Goal: Task Accomplishment & Management: Complete application form

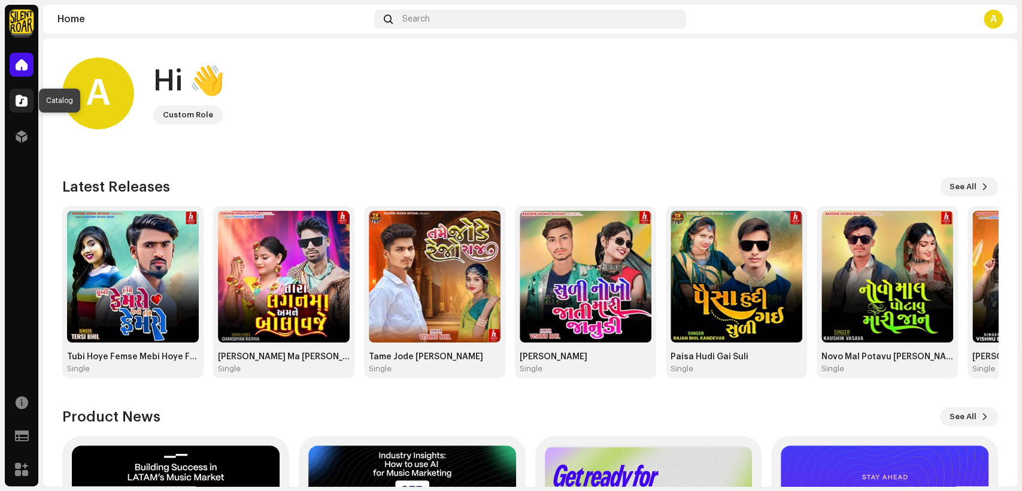
click at [19, 101] on span at bounding box center [22, 101] width 12 height 10
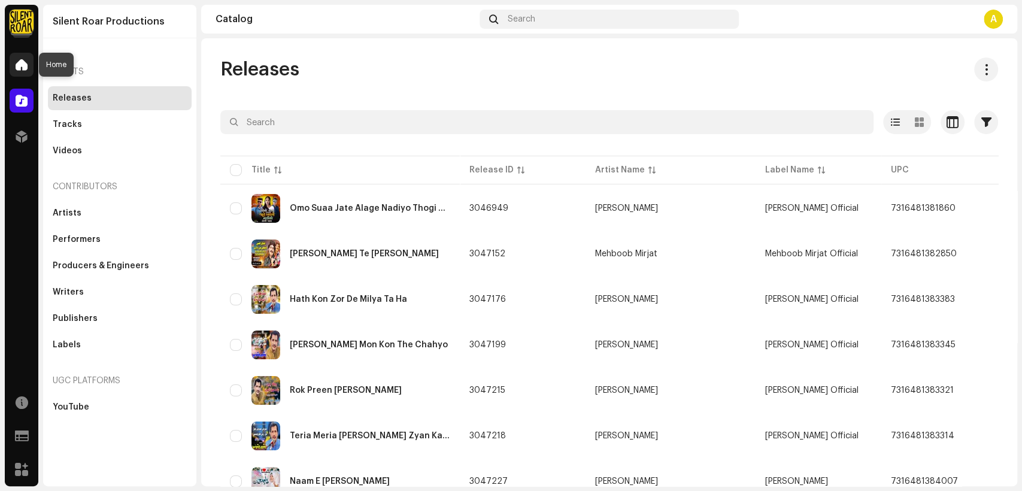
click at [26, 68] on span at bounding box center [22, 65] width 12 height 10
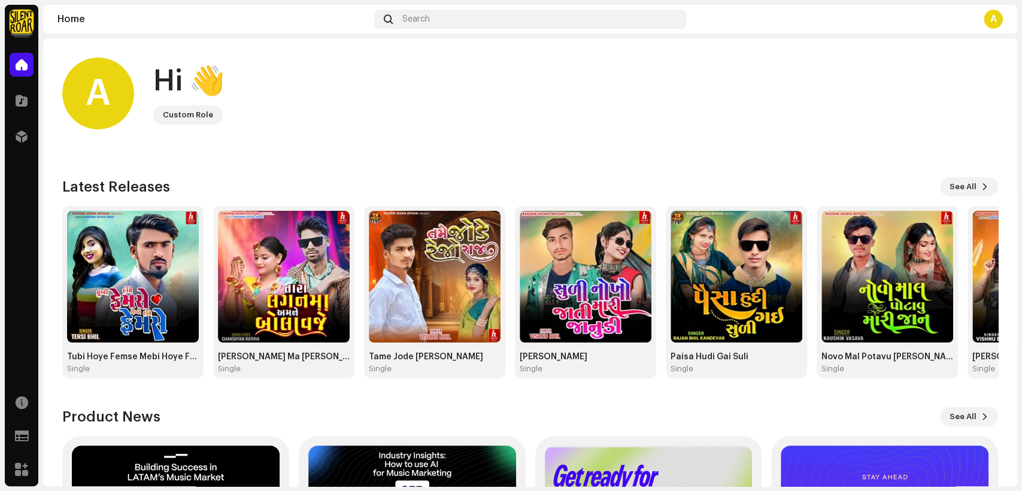
click at [15, 19] on img at bounding box center [22, 22] width 24 height 24
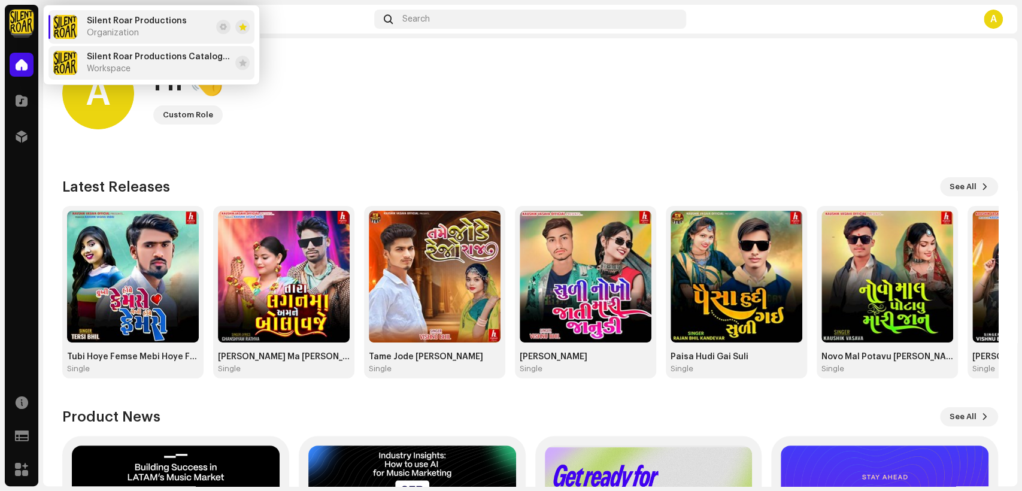
click at [174, 70] on div "Silent Roar Productions Catalog Account Workspace" at bounding box center [159, 63] width 144 height 22
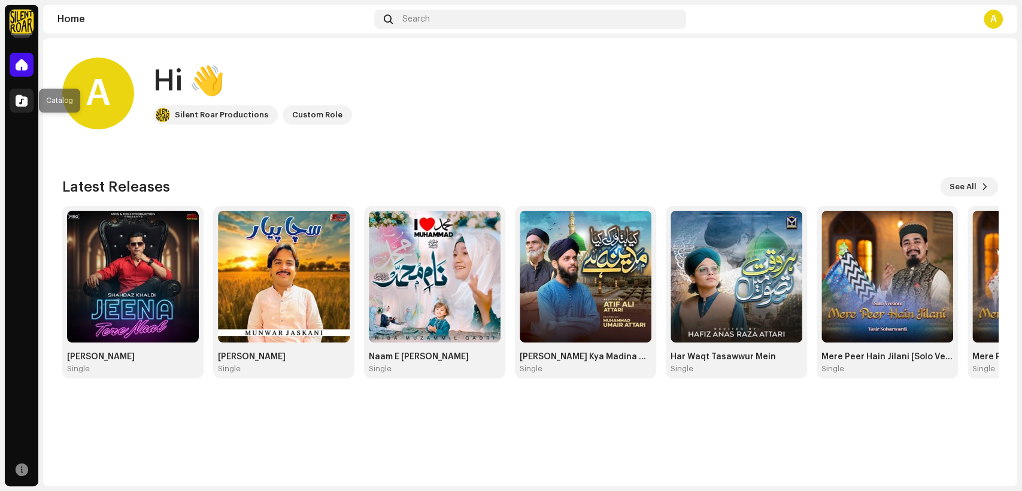
click at [25, 101] on span at bounding box center [22, 101] width 12 height 10
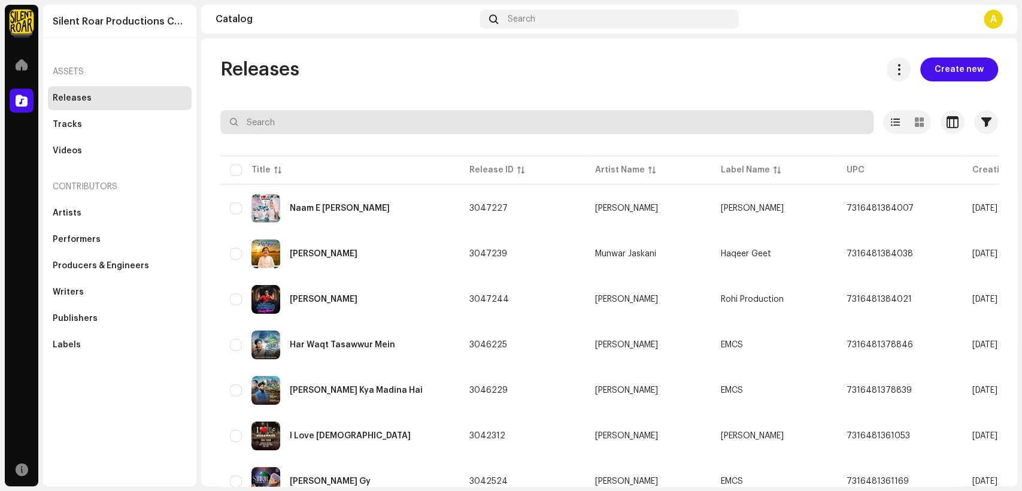
click at [321, 119] on input "text" at bounding box center [546, 122] width 653 height 24
click at [299, 122] on input "syed hassan ullah" at bounding box center [546, 122] width 653 height 24
click at [302, 122] on input "syed hassan ullah" at bounding box center [546, 122] width 653 height 24
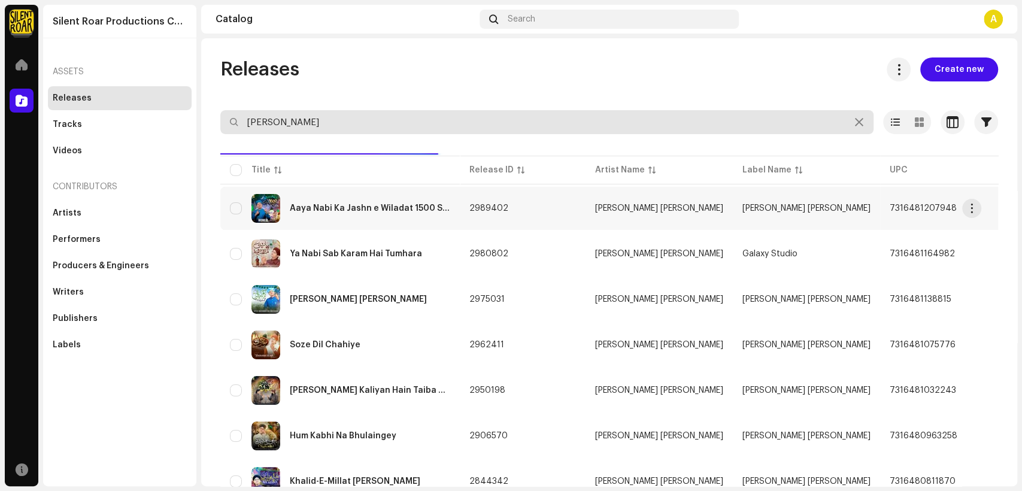
type input "syed hassanullah"
click at [421, 201] on div "Aaya Nabi Ka Jashn e Wiladat 1500 Sala" at bounding box center [340, 208] width 220 height 29
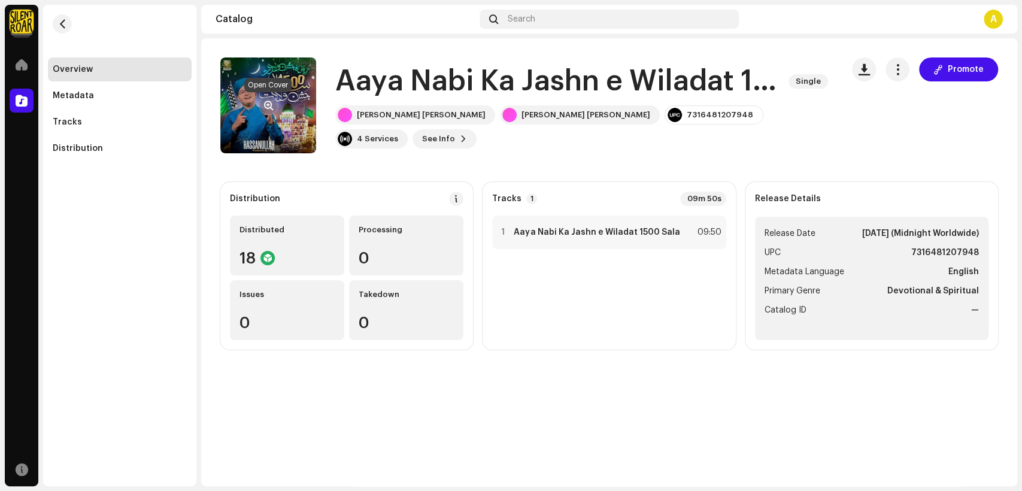
click at [269, 105] on span "button" at bounding box center [268, 106] width 9 height 10
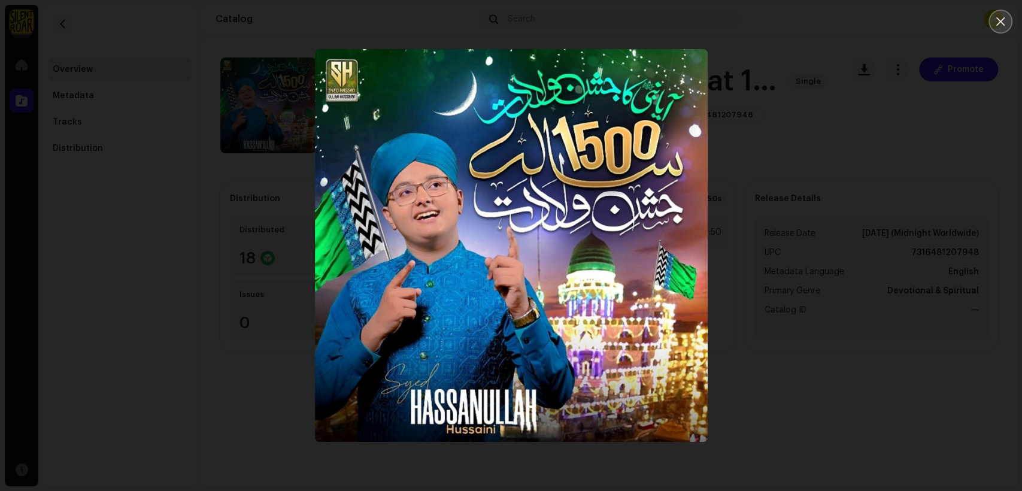
click at [995, 20] on icon "Close" at bounding box center [1000, 21] width 11 height 11
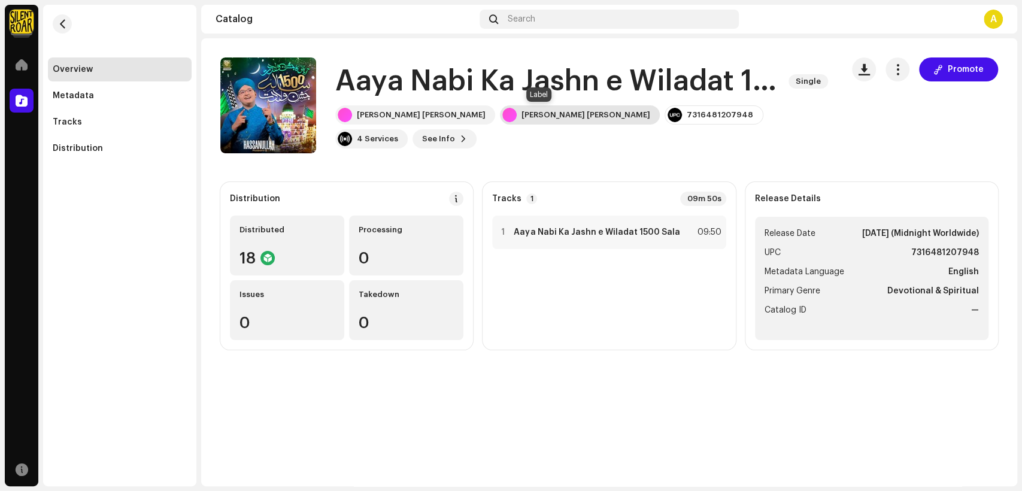
click at [541, 111] on div "Syed Hassan Ullah Hussaini" at bounding box center [585, 115] width 129 height 10
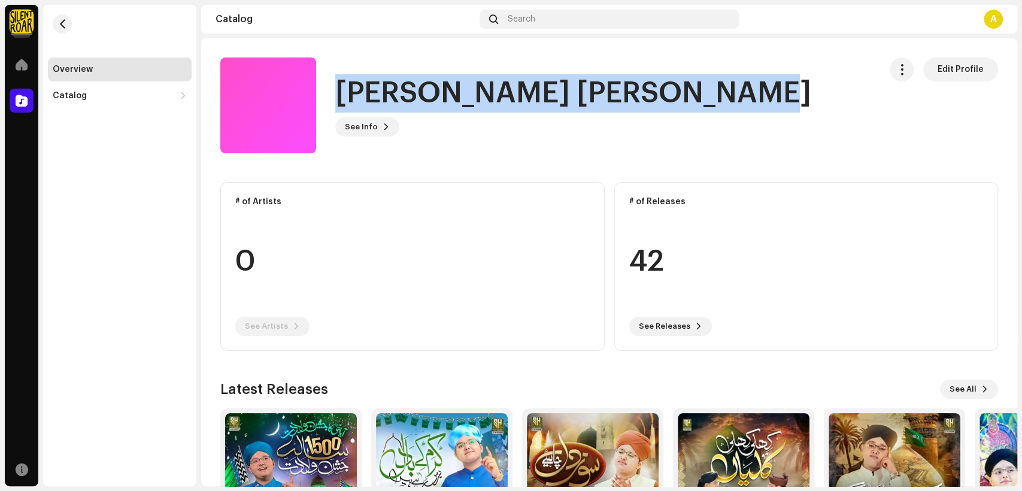
drag, startPoint x: 713, startPoint y: 92, endPoint x: 340, endPoint y: 100, distance: 373.1
click at [340, 100] on div "Syed Hassan Ullah Hussaini See Info Edit Profile" at bounding box center [545, 105] width 650 height 96
copy h1 "Syed Hassan Ullah Hussaini"
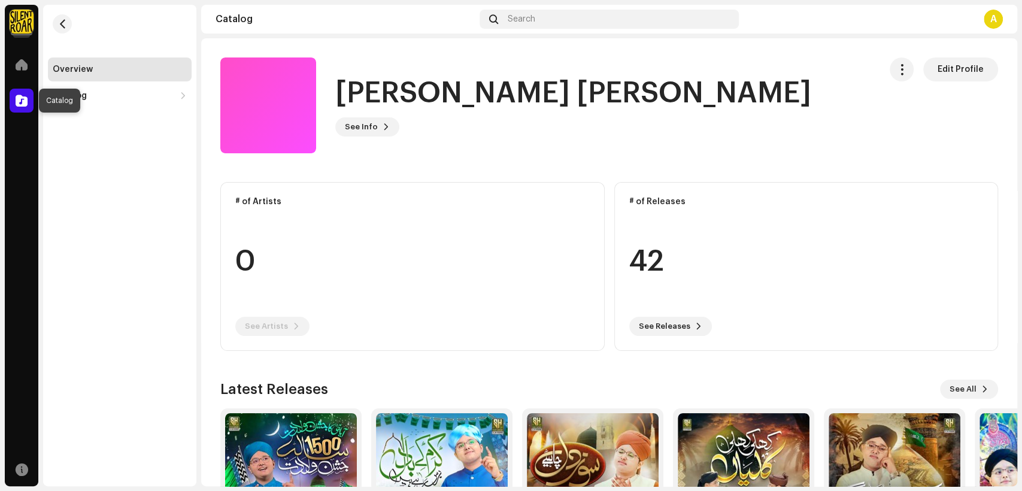
click at [18, 98] on span at bounding box center [22, 101] width 12 height 10
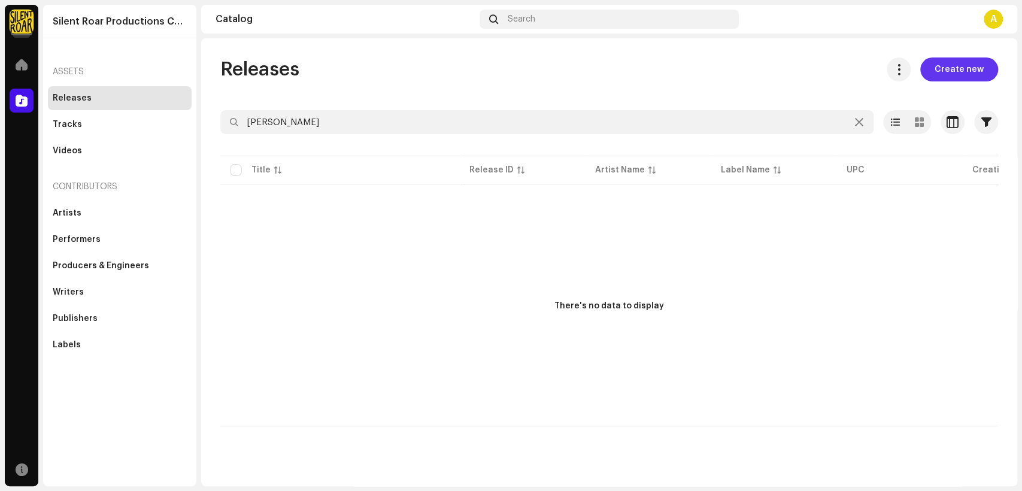
click at [944, 71] on span "Create new" at bounding box center [959, 69] width 49 height 24
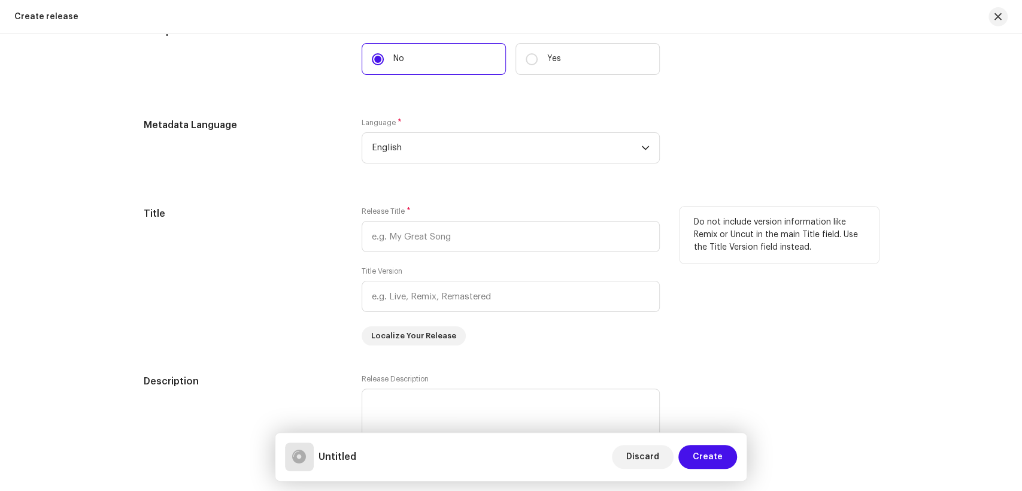
scroll to position [789, 0]
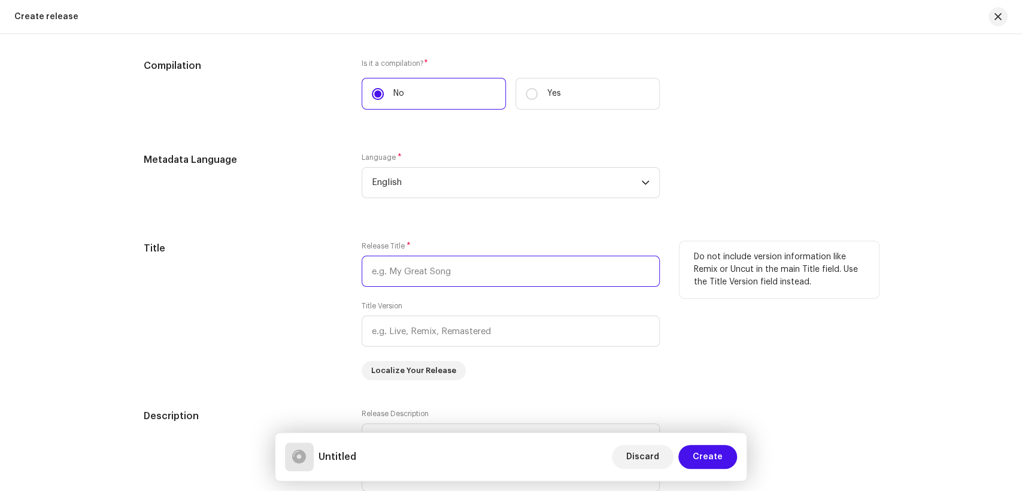
click at [397, 278] on input "text" at bounding box center [511, 271] width 298 height 31
paste input "Ye Sab Tumhara Karam Hai Aaqa"
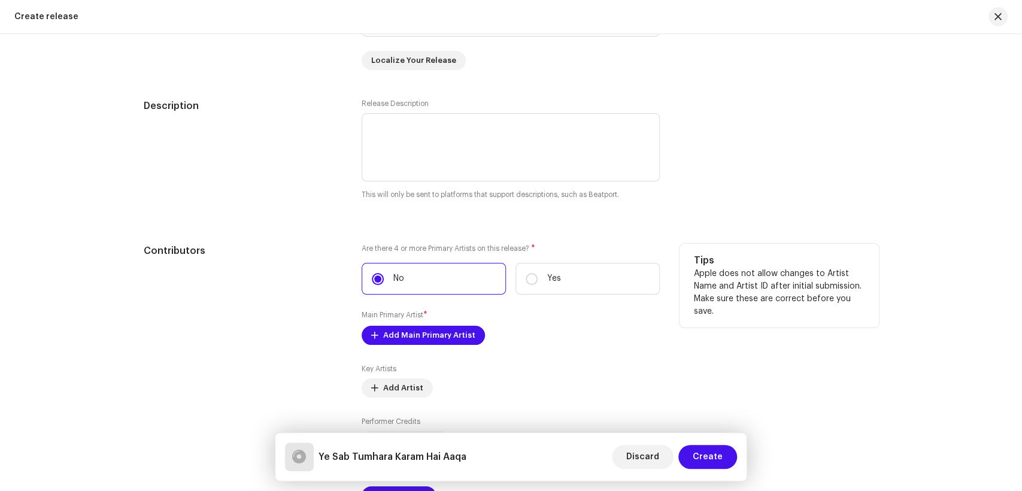
scroll to position [1121, 0]
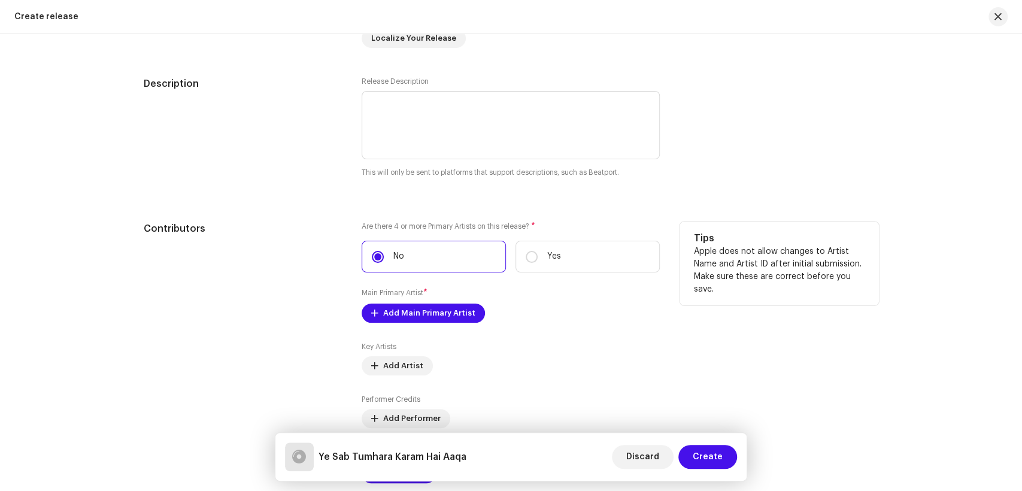
type input "Ye Sab Tumhara Karam Hai Aaqa"
click at [438, 317] on span "Add Main Primary Artist" at bounding box center [429, 313] width 92 height 24
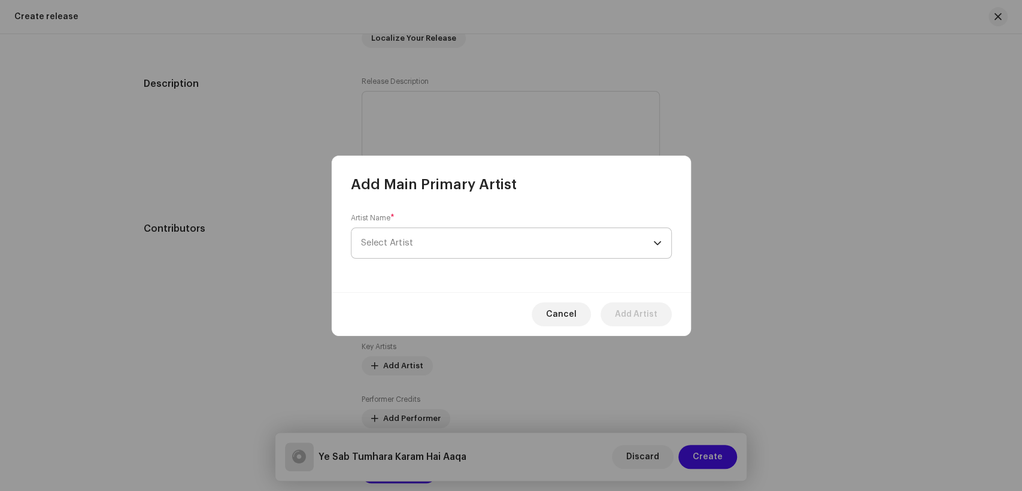
click at [448, 238] on span "Select Artist" at bounding box center [507, 243] width 292 height 30
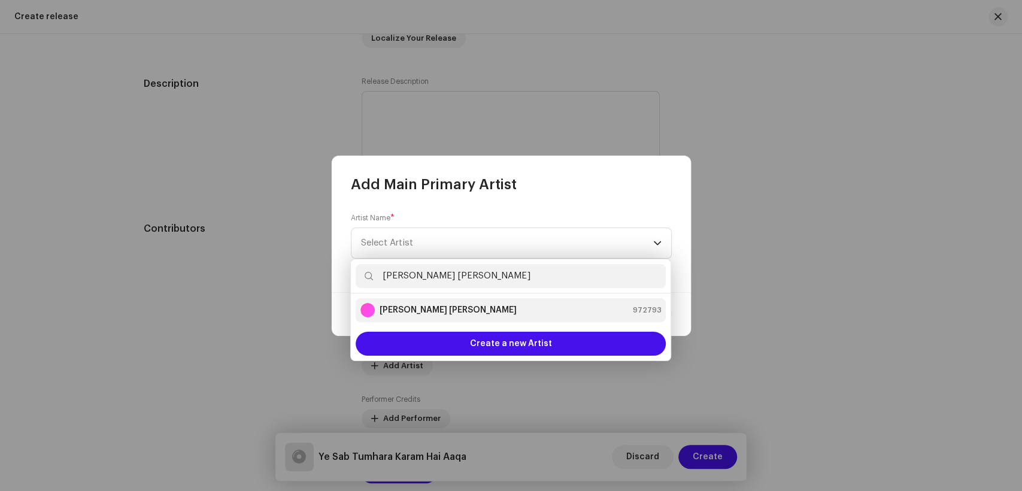
type input "Syed Hassan Ullah Hussaini"
click at [443, 303] on div "Syed Hassan Ullah Hussaini" at bounding box center [438, 310] width 156 height 14
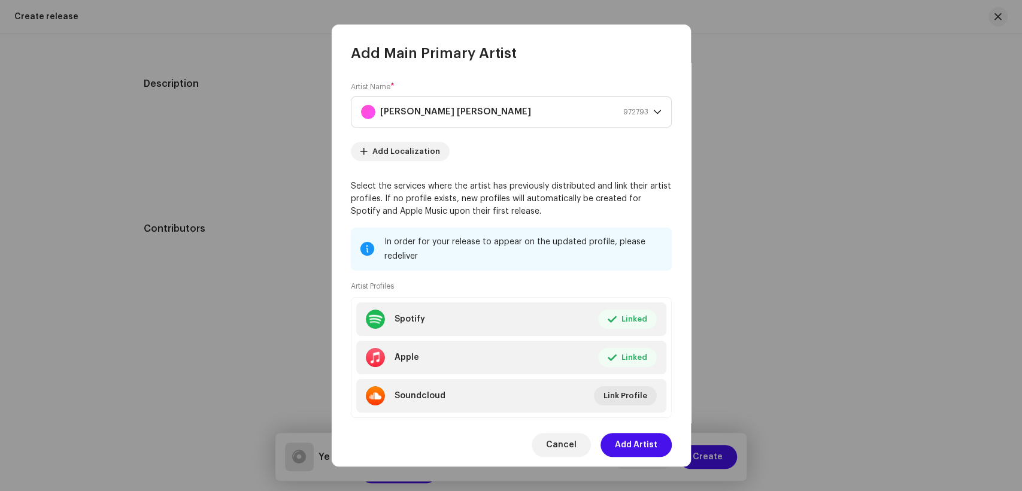
click at [640, 459] on div "Cancel Add Artist" at bounding box center [511, 445] width 359 height 44
click at [642, 448] on span "Add Artist" at bounding box center [636, 445] width 43 height 24
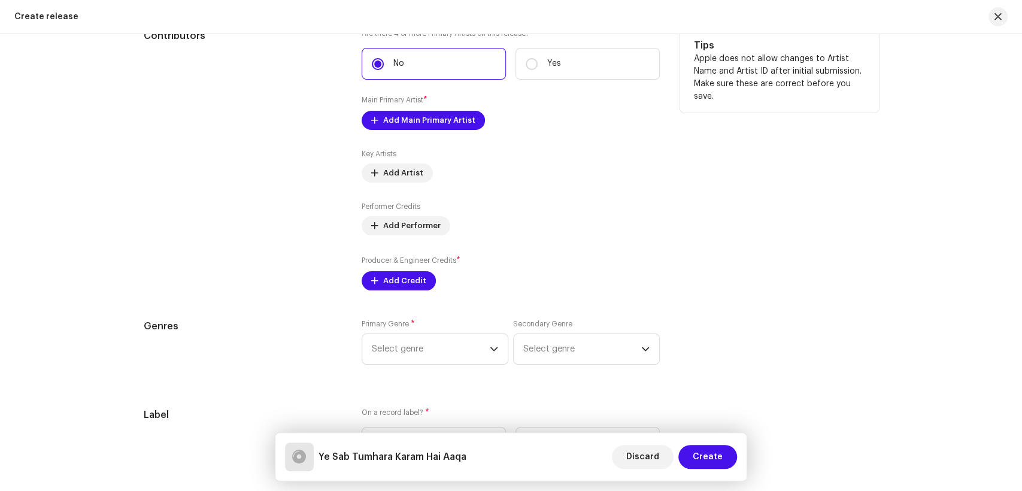
scroll to position [1321, 0]
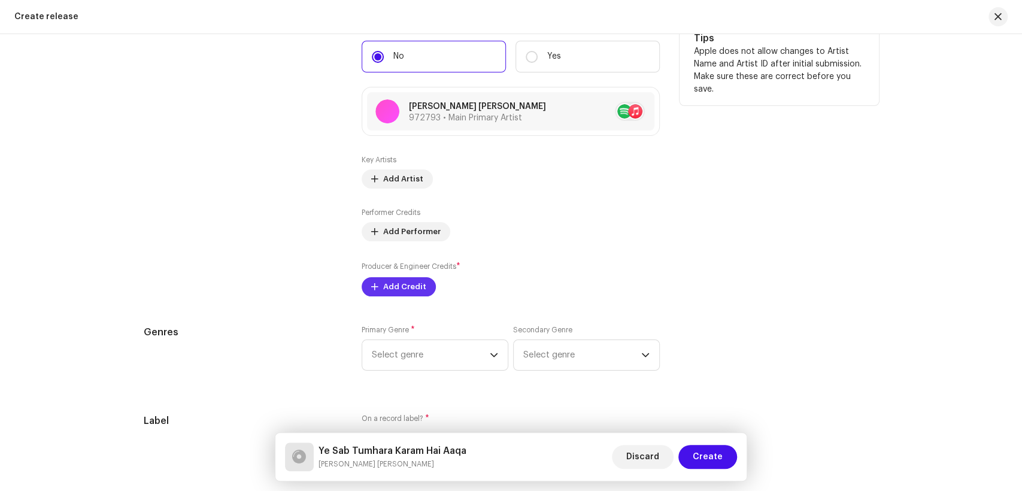
click at [403, 294] on span "Add Credit" at bounding box center [404, 287] width 43 height 24
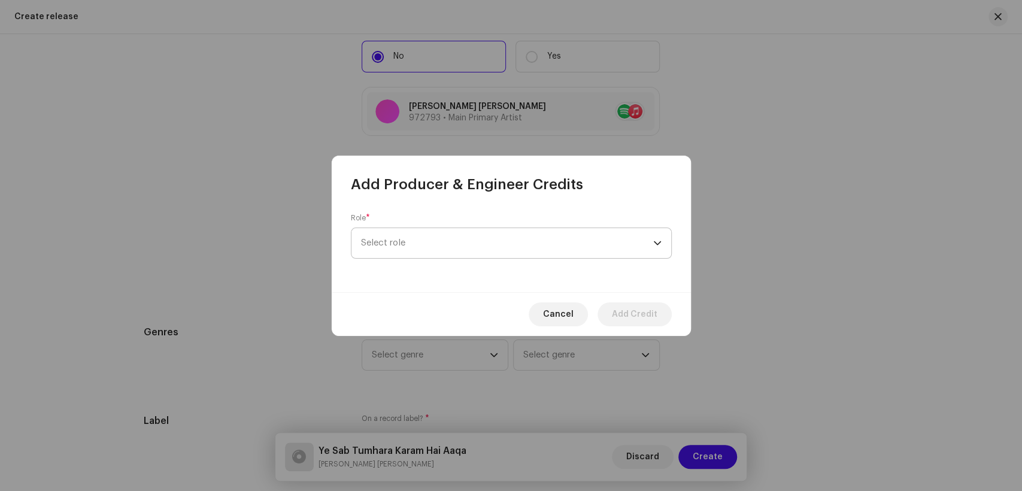
click at [486, 241] on span "Select role" at bounding box center [507, 243] width 292 height 30
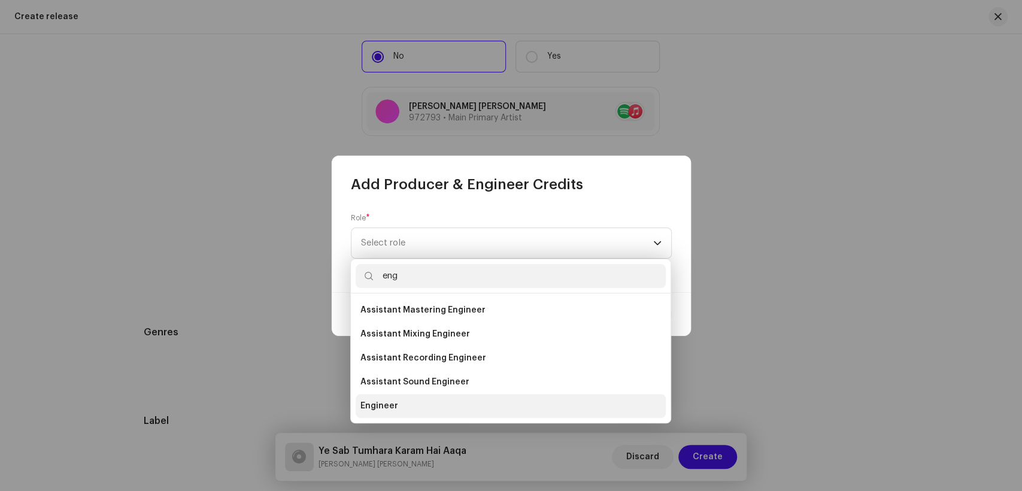
type input "eng"
click at [424, 399] on li "Engineer" at bounding box center [511, 406] width 310 height 24
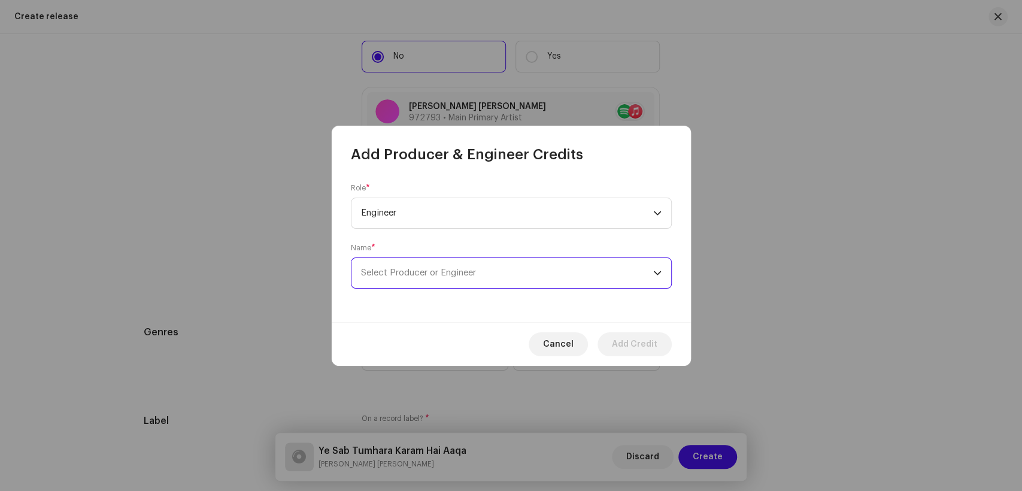
click at [499, 284] on span "Select Producer or Engineer" at bounding box center [507, 273] width 292 height 30
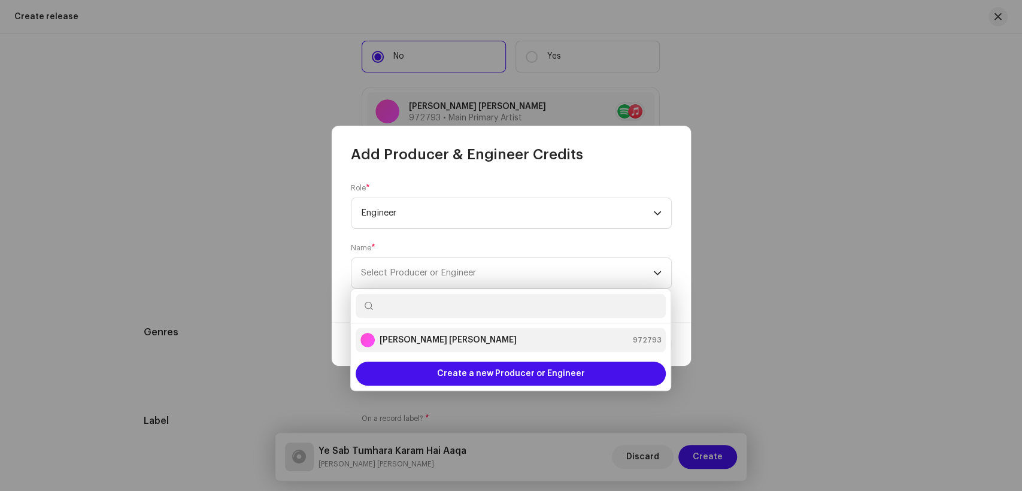
click at [449, 336] on strong "[PERSON_NAME] [PERSON_NAME]" at bounding box center [448, 340] width 137 height 12
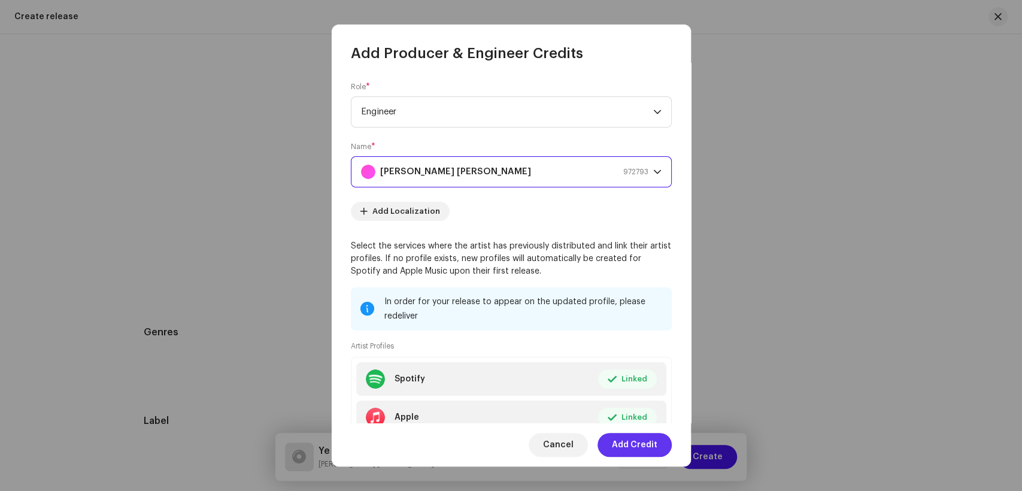
click at [624, 446] on span "Add Credit" at bounding box center [635, 445] width 46 height 24
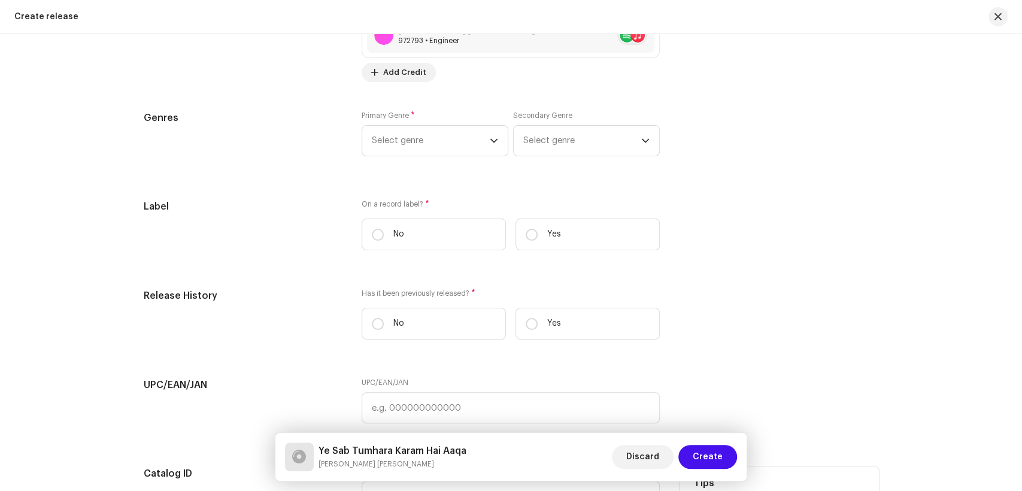
scroll to position [1571, 0]
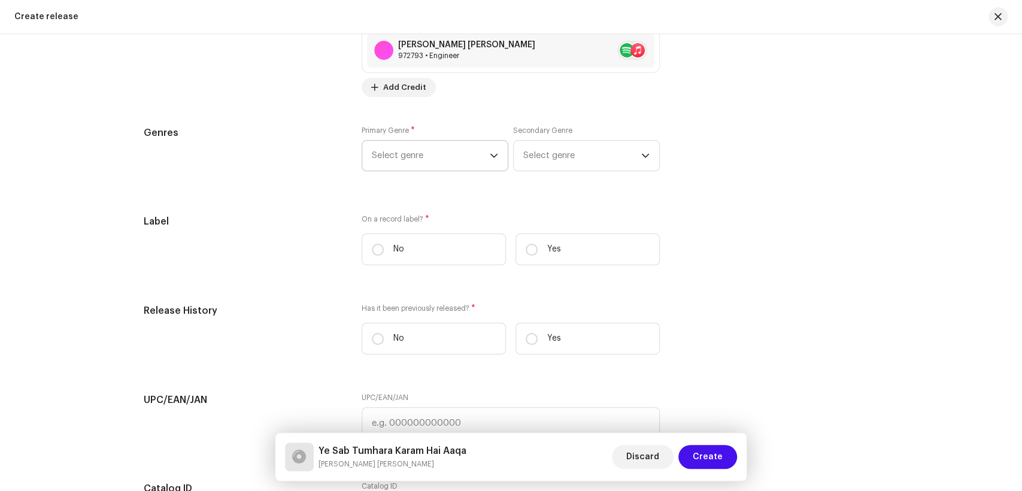
click at [421, 149] on span "Select genre" at bounding box center [431, 156] width 118 height 30
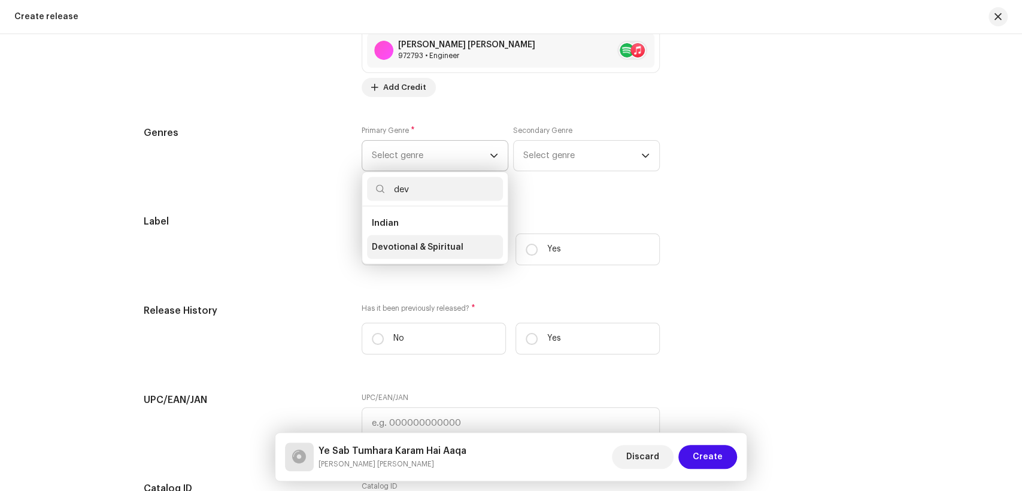
type input "dev"
click at [412, 253] on span "Devotional & Spiritual" at bounding box center [418, 247] width 92 height 12
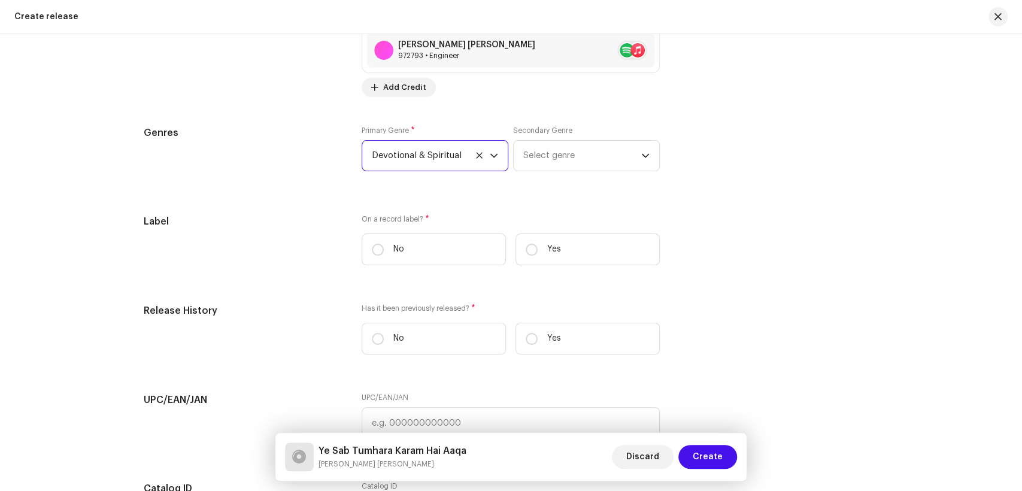
click at [321, 241] on div "Label" at bounding box center [243, 244] width 199 height 60
click at [526, 254] on input "Yes" at bounding box center [532, 250] width 12 height 12
radio input "true"
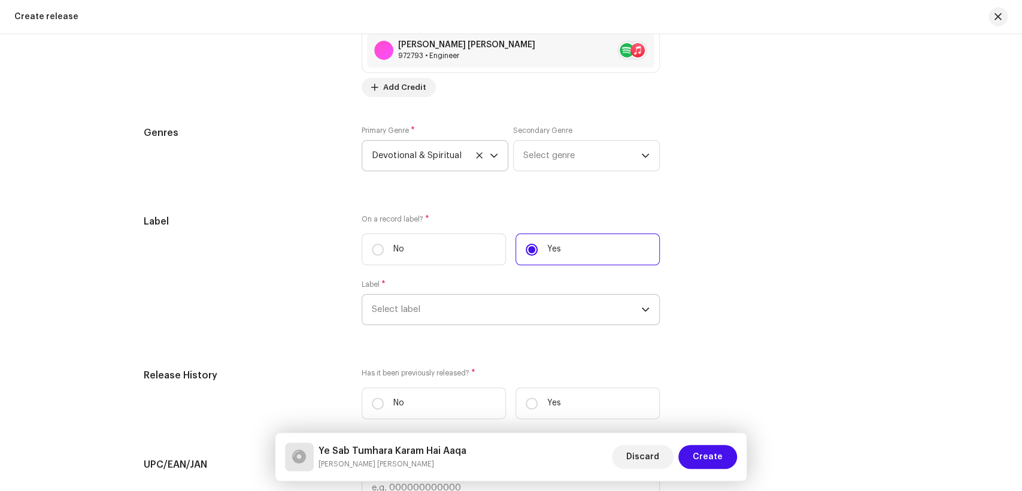
click at [470, 314] on span "Select label" at bounding box center [506, 310] width 269 height 30
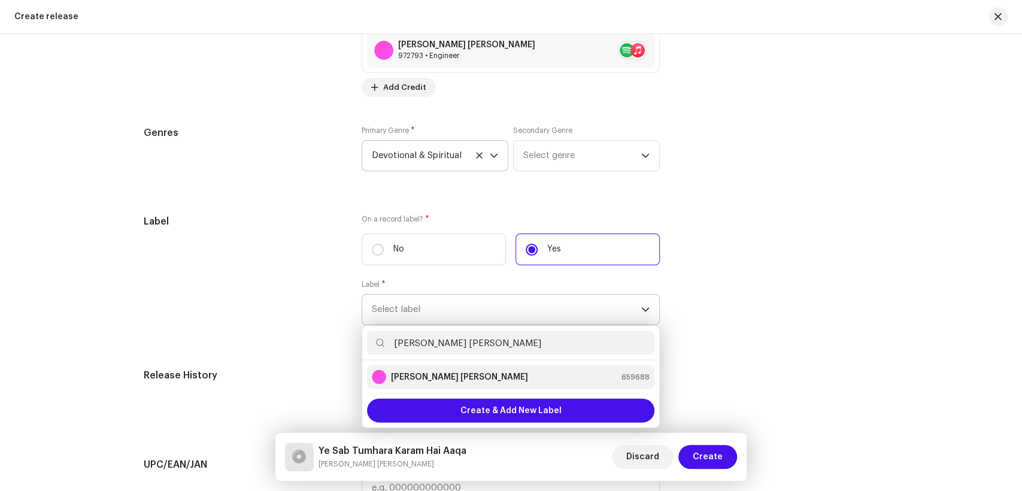
type input "[PERSON_NAME] [PERSON_NAME]"
click at [463, 380] on strong "[PERSON_NAME] [PERSON_NAME]" at bounding box center [459, 377] width 137 height 12
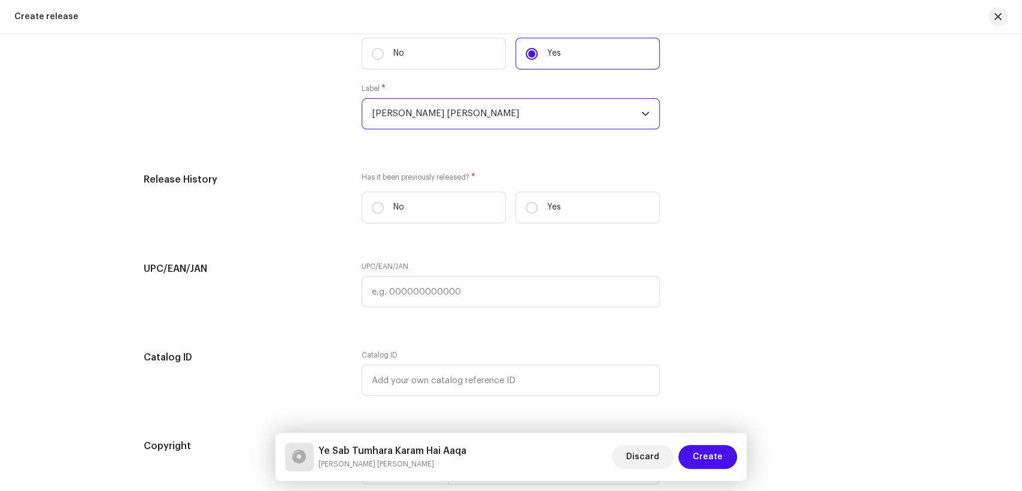
scroll to position [1837, 0]
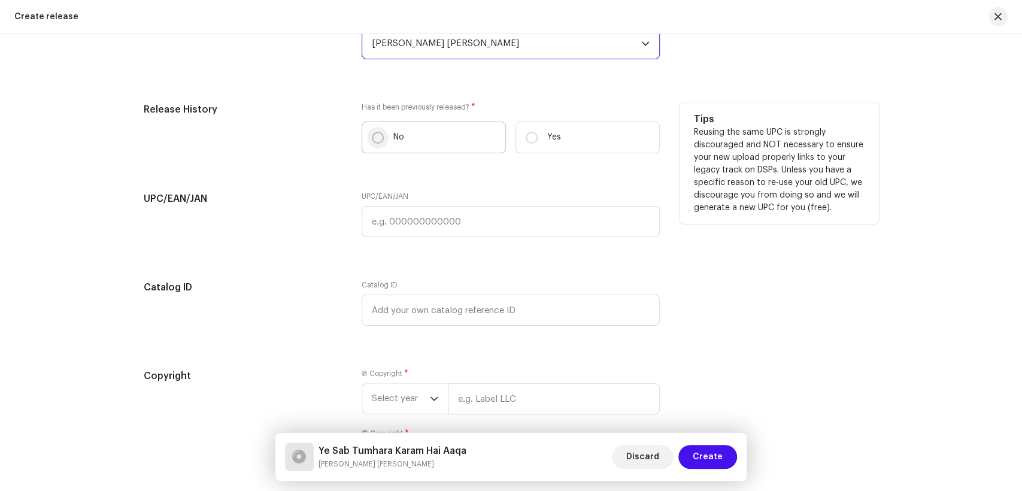
click at [378, 139] on input "No" at bounding box center [378, 138] width 12 height 12
radio input "true"
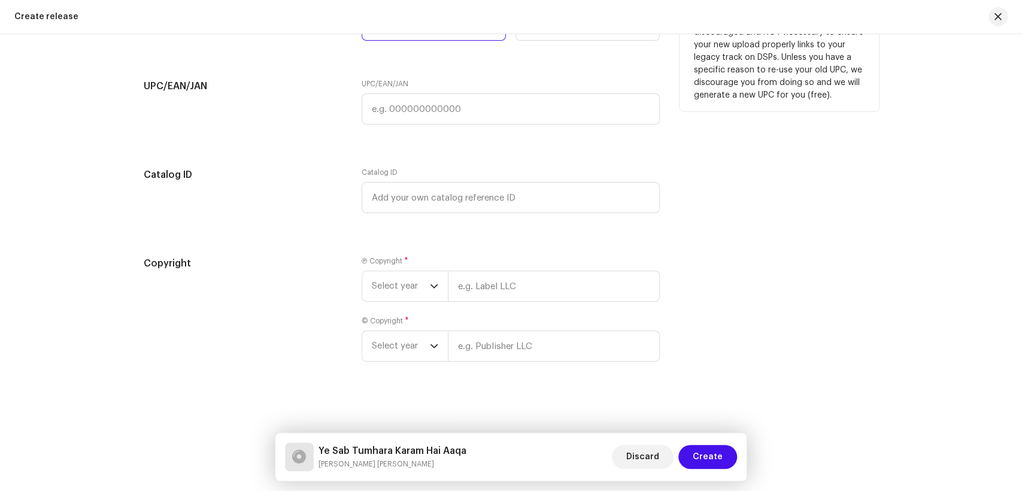
scroll to position [1956, 0]
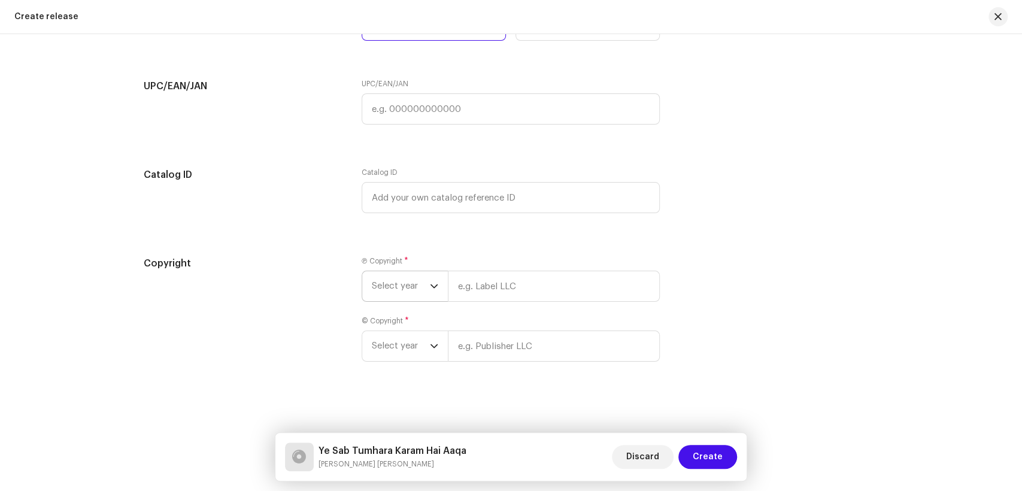
click at [387, 279] on span "Select year" at bounding box center [401, 286] width 58 height 30
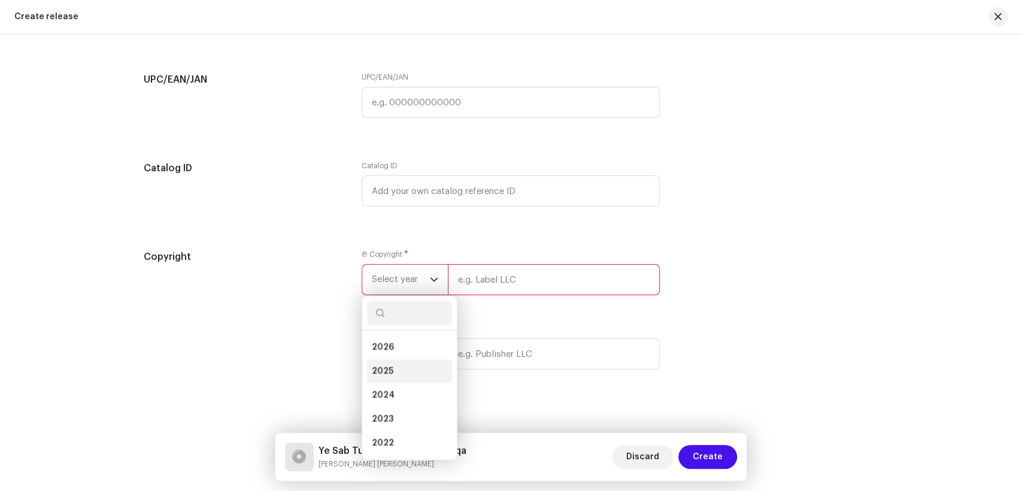
click at [401, 375] on li "2025" at bounding box center [409, 371] width 85 height 24
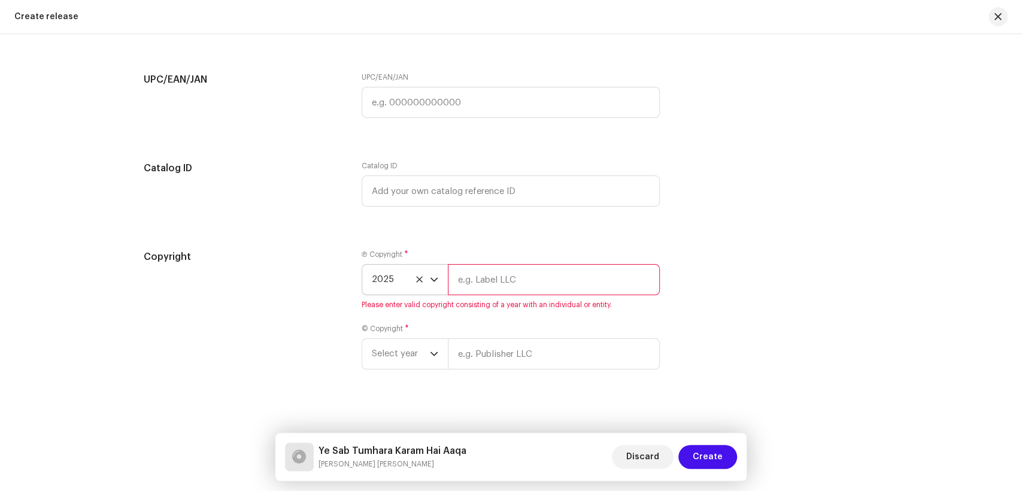
click at [473, 295] on input "text" at bounding box center [554, 279] width 212 height 31
paste input "[PERSON_NAME] [PERSON_NAME]"
type input "[PERSON_NAME] [PERSON_NAME]"
click at [410, 347] on span "Select year" at bounding box center [401, 354] width 58 height 30
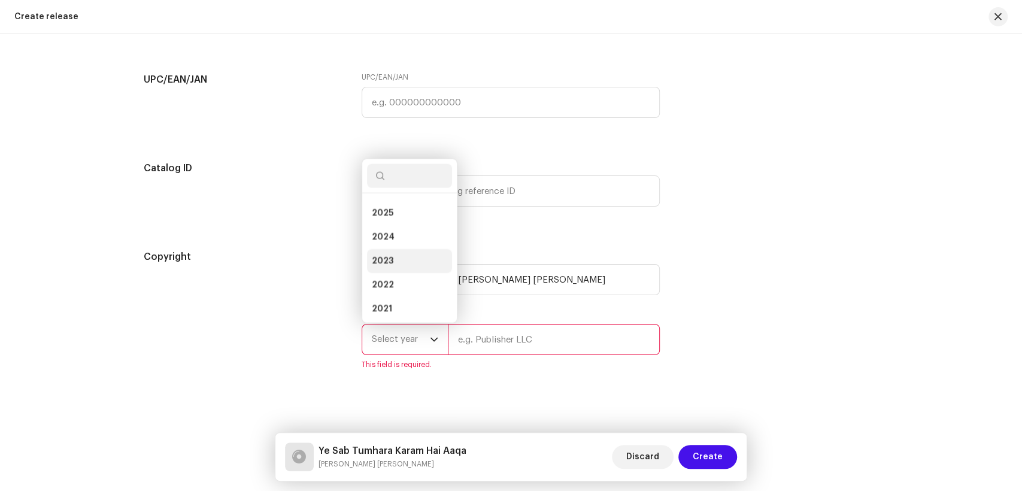
scroll to position [0, 0]
click at [396, 235] on li "2025" at bounding box center [409, 234] width 85 height 24
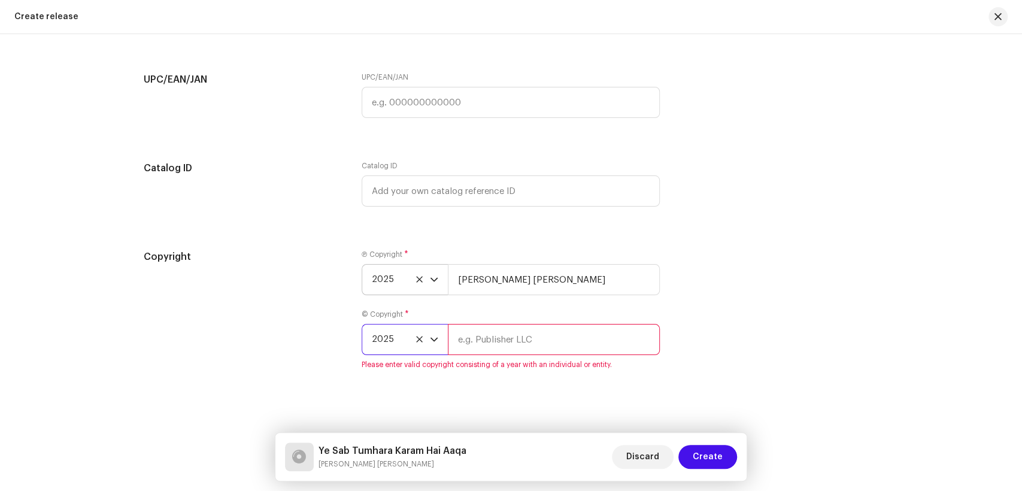
click at [573, 344] on input "text" at bounding box center [554, 339] width 212 height 31
paste input "[PERSON_NAME] [PERSON_NAME]"
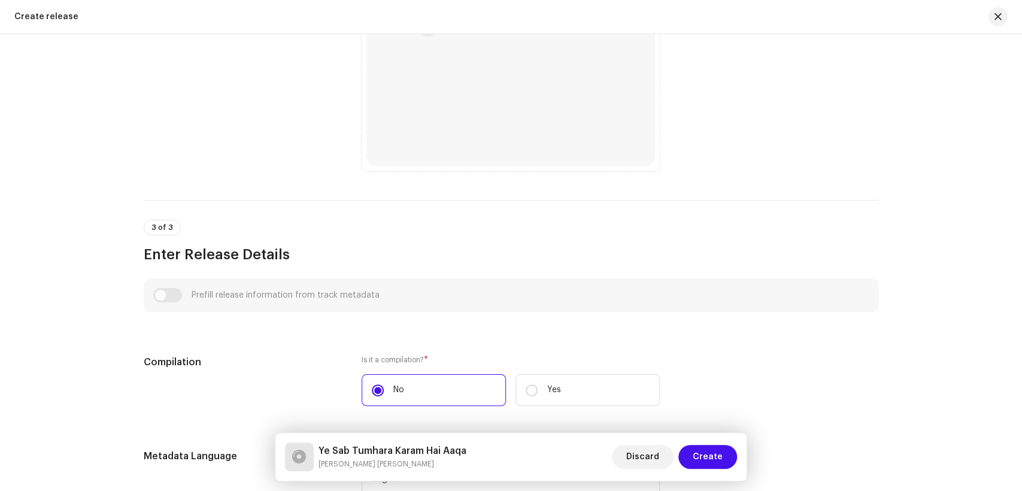
scroll to position [226, 0]
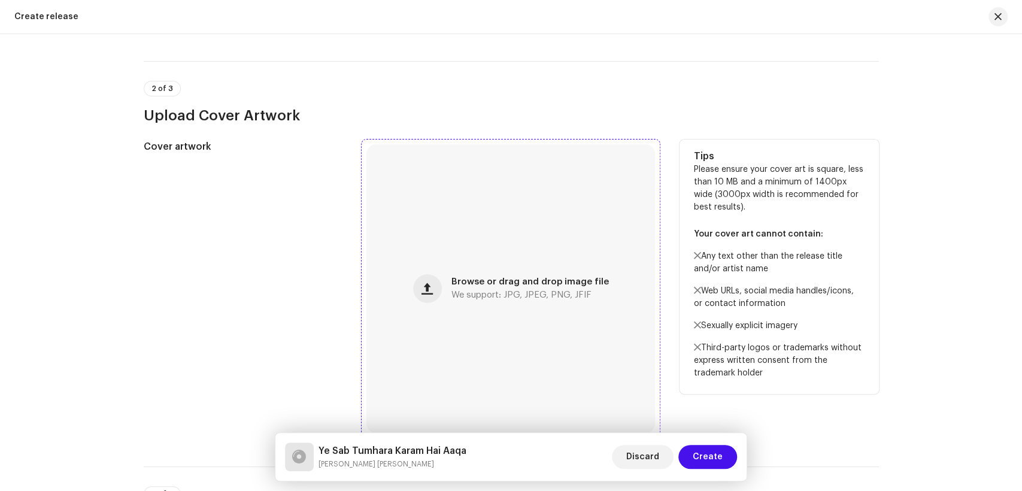
type input "[PERSON_NAME] [PERSON_NAME]"
click at [457, 296] on span "We support: JPG, JPEG, PNG, JFIF" at bounding box center [521, 295] width 140 height 8
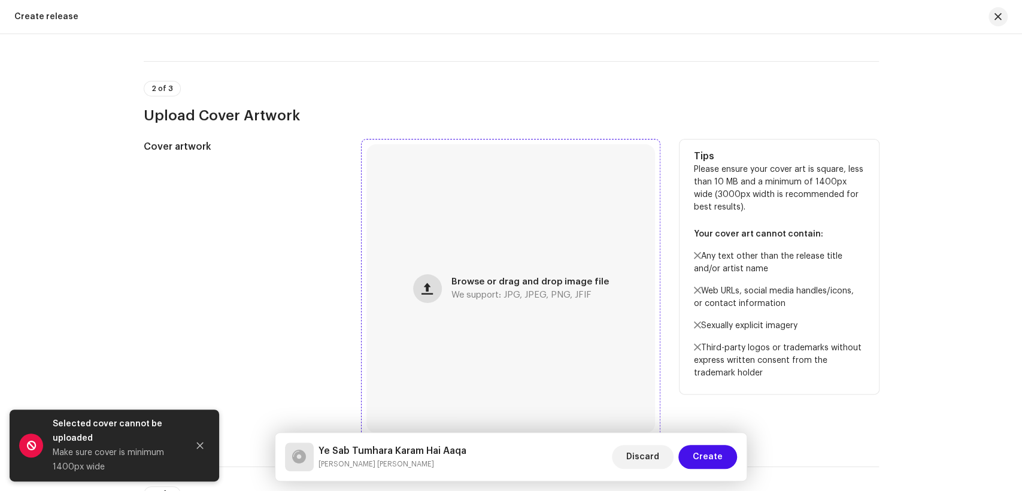
click at [427, 289] on span "button" at bounding box center [426, 289] width 11 height 10
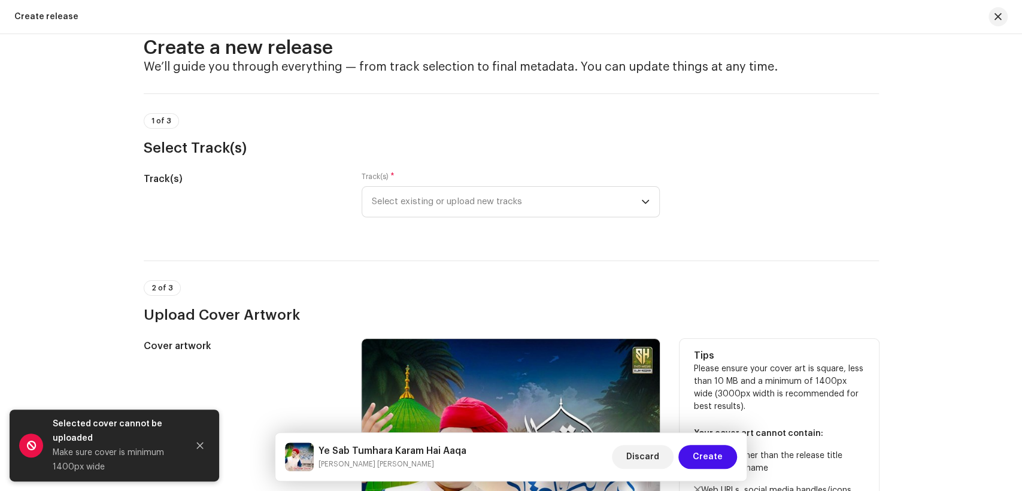
scroll to position [0, 0]
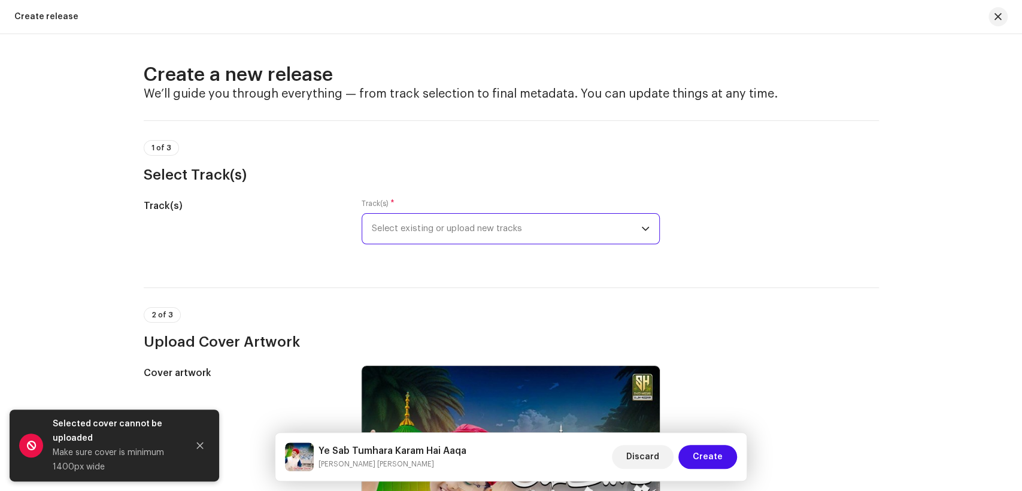
click at [490, 221] on span "Select existing or upload new tracks" at bounding box center [506, 229] width 269 height 30
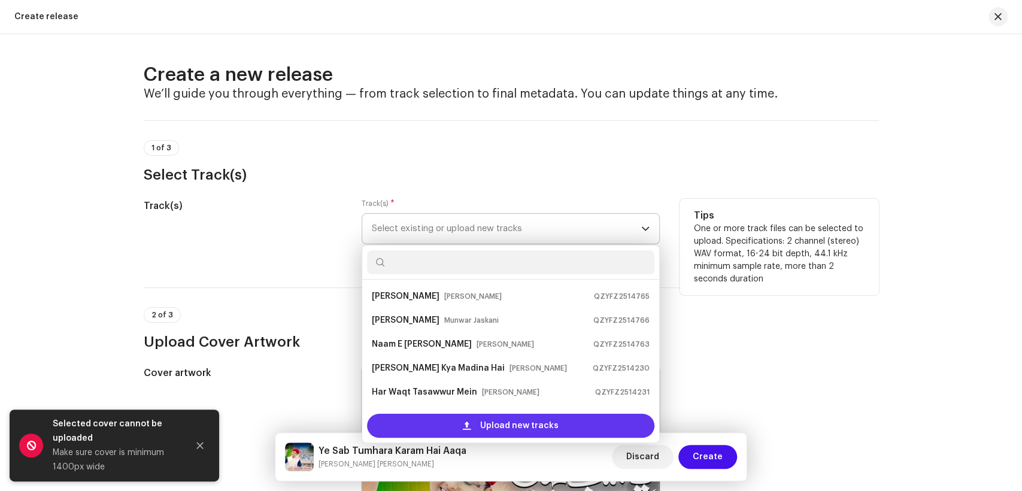
click at [424, 428] on div "Upload new tracks" at bounding box center [510, 426] width 287 height 24
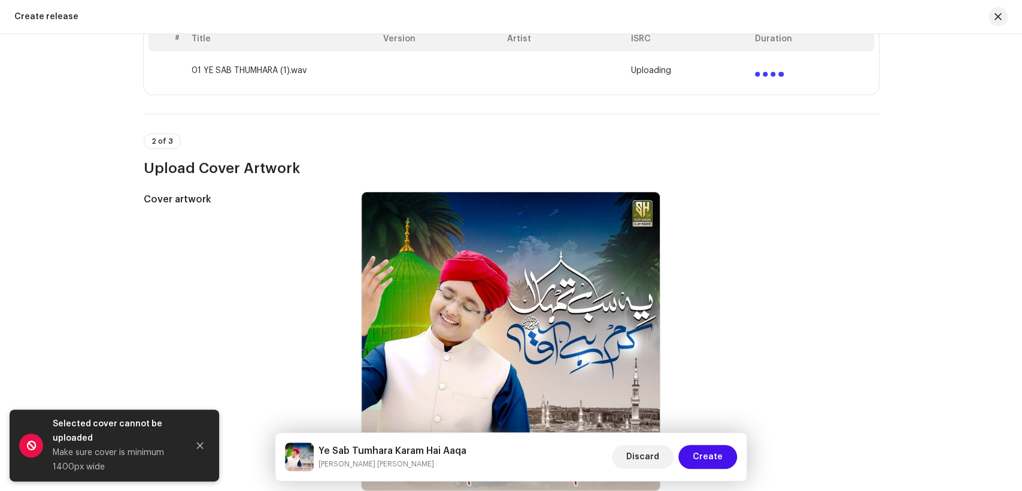
scroll to position [266, 0]
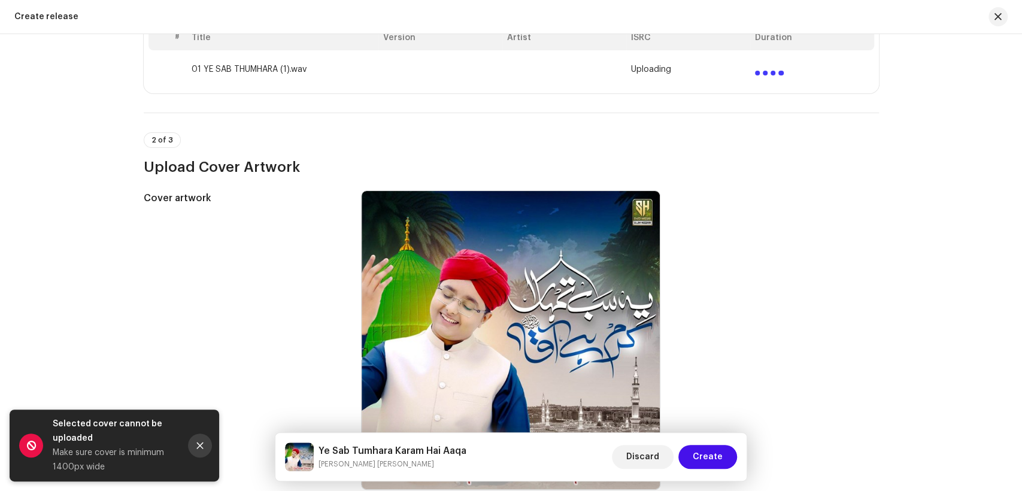
click at [202, 445] on icon "Close" at bounding box center [200, 445] width 8 height 8
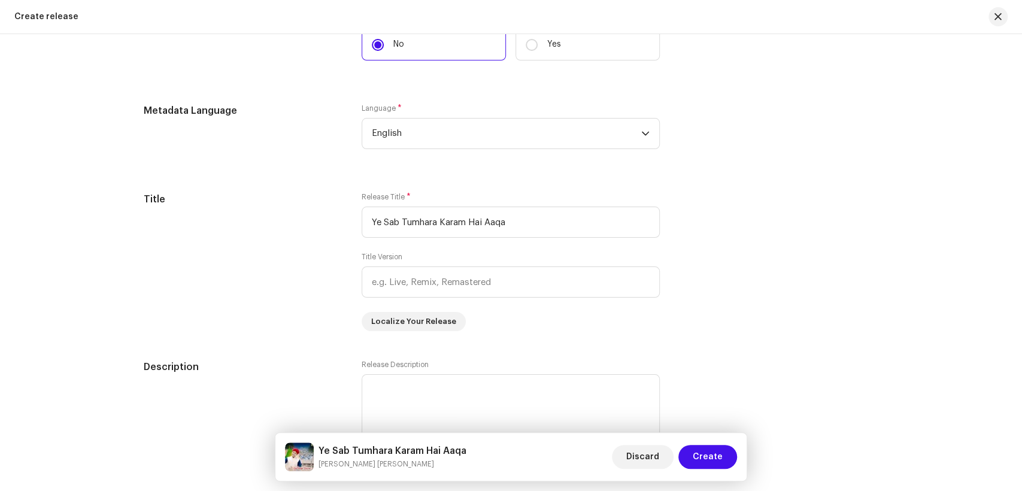
scroll to position [931, 0]
click at [465, 451] on h5 "Ye Sab Tumhara Karam Hai Aaqa" at bounding box center [393, 451] width 148 height 14
copy h5 "Ye Sab Tumhara Karam Hai Aaqa"
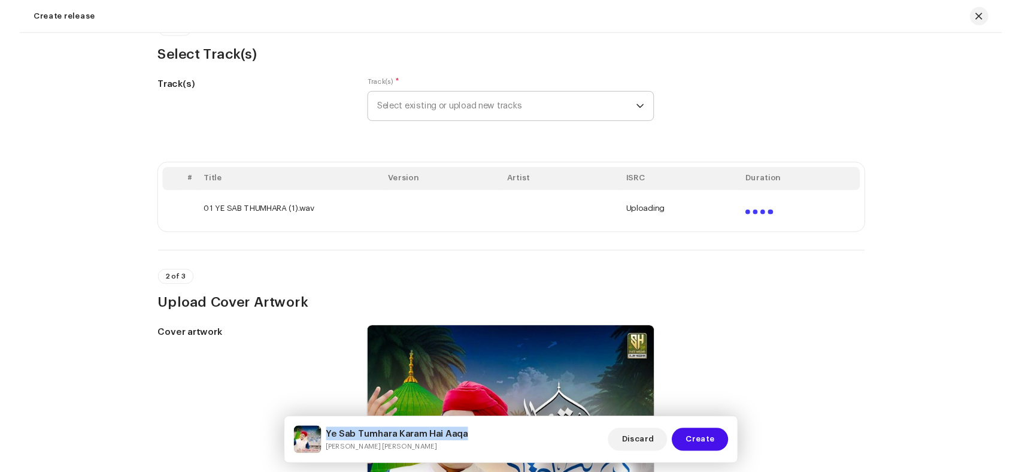
scroll to position [133, 0]
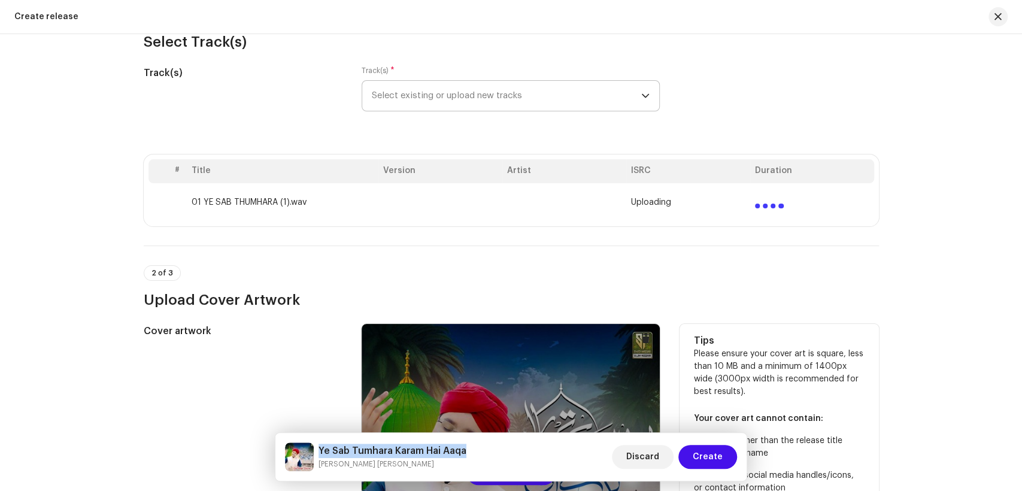
copy h5 "Ye Sab Tumhara Karam Hai Aaqa"
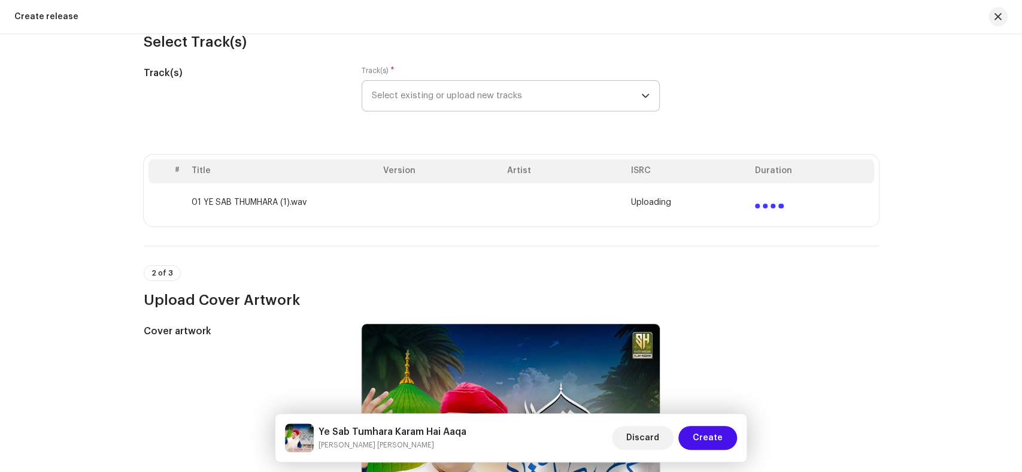
click at [438, 208] on td at bounding box center [440, 202] width 124 height 38
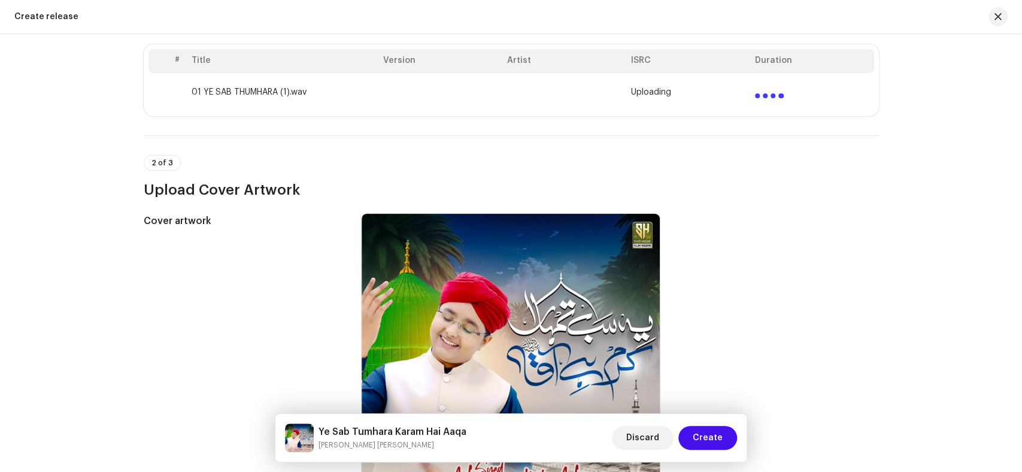
scroll to position [266, 0]
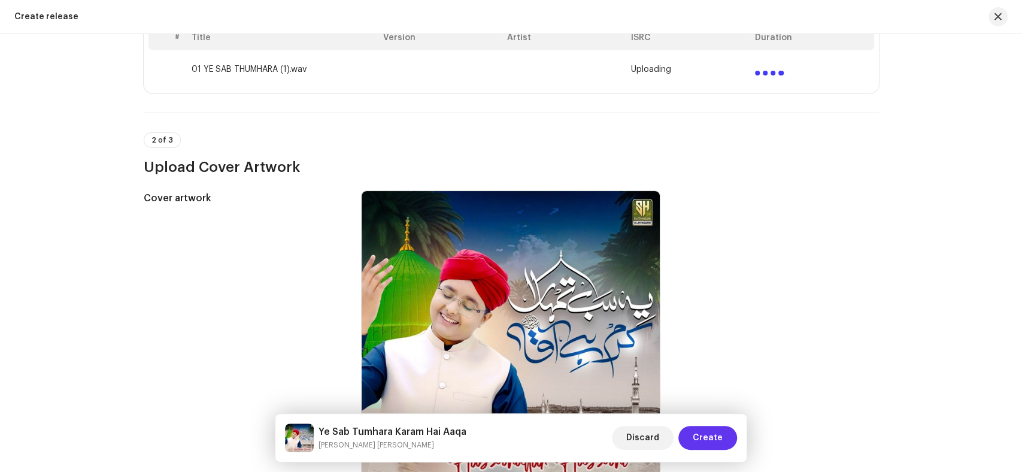
click at [719, 439] on span "Create" at bounding box center [708, 438] width 30 height 24
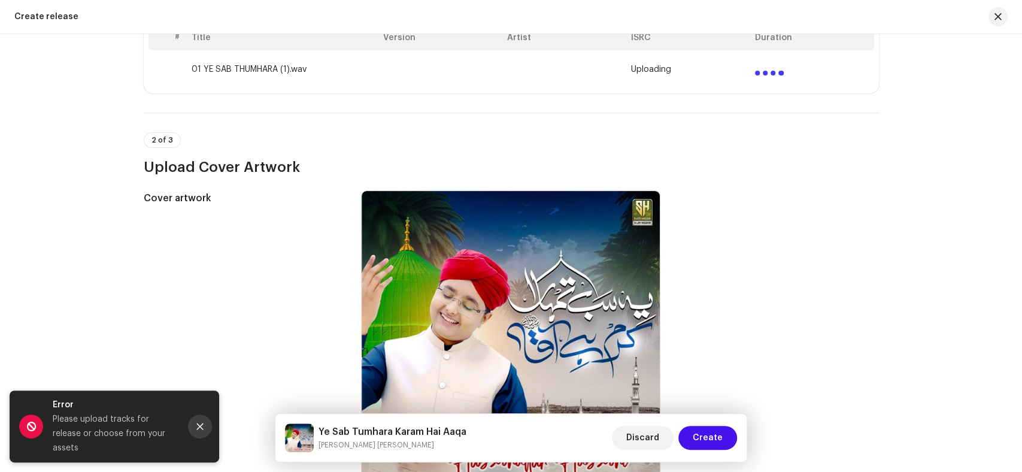
click at [198, 430] on icon "Close" at bounding box center [200, 426] width 7 height 7
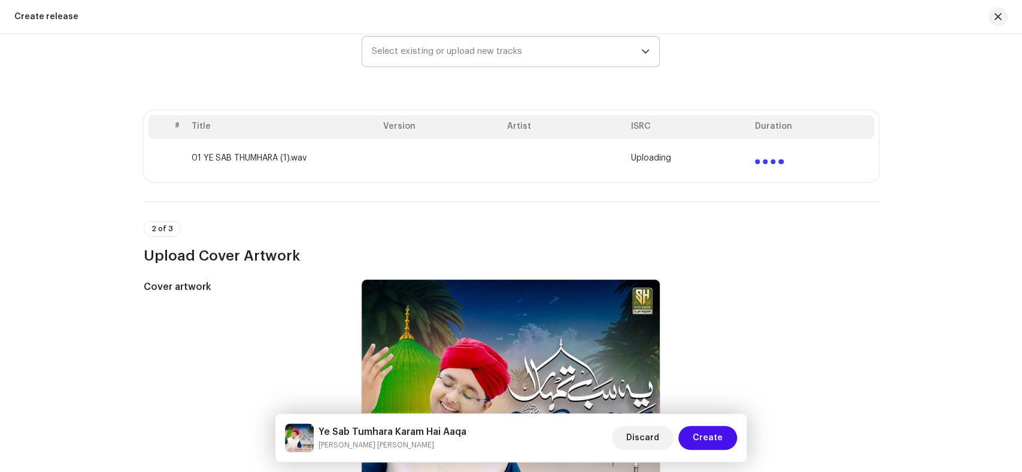
scroll to position [199, 0]
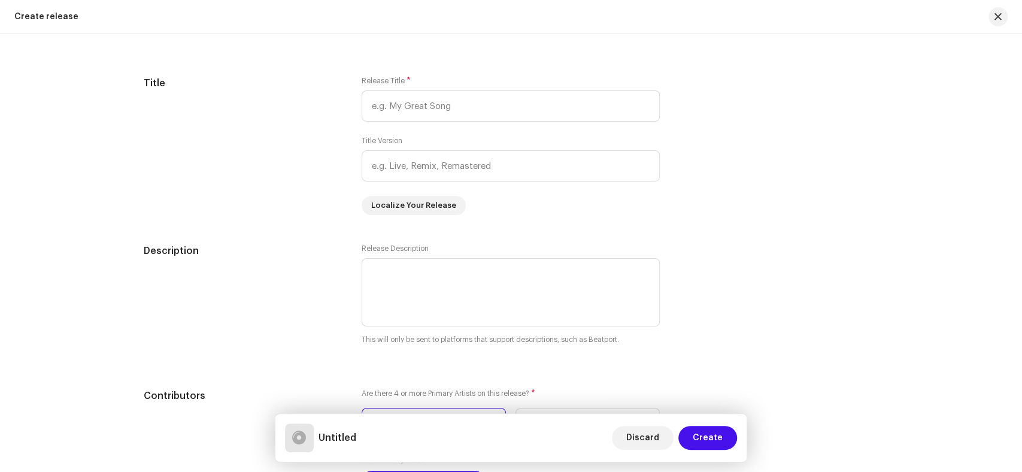
scroll to position [1064, 0]
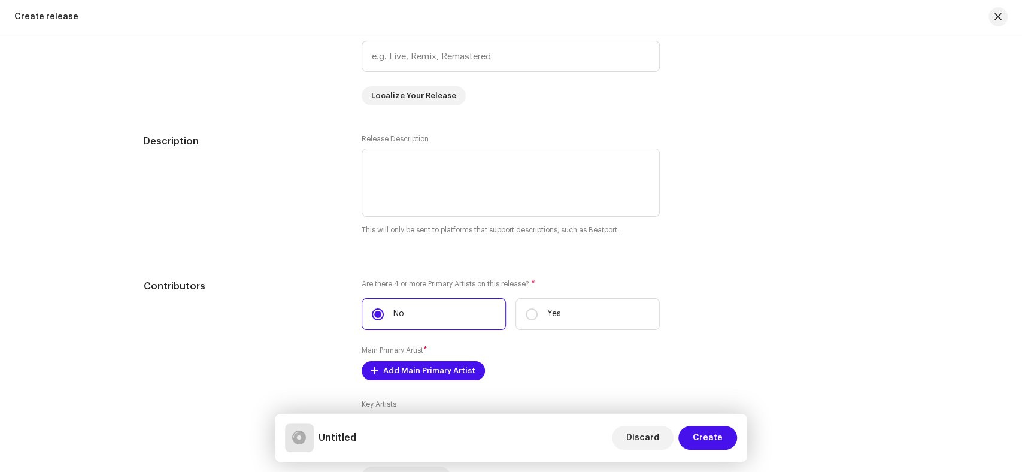
click at [278, 221] on div "Description" at bounding box center [243, 192] width 199 height 116
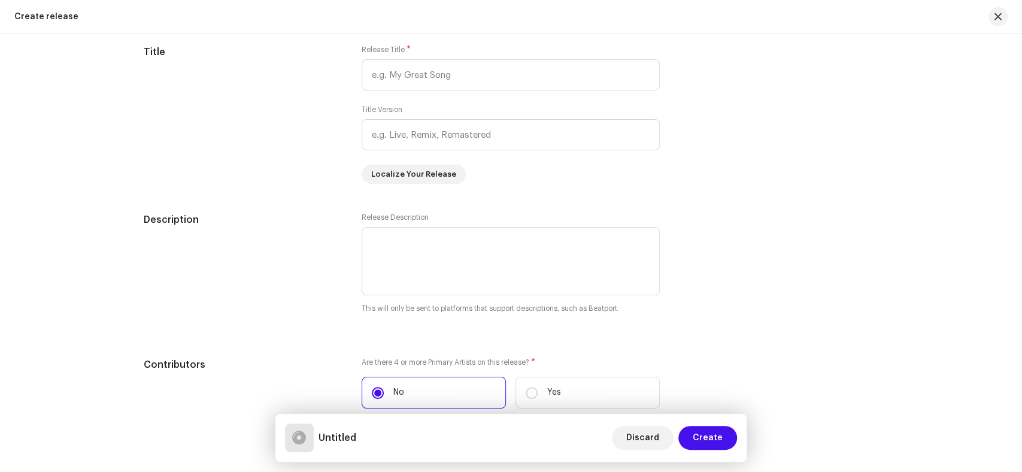
scroll to position [865, 0]
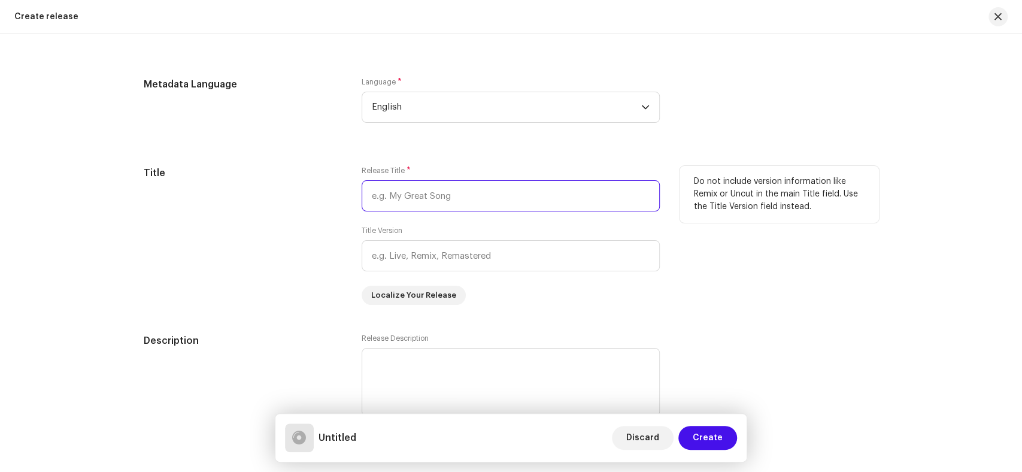
click at [412, 197] on input "text" at bounding box center [511, 195] width 298 height 31
paste input "Ye Sab Tumhara Karam Hai Aaqa"
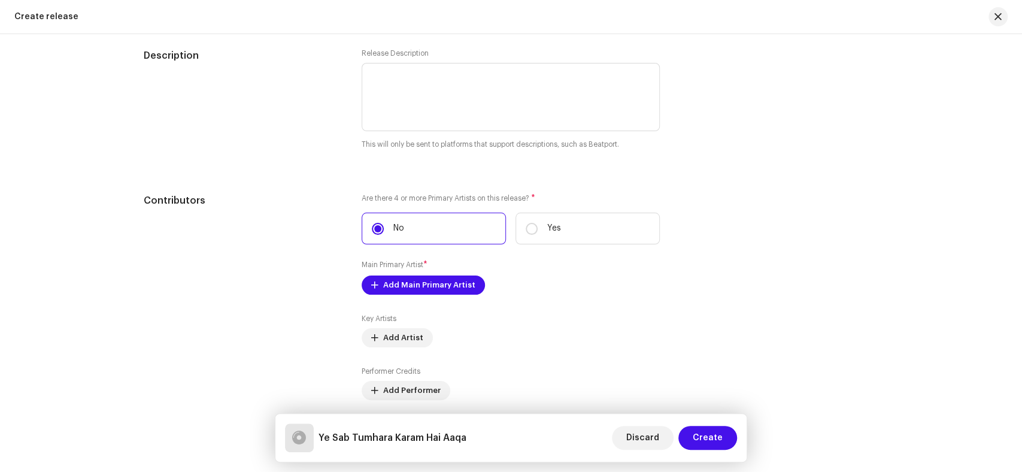
scroll to position [1197, 0]
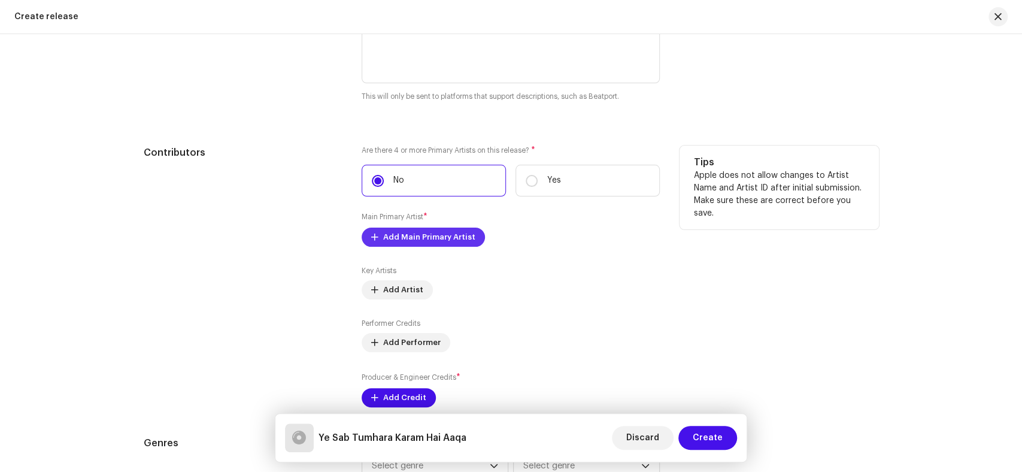
type input "Ye Sab Tumhara Karam Hai Aaqa"
click at [397, 236] on span "Add Main Primary Artist" at bounding box center [429, 237] width 92 height 24
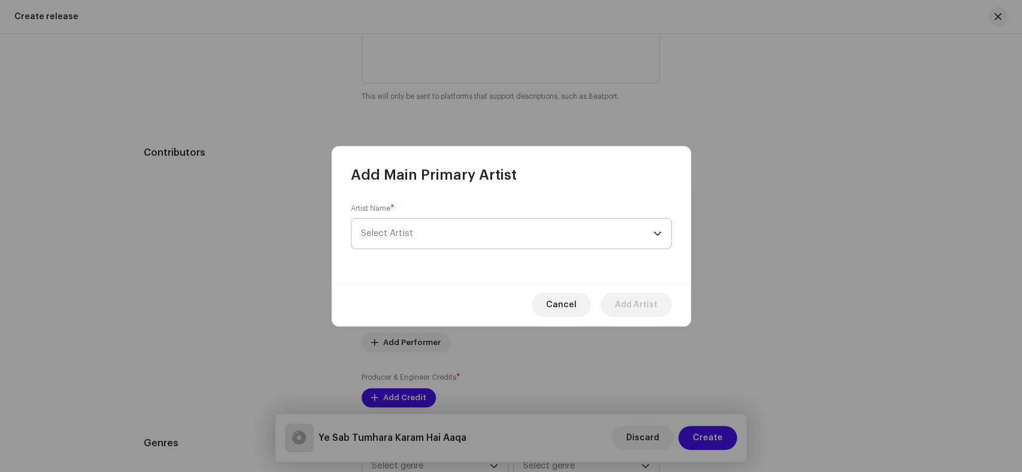
click at [512, 232] on span "Select Artist" at bounding box center [507, 234] width 292 height 30
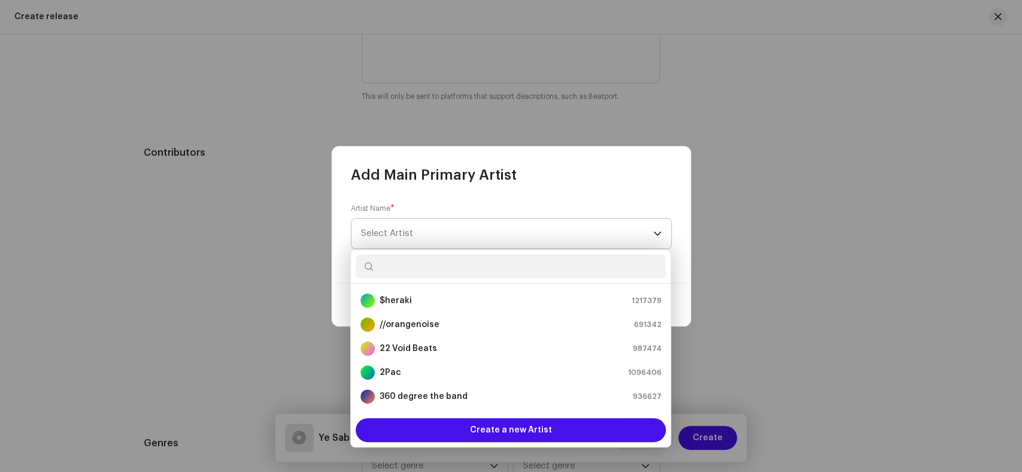
type input "Ye Sab Tumhara Karam Hai Aaqa"
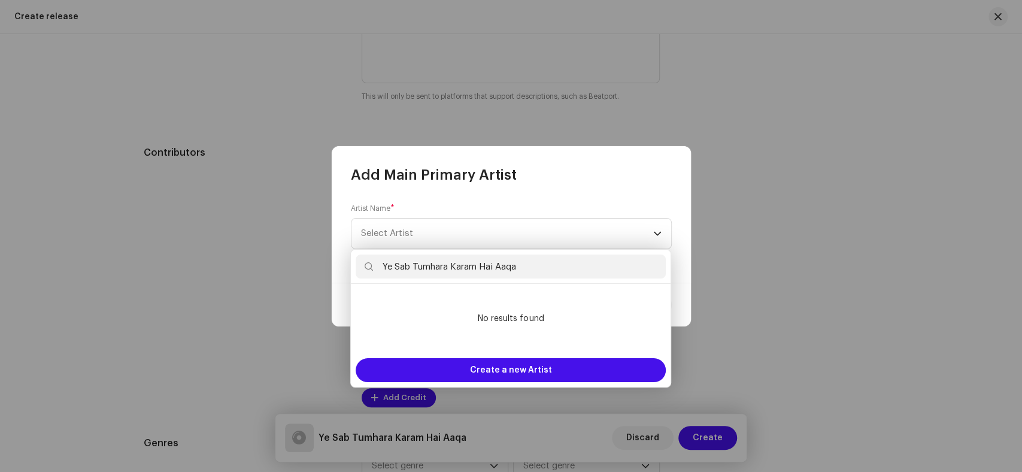
drag, startPoint x: 522, startPoint y: 270, endPoint x: 331, endPoint y: 265, distance: 191.0
click at [331, 265] on body "Silent Roar Productions Catalog Account Home Catalog Resources Silent Roar Prod…" at bounding box center [511, 236] width 1022 height 472
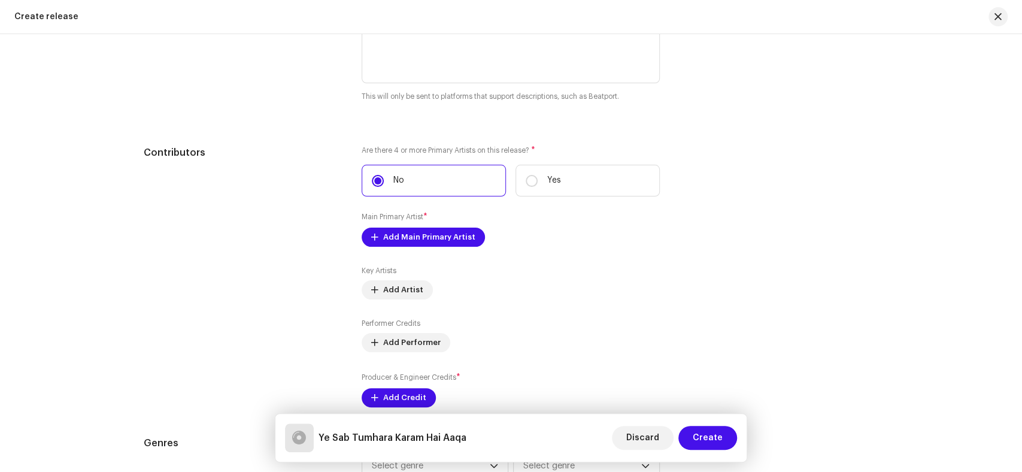
click at [303, 369] on div "Add Main Primary Artist Artist Name * Select Artist This field is required. Can…" at bounding box center [511, 236] width 1022 height 472
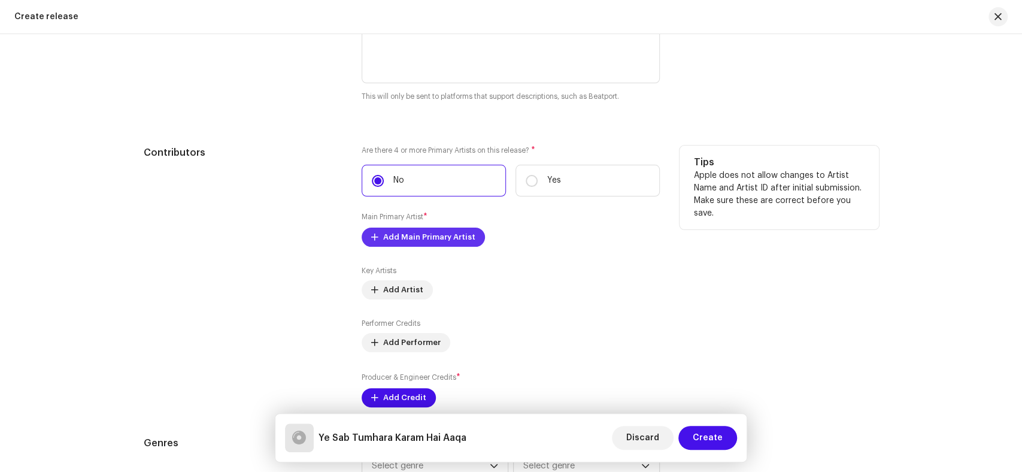
click at [411, 243] on span "Add Main Primary Artist" at bounding box center [429, 237] width 92 height 24
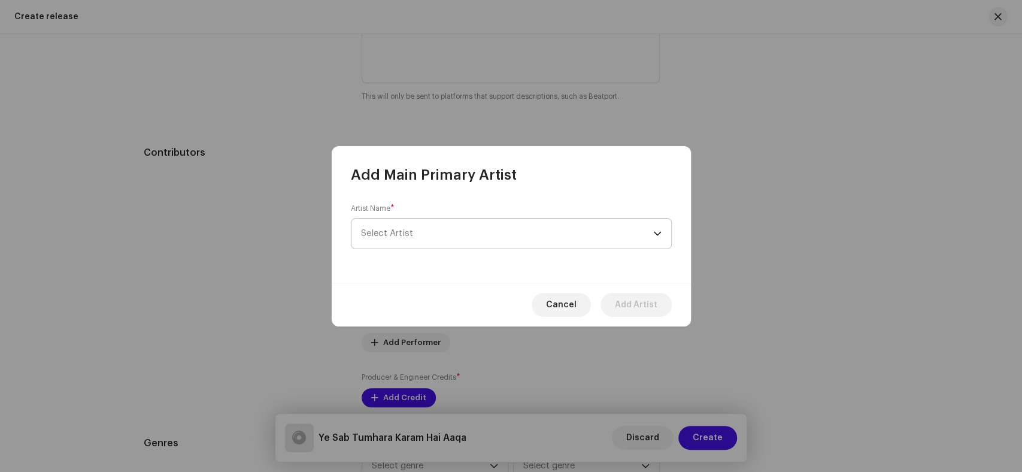
click at [425, 229] on span "Select Artist" at bounding box center [507, 234] width 292 height 30
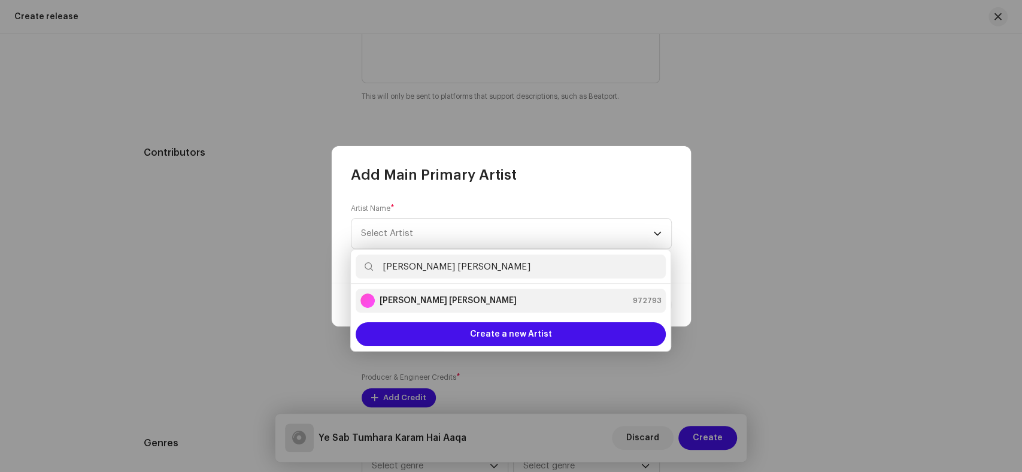
type input "Syed Hassan Ullah Hussaini"
click at [417, 298] on strong "Syed Hassan Ullah Hussaini" at bounding box center [448, 301] width 137 height 12
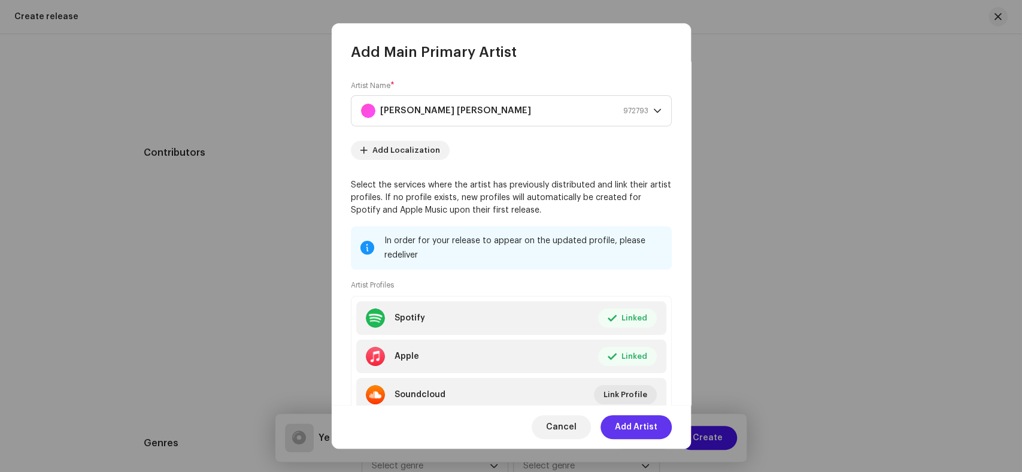
click at [644, 424] on span "Add Artist" at bounding box center [636, 427] width 43 height 24
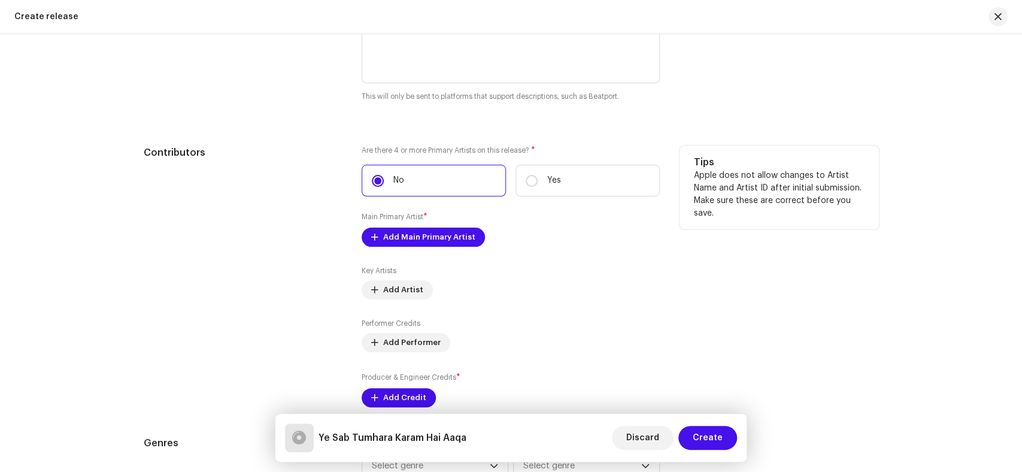
scroll to position [1330, 0]
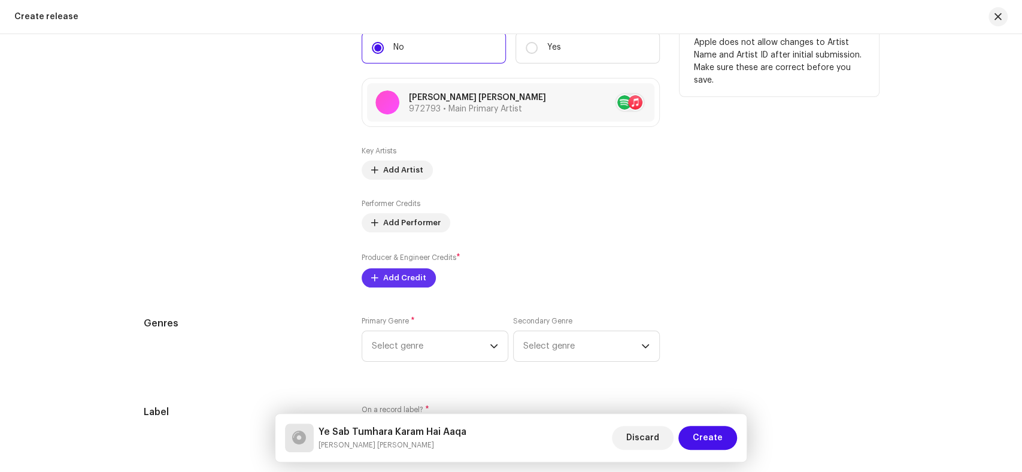
click at [389, 263] on label "Producer & Engineer Credits *" at bounding box center [411, 257] width 99 height 12
click at [420, 282] on span "Add Credit" at bounding box center [404, 278] width 43 height 24
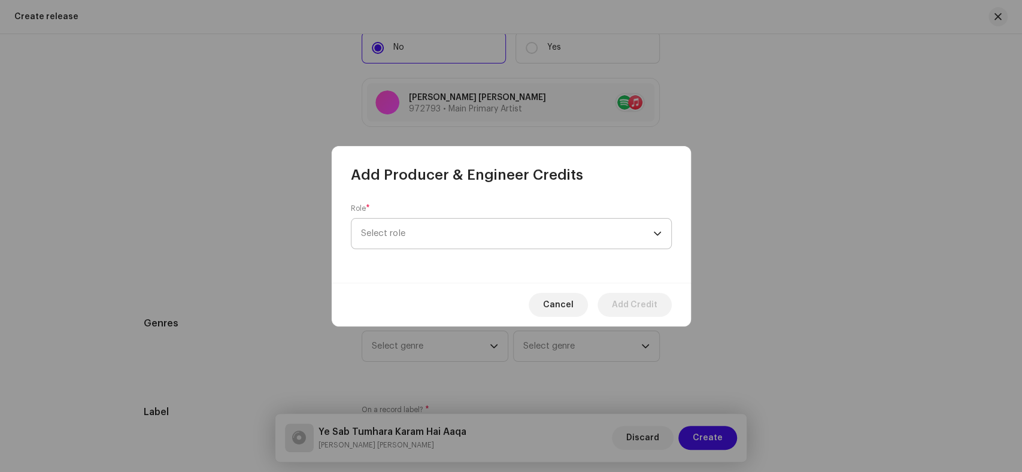
click at [539, 233] on span "Select role" at bounding box center [507, 234] width 292 height 30
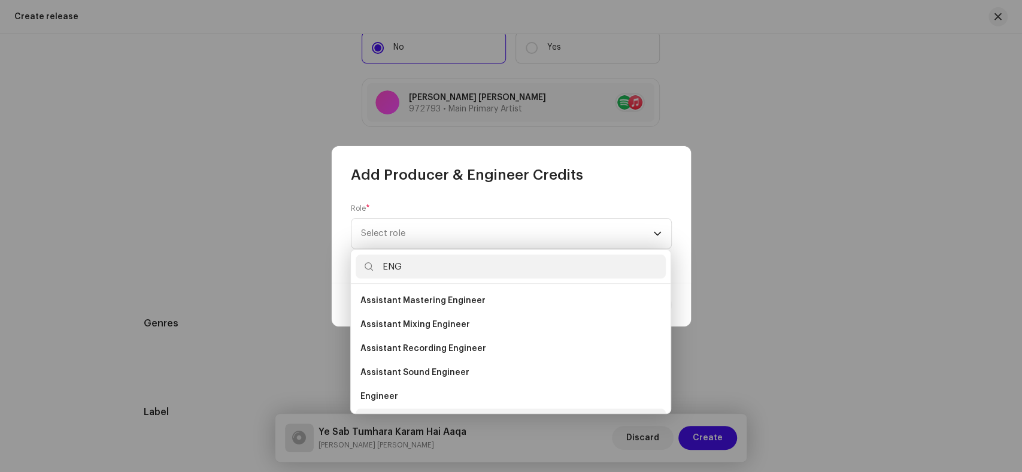
scroll to position [19, 0]
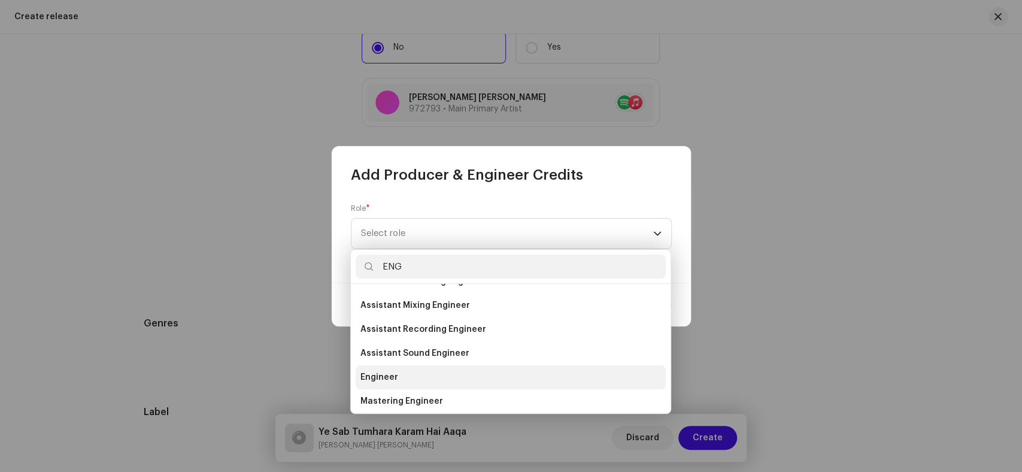
type input "ENG"
click at [471, 375] on li "Engineer" at bounding box center [511, 377] width 310 height 24
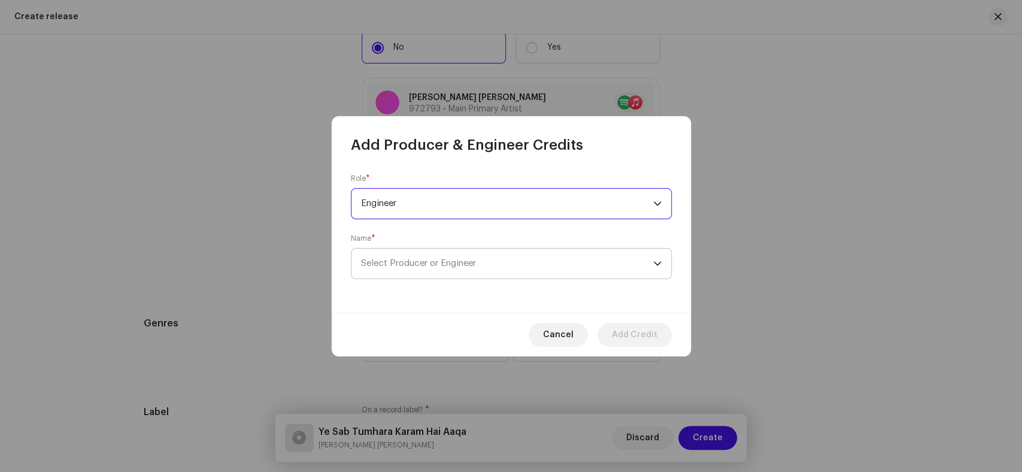
click at [549, 269] on span "Select Producer or Engineer" at bounding box center [507, 263] width 292 height 30
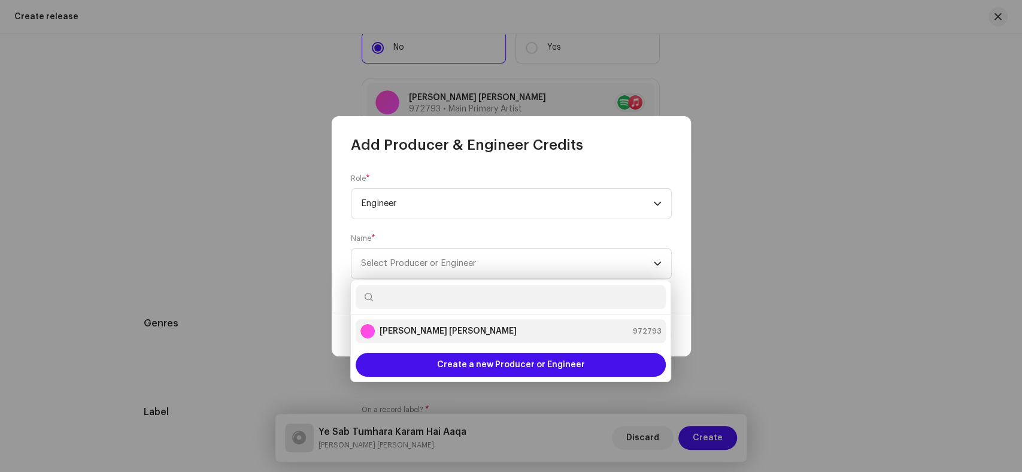
click at [453, 319] on li "Syed Hassan Ullah Hussaini 972793" at bounding box center [511, 331] width 310 height 24
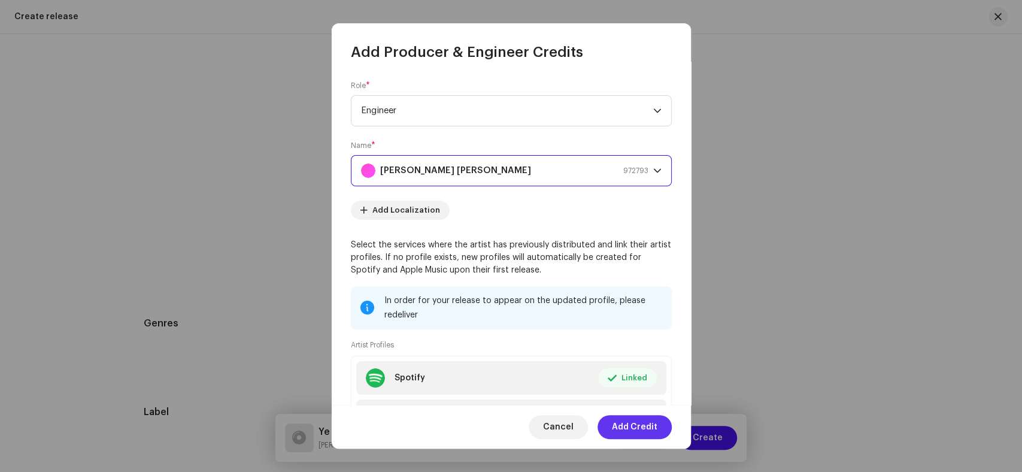
click at [634, 423] on span "Add Credit" at bounding box center [635, 427] width 46 height 24
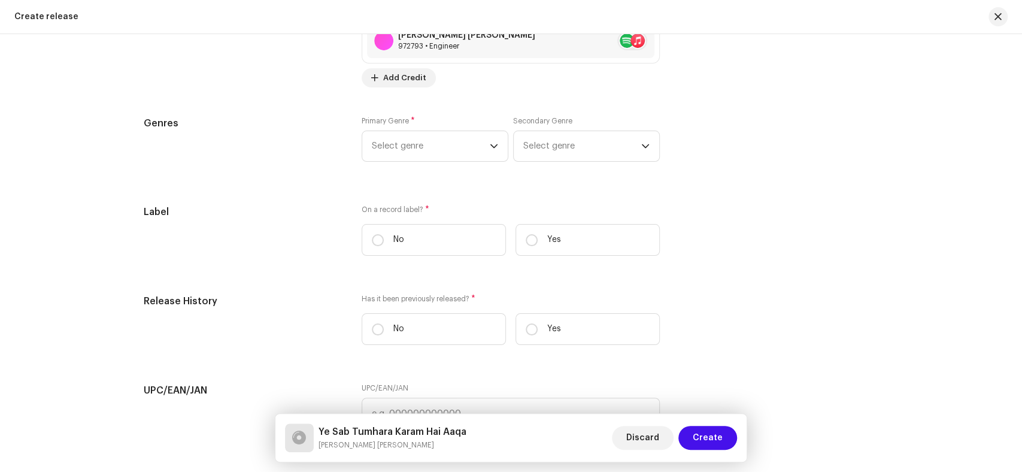
scroll to position [1596, 0]
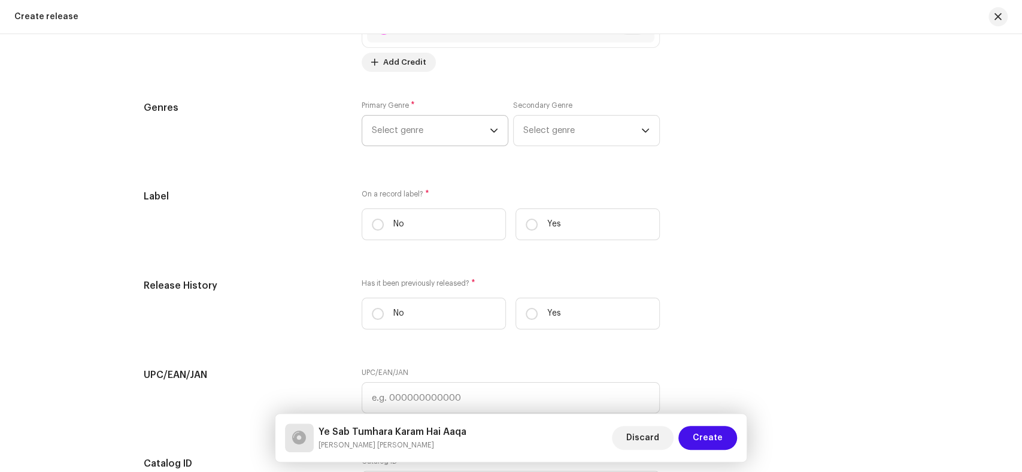
click at [383, 134] on span "Select genre" at bounding box center [431, 131] width 118 height 30
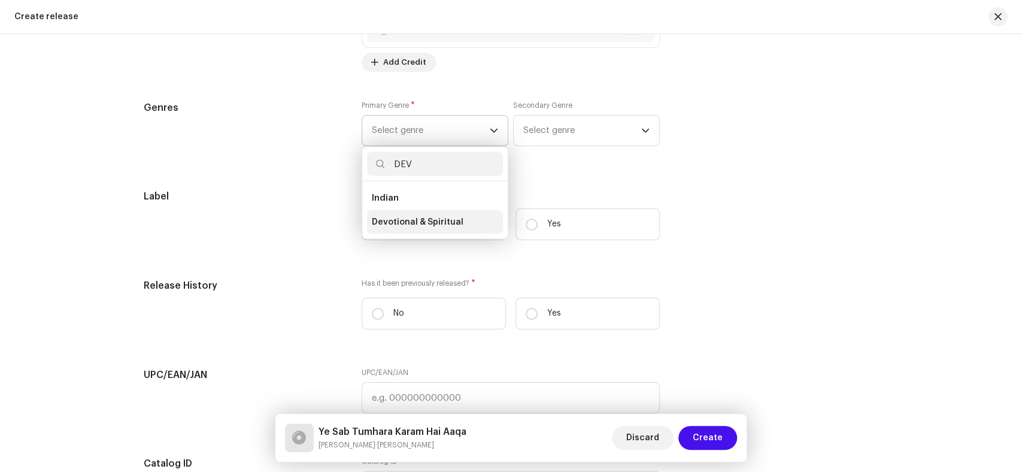
type input "DEV"
click at [381, 217] on li "Devotional & Spiritual" at bounding box center [435, 222] width 136 height 24
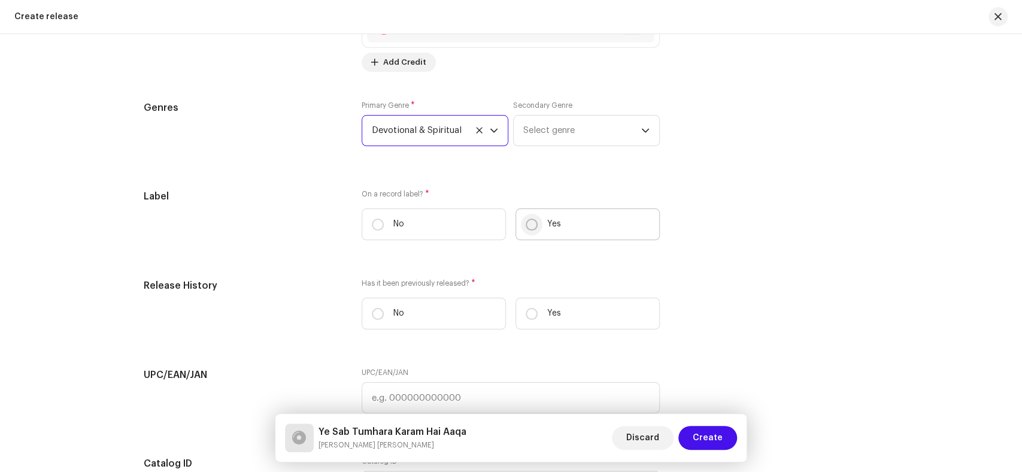
click at [526, 226] on input "Yes" at bounding box center [532, 225] width 12 height 12
radio input "true"
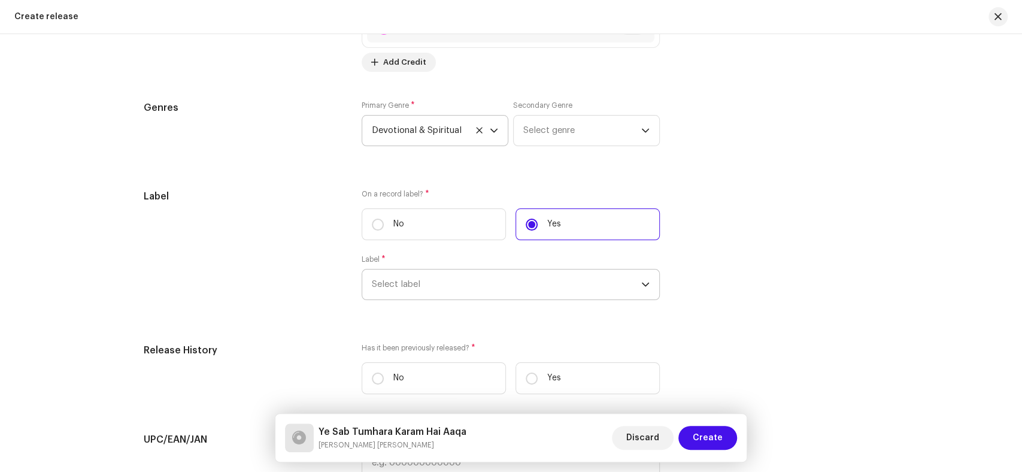
click at [421, 293] on span "Select label" at bounding box center [506, 284] width 269 height 30
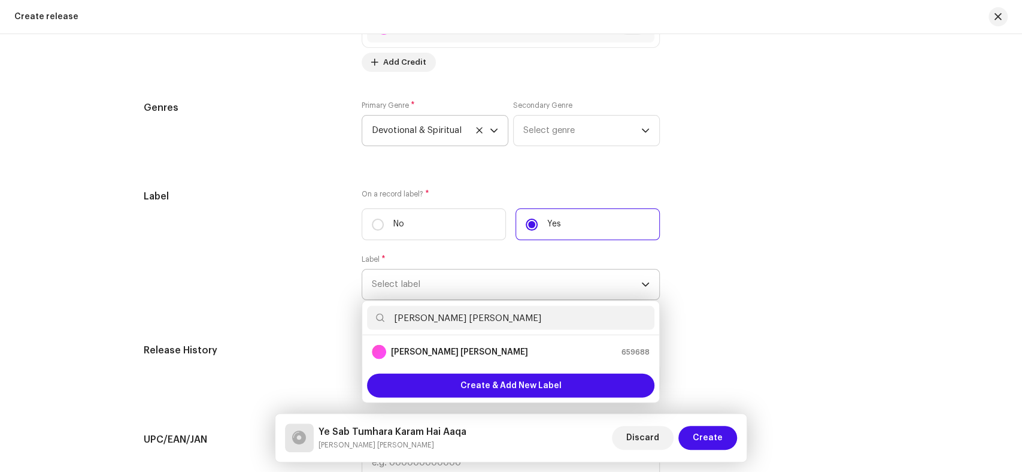
type input "[PERSON_NAME] [PERSON_NAME]"
click at [417, 348] on div "[PERSON_NAME] [PERSON_NAME]" at bounding box center [450, 352] width 156 height 14
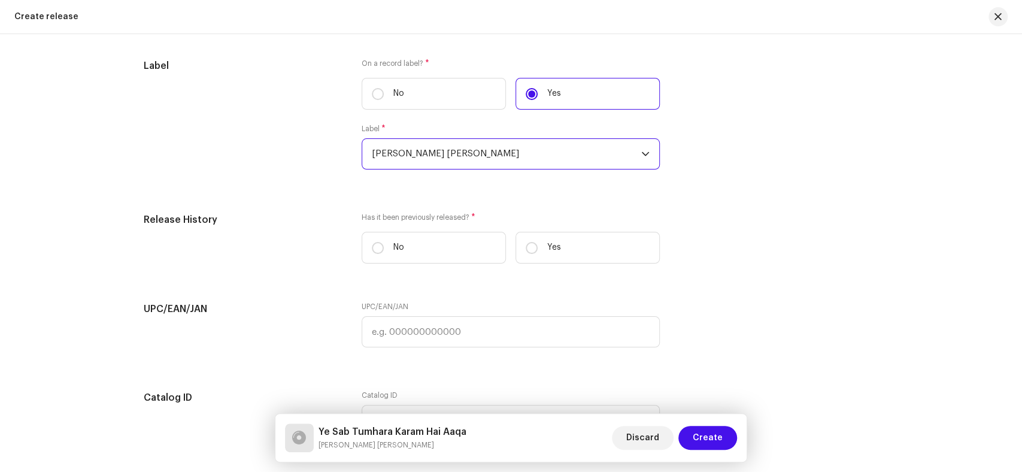
scroll to position [1729, 0]
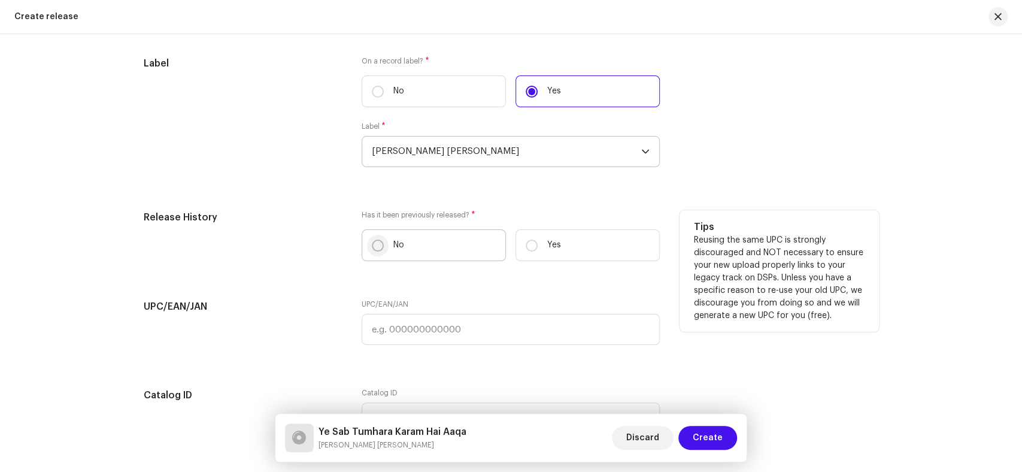
click at [378, 249] on input "No" at bounding box center [378, 245] width 12 height 12
radio input "true"
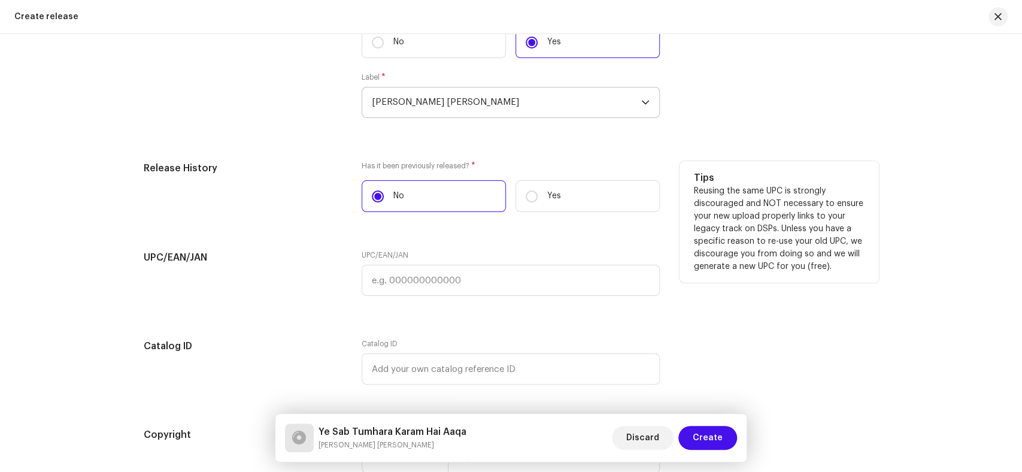
scroll to position [1974, 0]
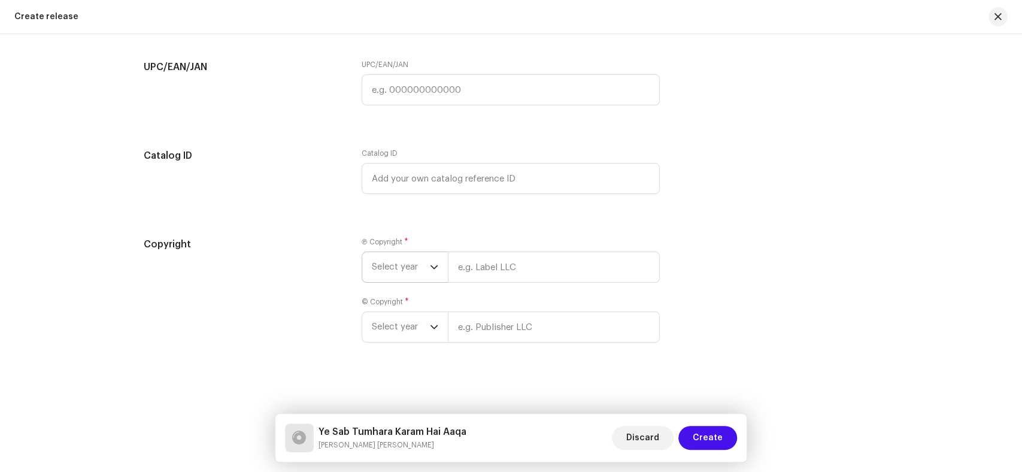
click at [380, 269] on span "Select year" at bounding box center [401, 267] width 58 height 30
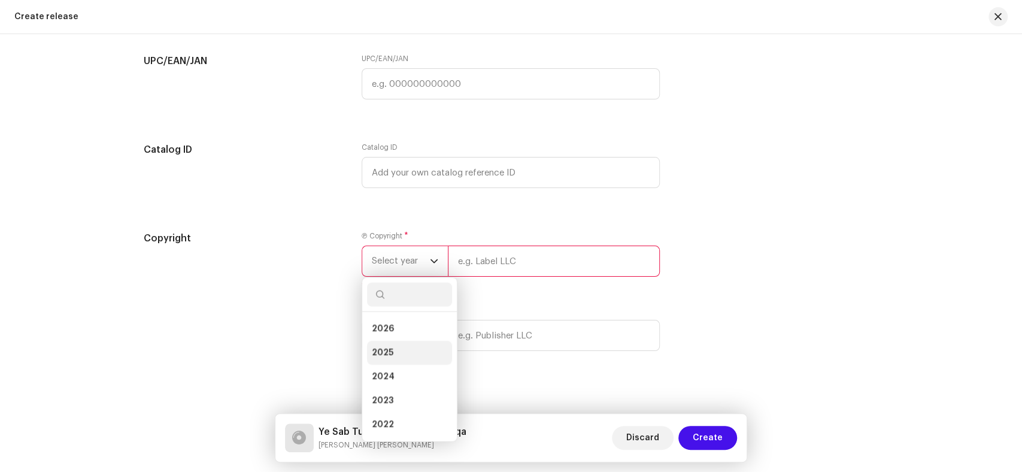
click at [383, 351] on li "2025" at bounding box center [409, 353] width 85 height 24
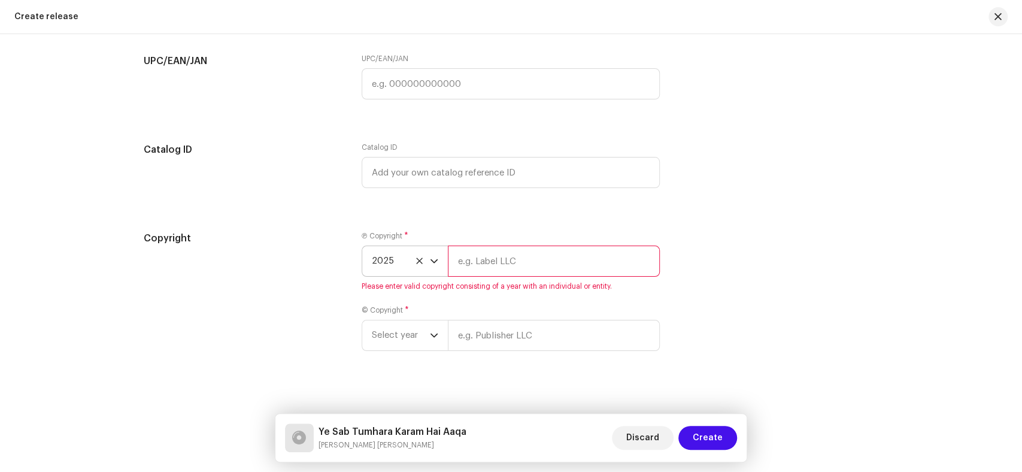
click at [479, 263] on input "text" at bounding box center [554, 260] width 212 height 31
paste input "[PERSON_NAME] [PERSON_NAME]"
type input "[PERSON_NAME] [PERSON_NAME]"
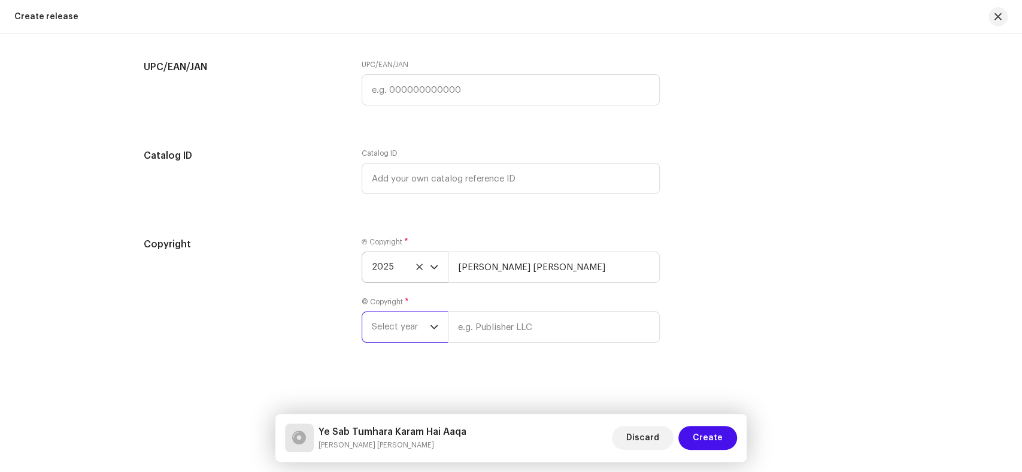
click at [398, 339] on span "Select year" at bounding box center [401, 327] width 58 height 30
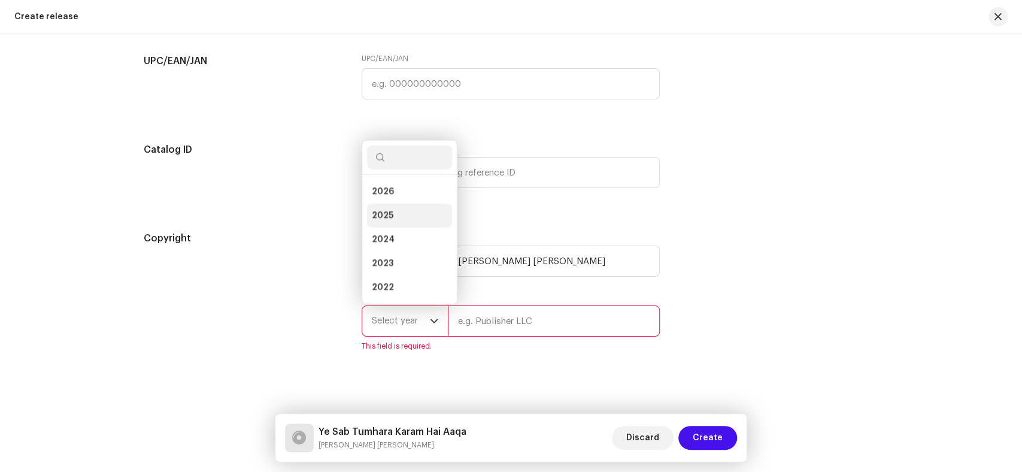
click at [392, 225] on li "2025" at bounding box center [409, 216] width 85 height 24
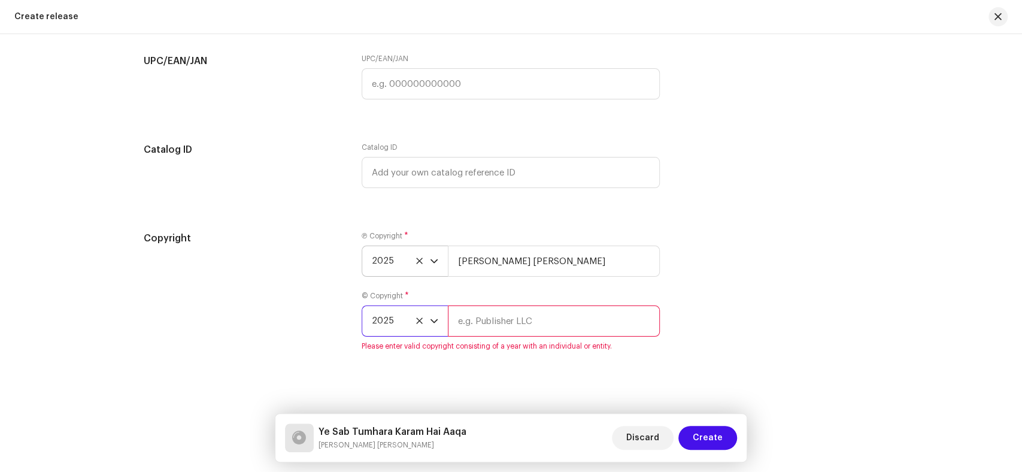
click at [486, 324] on input "text" at bounding box center [554, 320] width 212 height 31
paste input "[PERSON_NAME] [PERSON_NAME]"
type input "[PERSON_NAME] [PERSON_NAME]"
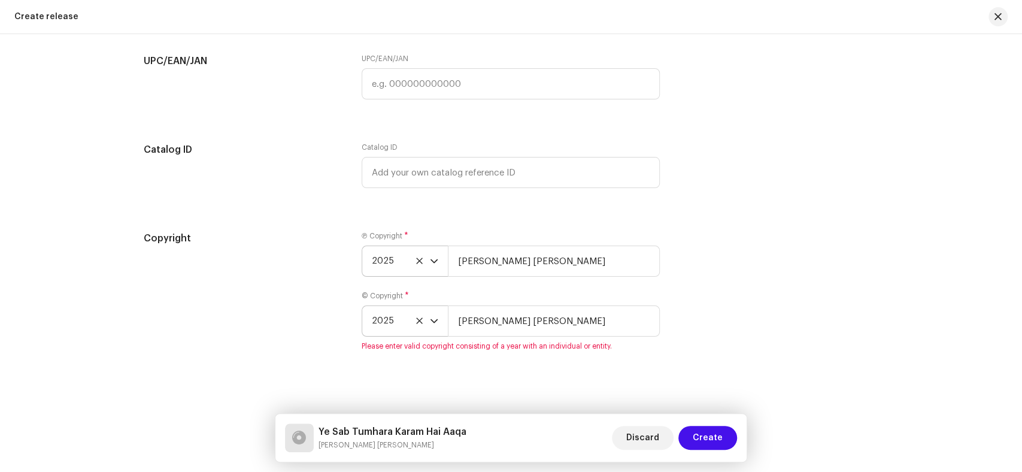
click at [154, 305] on div "Copyright" at bounding box center [243, 298] width 199 height 134
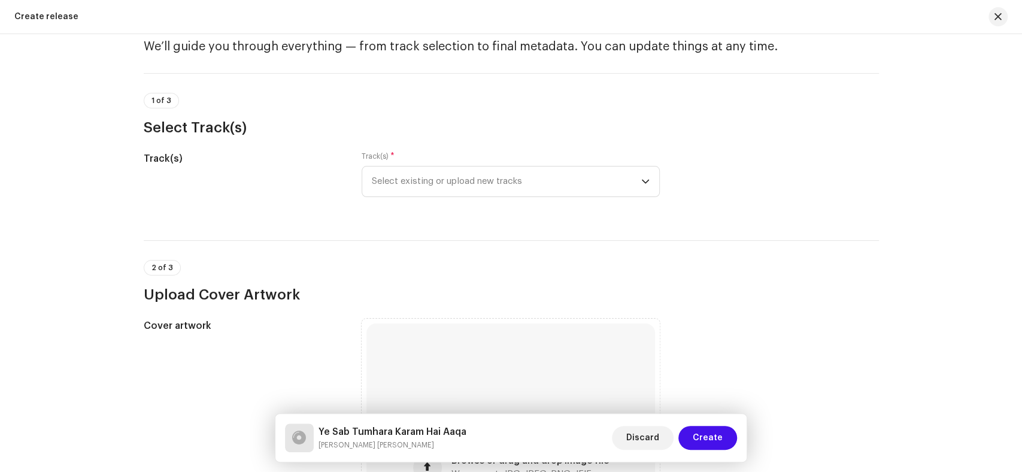
scroll to position [0, 0]
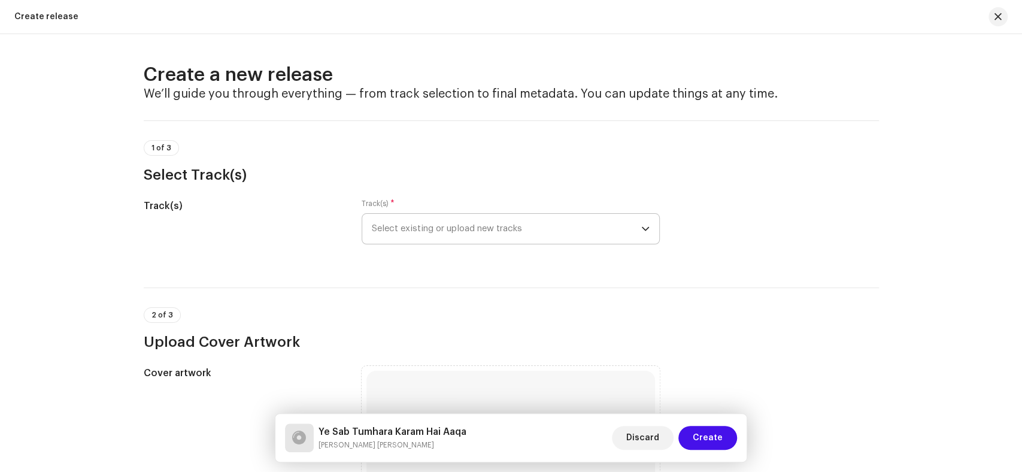
click at [448, 239] on span "Select existing or upload new tracks" at bounding box center [506, 229] width 269 height 30
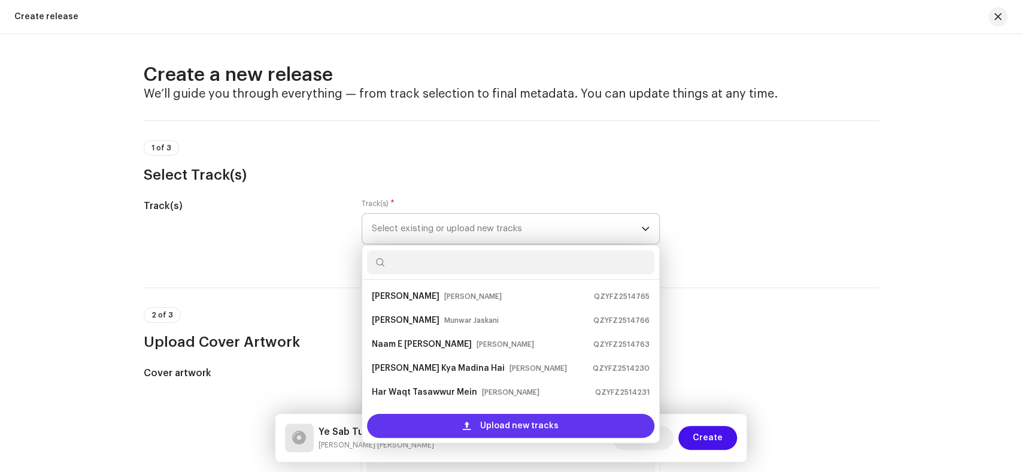
scroll to position [19, 0]
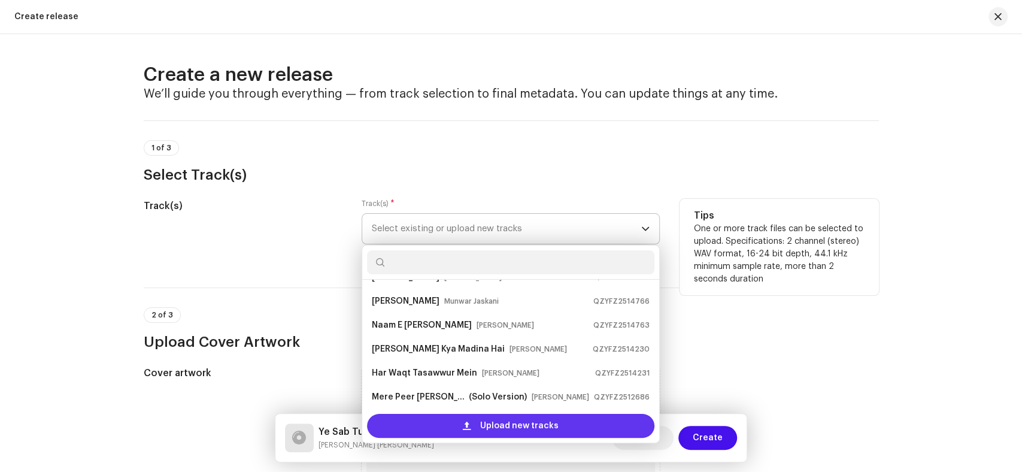
click at [454, 421] on div "Upload new tracks" at bounding box center [510, 426] width 287 height 24
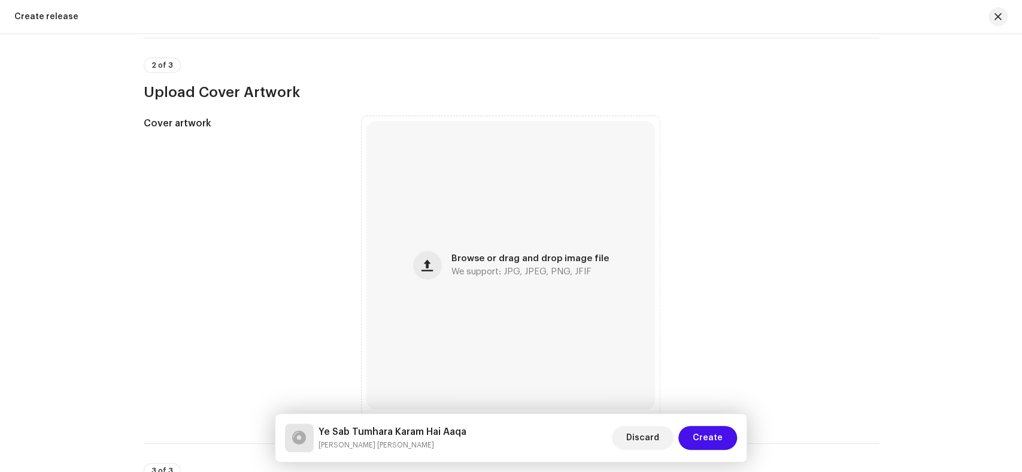
scroll to position [399, 0]
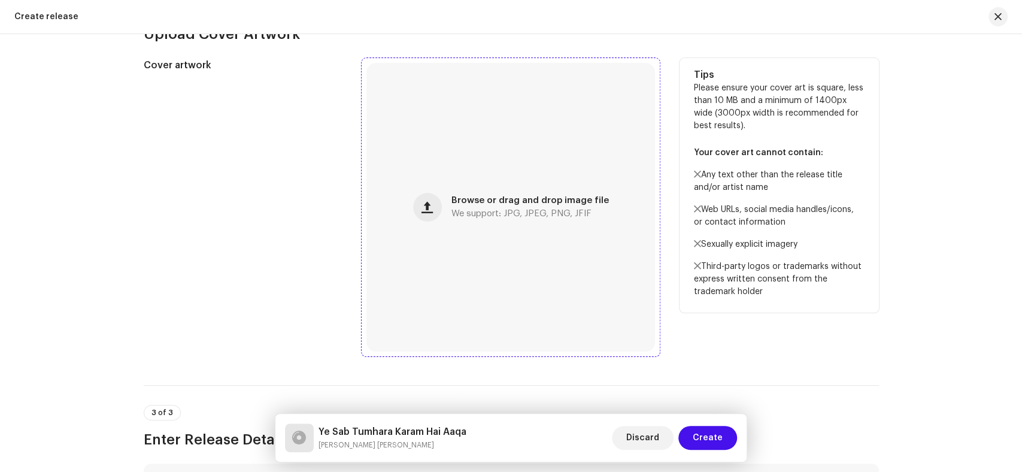
click at [483, 191] on div "Browse or drag and drop image file We support: JPG, JPEG, PNG, JFIF" at bounding box center [510, 207] width 289 height 289
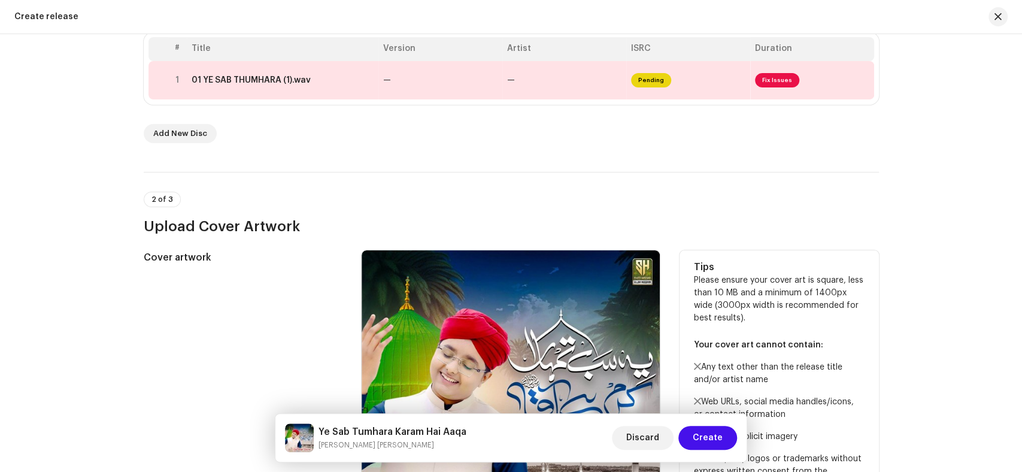
scroll to position [118, 0]
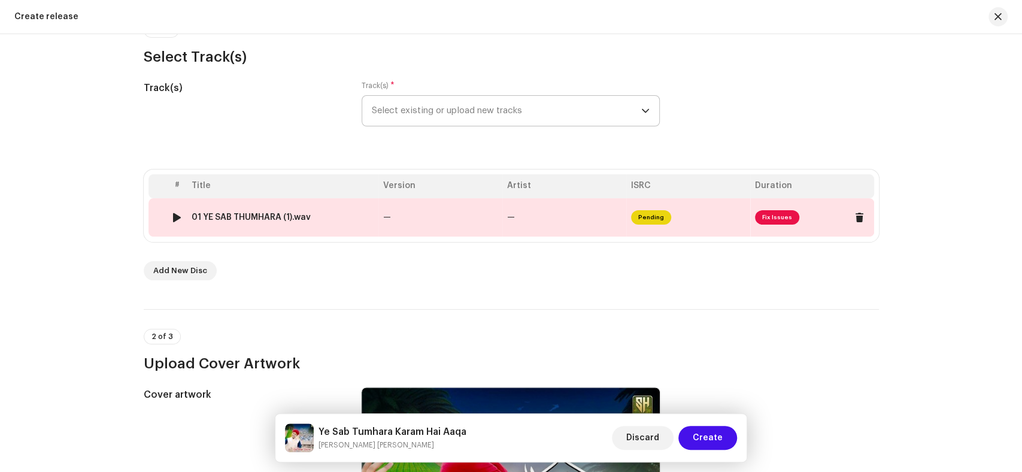
click at [304, 218] on div "01 YE SAB THUMHARA (1).wav" at bounding box center [251, 218] width 119 height 10
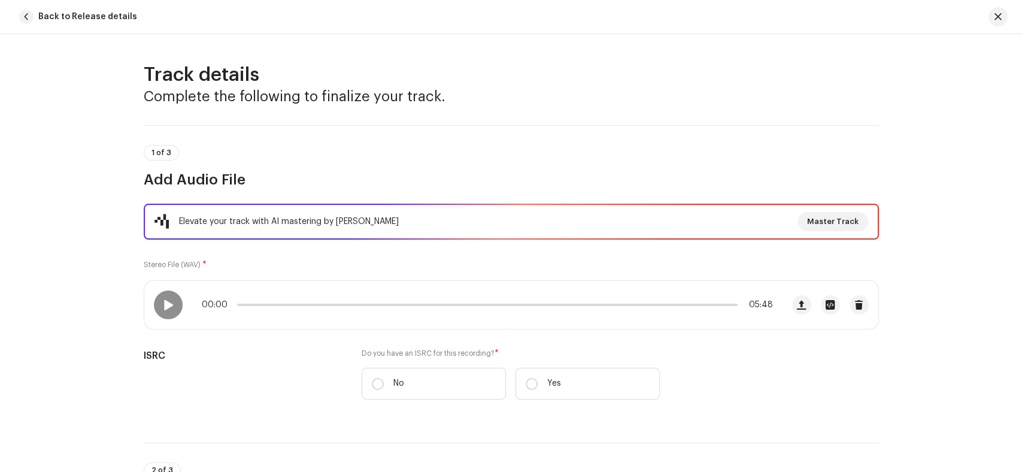
click at [52, 222] on div "Track details Complete the following to finalize your track. 1 of 3 Add Audio F…" at bounding box center [511, 253] width 1022 height 438
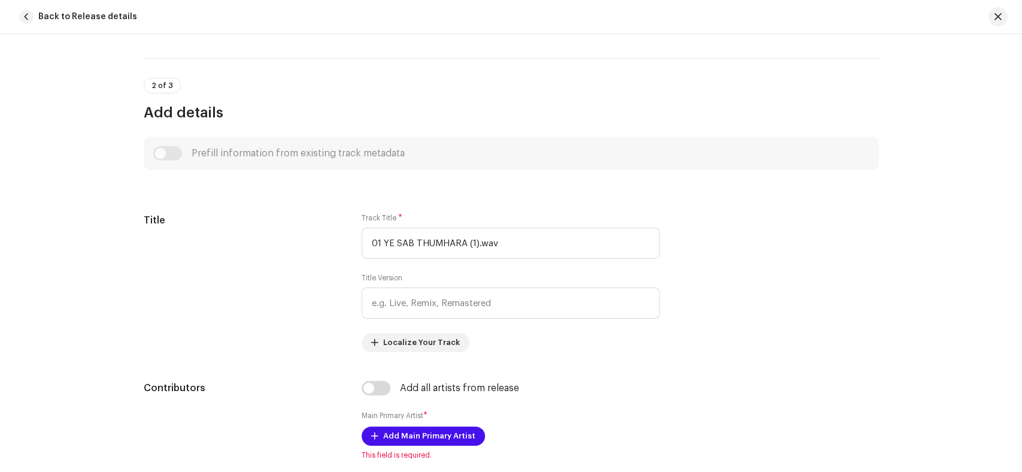
scroll to position [465, 0]
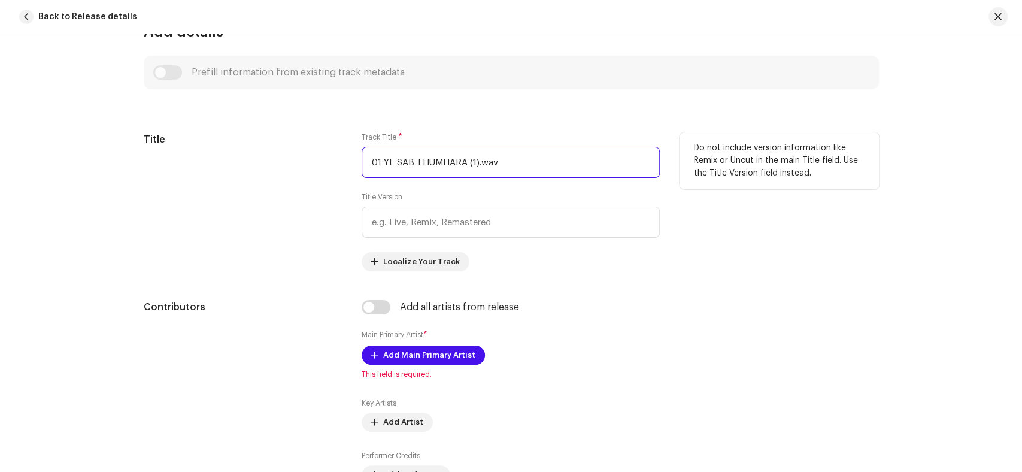
drag, startPoint x: 520, startPoint y: 158, endPoint x: 335, endPoint y: 163, distance: 185.1
click at [335, 163] on div "Title Track Title * 01 YE SAB THUMHARA (1).wav Title Version Localize Your Trac…" at bounding box center [511, 201] width 735 height 139
paste input "Ye Sab Tumhara Karam Hai Aaqa"
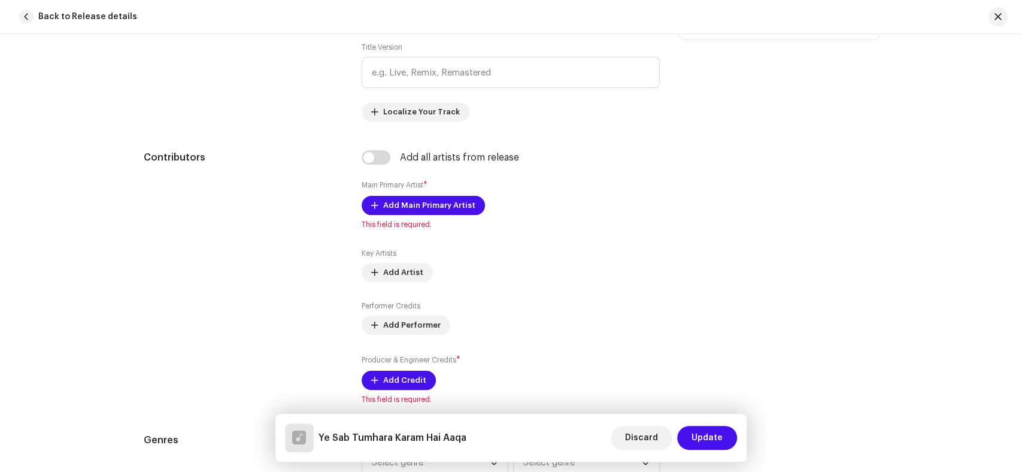
scroll to position [665, 0]
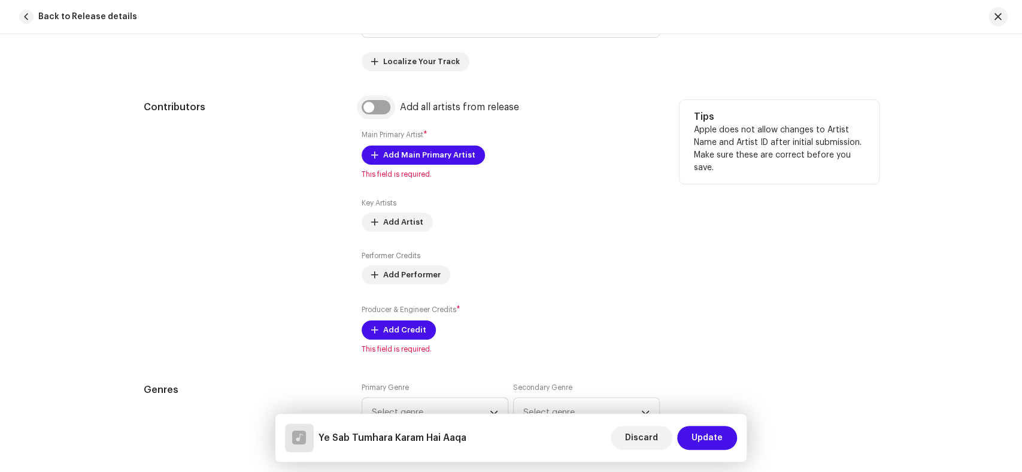
type input "Ye Sab Tumhara Karam Hai Aaqa"
click at [373, 112] on input "checkbox" at bounding box center [376, 107] width 29 height 14
checkbox input "true"
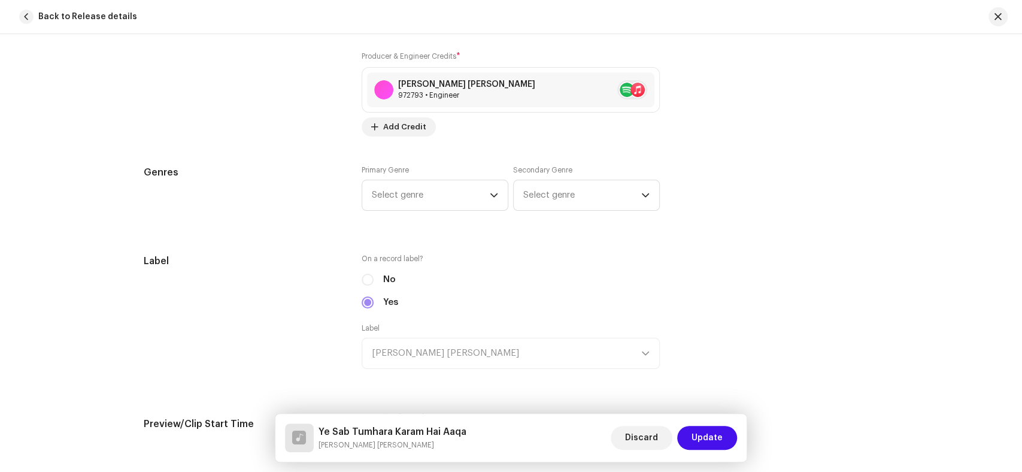
scroll to position [1064, 0]
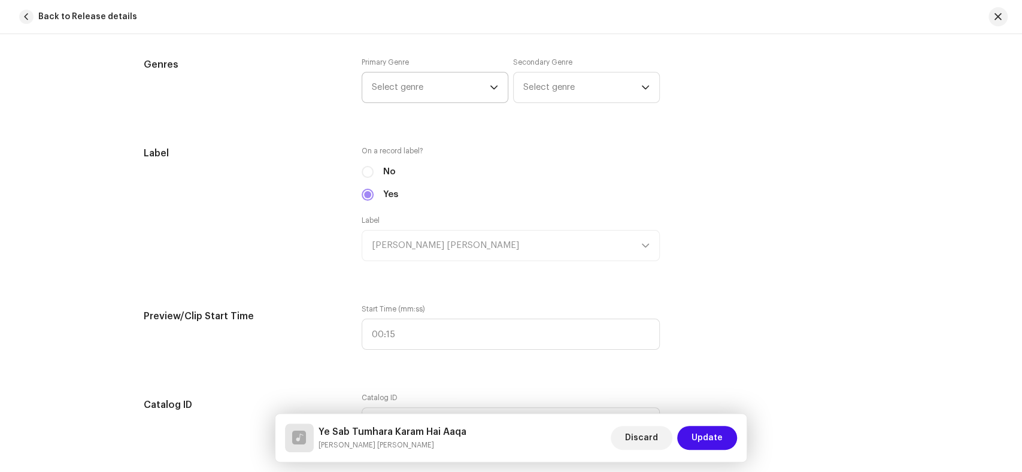
click at [384, 96] on span "Select genre" at bounding box center [431, 87] width 118 height 30
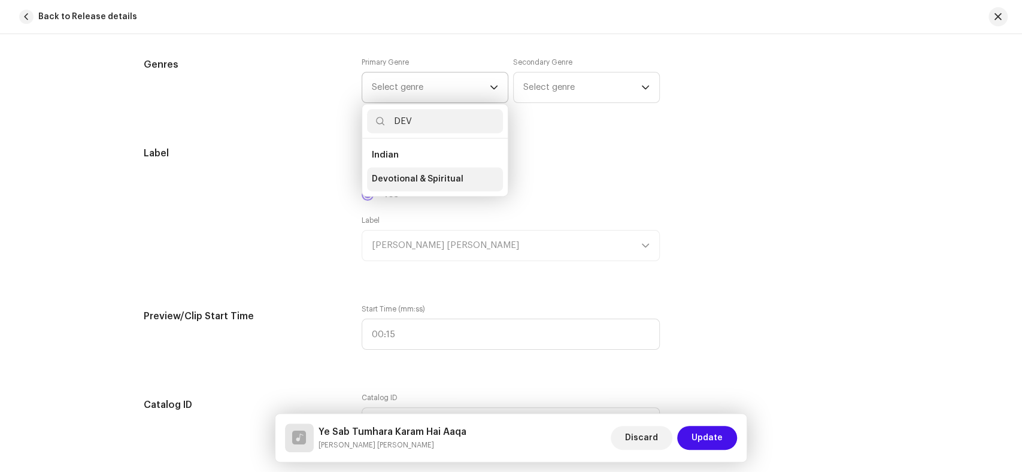
type input "DEV"
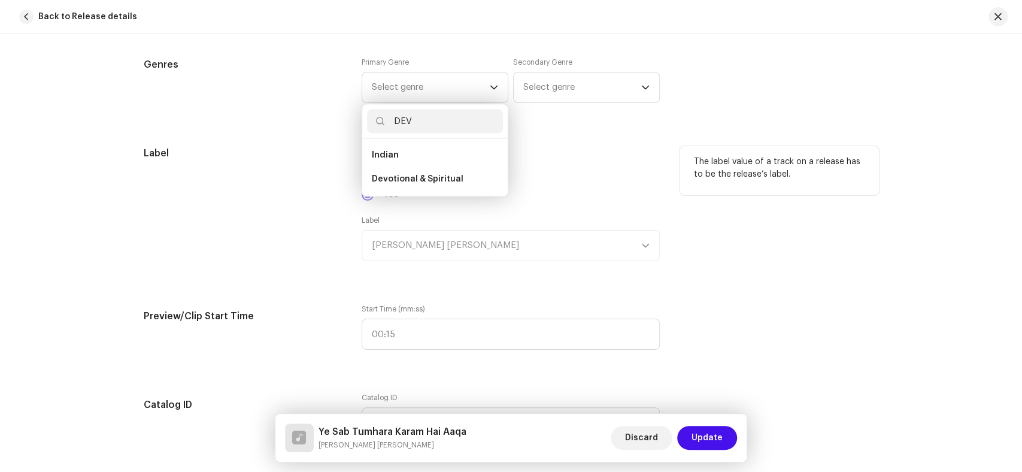
drag, startPoint x: 386, startPoint y: 181, endPoint x: 350, endPoint y: 192, distance: 37.7
click at [386, 181] on span "Devotional & Spiritual" at bounding box center [418, 179] width 92 height 12
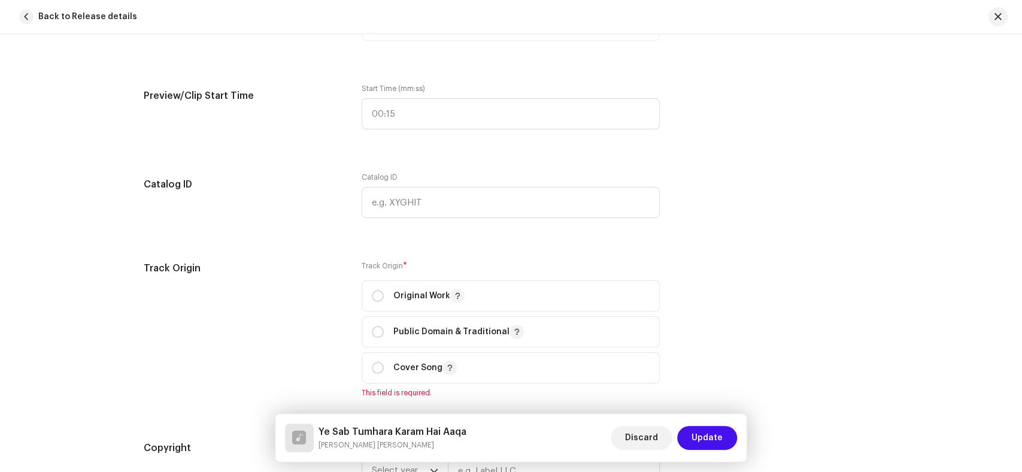
scroll to position [1330, 0]
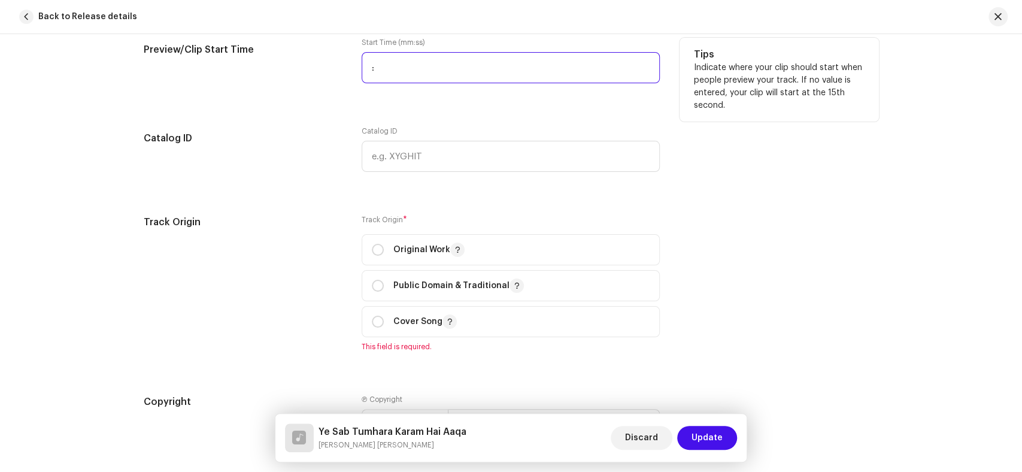
click at [367, 65] on input ":" at bounding box center [511, 67] width 298 height 31
type input "00:08"
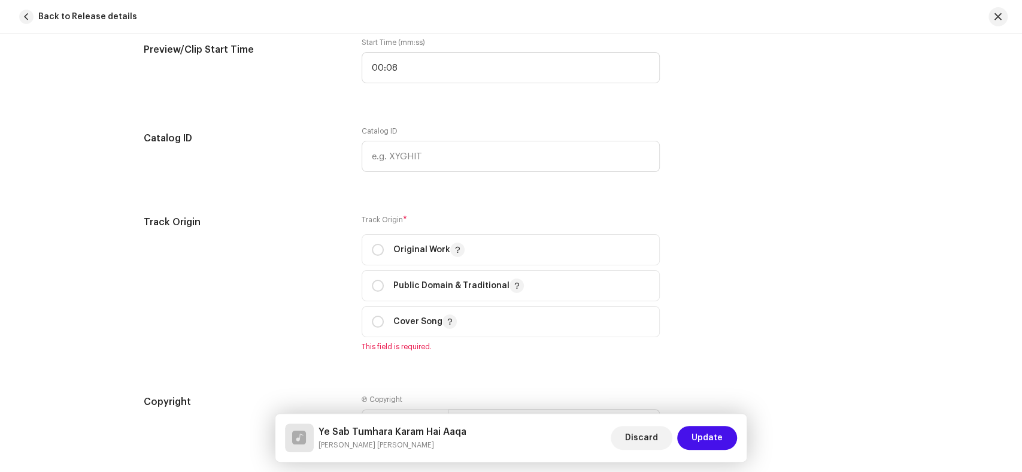
click at [238, 259] on div "Track Origin" at bounding box center [243, 290] width 199 height 151
click at [375, 252] on input "radio" at bounding box center [378, 250] width 12 height 12
radio input "true"
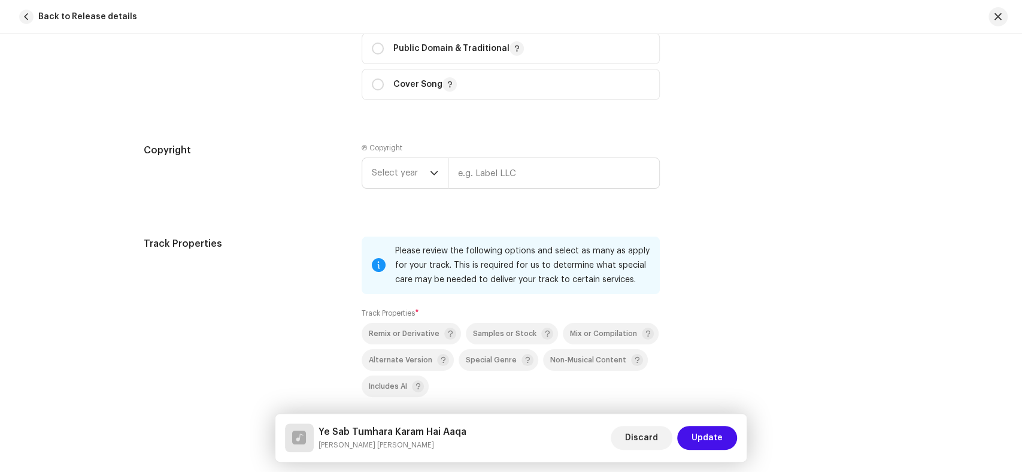
scroll to position [1596, 0]
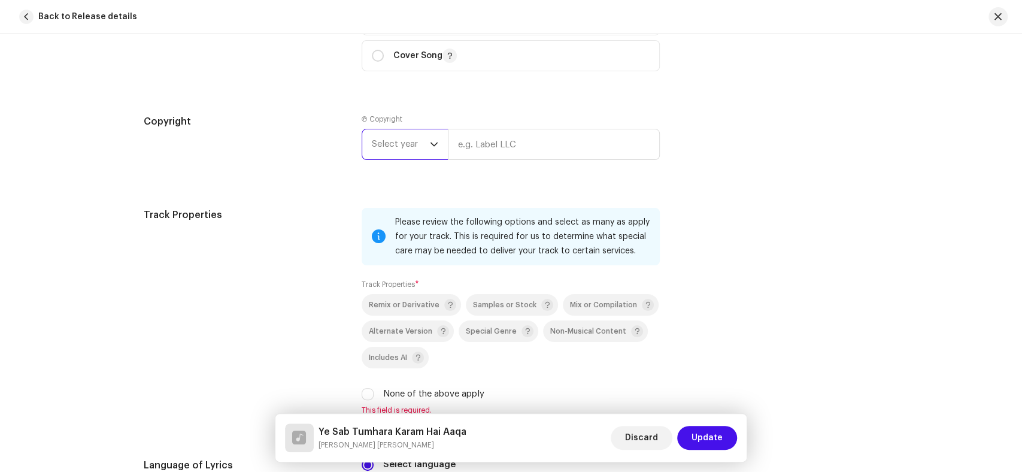
click at [408, 146] on span "Select year" at bounding box center [401, 144] width 58 height 30
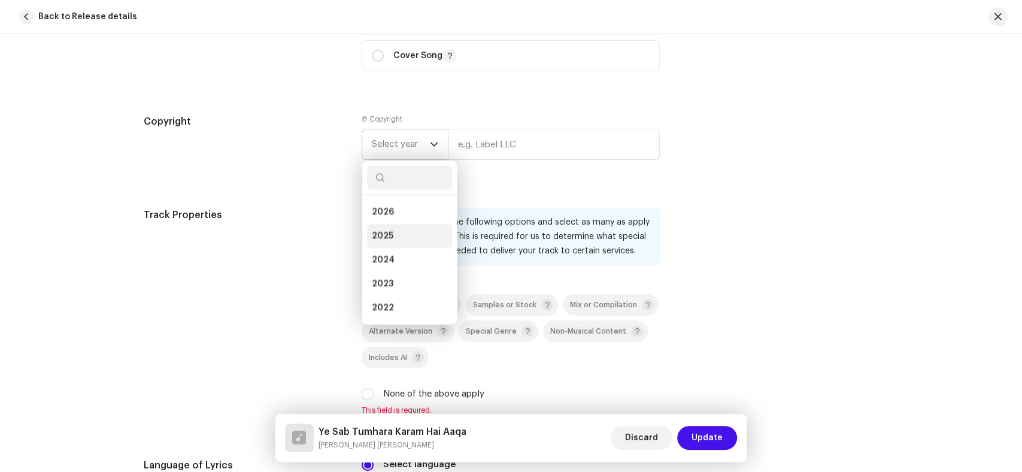
click at [378, 241] on span "2025" at bounding box center [383, 236] width 22 height 12
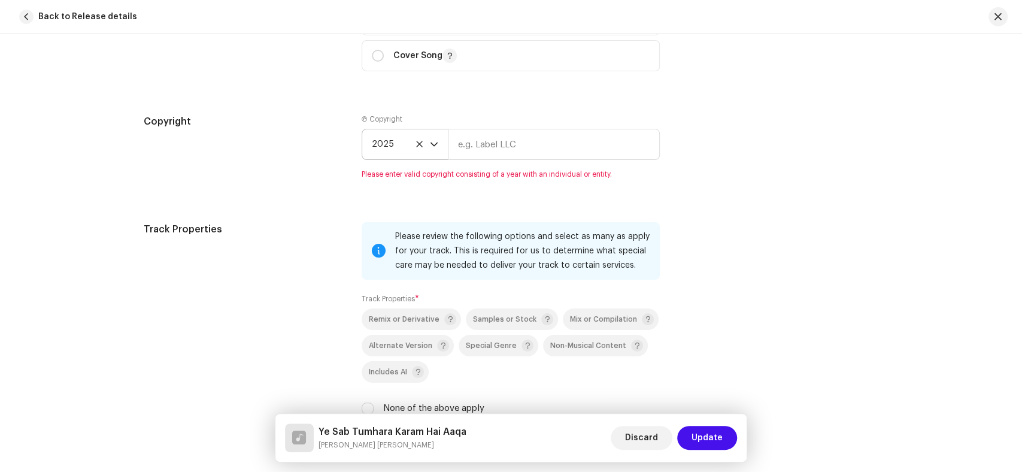
click at [571, 137] on input "text" at bounding box center [554, 144] width 212 height 31
paste input "Syed Hassan Ullah Hussaini"
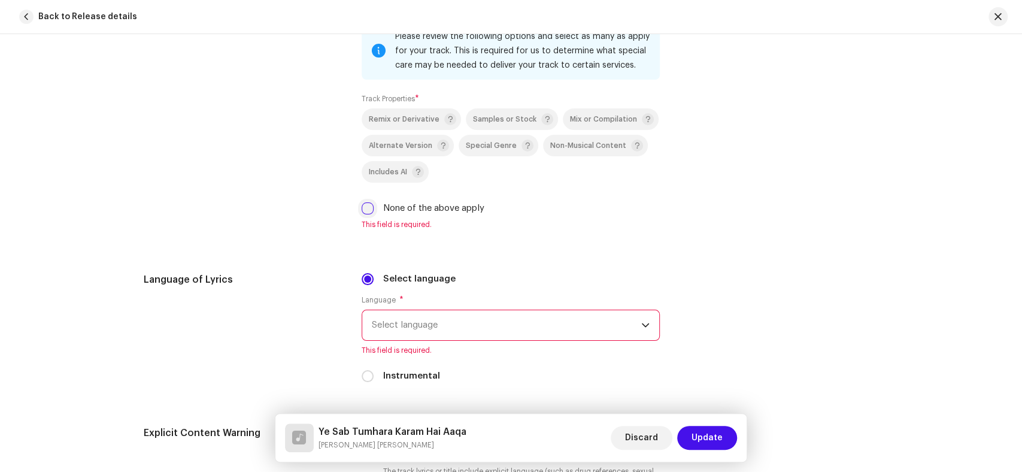
type input "Syed Hassan Ullah Hussaini"
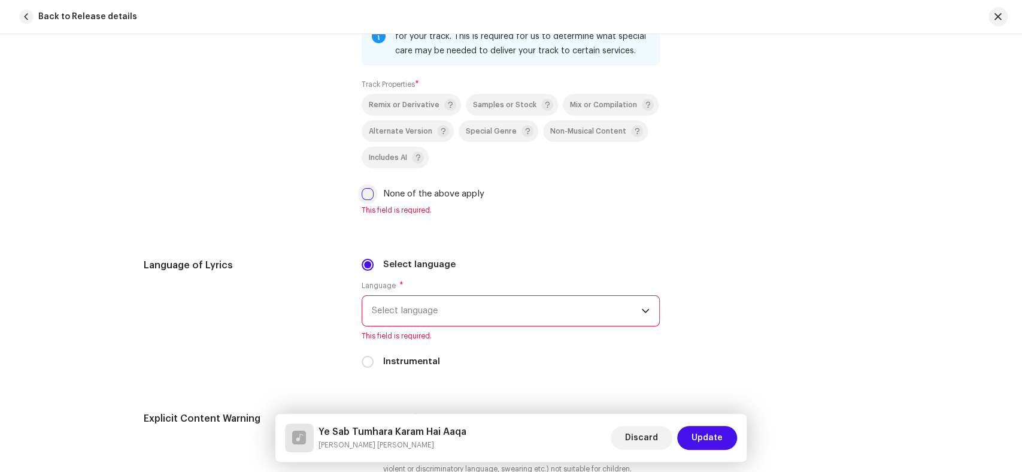
click at [362, 200] on input "None of the above apply" at bounding box center [368, 194] width 12 height 12
checkbox input "true"
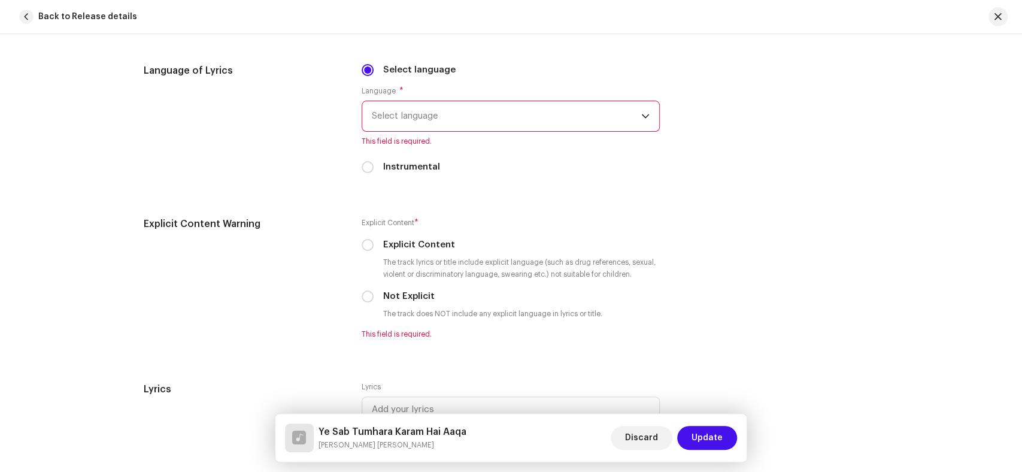
scroll to position [1981, 0]
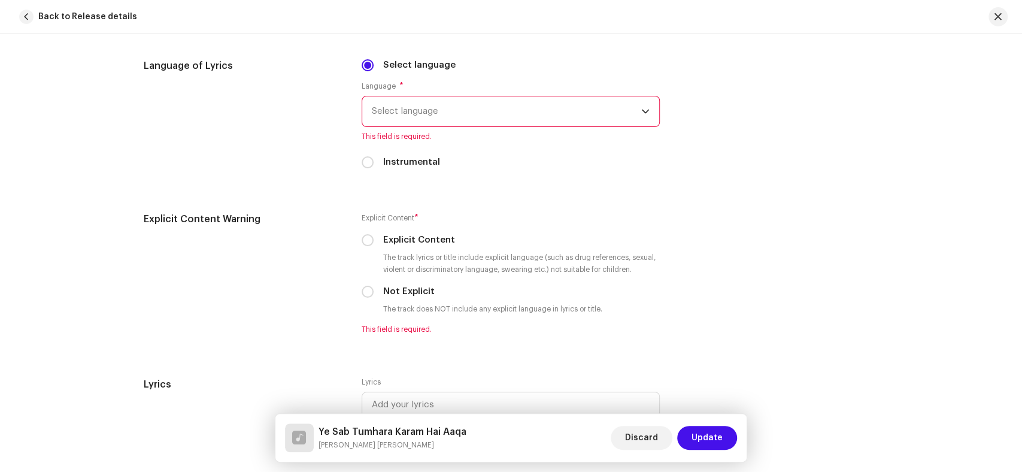
click at [511, 113] on span "Select language" at bounding box center [506, 111] width 269 height 30
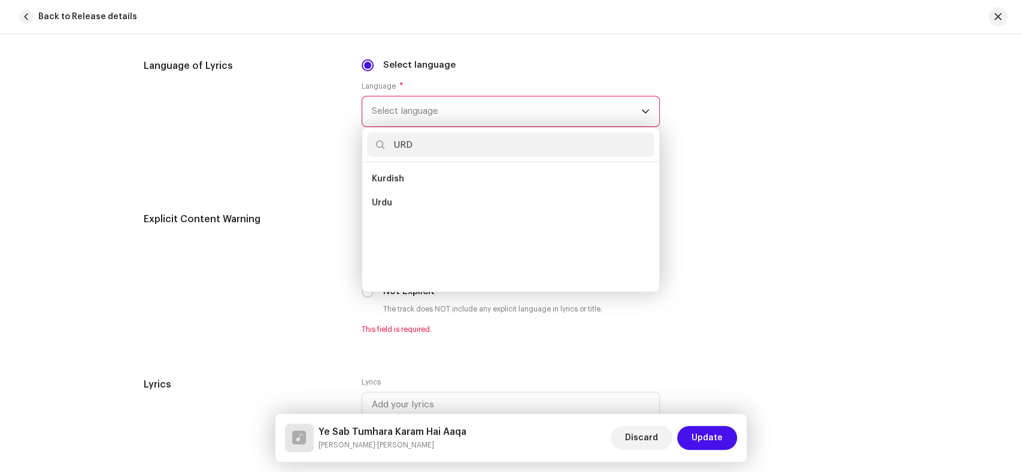
scroll to position [0, 0]
type input "URDU"
click at [444, 188] on li "Urdu" at bounding box center [510, 179] width 287 height 24
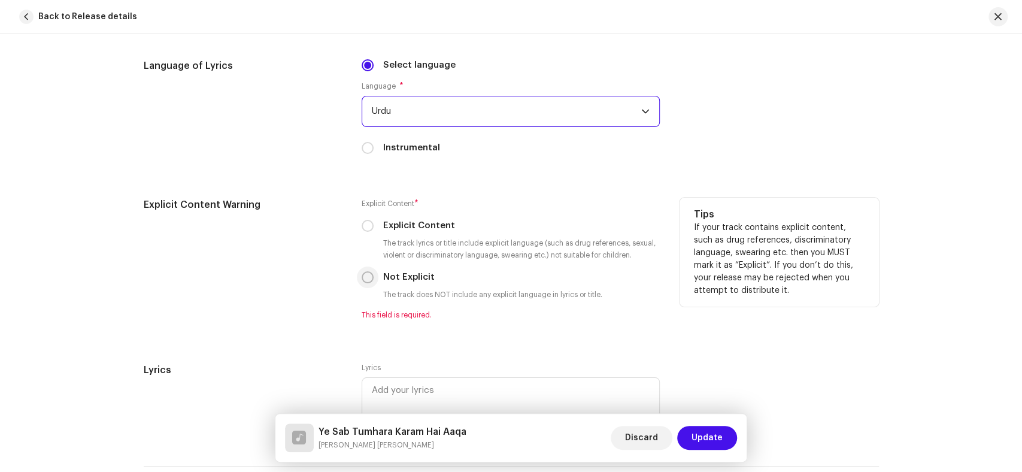
drag, startPoint x: 357, startPoint y: 284, endPoint x: 363, endPoint y: 282, distance: 6.3
click at [362, 283] on div "Explicit Content Warning Explicit Content * Explicit Content The track lyrics o…" at bounding box center [511, 266] width 735 height 137
click at [363, 282] on input "Not Explicit" at bounding box center [368, 277] width 12 height 12
radio input "true"
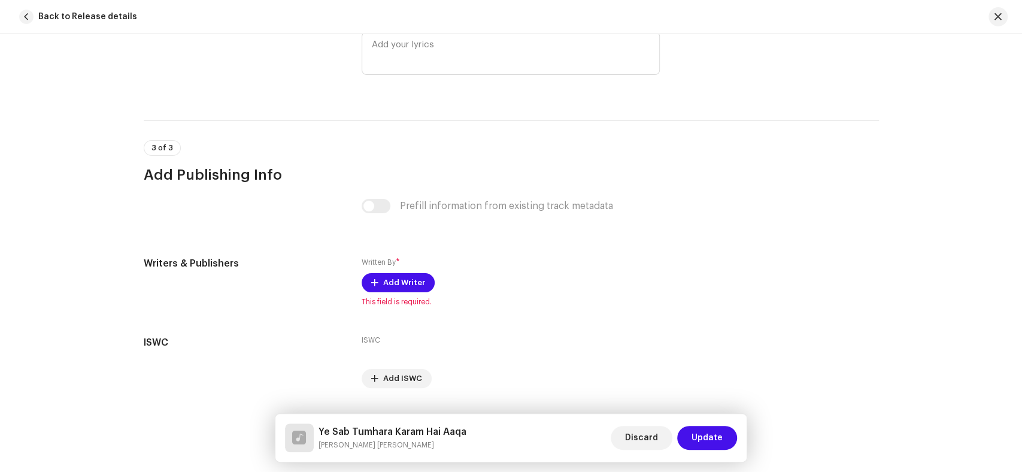
scroll to position [2347, 0]
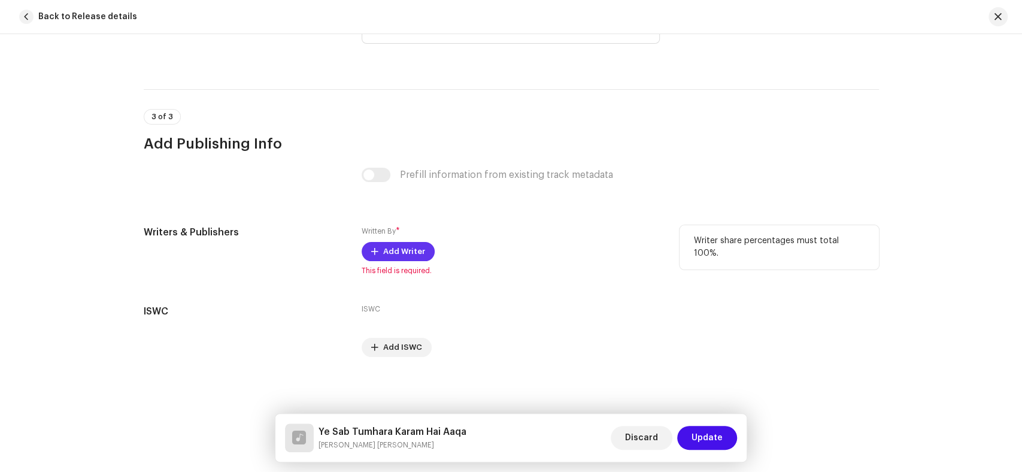
click at [378, 251] on button "Add Writer" at bounding box center [398, 251] width 73 height 19
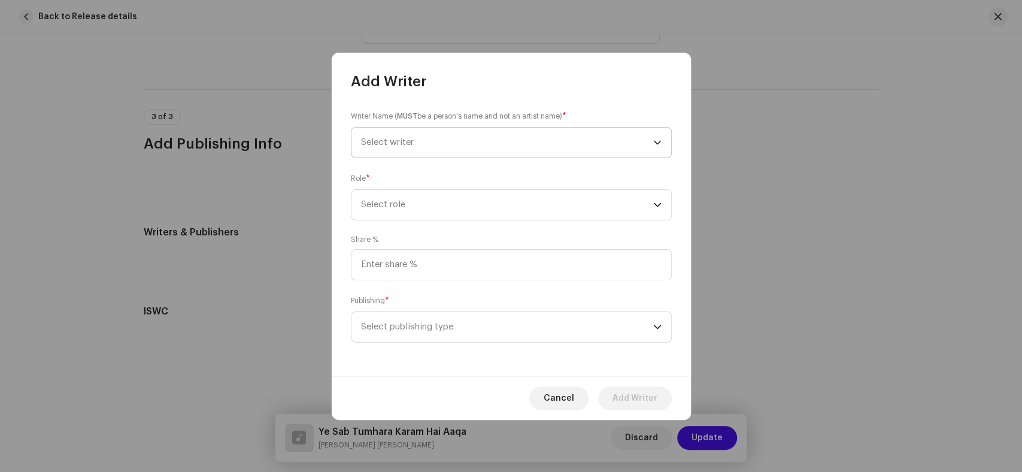
click at [508, 140] on span "Select writer" at bounding box center [507, 143] width 292 height 30
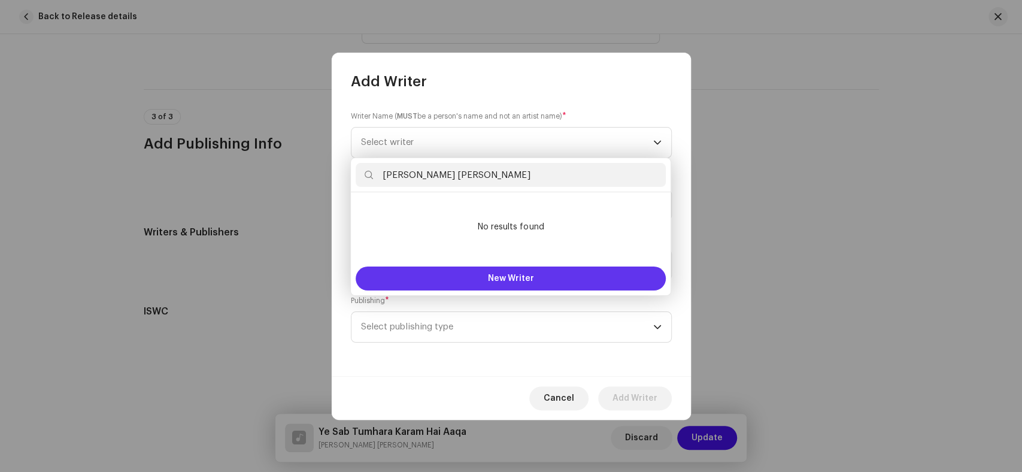
type input "Khalid Mehmood Khalid"
click at [551, 284] on button "New Writer" at bounding box center [511, 278] width 310 height 24
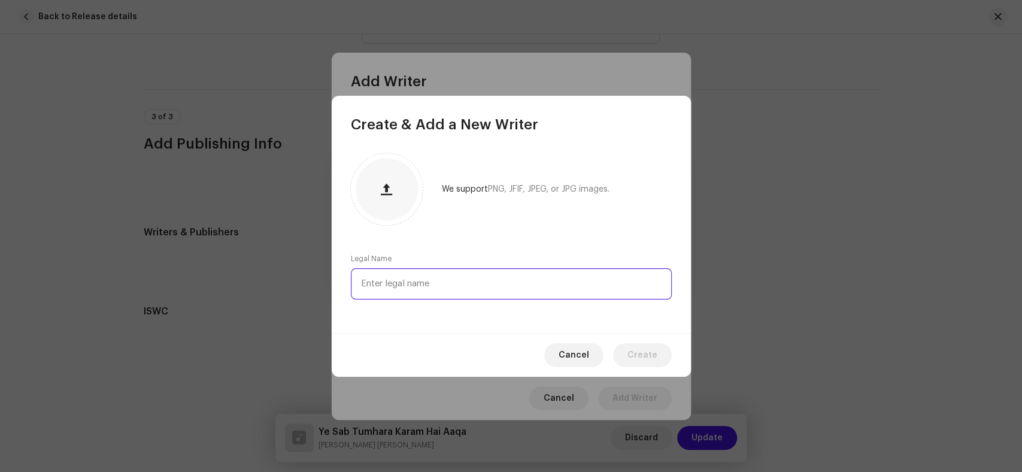
click at [496, 275] on input "text" at bounding box center [511, 283] width 321 height 31
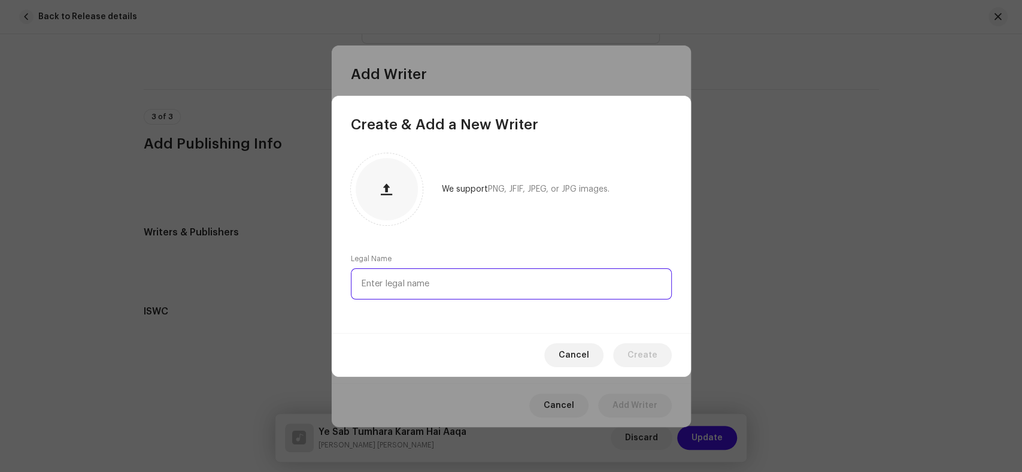
paste input "Khalid Mehmood Khalid"
type input "Khalid Mehmood Khalid"
click at [646, 356] on span "Create" at bounding box center [642, 355] width 30 height 24
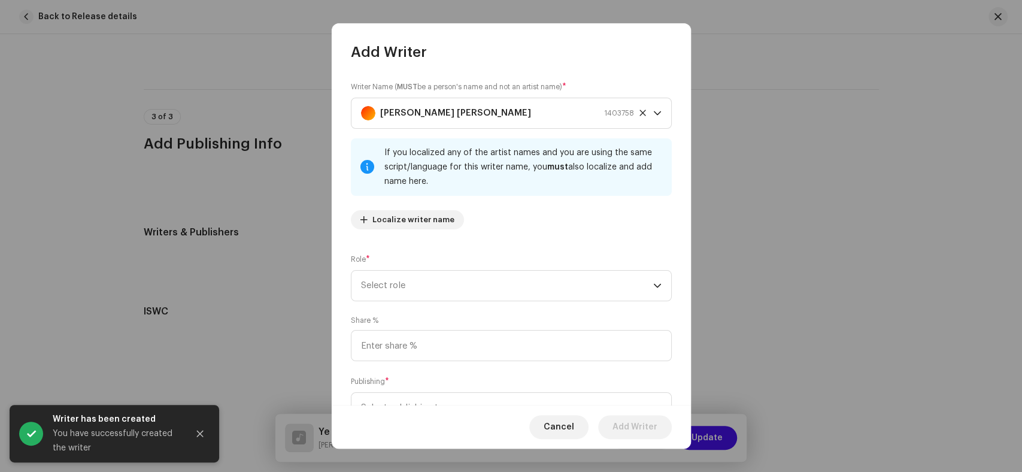
click at [509, 210] on div "Writer Name ( MUST be a person's name and not an artist name) * Khalid Mehmood …" at bounding box center [511, 160] width 321 height 158
click at [506, 272] on span "Select role" at bounding box center [507, 286] width 292 height 30
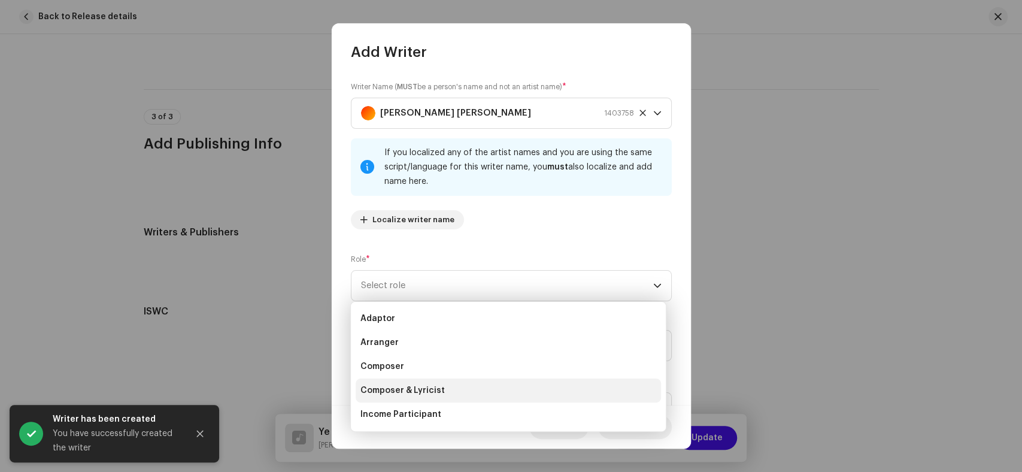
click at [441, 381] on li "Composer & Lyricist" at bounding box center [508, 390] width 305 height 24
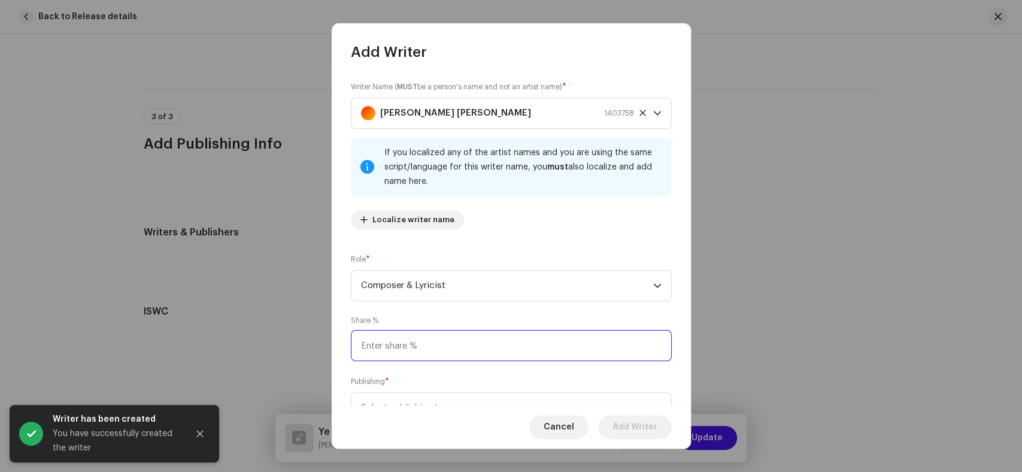
click at [416, 338] on input at bounding box center [511, 345] width 321 height 31
type input "100.00"
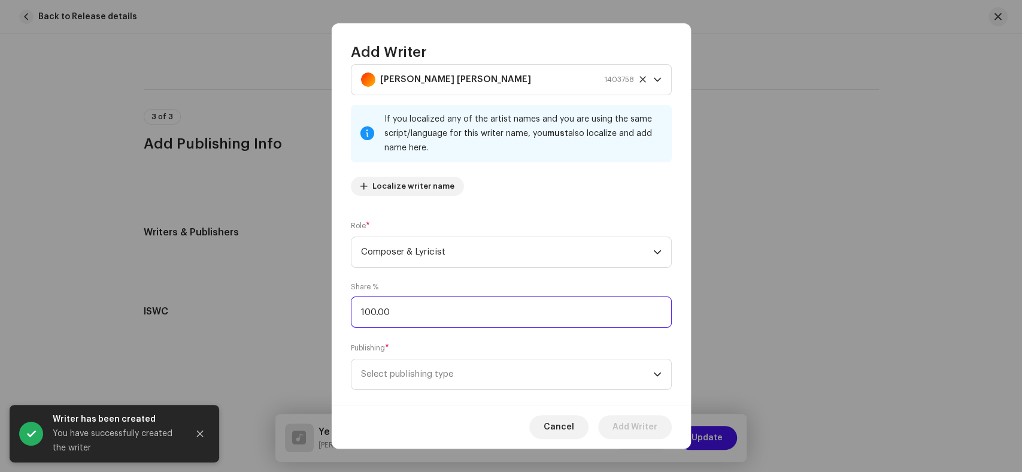
scroll to position [53, 0]
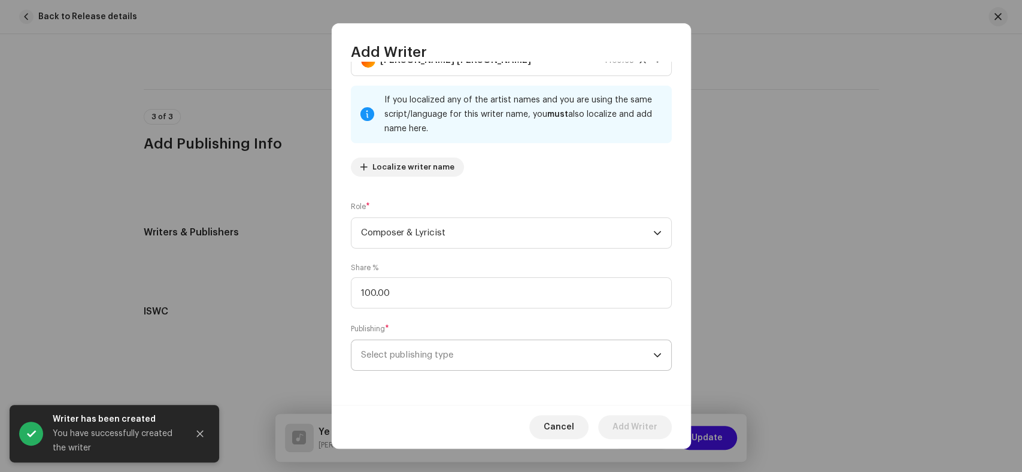
click at [544, 354] on span "Select publishing type" at bounding box center [507, 355] width 292 height 30
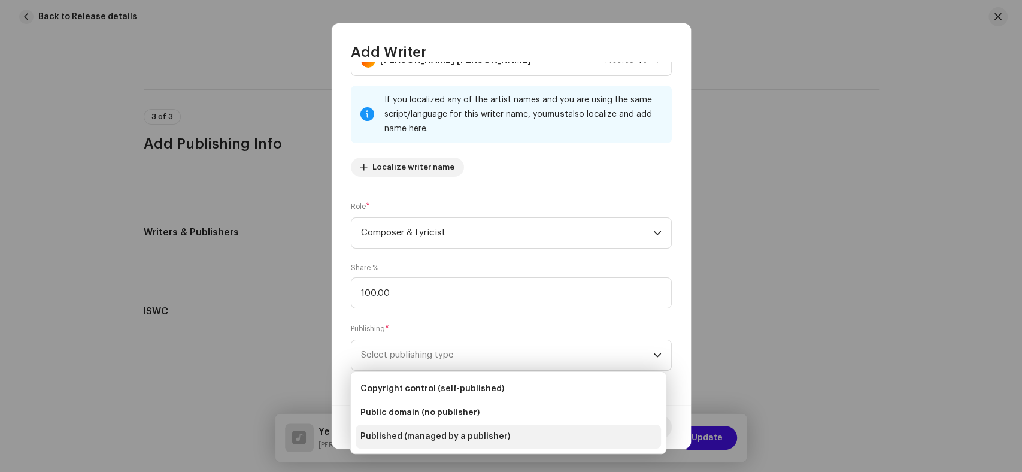
click at [438, 428] on li "Published (managed by a publisher)" at bounding box center [508, 436] width 305 height 24
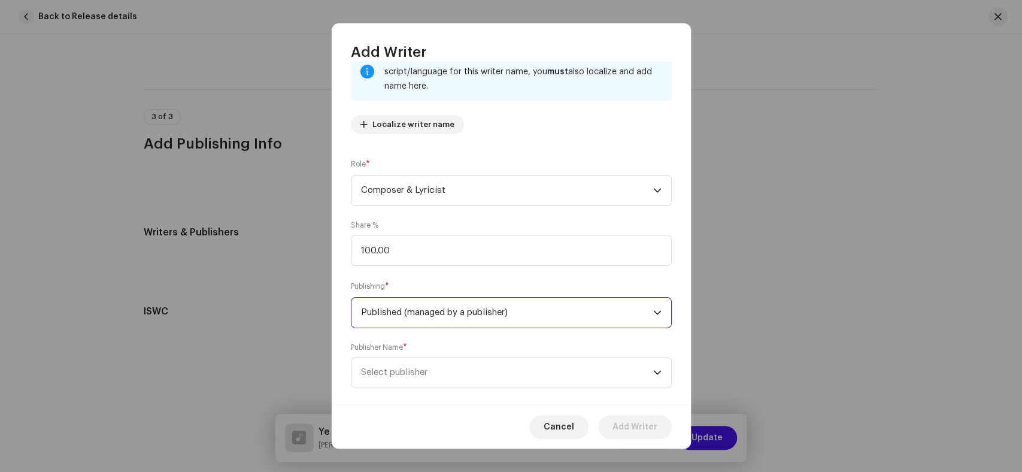
scroll to position [113, 0]
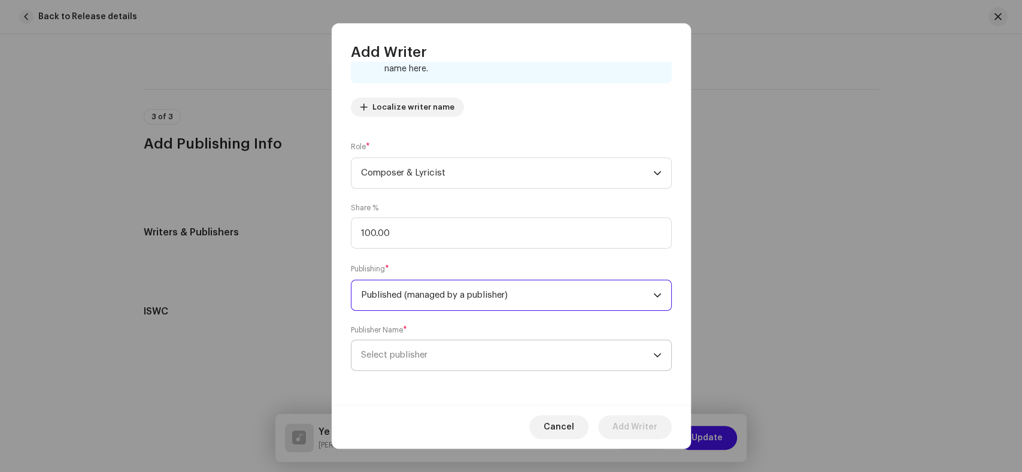
click at [479, 342] on span "Select publisher" at bounding box center [507, 355] width 292 height 30
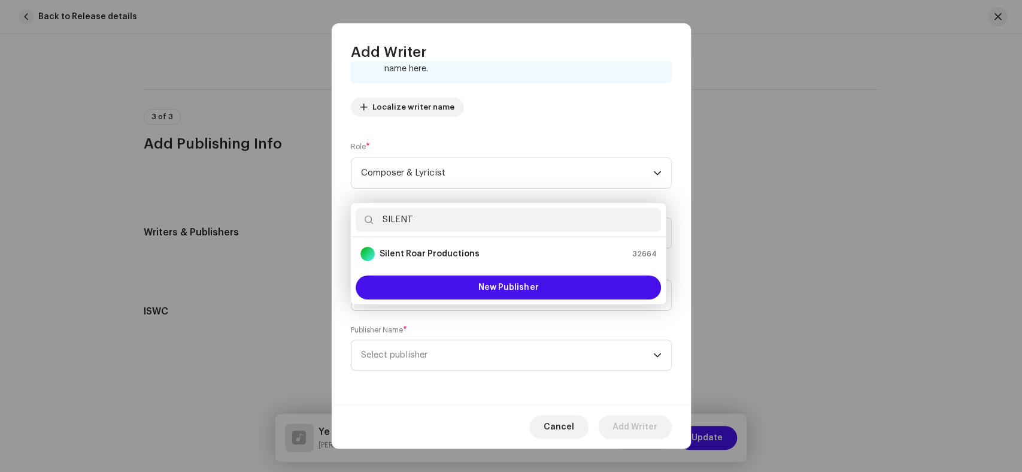
type input "SILENT"
click at [456, 250] on strong "Silent Roar Productions" at bounding box center [430, 254] width 100 height 12
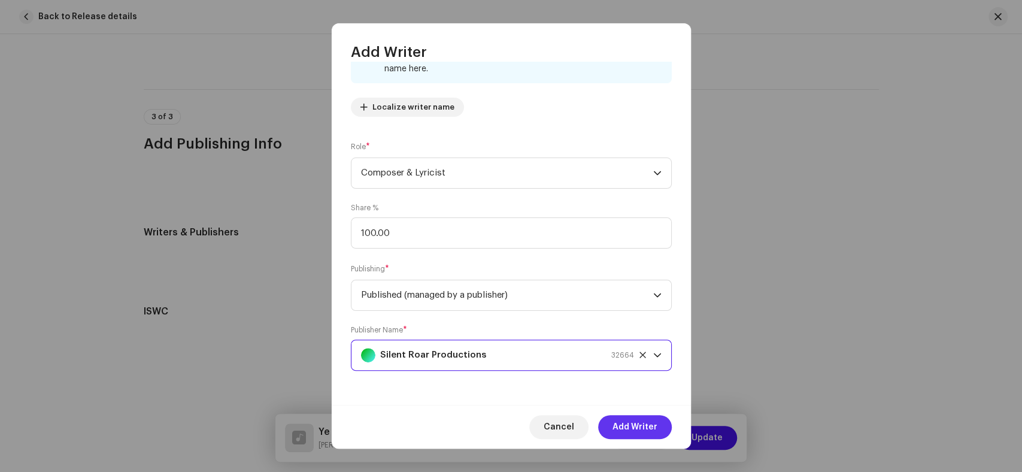
click at [624, 422] on span "Add Writer" at bounding box center [634, 427] width 45 height 24
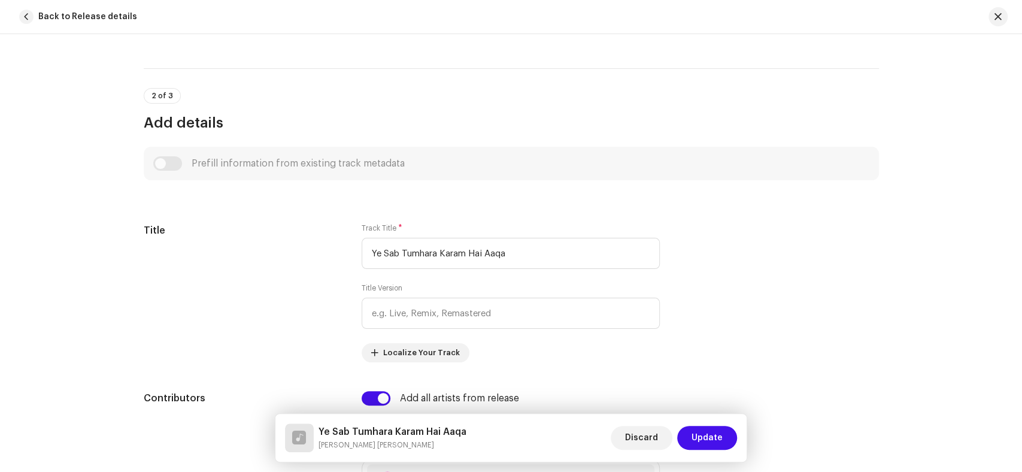
scroll to position [399, 0]
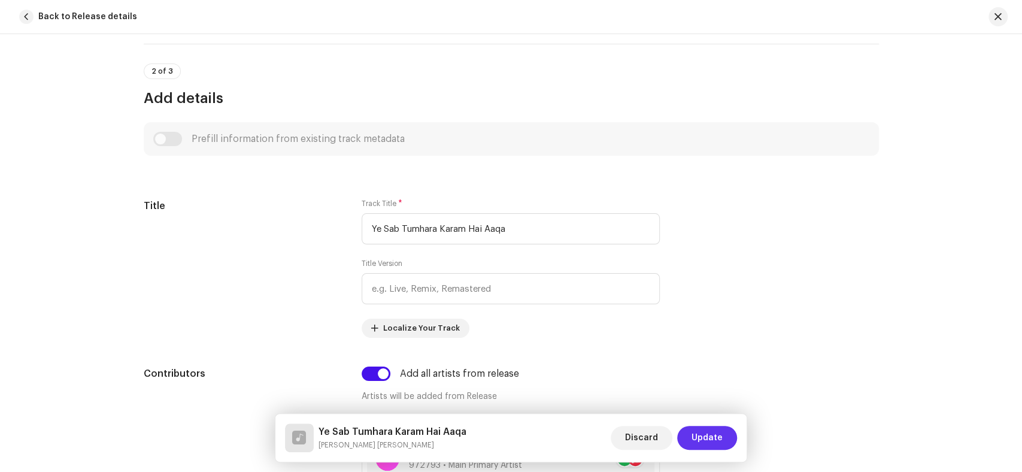
click at [711, 439] on span "Update" at bounding box center [706, 438] width 31 height 24
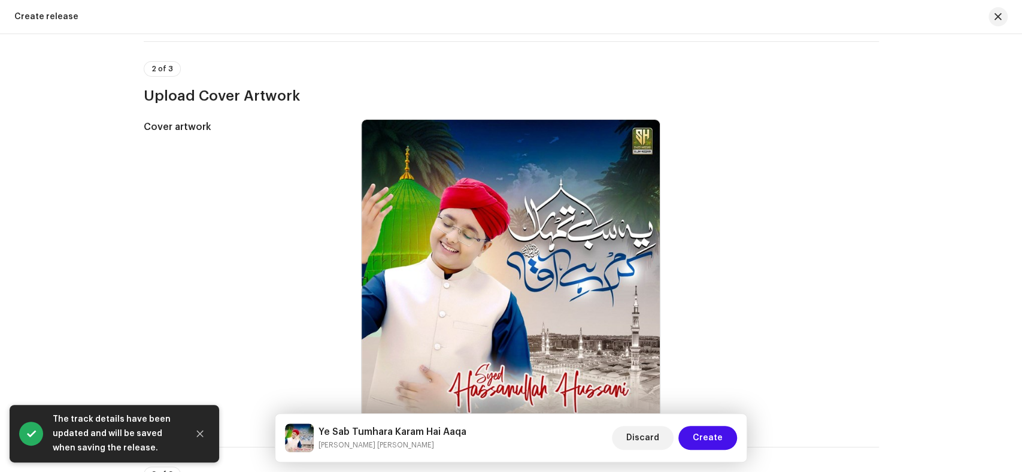
scroll to position [450, 0]
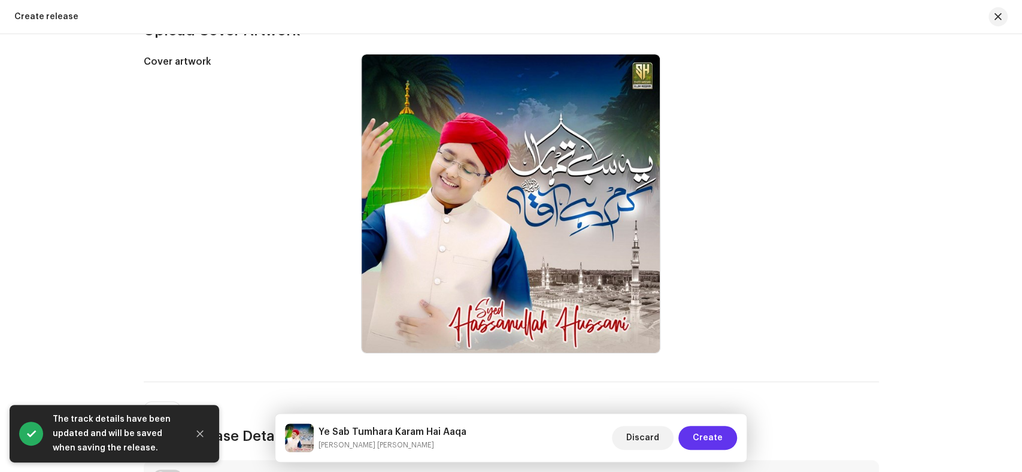
click at [707, 441] on span "Create" at bounding box center [708, 438] width 30 height 24
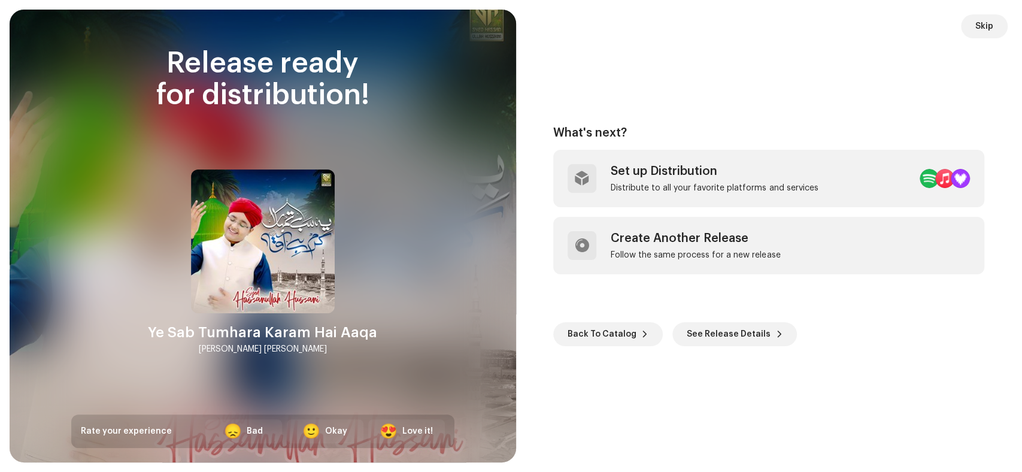
click at [690, 81] on div "What's next? Set up Distribution Distribute to all your favorite platforms and …" at bounding box center [769, 236] width 478 height 424
click at [993, 28] on button "Skip" at bounding box center [984, 26] width 47 height 24
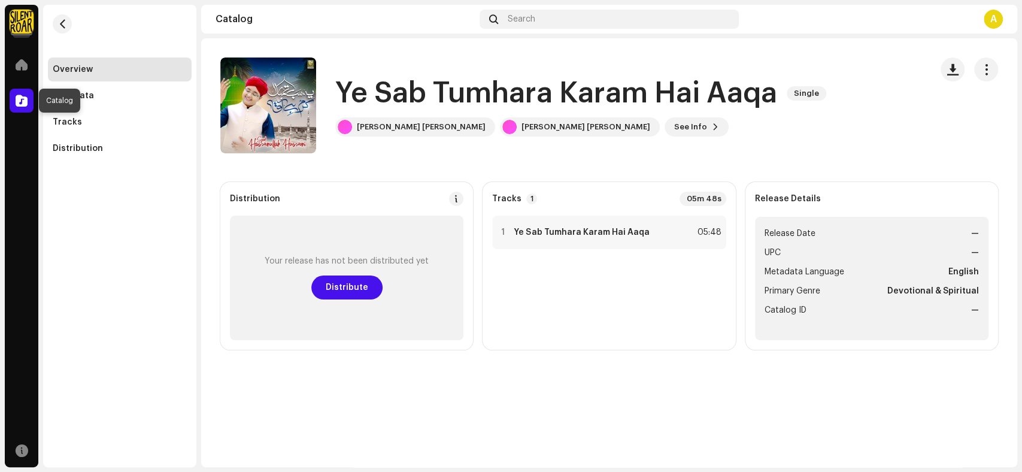
click at [22, 100] on span at bounding box center [22, 101] width 12 height 10
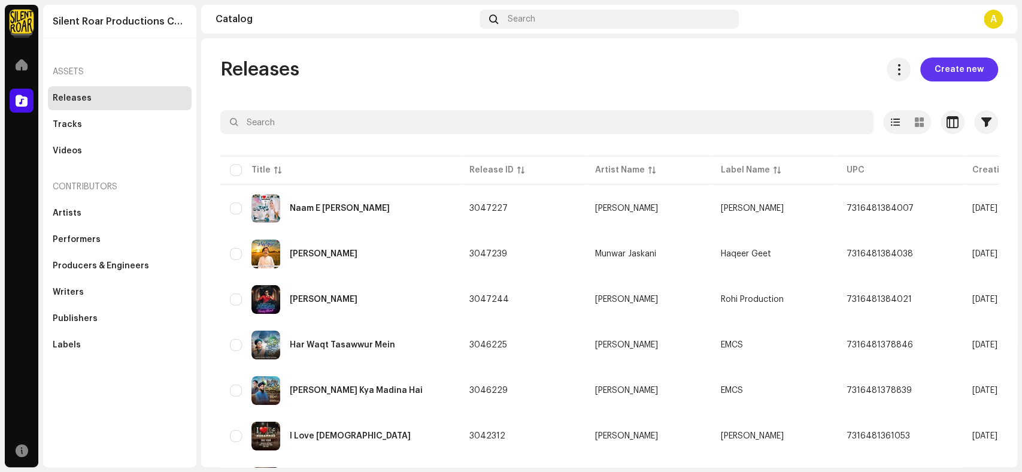
click at [958, 65] on span "Create new" at bounding box center [959, 69] width 49 height 24
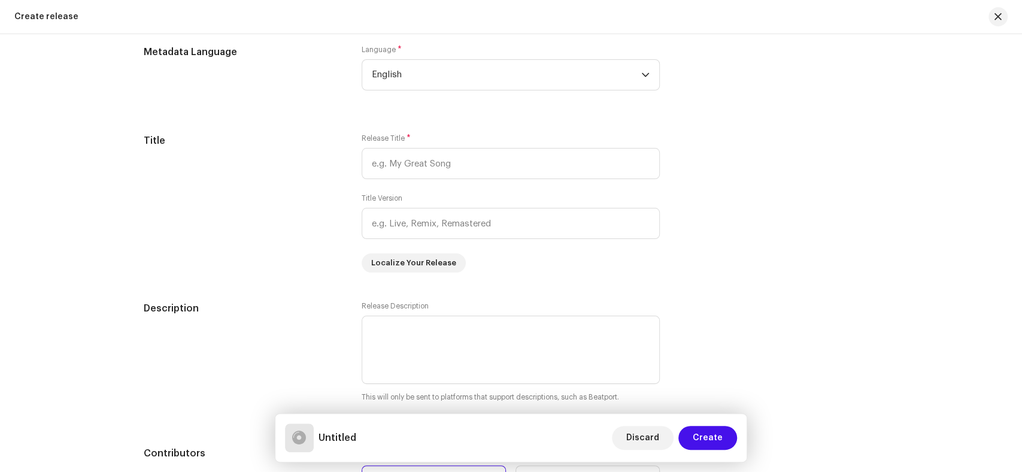
scroll to position [798, 0]
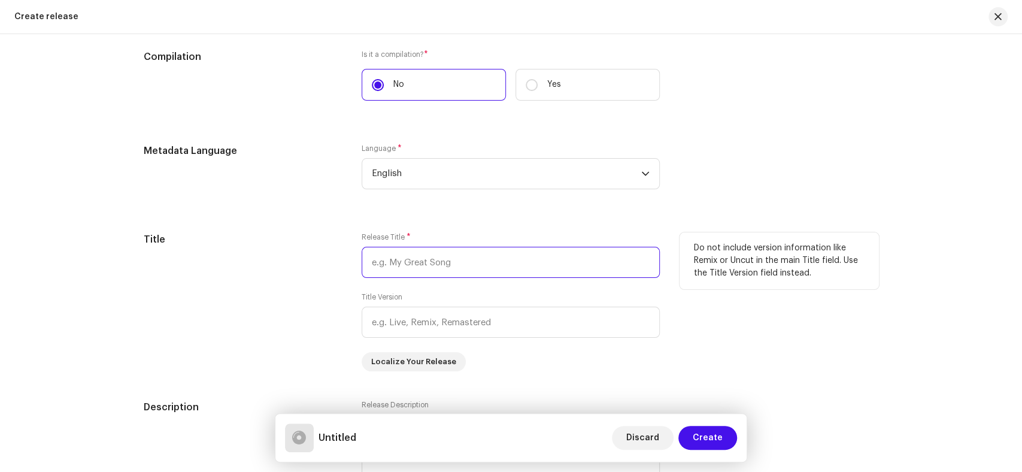
click at [417, 263] on input "text" at bounding box center [511, 262] width 298 height 31
paste input "[PERSON_NAME] e Shikayat"
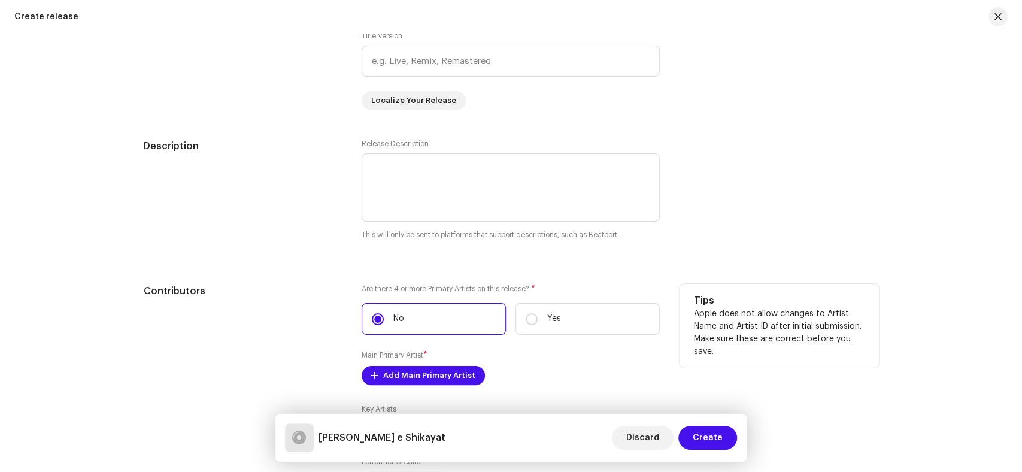
scroll to position [1064, 0]
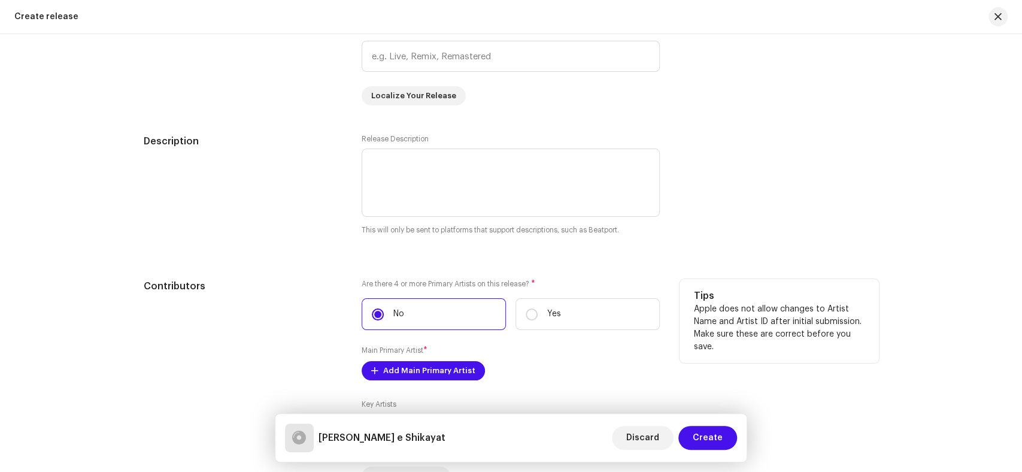
type input "[PERSON_NAME] e Shikayat"
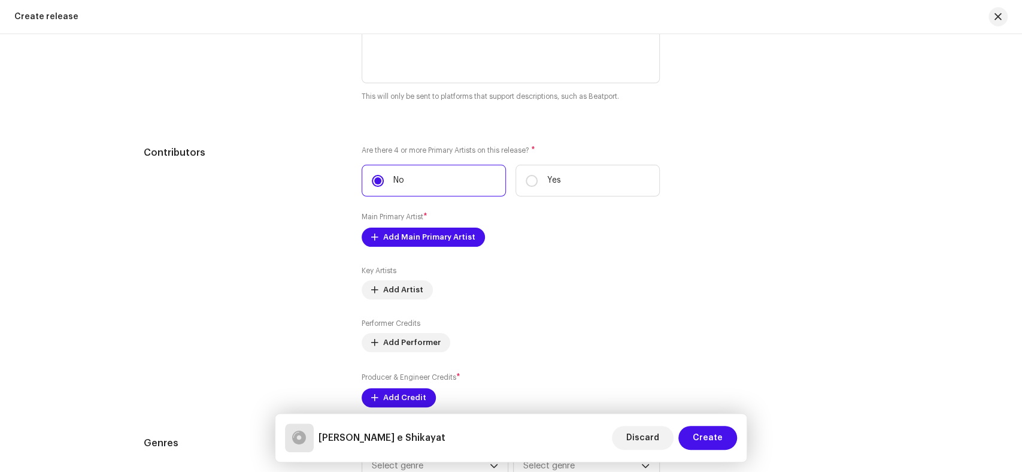
scroll to position [1130, 0]
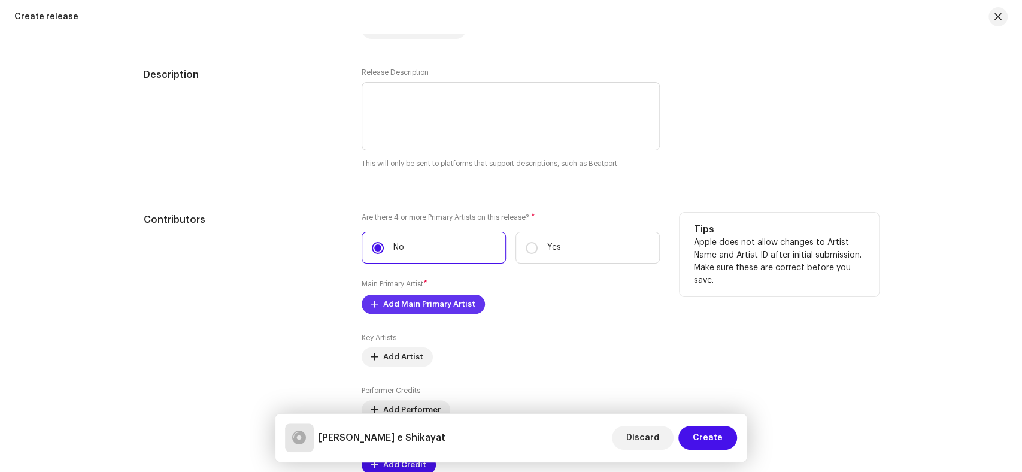
click at [414, 299] on span "Add Main Primary Artist" at bounding box center [429, 304] width 92 height 24
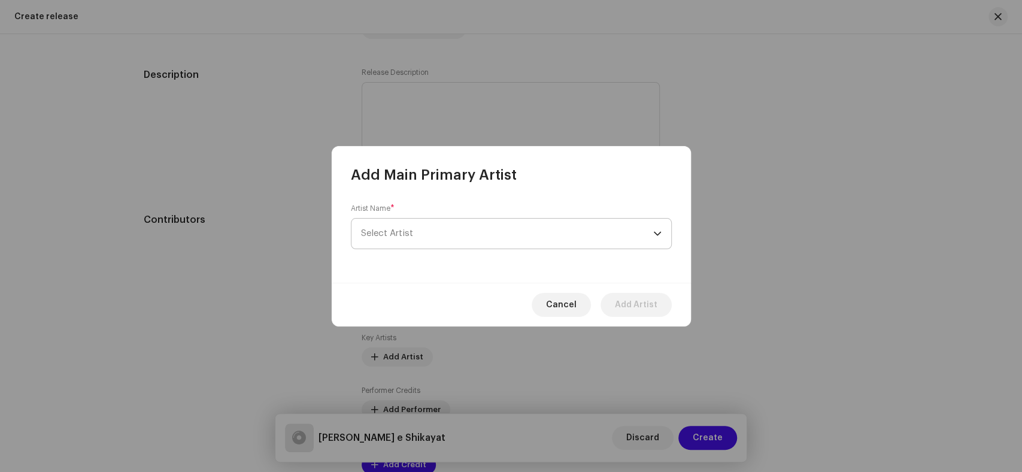
click at [405, 236] on span "Select Artist" at bounding box center [387, 233] width 52 height 9
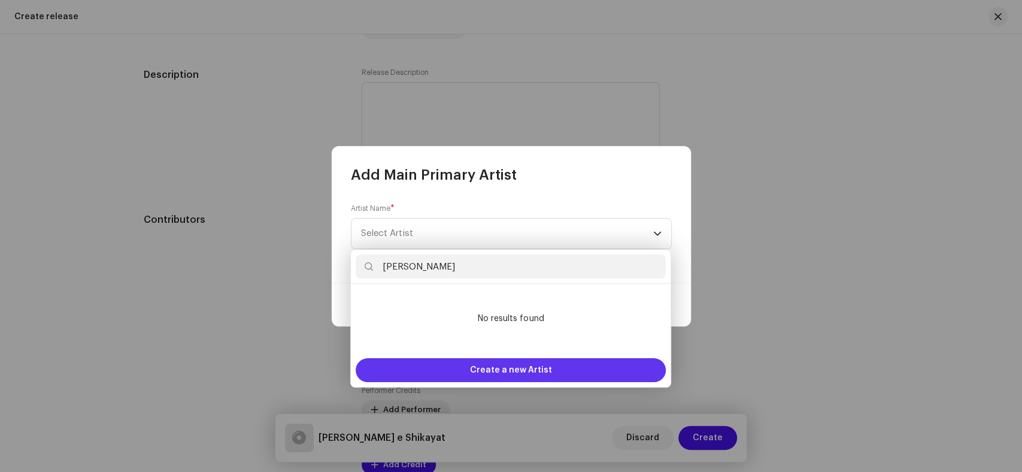
type input "Kaleem Sagar"
click at [529, 368] on span "Create a new Artist" at bounding box center [511, 370] width 82 height 24
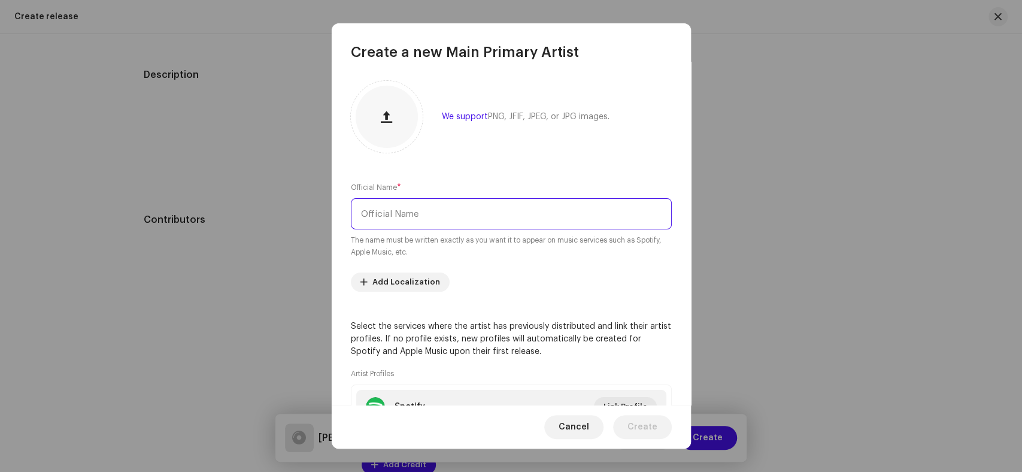
click at [424, 216] on input "text" at bounding box center [511, 213] width 321 height 31
paste input "Kaleem Sagar"
type input "Kaleem Sagar"
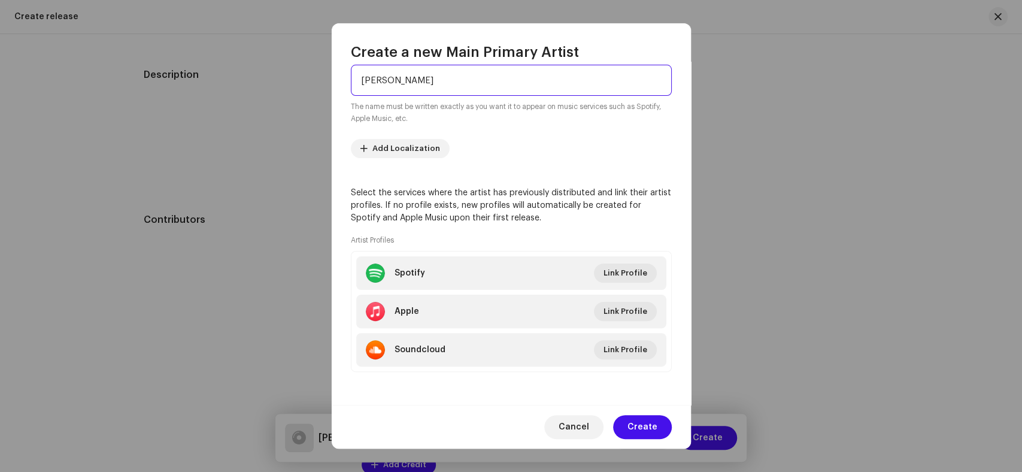
scroll to position [134, 0]
click at [647, 424] on span "Create" at bounding box center [642, 427] width 30 height 24
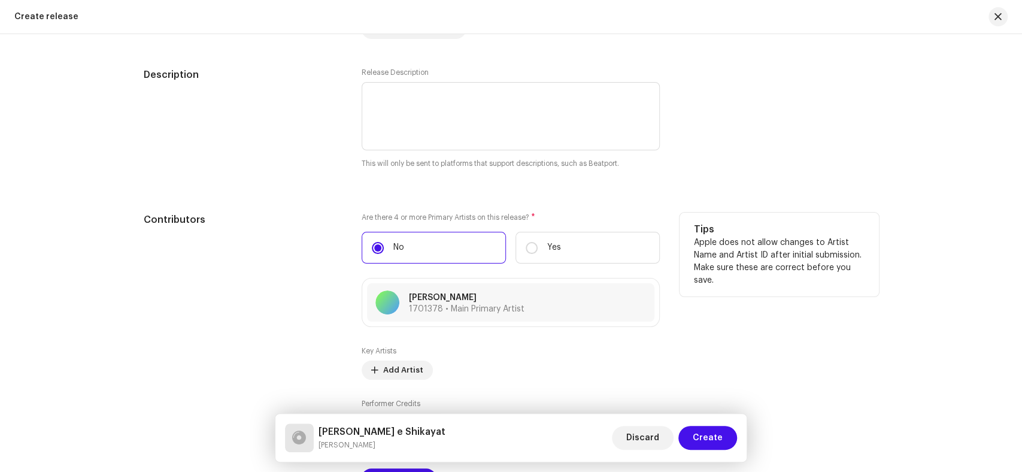
drag, startPoint x: 283, startPoint y: 201, endPoint x: 348, endPoint y: 248, distance: 81.4
click at [283, 201] on div "Prefill release information from track metadata Compilation Is it a compilation…" at bounding box center [511, 360] width 735 height 1439
click at [398, 374] on span "Add Artist" at bounding box center [403, 370] width 40 height 24
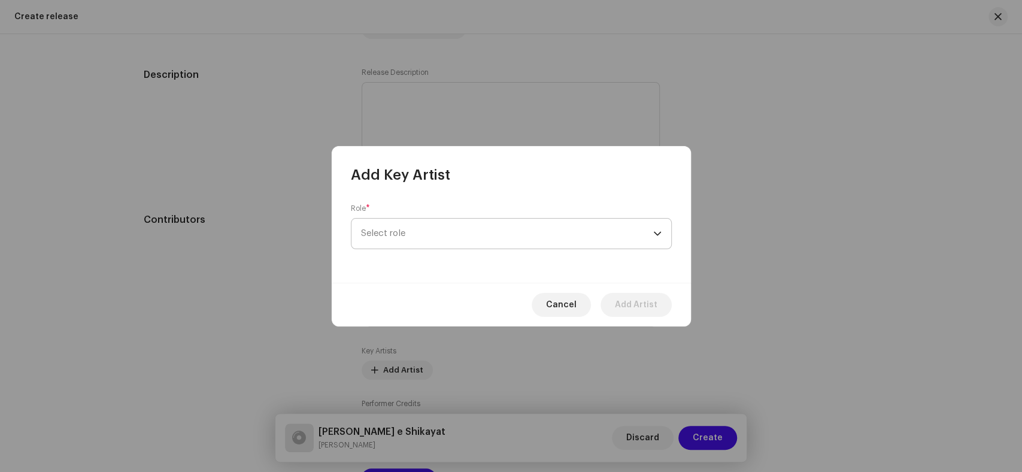
click at [469, 230] on span "Select role" at bounding box center [507, 234] width 292 height 30
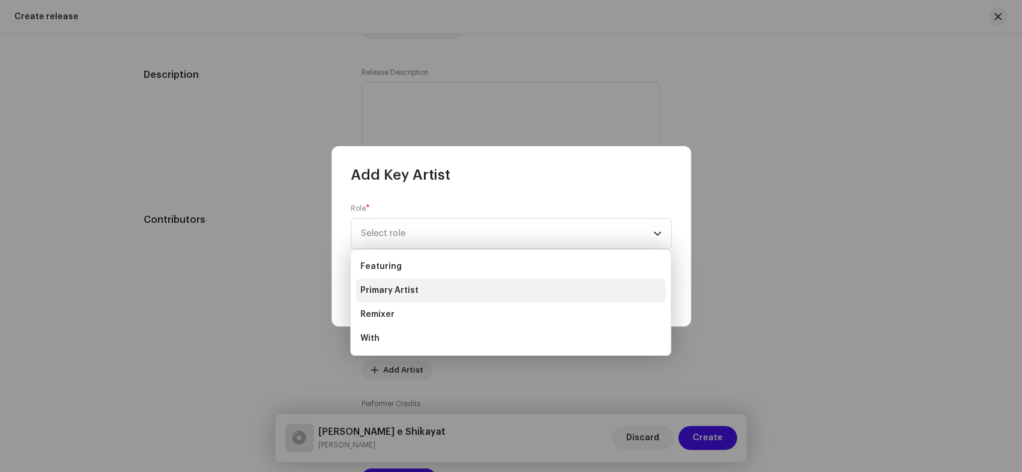
click at [412, 290] on span "Primary Artist" at bounding box center [389, 290] width 58 height 12
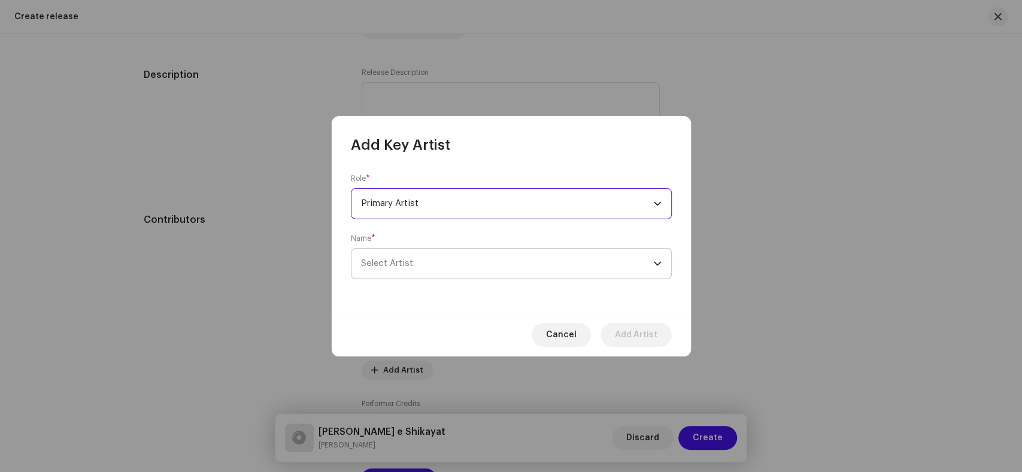
click at [450, 264] on span "Select Artist" at bounding box center [507, 263] width 292 height 30
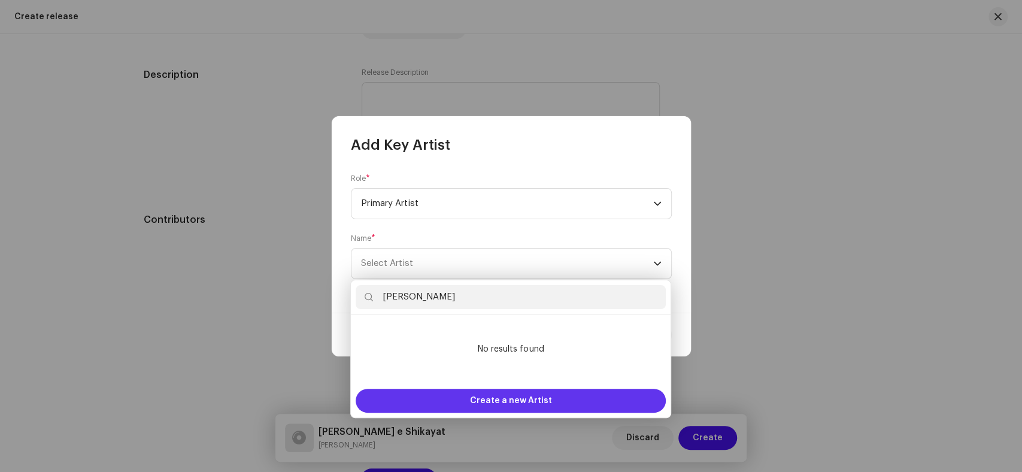
type input "Meer Murtaza"
click at [548, 402] on span "Create a new Artist" at bounding box center [511, 401] width 82 height 24
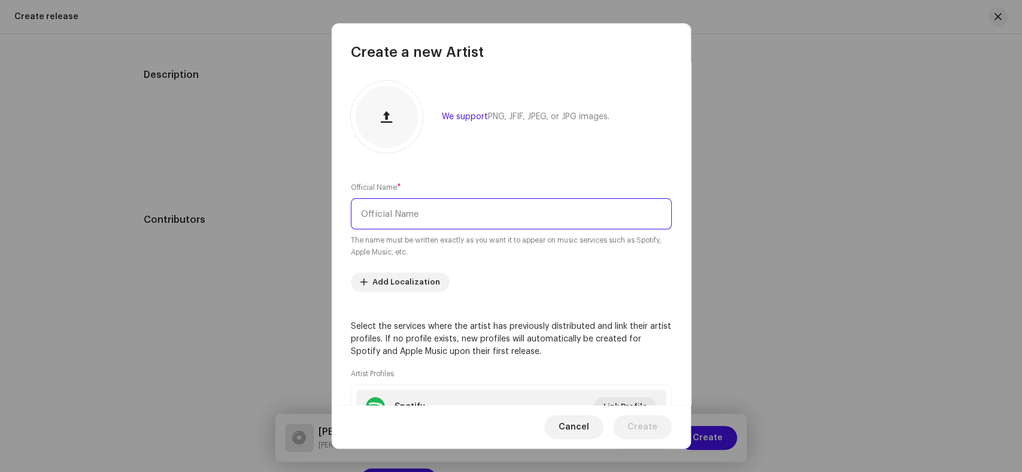
click at [477, 218] on input "text" at bounding box center [511, 213] width 321 height 31
paste input "Meer Murtaza"
type input "Meer Murtaza"
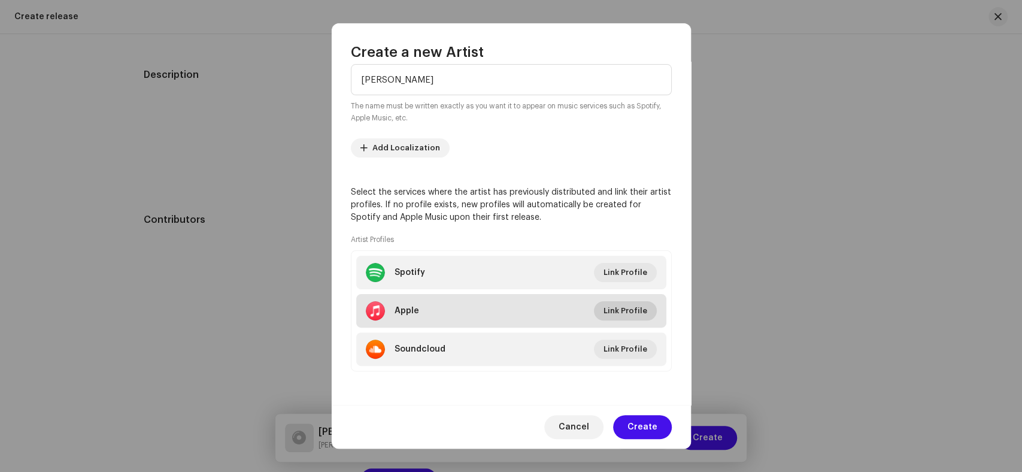
click at [623, 314] on span "Link Profile" at bounding box center [625, 311] width 44 height 24
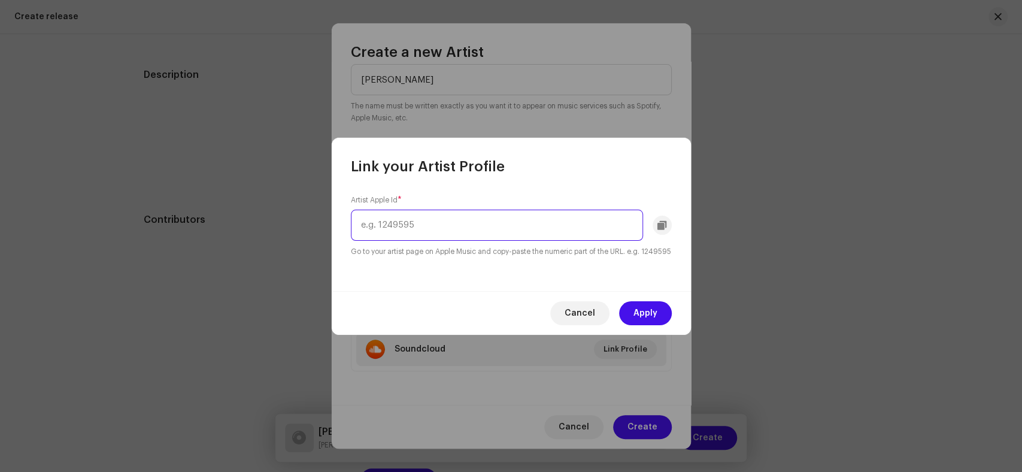
click at [468, 226] on input "text" at bounding box center [497, 225] width 292 height 31
paste input "1584559811"
type input "1584559811"
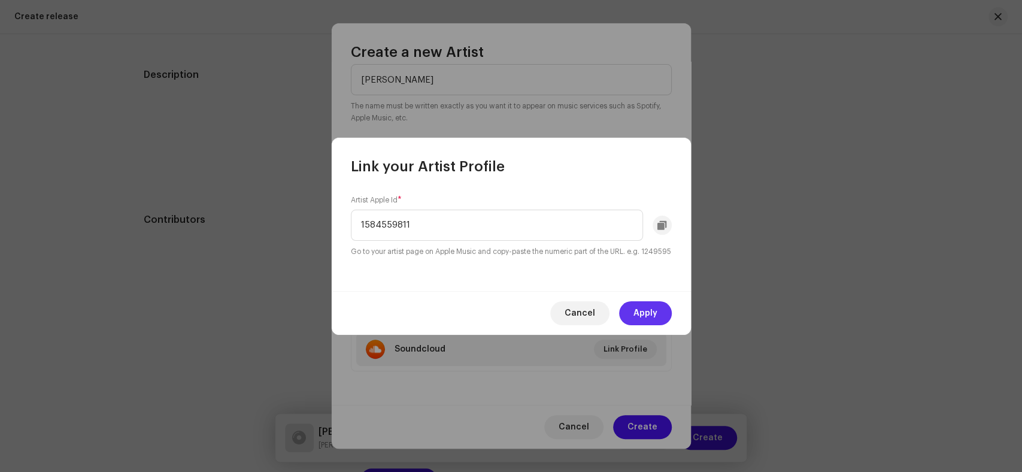
click at [641, 317] on span "Apply" at bounding box center [645, 313] width 24 height 24
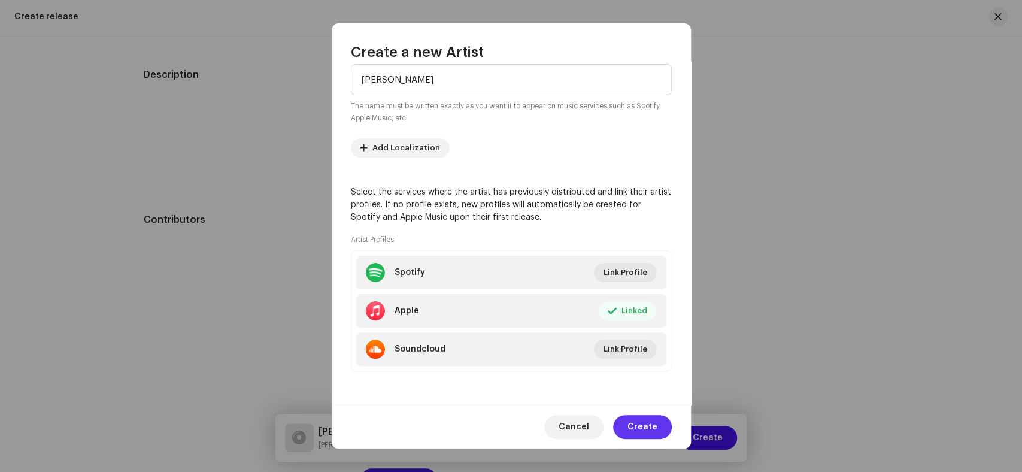
click at [648, 425] on span "Create" at bounding box center [642, 427] width 30 height 24
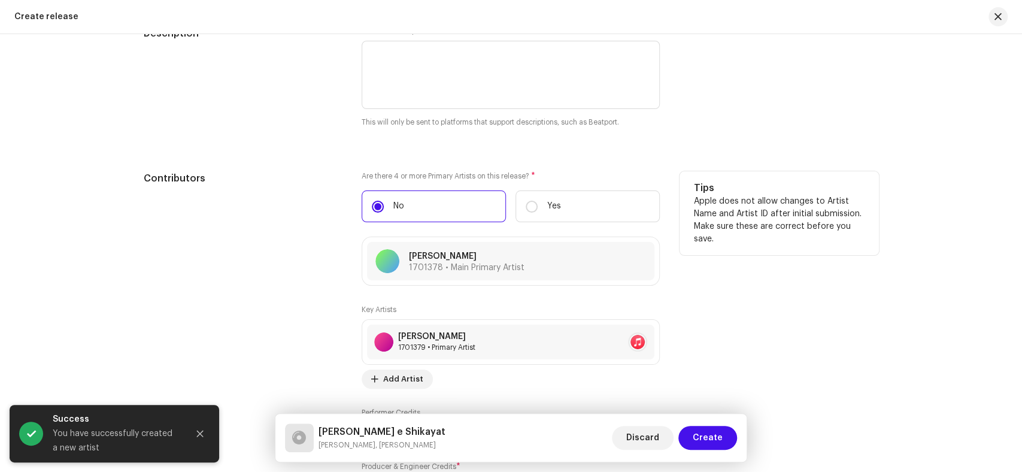
scroll to position [1264, 0]
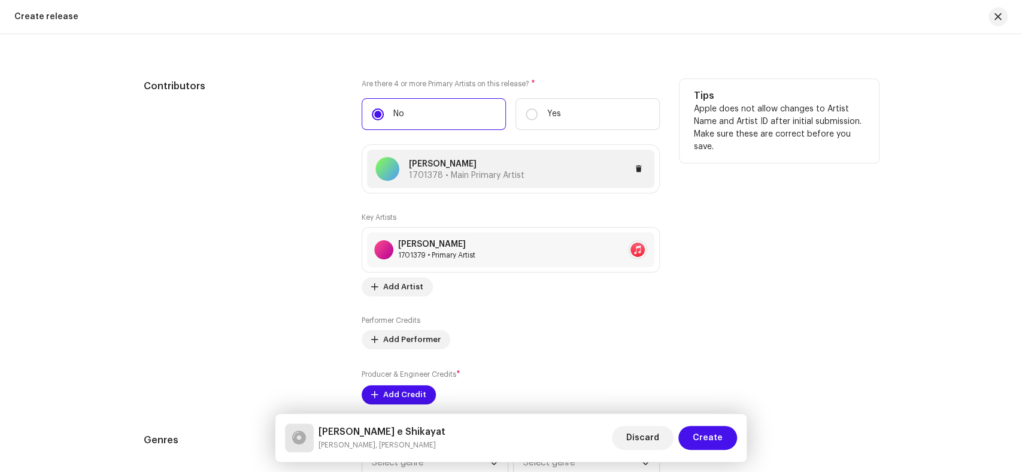
click at [441, 154] on div "Kaleem Sagar 1701378 • Main Primary Artist" at bounding box center [510, 169] width 287 height 38
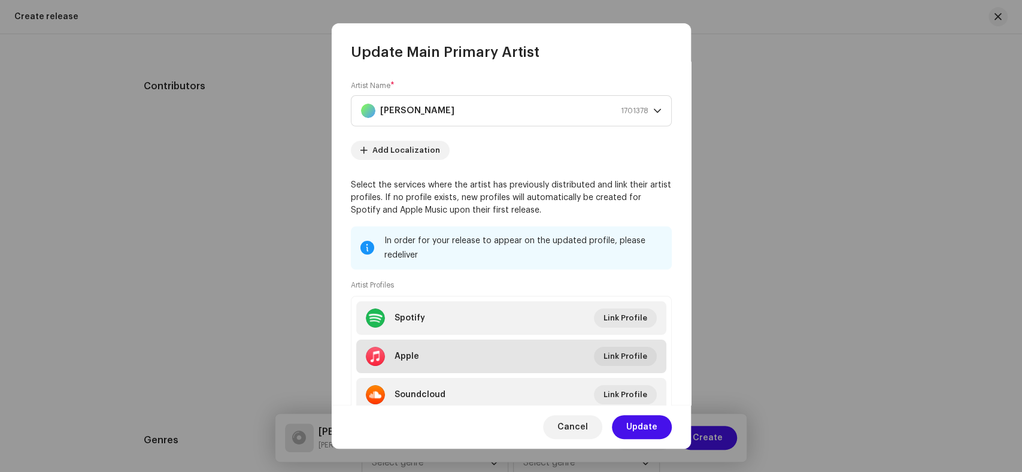
click at [434, 356] on li "Apple Link Profile" at bounding box center [511, 356] width 310 height 34
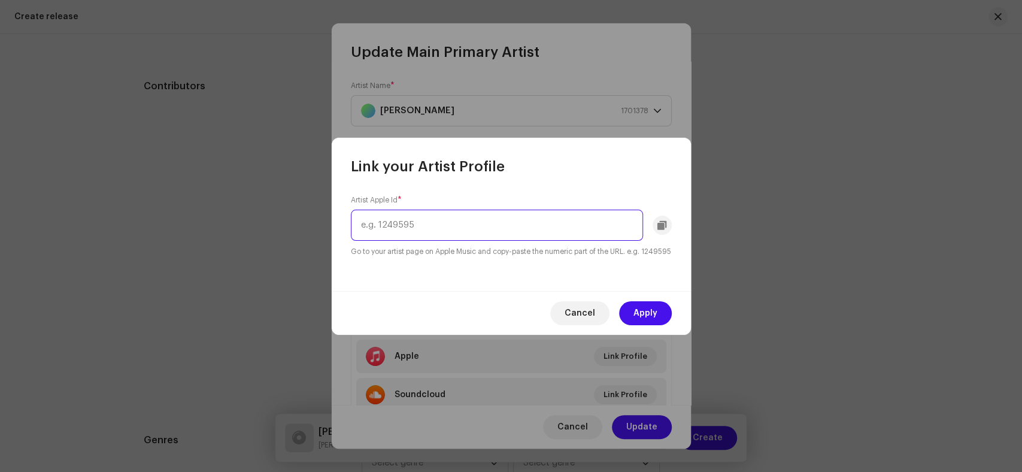
click at [426, 226] on input "text" at bounding box center [497, 225] width 292 height 31
paste input "1633404794"
type input "1633404794"
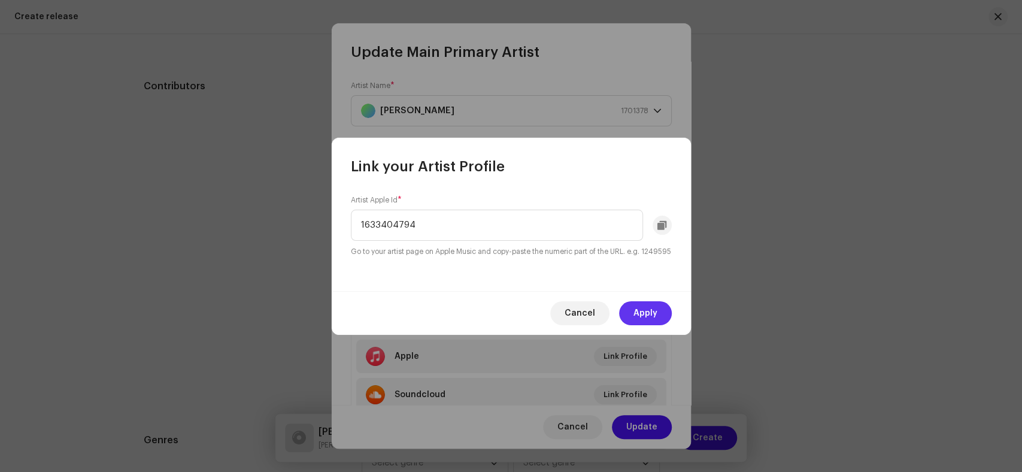
click at [637, 315] on span "Apply" at bounding box center [645, 313] width 24 height 24
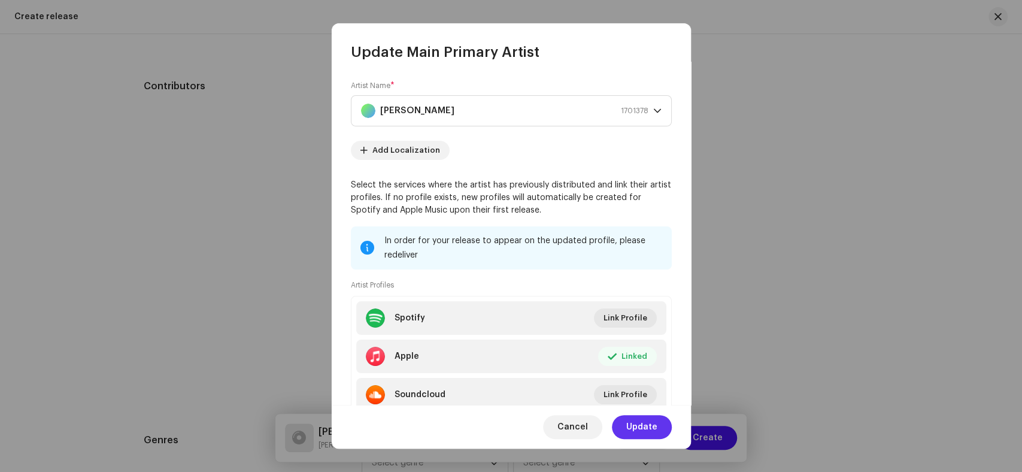
click at [650, 420] on span "Update" at bounding box center [641, 427] width 31 height 24
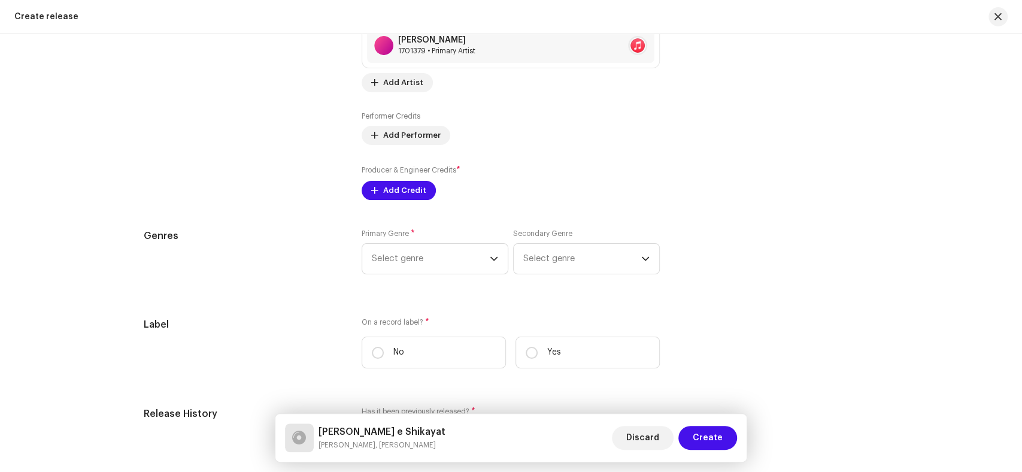
scroll to position [1397, 0]
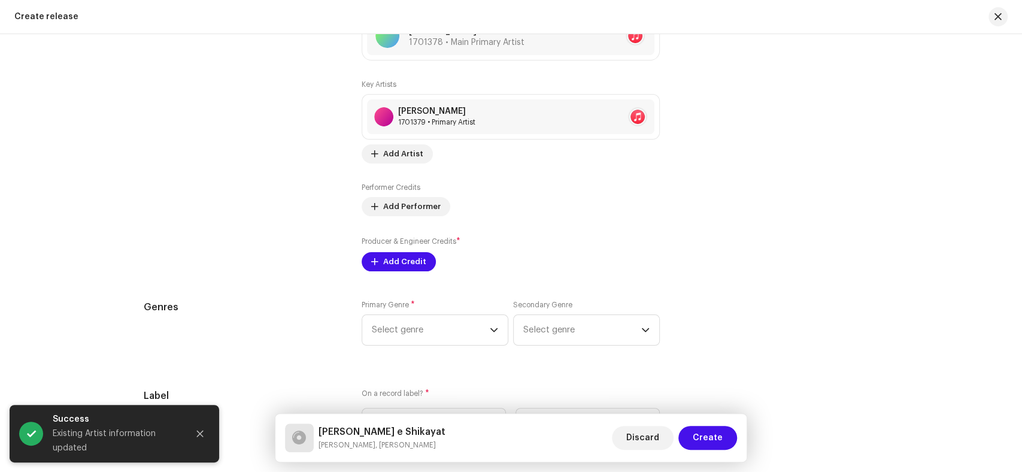
drag, startPoint x: 242, startPoint y: 202, endPoint x: 396, endPoint y: 241, distance: 158.1
click at [242, 202] on div "Contributors" at bounding box center [243, 108] width 199 height 325
click at [413, 263] on span "Add Credit" at bounding box center [404, 262] width 43 height 24
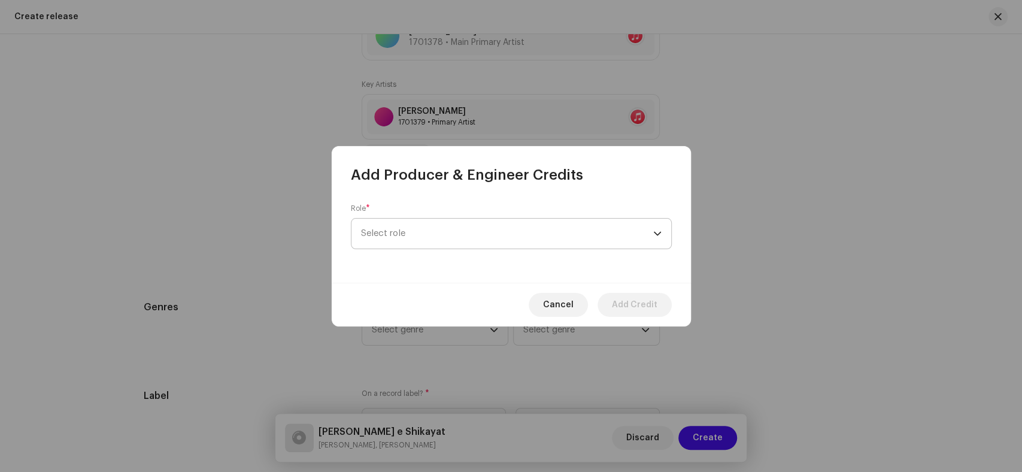
click at [453, 245] on span "Select role" at bounding box center [507, 234] width 292 height 30
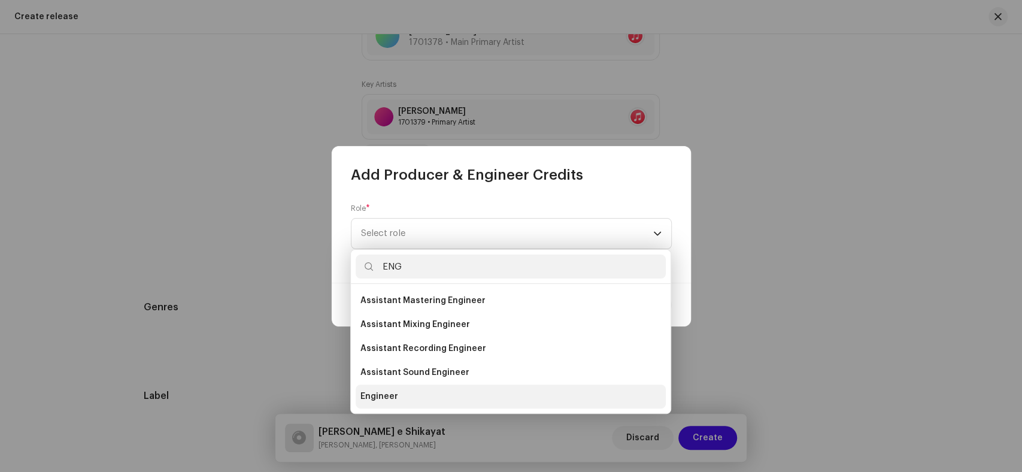
type input "ENG"
click at [390, 395] on span "Engineer" at bounding box center [379, 396] width 38 height 12
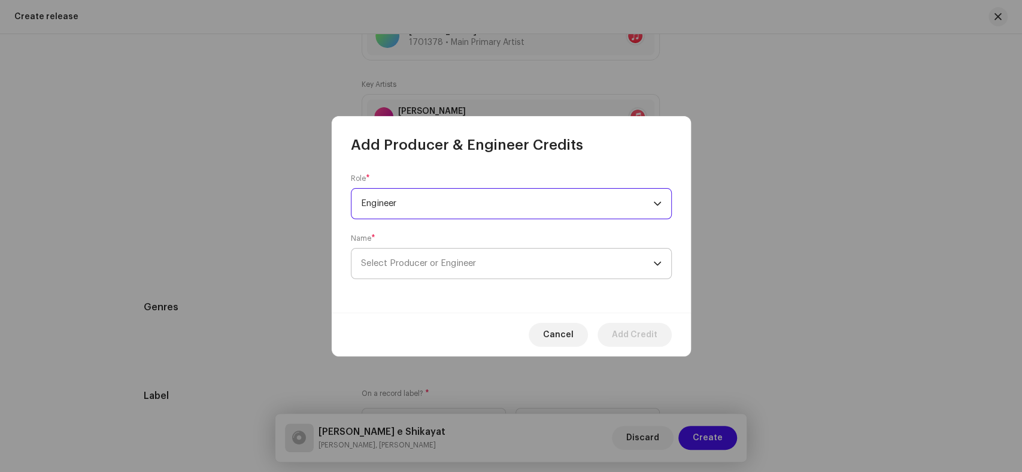
click at [475, 266] on span "Select Producer or Engineer" at bounding box center [418, 263] width 115 height 9
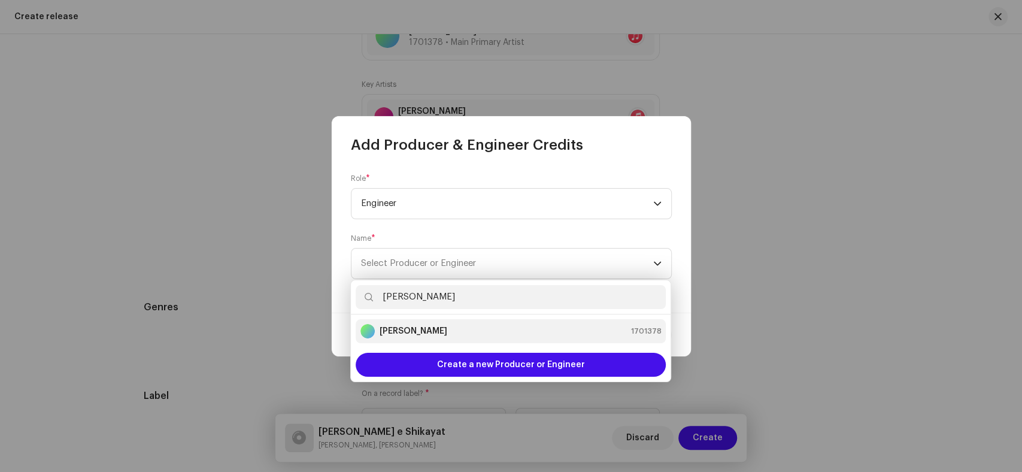
type input "Kaleem Sagar"
click at [444, 325] on div "Kaleem Sagar 1701378" at bounding box center [510, 331] width 301 height 14
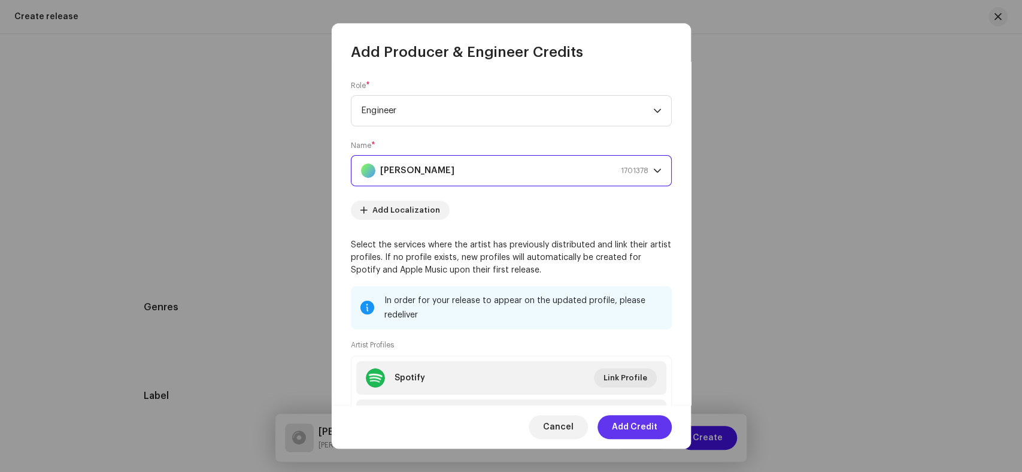
click at [638, 423] on span "Add Credit" at bounding box center [635, 427] width 46 height 24
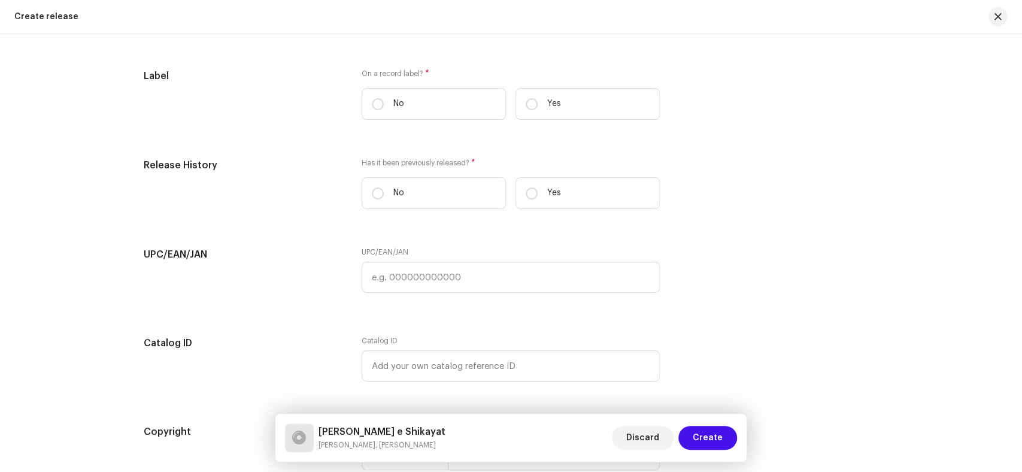
scroll to position [1663, 0]
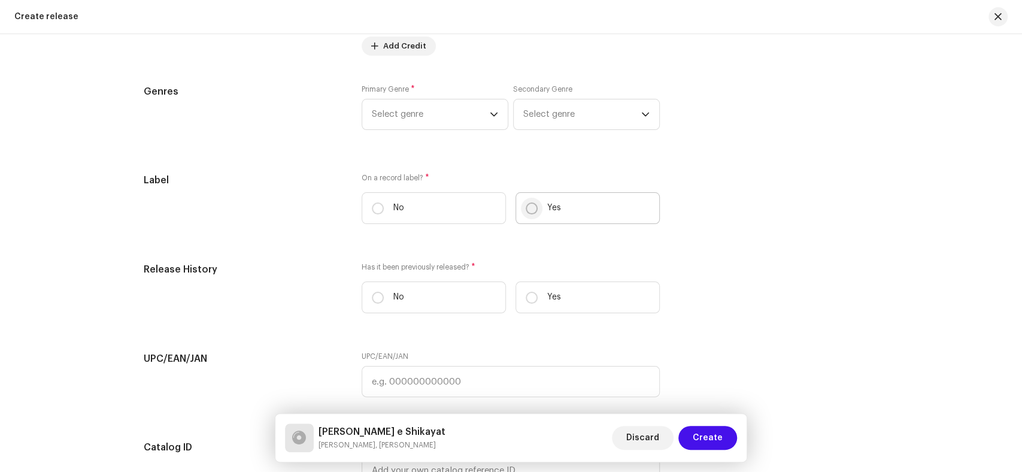
click at [527, 211] on input "Yes" at bounding box center [532, 208] width 12 height 12
radio input "true"
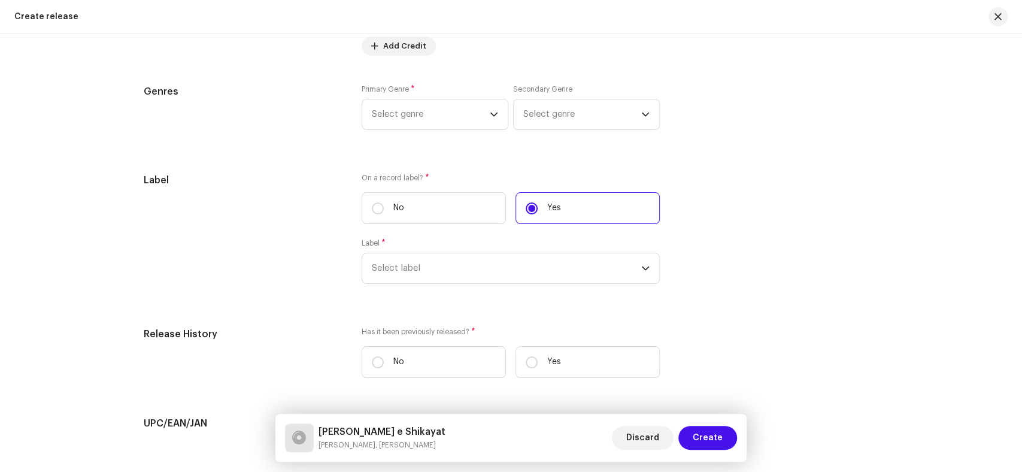
drag, startPoint x: 307, startPoint y: 190, endPoint x: 520, endPoint y: 267, distance: 226.5
click at [308, 190] on div "Label" at bounding box center [243, 235] width 199 height 125
click at [517, 260] on span "Select label" at bounding box center [506, 268] width 269 height 30
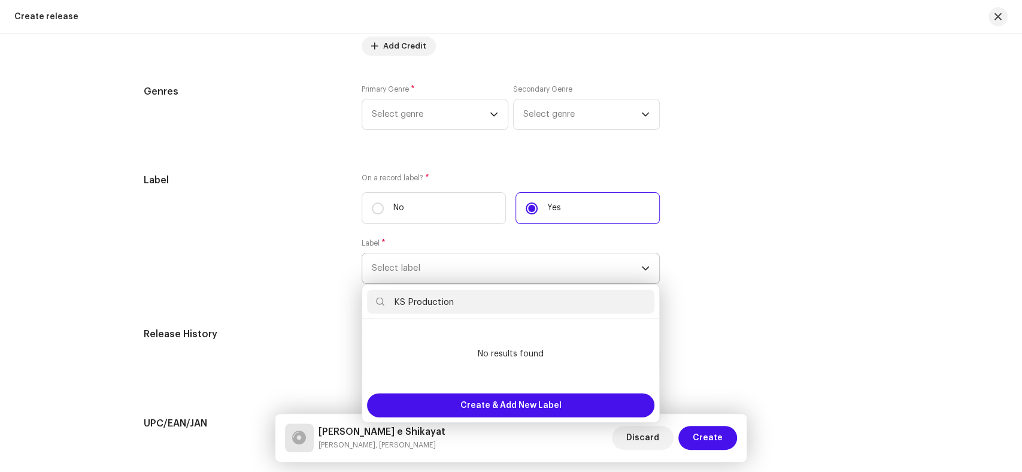
drag, startPoint x: 460, startPoint y: 308, endPoint x: 363, endPoint y: 306, distance: 96.4
click at [363, 306] on div "KS Production" at bounding box center [510, 302] width 297 height 34
paste input "RODUCTION"
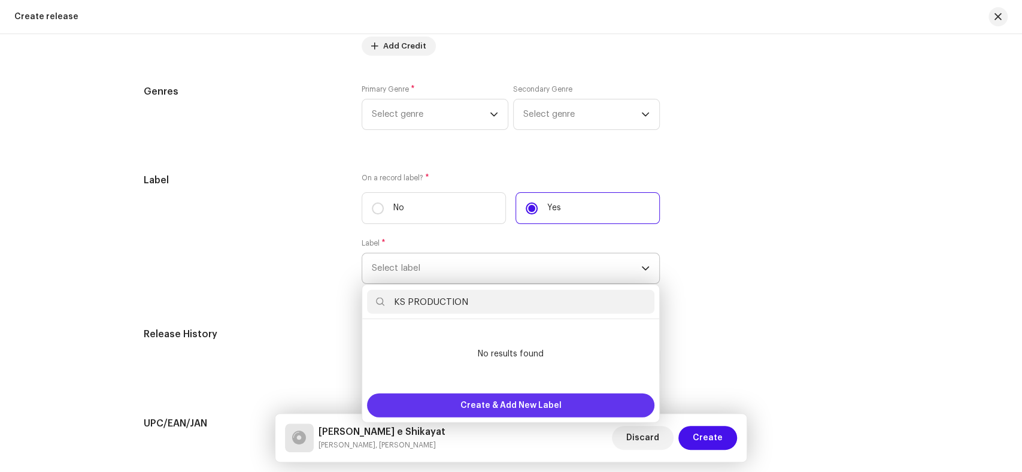
type input "KS PRODUCTION"
click at [508, 404] on span "Create & Add New Label" at bounding box center [510, 405] width 101 height 24
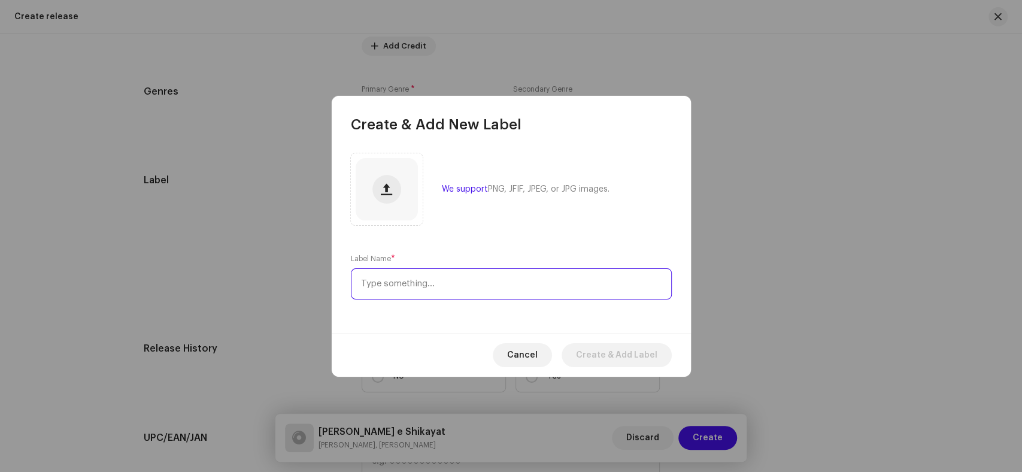
click at [413, 287] on input "text" at bounding box center [511, 283] width 321 height 31
paste input "KS PRODUCTION"
type input "KS PRODUCTION"
click at [614, 354] on span "Create & Add Label" at bounding box center [616, 355] width 81 height 24
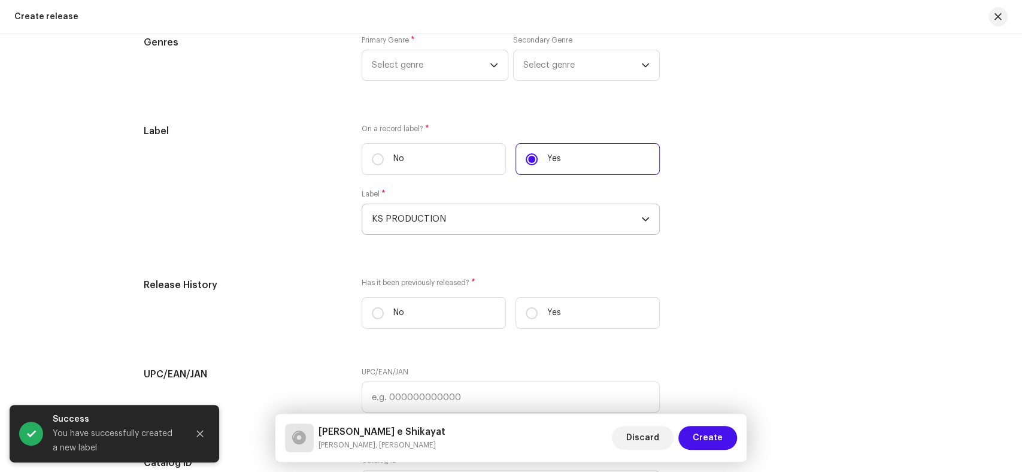
scroll to position [1863, 0]
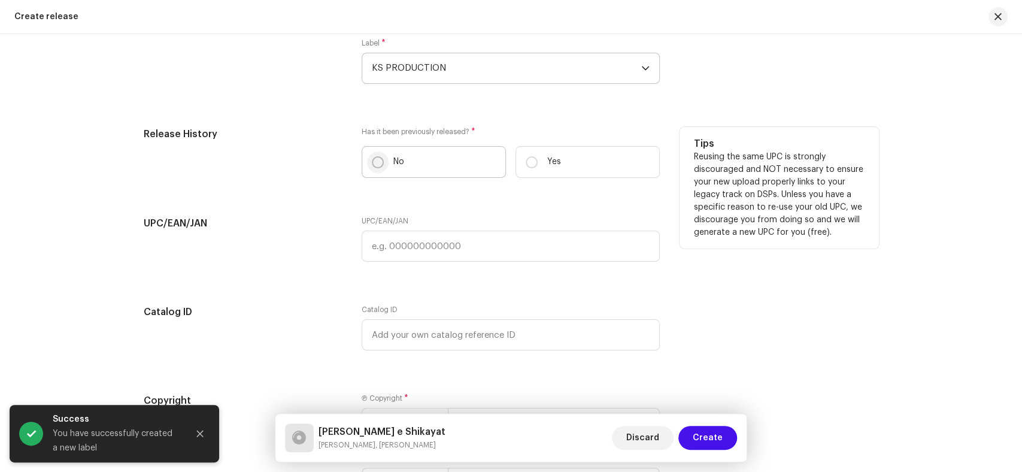
click at [372, 166] on input "No" at bounding box center [378, 162] width 12 height 12
radio input "true"
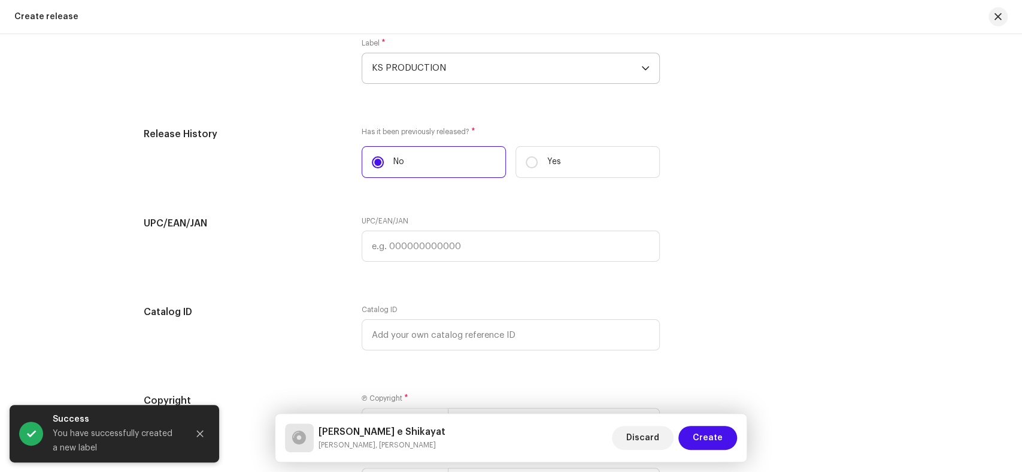
scroll to position [2025, 0]
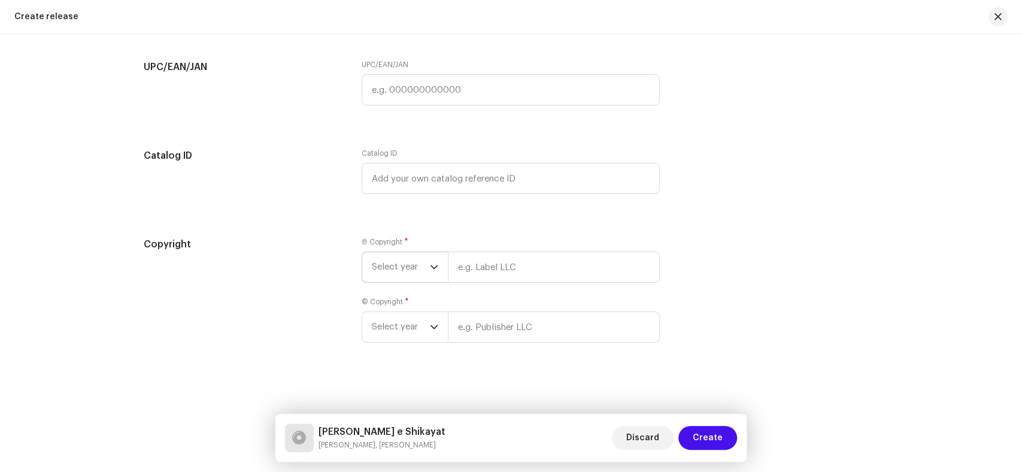
click at [393, 266] on span "Select year" at bounding box center [401, 267] width 58 height 30
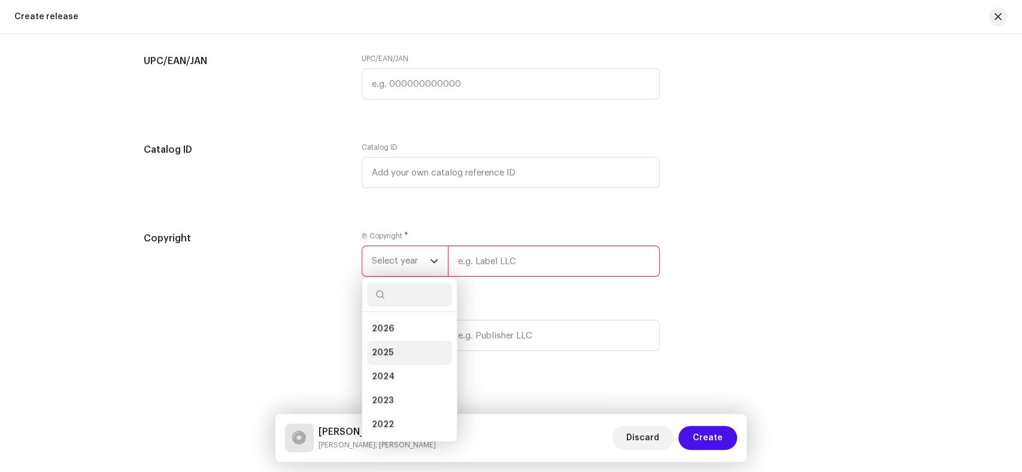
click at [393, 355] on li "2025" at bounding box center [409, 353] width 85 height 24
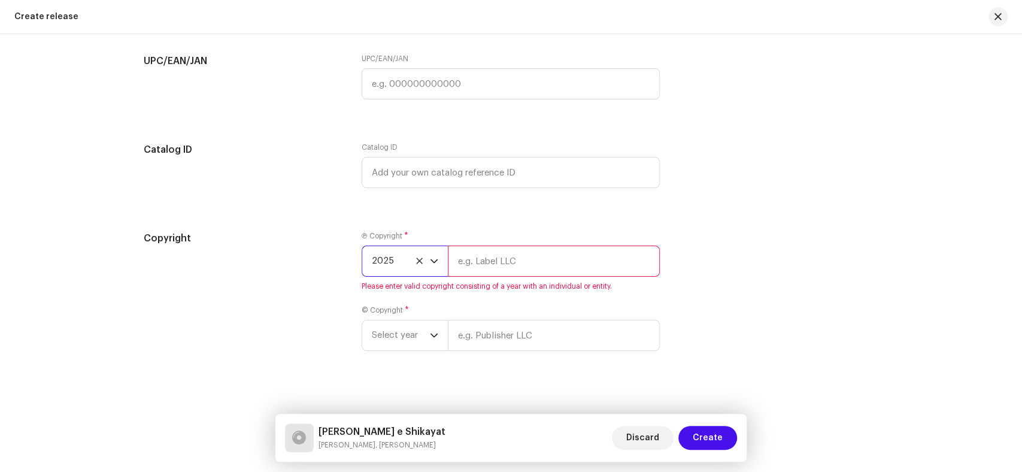
click at [471, 267] on input "text" at bounding box center [554, 260] width 212 height 31
paste input "KS PRODUCTION"
type input "KS PRODUCTION"
click at [407, 338] on span "Select year" at bounding box center [401, 335] width 58 height 30
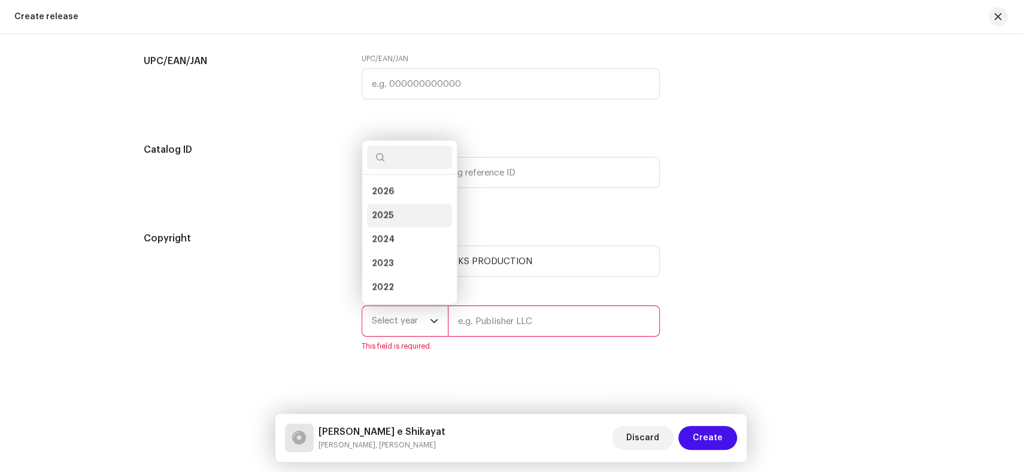
click at [393, 220] on li "2025" at bounding box center [409, 216] width 85 height 24
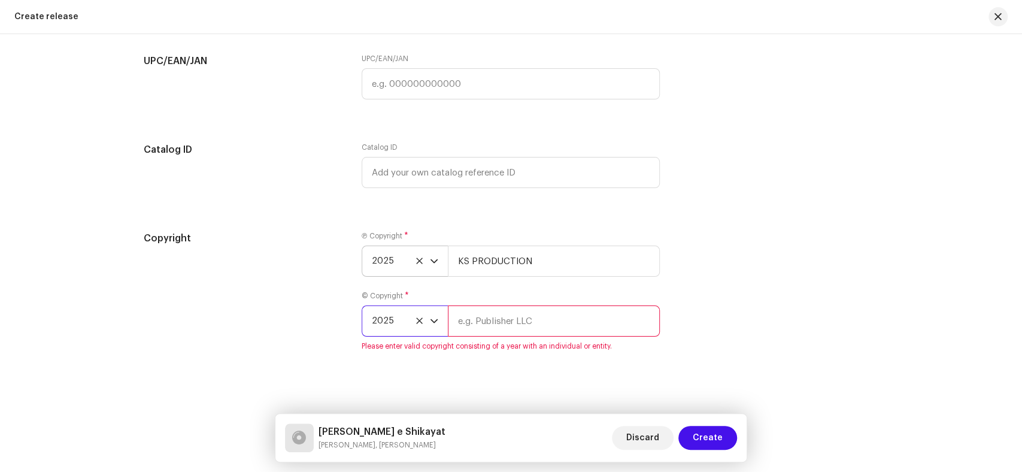
click at [535, 336] on input "text" at bounding box center [554, 320] width 212 height 31
paste input "KS PRODUCTION"
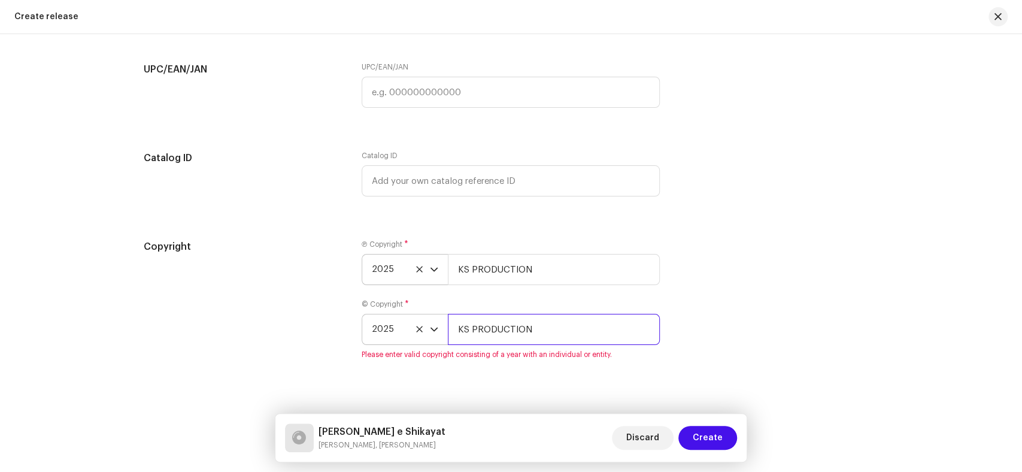
scroll to position [2039, 0]
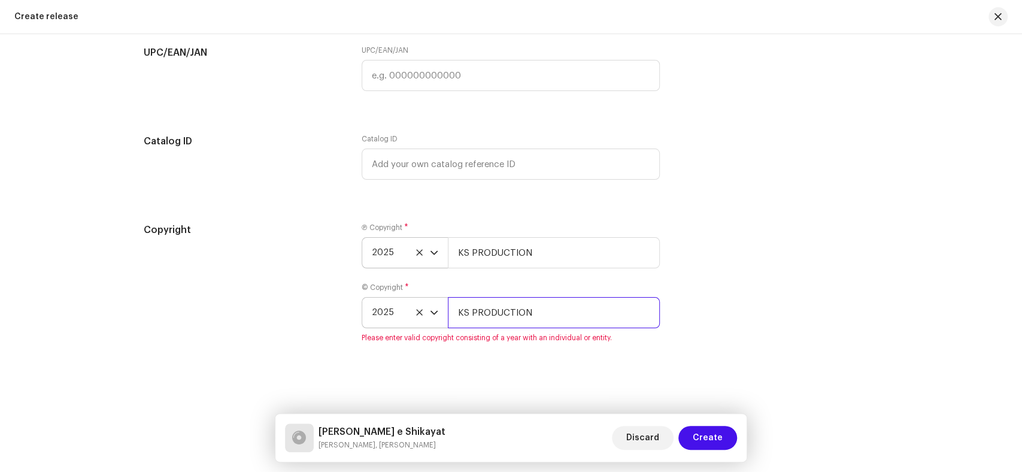
type input "KS PRODUCTION"
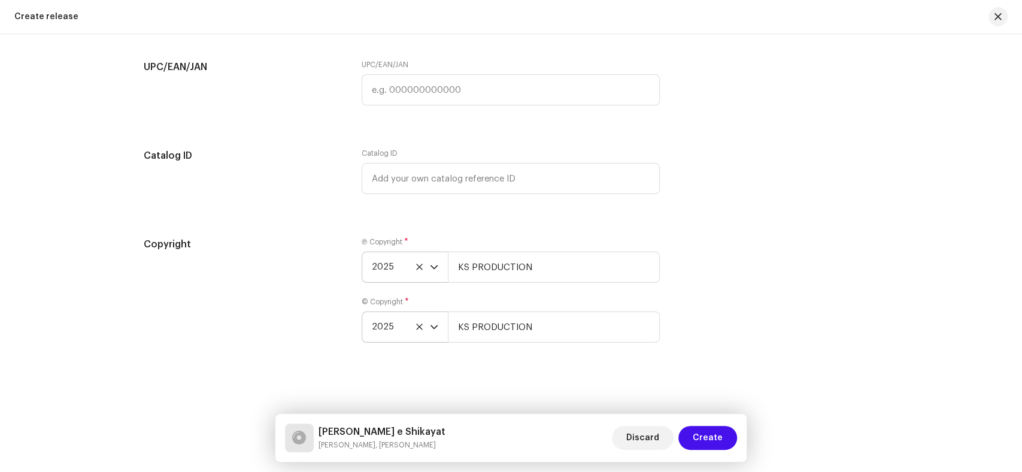
click at [295, 308] on div "Copyright" at bounding box center [243, 297] width 199 height 120
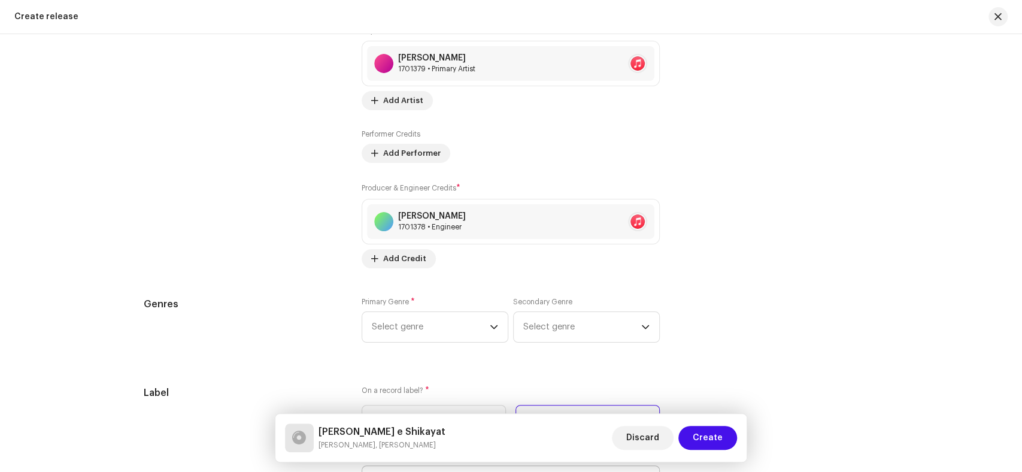
scroll to position [1559, 0]
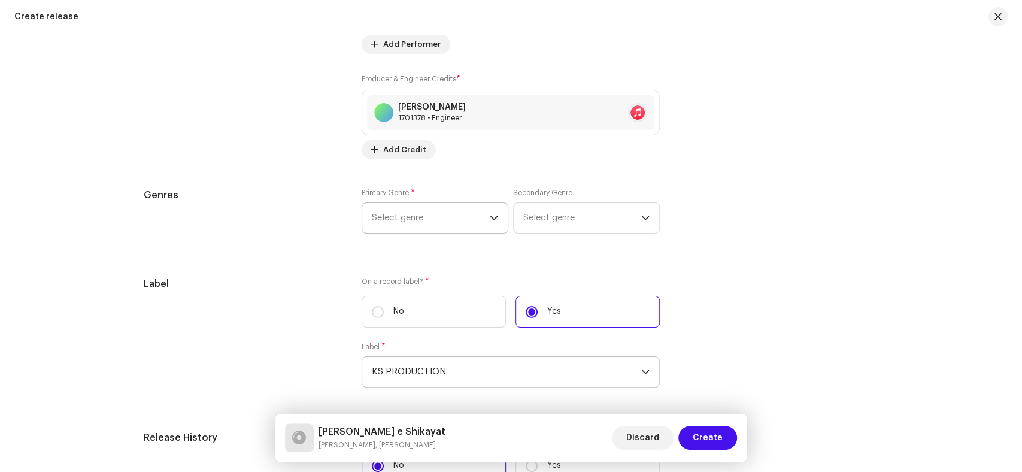
click at [436, 217] on span "Select genre" at bounding box center [431, 218] width 118 height 30
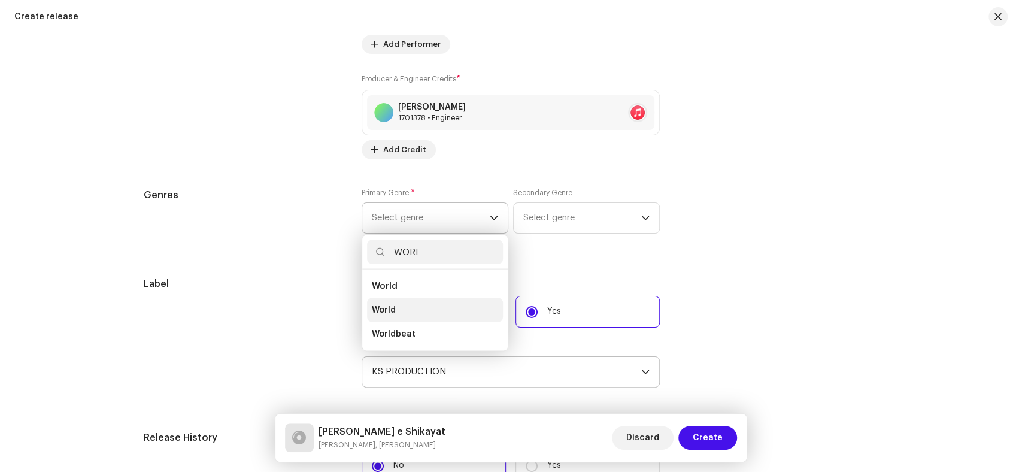
type input "WORL"
click at [414, 308] on li "World" at bounding box center [435, 310] width 136 height 24
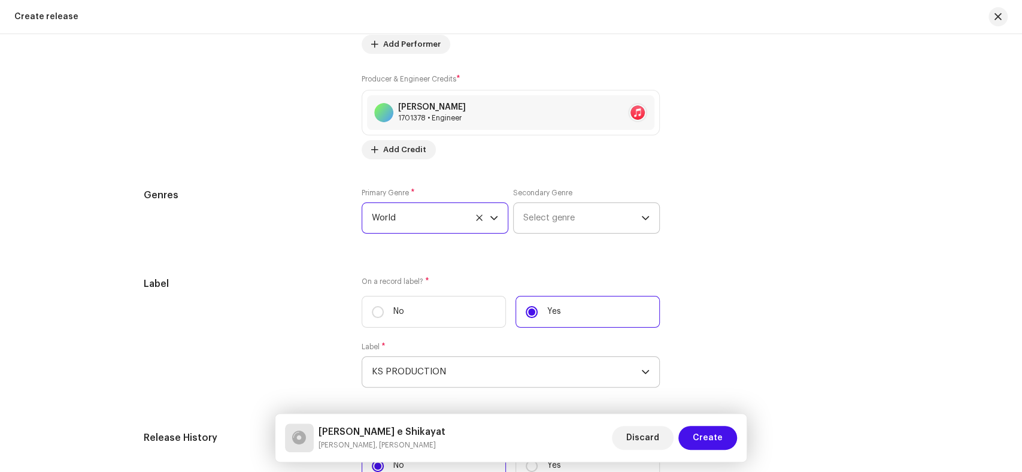
click at [536, 226] on span "Select genre" at bounding box center [582, 218] width 118 height 30
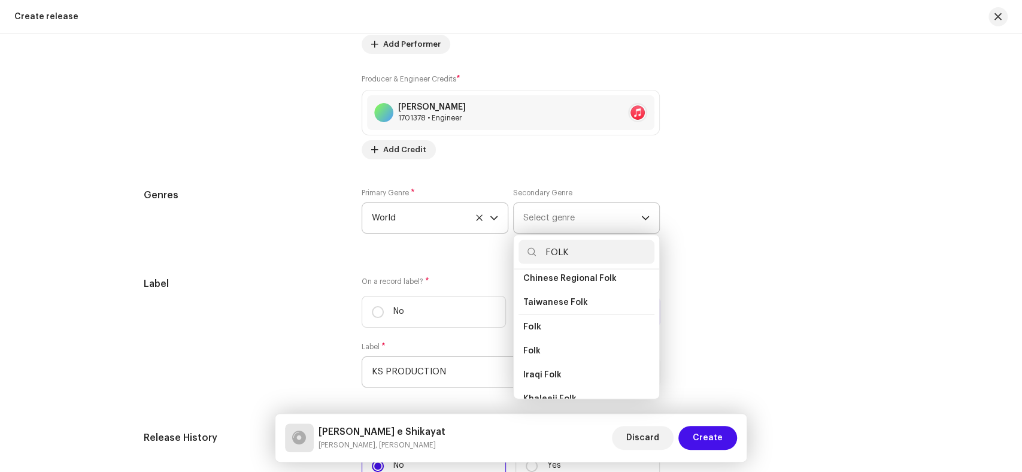
scroll to position [66, 0]
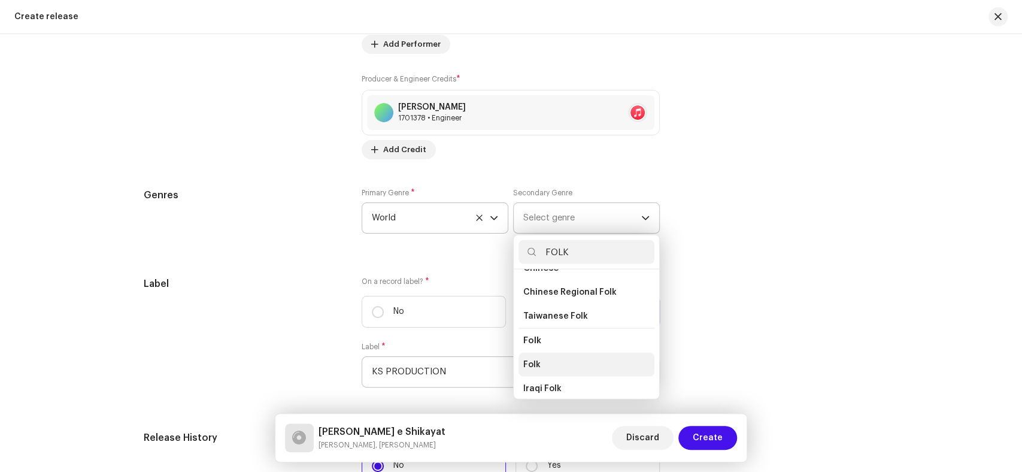
type input "FOLK"
click at [541, 360] on li "Folk" at bounding box center [586, 364] width 136 height 24
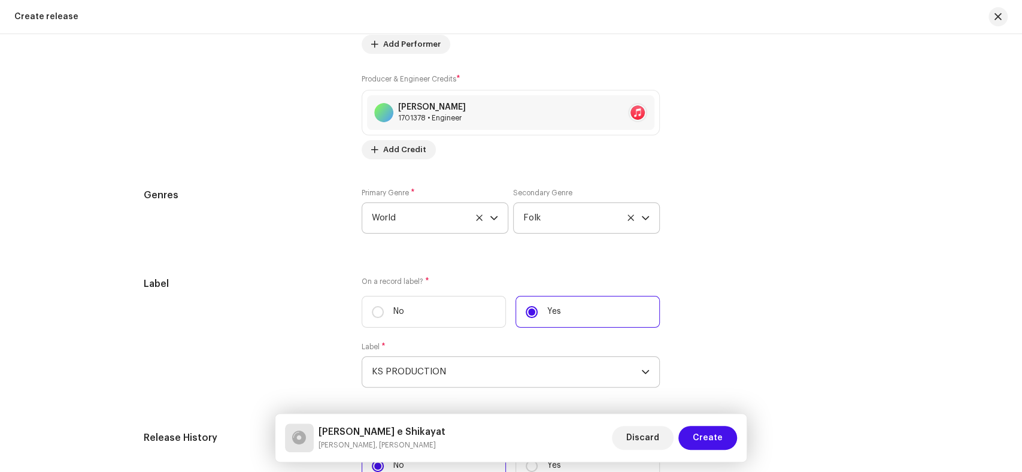
click at [208, 241] on div "Genres" at bounding box center [243, 218] width 199 height 60
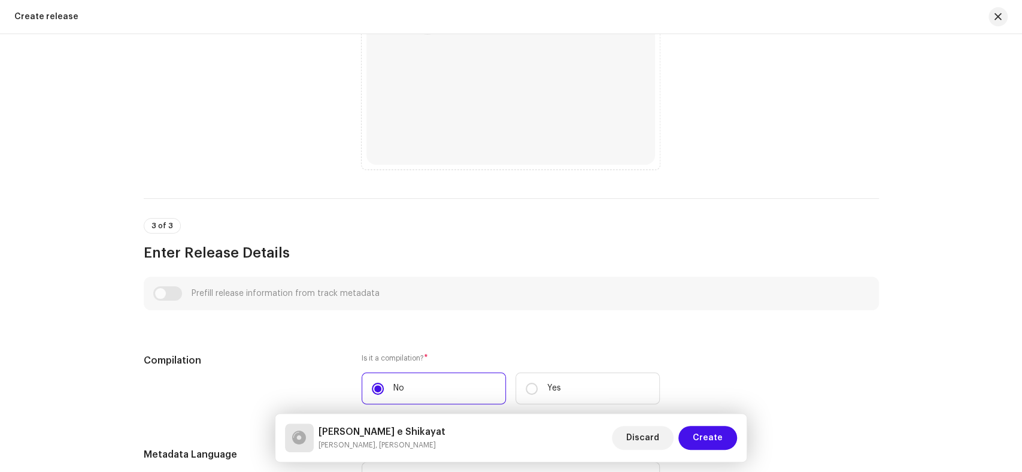
scroll to position [295, 0]
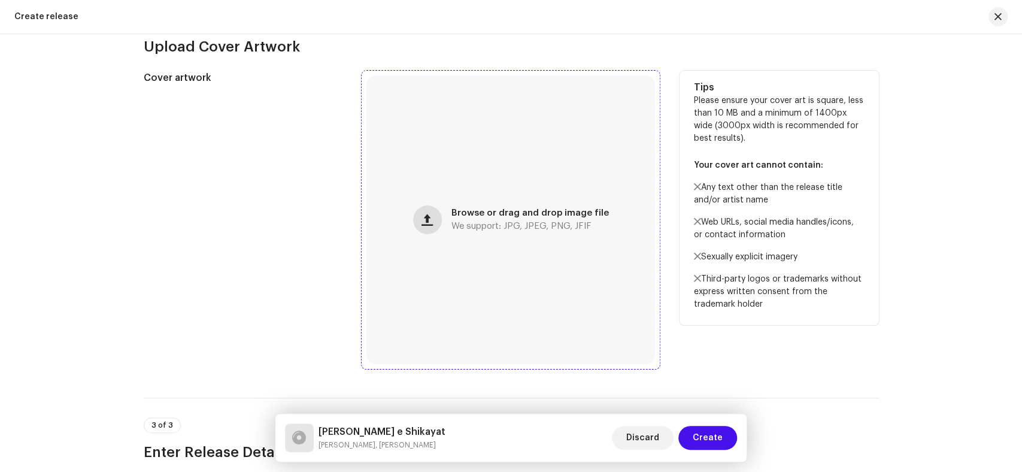
click at [436, 224] on button "button" at bounding box center [427, 219] width 29 height 29
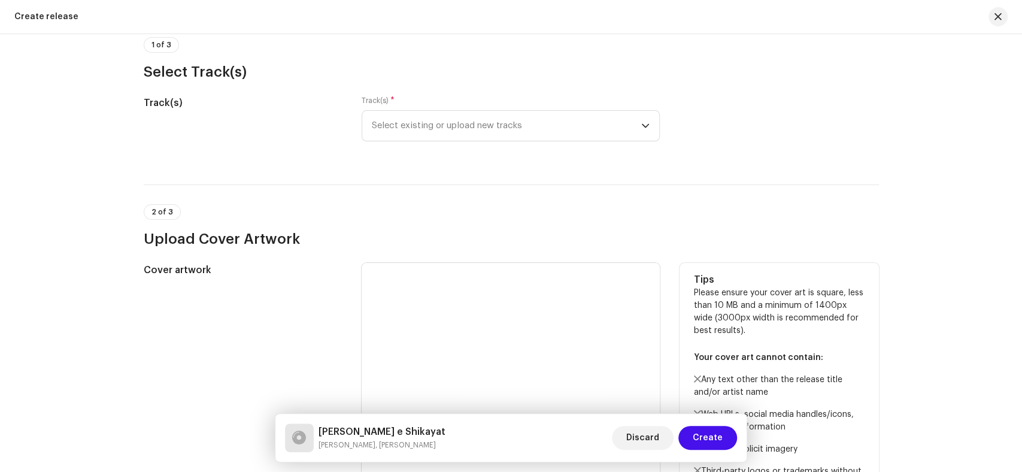
scroll to position [29, 0]
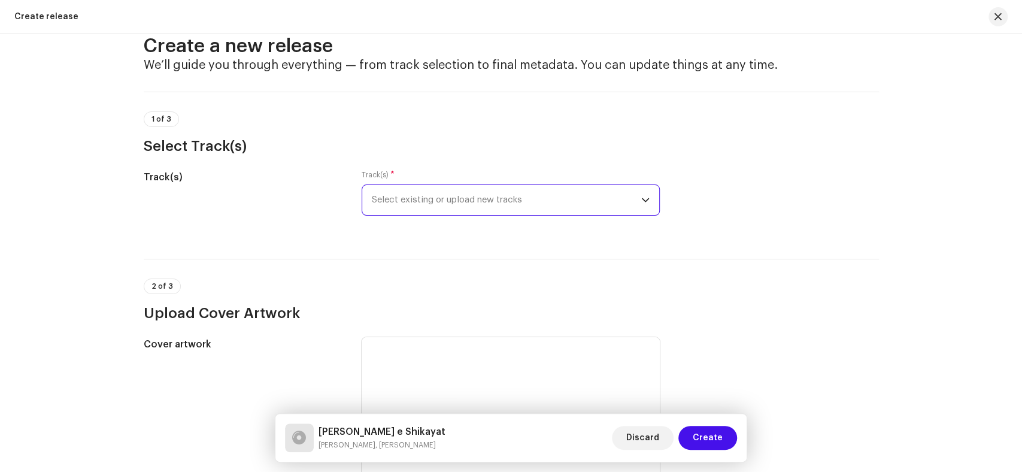
click at [405, 203] on span "Select existing or upload new tracks" at bounding box center [506, 200] width 269 height 30
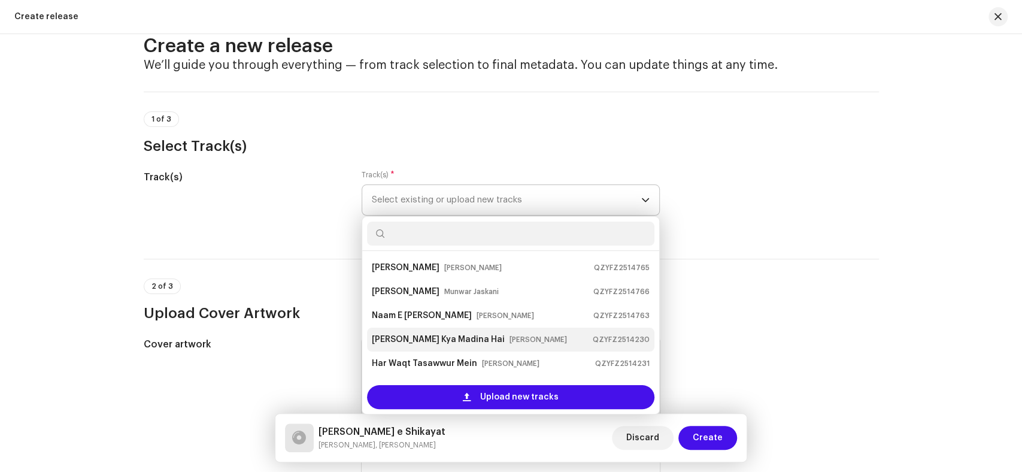
scroll to position [19, 0]
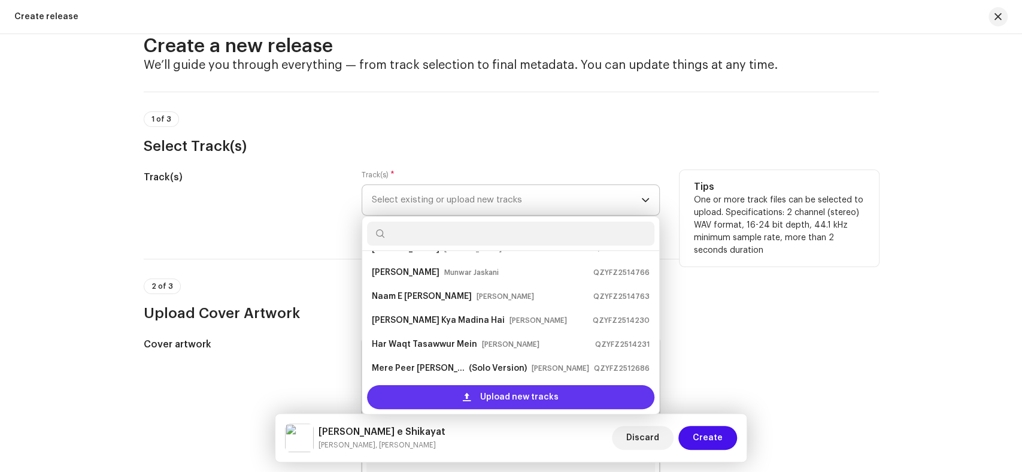
click at [466, 395] on span at bounding box center [467, 397] width 8 height 10
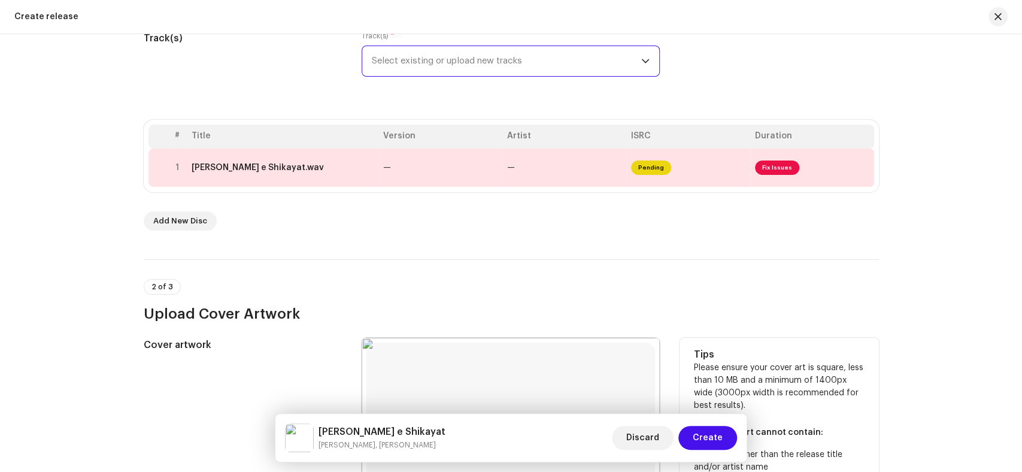
scroll to position [144, 0]
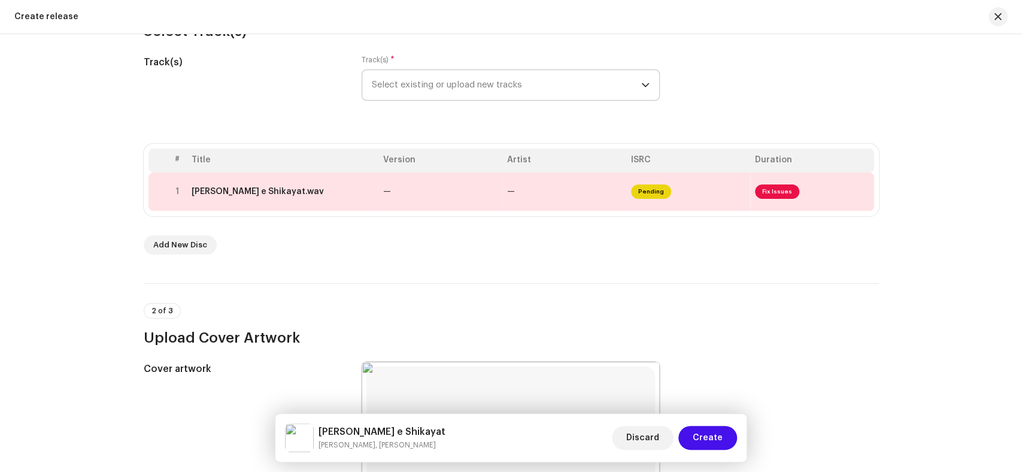
drag, startPoint x: 476, startPoint y: 434, endPoint x: 316, endPoint y: 423, distance: 160.8
click at [316, 423] on div "Aahai Muqadar Saan Hik e Shikayat Kaleem Sagar, Meer Murtaza" at bounding box center [365, 437] width 160 height 29
copy div "[PERSON_NAME] e Shikayat"
click at [312, 191] on div "Aahai Muqadar Saan Hik e Shikayat.wav" at bounding box center [258, 192] width 132 height 10
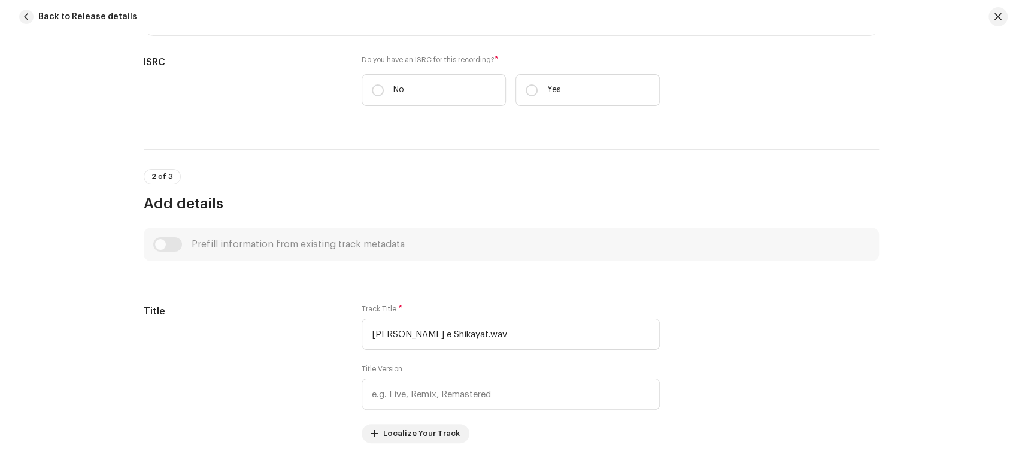
scroll to position [307, 0]
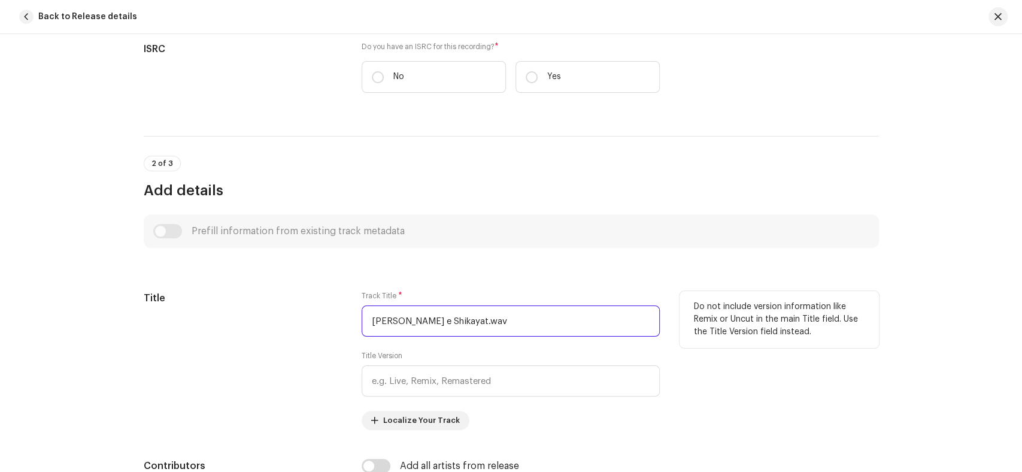
drag, startPoint x: 546, startPoint y: 320, endPoint x: 364, endPoint y: 322, distance: 182.0
click at [364, 322] on input "Aahai Muqadar Saan Hik e Shikayat.wav" at bounding box center [511, 320] width 298 height 31
paste input "[PERSON_NAME] e Shikayat"
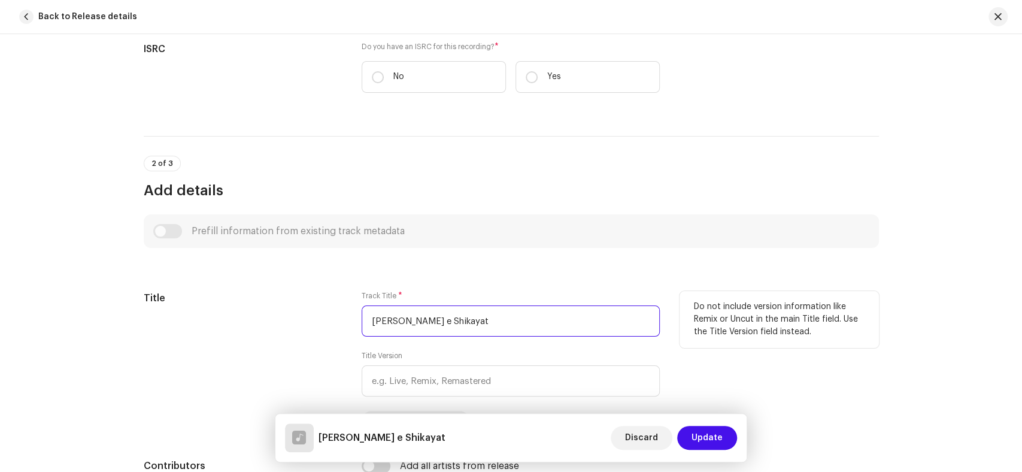
drag, startPoint x: 364, startPoint y: 322, endPoint x: 313, endPoint y: 326, distance: 51.7
click at [363, 322] on input "[PERSON_NAME] e Shikayat" at bounding box center [511, 320] width 298 height 31
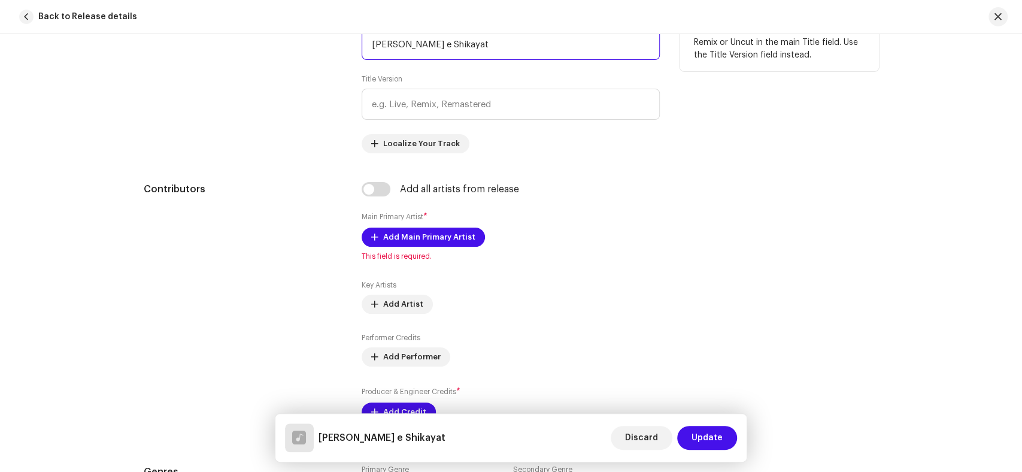
scroll to position [506, 0]
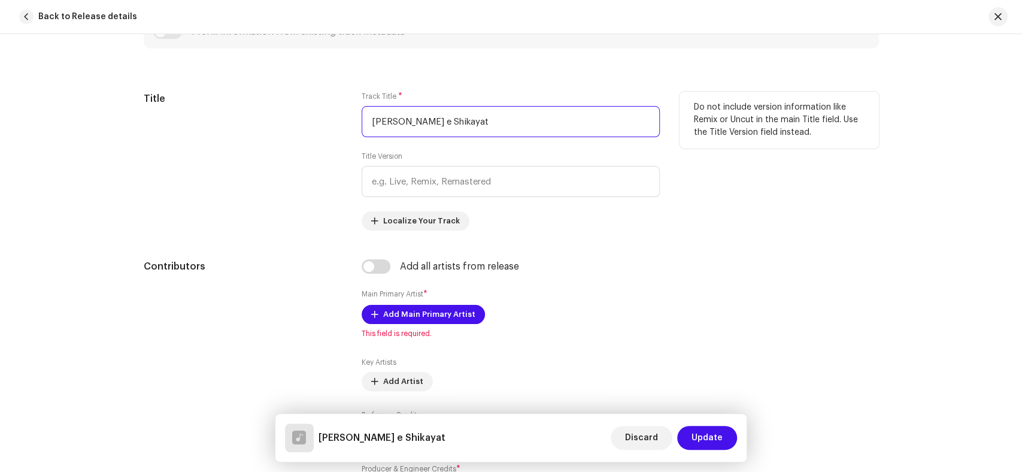
click at [372, 124] on input "[PERSON_NAME] e Shikayat" at bounding box center [511, 121] width 298 height 31
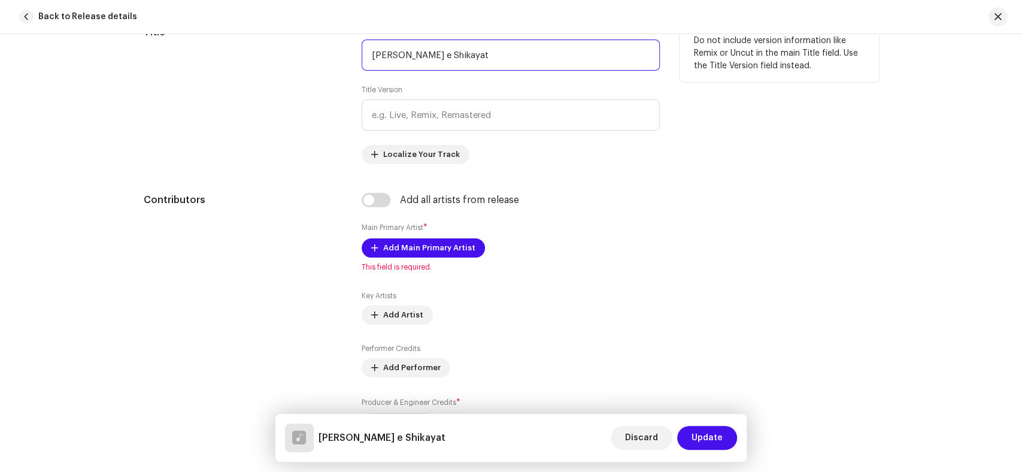
scroll to position [639, 0]
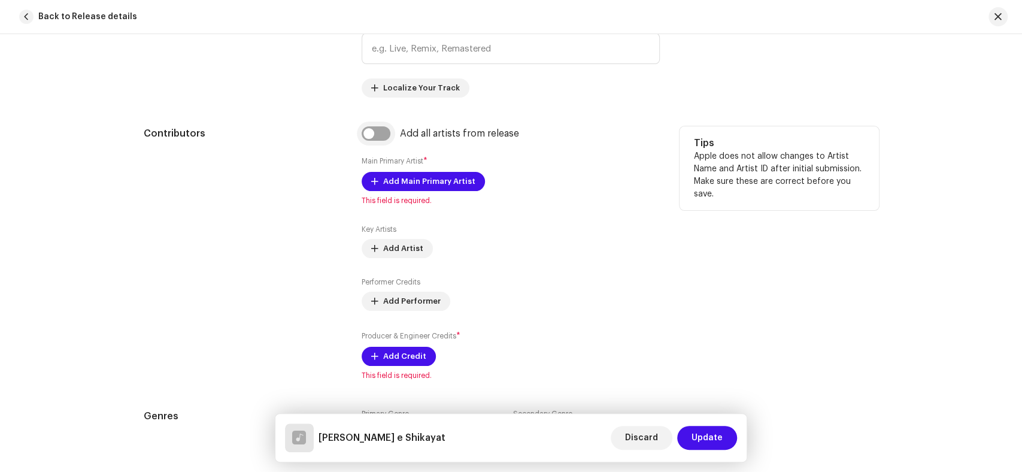
type input "[PERSON_NAME] e Shikayat"
click at [369, 136] on input "checkbox" at bounding box center [376, 133] width 29 height 14
checkbox input "true"
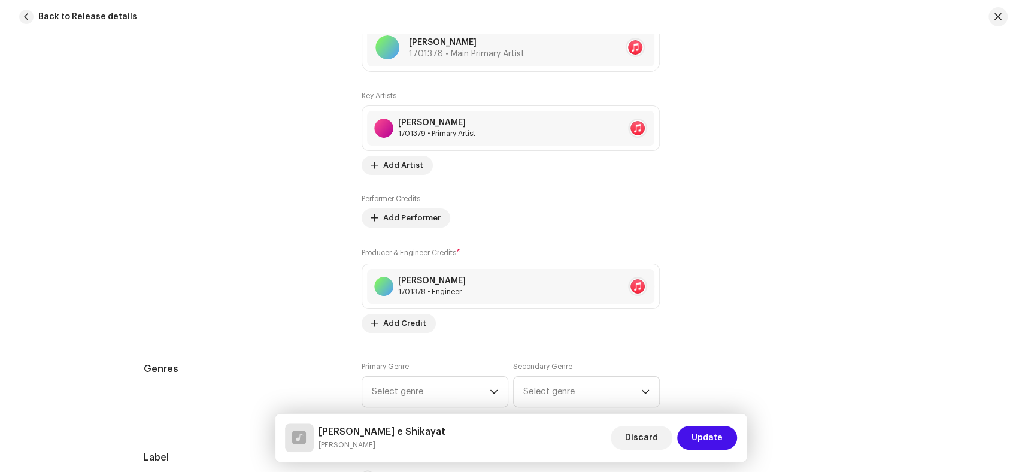
scroll to position [905, 0]
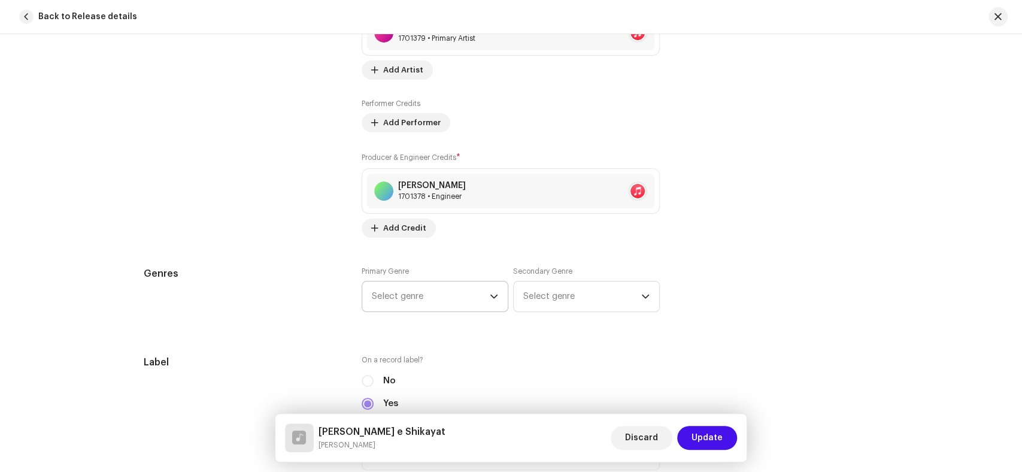
click at [391, 292] on span "Select genre" at bounding box center [431, 296] width 118 height 30
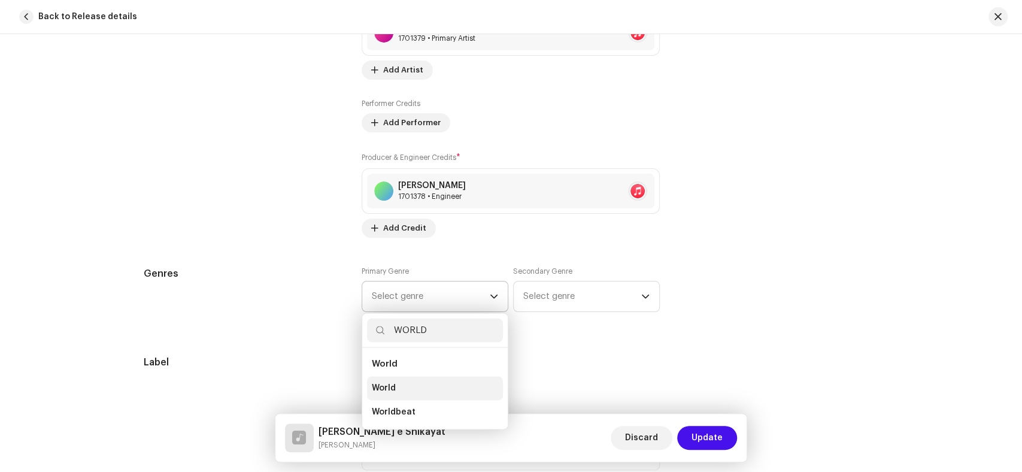
type input "WORLD"
click at [401, 384] on li "World" at bounding box center [435, 388] width 136 height 24
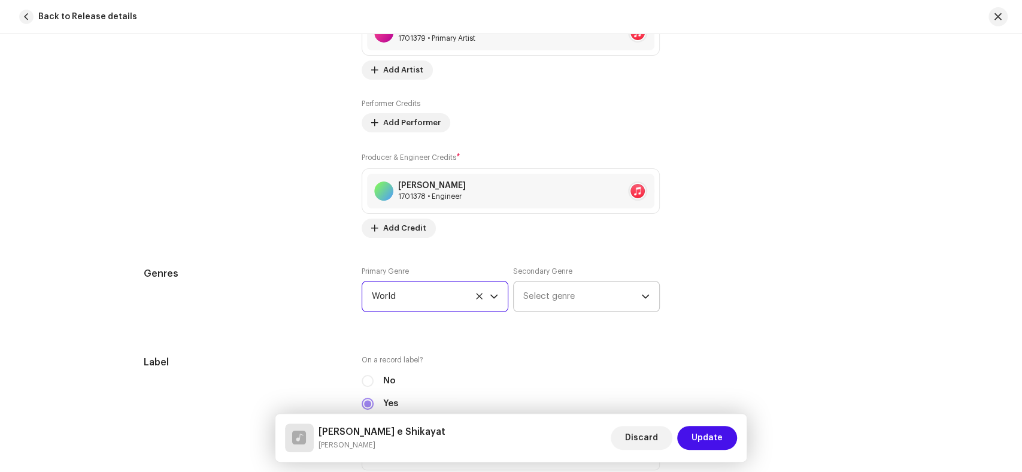
click at [556, 287] on span "Select genre" at bounding box center [582, 296] width 118 height 30
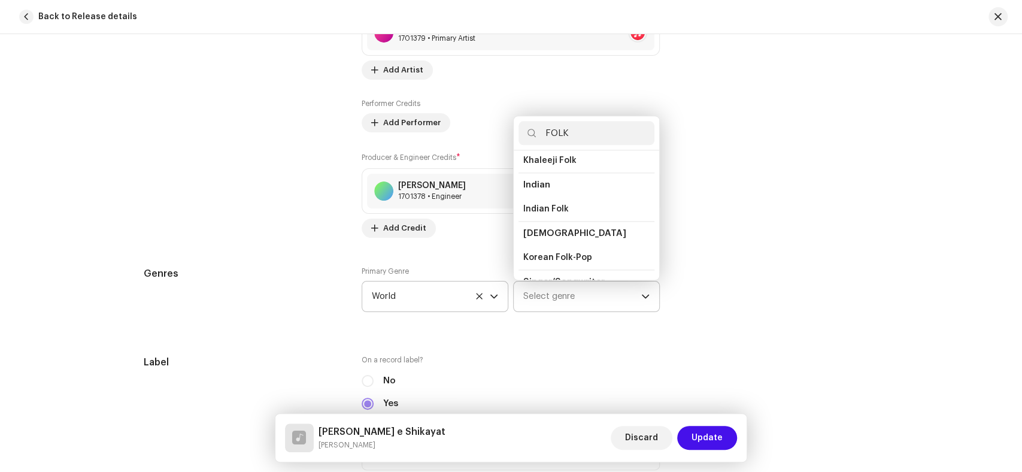
scroll to position [133, 0]
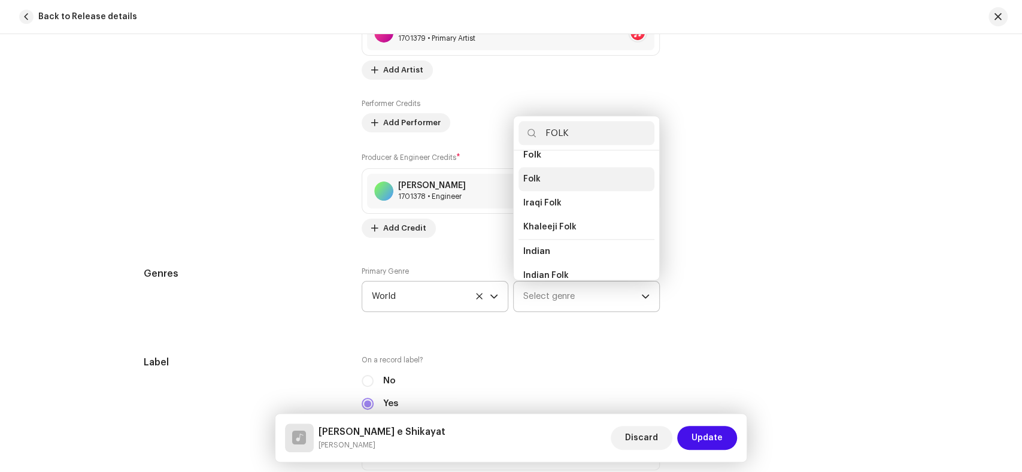
type input "FOLK"
click at [541, 179] on li "Folk" at bounding box center [586, 179] width 136 height 24
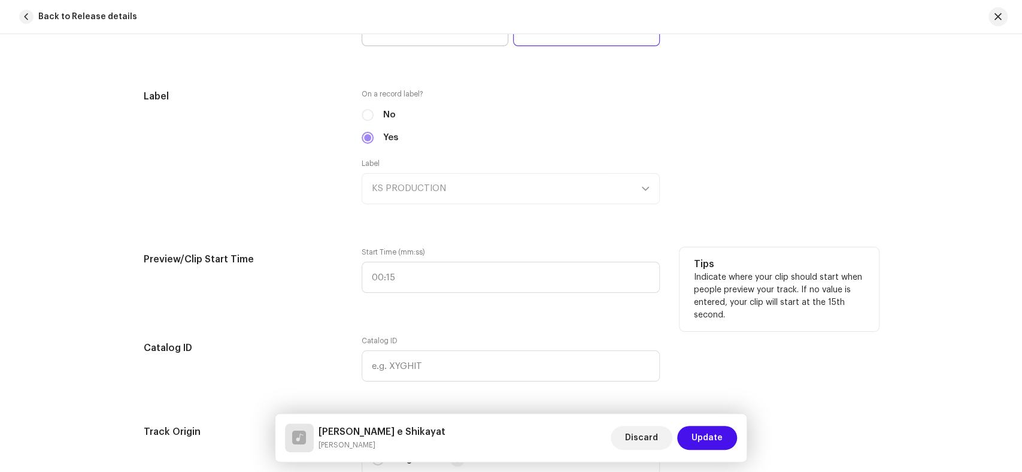
scroll to position [1437, 0]
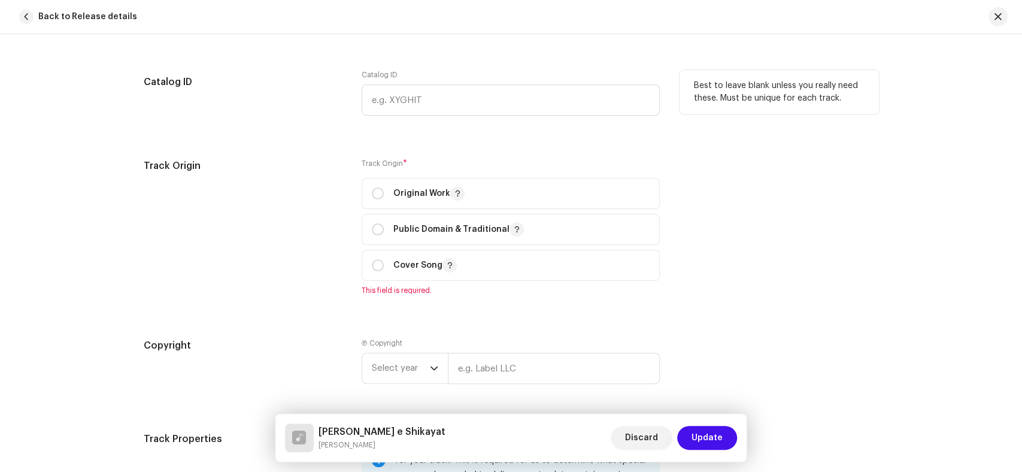
click at [292, 110] on div "Catalog ID" at bounding box center [243, 100] width 199 height 60
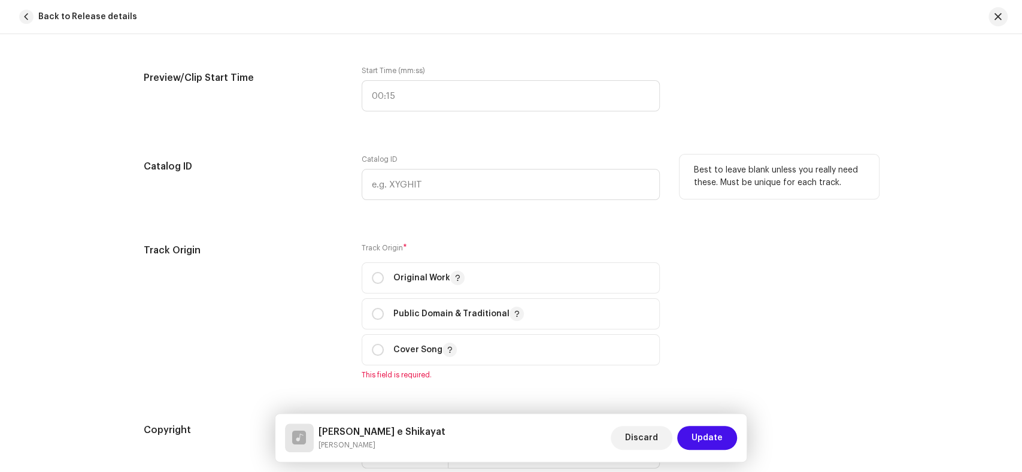
scroll to position [1304, 0]
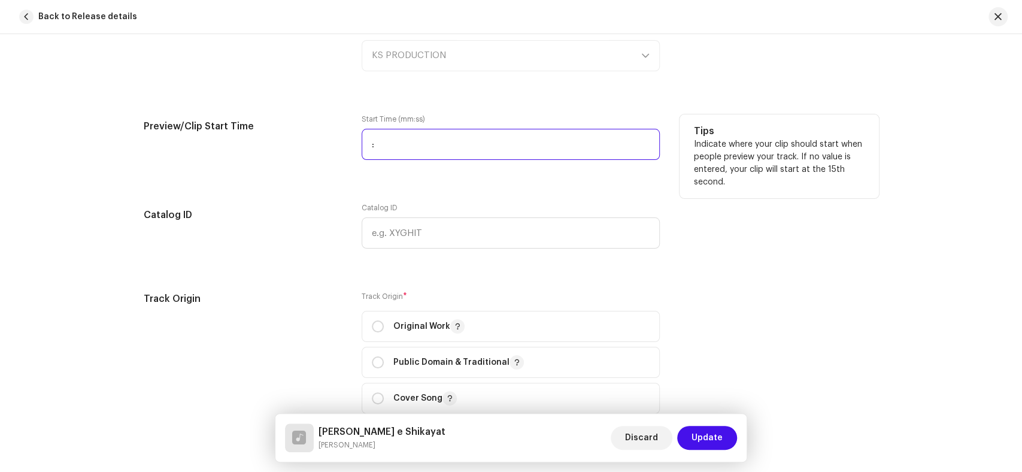
click at [370, 145] on input ":" at bounding box center [511, 144] width 298 height 31
type input "00:24"
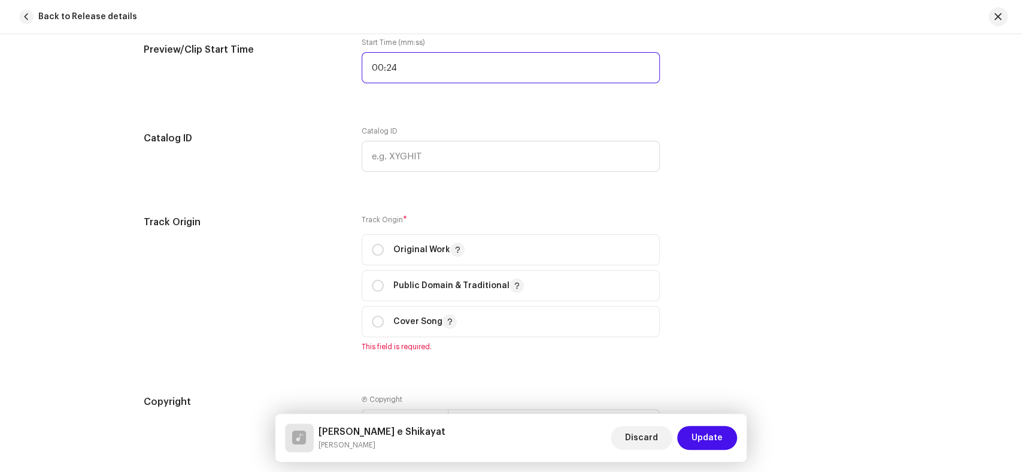
scroll to position [1437, 0]
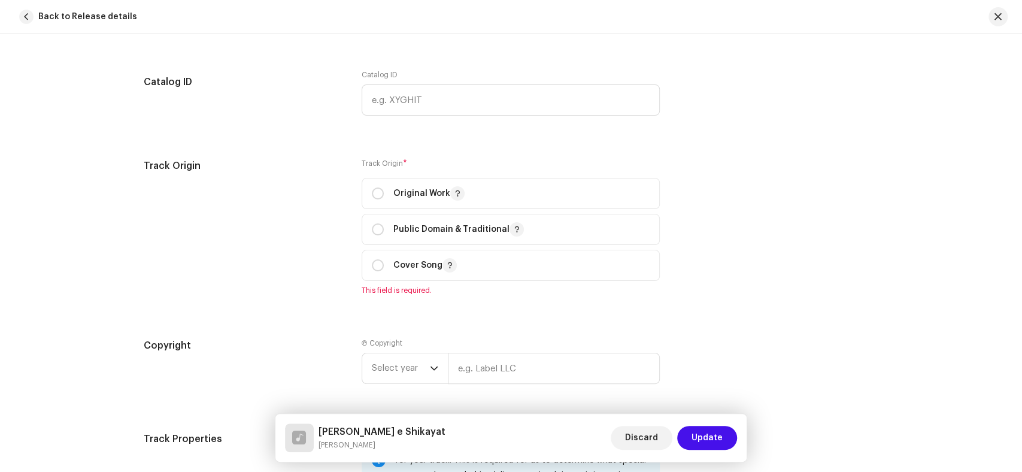
drag, startPoint x: 254, startPoint y: 182, endPoint x: 303, endPoint y: 186, distance: 49.2
click at [254, 182] on div "Track Origin" at bounding box center [243, 234] width 199 height 151
click at [378, 193] on input "radio" at bounding box center [378, 193] width 12 height 12
radio input "true"
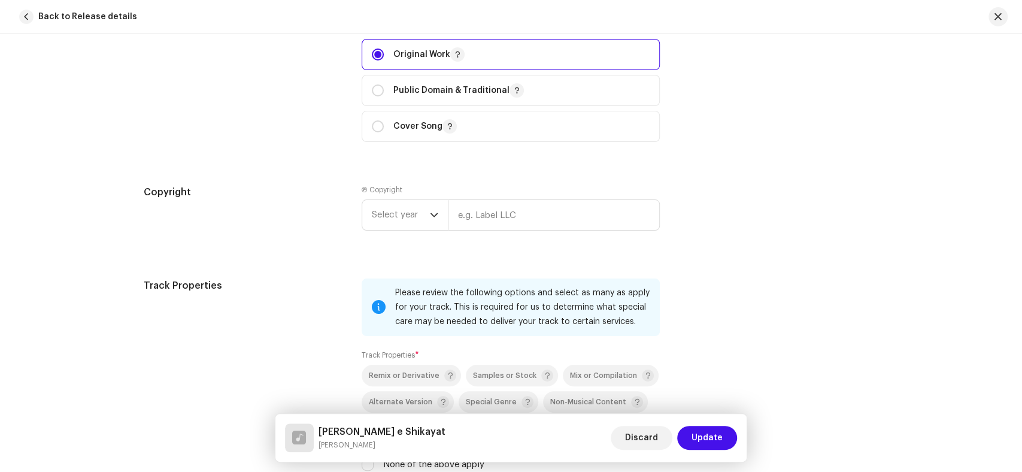
scroll to position [1637, 0]
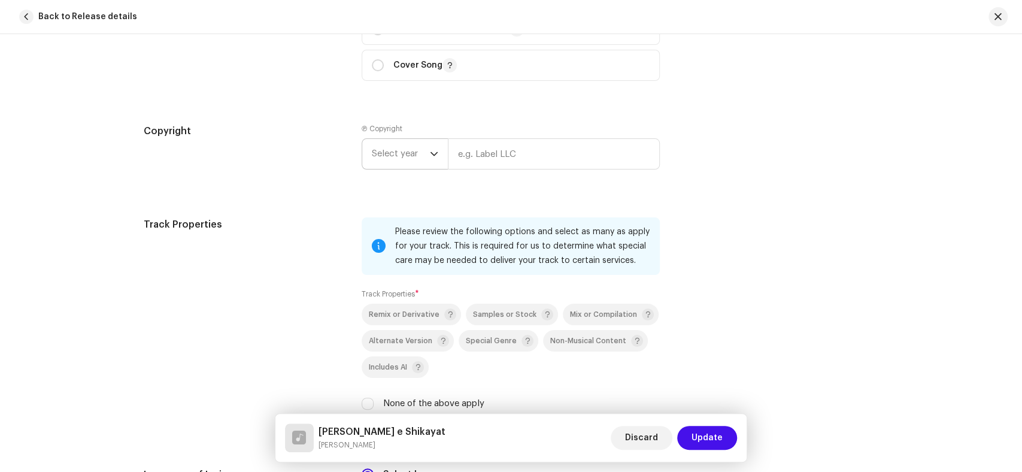
click at [392, 156] on span "Select year" at bounding box center [401, 154] width 58 height 30
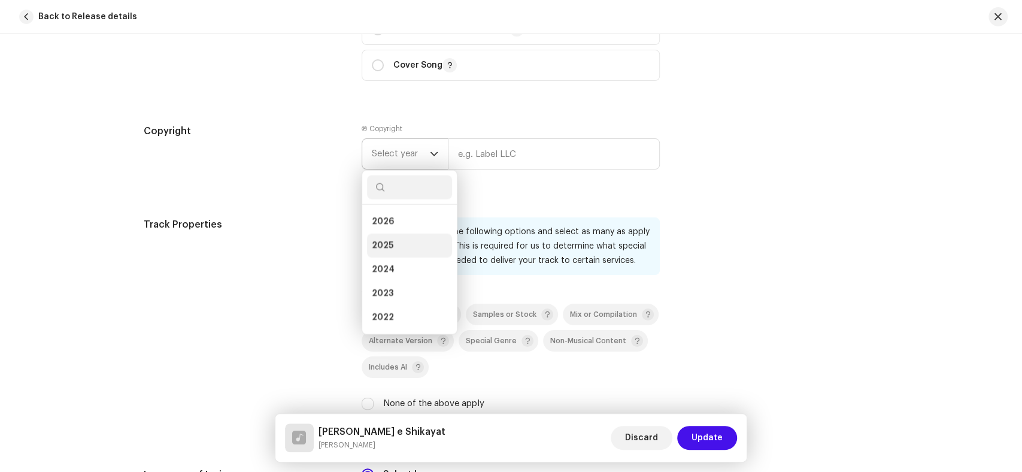
click at [375, 242] on span "2025" at bounding box center [383, 245] width 22 height 12
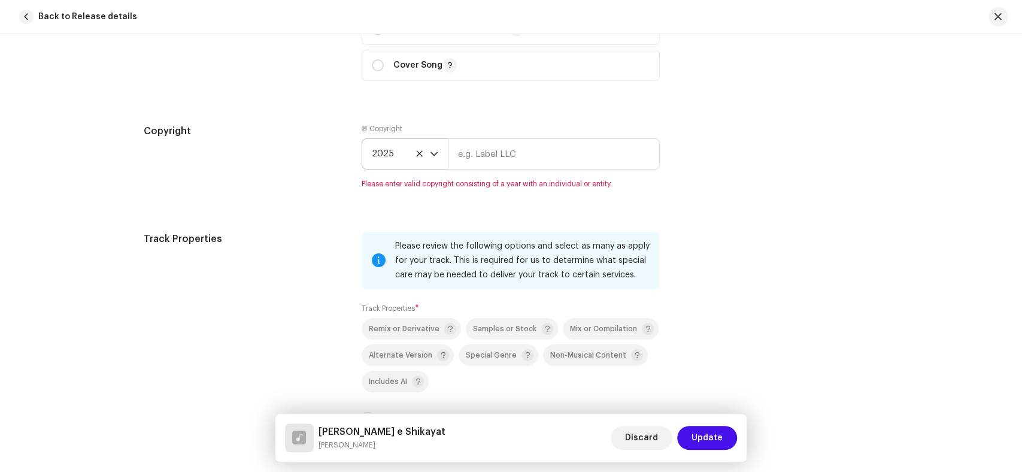
drag, startPoint x: 243, startPoint y: 190, endPoint x: 407, endPoint y: 183, distance: 163.6
click at [243, 190] on div "Copyright" at bounding box center [243, 163] width 199 height 79
click at [507, 161] on input "text" at bounding box center [554, 153] width 212 height 31
paste input "KS PRODUCTION"
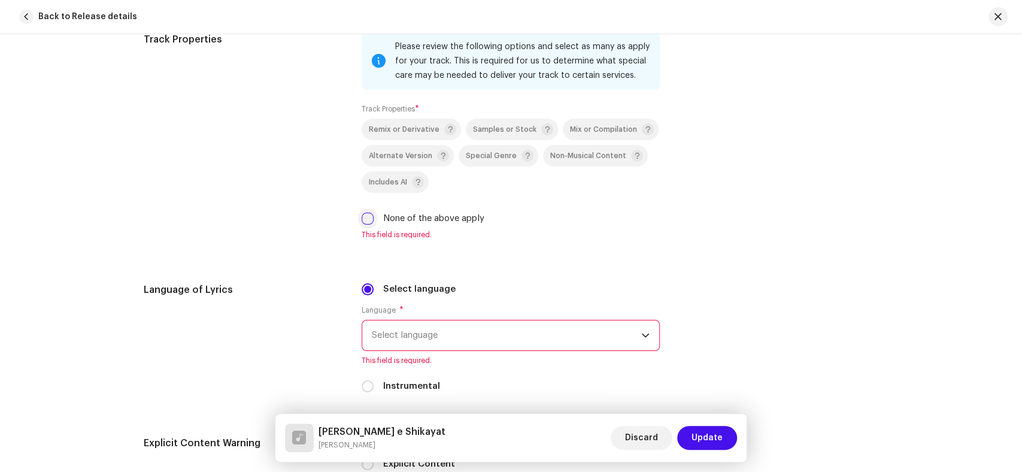
type input "KS PRODUCTION"
drag, startPoint x: 362, startPoint y: 220, endPoint x: 319, endPoint y: 226, distance: 43.0
click at [362, 220] on input "None of the above apply" at bounding box center [368, 219] width 12 height 12
checkbox input "true"
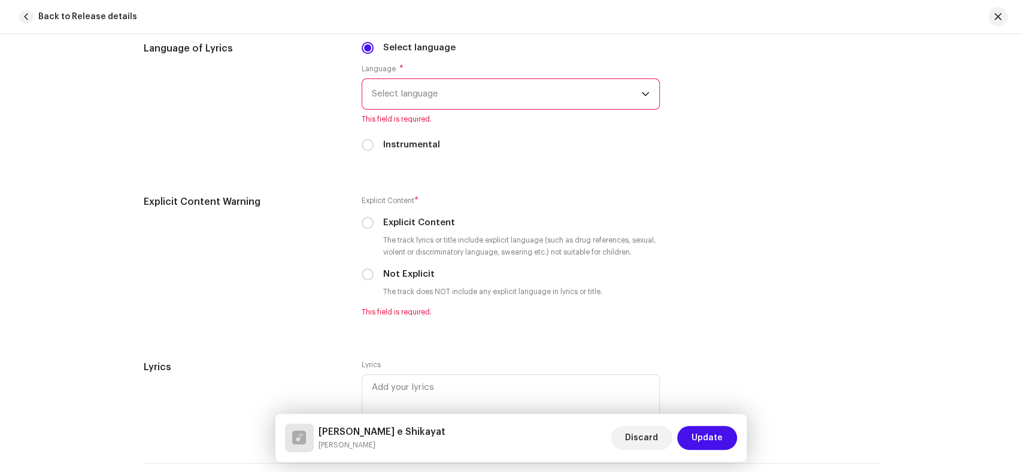
scroll to position [2088, 0]
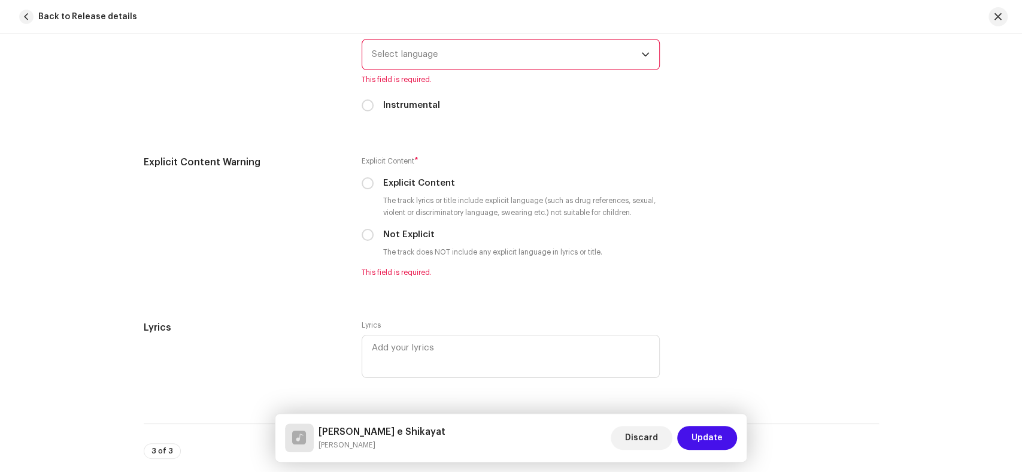
click at [535, 68] on span "Select language" at bounding box center [506, 55] width 269 height 30
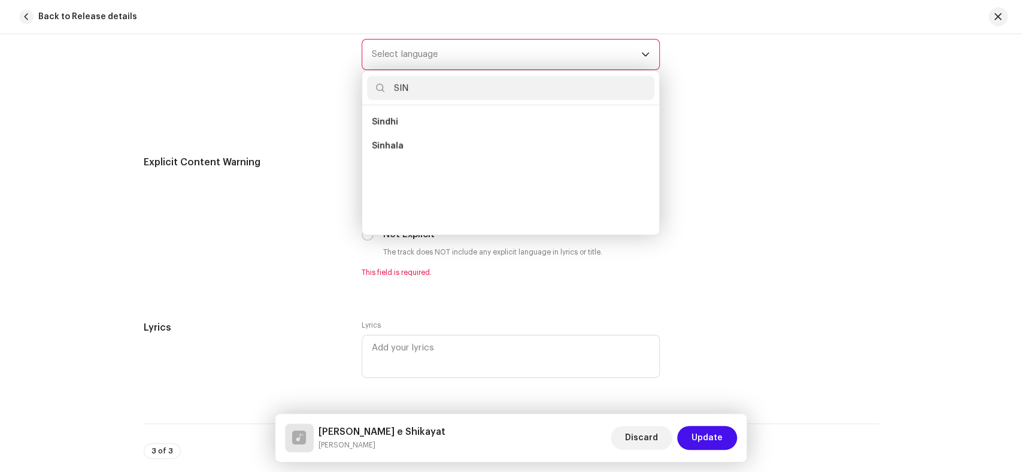
scroll to position [0, 0]
type input "SINDHI"
click at [405, 120] on li "Sindhi" at bounding box center [510, 122] width 287 height 24
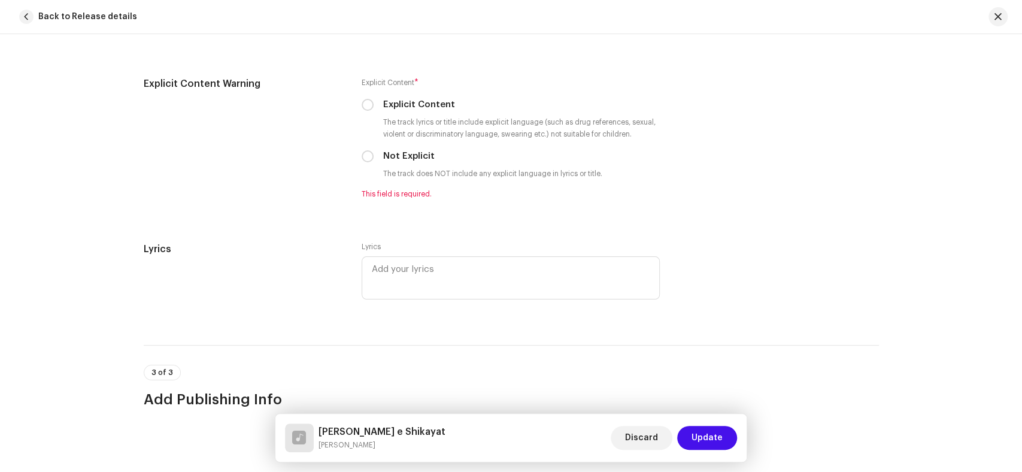
scroll to position [2221, 0]
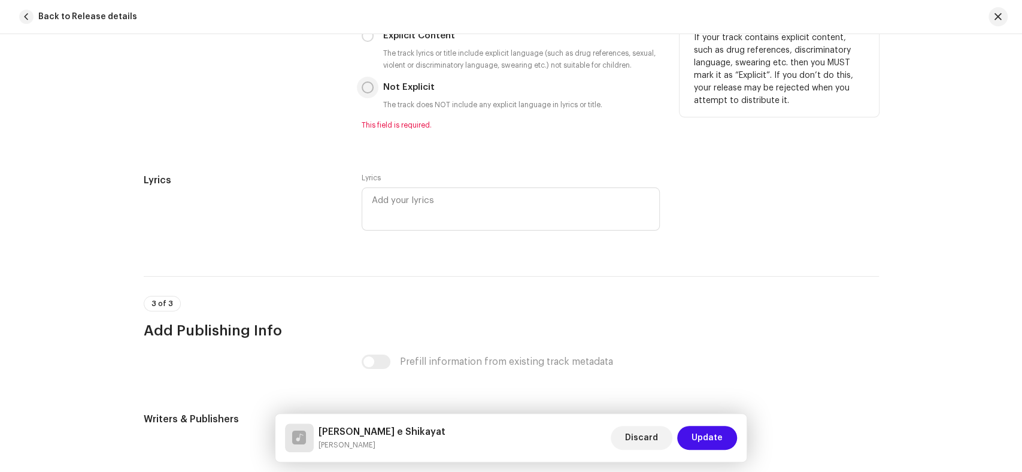
click at [362, 91] on input "Not Explicit" at bounding box center [368, 87] width 12 height 12
radio input "true"
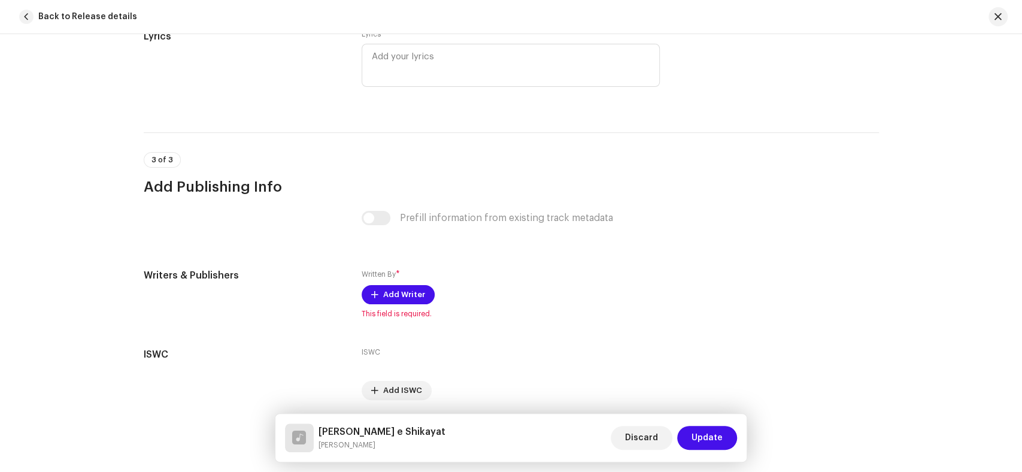
scroll to position [2397, 0]
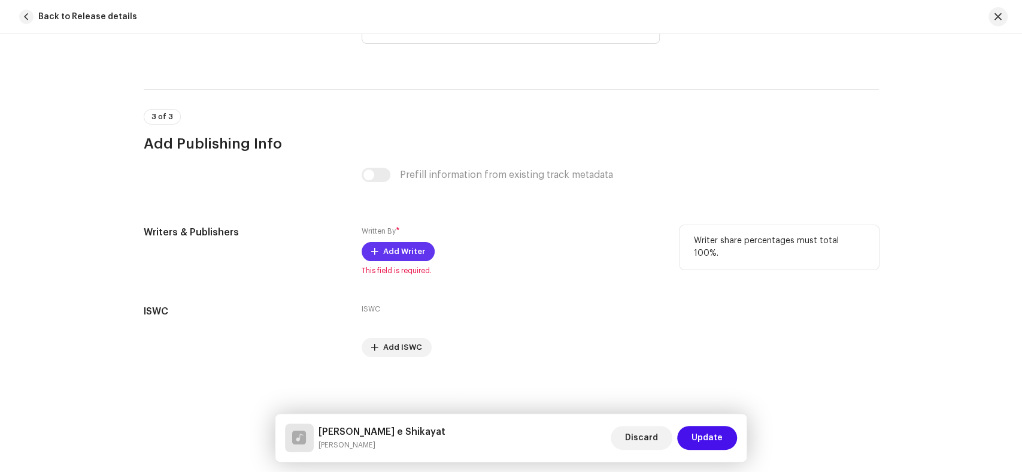
click at [389, 251] on span "Add Writer" at bounding box center [404, 251] width 42 height 24
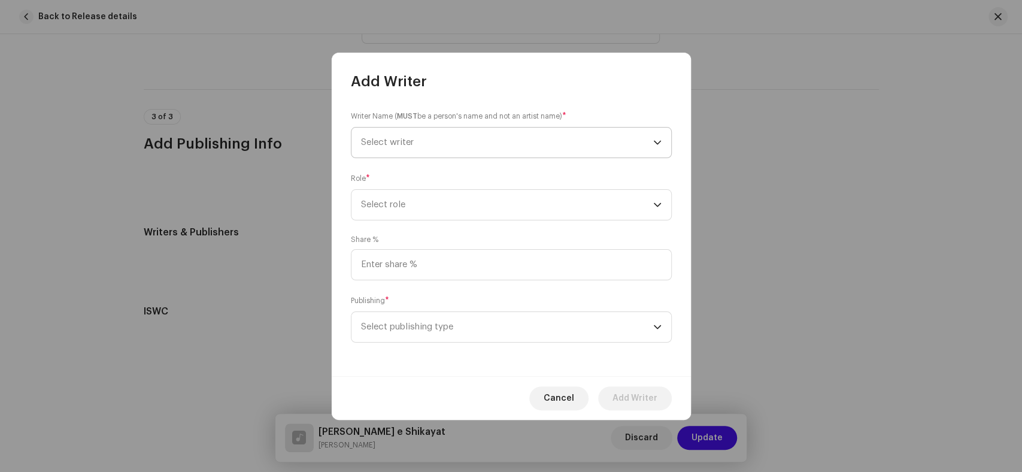
click at [463, 139] on span "Select writer" at bounding box center [507, 143] width 292 height 30
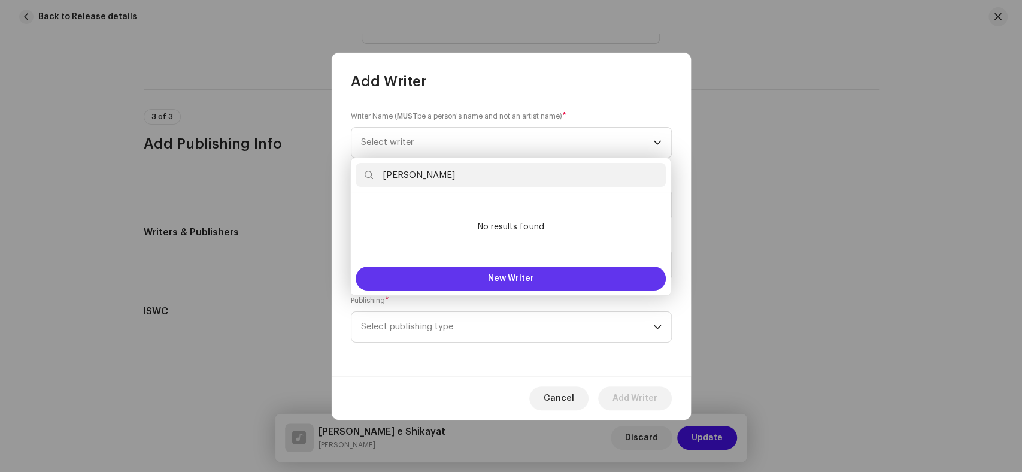
type input "Kaleem Sagar"
click at [467, 275] on button "New Writer" at bounding box center [511, 278] width 310 height 24
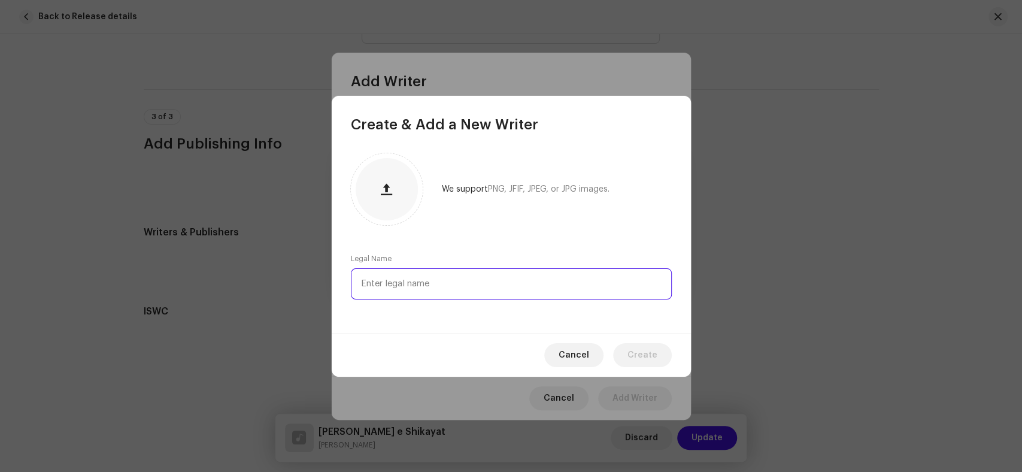
click at [496, 283] on input "text" at bounding box center [511, 283] width 321 height 31
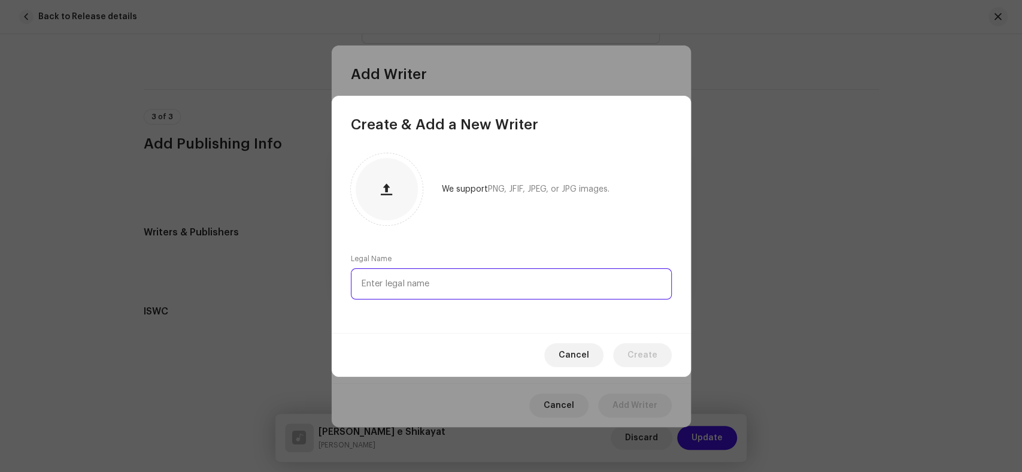
paste input "Kaleem Sagar"
type input "Kaleem Sagar"
click at [647, 357] on span "Create" at bounding box center [642, 355] width 30 height 24
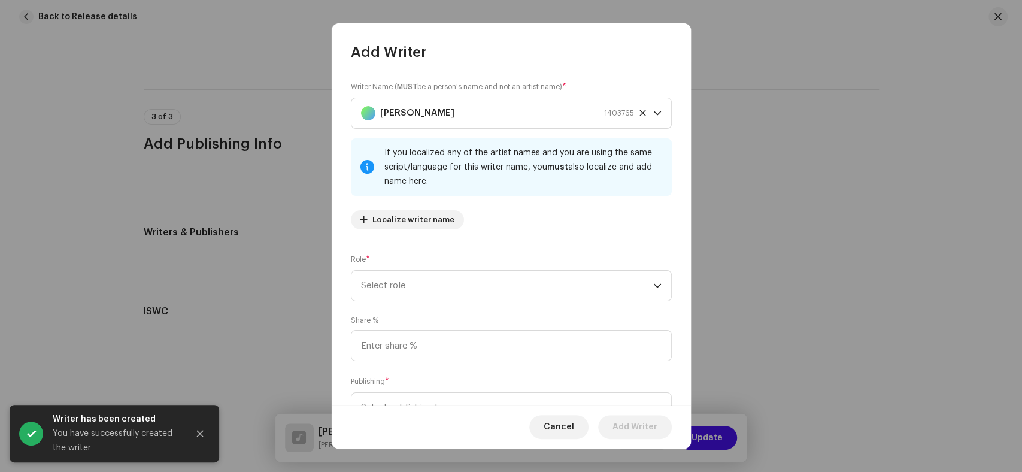
click at [442, 209] on div "Writer Name ( MUST be a person's name and not an artist name) * Kaleem Sagar 14…" at bounding box center [511, 160] width 321 height 158
click at [489, 272] on span "Select role" at bounding box center [507, 286] width 292 height 30
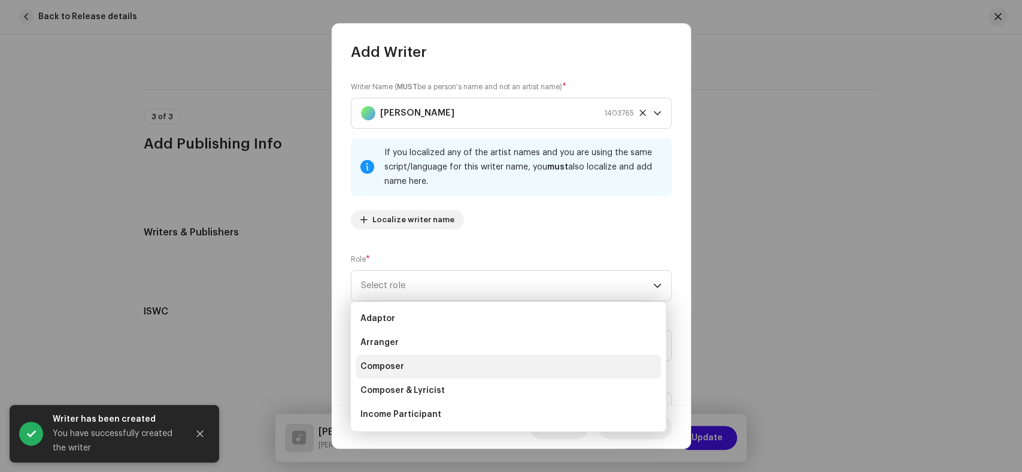
click at [404, 375] on li "Composer" at bounding box center [508, 366] width 305 height 24
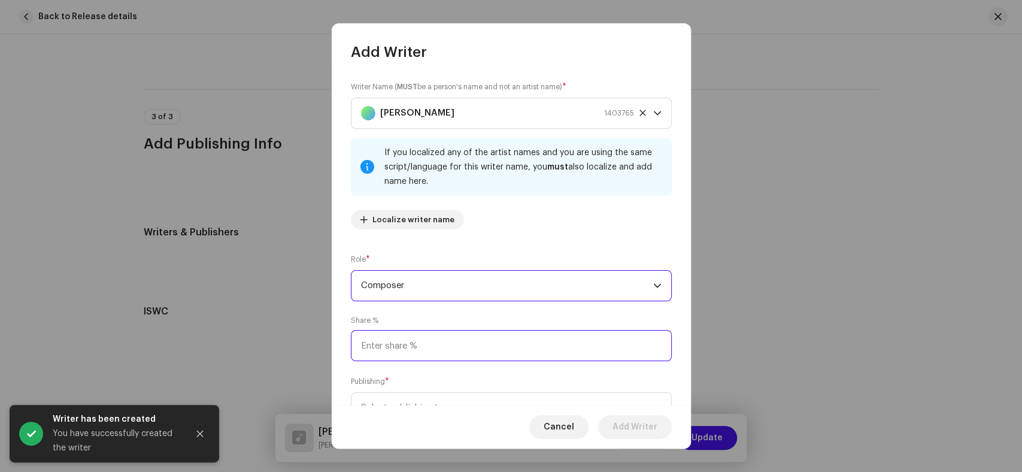
click at [389, 347] on input at bounding box center [511, 345] width 321 height 31
type input "25.00"
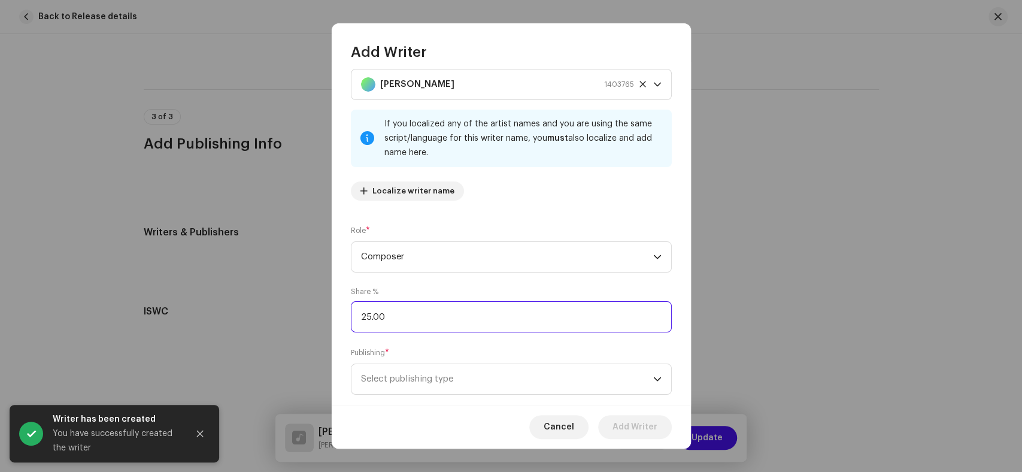
scroll to position [53, 0]
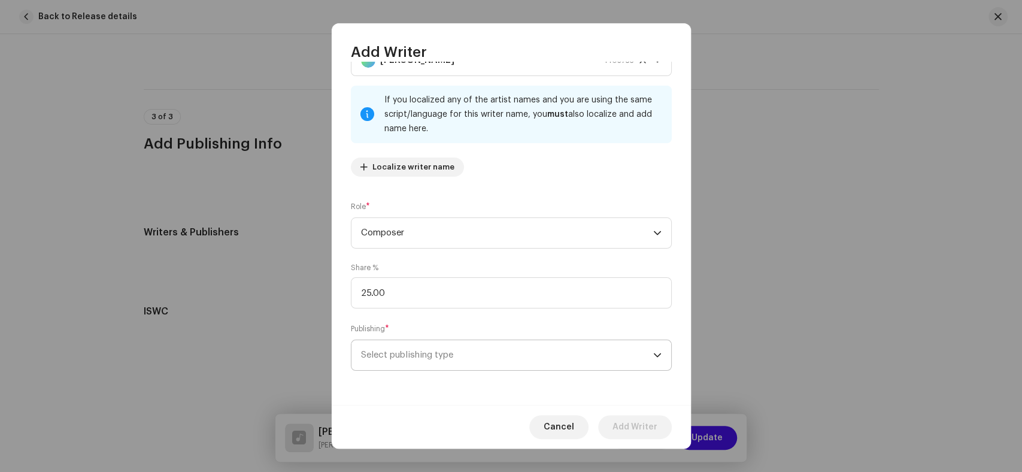
click at [498, 359] on span "Select publishing type" at bounding box center [507, 355] width 292 height 30
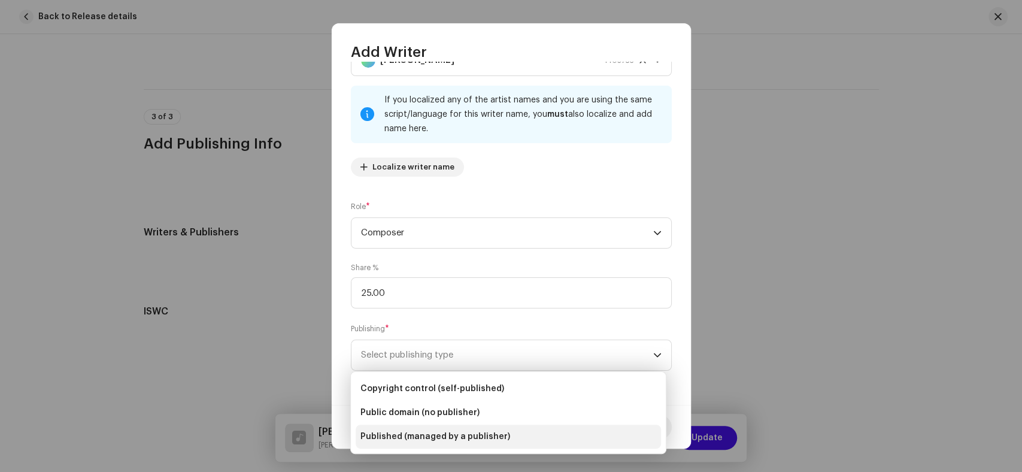
click at [468, 437] on span "Published (managed by a publisher)" at bounding box center [435, 436] width 150 height 12
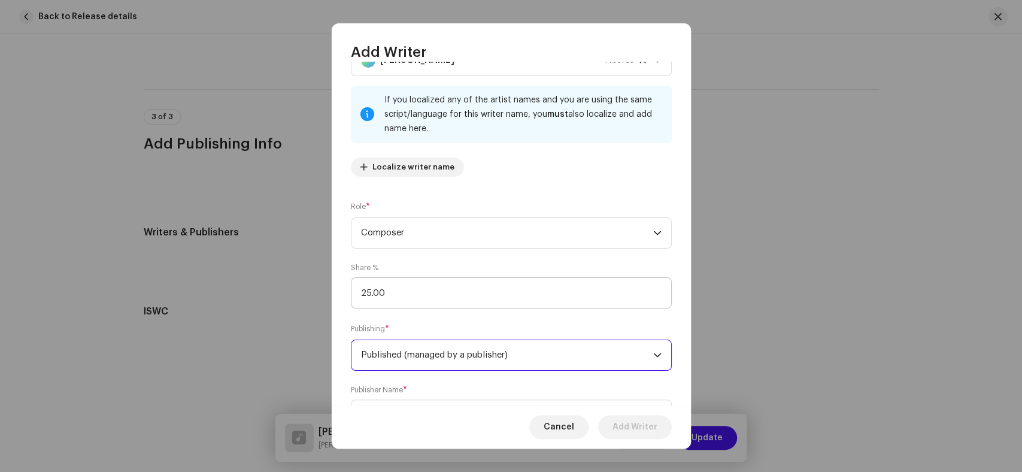
scroll to position [113, 0]
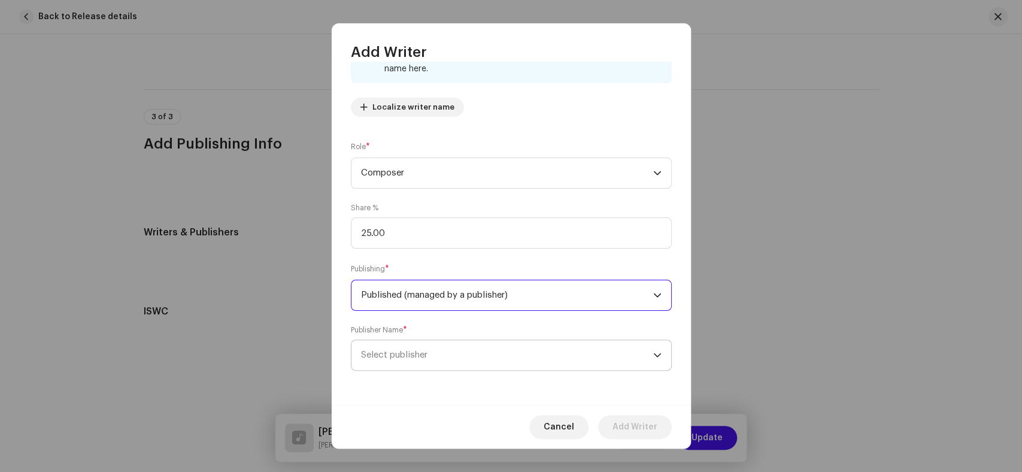
click at [450, 370] on span "Select publisher" at bounding box center [507, 355] width 292 height 30
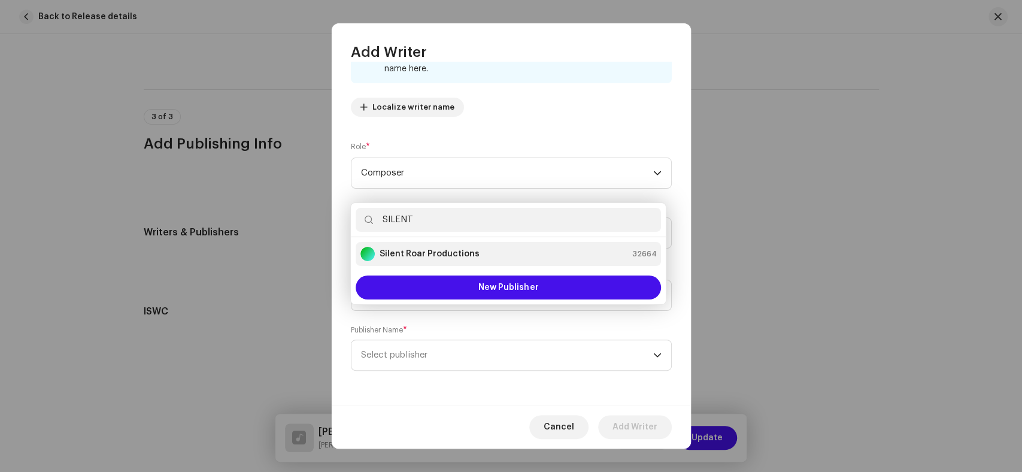
type input "SILENT"
click at [435, 250] on strong "Silent Roar Productions" at bounding box center [430, 254] width 100 height 12
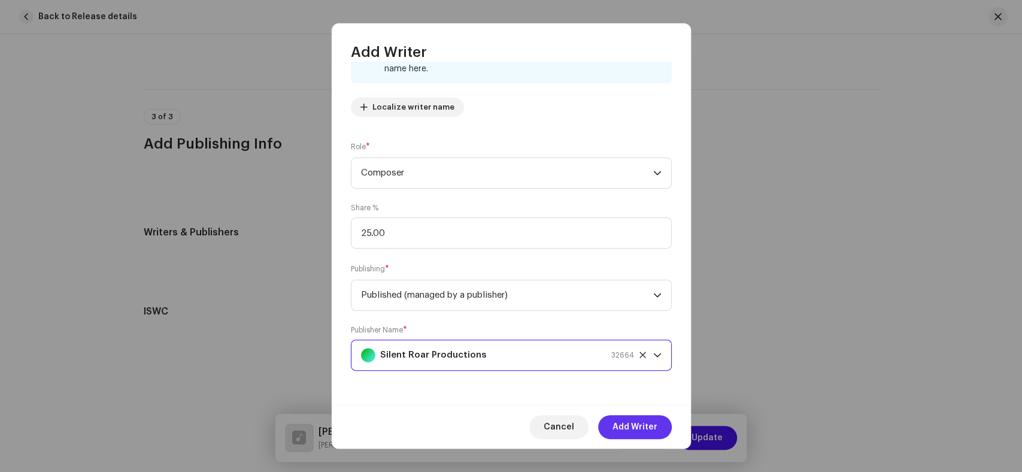
click at [630, 424] on span "Add Writer" at bounding box center [634, 427] width 45 height 24
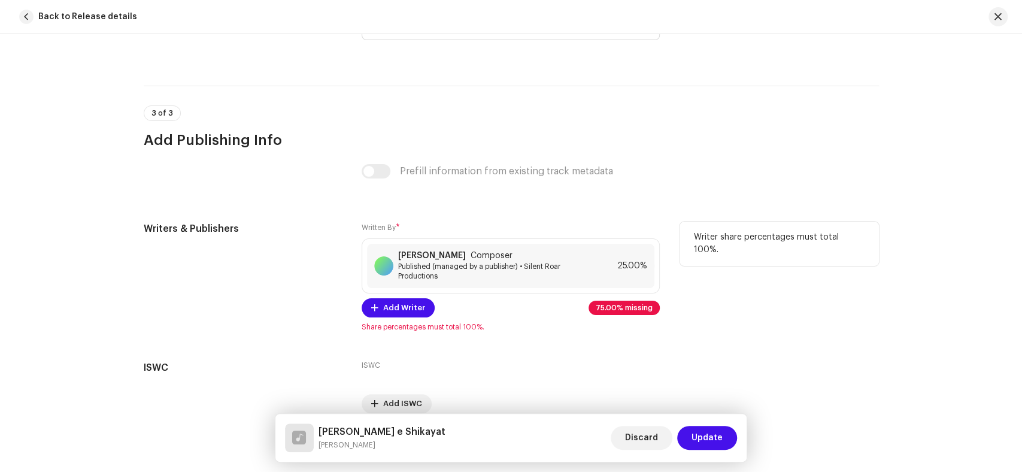
click at [233, 259] on div "Writers & Publishers" at bounding box center [243, 277] width 199 height 110
click at [414, 315] on span "Add Writer" at bounding box center [404, 308] width 42 height 24
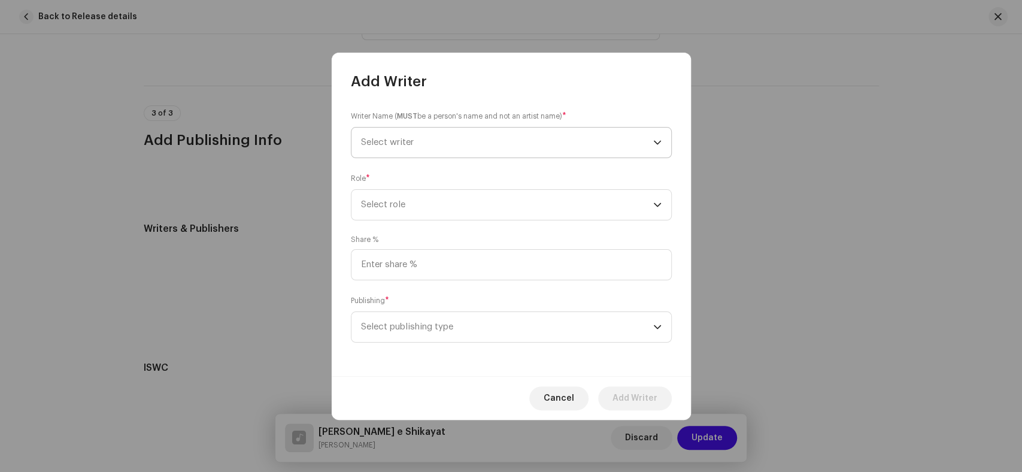
click at [485, 153] on span "Select writer" at bounding box center [507, 143] width 292 height 30
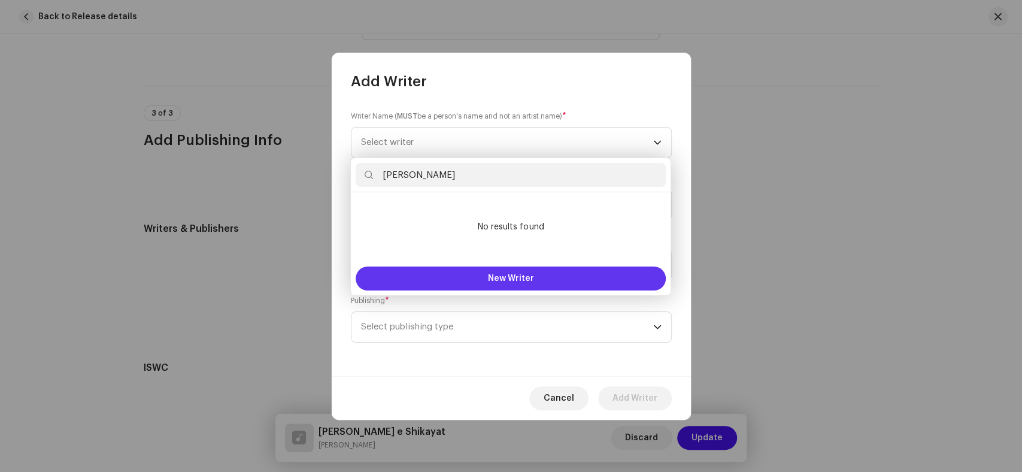
type input "Meer Murtaza"
click at [471, 283] on button "New Writer" at bounding box center [511, 278] width 310 height 24
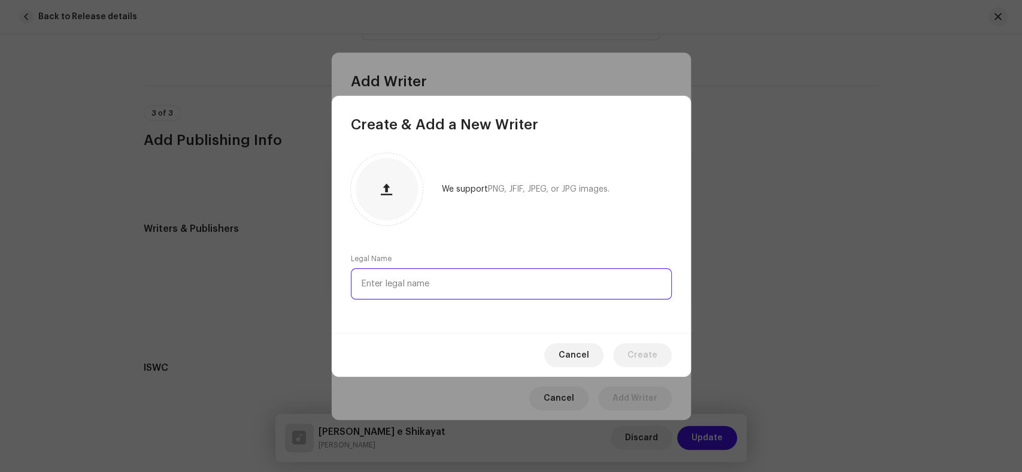
click at [474, 279] on input "text" at bounding box center [511, 283] width 321 height 31
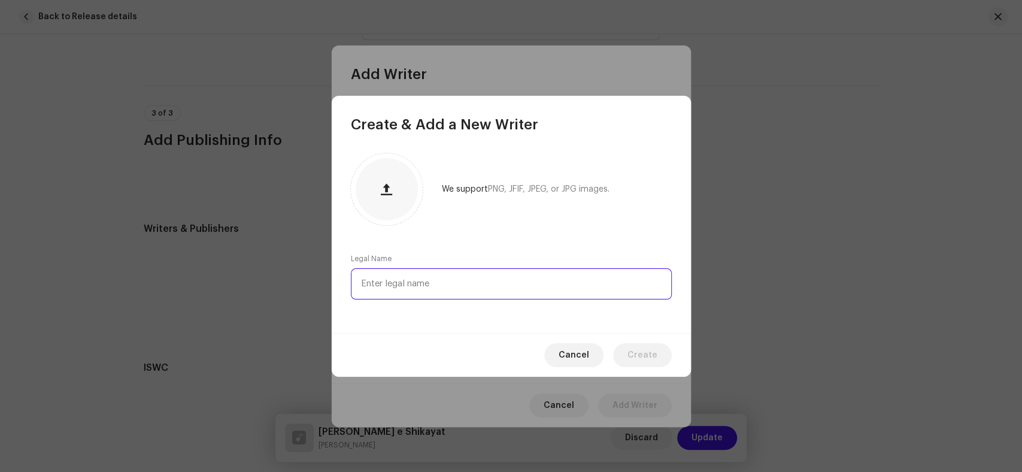
paste input "Meer Murtaza"
type input "Meer Murtaza"
click at [651, 356] on span "Create" at bounding box center [642, 355] width 30 height 24
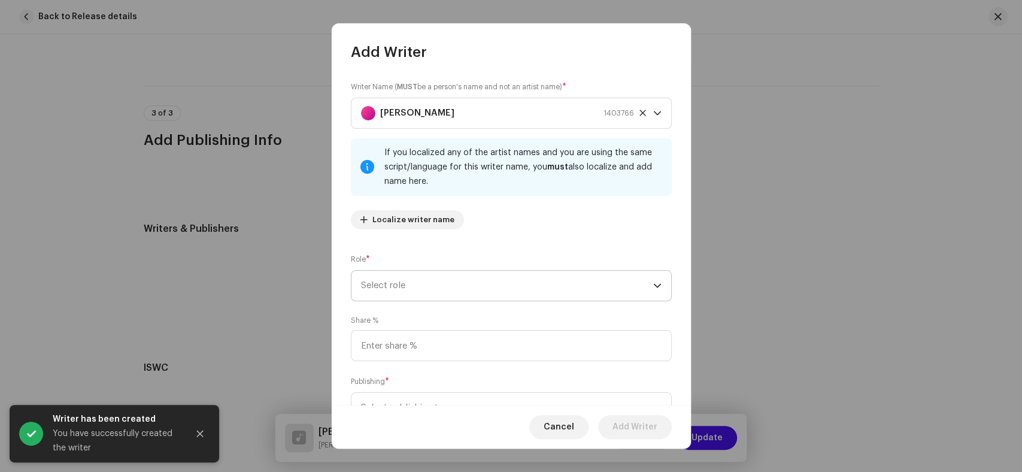
click at [474, 274] on span "Select role" at bounding box center [507, 286] width 292 height 30
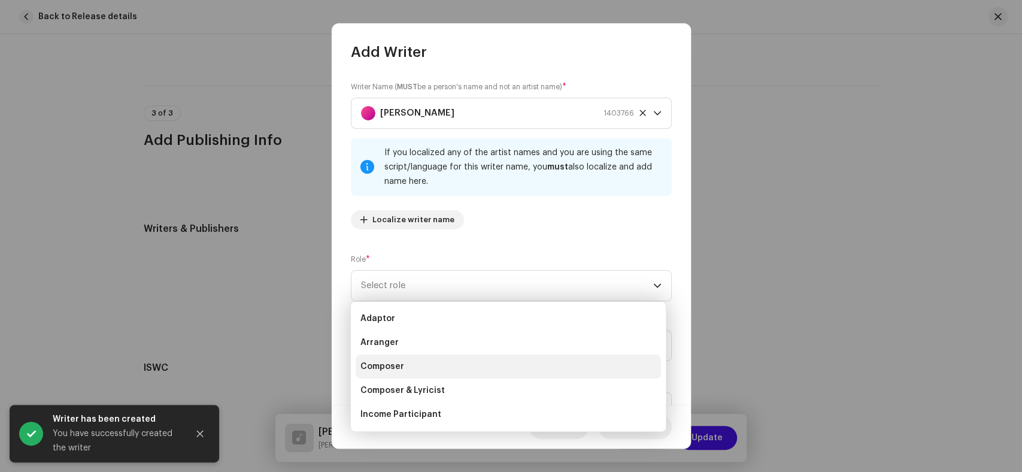
click at [426, 366] on li "Composer" at bounding box center [508, 366] width 305 height 24
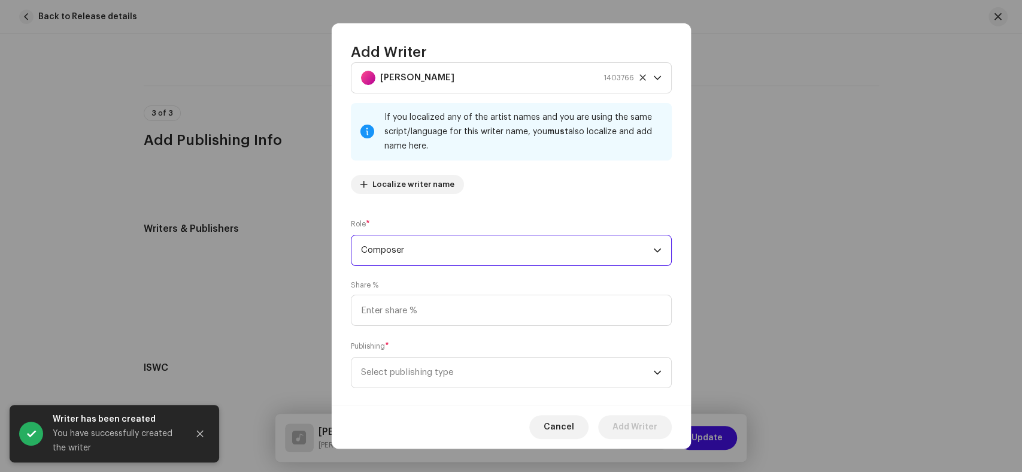
scroll to position [53, 0]
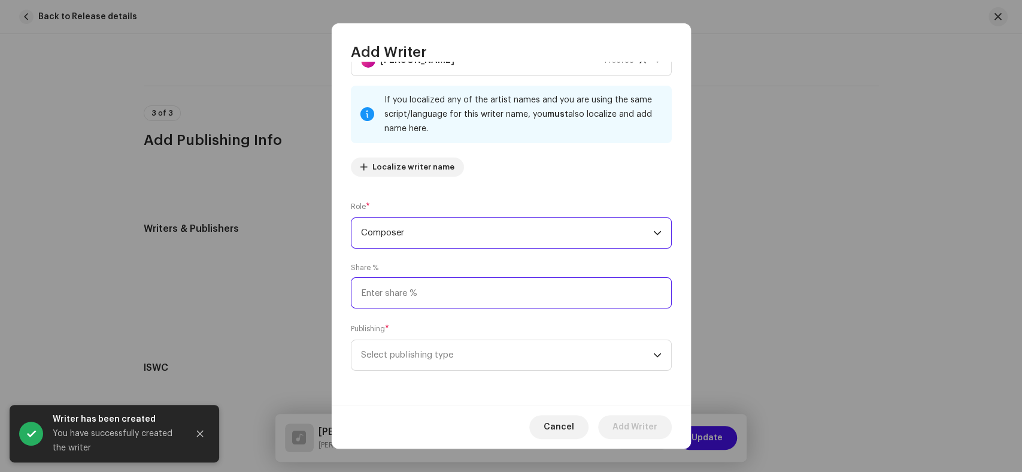
click at [407, 298] on input at bounding box center [511, 292] width 321 height 31
type input "25.00"
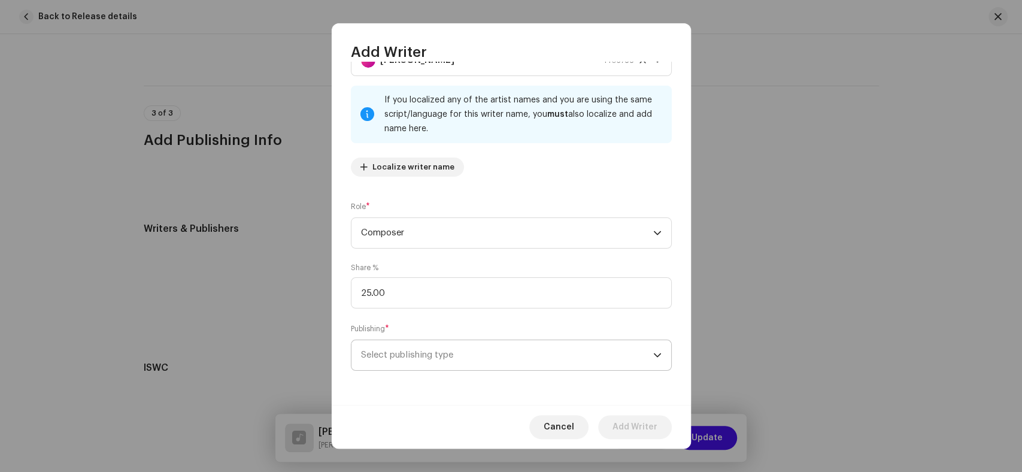
click at [498, 362] on span "Select publishing type" at bounding box center [507, 355] width 292 height 30
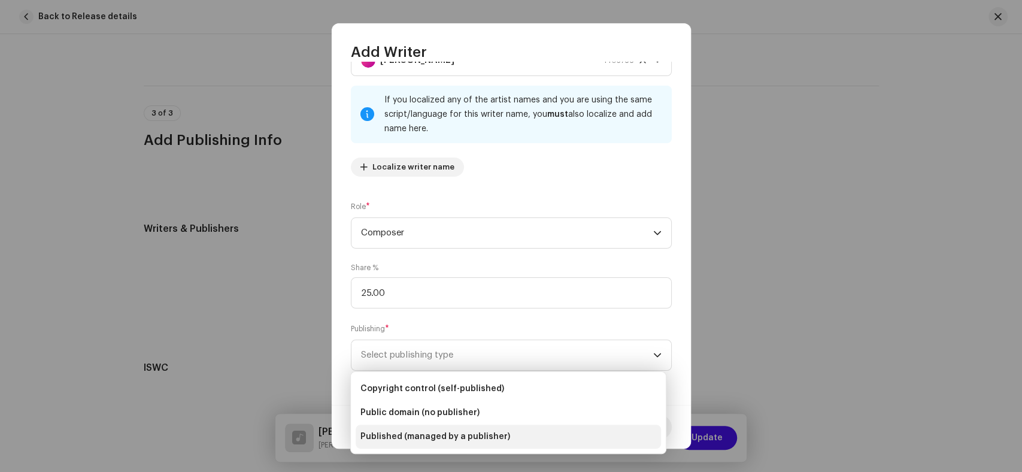
click at [464, 432] on span "Published (managed by a publisher)" at bounding box center [435, 436] width 150 height 12
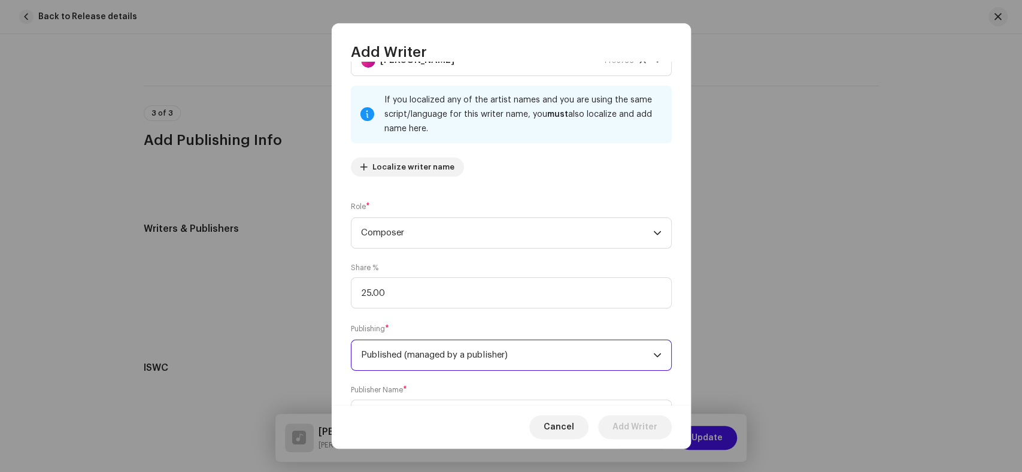
scroll to position [113, 0]
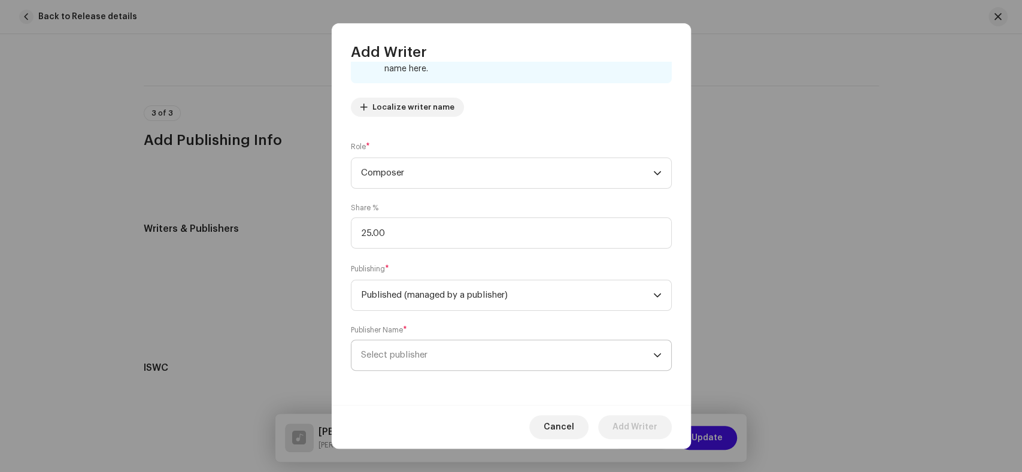
click at [546, 363] on span "Select publisher" at bounding box center [507, 355] width 292 height 30
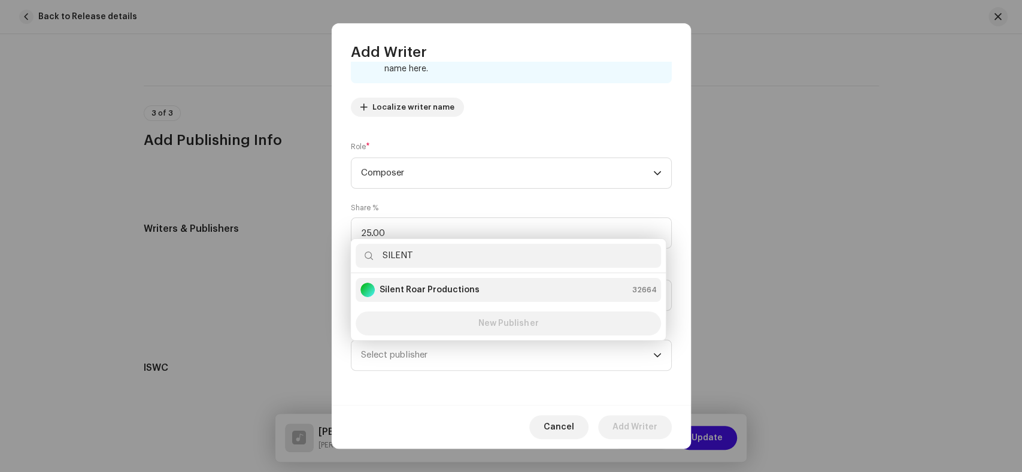
type input "SILENT"
click at [493, 281] on li "Silent Roar Productions 32664" at bounding box center [508, 290] width 305 height 24
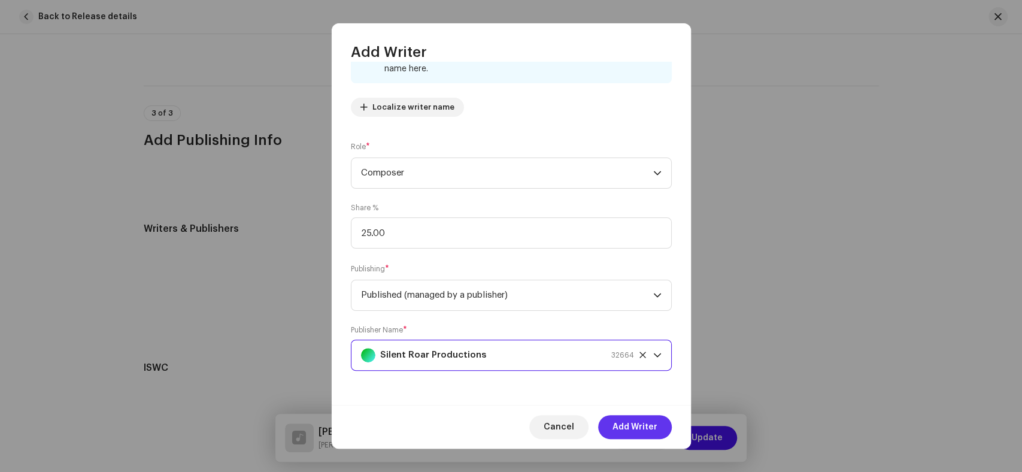
click at [638, 430] on span "Add Writer" at bounding box center [634, 427] width 45 height 24
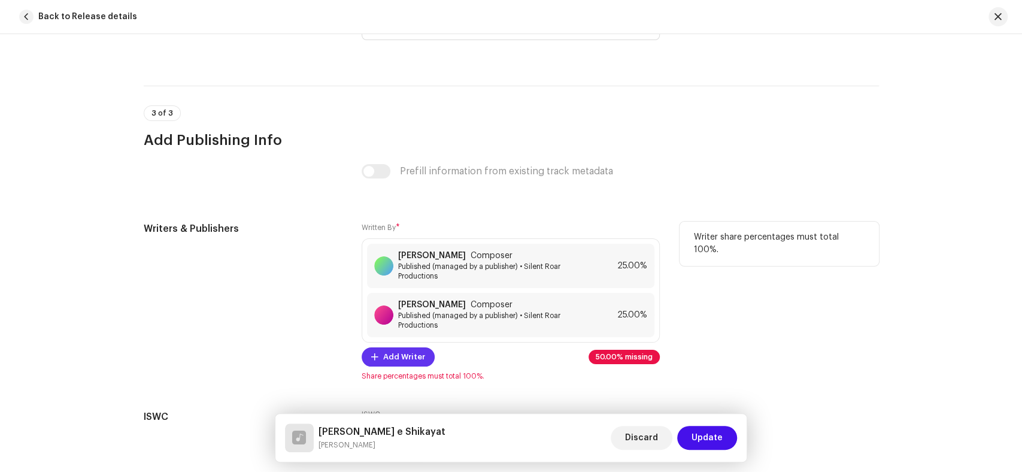
click at [377, 363] on button "Add Writer" at bounding box center [398, 356] width 73 height 19
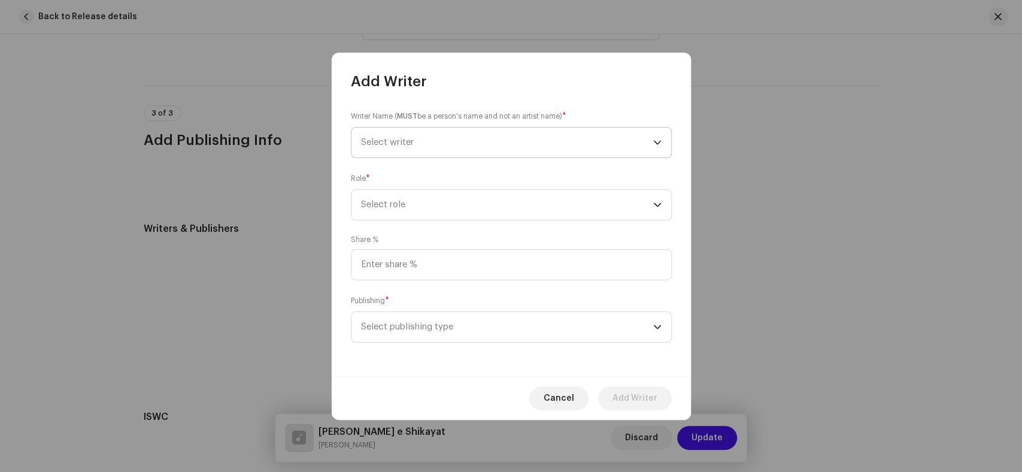
click at [517, 150] on span "Select writer" at bounding box center [507, 143] width 292 height 30
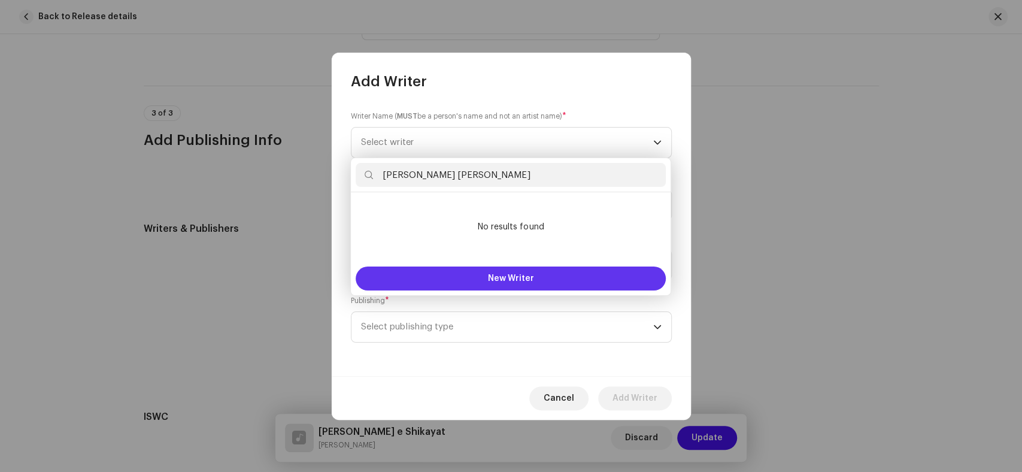
type input "Shahid Ali Abro"
click at [475, 274] on button "New Writer" at bounding box center [511, 278] width 310 height 24
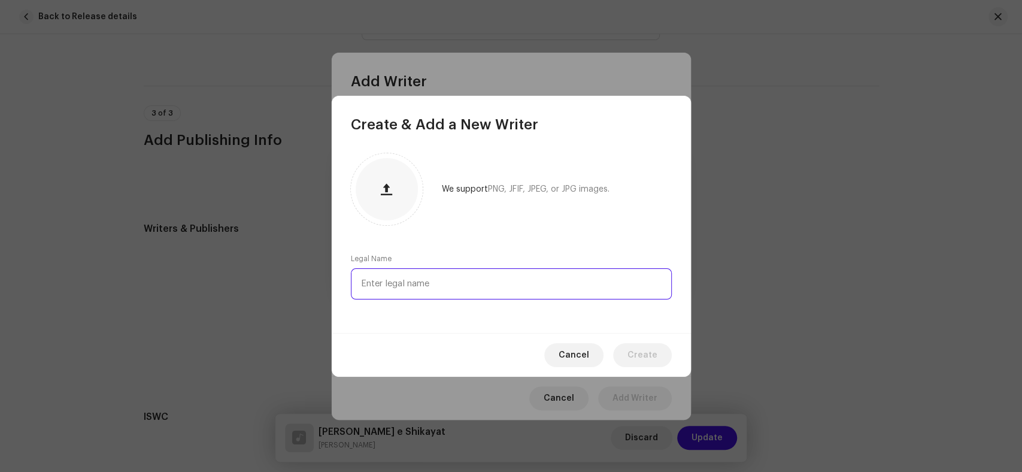
click at [469, 293] on input "text" at bounding box center [511, 283] width 321 height 31
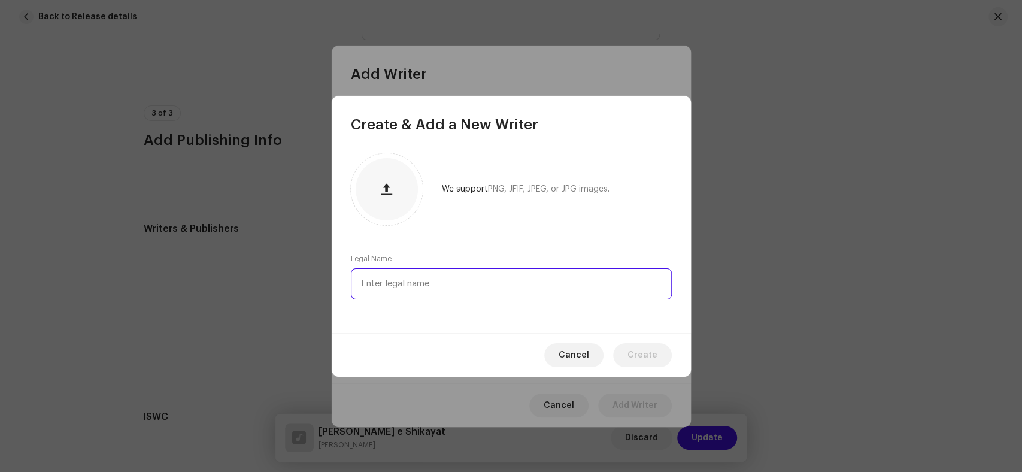
paste input "Shahid Ali Abro"
type input "Shahid Ali Abro"
click at [641, 350] on span "Create" at bounding box center [642, 355] width 30 height 24
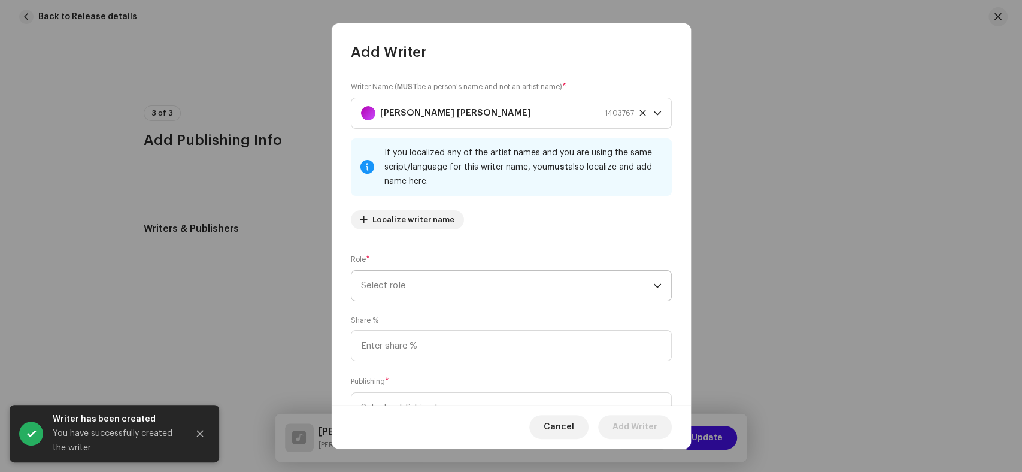
click at [475, 287] on span "Select role" at bounding box center [507, 286] width 292 height 30
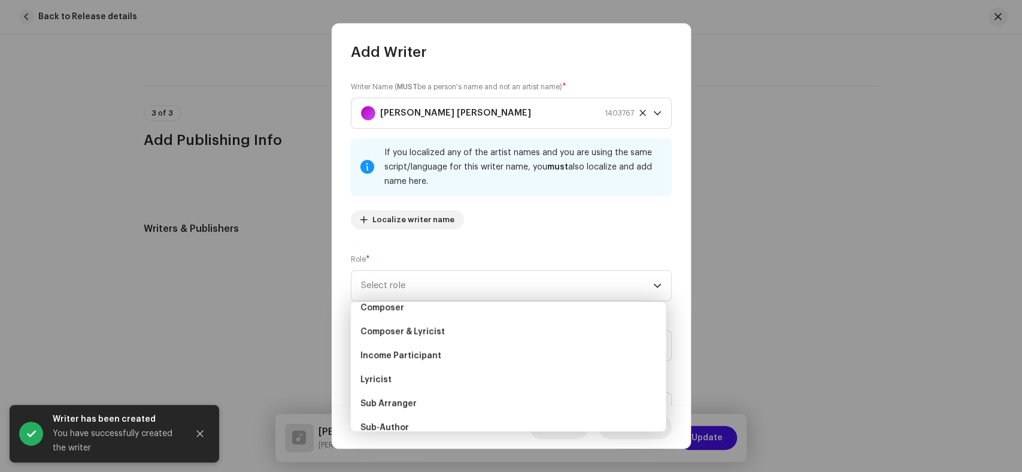
scroll to position [120, 0]
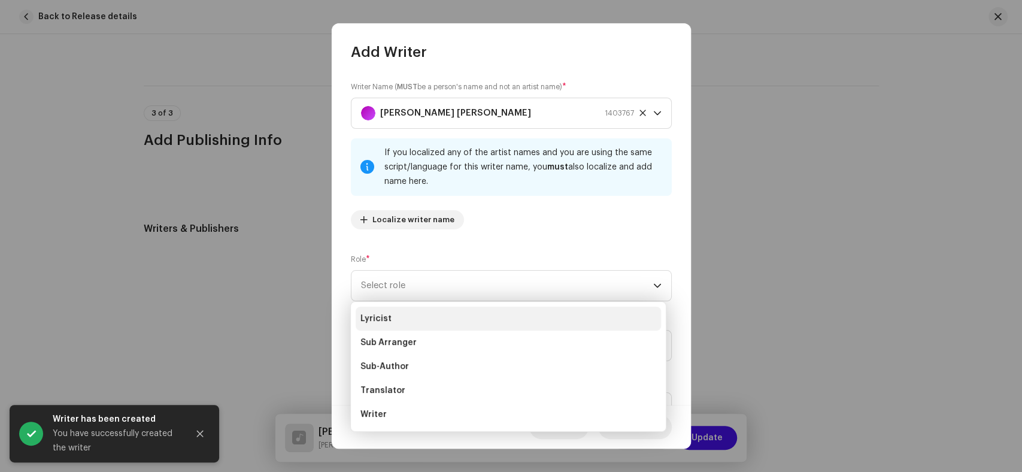
click at [383, 321] on span "Lyricist" at bounding box center [375, 319] width 31 height 12
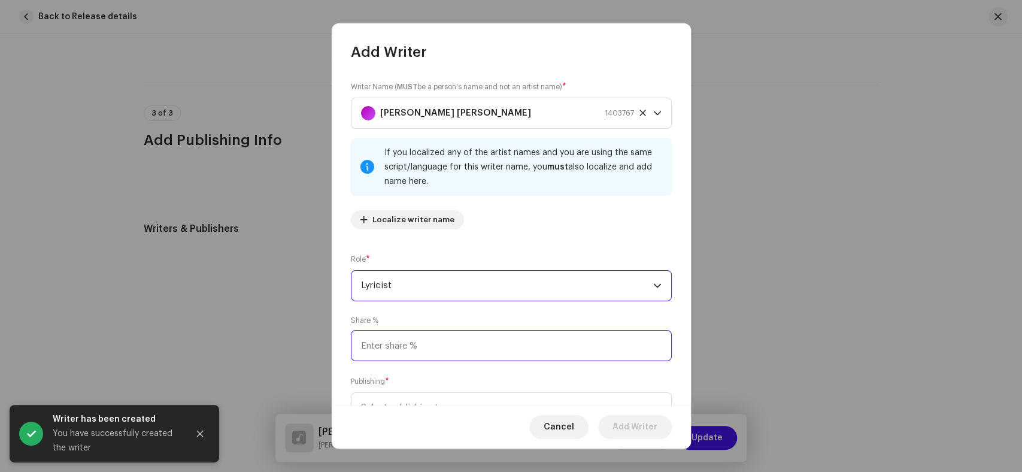
click at [423, 341] on input at bounding box center [511, 345] width 321 height 31
type input "50.00"
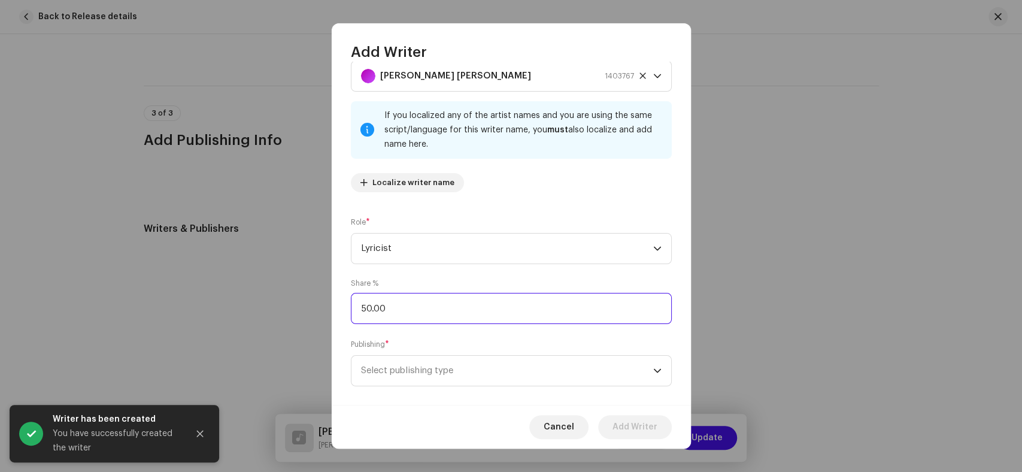
scroll to position [53, 0]
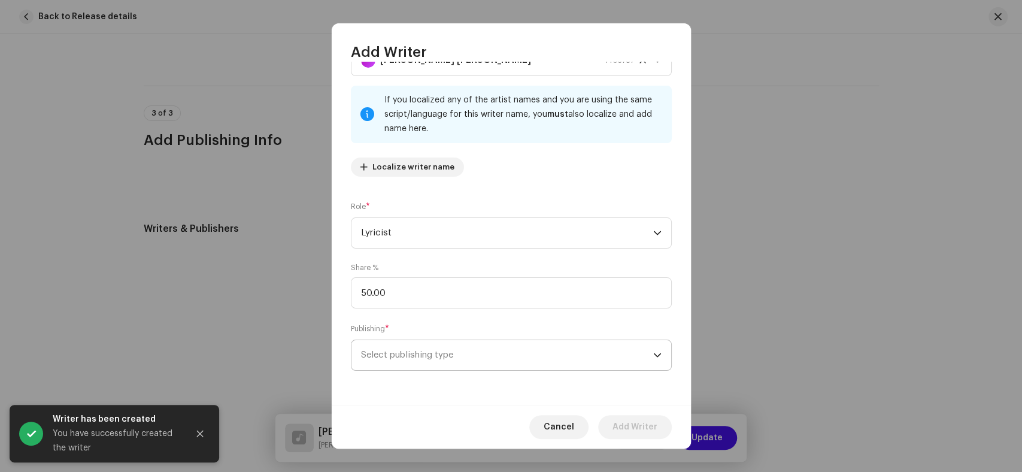
click at [487, 362] on span "Select publishing type" at bounding box center [507, 355] width 292 height 30
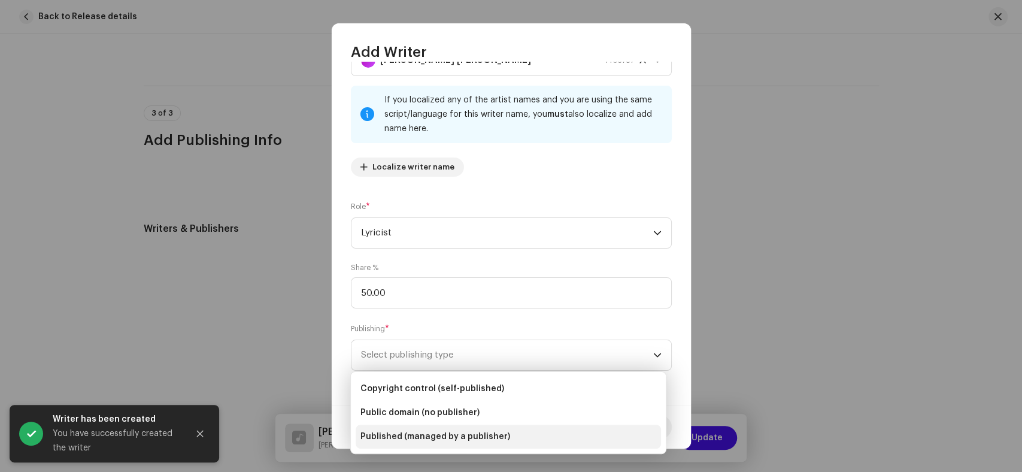
click at [450, 432] on span "Published (managed by a publisher)" at bounding box center [435, 436] width 150 height 12
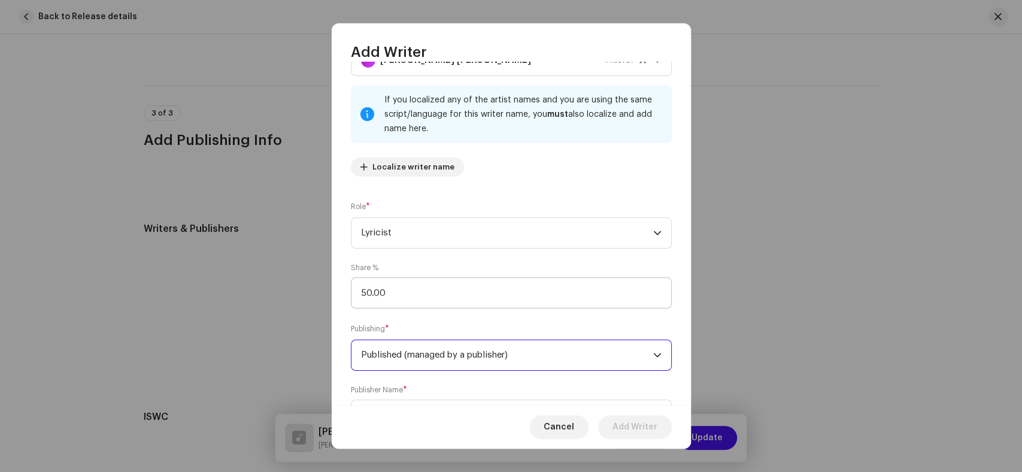
scroll to position [113, 0]
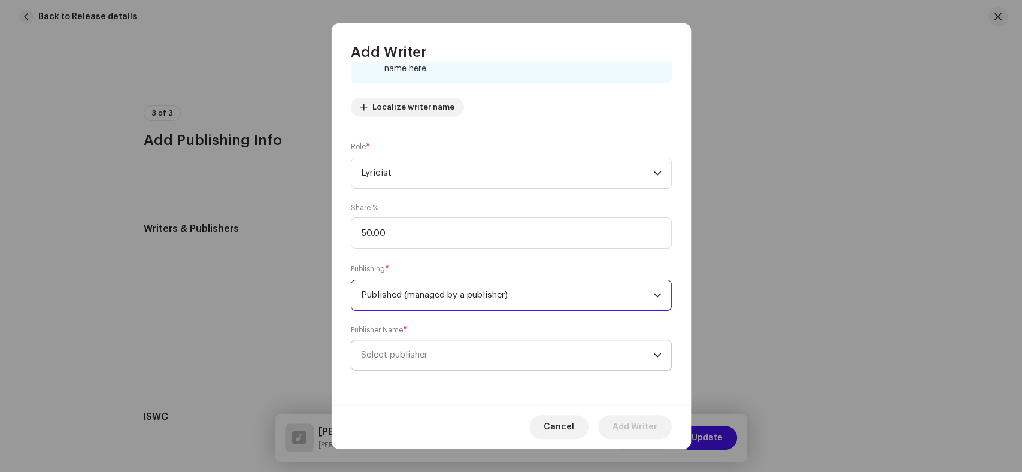
click at [521, 359] on span "Select publisher" at bounding box center [507, 355] width 292 height 30
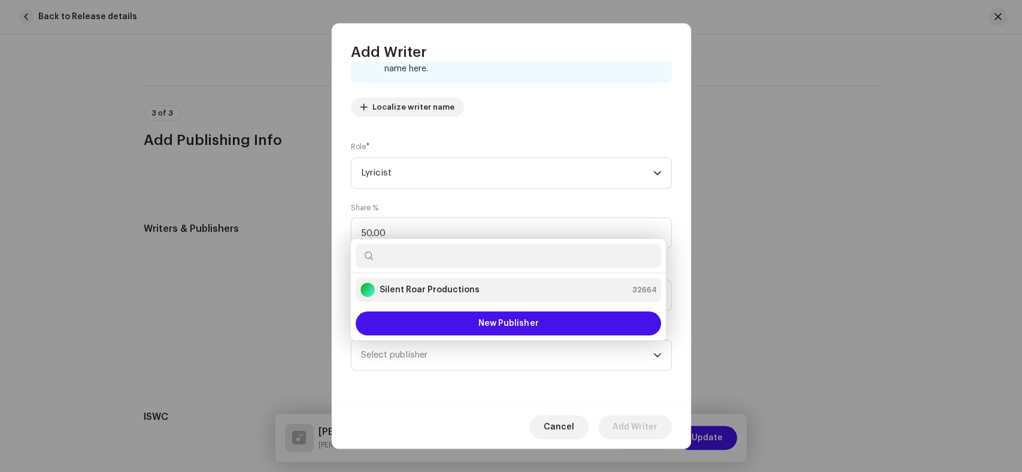
click at [460, 291] on strong "Silent Roar Productions" at bounding box center [430, 290] width 100 height 12
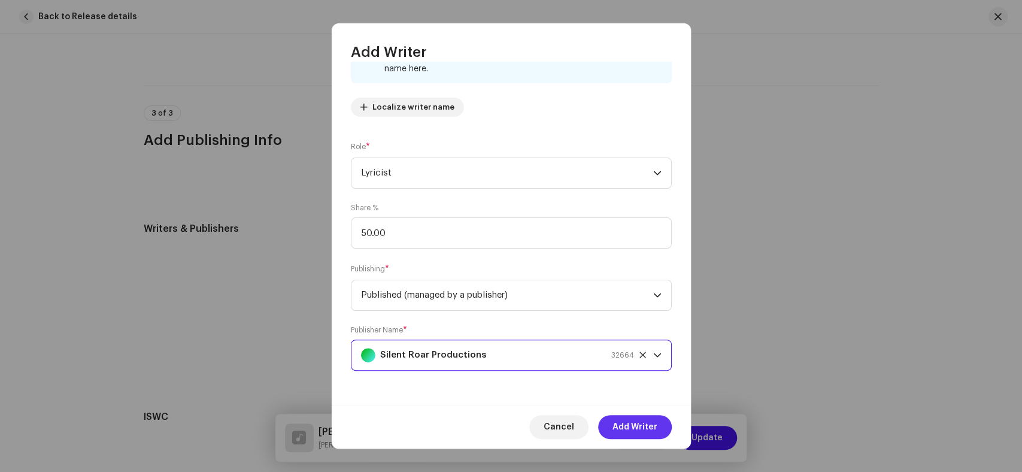
click at [632, 429] on span "Add Writer" at bounding box center [634, 427] width 45 height 24
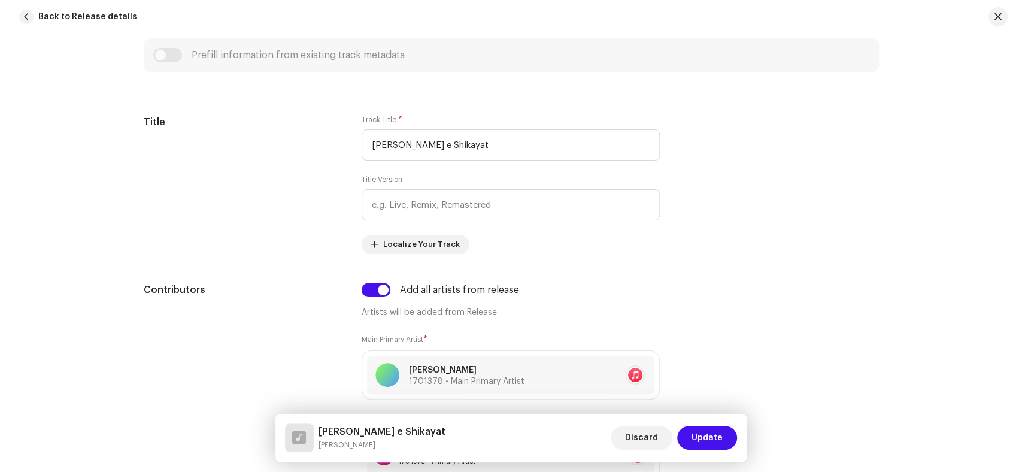
scroll to position [412, 0]
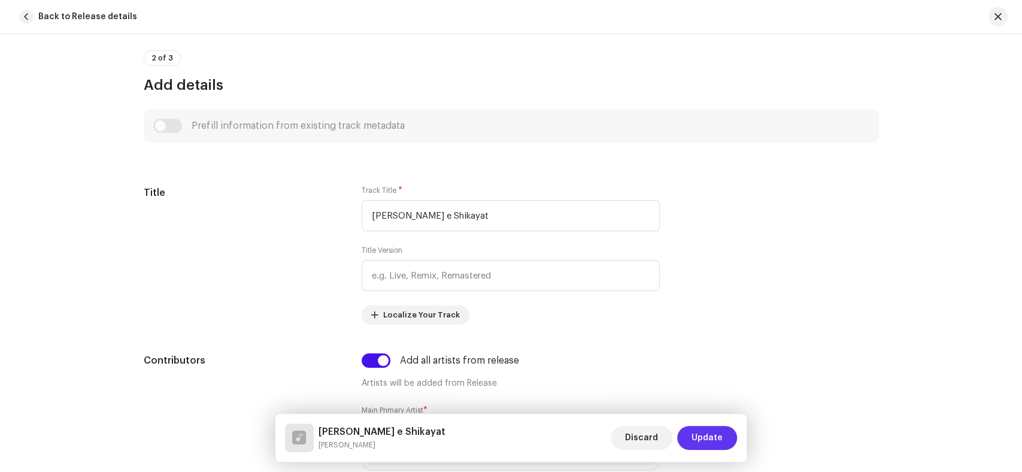
click at [706, 447] on span "Update" at bounding box center [706, 438] width 31 height 24
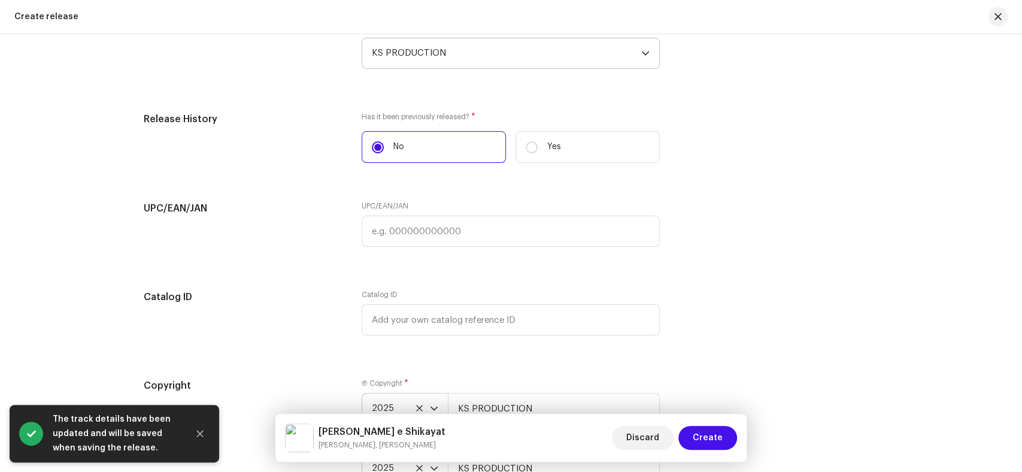
scroll to position [2164, 0]
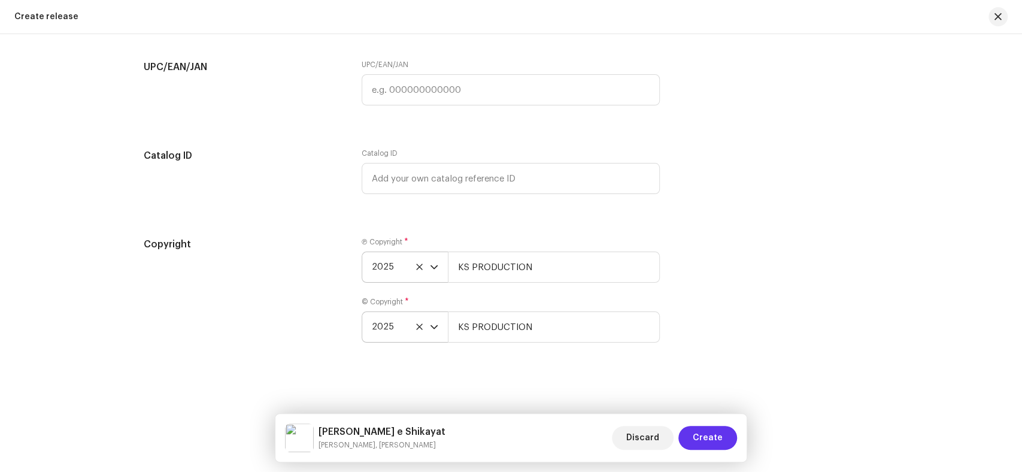
click at [697, 434] on span "Create" at bounding box center [708, 438] width 30 height 24
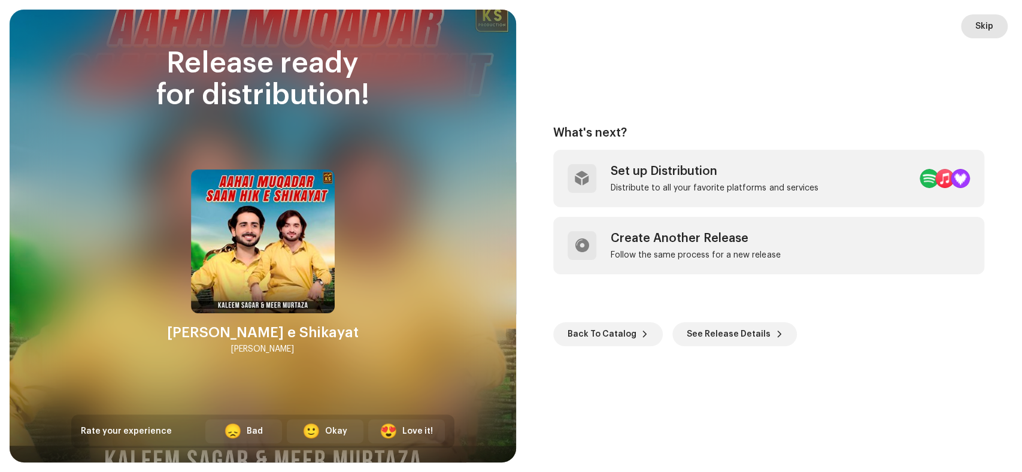
click at [981, 26] on span "Skip" at bounding box center [984, 26] width 18 height 24
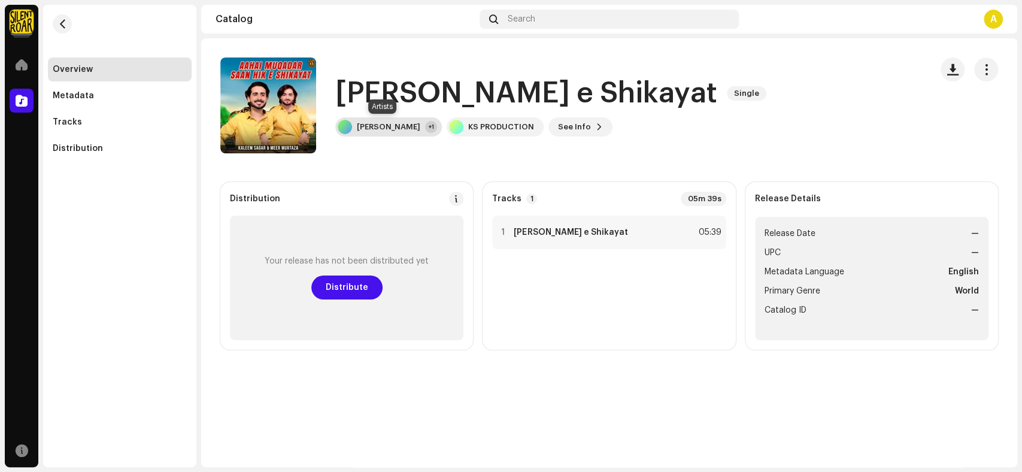
click at [377, 132] on div "Kaleem Sagar +1" at bounding box center [388, 126] width 107 height 19
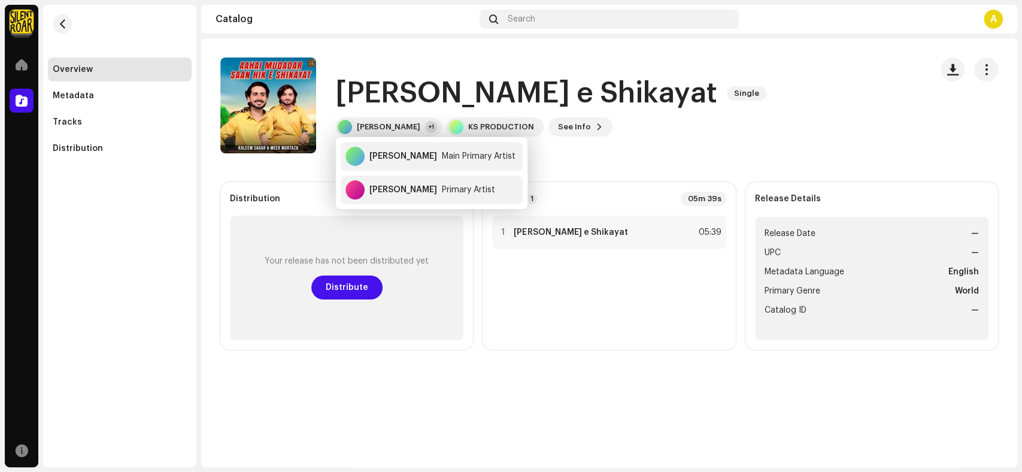
click at [468, 407] on div "Aahai Muqadar Saan Hik e Shikayat Single Aahai Muqadar Saan Hik e Shikayat Sing…" at bounding box center [609, 252] width 816 height 429
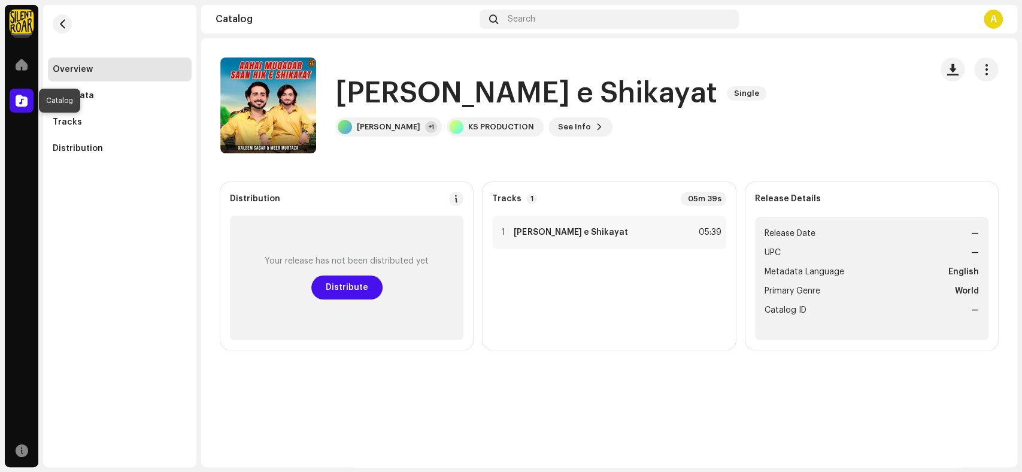
click at [17, 101] on span at bounding box center [22, 101] width 12 height 10
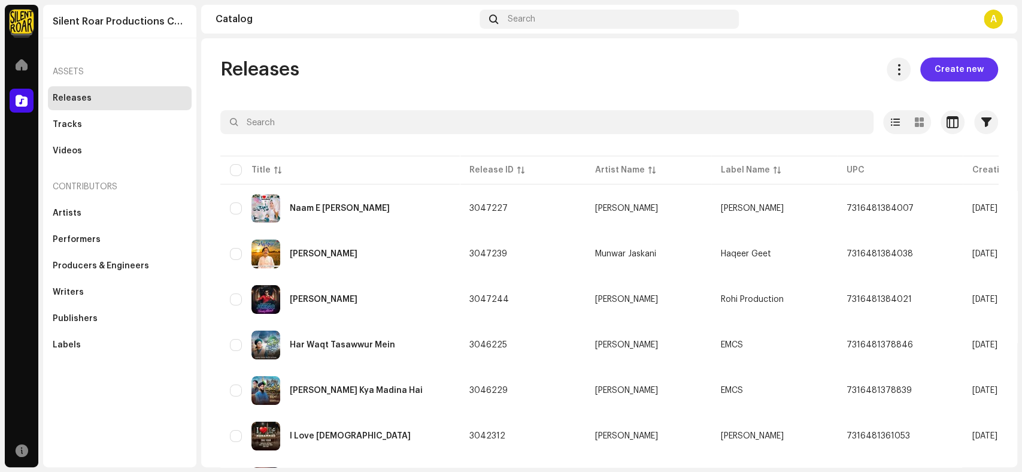
click at [953, 60] on span "Create new" at bounding box center [959, 69] width 49 height 24
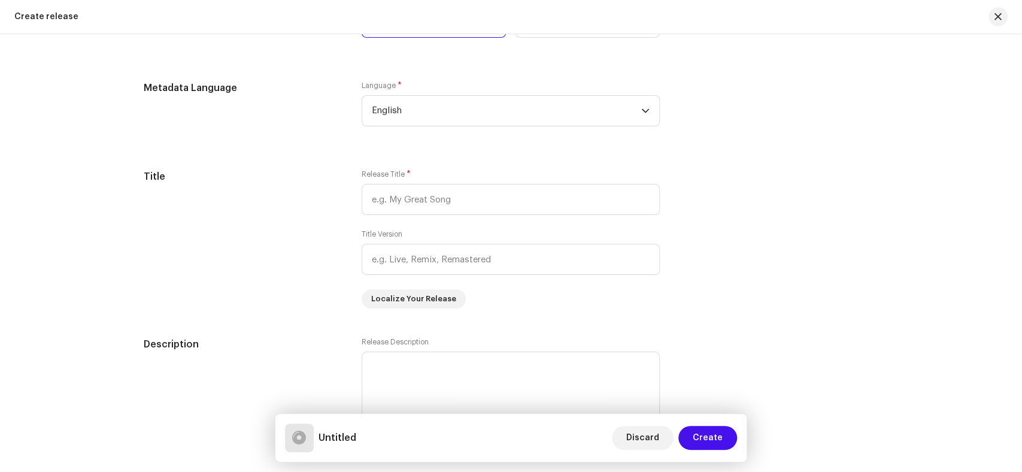
scroll to position [865, 0]
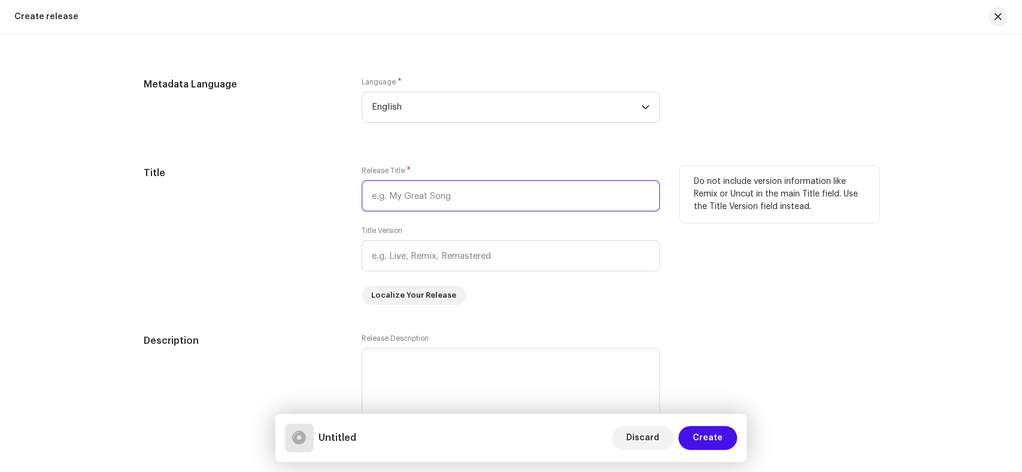
click at [412, 200] on input "text" at bounding box center [511, 195] width 298 height 31
paste input "Ach Tik Tok Thaheyon"
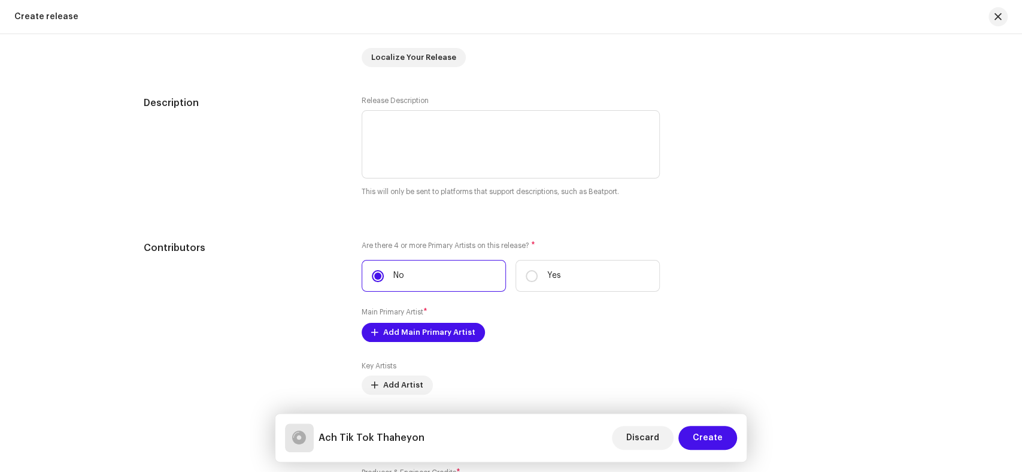
scroll to position [1197, 0]
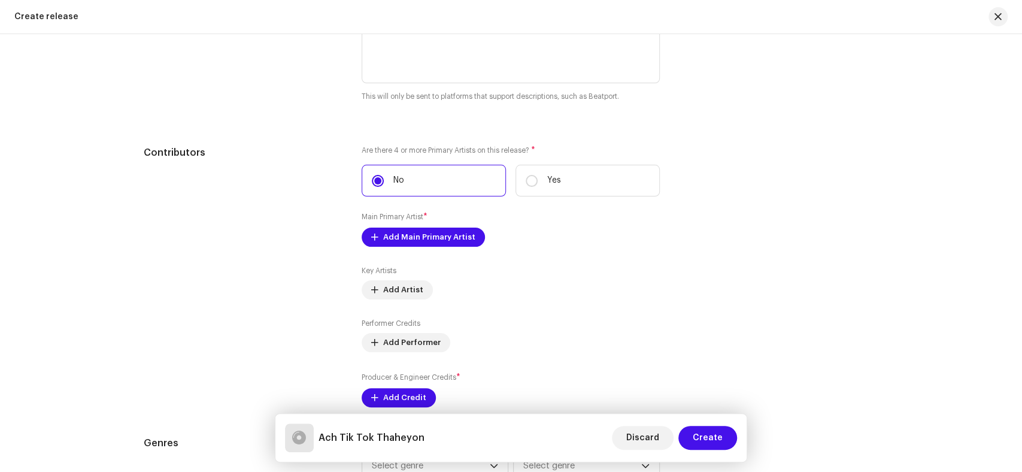
type input "Ach Tik Tok Thaheyon"
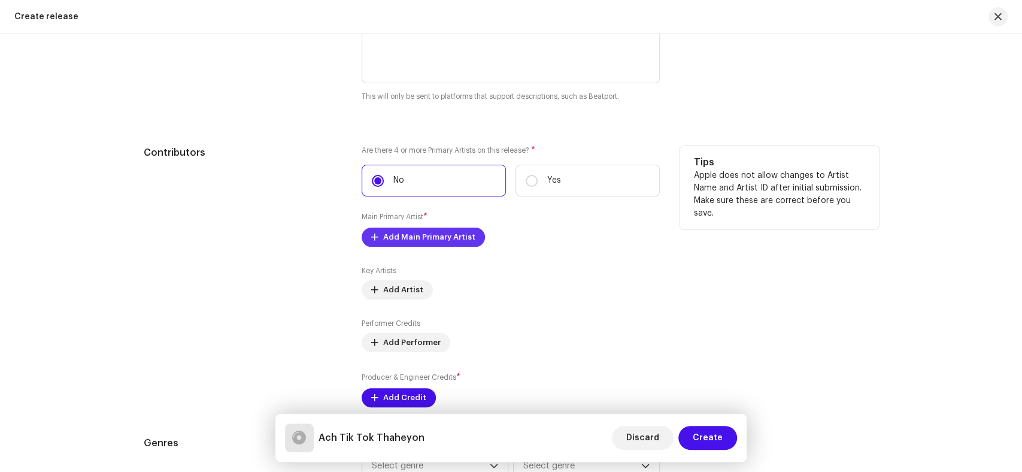
click at [386, 238] on span "Add Main Primary Artist" at bounding box center [429, 237] width 92 height 24
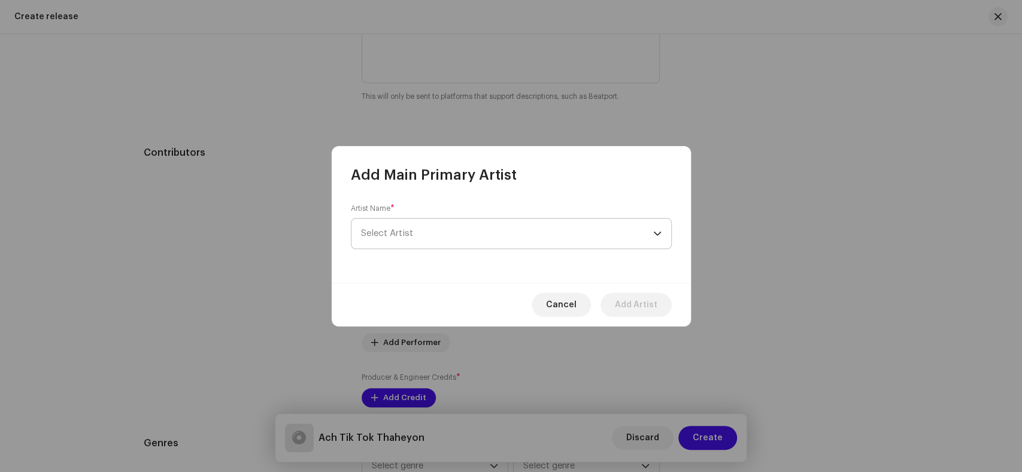
click at [432, 234] on span "Select Artist" at bounding box center [507, 234] width 292 height 30
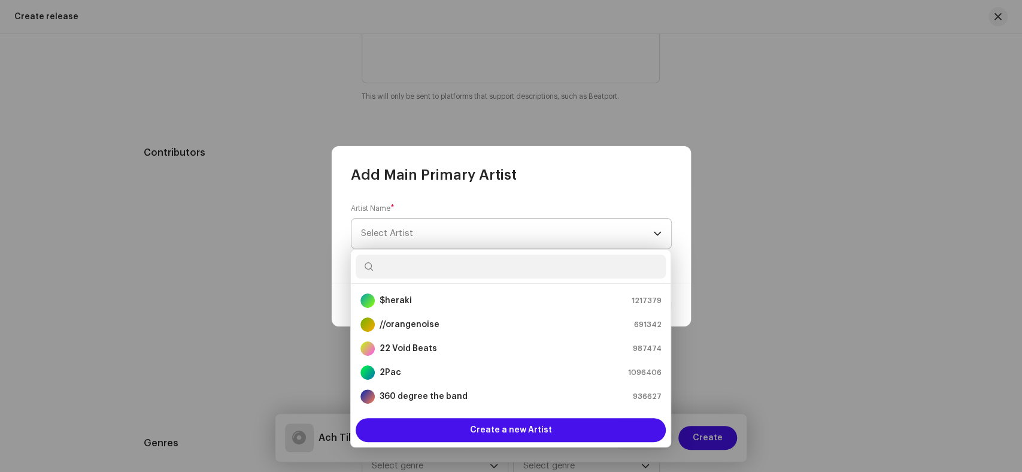
type input "Ach Tik Tok Thaheyon"
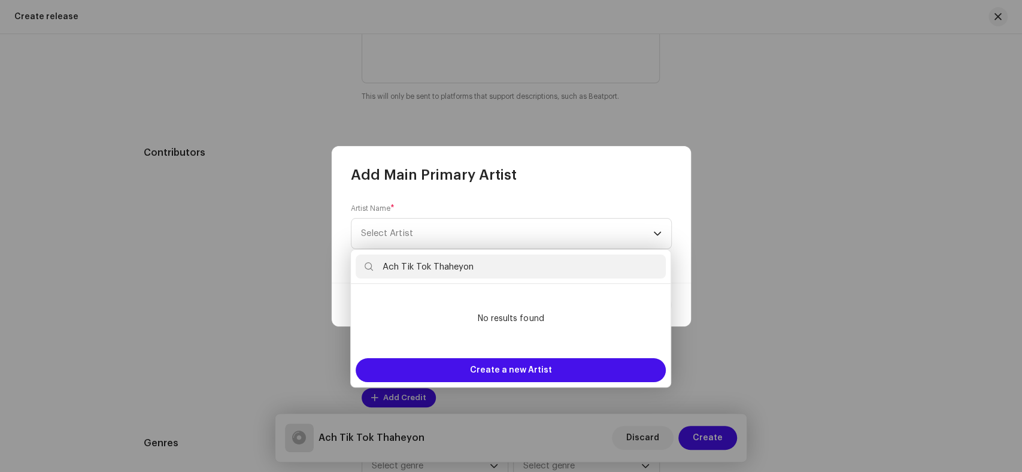
drag, startPoint x: 433, startPoint y: 262, endPoint x: 325, endPoint y: 258, distance: 107.8
click at [325, 258] on body "Silent Roar Productions Catalog Account Home Catalog Resources Silent Roar Prod…" at bounding box center [511, 236] width 1022 height 472
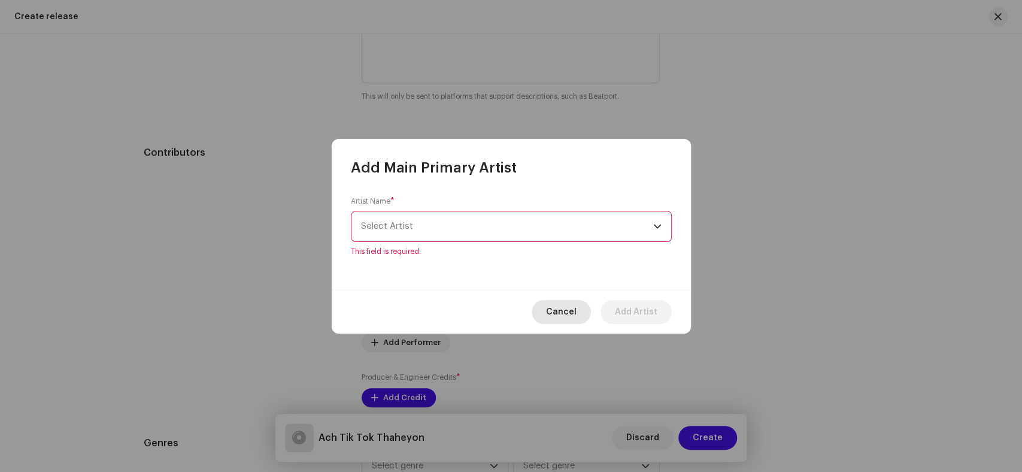
click at [571, 314] on span "Cancel" at bounding box center [561, 312] width 31 height 24
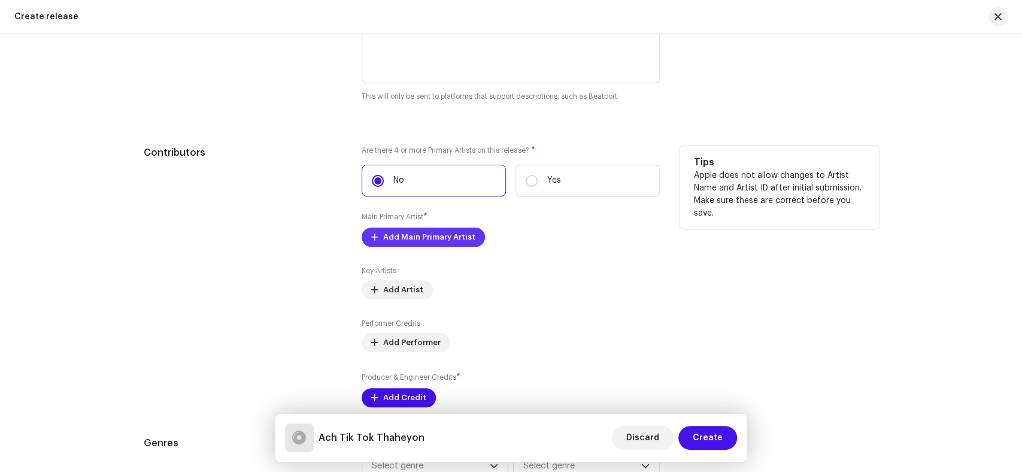
click at [407, 245] on span "Add Main Primary Artist" at bounding box center [429, 237] width 92 height 24
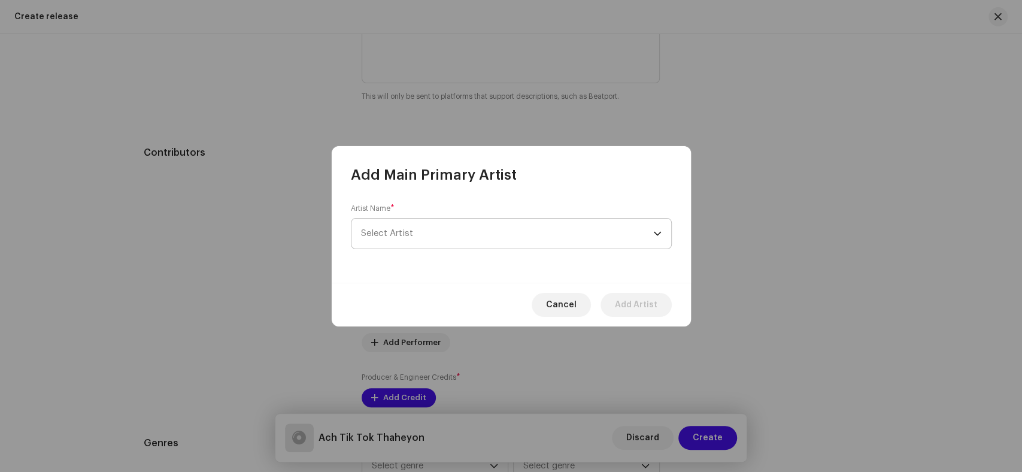
click at [441, 228] on span "Select Artist" at bounding box center [507, 234] width 292 height 30
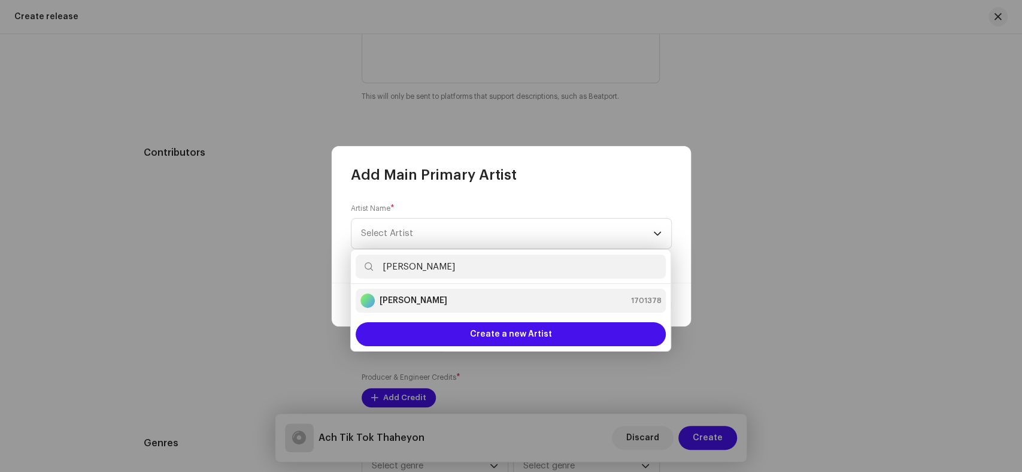
type input "Kaleem Sagar"
click at [424, 297] on strong "Kaleem Sagar" at bounding box center [414, 301] width 68 height 12
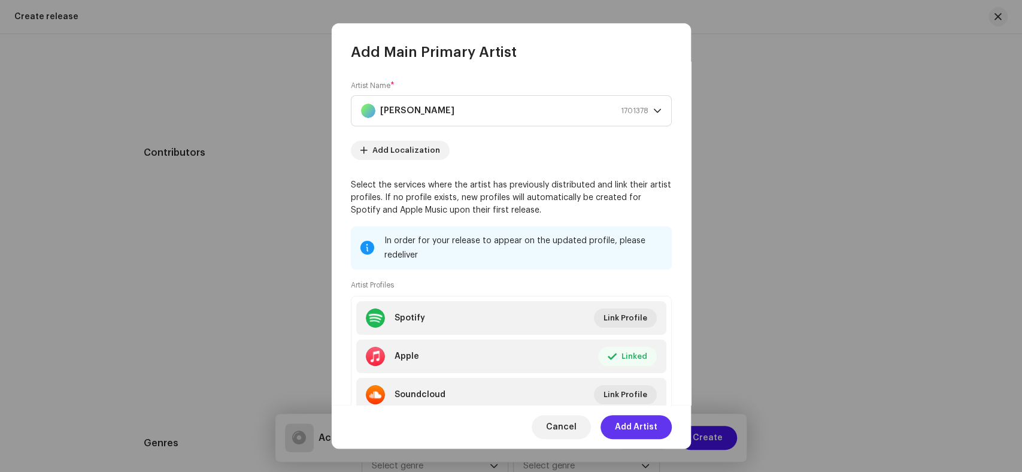
click at [627, 430] on span "Add Artist" at bounding box center [636, 427] width 43 height 24
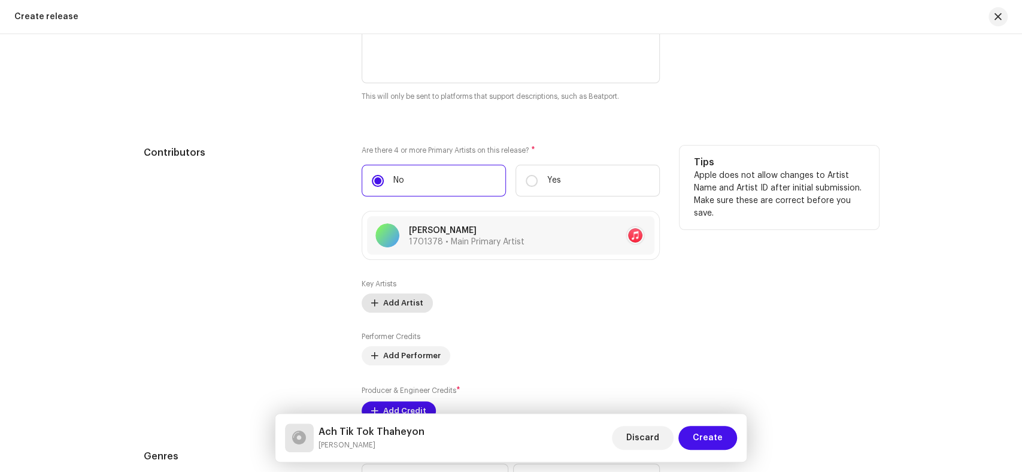
click at [390, 310] on span "Add Artist" at bounding box center [403, 303] width 40 height 24
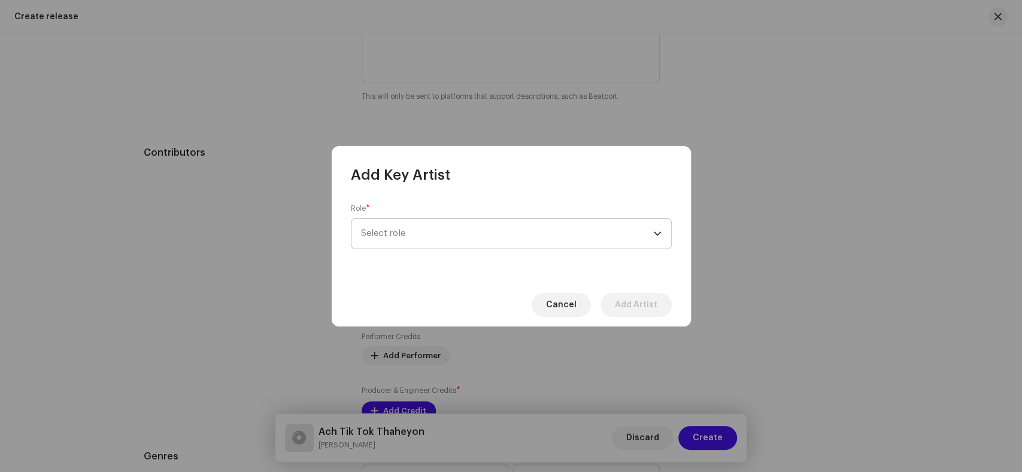
click at [460, 232] on span "Select role" at bounding box center [507, 234] width 292 height 30
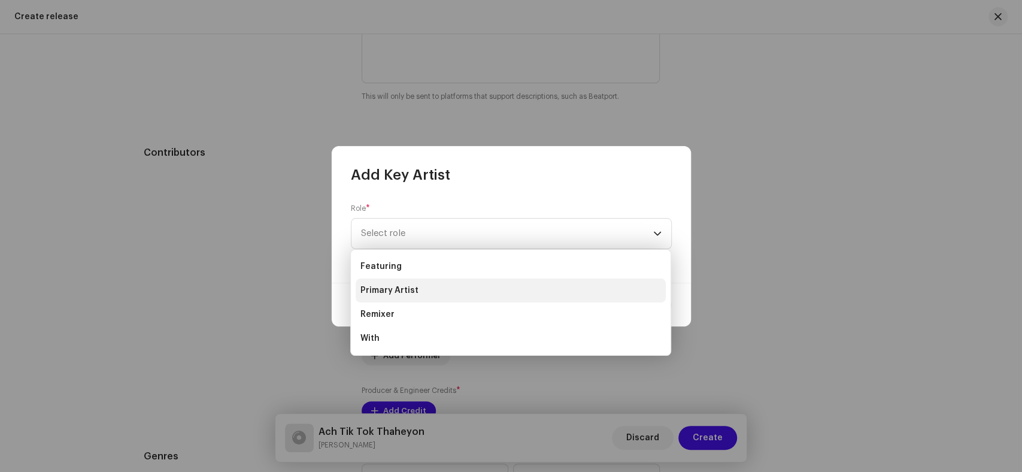
click at [430, 290] on li "Primary Artist" at bounding box center [511, 290] width 310 height 24
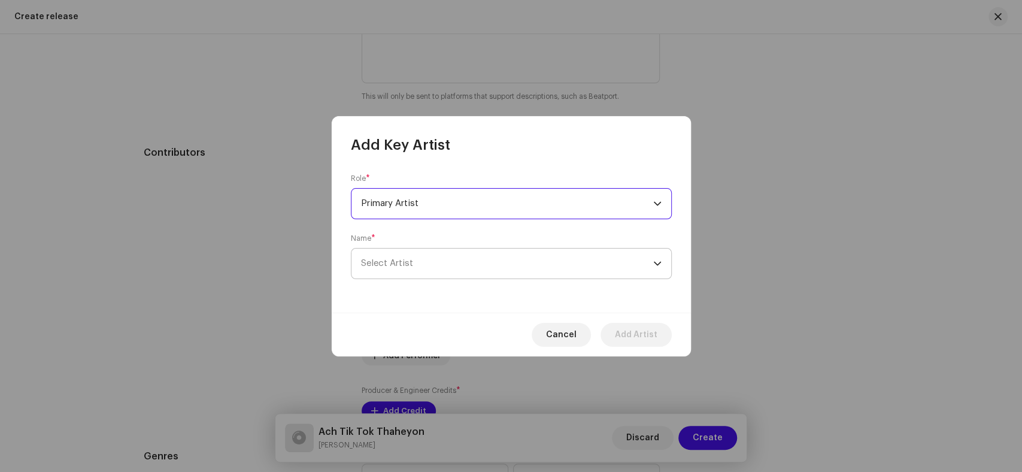
click at [460, 265] on span "Select Artist" at bounding box center [507, 263] width 292 height 30
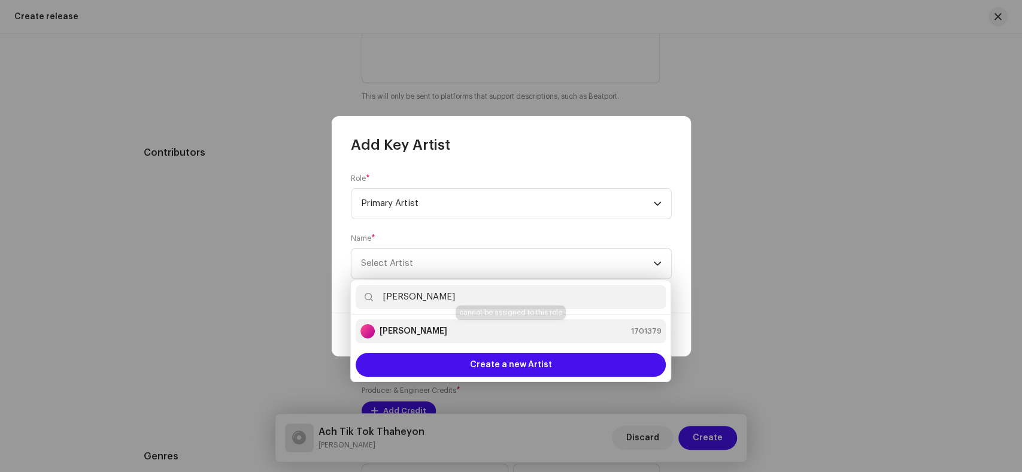
type input "Meer Murtaza"
click at [432, 322] on li "Meer Murtaza 1701379" at bounding box center [511, 331] width 310 height 24
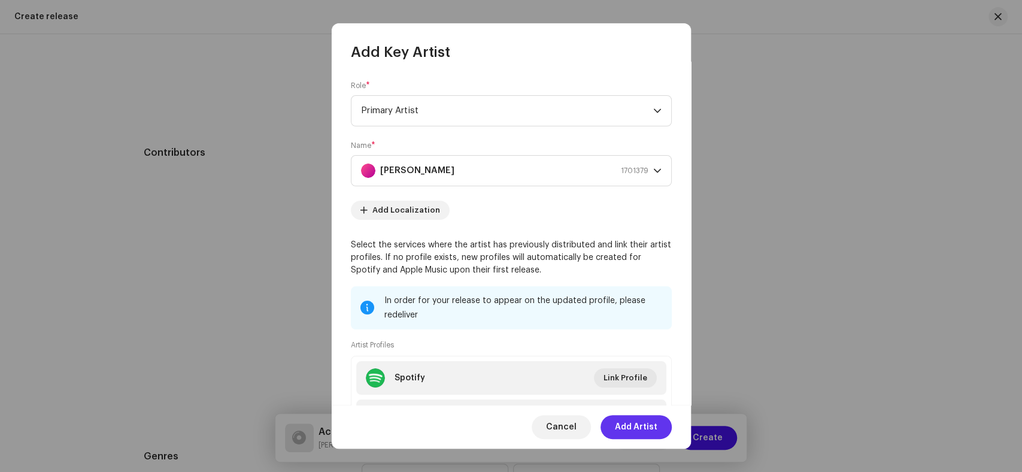
click at [636, 436] on span "Add Artist" at bounding box center [636, 427] width 43 height 24
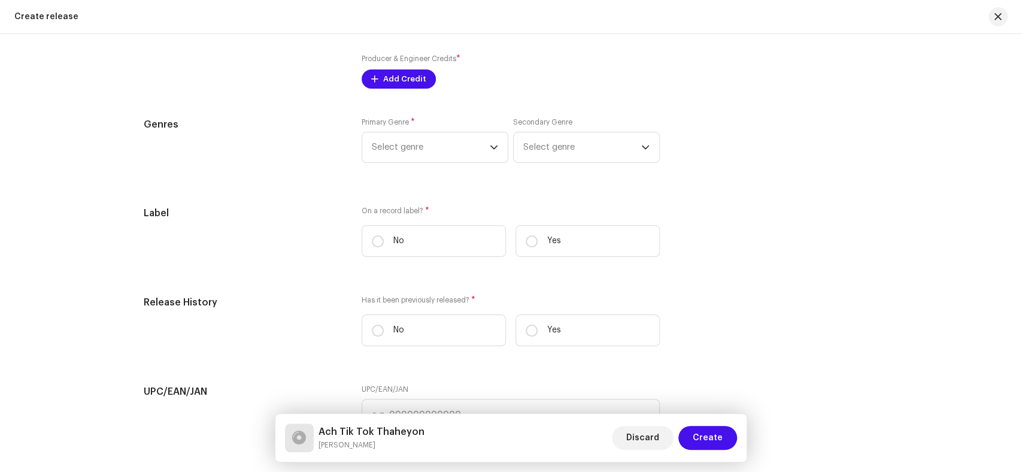
scroll to position [1530, 0]
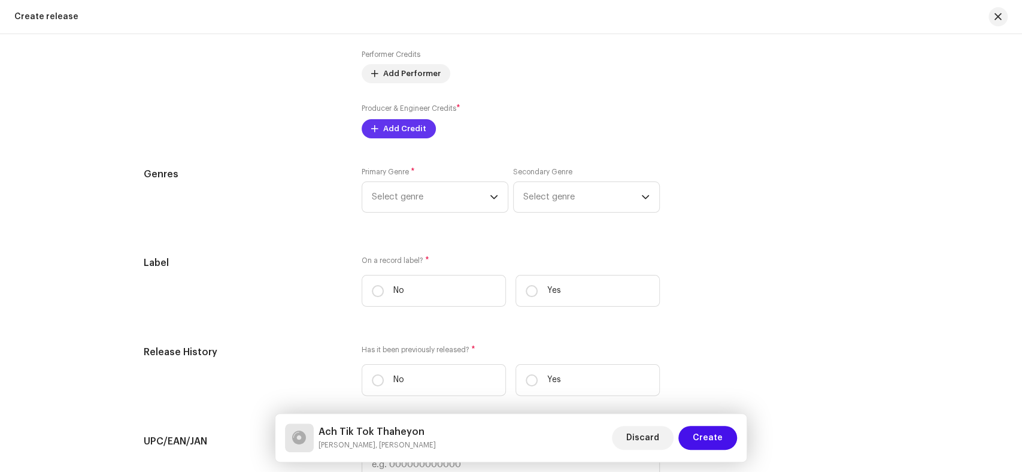
click at [394, 130] on span "Add Credit" at bounding box center [404, 129] width 43 height 24
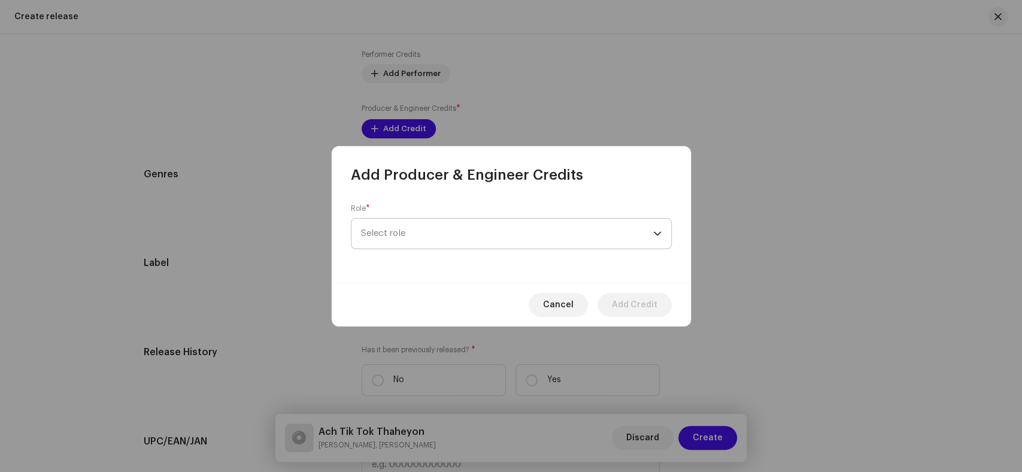
click at [562, 237] on span "Select role" at bounding box center [507, 234] width 292 height 30
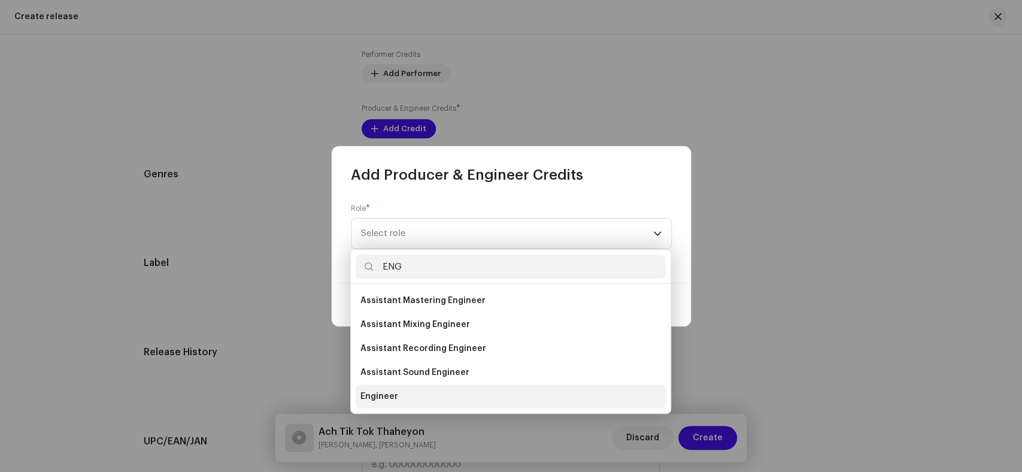
type input "ENG"
click at [465, 402] on li "Engineer" at bounding box center [511, 396] width 310 height 24
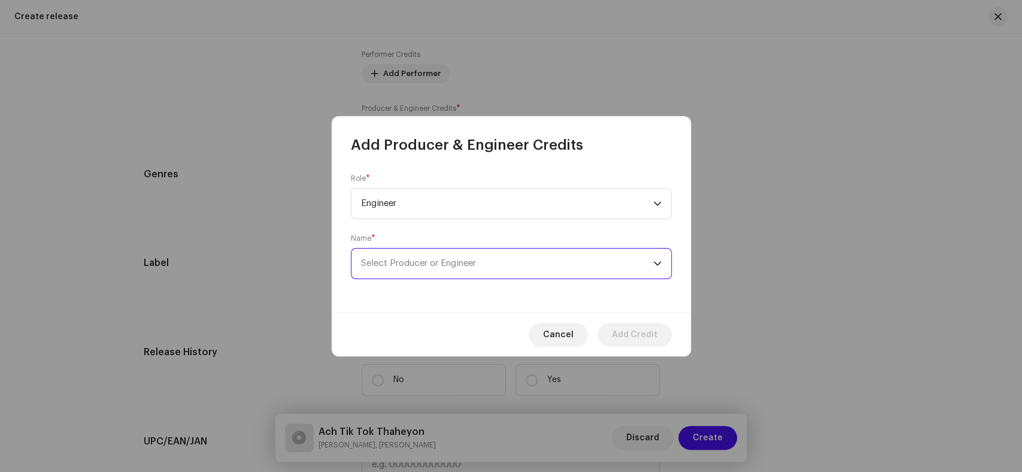
click at [537, 260] on span "Select Producer or Engineer" at bounding box center [507, 263] width 292 height 30
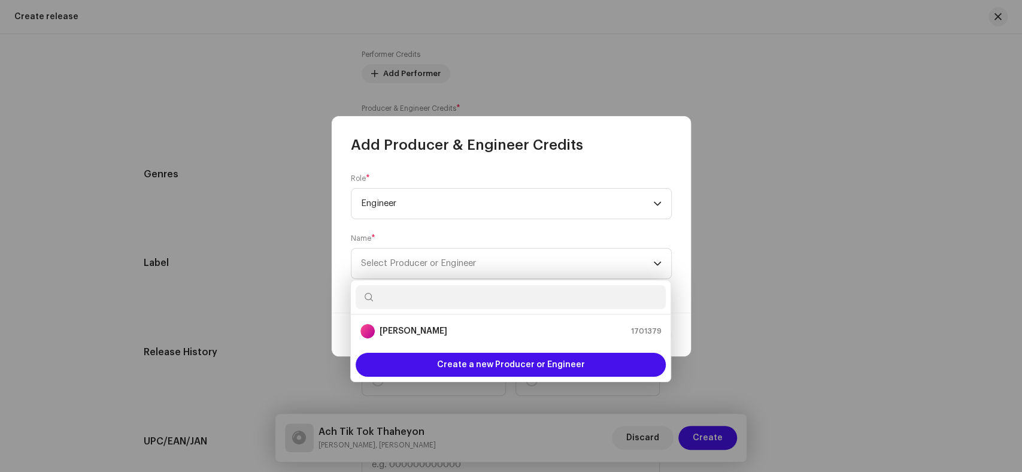
paste input "Kaleem Sagar"
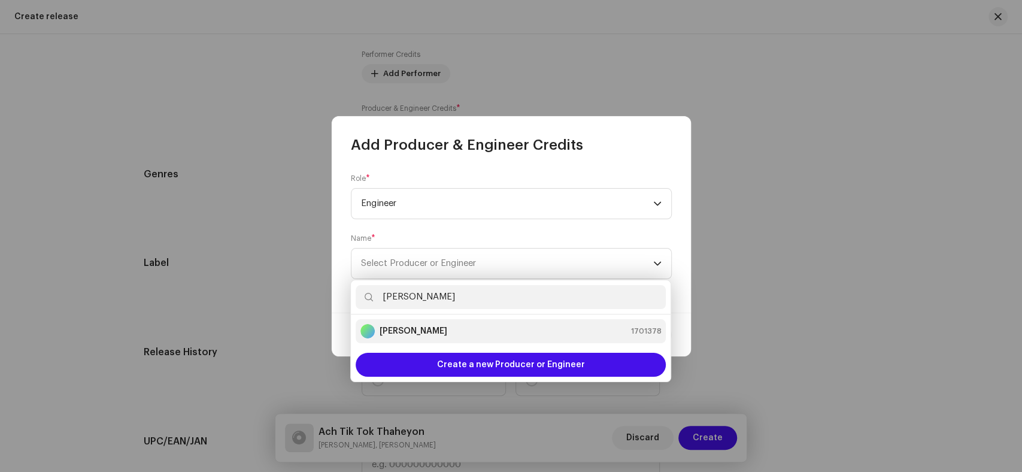
type input "Kaleem Sagar"
click at [426, 338] on li "Kaleem Sagar 1701378" at bounding box center [511, 331] width 310 height 24
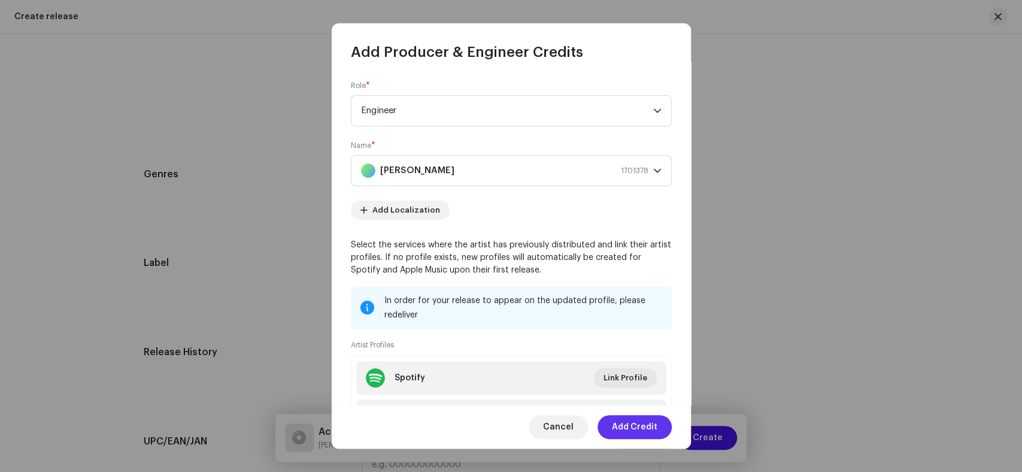
click at [647, 428] on span "Add Credit" at bounding box center [635, 427] width 46 height 24
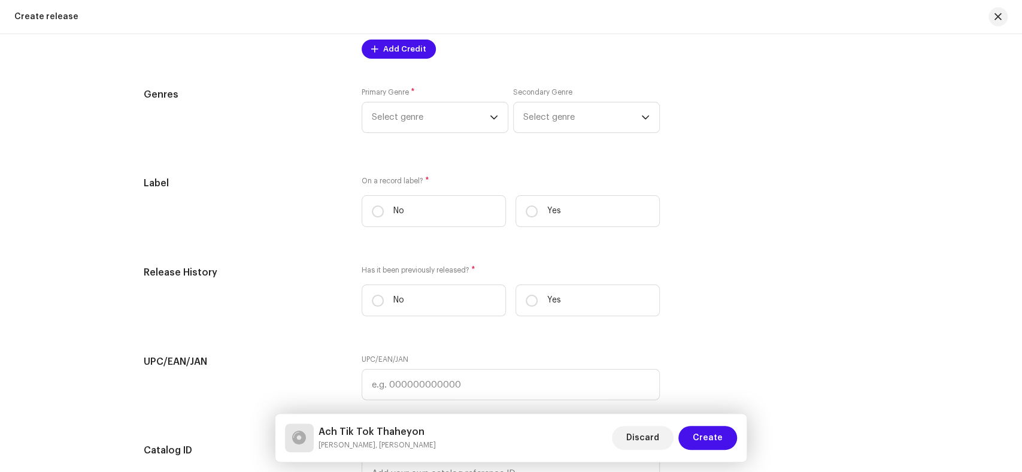
scroll to position [1596, 0]
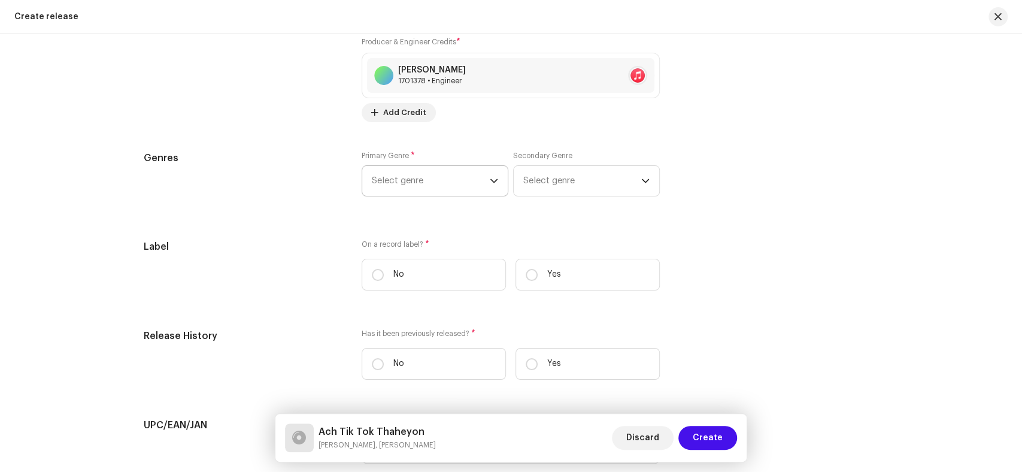
click at [394, 187] on span "Select genre" at bounding box center [431, 181] width 118 height 30
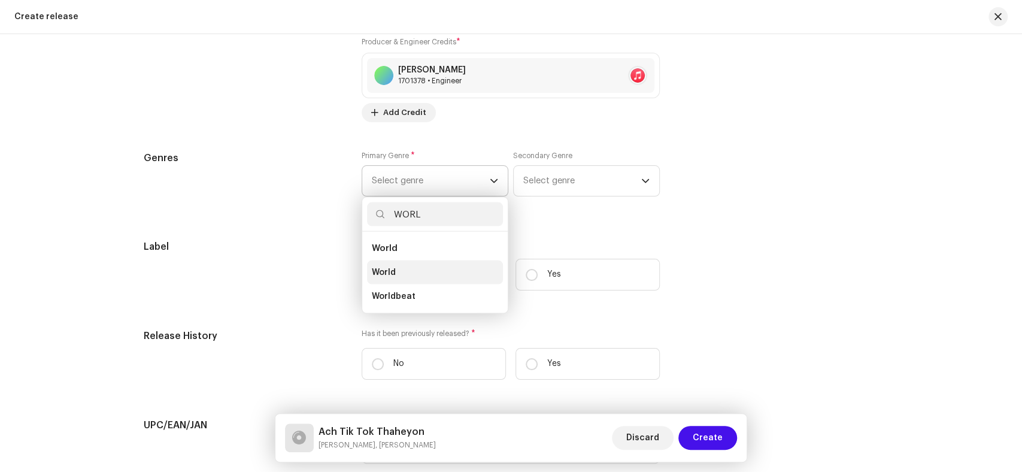
type input "WORL"
click at [393, 272] on li "World" at bounding box center [435, 272] width 136 height 24
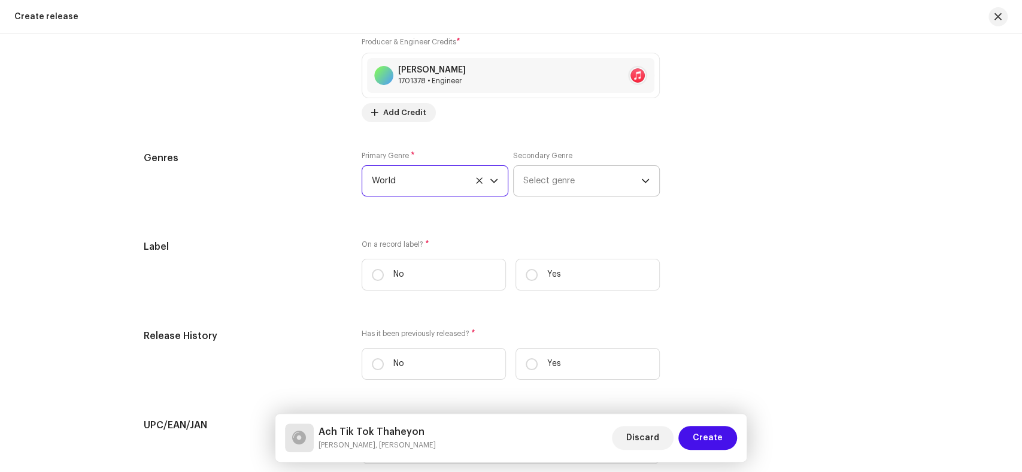
click at [576, 182] on span "Select genre" at bounding box center [582, 181] width 118 height 30
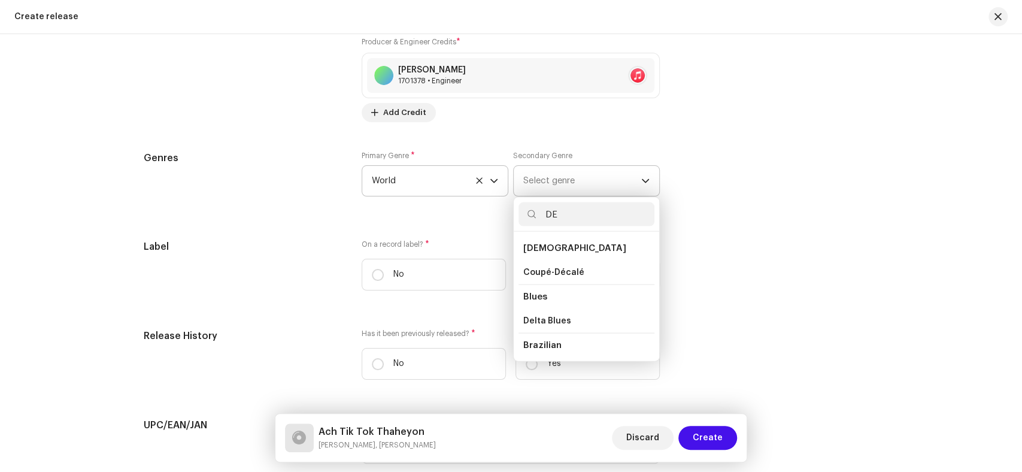
type input "D"
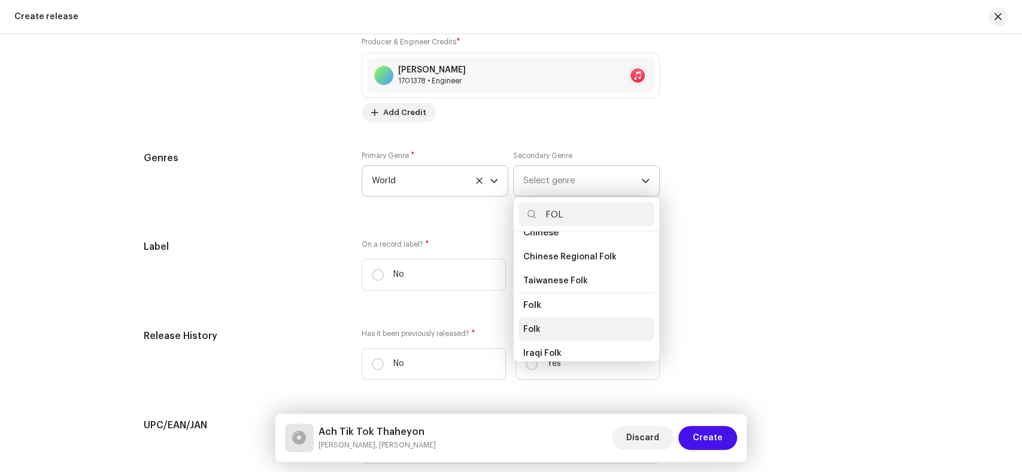
type input "FOL"
click at [542, 327] on li "Folk" at bounding box center [586, 329] width 136 height 24
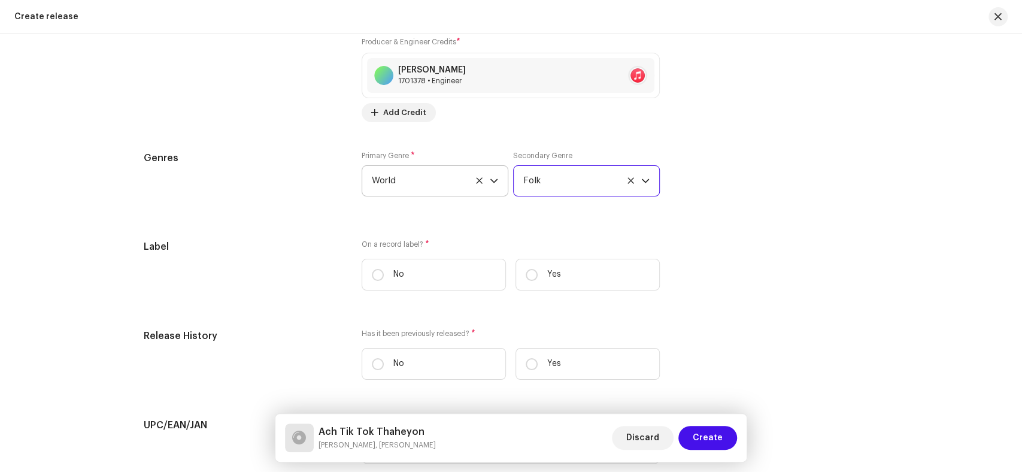
scroll to position [1729, 0]
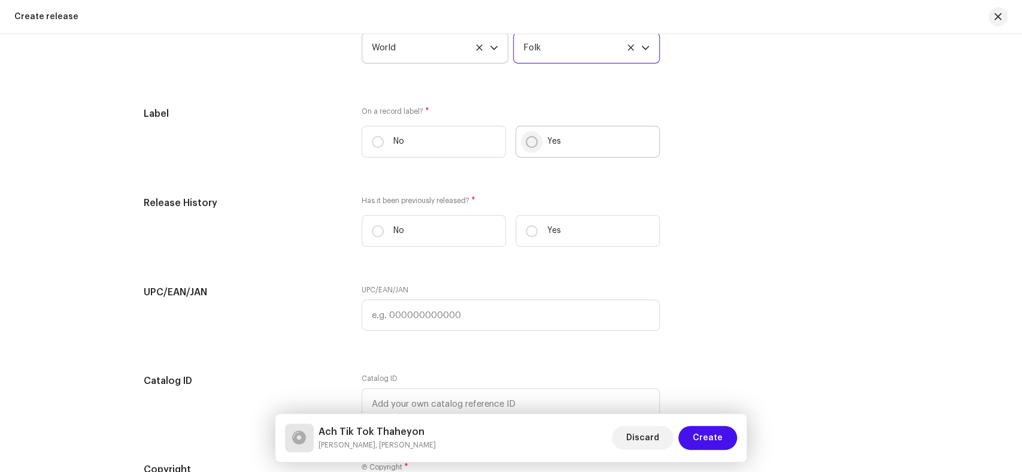
click at [526, 142] on input "Yes" at bounding box center [532, 142] width 12 height 12
radio input "true"
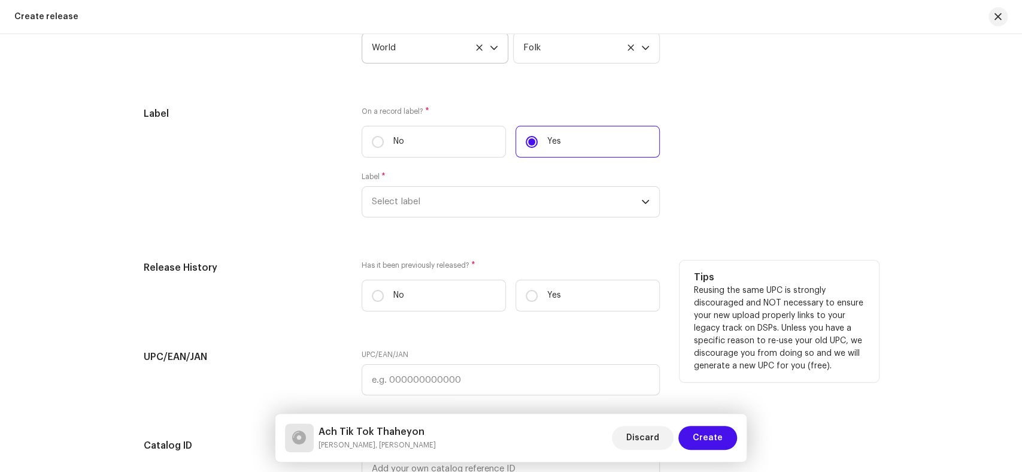
click at [236, 297] on div "Release History" at bounding box center [243, 290] width 199 height 60
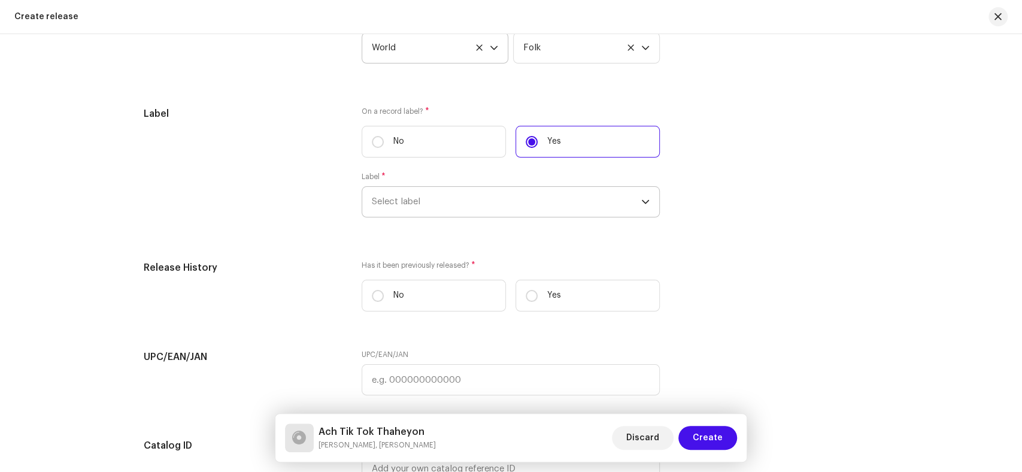
click at [386, 213] on span "Select label" at bounding box center [506, 202] width 269 height 30
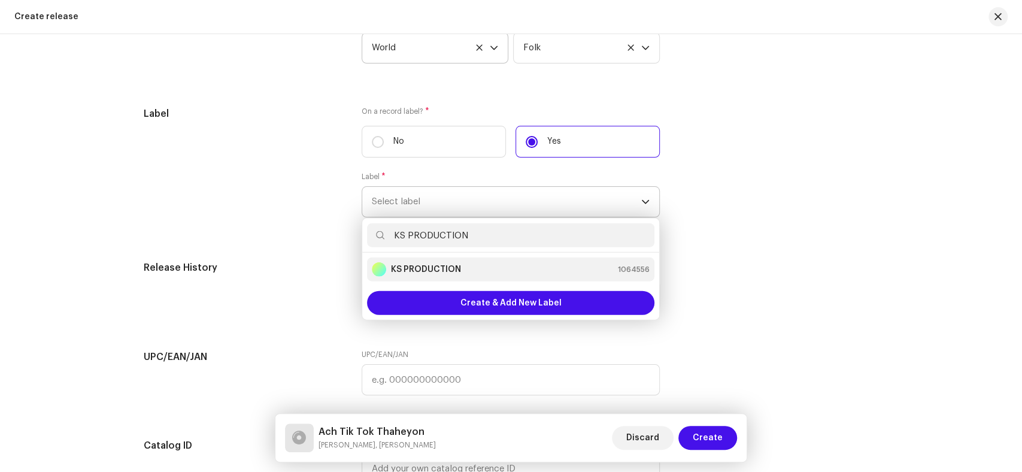
type input "KS PRODUCTION"
click at [442, 273] on strong "KS PRODUCTION" at bounding box center [426, 269] width 70 height 12
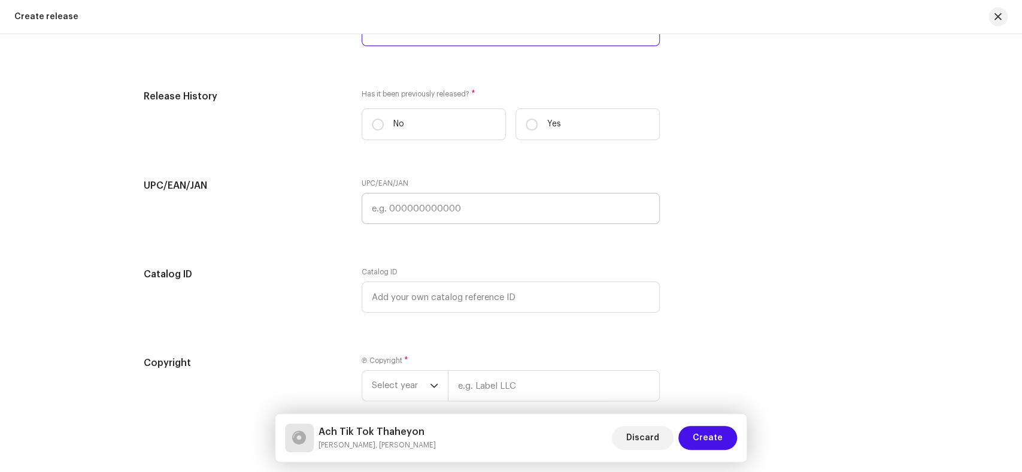
scroll to position [1929, 0]
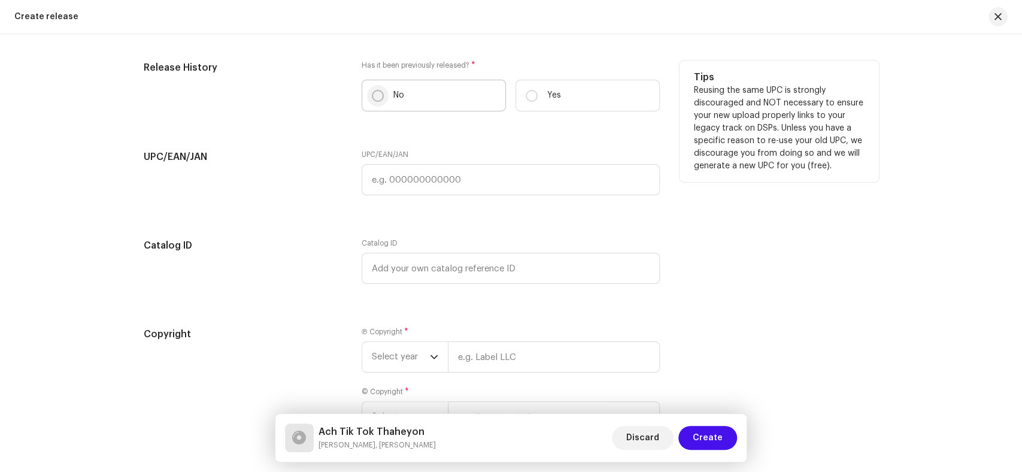
click at [374, 102] on input "No" at bounding box center [378, 96] width 12 height 12
radio input "true"
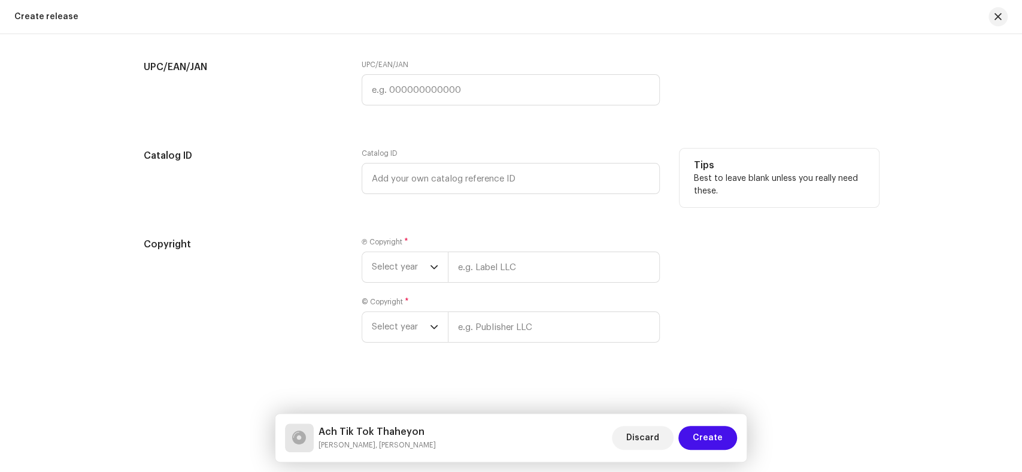
scroll to position [2025, 0]
click at [392, 264] on span "Select year" at bounding box center [401, 267] width 58 height 30
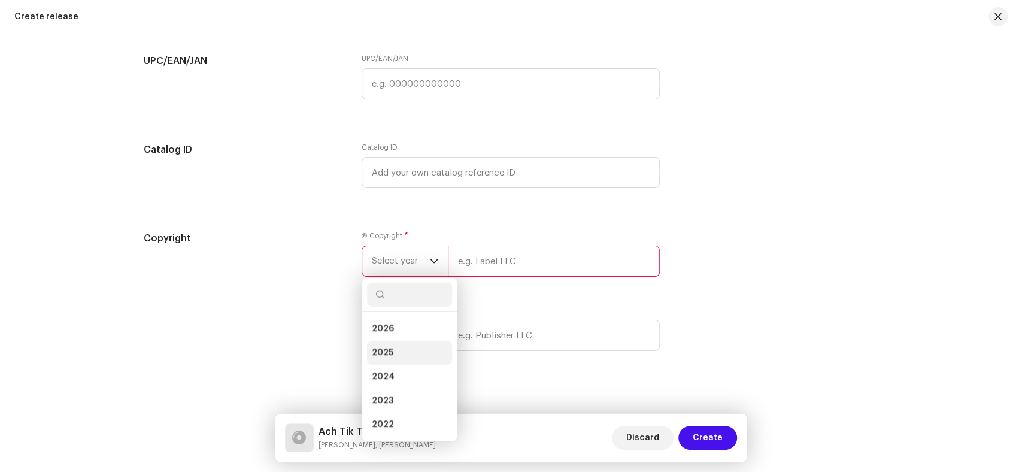
click at [396, 354] on li "2025" at bounding box center [409, 353] width 85 height 24
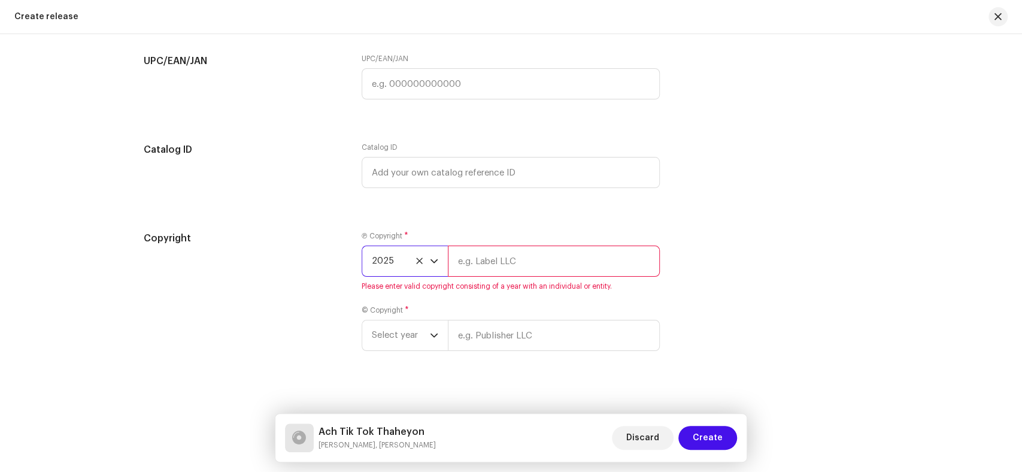
click at [490, 265] on input "text" at bounding box center [554, 260] width 212 height 31
paste input "KS PRODUCTION"
type input "KS PRODUCTION"
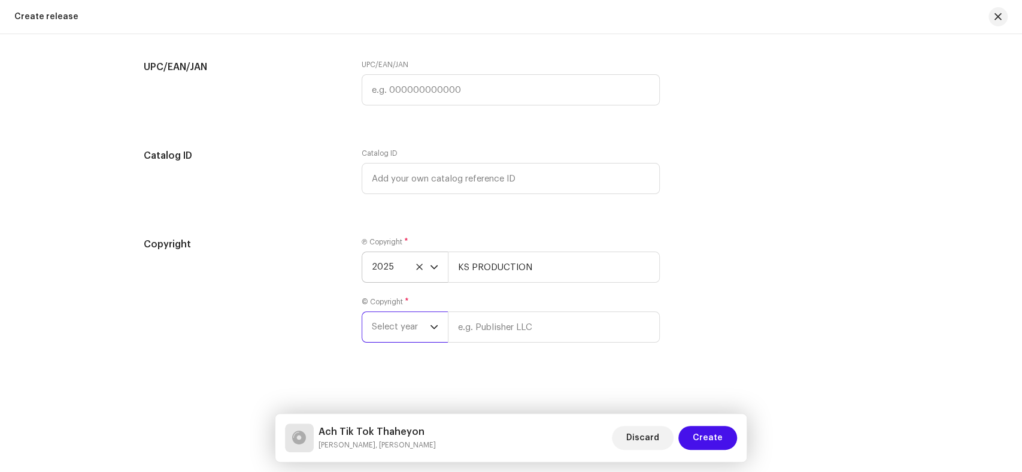
click at [396, 339] on span "Select year" at bounding box center [401, 327] width 58 height 30
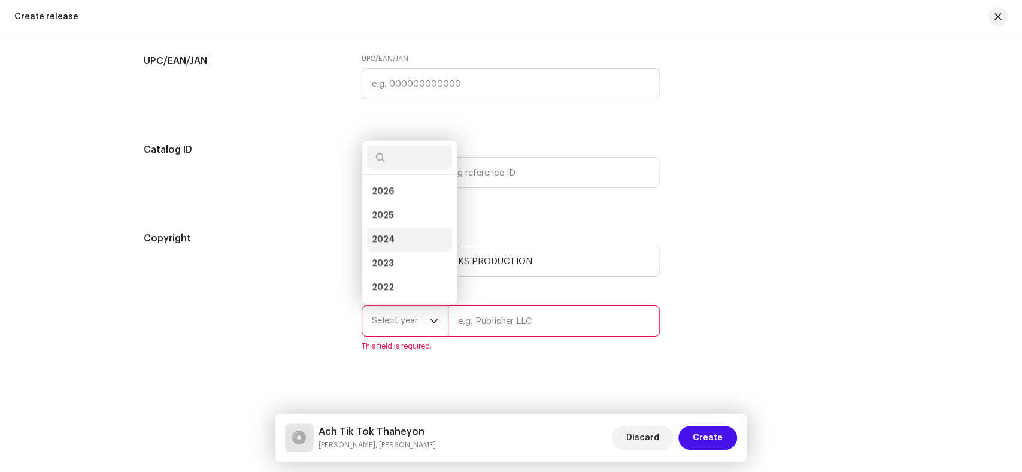
scroll to position [19, 0]
click at [401, 201] on li "2025" at bounding box center [409, 196] width 85 height 24
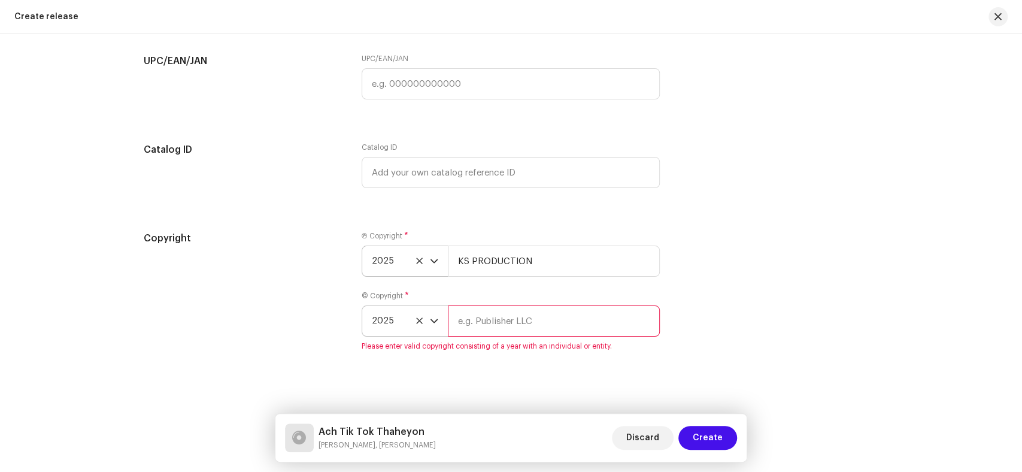
click at [483, 324] on input "text" at bounding box center [554, 320] width 212 height 31
paste input "KS PRODUCTION"
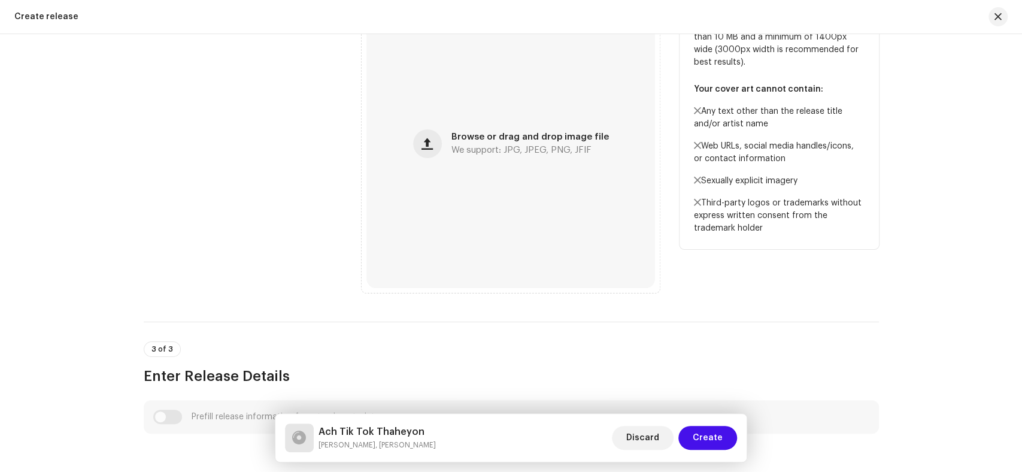
scroll to position [229, 0]
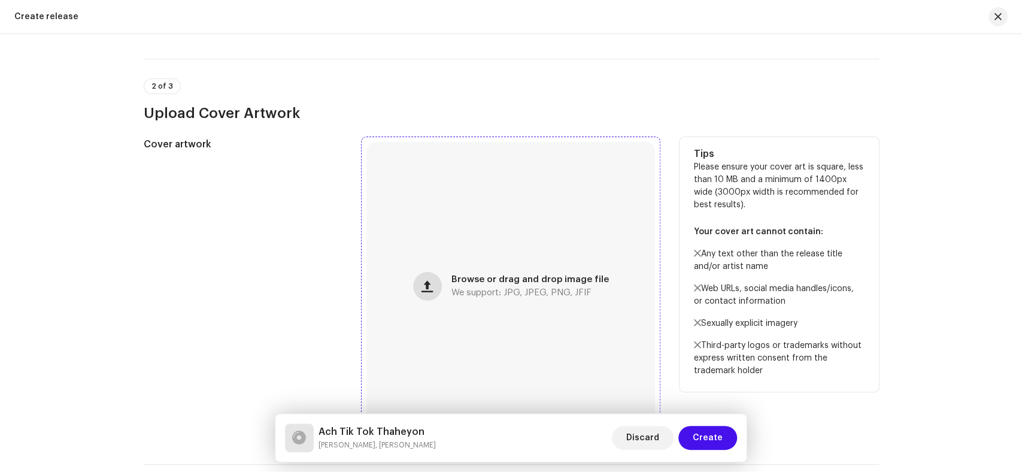
type input "KS PRODUCTION"
click at [423, 287] on span "button" at bounding box center [426, 286] width 11 height 10
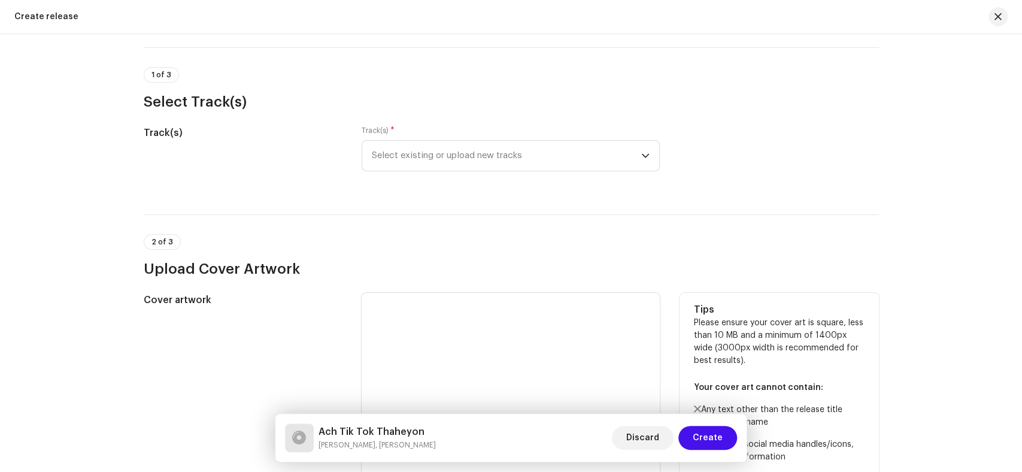
scroll to position [29, 0]
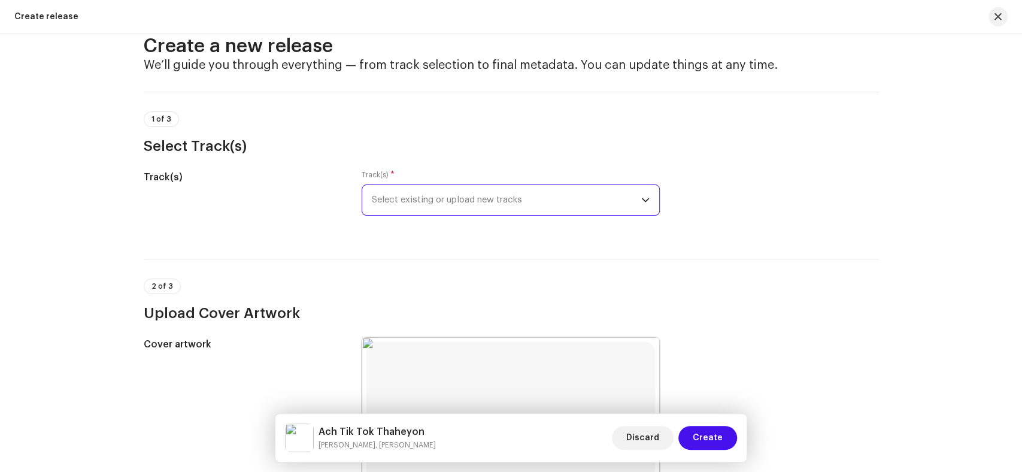
click at [527, 207] on span "Select existing or upload new tracks" at bounding box center [506, 200] width 269 height 30
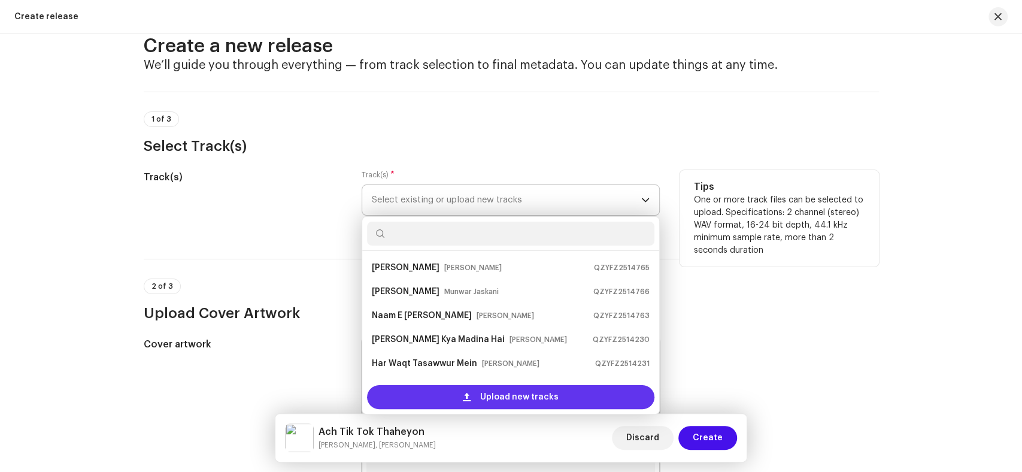
scroll to position [19, 0]
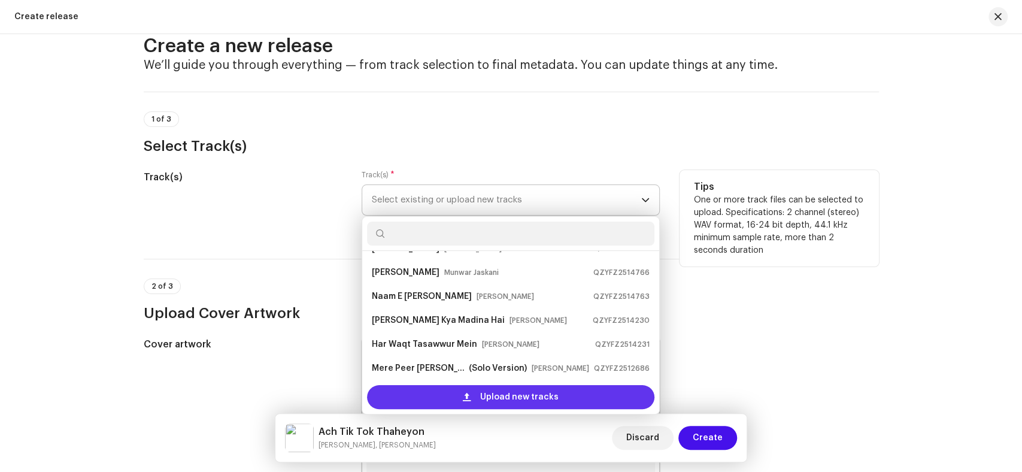
click at [426, 396] on div "Upload new tracks" at bounding box center [510, 397] width 287 height 24
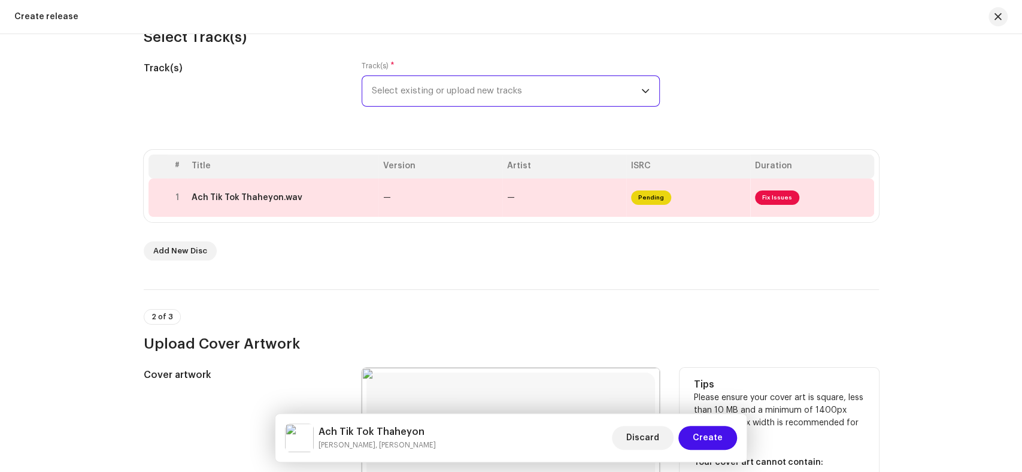
scroll to position [134, 0]
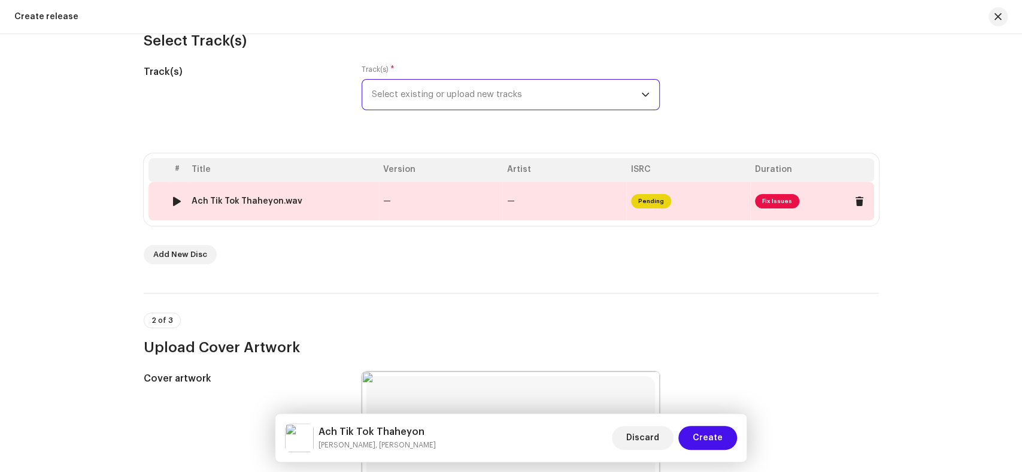
click at [309, 196] on td "Ach Tik Tok Thaheyon.wav" at bounding box center [283, 201] width 192 height 38
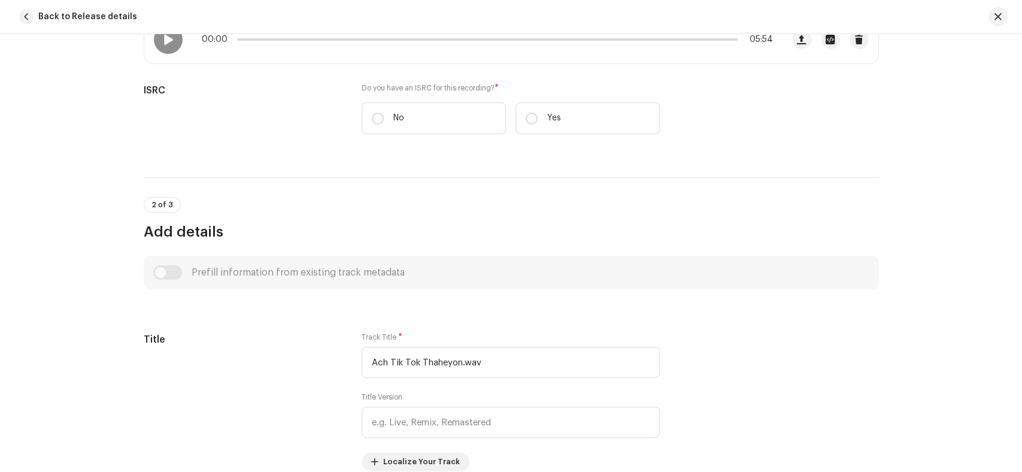
scroll to position [266, 0]
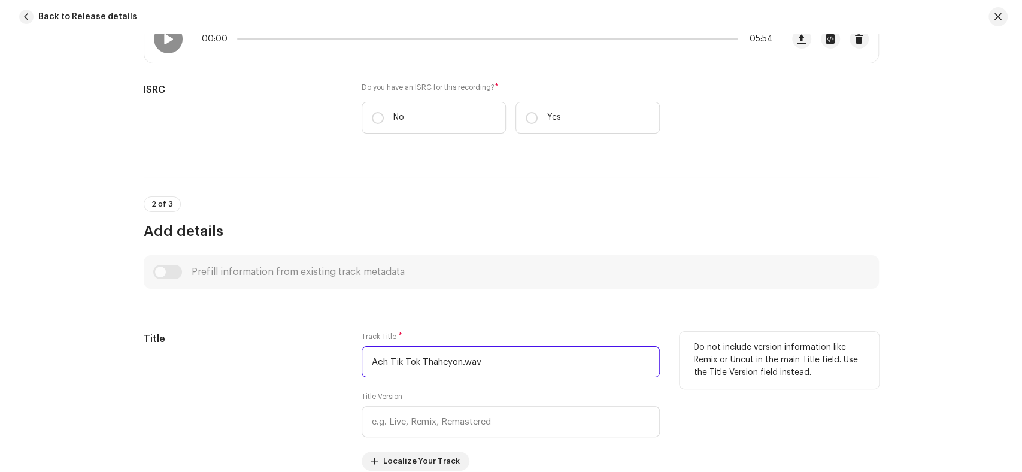
drag, startPoint x: 512, startPoint y: 365, endPoint x: 311, endPoint y: 362, distance: 201.8
click at [311, 362] on div "Title Track Title * Ach Tik Tok Thaheyon.wav Title Version Localize Your Track …" at bounding box center [511, 401] width 735 height 139
paste input "text"
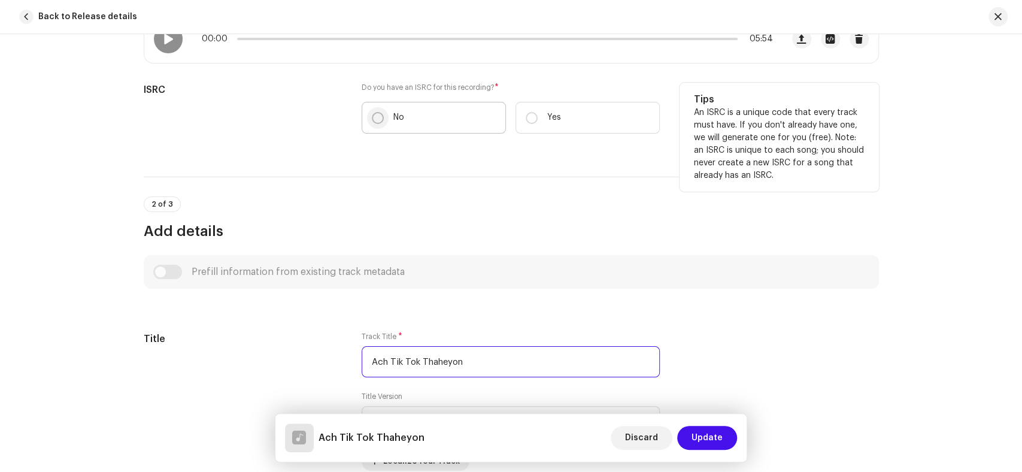
type input "Ach Tik Tok Thaheyon"
click at [375, 114] on input "No" at bounding box center [378, 118] width 12 height 12
radio input "true"
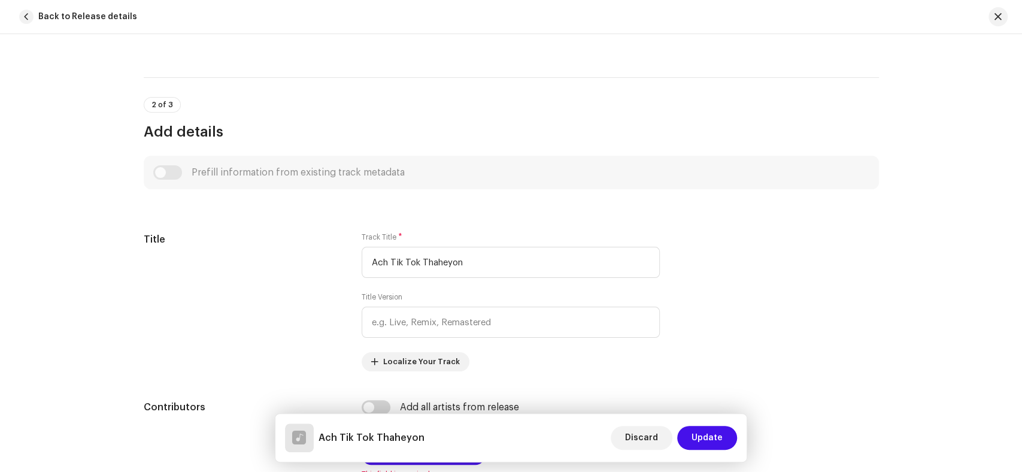
scroll to position [665, 0]
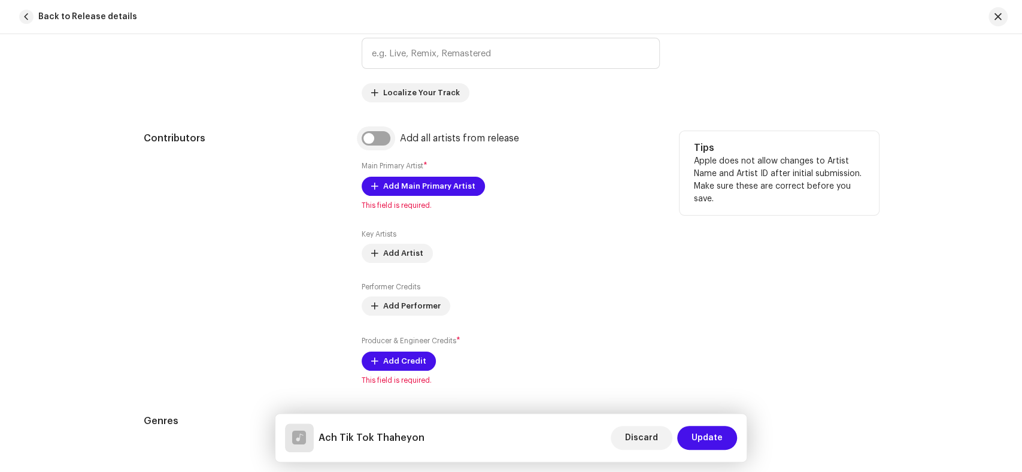
click at [375, 133] on input "checkbox" at bounding box center [376, 138] width 29 height 14
checkbox input "true"
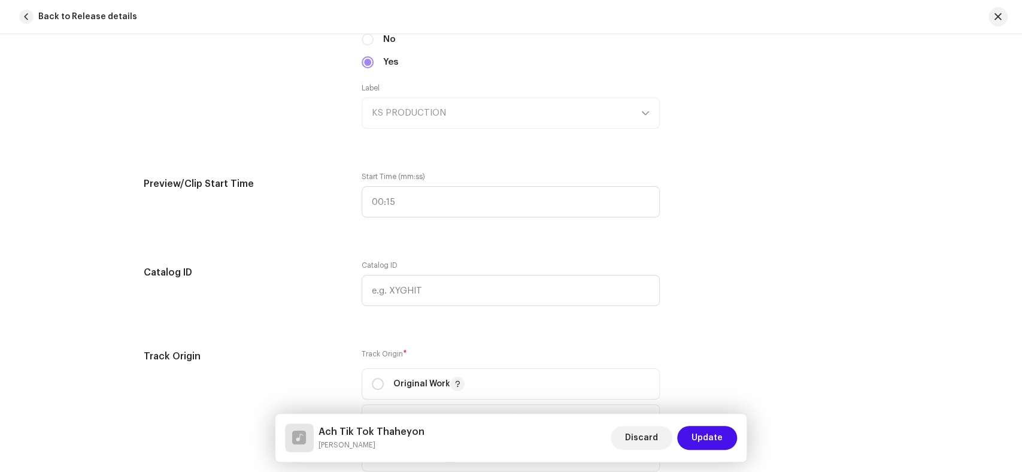
scroll to position [1197, 0]
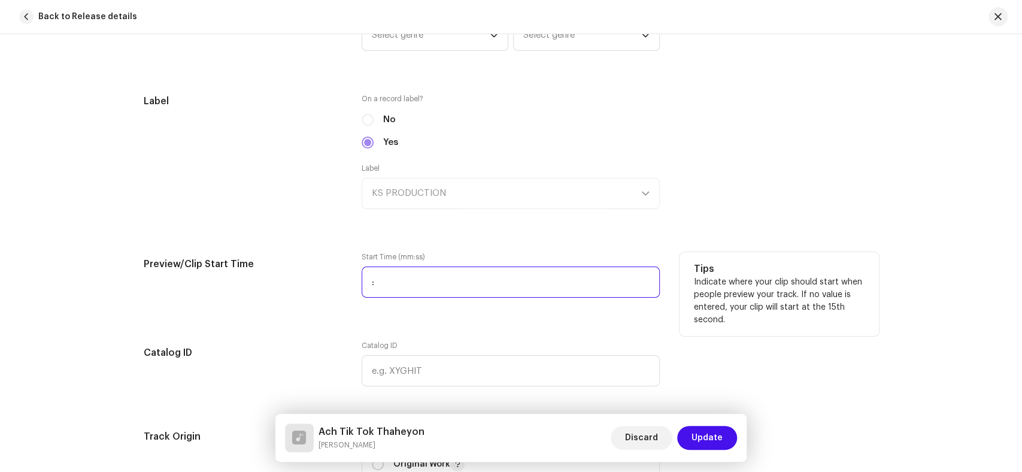
click at [362, 284] on input ":" at bounding box center [511, 281] width 298 height 31
type input "00:28"
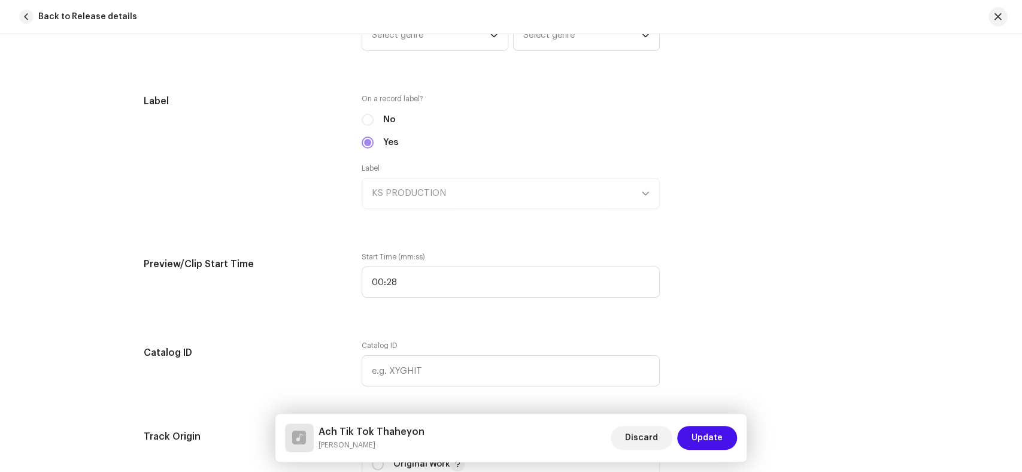
click at [284, 337] on div "Track details Complete the following to finalize your track. 1 of 3 Add Audio F…" at bounding box center [512, 253] width 774 height 2776
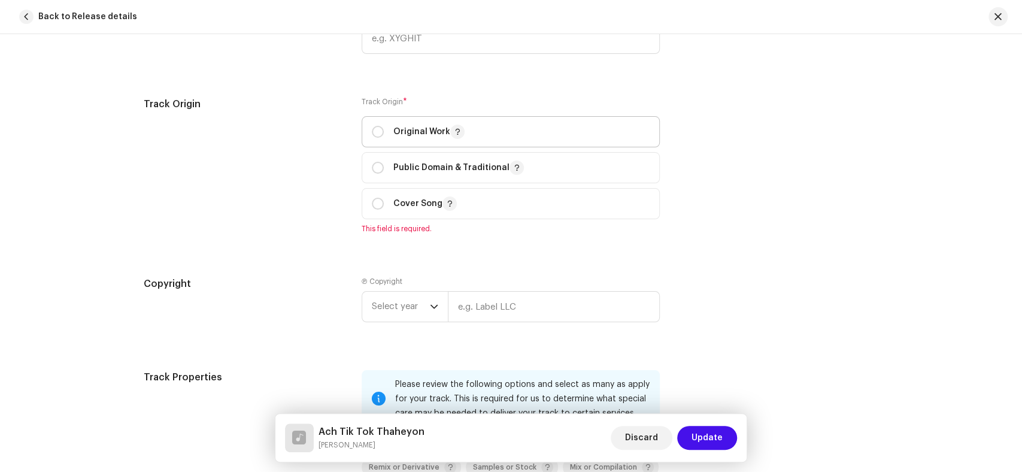
click at [372, 123] on span "Original Work" at bounding box center [511, 132] width 278 height 30
radio input "true"
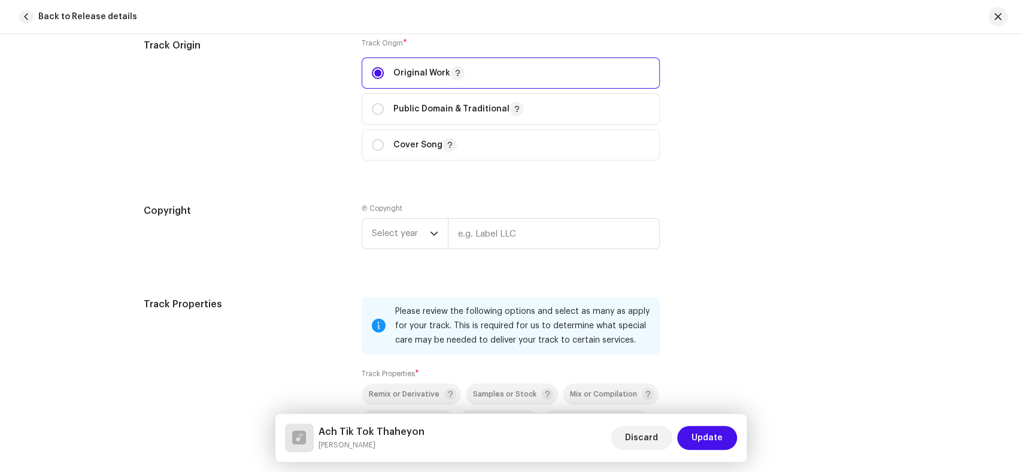
scroll to position [1729, 0]
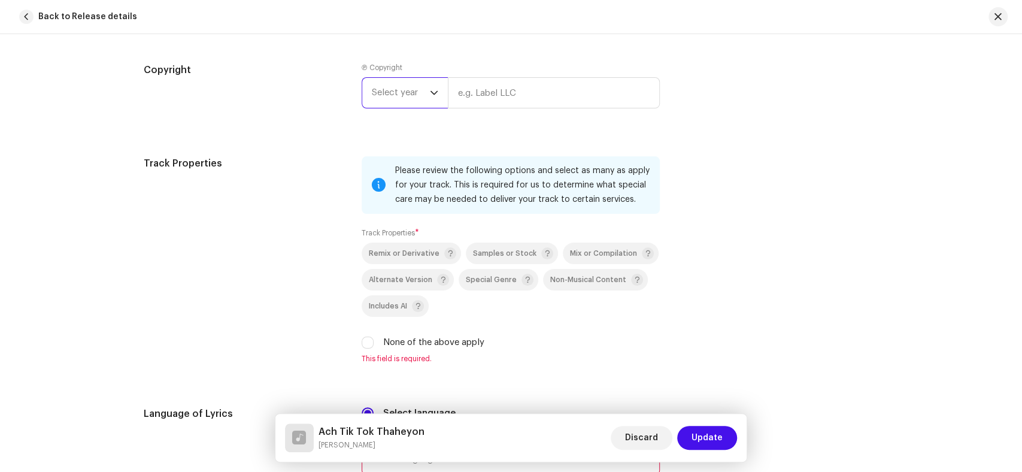
click at [392, 89] on span "Select year" at bounding box center [401, 93] width 58 height 30
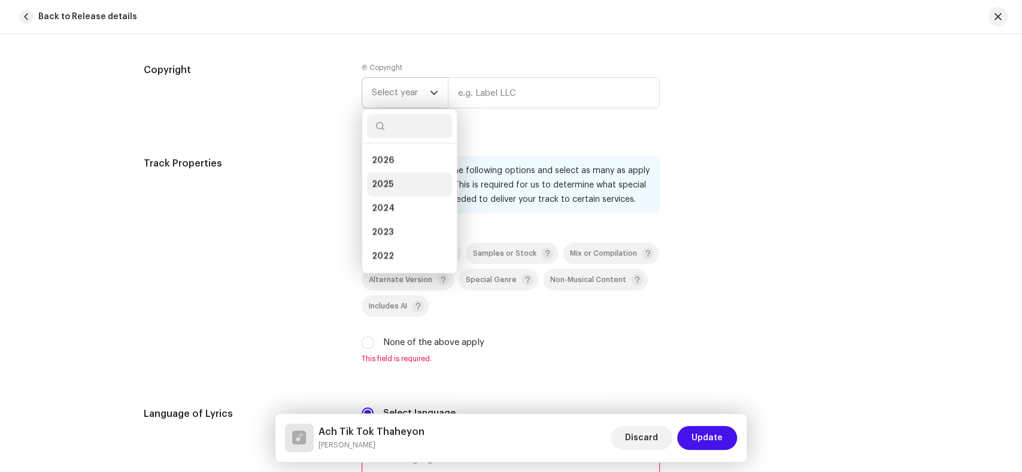
click at [380, 190] on span "2025" at bounding box center [383, 184] width 22 height 12
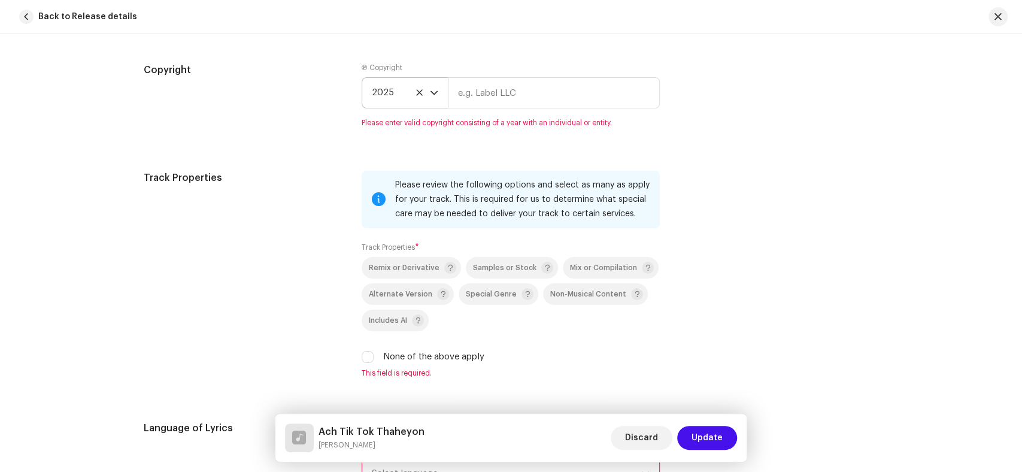
click at [212, 370] on div "Track Properties" at bounding box center [243, 282] width 199 height 222
click at [505, 102] on input "text" at bounding box center [554, 92] width 212 height 31
paste input "KS PRODUCTION"
type input "KS PRODUCTION"
click at [363, 356] on div "Please review the following options and select as many as apply for your track.…" at bounding box center [511, 274] width 298 height 207
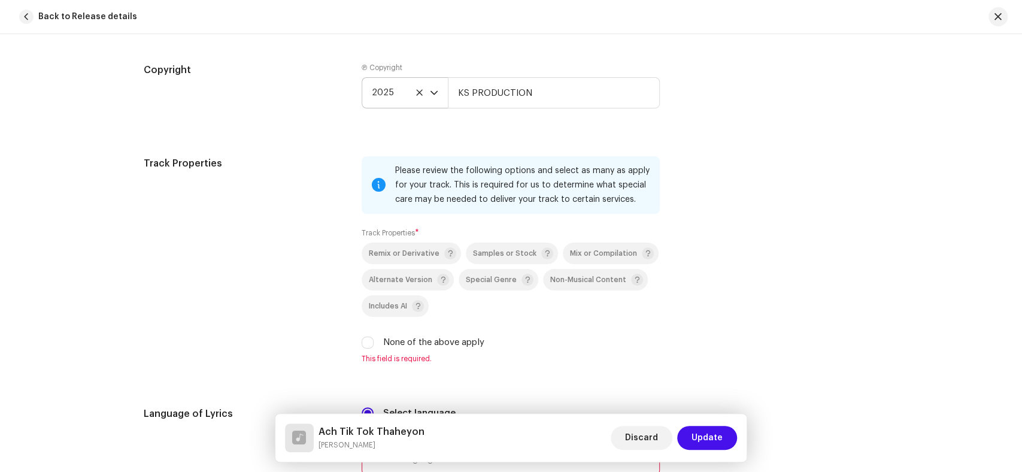
scroll to position [1863, 0]
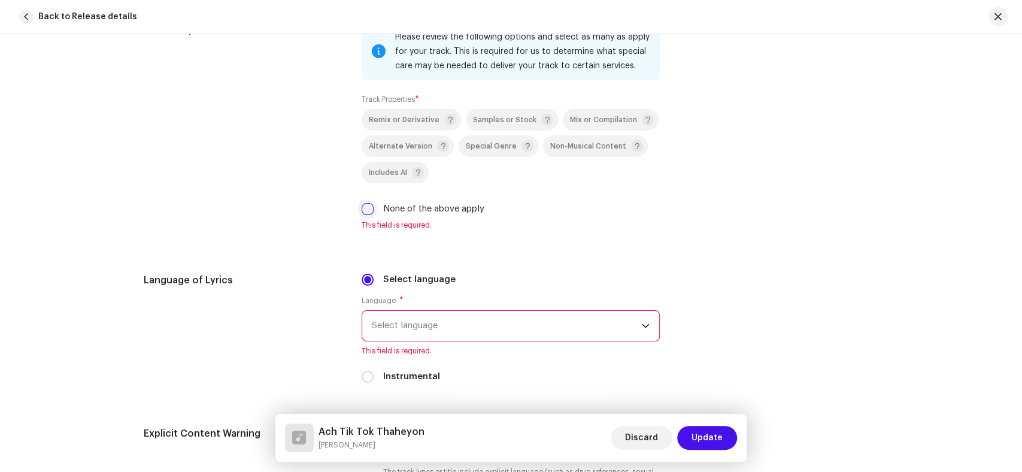
click at [362, 215] on input "None of the above apply" at bounding box center [368, 209] width 12 height 12
checkbox input "true"
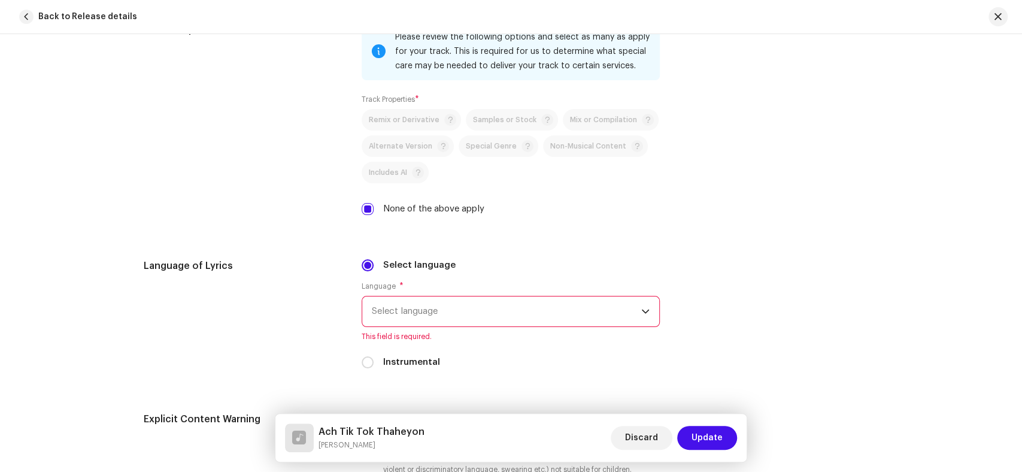
scroll to position [1995, 0]
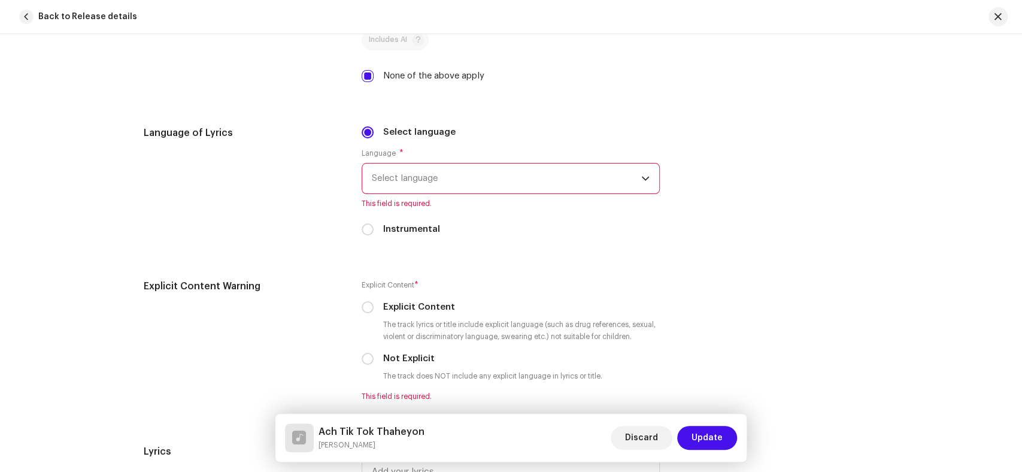
click at [423, 202] on span "This field is required." at bounding box center [511, 204] width 298 height 10
click at [432, 188] on span "Select language" at bounding box center [506, 178] width 269 height 30
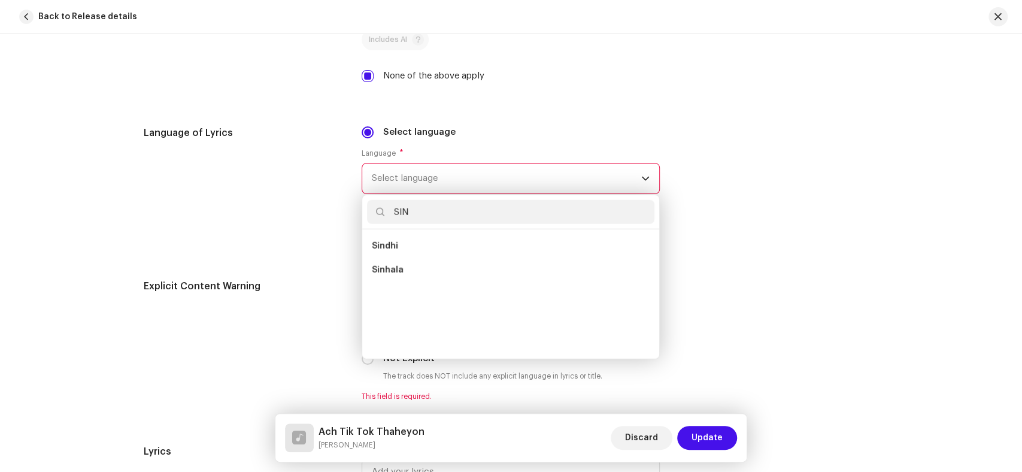
scroll to position [0, 0]
type input "SINDHI"
click at [401, 237] on li "Sindhi" at bounding box center [510, 246] width 287 height 24
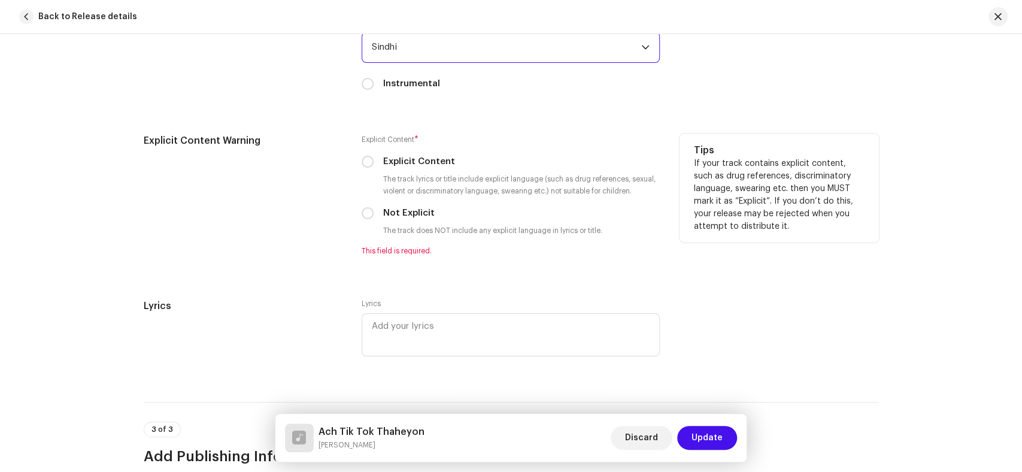
scroll to position [2128, 0]
click at [362, 216] on input "Not Explicit" at bounding box center [368, 211] width 12 height 12
radio input "true"
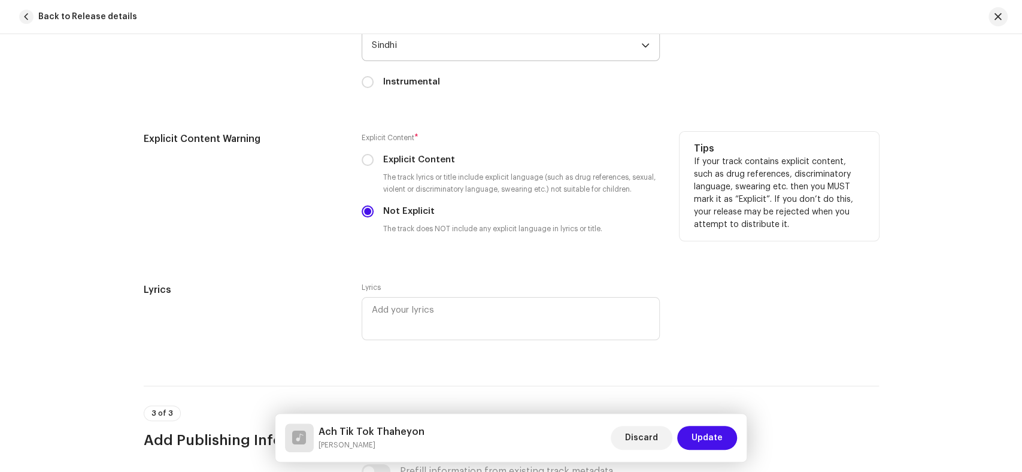
scroll to position [2428, 0]
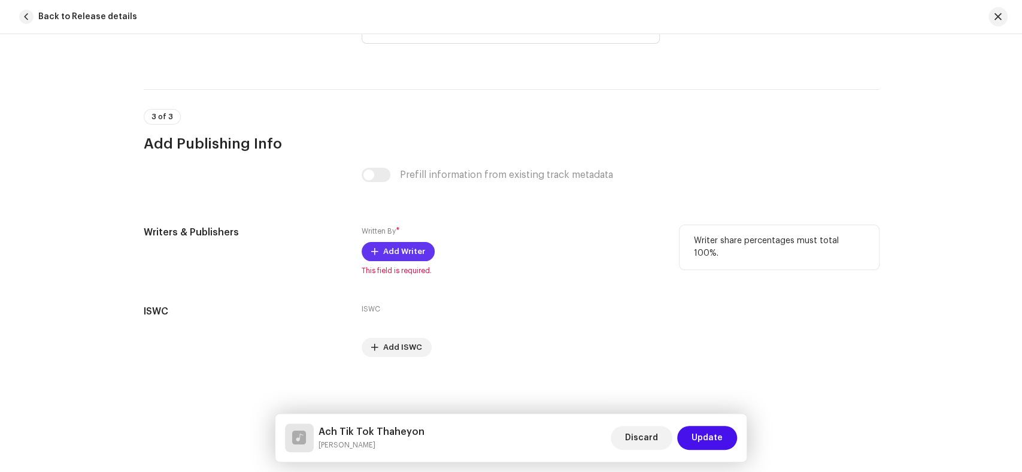
click at [408, 249] on span "Add Writer" at bounding box center [404, 251] width 42 height 24
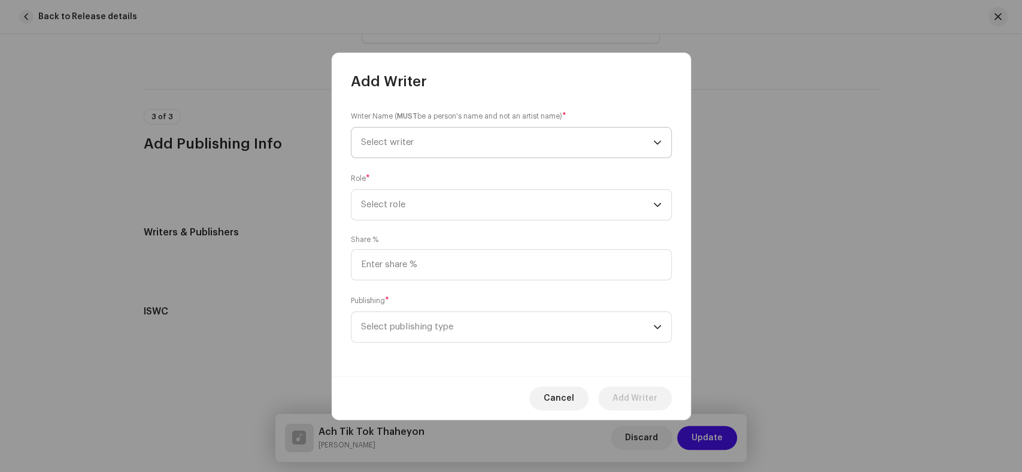
click at [432, 129] on span "Select writer" at bounding box center [507, 143] width 292 height 30
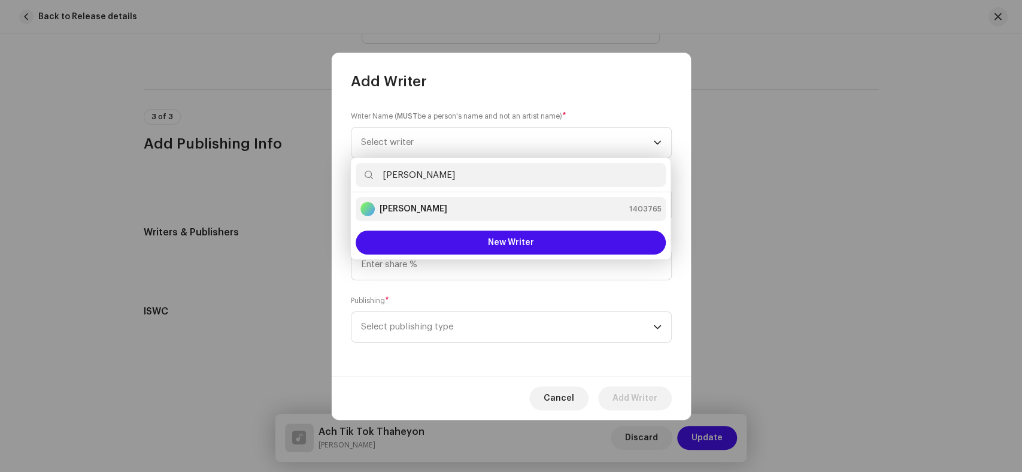
type input "Kaleem Sagar"
click at [455, 212] on div "Kaleem Sagar 1403765" at bounding box center [510, 209] width 301 height 14
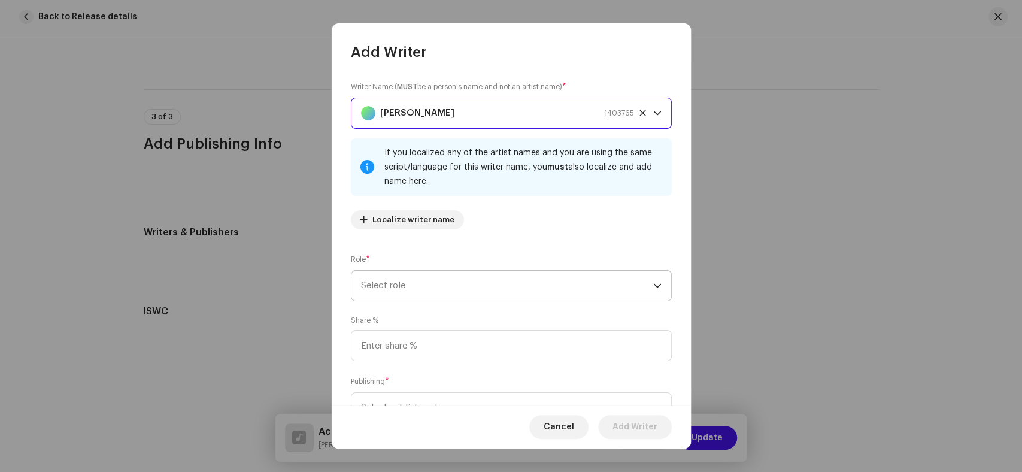
click at [459, 282] on span "Select role" at bounding box center [507, 286] width 292 height 30
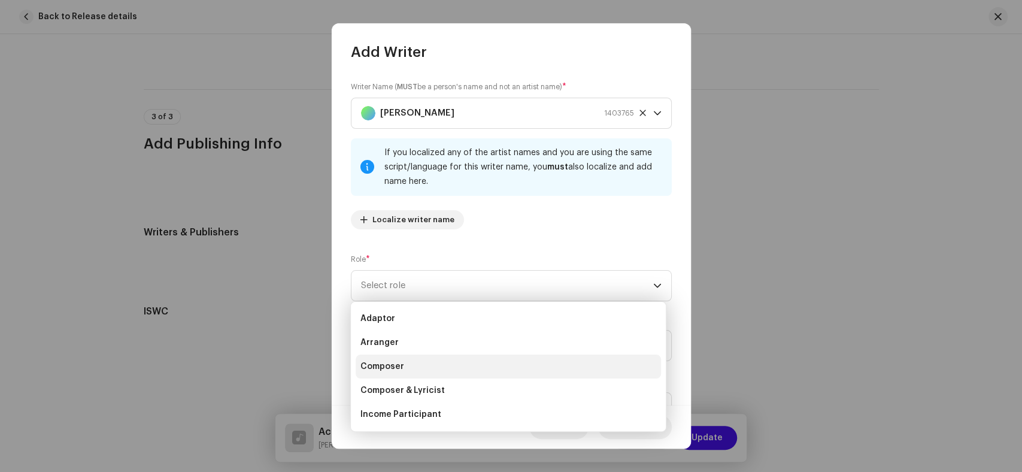
click at [435, 359] on li "Composer" at bounding box center [508, 366] width 305 height 24
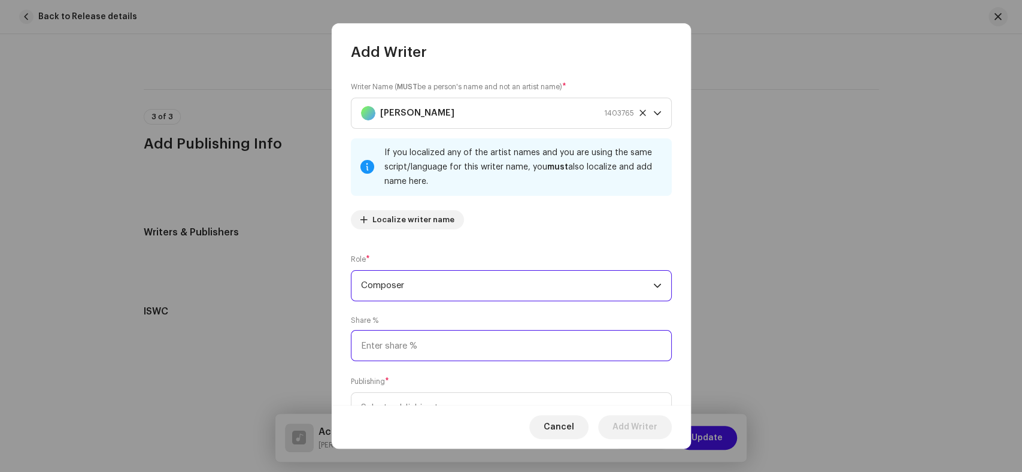
click at [460, 351] on input at bounding box center [511, 345] width 321 height 31
type input "4.00"
type input "50.00"
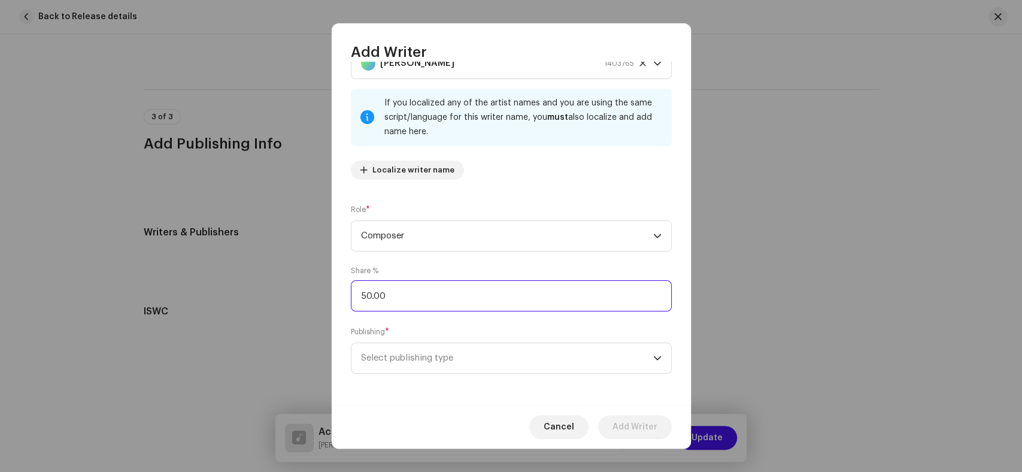
scroll to position [53, 0]
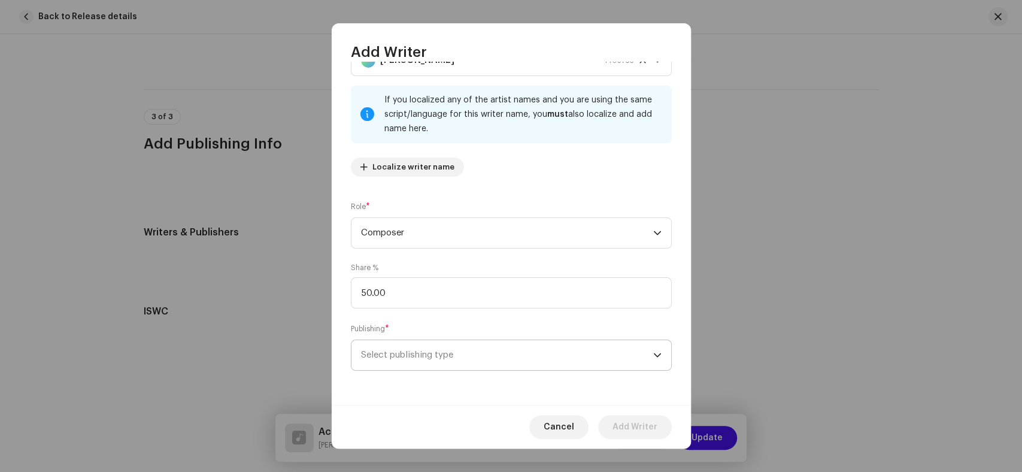
drag, startPoint x: 490, startPoint y: 358, endPoint x: 554, endPoint y: 359, distance: 64.1
click at [490, 358] on span "Select publishing type" at bounding box center [507, 355] width 292 height 30
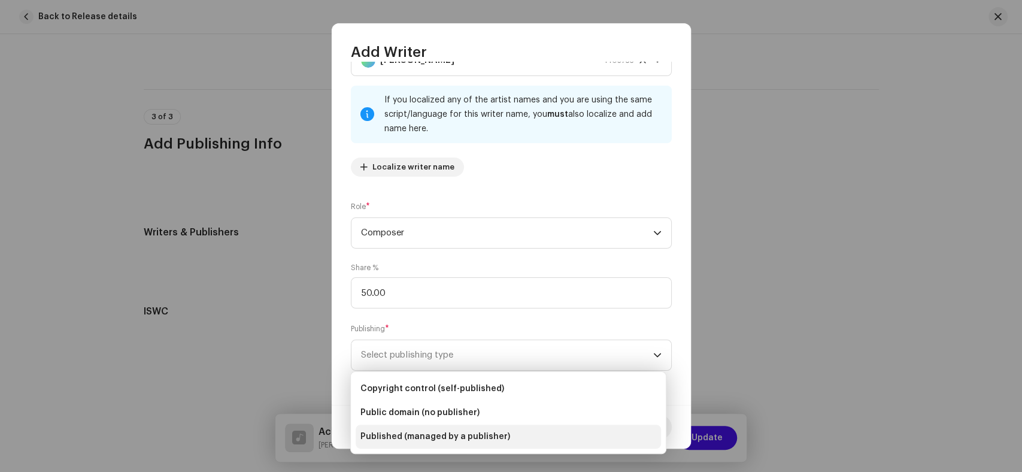
click at [434, 430] on span "Published (managed by a publisher)" at bounding box center [435, 436] width 150 height 12
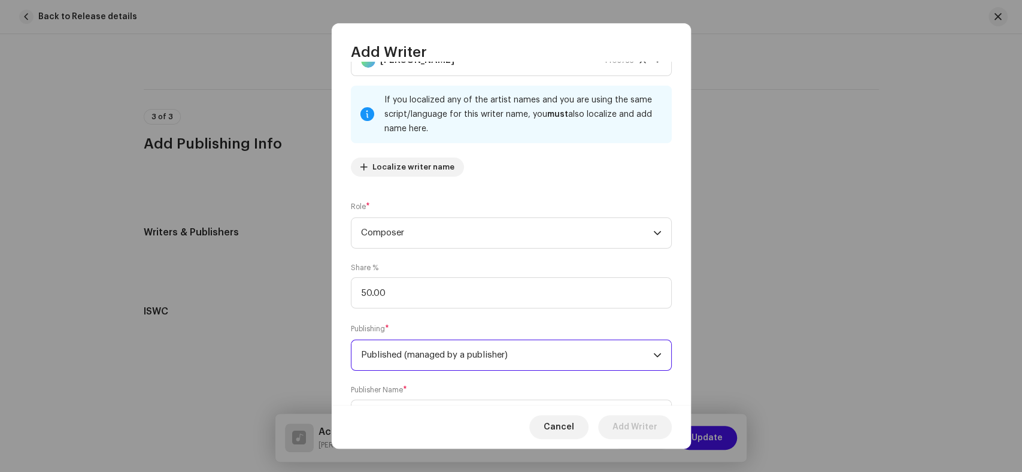
scroll to position [113, 0]
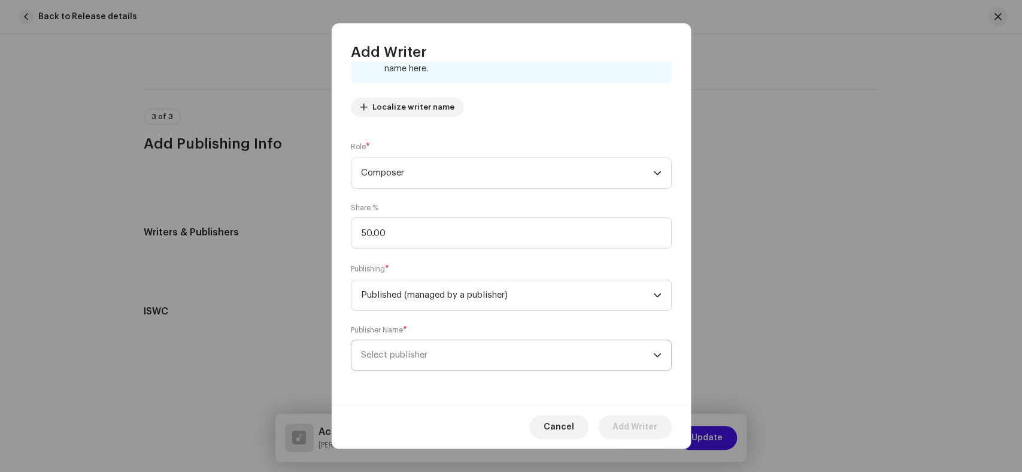
click at [448, 350] on span "Select publisher" at bounding box center [507, 355] width 292 height 30
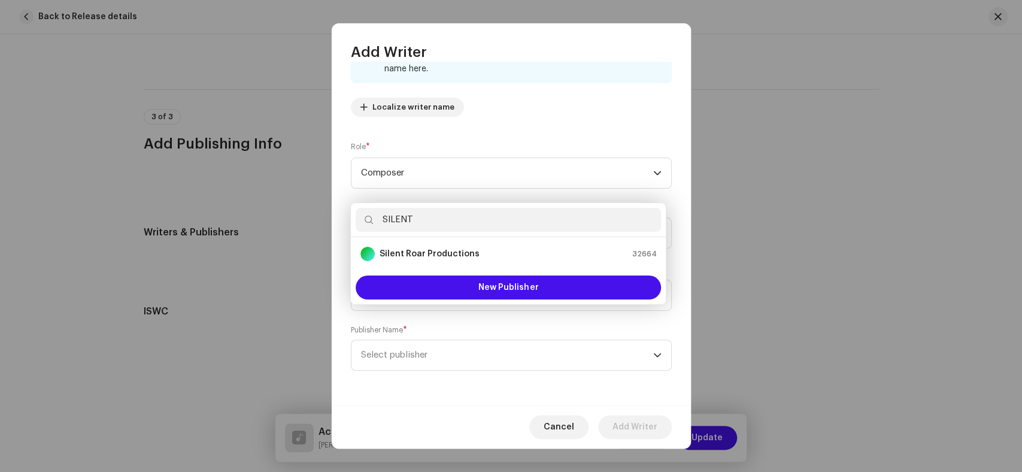
type input "SILENT"
click at [442, 254] on strong "Silent Roar Productions" at bounding box center [430, 254] width 100 height 12
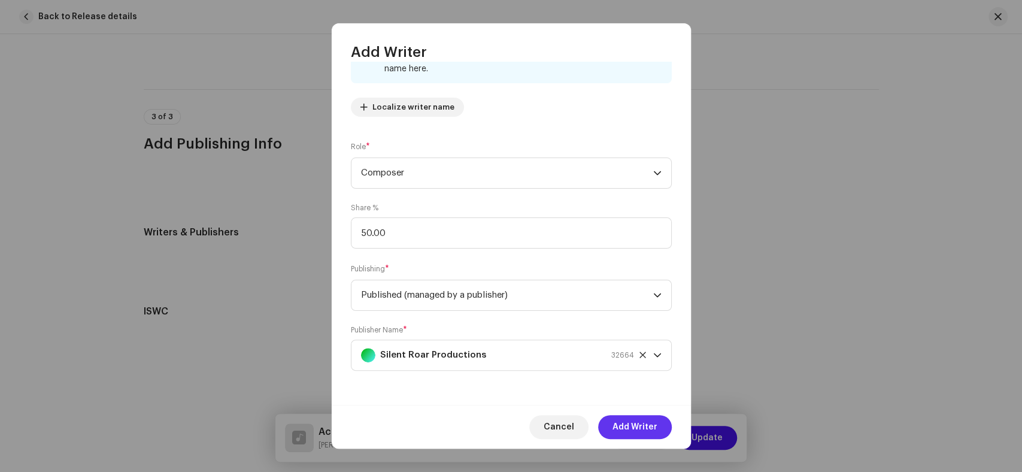
click at [641, 434] on span "Add Writer" at bounding box center [634, 427] width 45 height 24
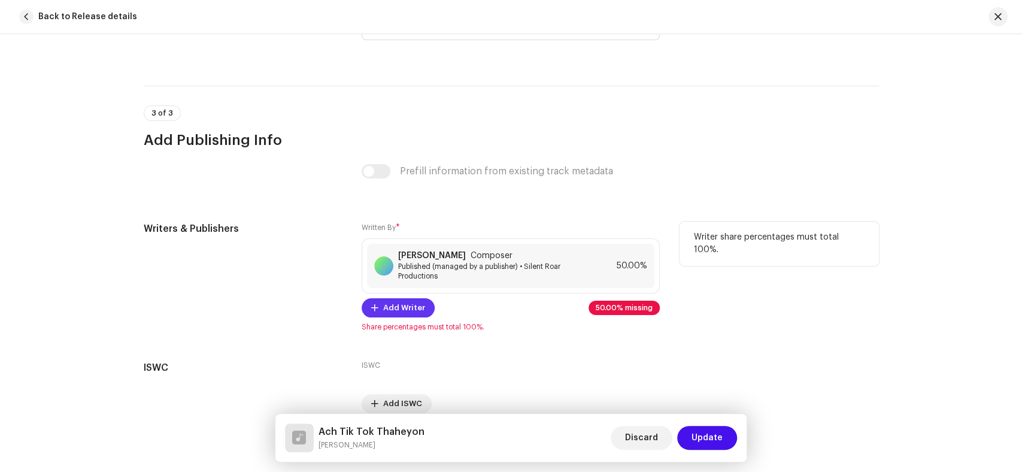
click at [375, 305] on button "Add Writer" at bounding box center [398, 307] width 73 height 19
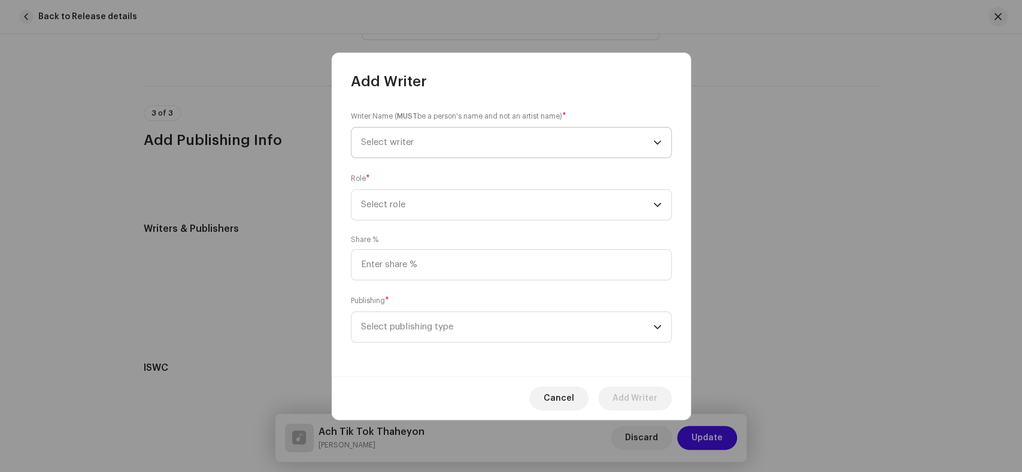
click at [424, 154] on span "Select writer" at bounding box center [507, 143] width 292 height 30
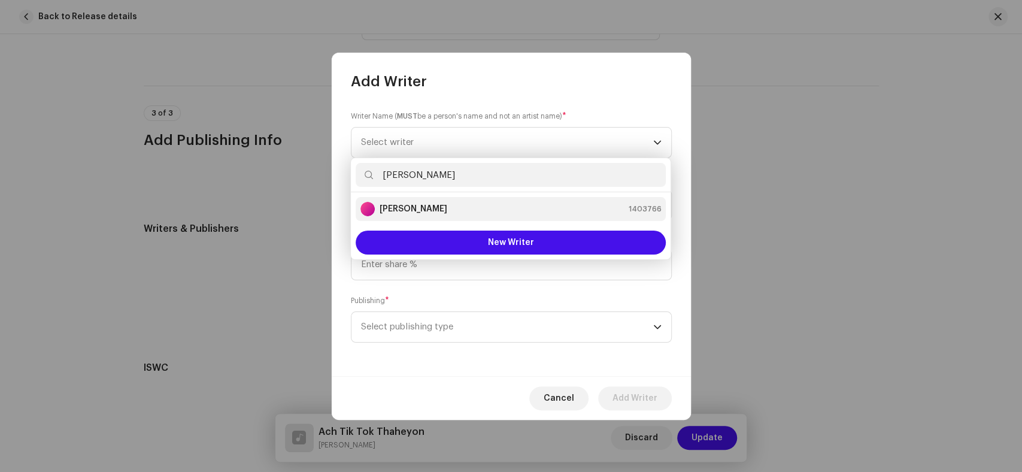
type input "Meer Murtaza"
click at [446, 216] on div "Meer Murtaza 1403766" at bounding box center [510, 209] width 301 height 14
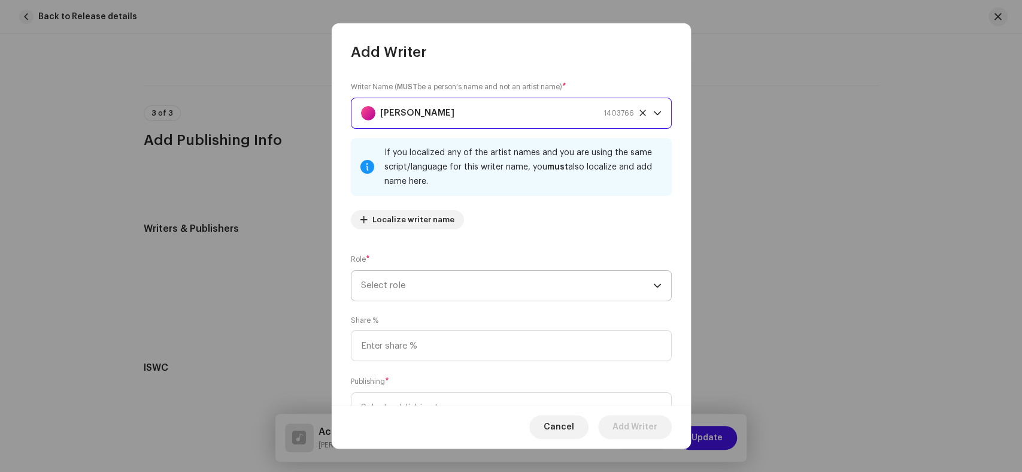
click at [457, 275] on span "Select role" at bounding box center [507, 286] width 292 height 30
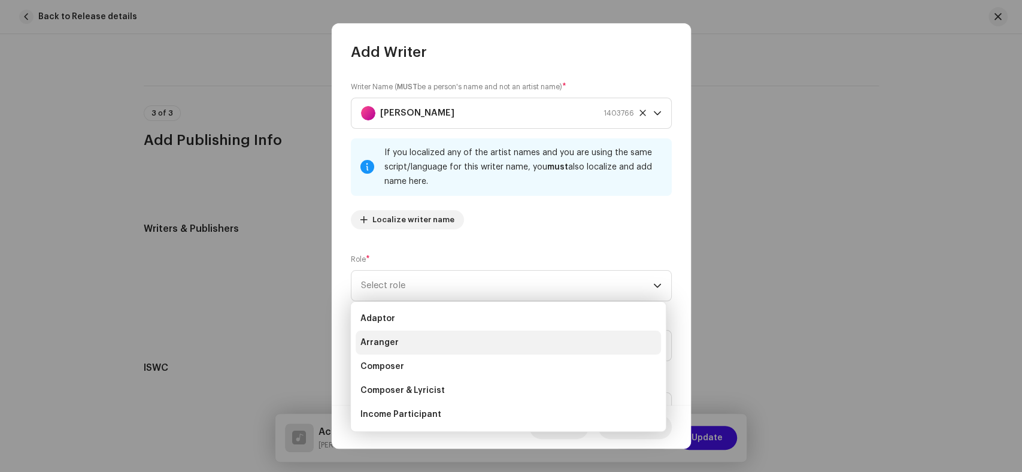
scroll to position [120, 0]
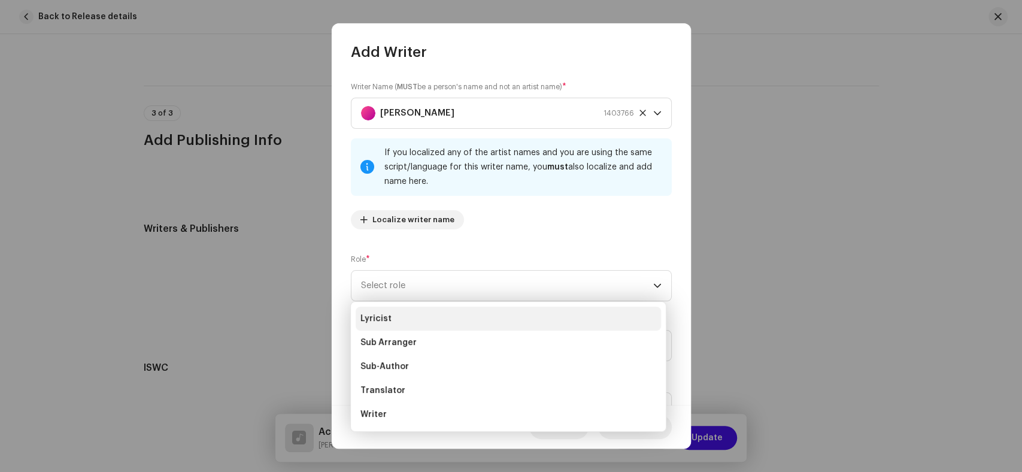
click at [393, 317] on li "Lyricist" at bounding box center [508, 319] width 305 height 24
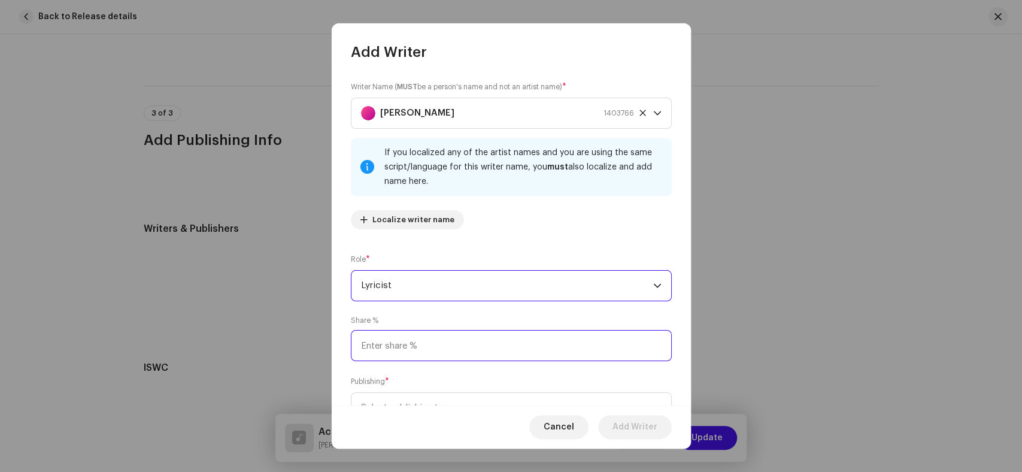
click at [435, 341] on input at bounding box center [511, 345] width 321 height 31
type input "25.00"
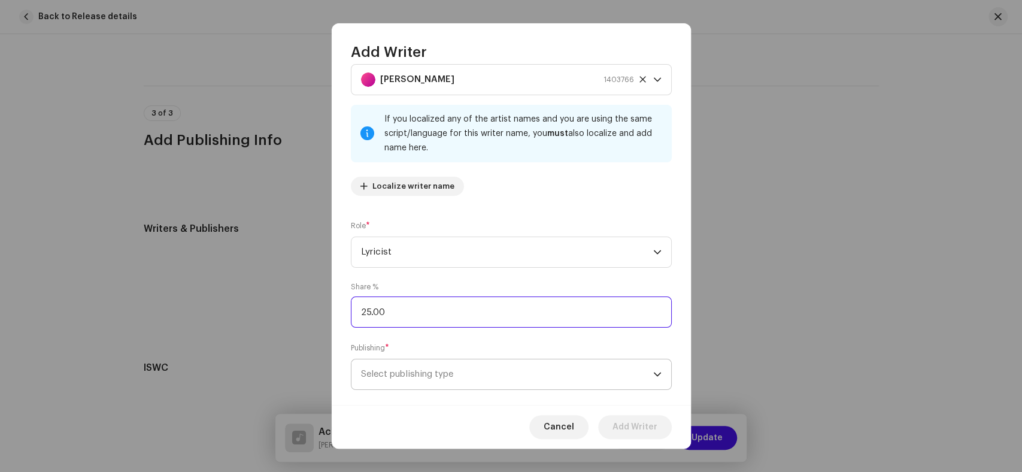
scroll to position [53, 0]
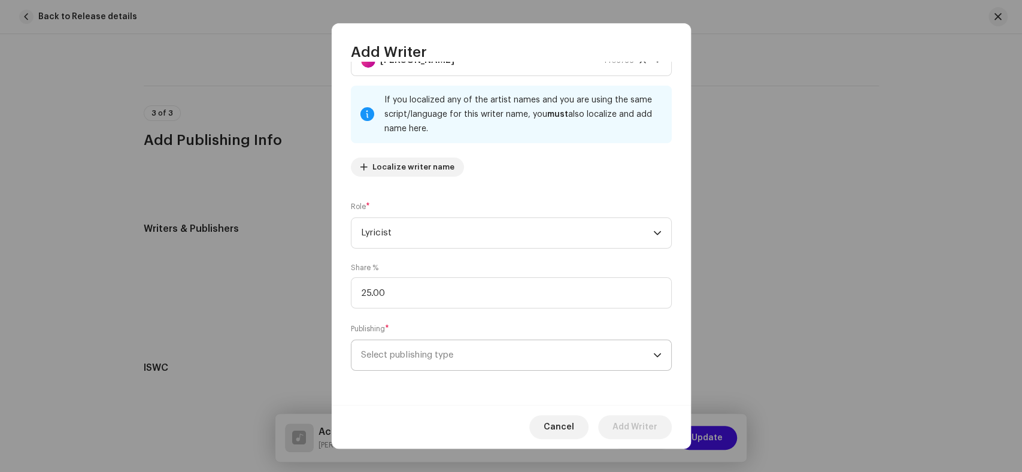
click at [512, 367] on span "Select publishing type" at bounding box center [507, 355] width 292 height 30
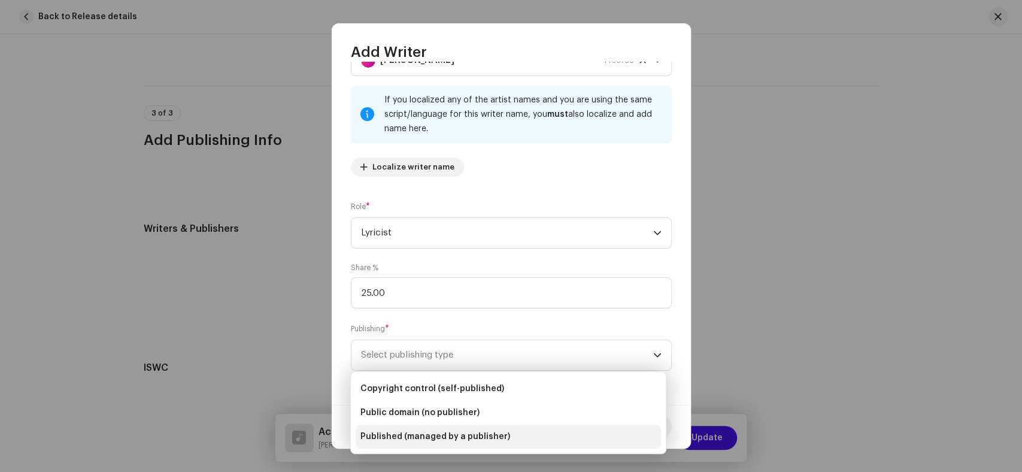
click at [453, 443] on li "Published (managed by a publisher)" at bounding box center [508, 436] width 305 height 24
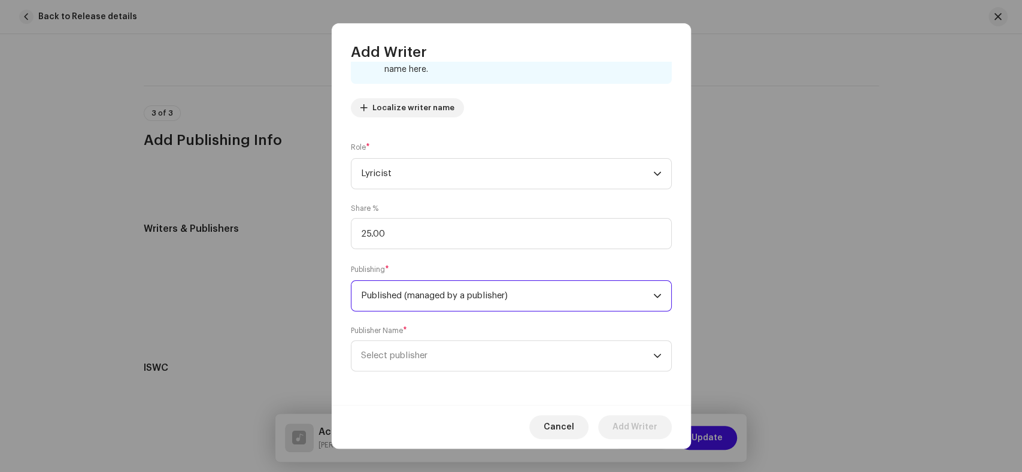
scroll to position [113, 0]
click at [529, 346] on span "Select publisher" at bounding box center [507, 355] width 292 height 30
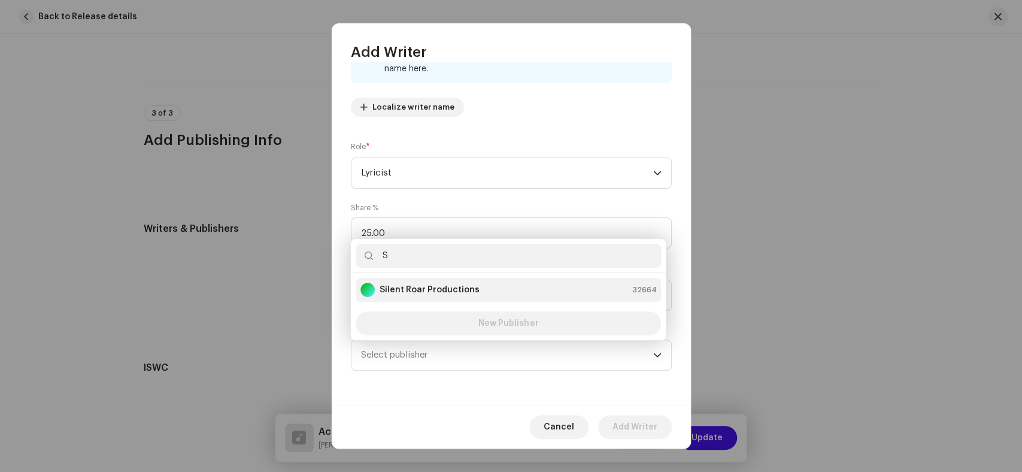
type input "S"
click at [460, 300] on li "Silent Roar Productions 32664" at bounding box center [508, 290] width 305 height 24
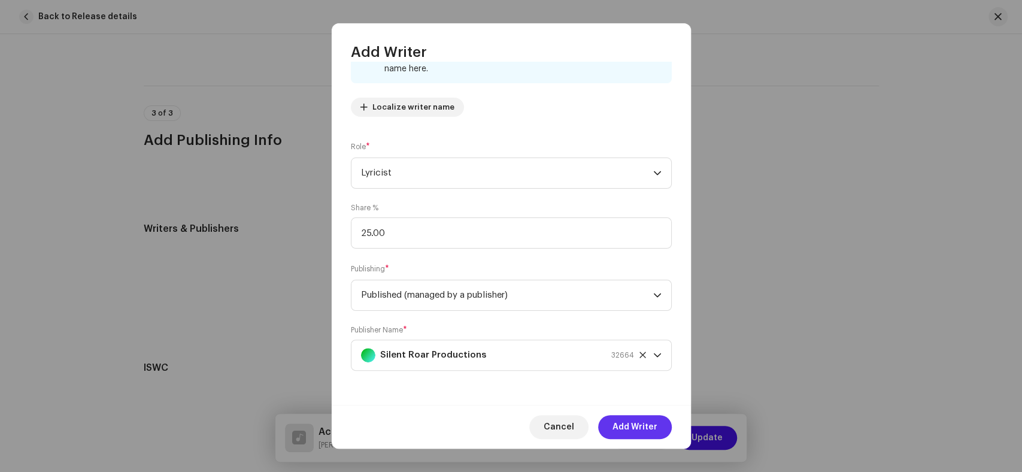
click at [620, 427] on span "Add Writer" at bounding box center [634, 427] width 45 height 24
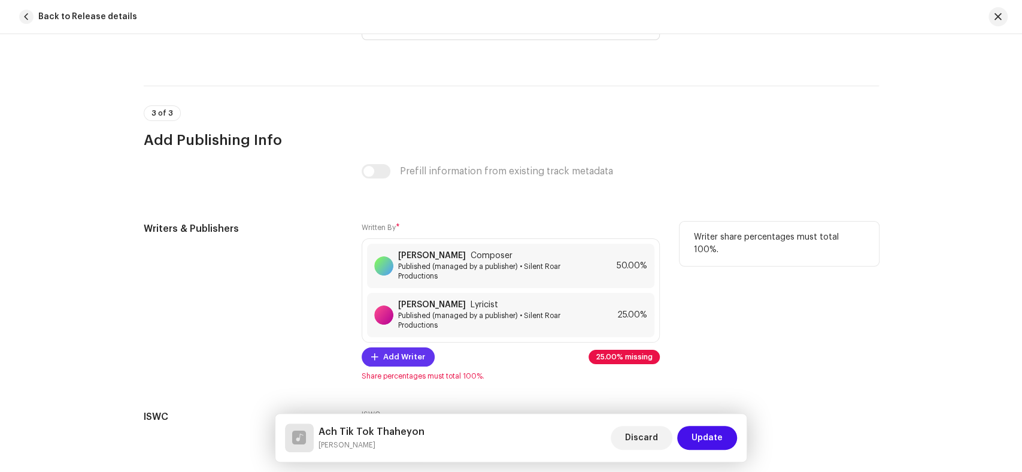
click at [385, 359] on span "Add Writer" at bounding box center [404, 357] width 42 height 24
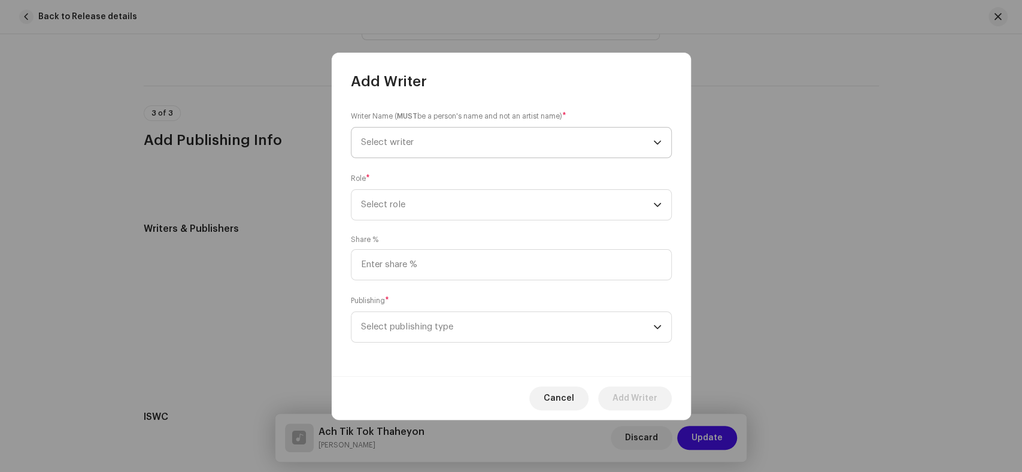
click at [467, 145] on span "Select writer" at bounding box center [507, 143] width 292 height 30
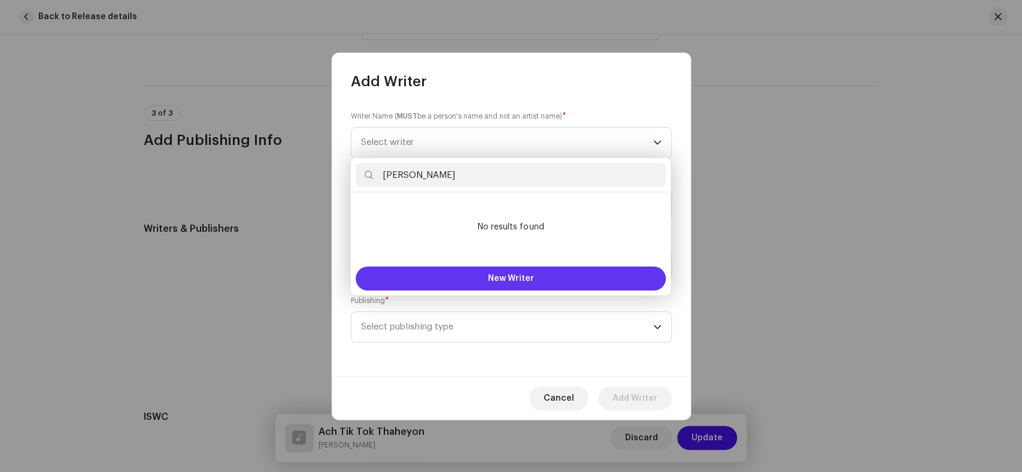
type input "Saleem Solangi"
click at [531, 279] on span "New Writer" at bounding box center [511, 278] width 46 height 8
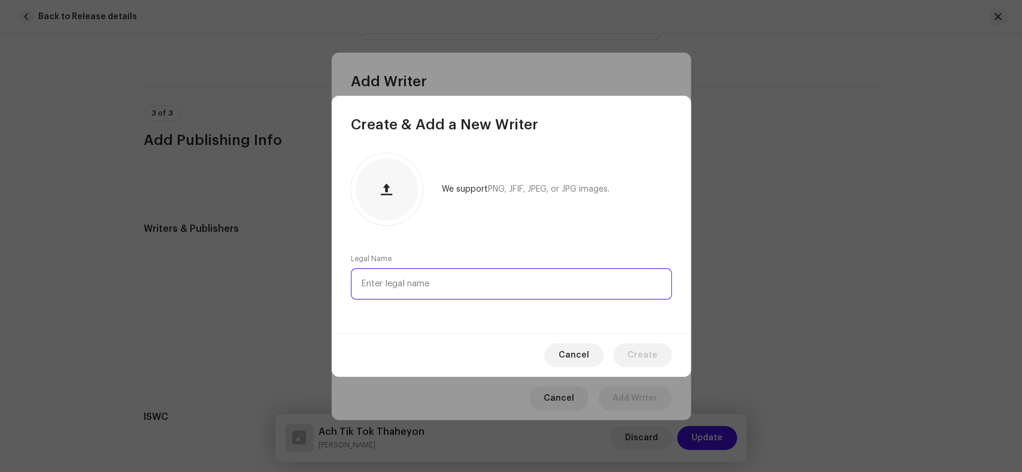
click at [472, 276] on input "text" at bounding box center [511, 283] width 321 height 31
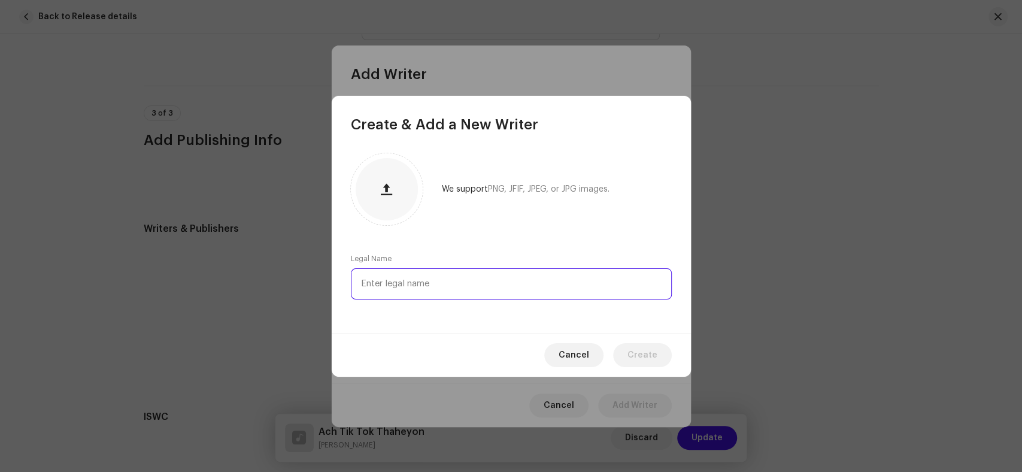
paste input "Saleem Solangi"
type input "Saleem Solangi"
click at [648, 358] on span "Create" at bounding box center [642, 355] width 30 height 24
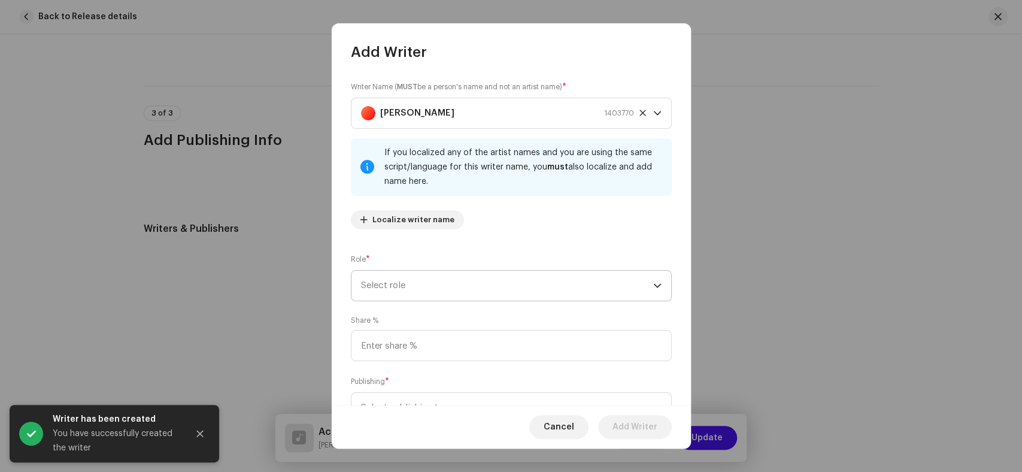
click at [436, 286] on span "Select role" at bounding box center [507, 286] width 292 height 30
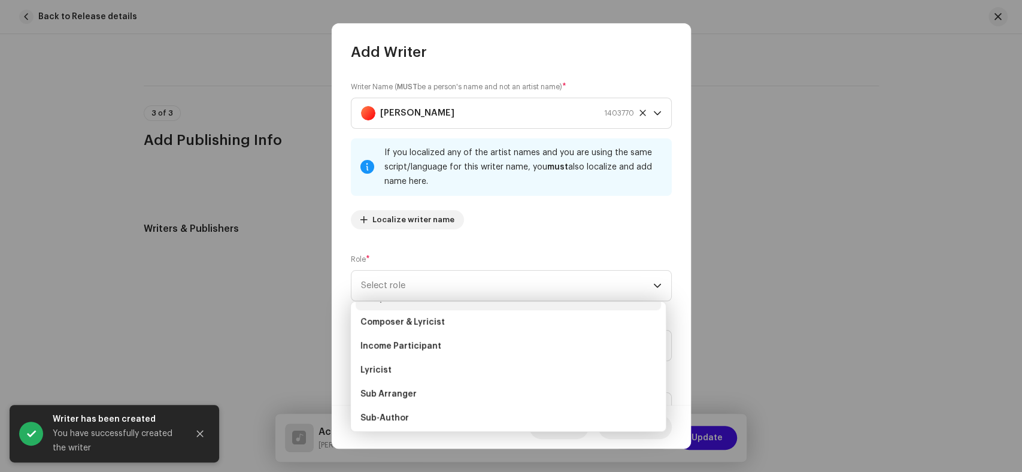
scroll to position [120, 0]
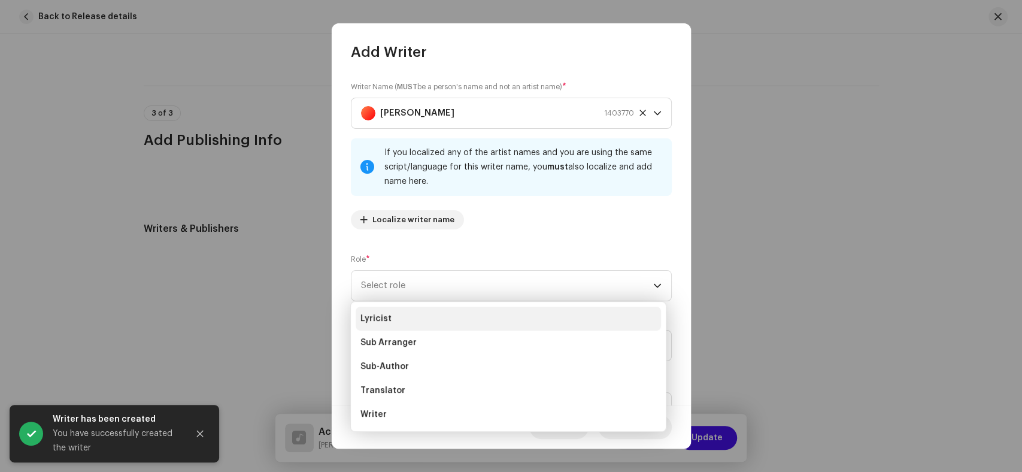
click at [367, 316] on span "Lyricist" at bounding box center [375, 319] width 31 height 12
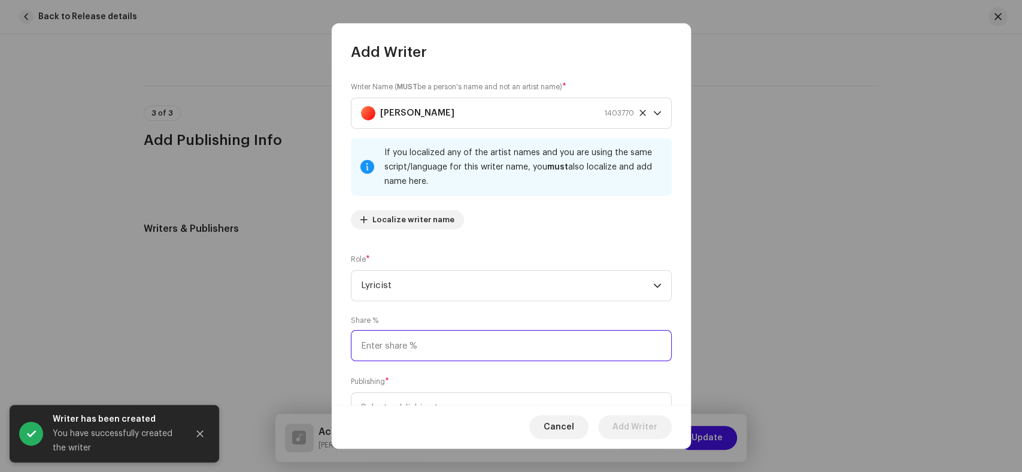
click at [465, 350] on input at bounding box center [511, 345] width 321 height 31
type input "50.00"
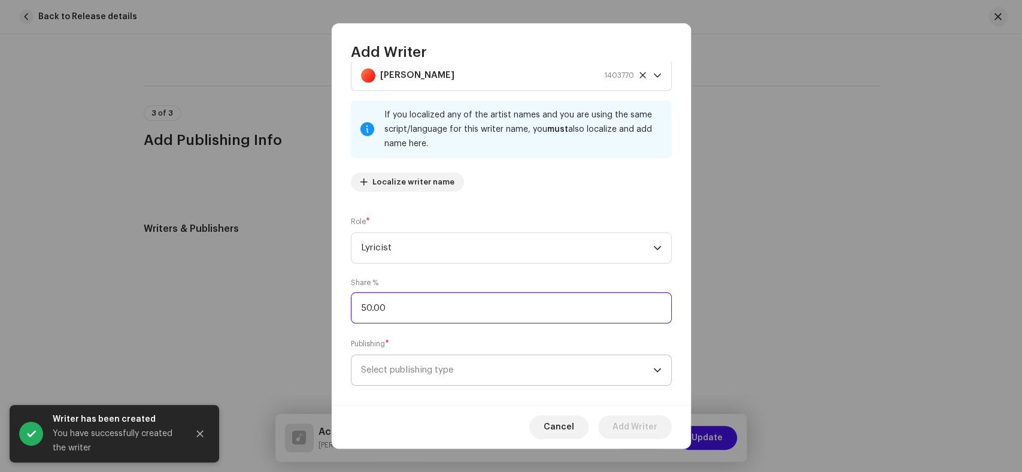
scroll to position [53, 0]
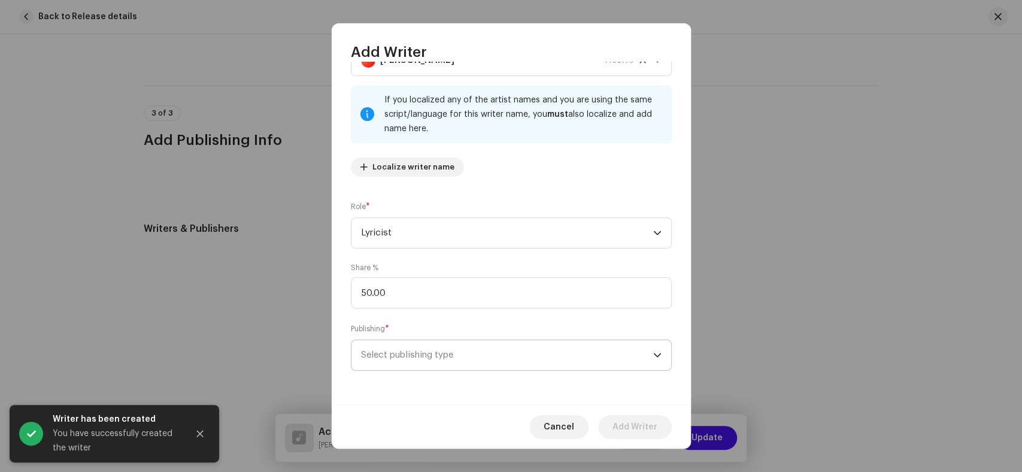
click at [490, 369] on span "Select publishing type" at bounding box center [507, 355] width 292 height 30
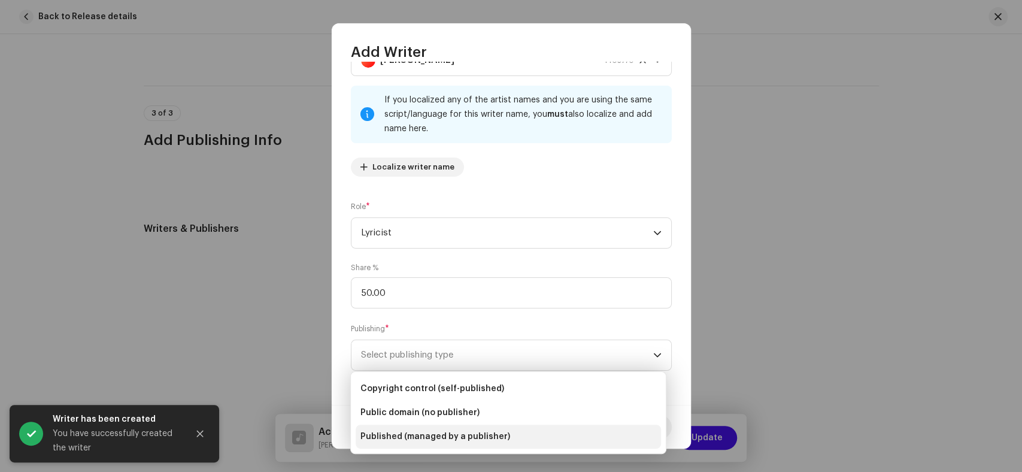
click at [438, 442] on span "Published (managed by a publisher)" at bounding box center [435, 436] width 150 height 12
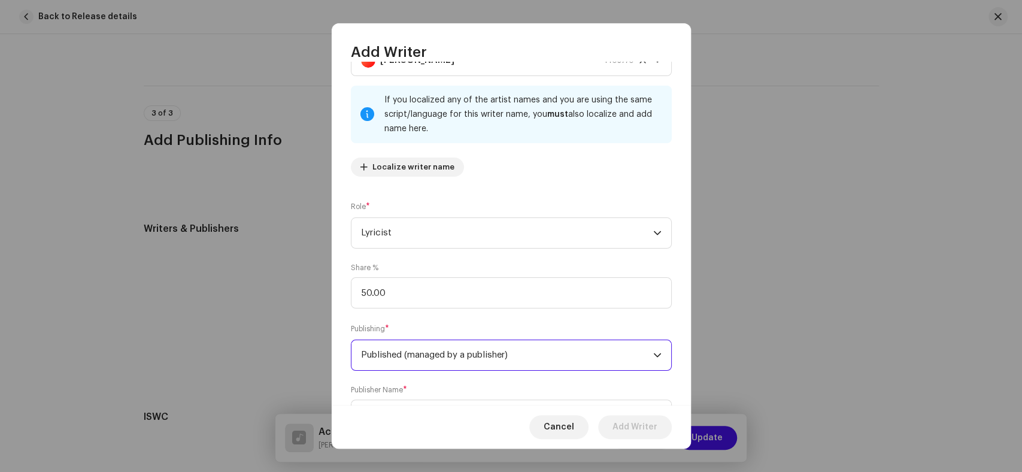
scroll to position [113, 0]
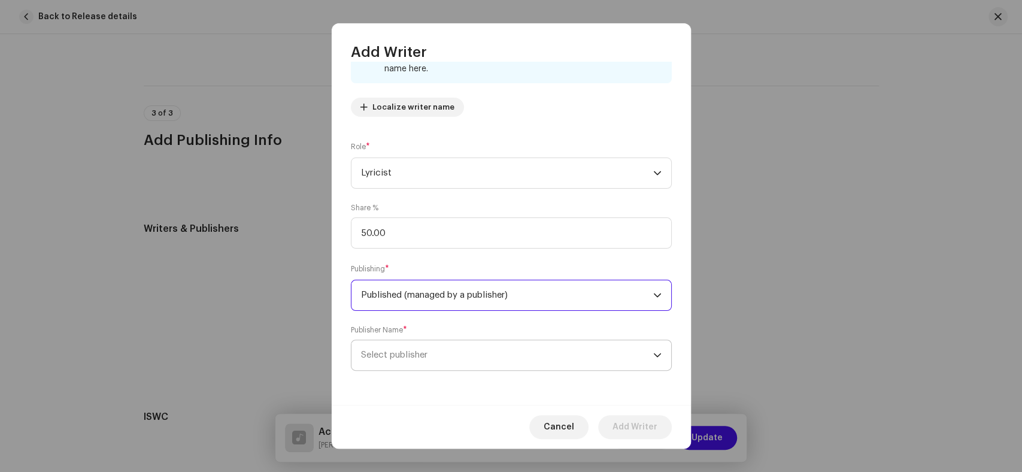
click at [489, 363] on span "Select publisher" at bounding box center [507, 355] width 292 height 30
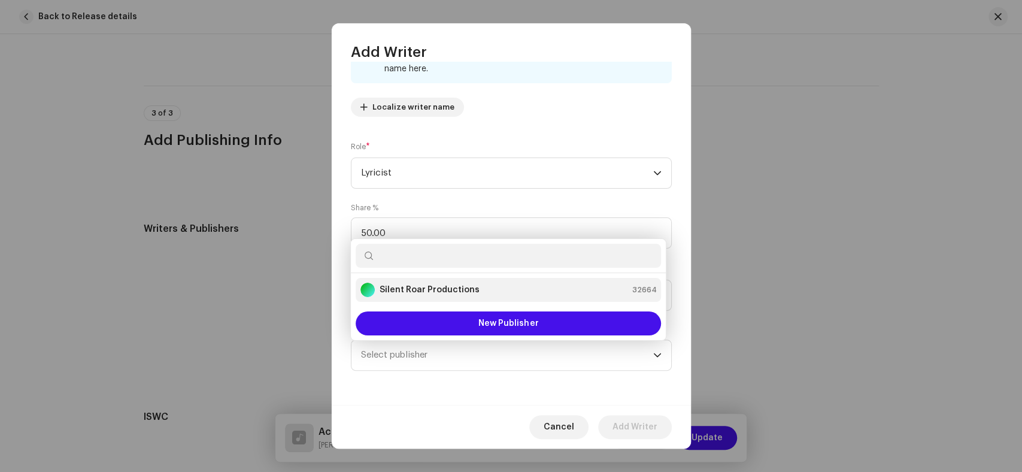
click at [420, 289] on strong "Silent Roar Productions" at bounding box center [430, 290] width 100 height 12
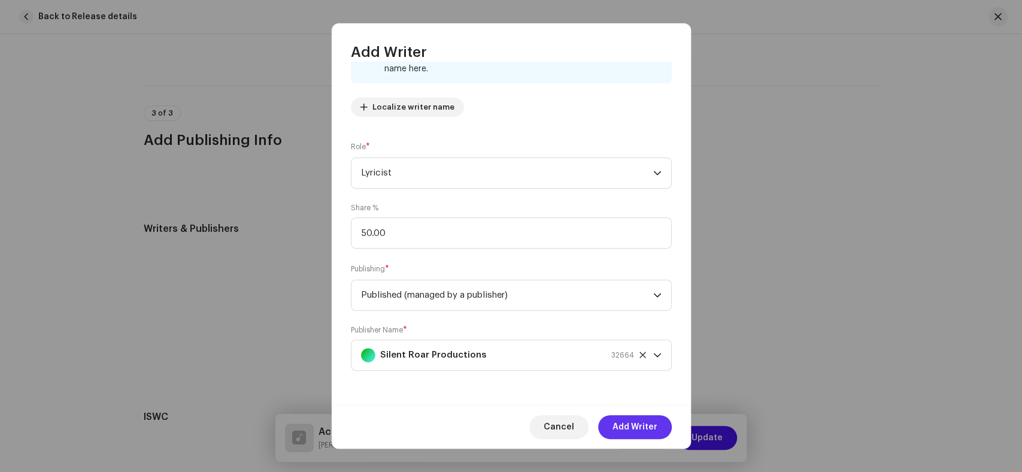
click at [639, 425] on span "Add Writer" at bounding box center [634, 427] width 45 height 24
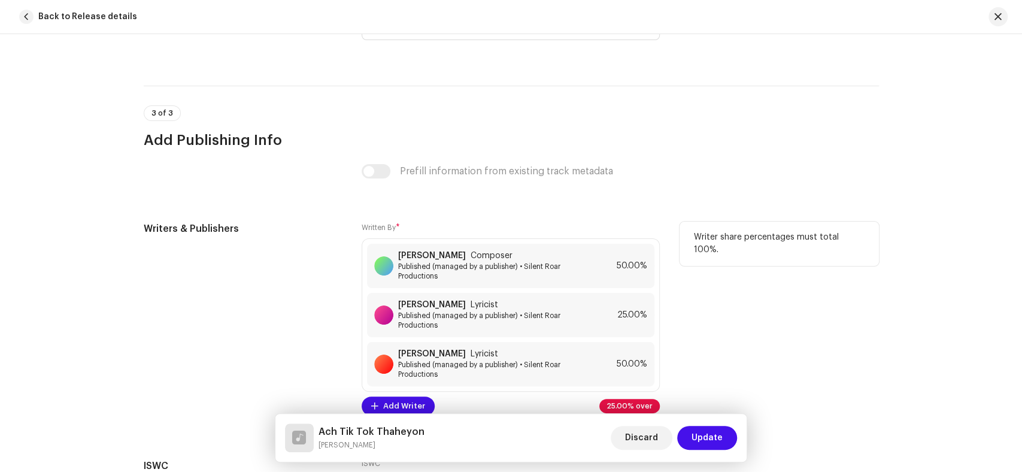
scroll to position [2586, 0]
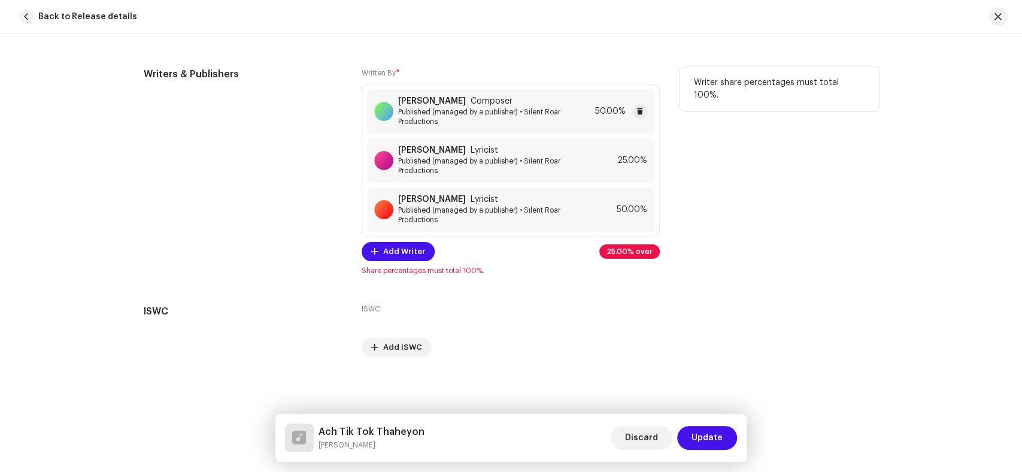
click at [438, 110] on span "Published (managed by a publisher) • Silent Roar Productions" at bounding box center [494, 116] width 192 height 19
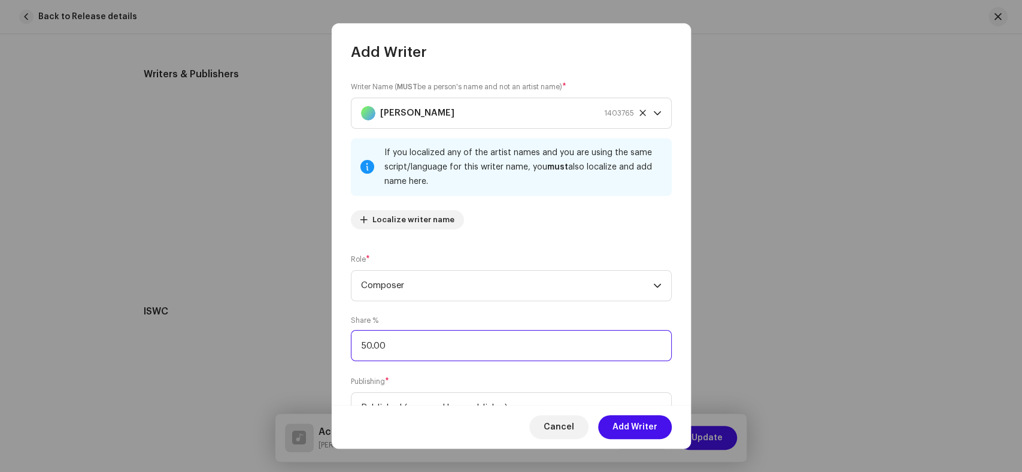
click at [363, 348] on input "50.00" at bounding box center [511, 345] width 321 height 31
type input "25.00"
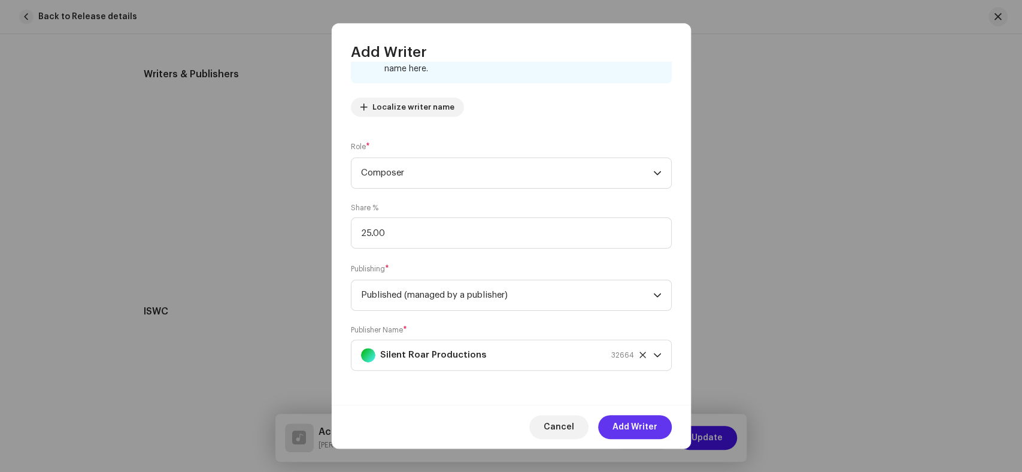
click at [643, 430] on span "Add Writer" at bounding box center [634, 427] width 45 height 24
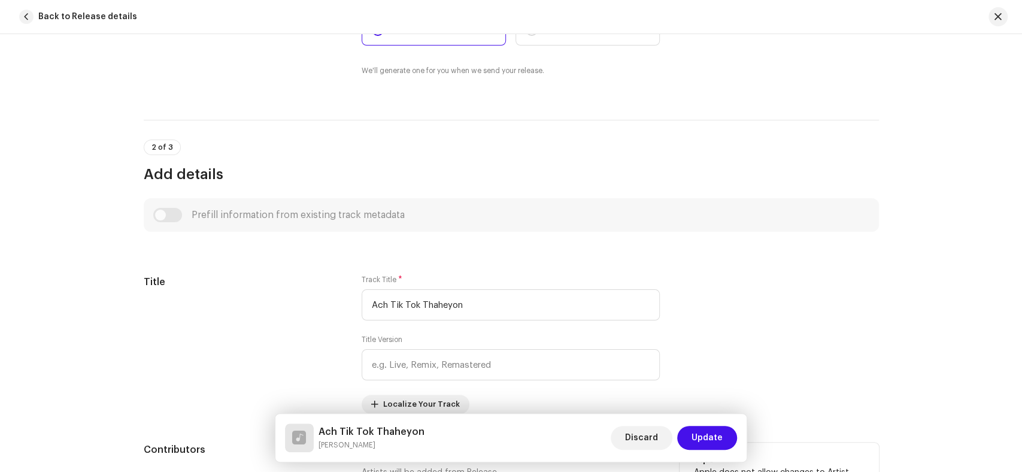
scroll to position [443, 0]
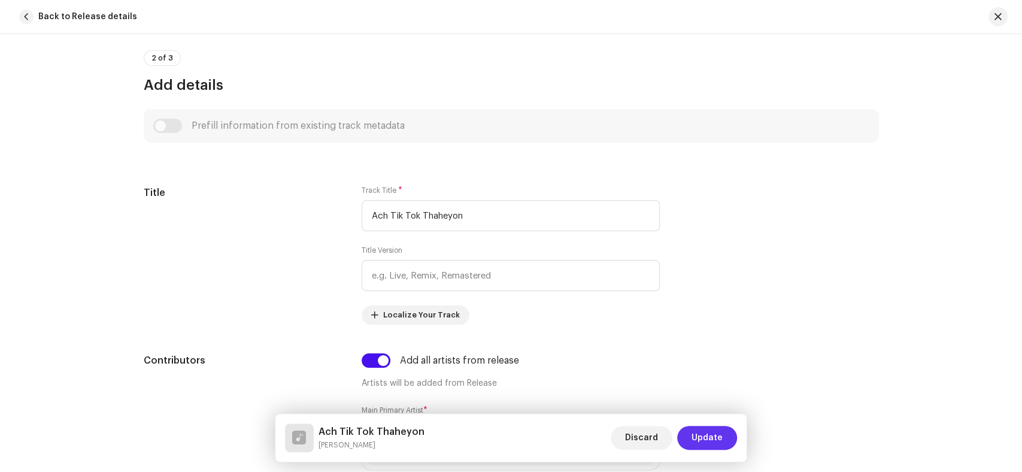
click at [714, 446] on span "Update" at bounding box center [706, 438] width 31 height 24
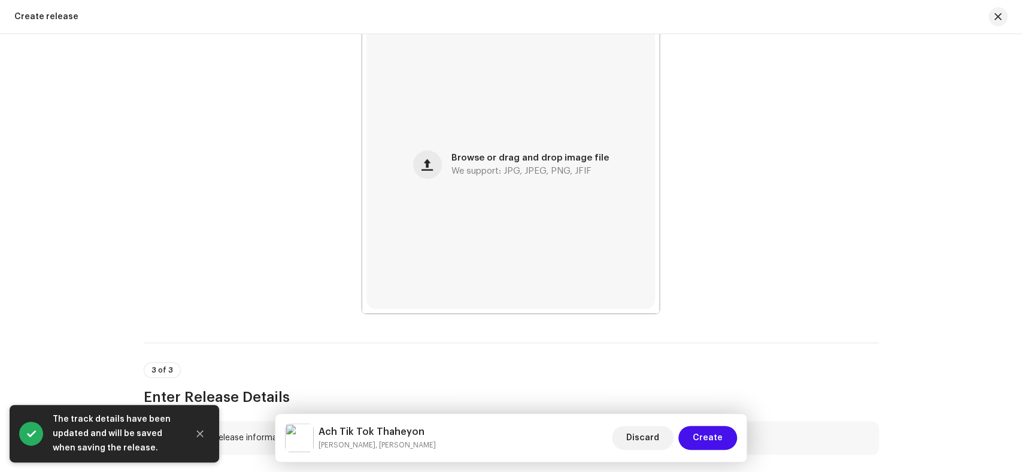
scroll to position [466, 0]
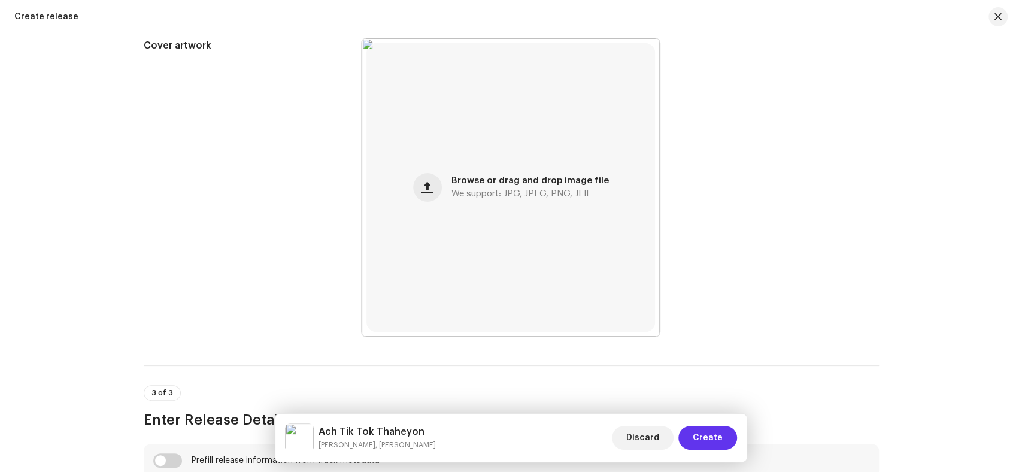
click at [709, 434] on span "Create" at bounding box center [708, 438] width 30 height 24
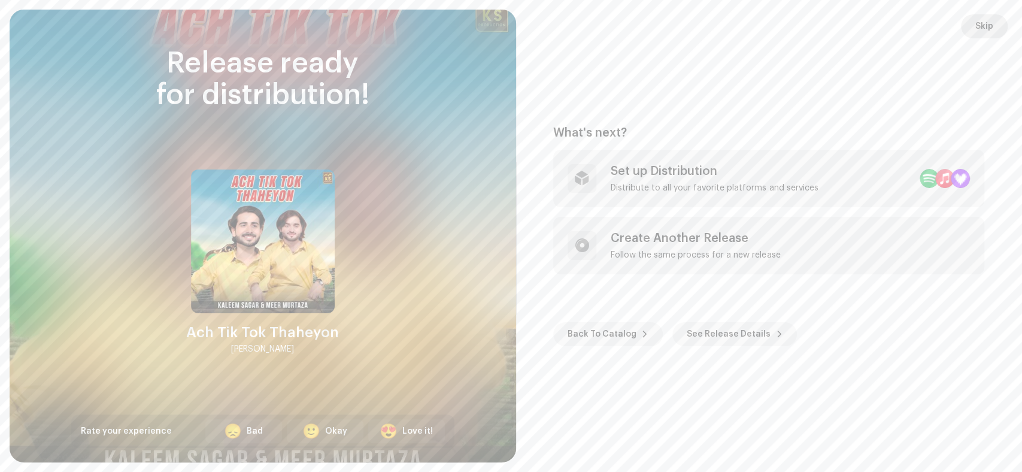
click at [984, 32] on span "Skip" at bounding box center [984, 26] width 18 height 24
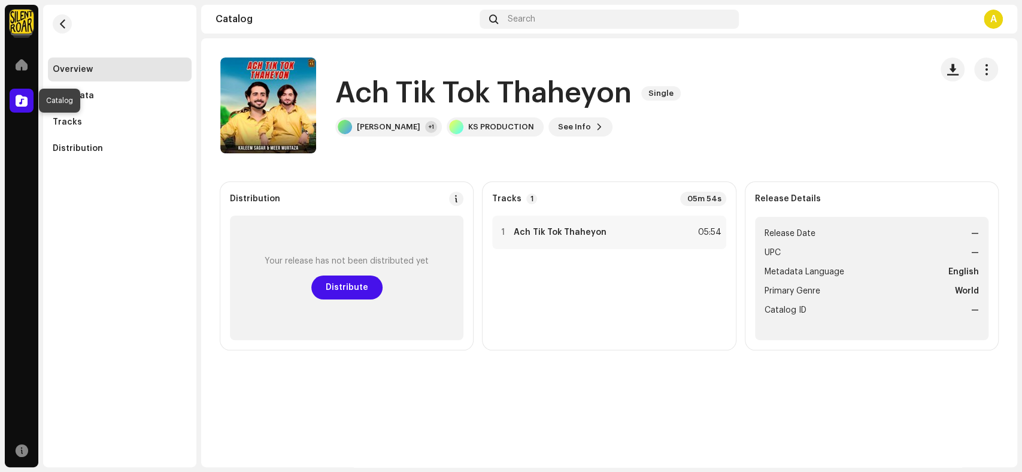
click at [15, 107] on div at bounding box center [22, 101] width 24 height 24
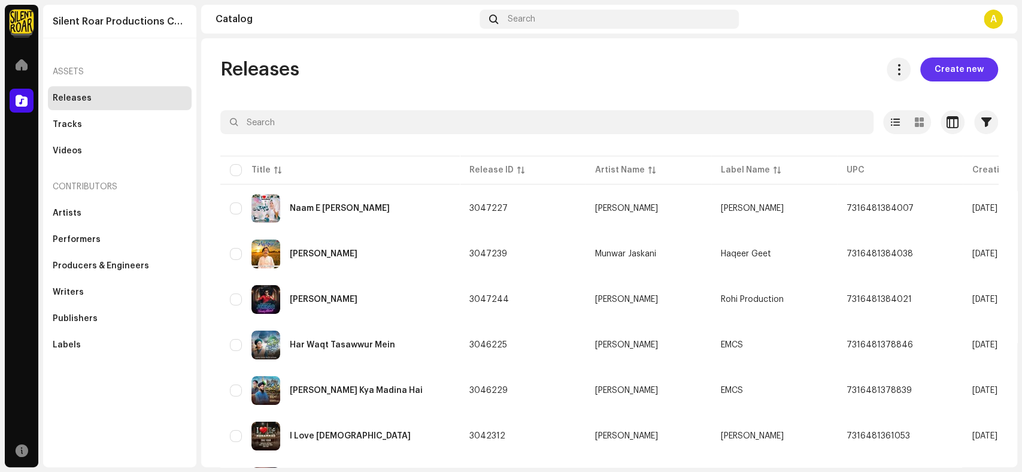
click at [929, 68] on button "Create new" at bounding box center [959, 69] width 78 height 24
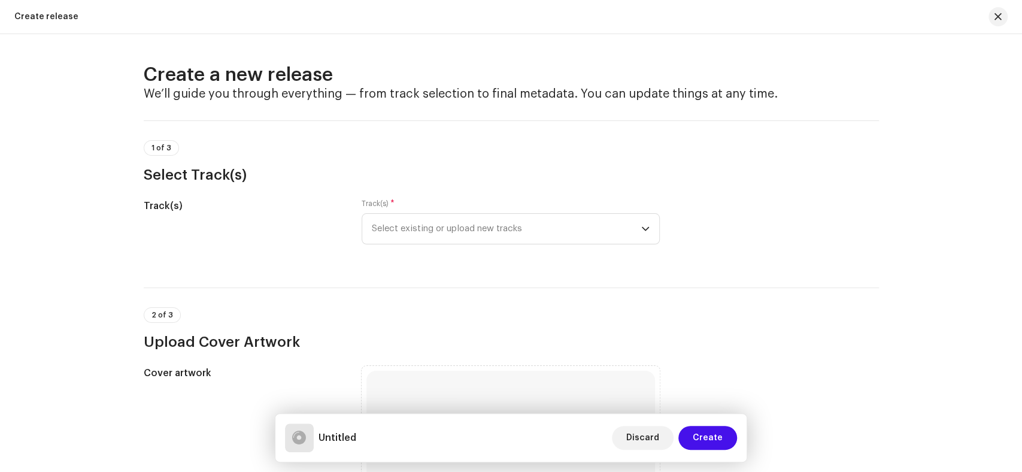
scroll to position [176, 0]
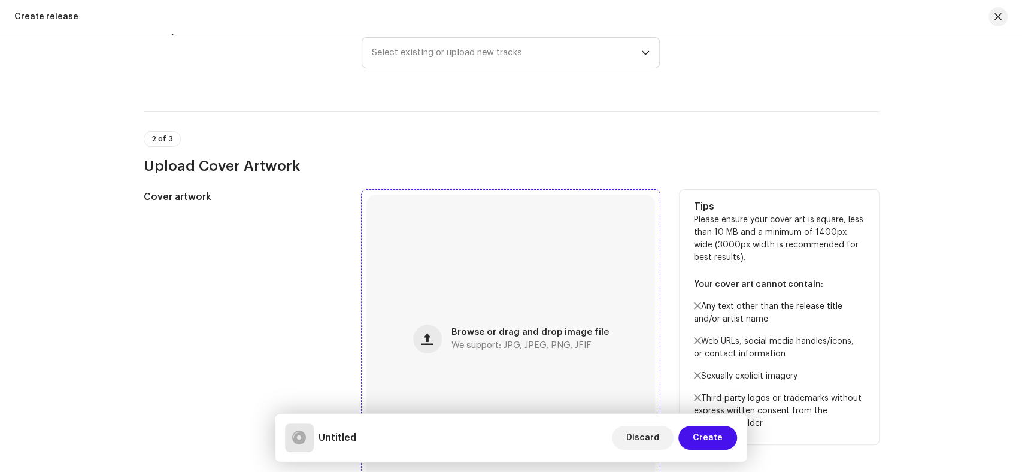
click at [383, 197] on div "Browse or drag and drop image file We support: JPG, JPEG, PNG, JFIF" at bounding box center [510, 339] width 289 height 289
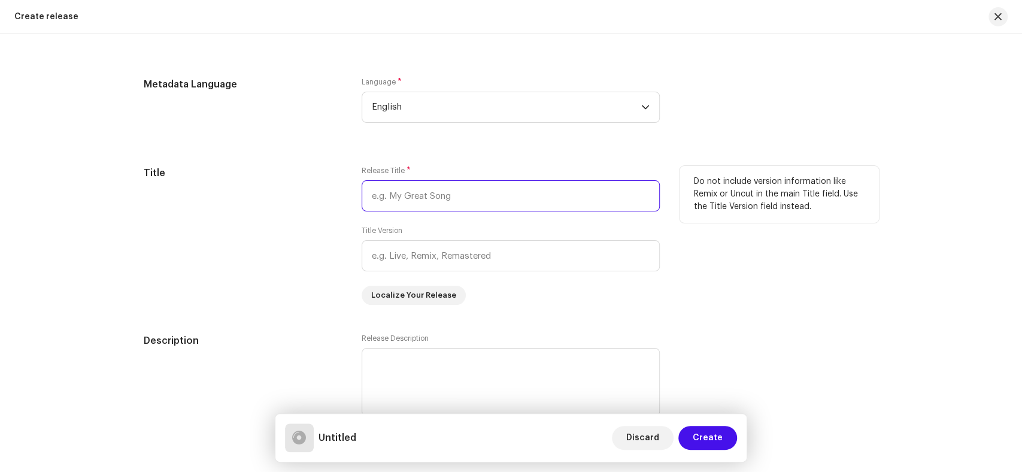
click at [491, 202] on input "text" at bounding box center [511, 195] width 298 height 31
paste input "Achu Je Aghiyan Dam Thai"
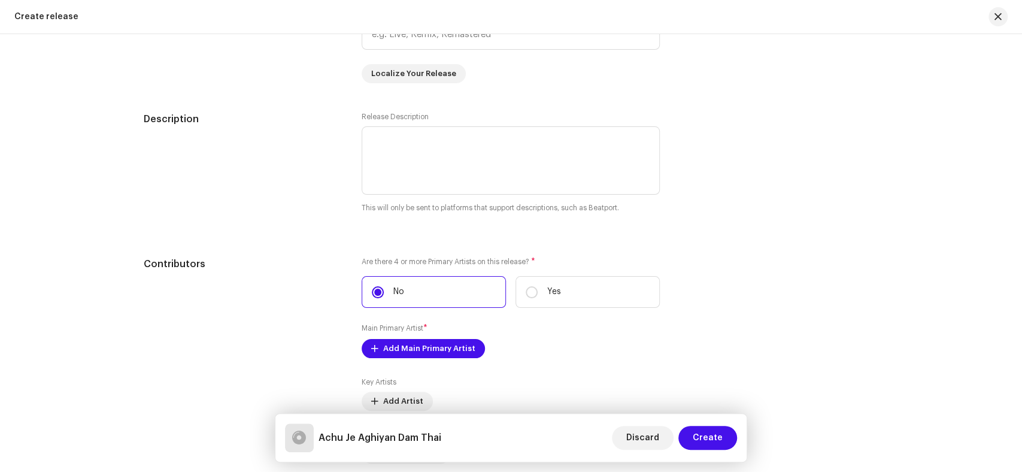
scroll to position [1130, 0]
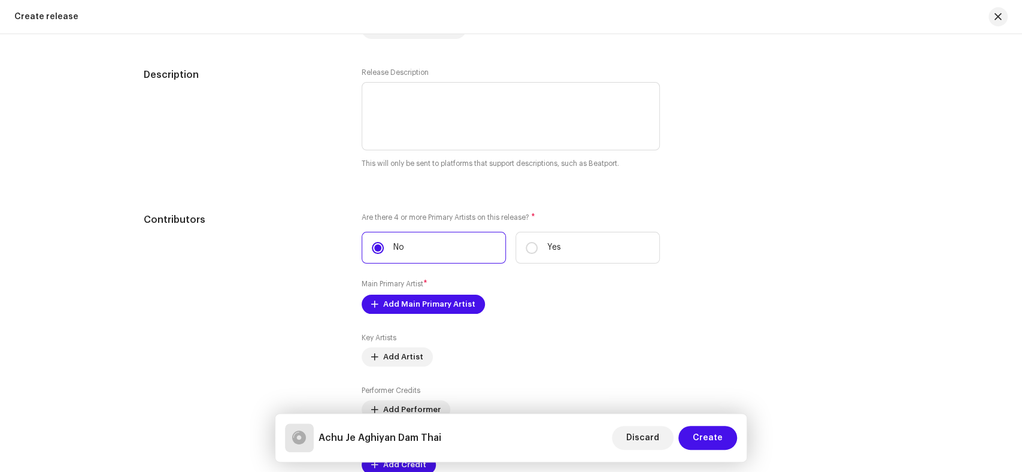
type input "Achu Je Aghiyan Dam Thai"
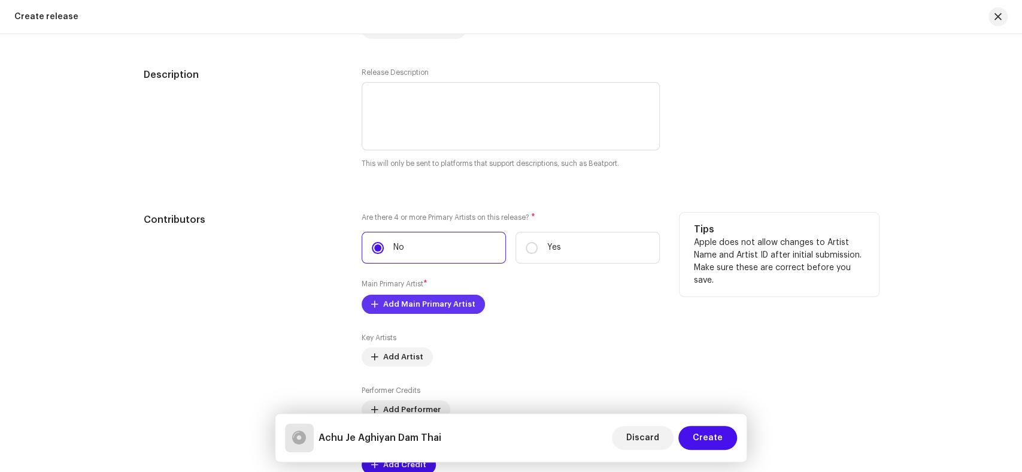
click at [389, 306] on span "Add Main Primary Artist" at bounding box center [429, 304] width 92 height 24
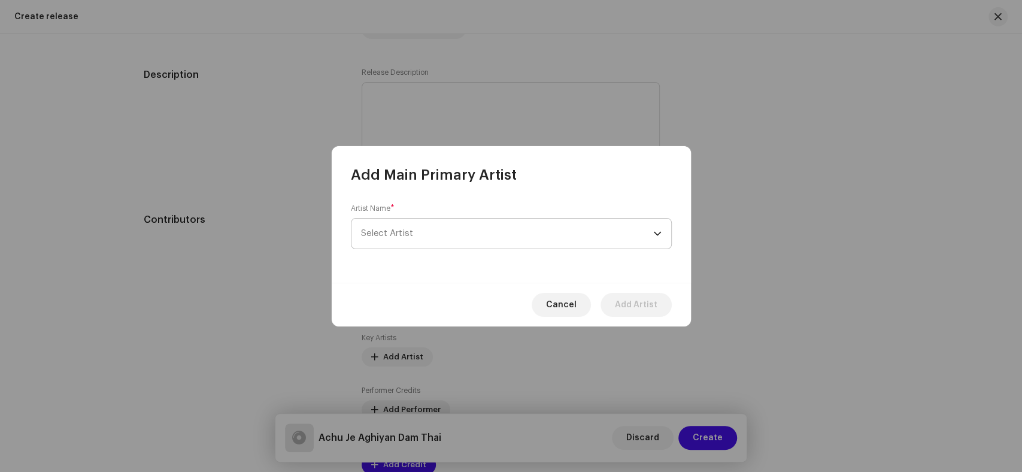
click at [508, 236] on span "Select Artist" at bounding box center [507, 234] width 292 height 30
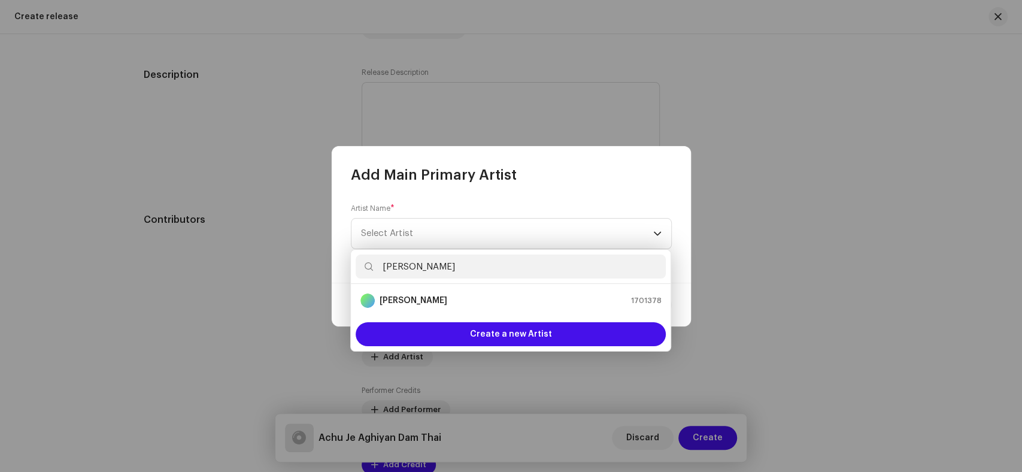
type input "Kaleem Sagar"
click at [455, 314] on ul "Kaleem Sagar 1701378" at bounding box center [511, 301] width 320 height 34
click at [455, 303] on div "Kaleem Sagar 1701378" at bounding box center [510, 300] width 301 height 14
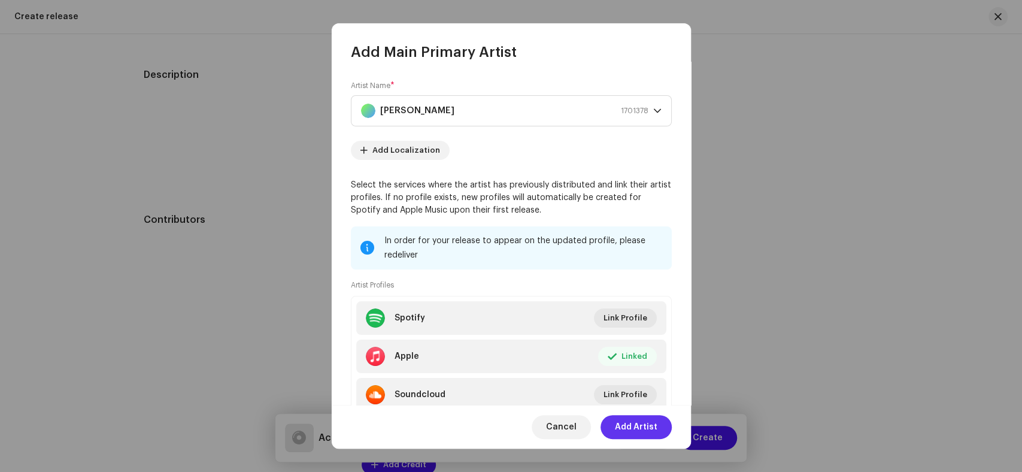
click at [649, 427] on span "Add Artist" at bounding box center [636, 427] width 43 height 24
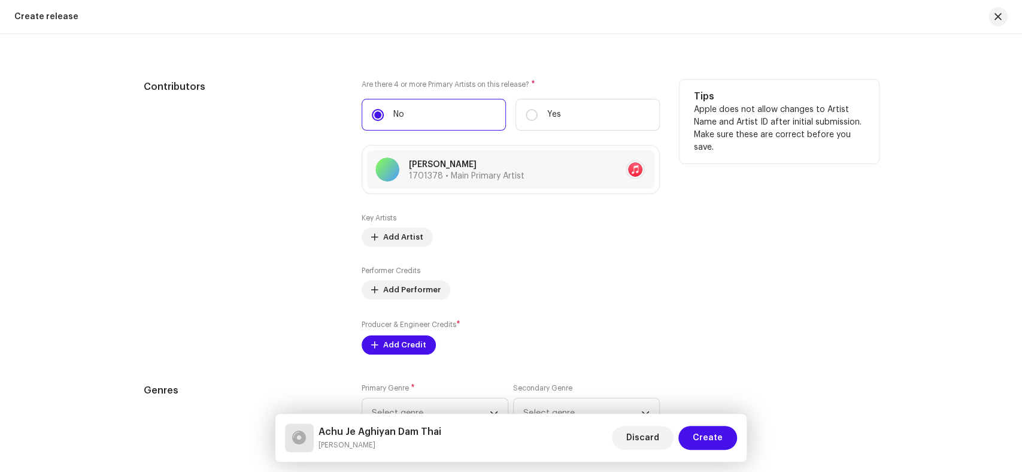
scroll to position [1264, 0]
click at [362, 230] on div "Key Artists Add Artist" at bounding box center [511, 230] width 298 height 34
click at [393, 241] on span "Add Artist" at bounding box center [403, 237] width 40 height 24
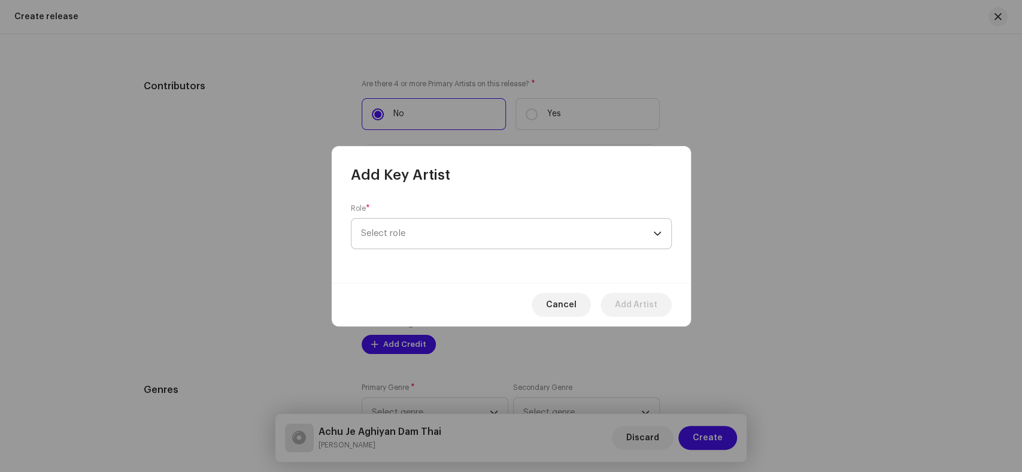
click at [554, 235] on span "Select role" at bounding box center [507, 234] width 292 height 30
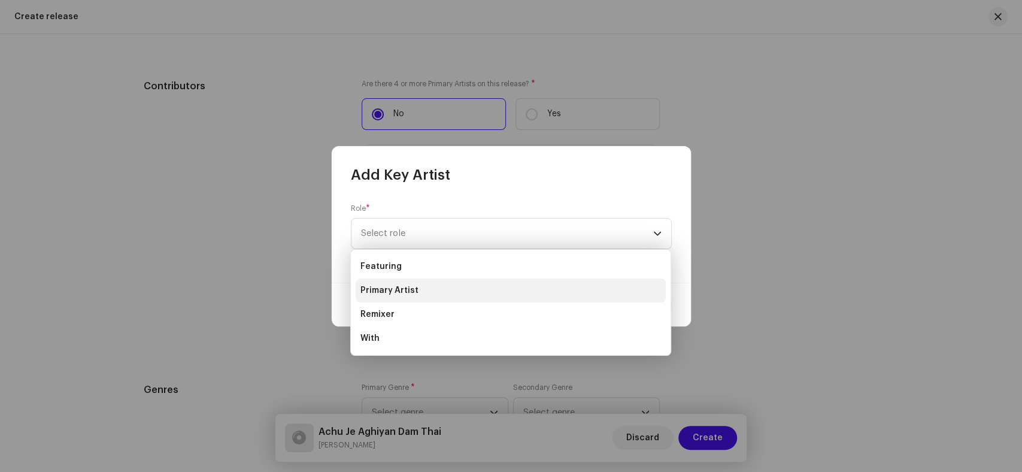
click at [394, 298] on li "Primary Artist" at bounding box center [511, 290] width 310 height 24
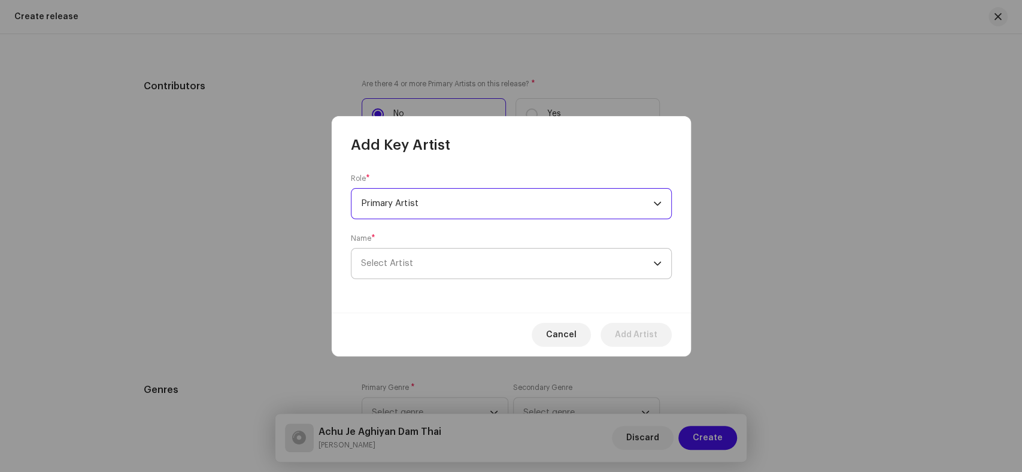
click at [486, 267] on span "Select Artist" at bounding box center [507, 263] width 292 height 30
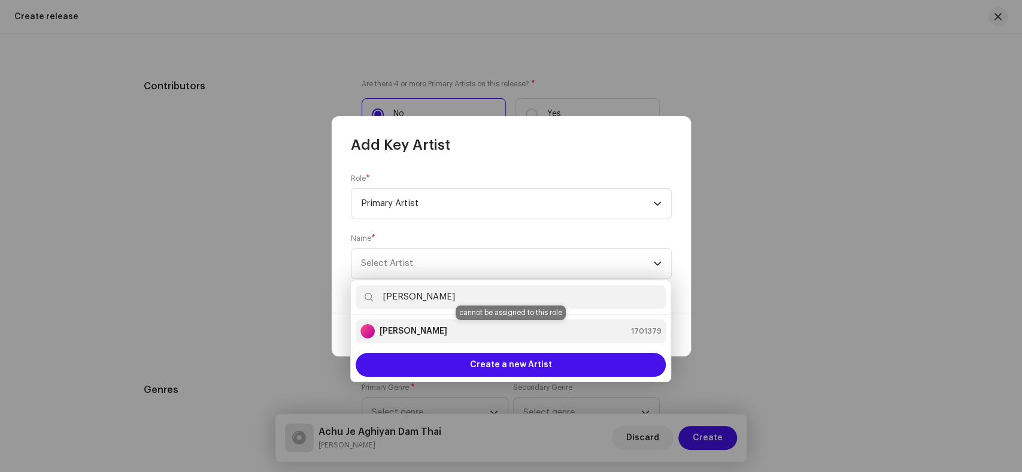
type input "Meer Murtaza"
click at [427, 335] on strong "Meer Murtaza" at bounding box center [414, 331] width 68 height 12
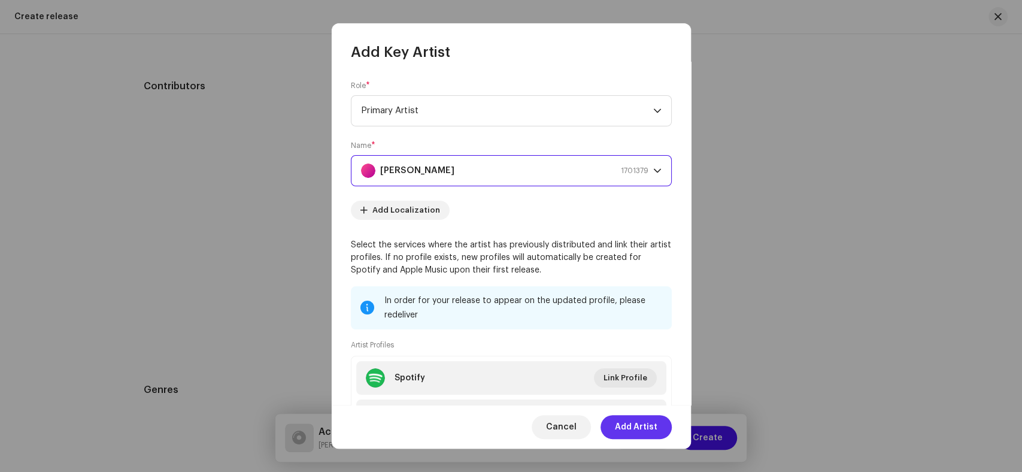
drag, startPoint x: 649, startPoint y: 427, endPoint x: 394, endPoint y: 360, distance: 263.9
click at [649, 427] on span "Add Artist" at bounding box center [636, 427] width 43 height 24
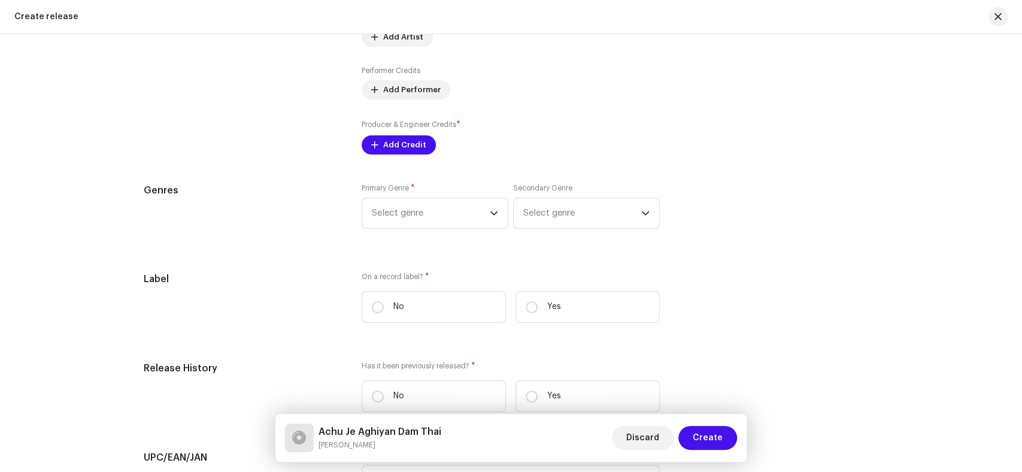
scroll to position [1397, 0]
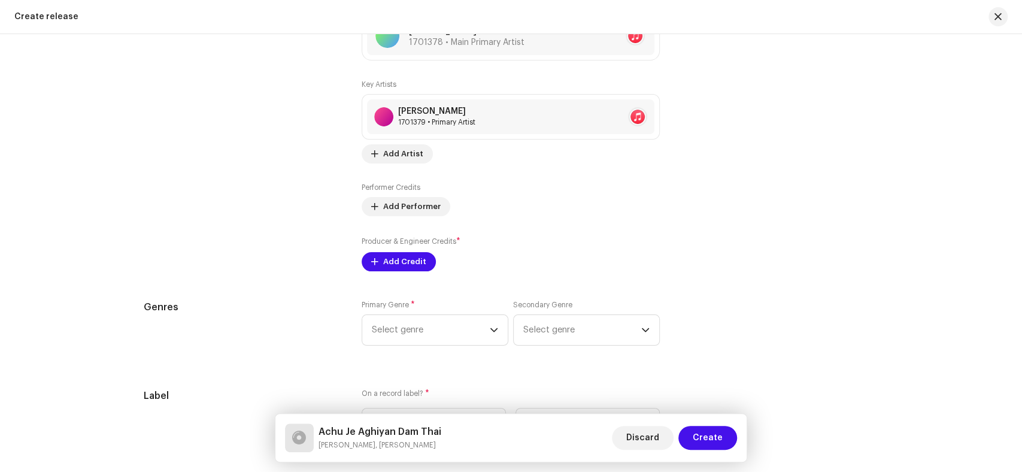
click at [404, 277] on div "Prefill release information from track metadata Compilation Is it a compilation…" at bounding box center [511, 119] width 735 height 1490
click at [407, 262] on span "Add Credit" at bounding box center [404, 262] width 43 height 24
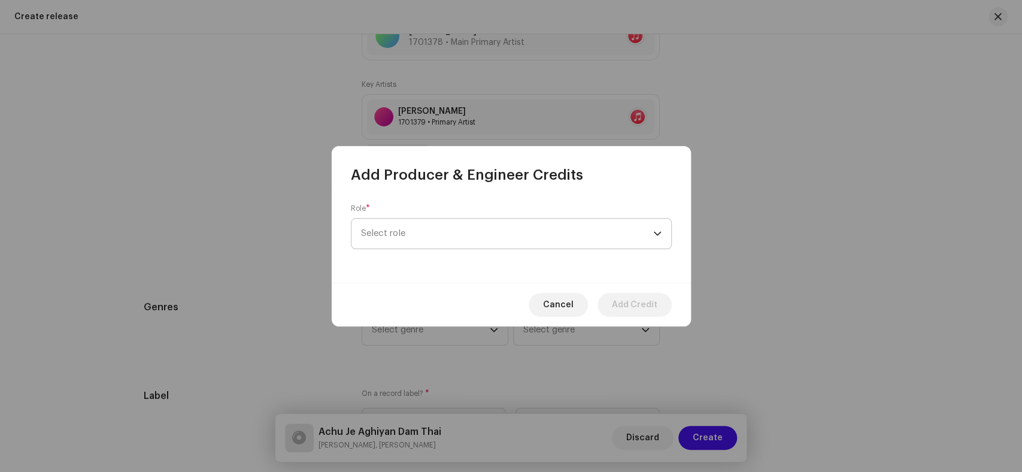
click at [575, 240] on span "Select role" at bounding box center [507, 234] width 292 height 30
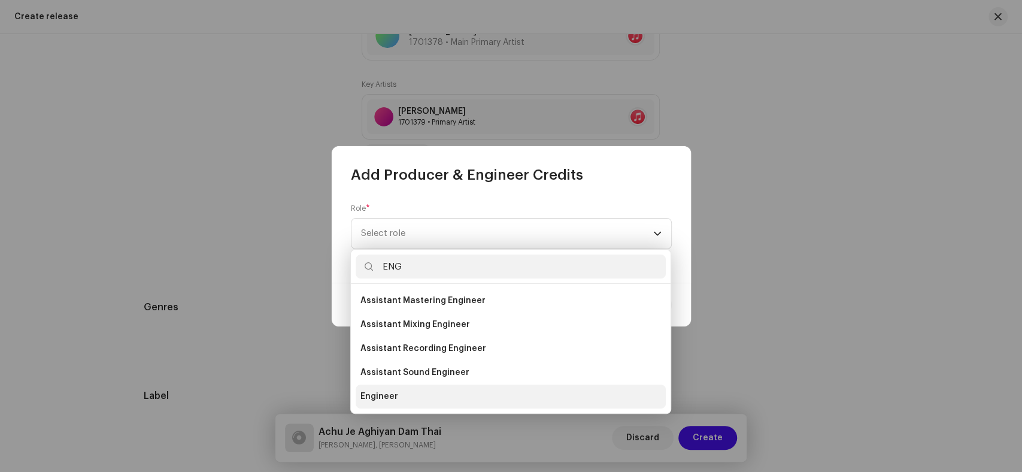
type input "ENG"
drag, startPoint x: 391, startPoint y: 398, endPoint x: 542, endPoint y: 286, distance: 187.9
click at [392, 397] on span "Engineer" at bounding box center [379, 396] width 38 height 12
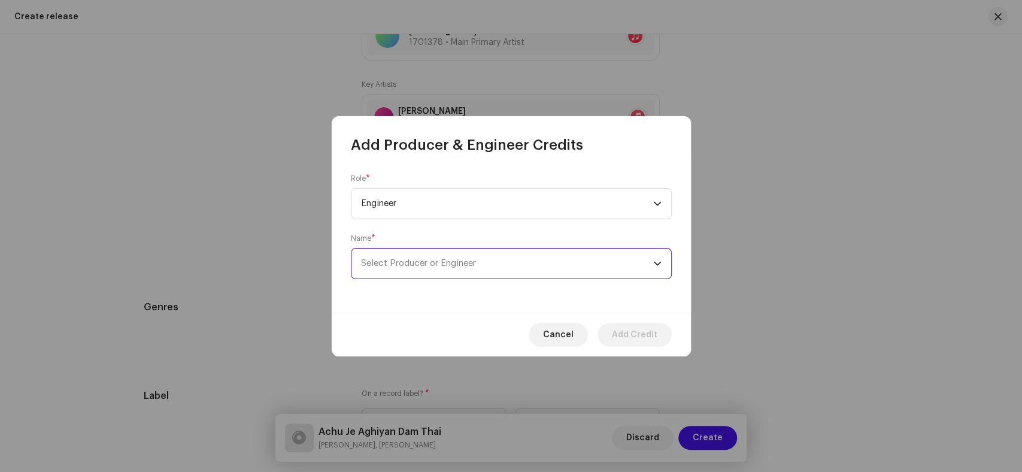
click at [546, 269] on span "Select Producer or Engineer" at bounding box center [507, 263] width 292 height 30
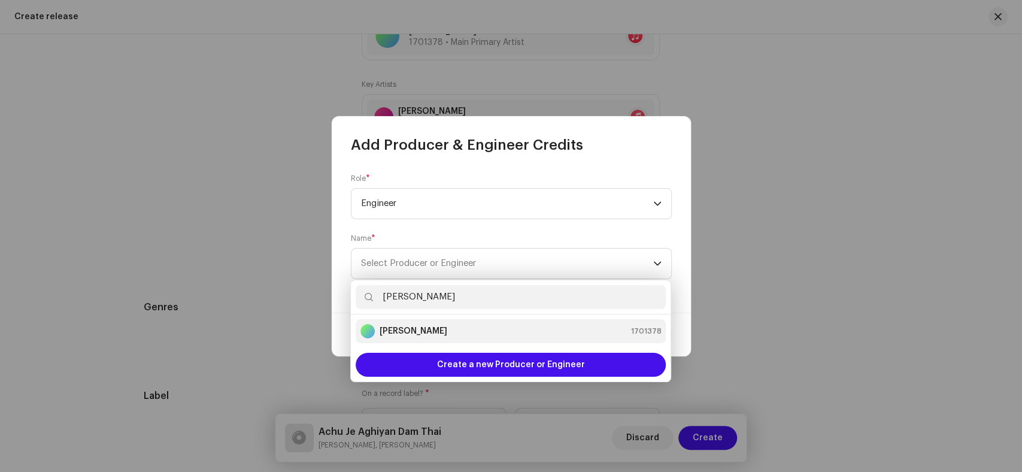
type input "Kaleem Sagar"
click at [436, 332] on div "Kaleem Sagar 1701378" at bounding box center [510, 331] width 301 height 14
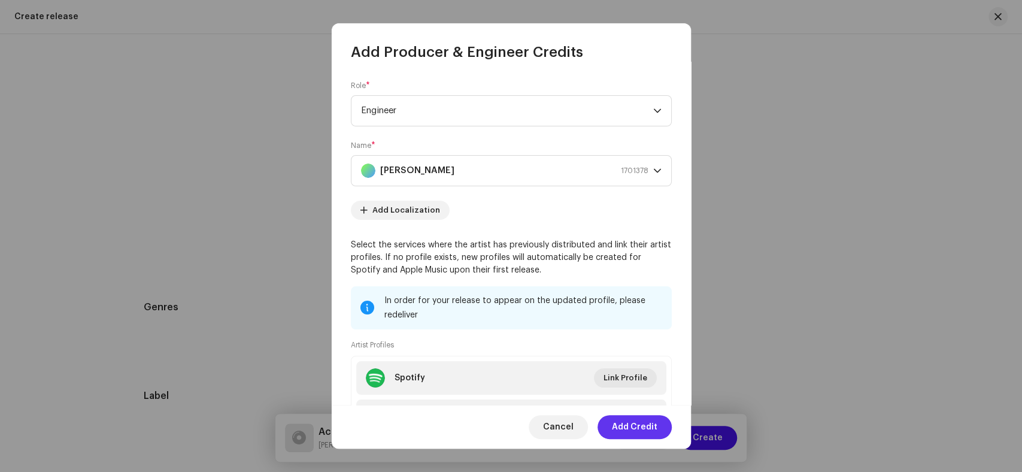
drag, startPoint x: 641, startPoint y: 427, endPoint x: 264, endPoint y: 319, distance: 391.9
click at [640, 427] on span "Add Credit" at bounding box center [635, 427] width 46 height 24
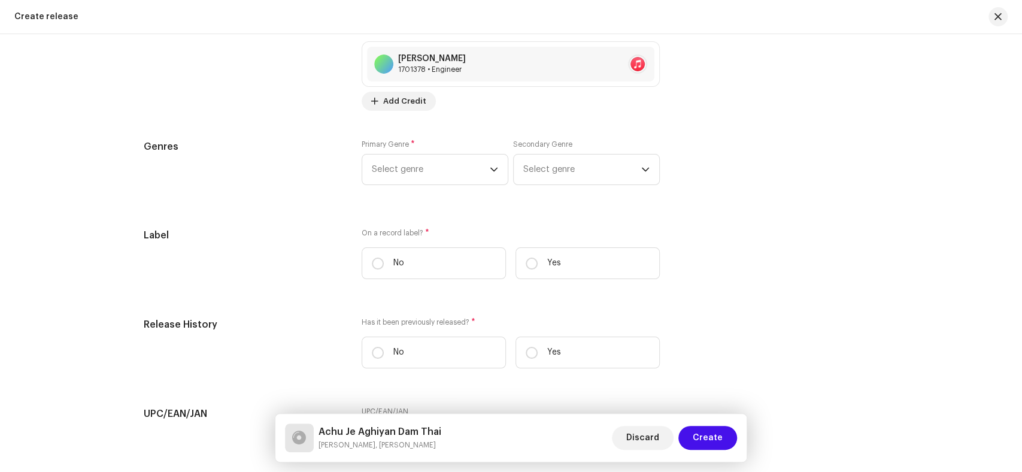
scroll to position [1663, 0]
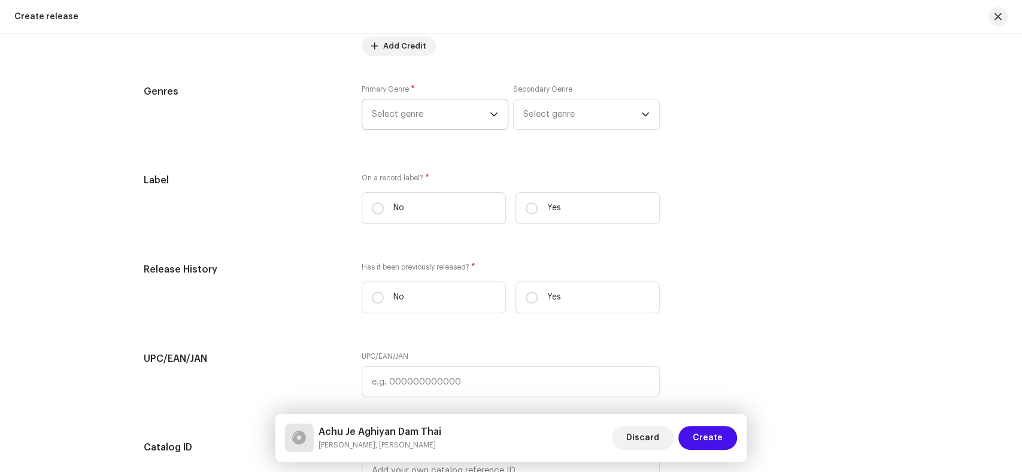
click at [406, 116] on span "Select genre" at bounding box center [431, 114] width 118 height 30
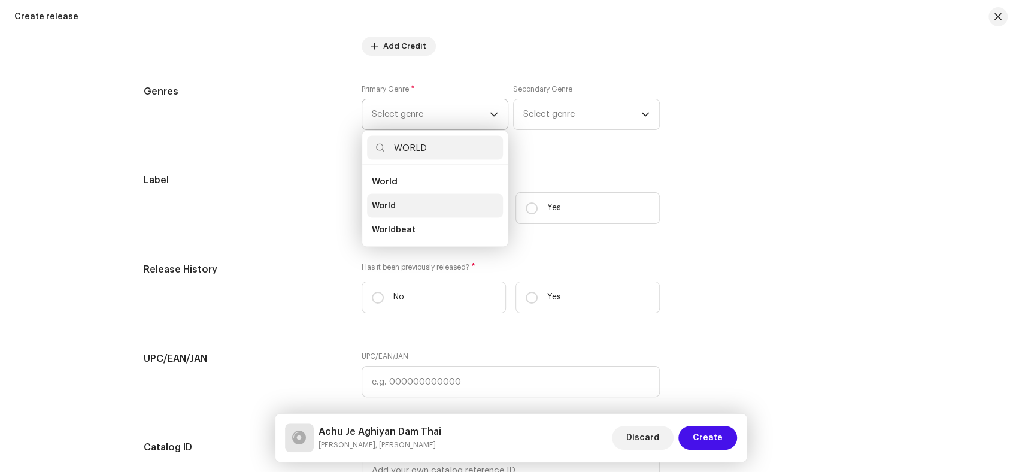
type input "WORLD"
click at [385, 201] on li "World" at bounding box center [435, 206] width 136 height 24
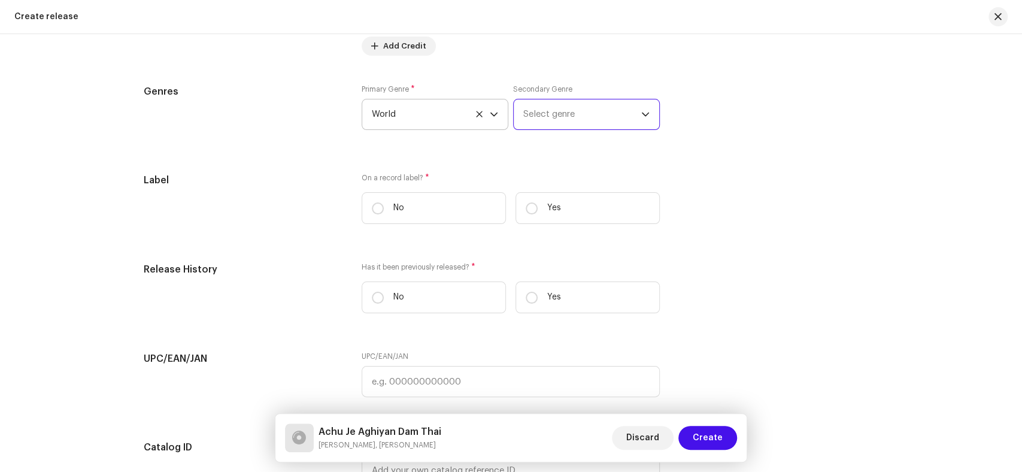
click at [590, 118] on span "Select genre" at bounding box center [582, 114] width 118 height 30
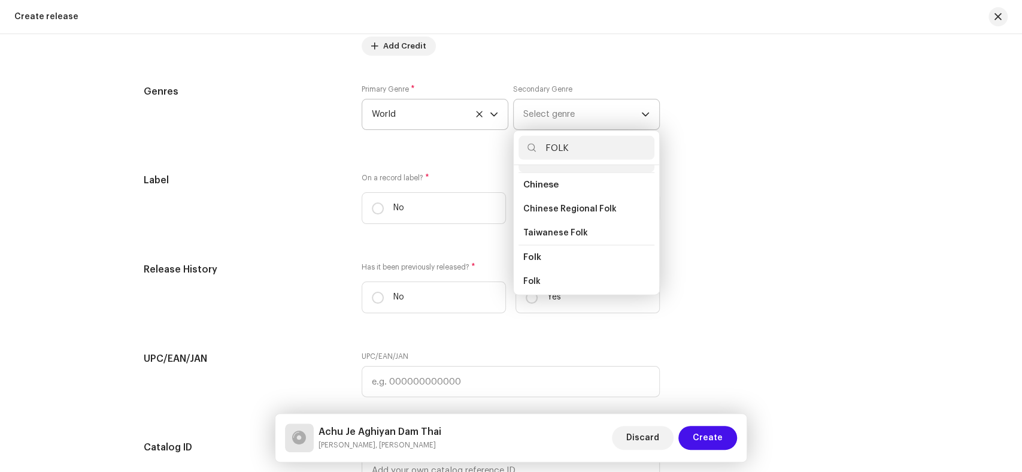
scroll to position [66, 0]
type input "FOLK"
click at [541, 257] on li "Folk" at bounding box center [586, 260] width 136 height 24
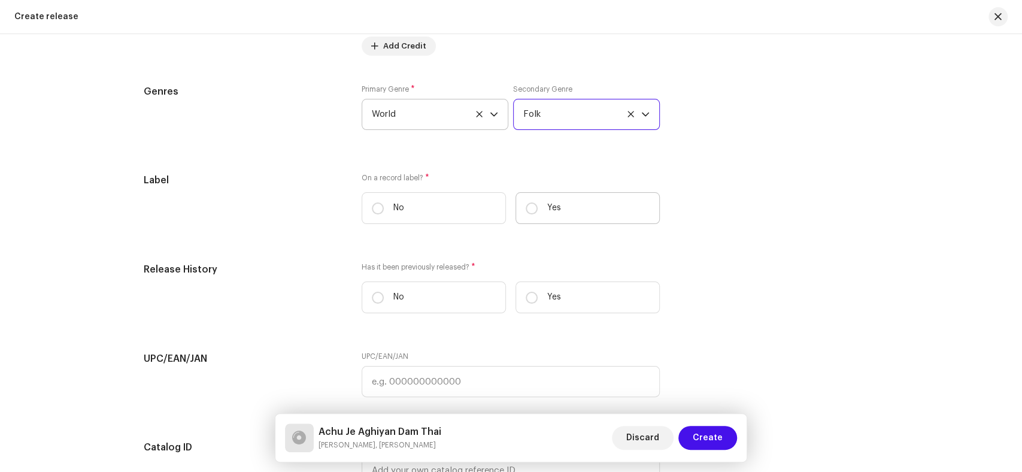
click at [521, 208] on label "Yes" at bounding box center [587, 208] width 144 height 32
click at [526, 208] on input "Yes" at bounding box center [532, 208] width 12 height 12
radio input "true"
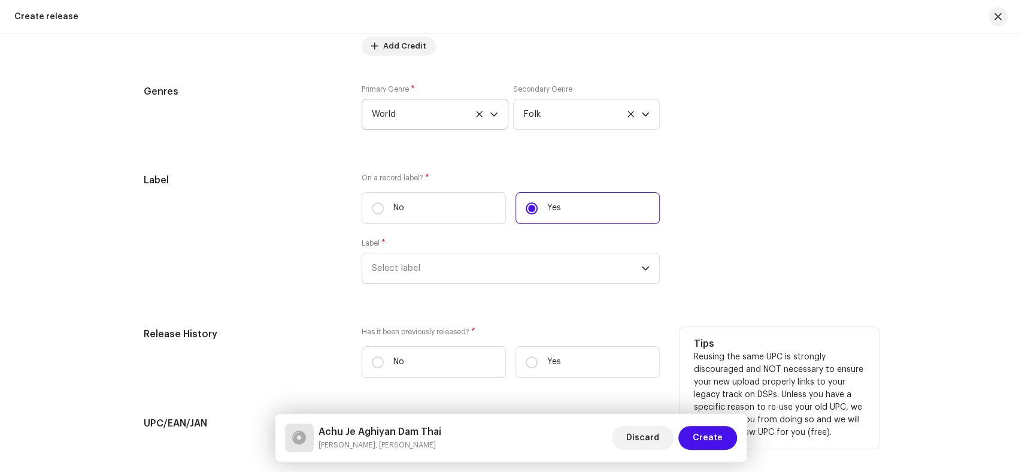
click at [196, 348] on div "Release History" at bounding box center [243, 357] width 199 height 60
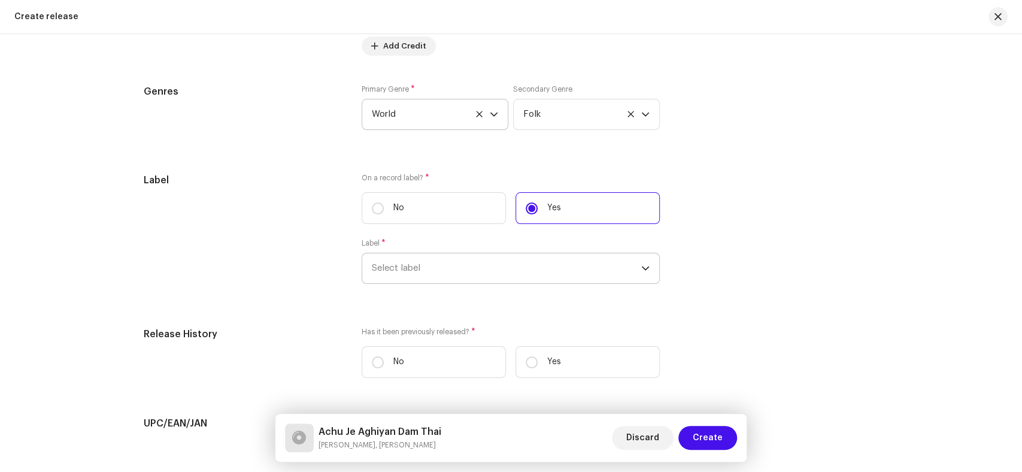
click at [437, 278] on span "Select label" at bounding box center [506, 268] width 269 height 30
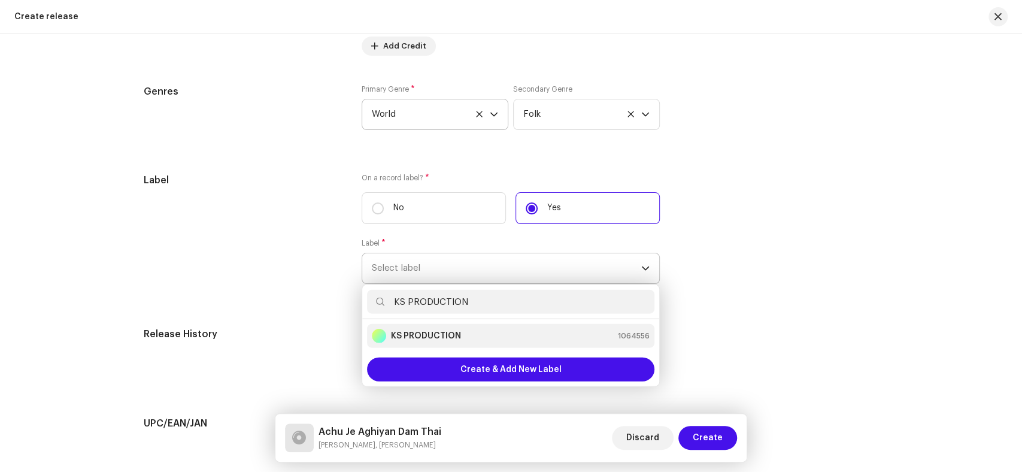
type input "KS PRODUCTION"
click at [436, 332] on div "KS PRODUCTION" at bounding box center [416, 336] width 89 height 14
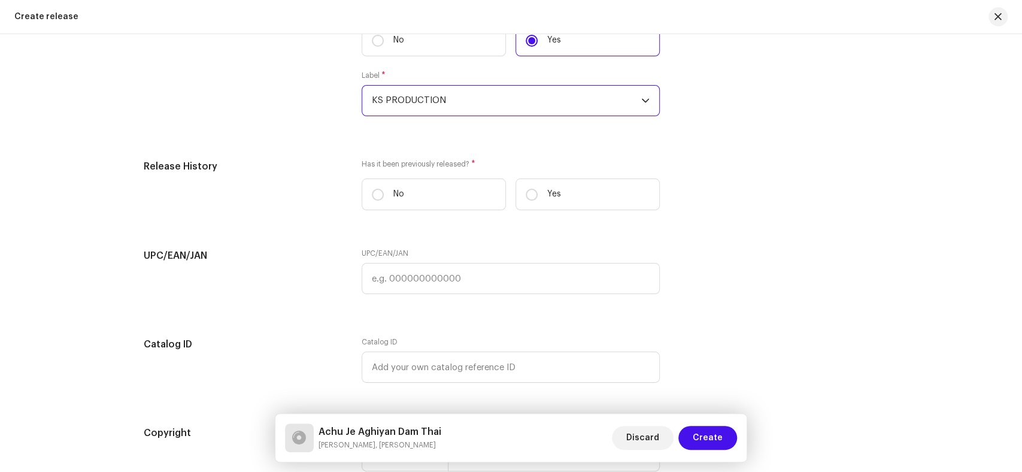
scroll to position [1863, 0]
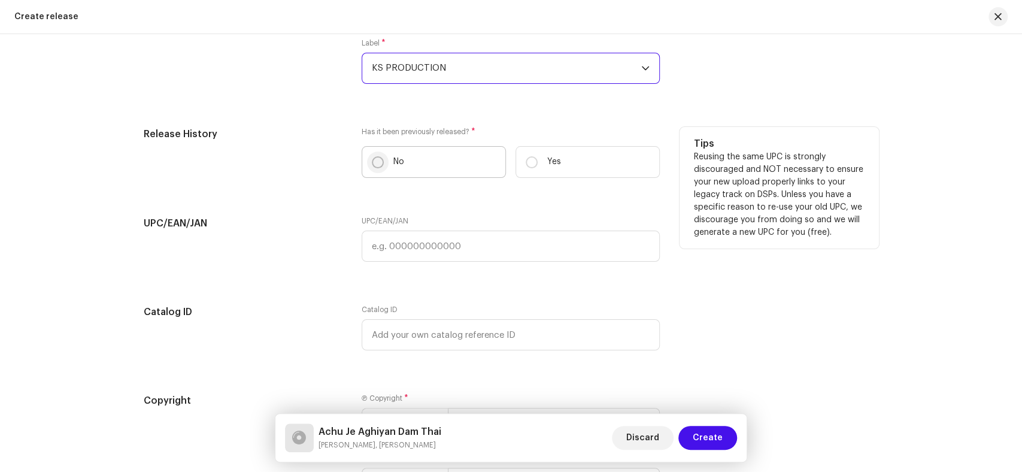
click at [372, 165] on input "No" at bounding box center [378, 162] width 12 height 12
radio input "true"
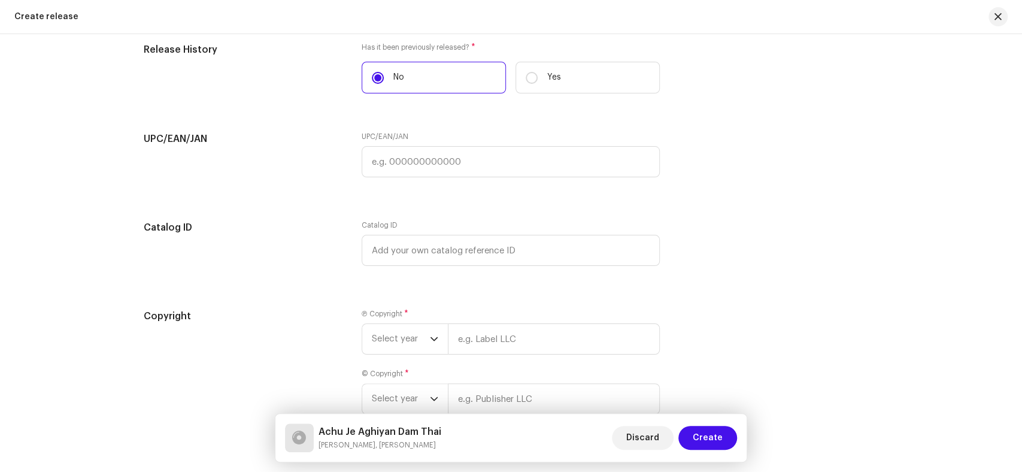
scroll to position [2025, 0]
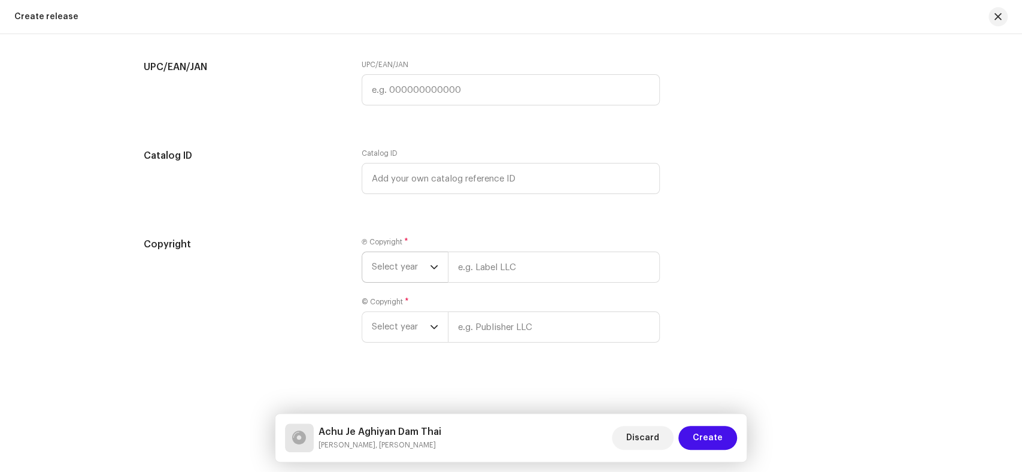
click at [402, 268] on span "Select year" at bounding box center [401, 267] width 58 height 30
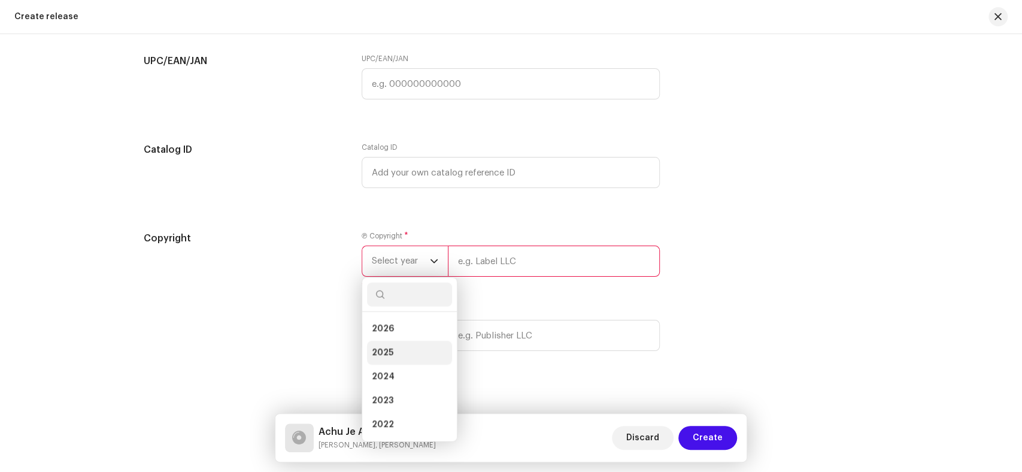
click at [379, 354] on span "2025" at bounding box center [383, 353] width 22 height 12
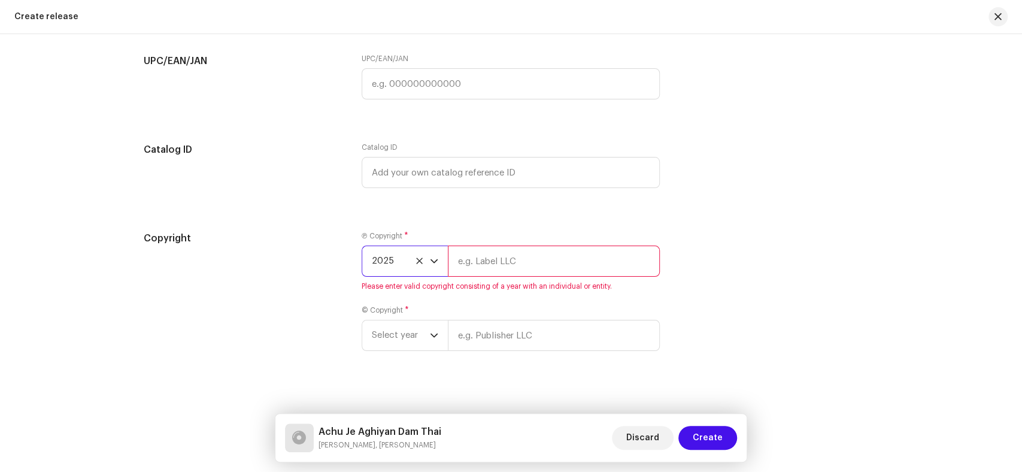
click at [508, 260] on input "text" at bounding box center [554, 260] width 212 height 31
paste input "KS PRODUCTION"
type input "KS PRODUCTION"
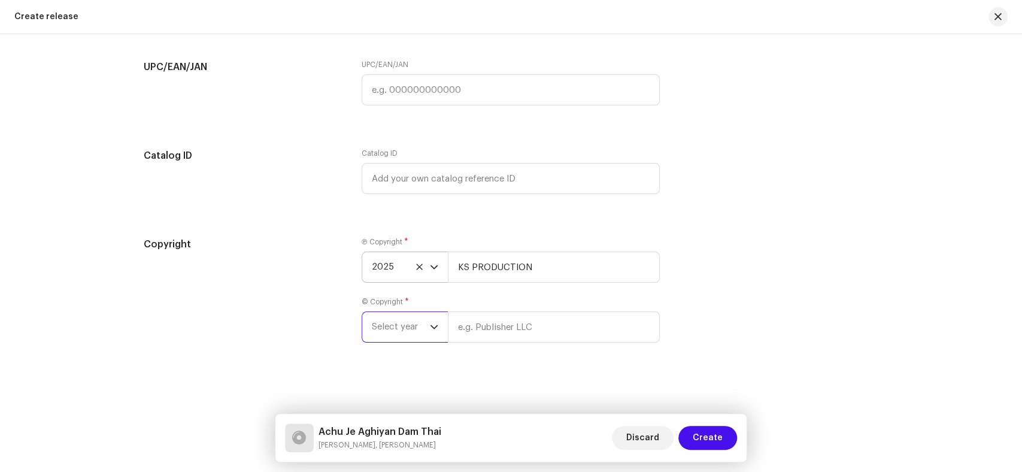
click at [412, 327] on span "Select year" at bounding box center [401, 327] width 58 height 30
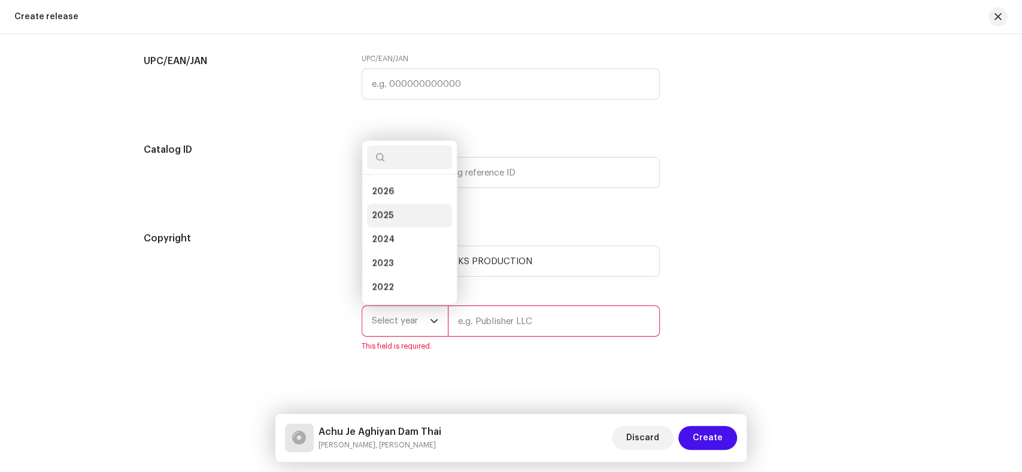
scroll to position [19, 0]
click at [404, 202] on li "2025" at bounding box center [409, 196] width 85 height 24
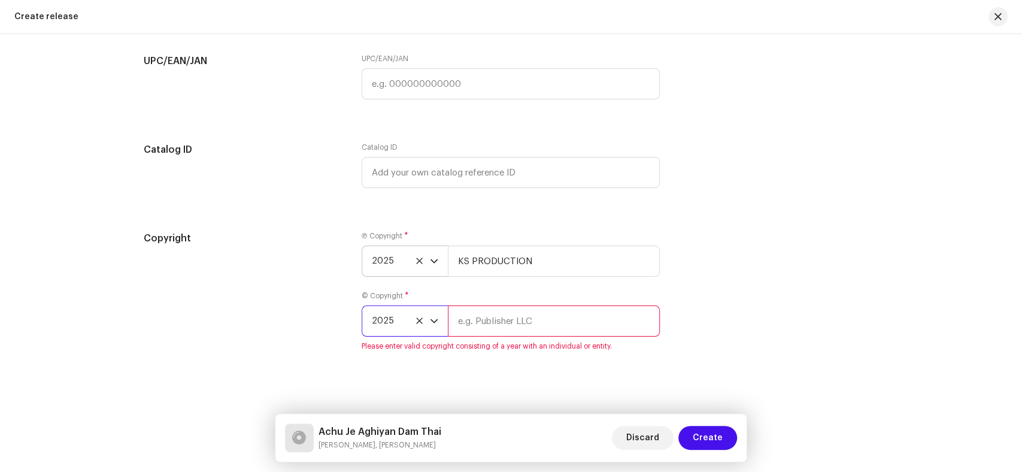
click at [551, 323] on input "text" at bounding box center [554, 320] width 212 height 31
paste input "KS PRODUCTION"
click at [455, 327] on input "KS PRODUCTION" at bounding box center [554, 320] width 212 height 31
type input "KS PRODUCTION"
click at [204, 305] on div "Copyright" at bounding box center [243, 298] width 199 height 134
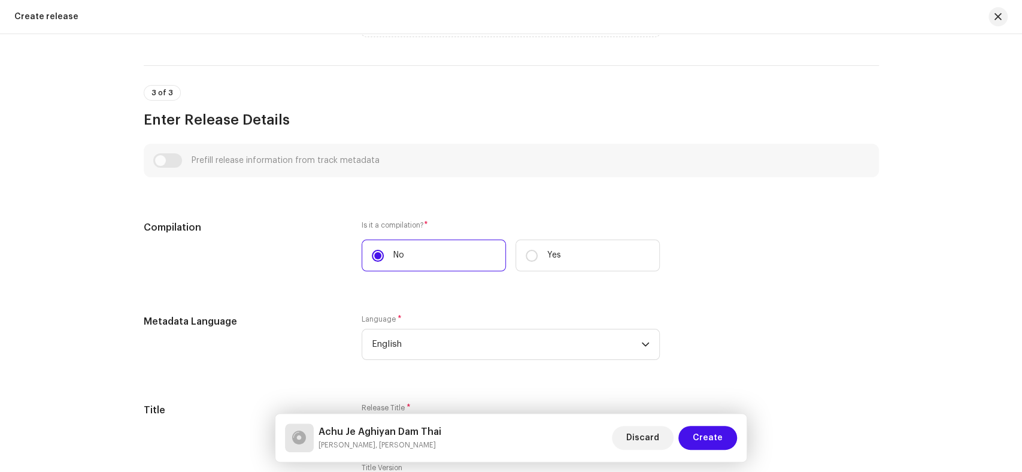
scroll to position [428, 0]
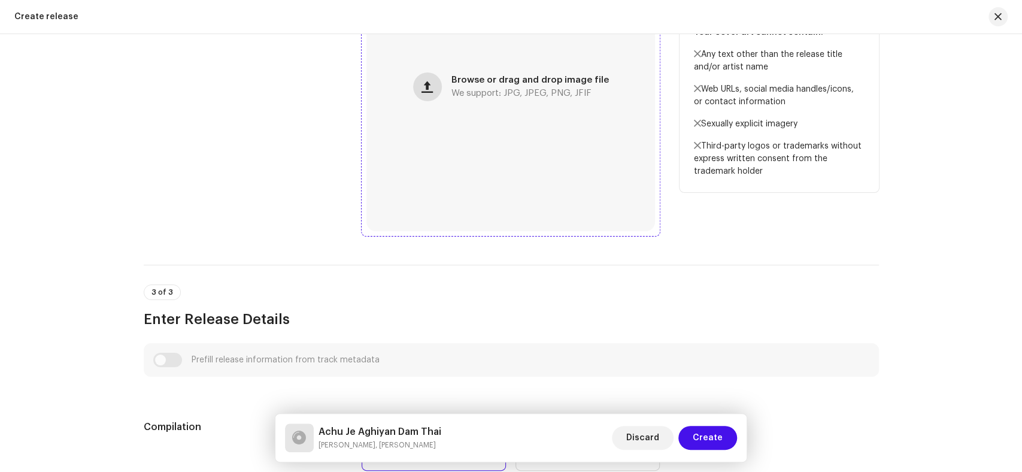
click at [432, 85] on span "button" at bounding box center [426, 87] width 11 height 10
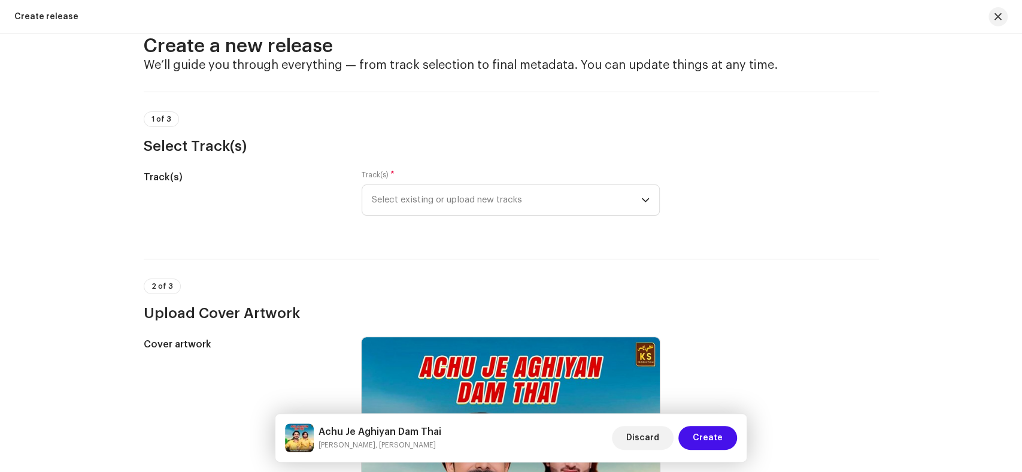
scroll to position [0, 0]
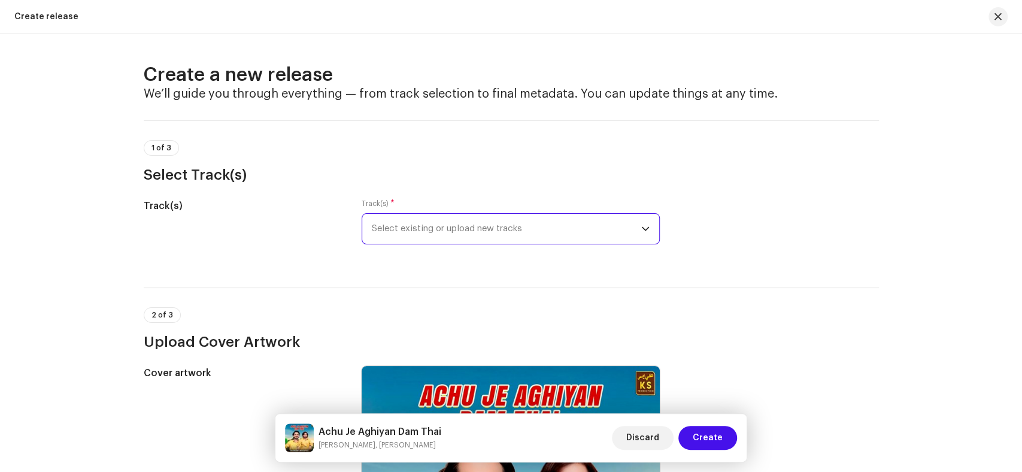
click at [453, 222] on span "Select existing or upload new tracks" at bounding box center [506, 229] width 269 height 30
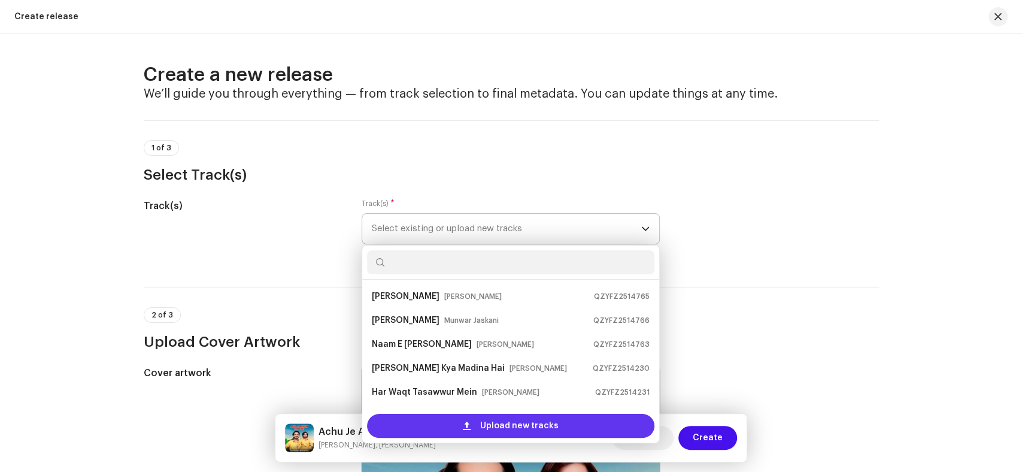
scroll to position [19, 0]
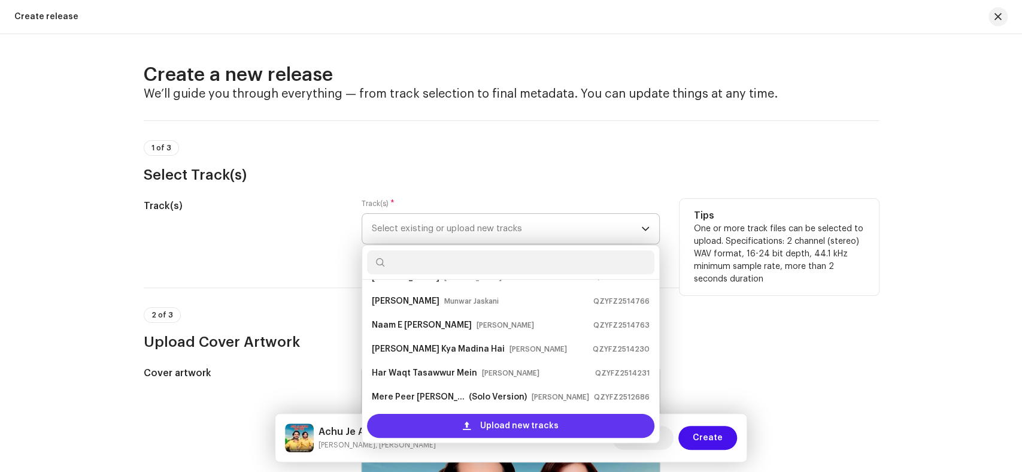
click at [466, 421] on span at bounding box center [467, 426] width 8 height 10
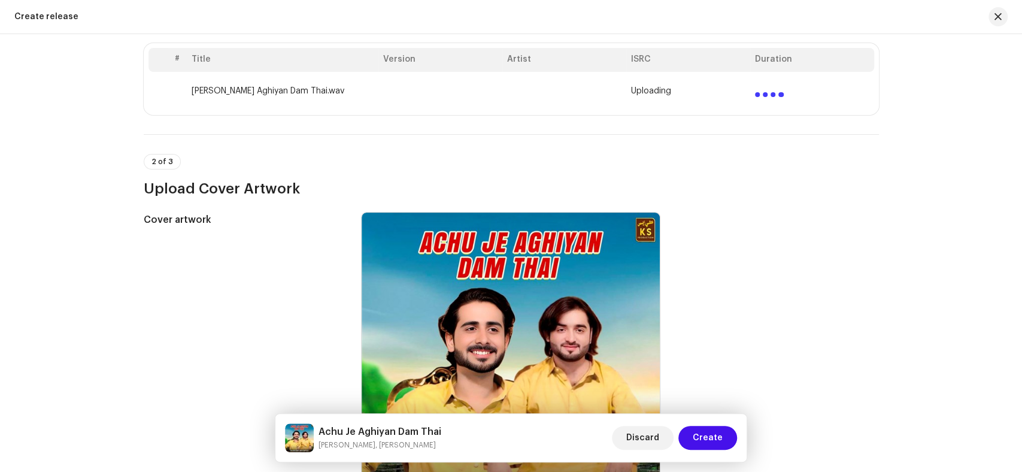
scroll to position [266, 0]
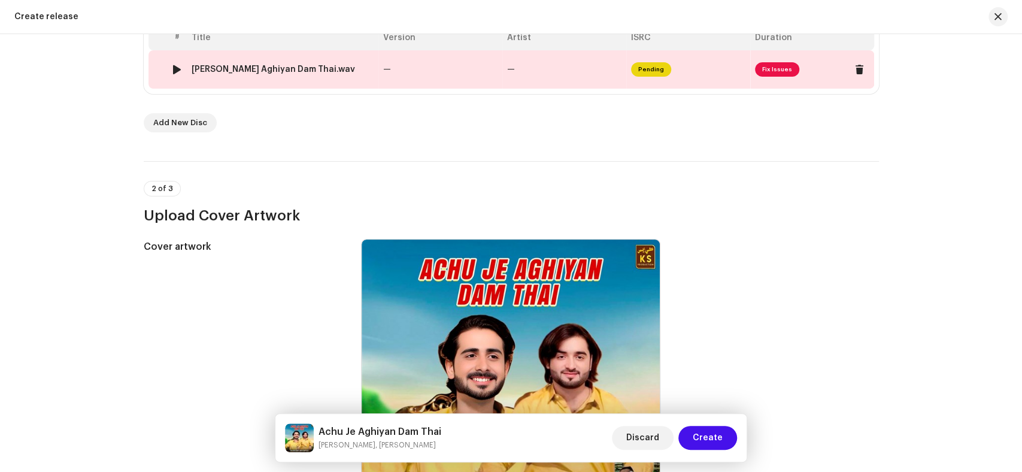
click at [307, 73] on div "Achu Je Aghiyan Dam Thai.wav" at bounding box center [273, 70] width 163 height 10
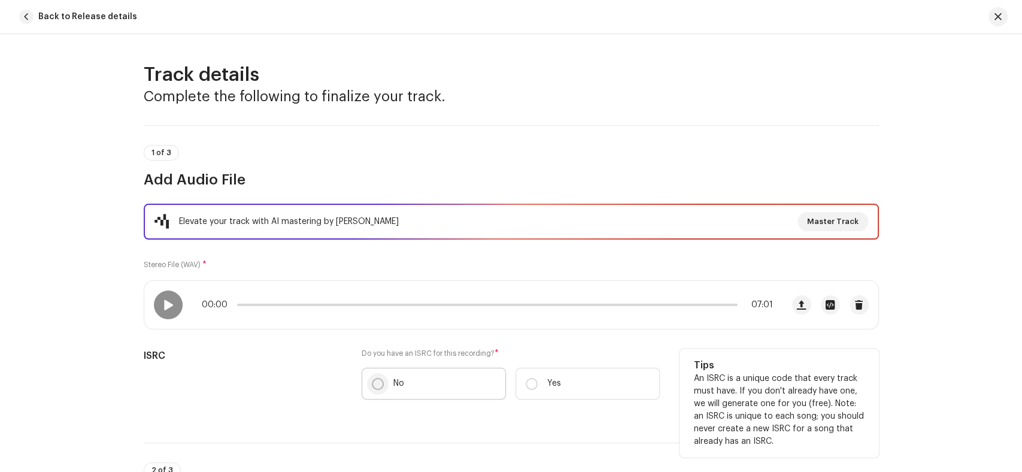
scroll to position [332, 0]
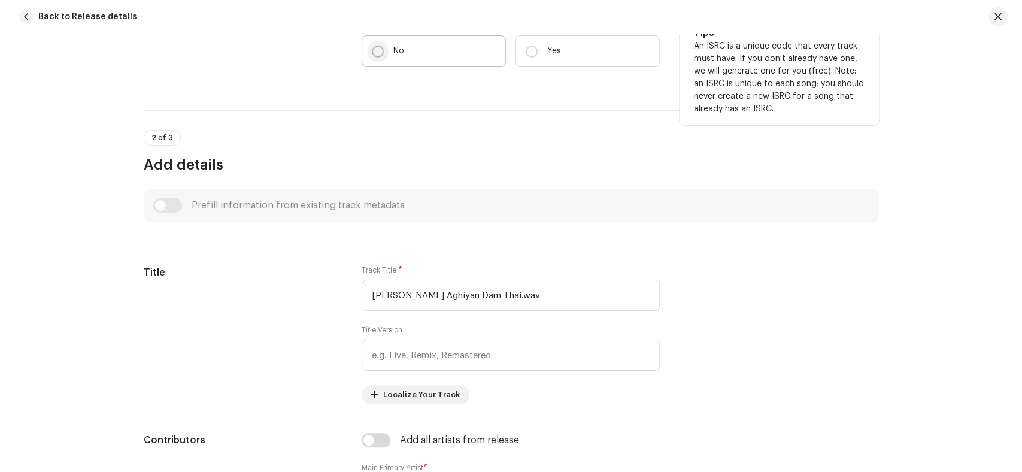
click at [373, 49] on input "No" at bounding box center [378, 52] width 12 height 12
radio input "true"
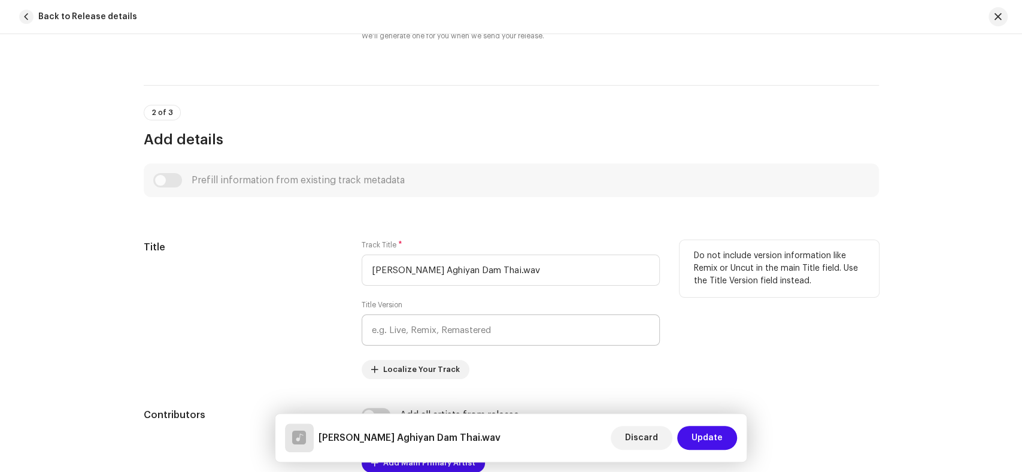
scroll to position [465, 0]
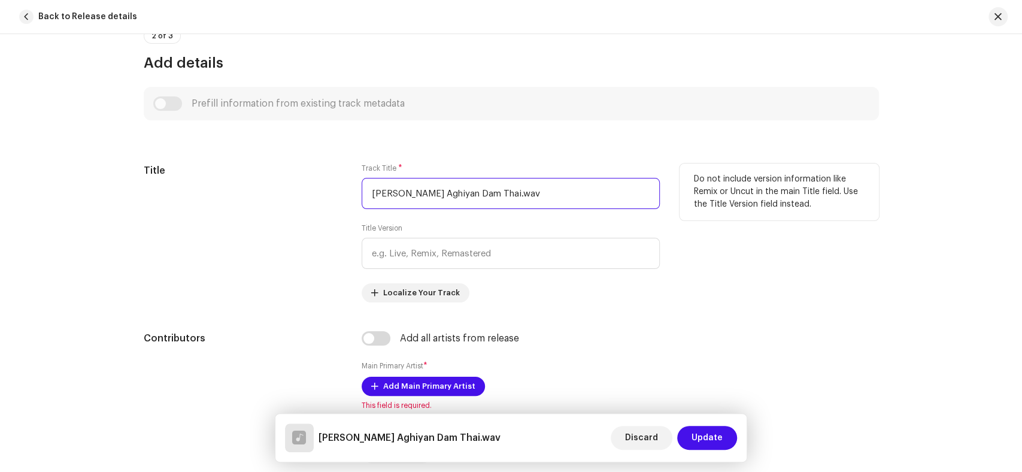
drag, startPoint x: 511, startPoint y: 189, endPoint x: 323, endPoint y: 188, distance: 188.0
click at [323, 188] on div "Title Track Title * Achu Je Aghiyan Dam Thai.wav Title Version Localize Your Tr…" at bounding box center [511, 232] width 735 height 139
paste input "text"
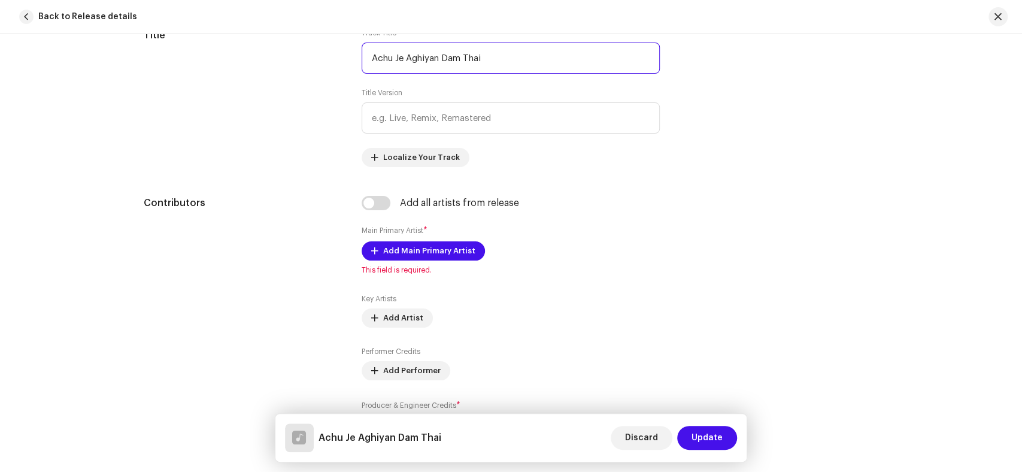
scroll to position [599, 0]
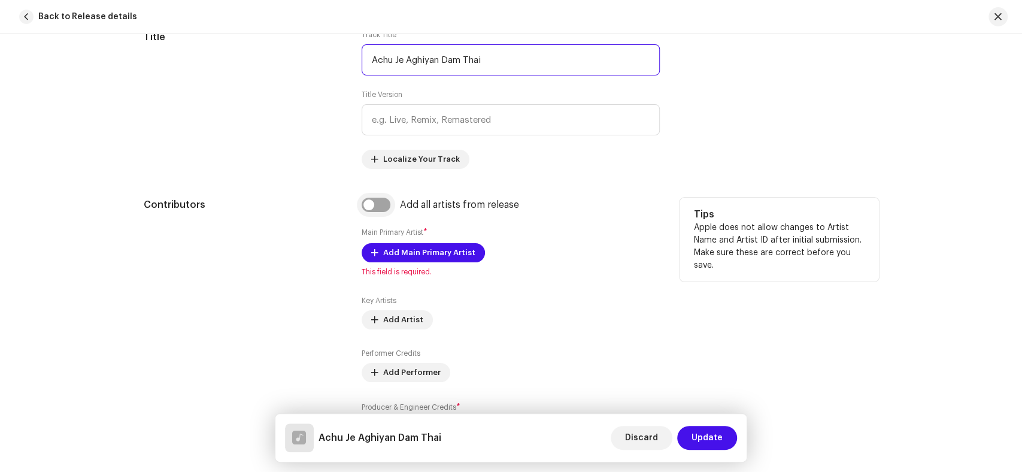
type input "Achu Je Aghiyan Dam Thai"
click at [370, 212] on input "checkbox" at bounding box center [376, 205] width 29 height 14
checkbox input "true"
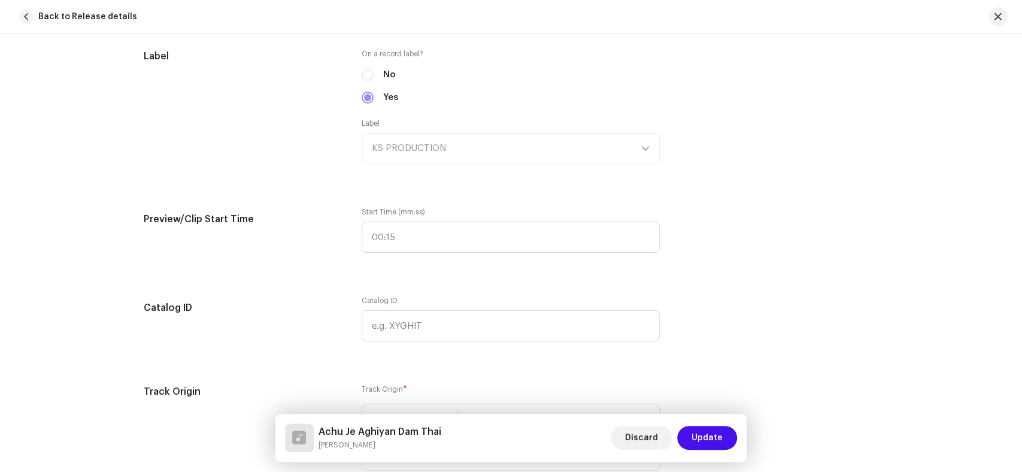
scroll to position [1264, 0]
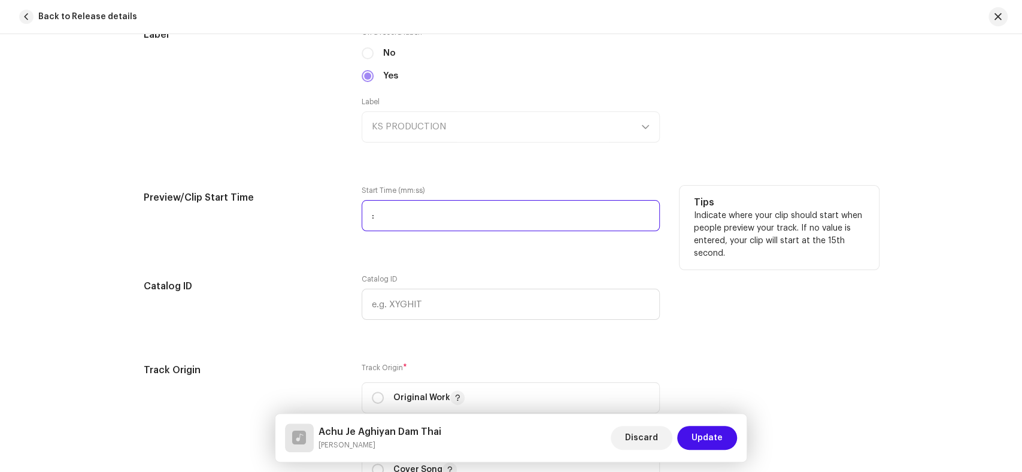
click at [368, 217] on input ":" at bounding box center [511, 215] width 298 height 31
type input "01:48"
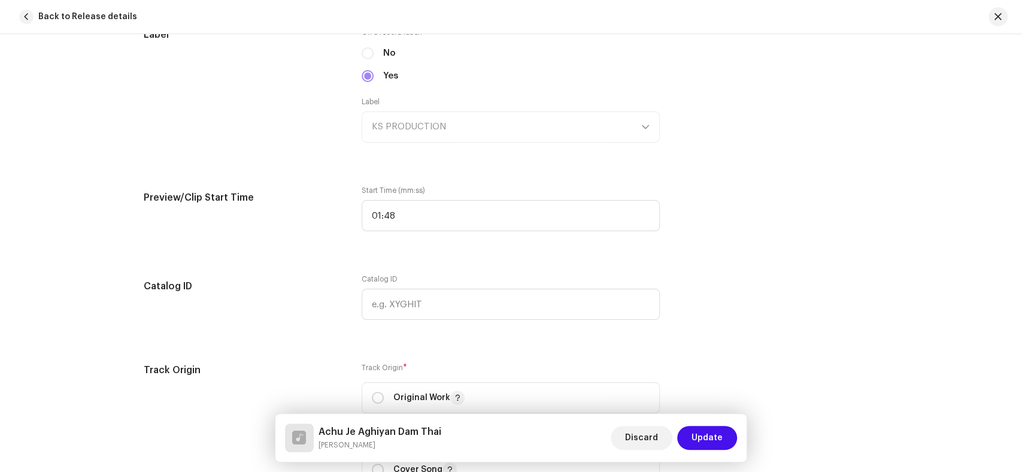
click at [266, 269] on div "Track details Complete the following to finalize your track. 1 of 3 Add Audio F…" at bounding box center [512, 187] width 774 height 2776
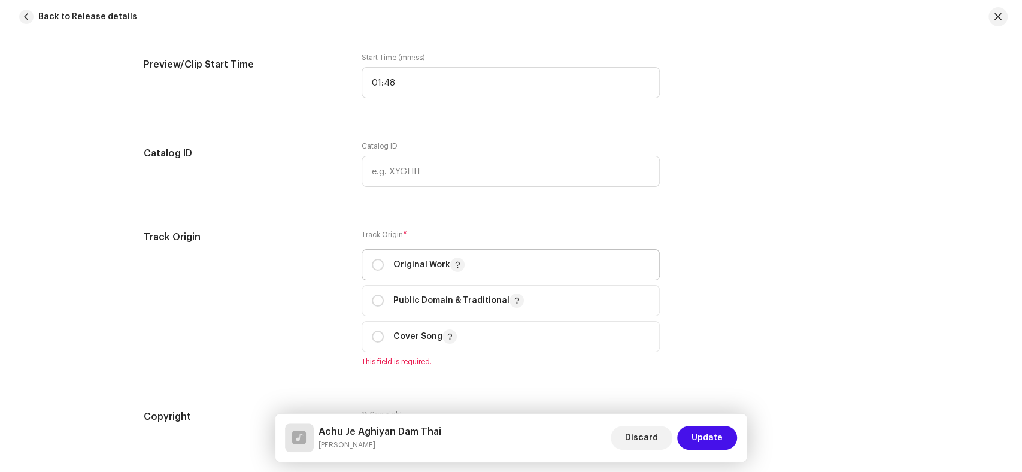
click at [381, 265] on div "Original Work" at bounding box center [418, 264] width 93 height 14
radio input "true"
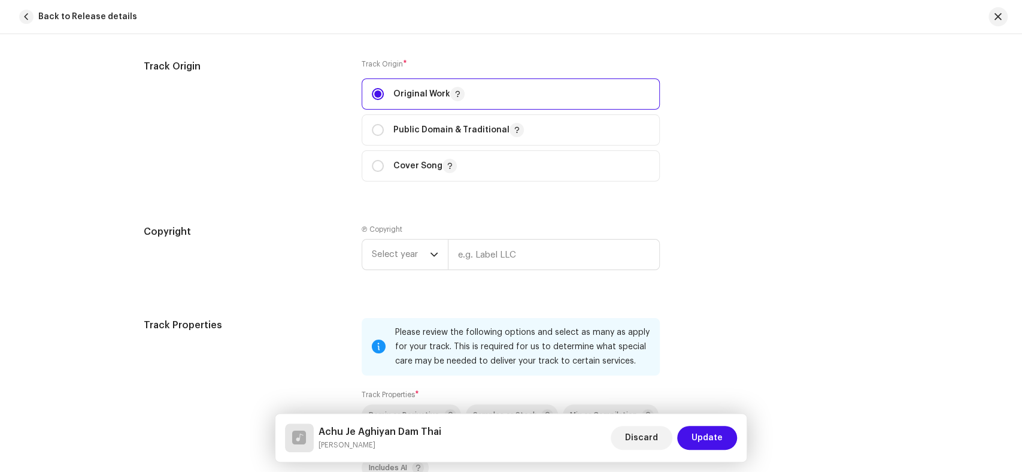
scroll to position [1663, 0]
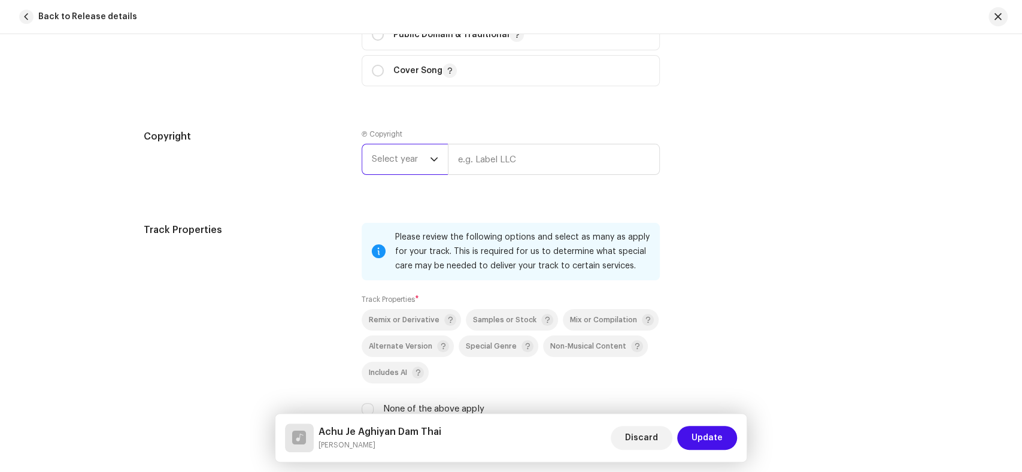
click at [401, 159] on span "Select year" at bounding box center [401, 159] width 58 height 30
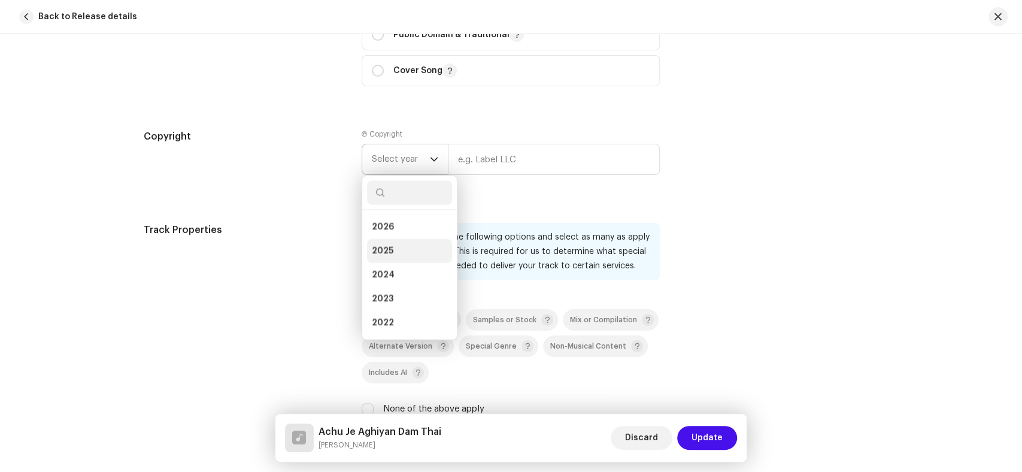
click at [390, 253] on li "2025" at bounding box center [409, 251] width 85 height 24
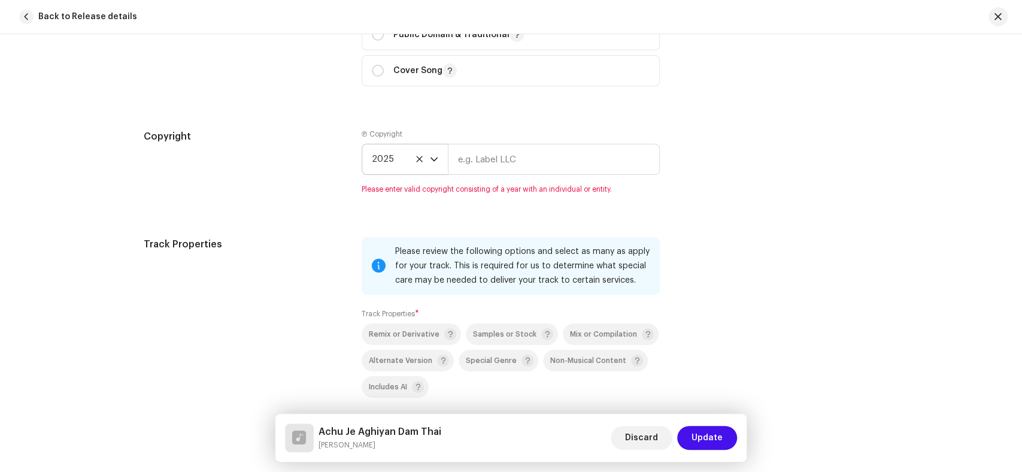
click at [268, 315] on div "Track Properties" at bounding box center [243, 348] width 199 height 222
click at [462, 170] on input "text" at bounding box center [554, 159] width 212 height 31
paste input "KS PRODUCTION"
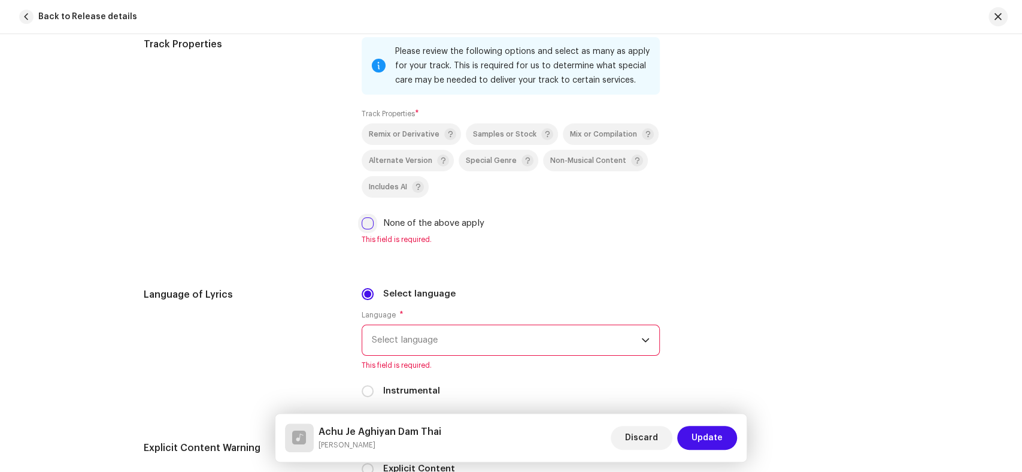
type input "KS PRODUCTION"
click at [365, 225] on input "None of the above apply" at bounding box center [368, 223] width 12 height 12
checkbox input "true"
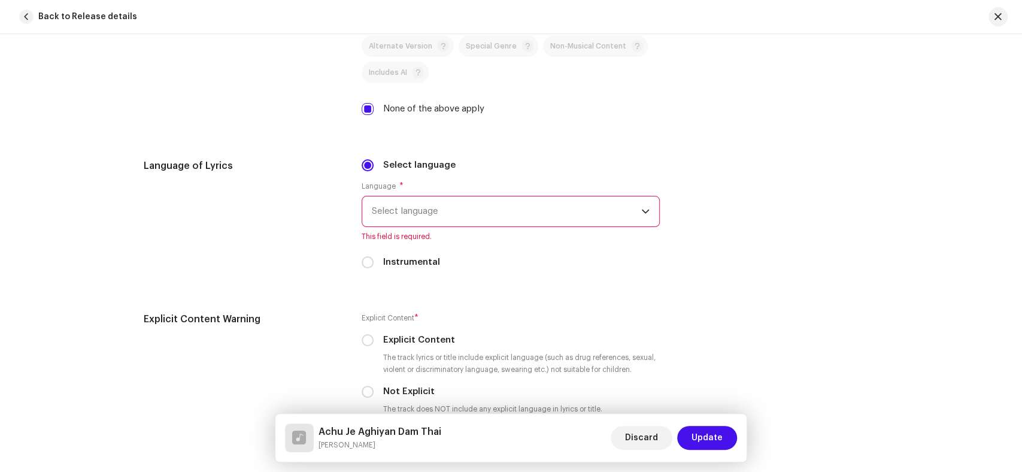
scroll to position [1981, 0]
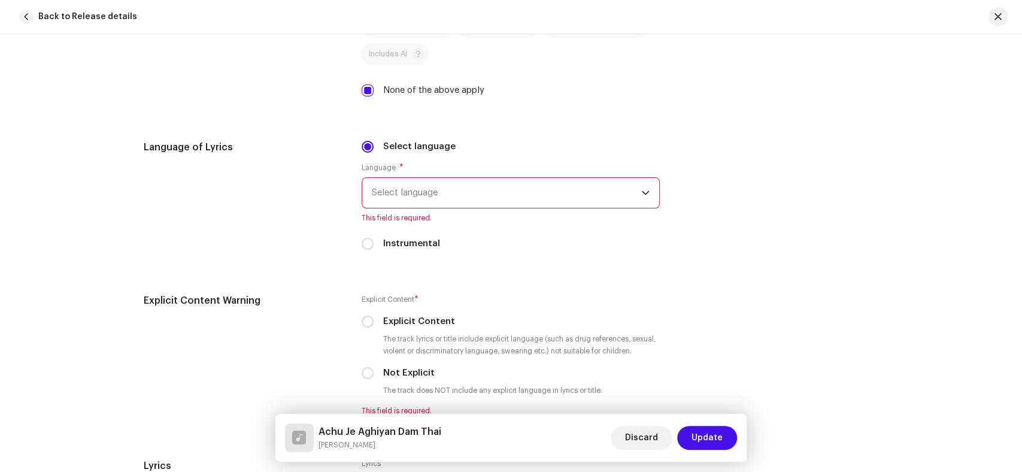
click at [423, 202] on span "Select language" at bounding box center [506, 193] width 269 height 30
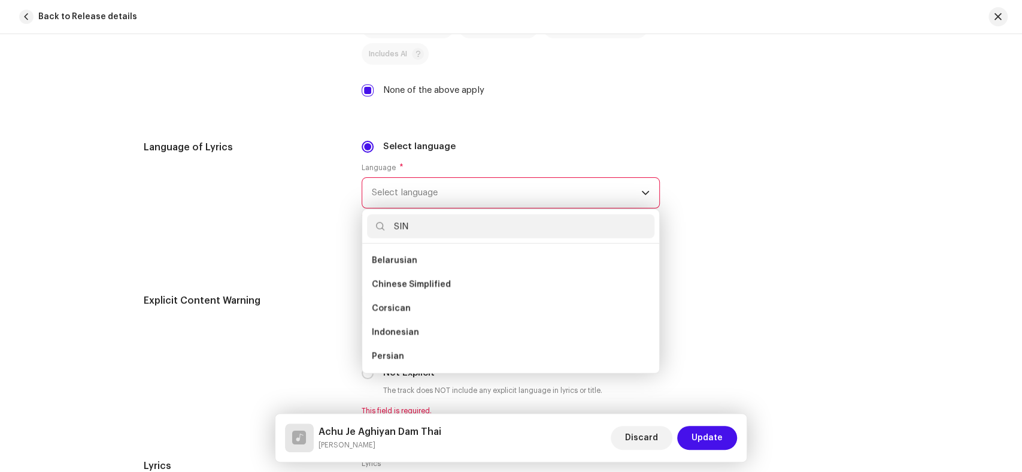
scroll to position [0, 0]
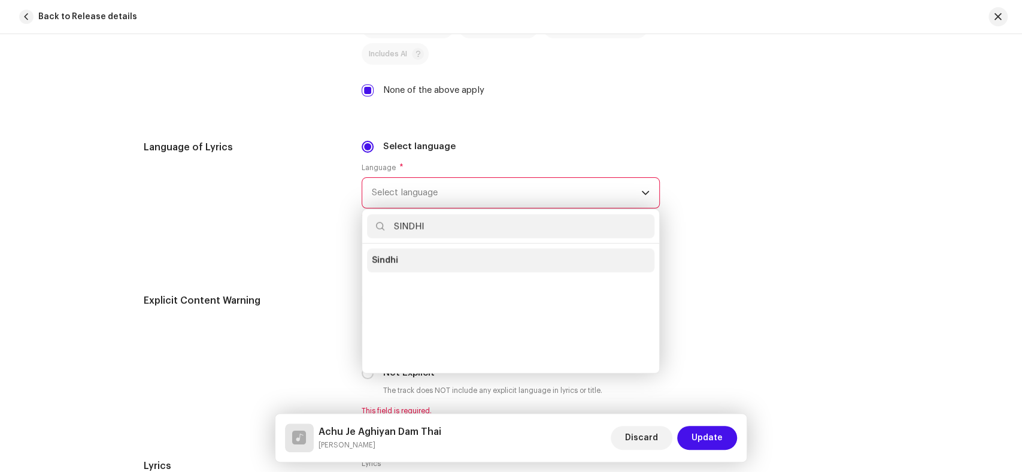
type input "SINDHI"
click at [406, 268] on li "Sindhi" at bounding box center [510, 260] width 287 height 24
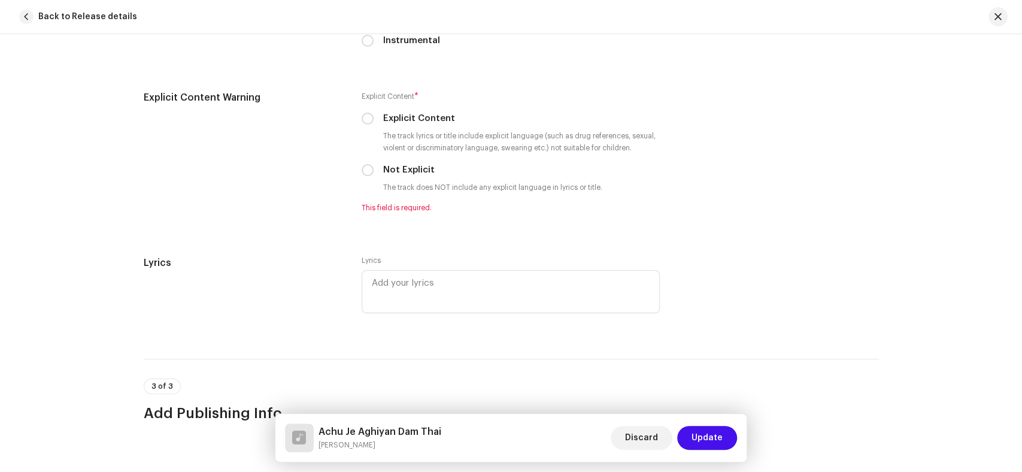
scroll to position [2180, 0]
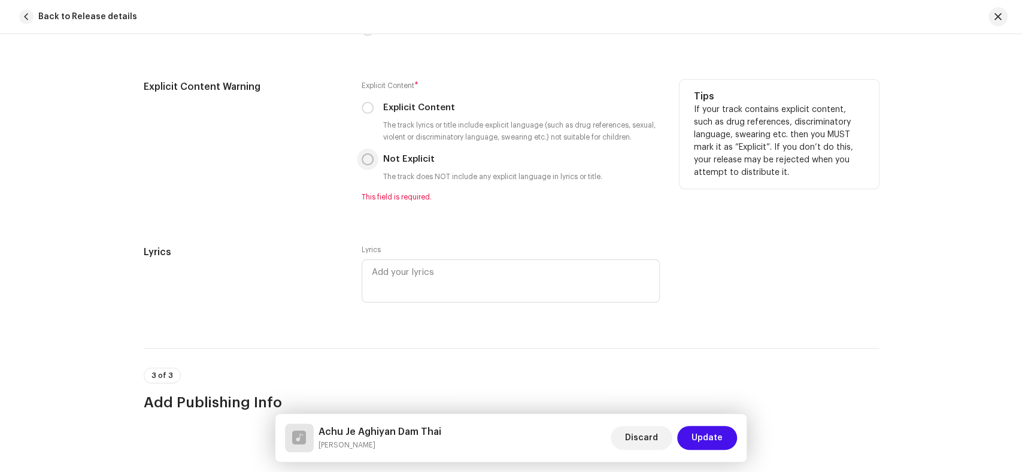
click at [366, 159] on input "Not Explicit" at bounding box center [368, 159] width 12 height 12
radio input "true"
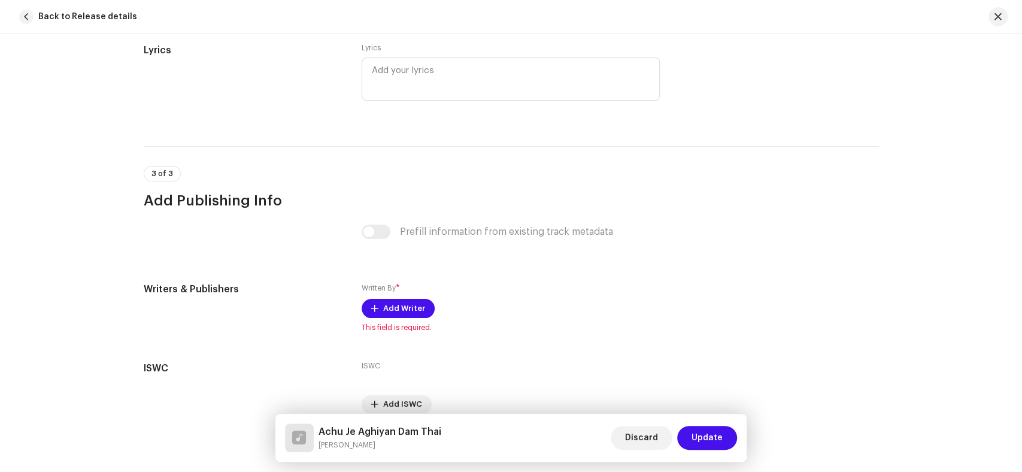
scroll to position [2428, 0]
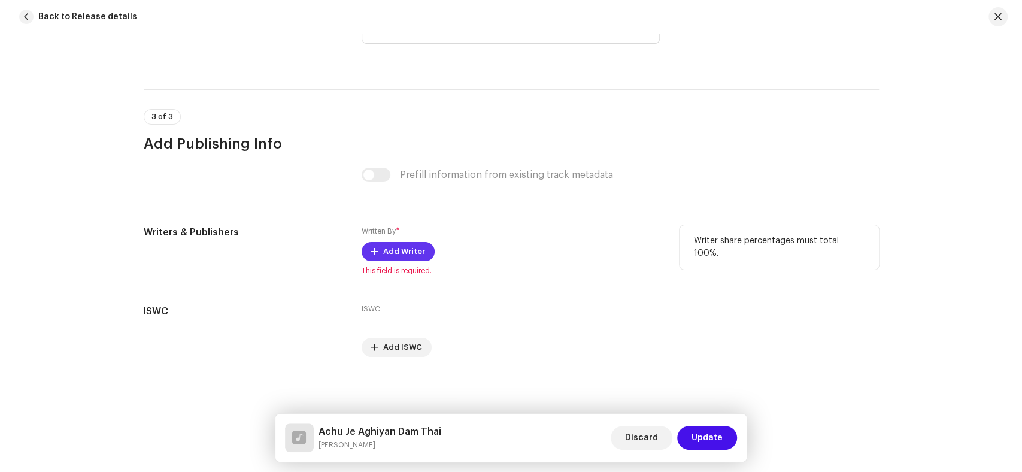
click at [384, 260] on span "Add Writer" at bounding box center [404, 251] width 42 height 24
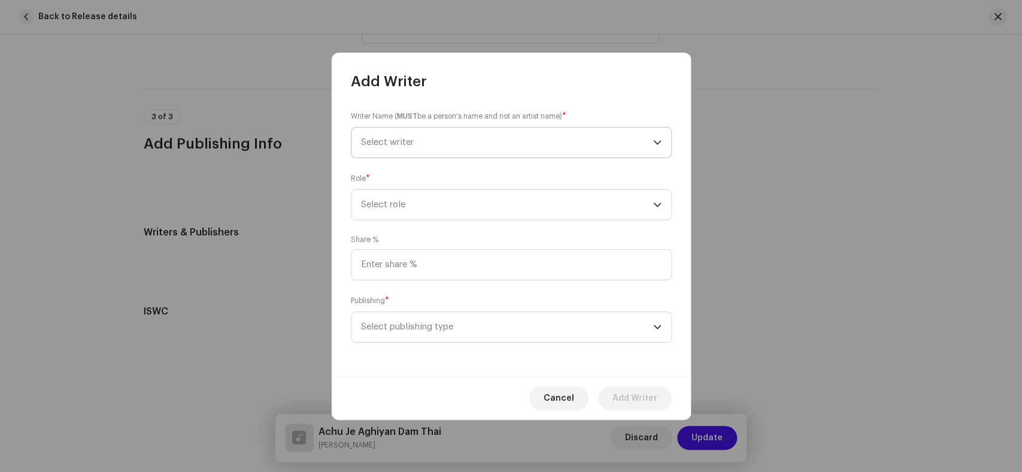
click at [478, 142] on span "Select writer" at bounding box center [507, 143] width 292 height 30
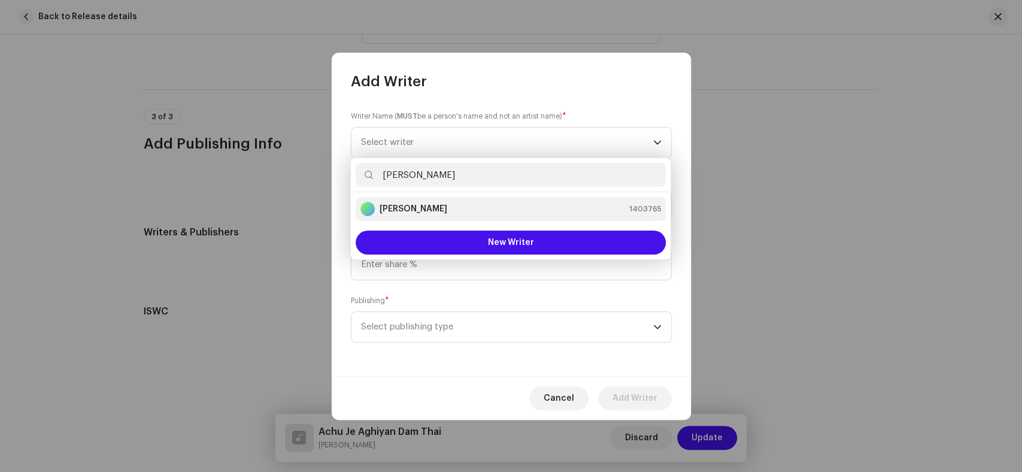
type input "Kaleem Sagar"
click at [448, 210] on div "Kaleem Sagar 1403765" at bounding box center [510, 209] width 301 height 14
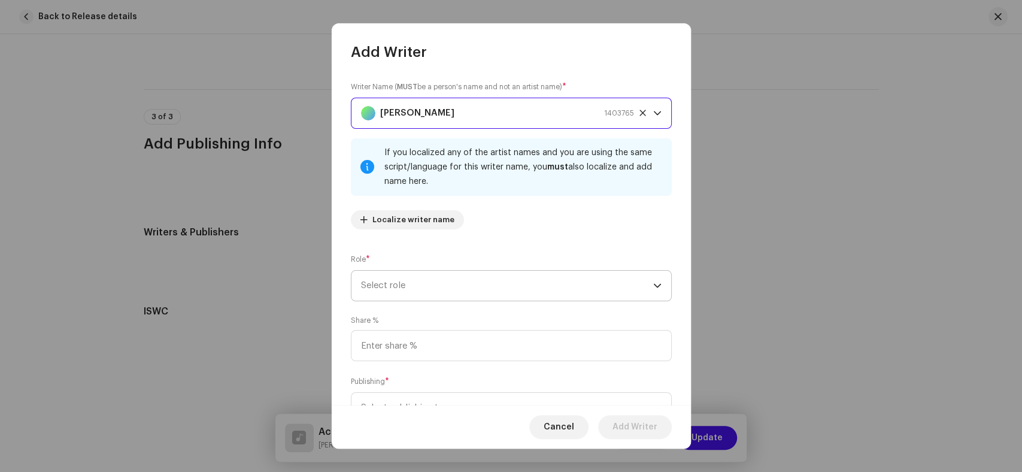
click at [535, 282] on span "Select role" at bounding box center [507, 286] width 292 height 30
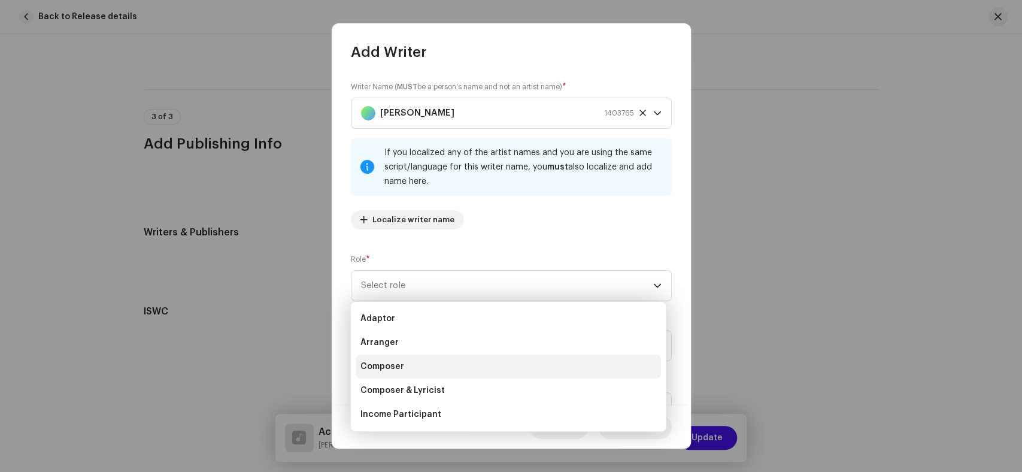
click at [449, 356] on li "Composer" at bounding box center [508, 366] width 305 height 24
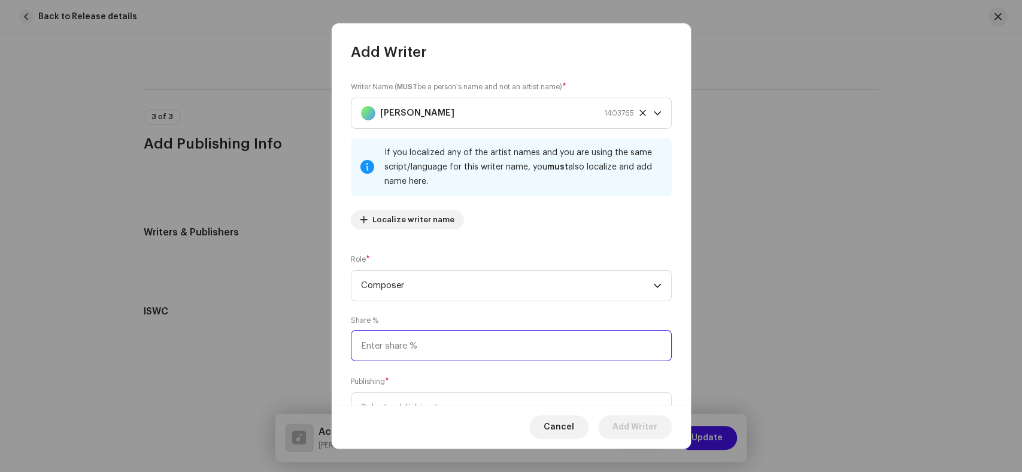
click at [441, 348] on input at bounding box center [511, 345] width 321 height 31
type input "25.00"
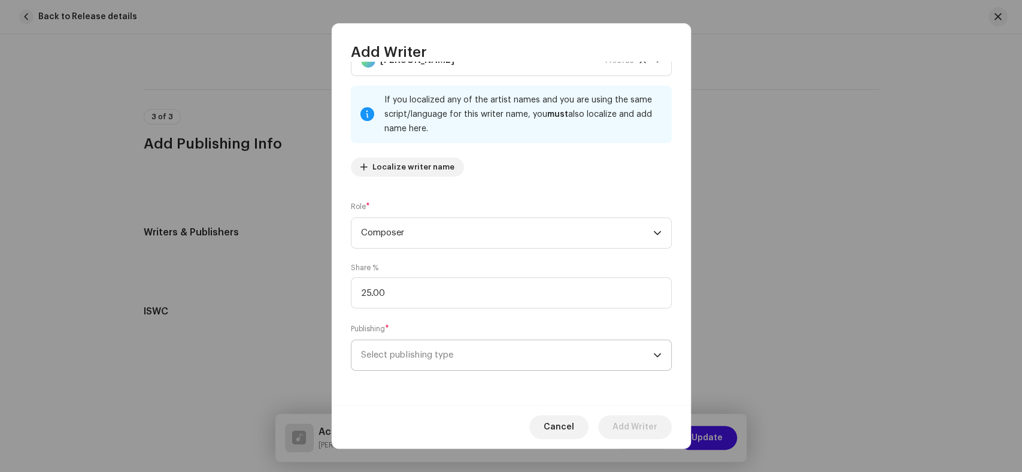
click at [472, 360] on span "Select publishing type" at bounding box center [507, 355] width 292 height 30
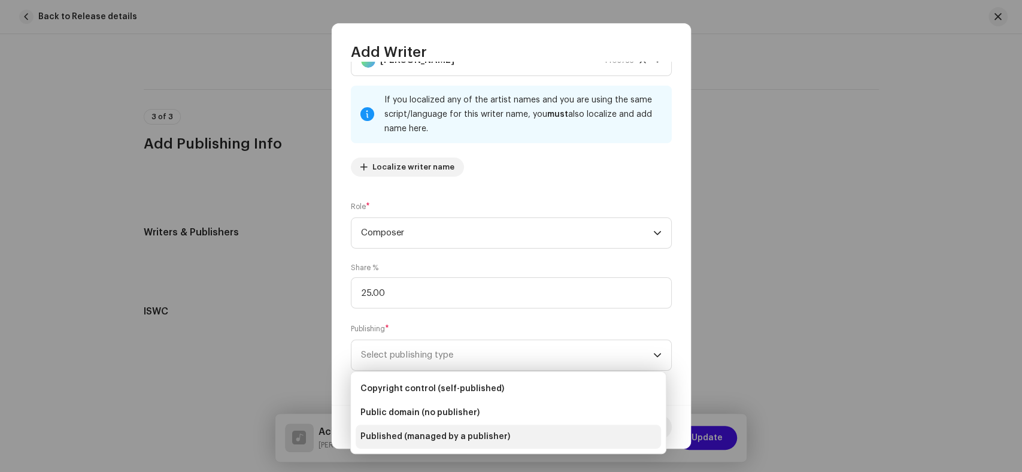
click at [456, 433] on span "Published (managed by a publisher)" at bounding box center [435, 436] width 150 height 12
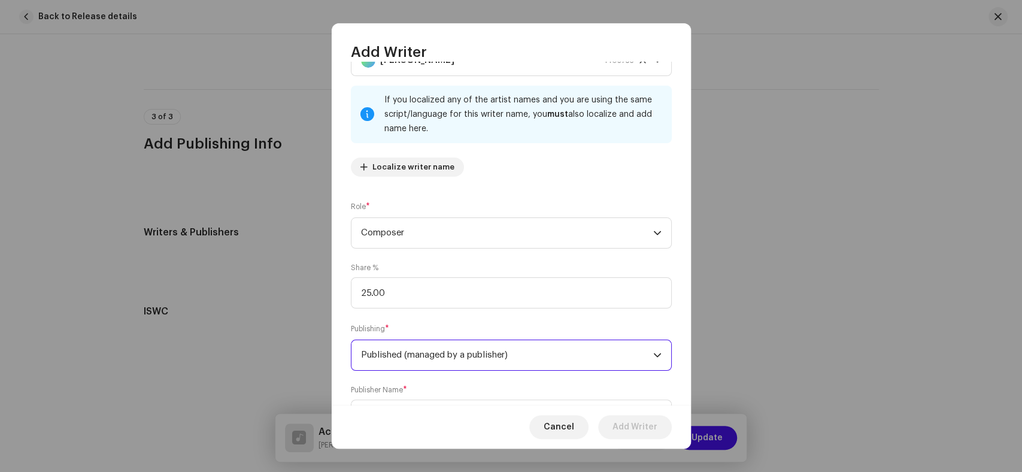
scroll to position [113, 0]
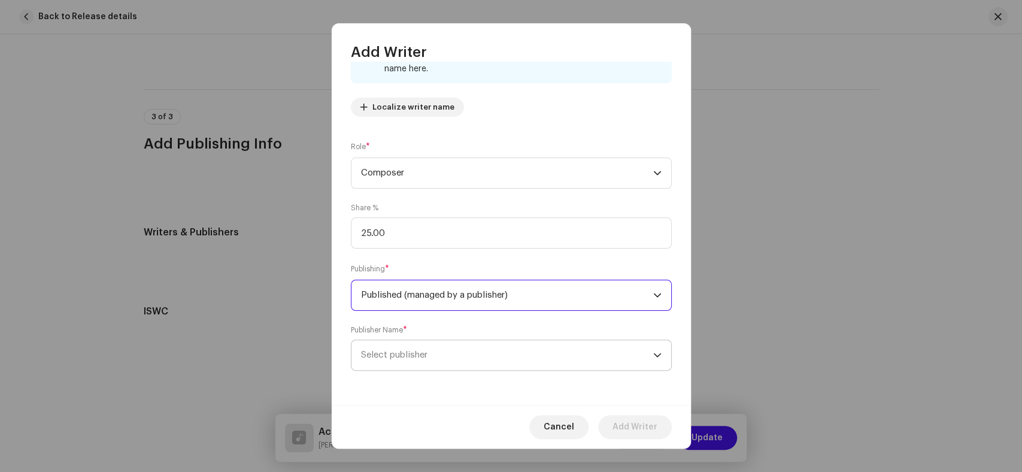
click at [490, 344] on span "Select publisher" at bounding box center [507, 355] width 292 height 30
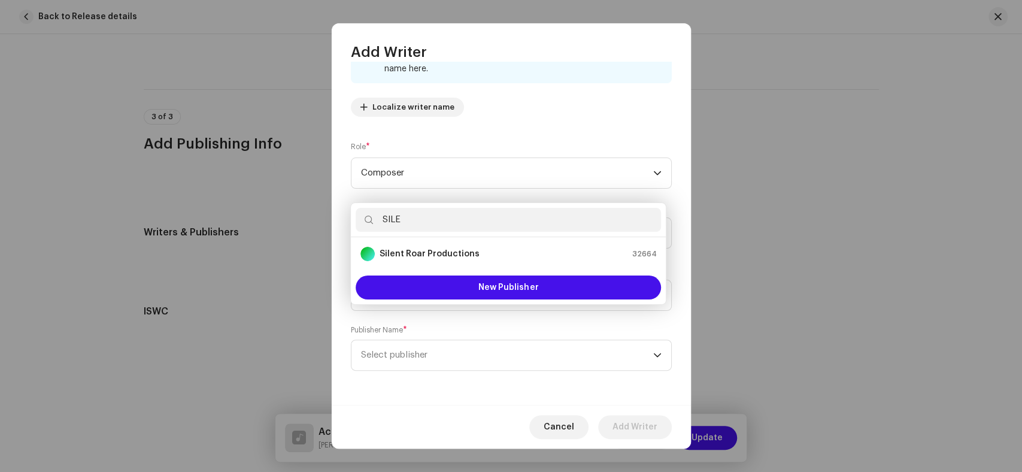
type input "SILE"
click at [438, 256] on strong "Silent Roar Productions" at bounding box center [430, 254] width 100 height 12
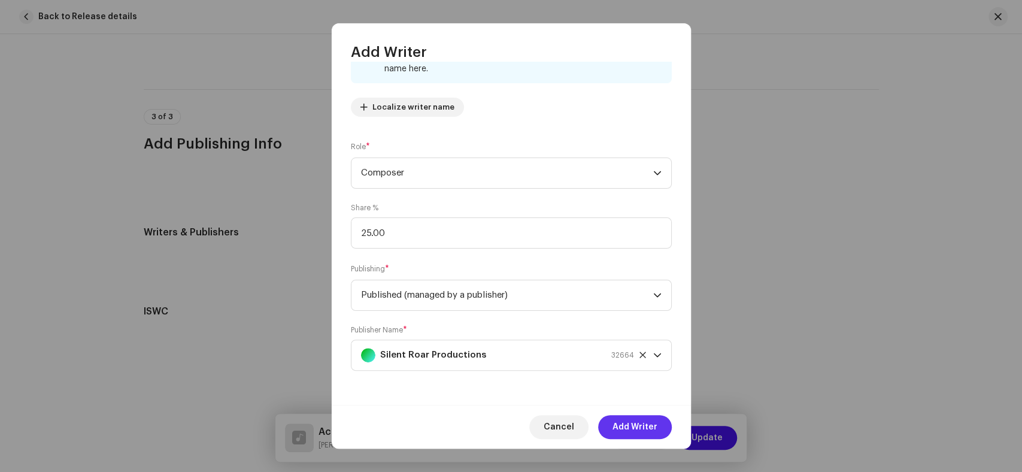
click at [630, 421] on span "Add Writer" at bounding box center [634, 427] width 45 height 24
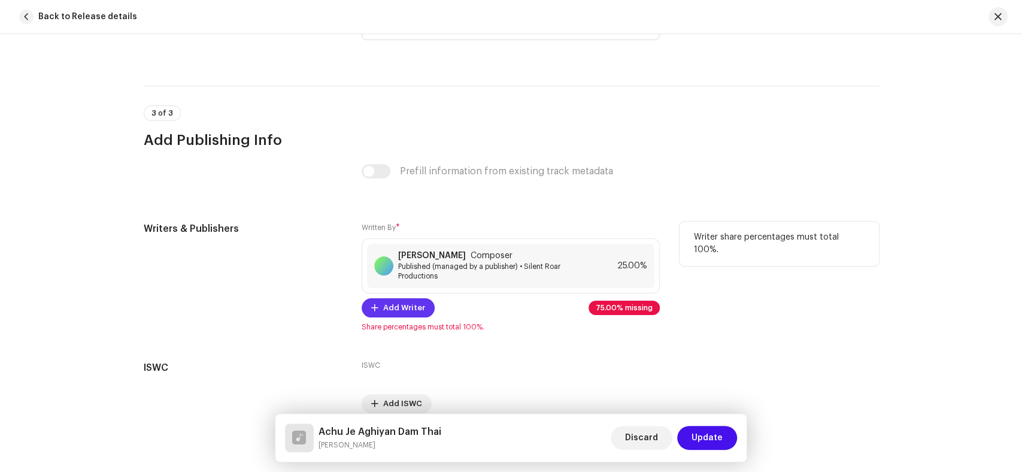
click at [387, 309] on span "Add Writer" at bounding box center [404, 308] width 42 height 24
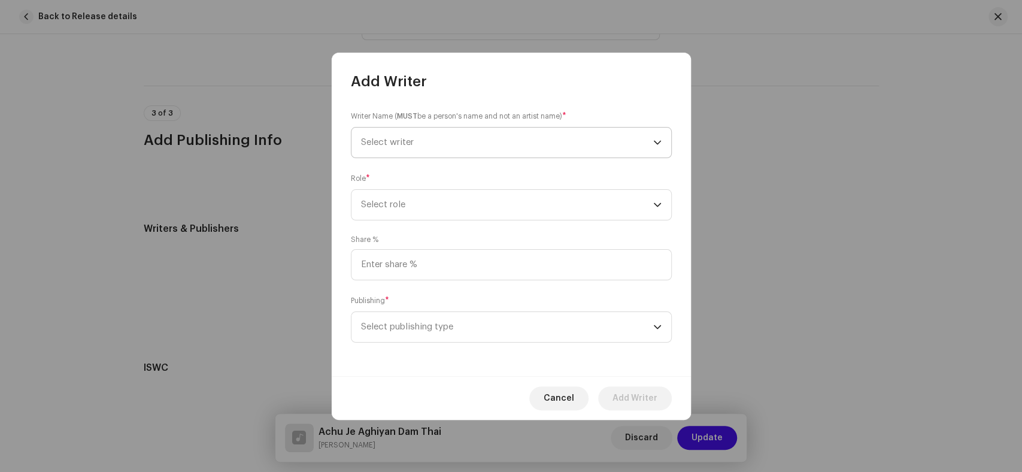
click at [426, 146] on span "Select writer" at bounding box center [507, 143] width 292 height 30
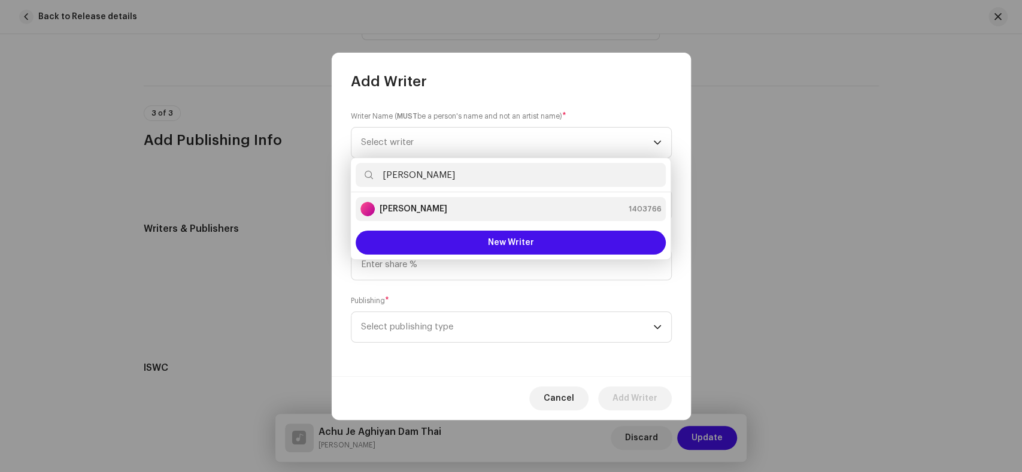
type input "Meer Murtaza"
click at [454, 217] on li "Meer Murtaza 1403766" at bounding box center [511, 209] width 310 height 24
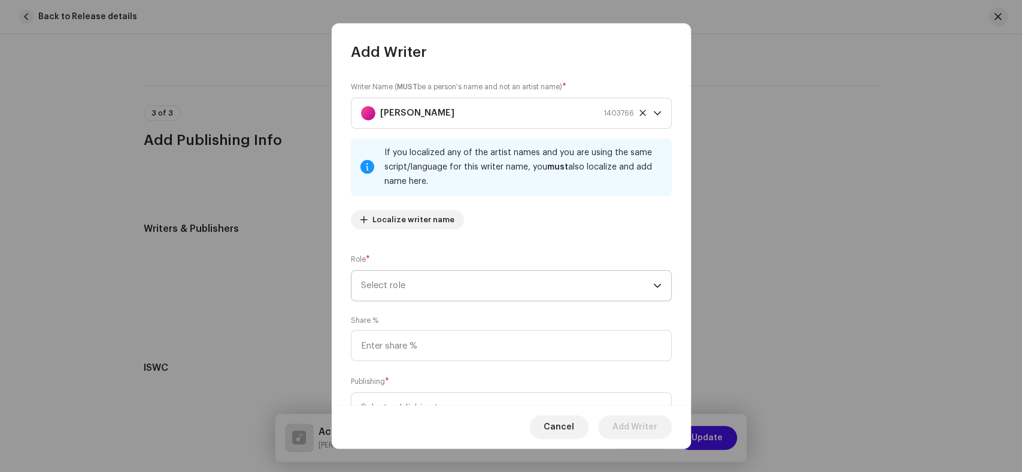
click at [524, 283] on span "Select role" at bounding box center [507, 286] width 292 height 30
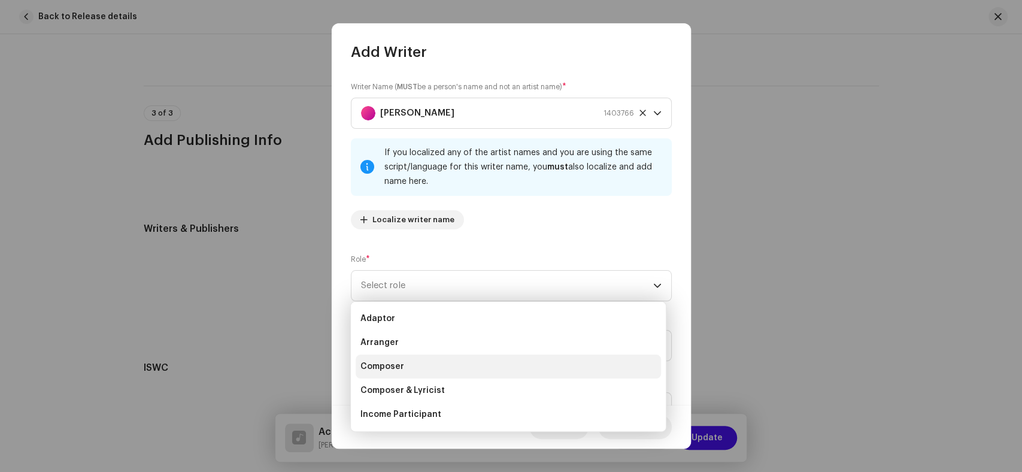
click at [438, 366] on li "Composer" at bounding box center [508, 366] width 305 height 24
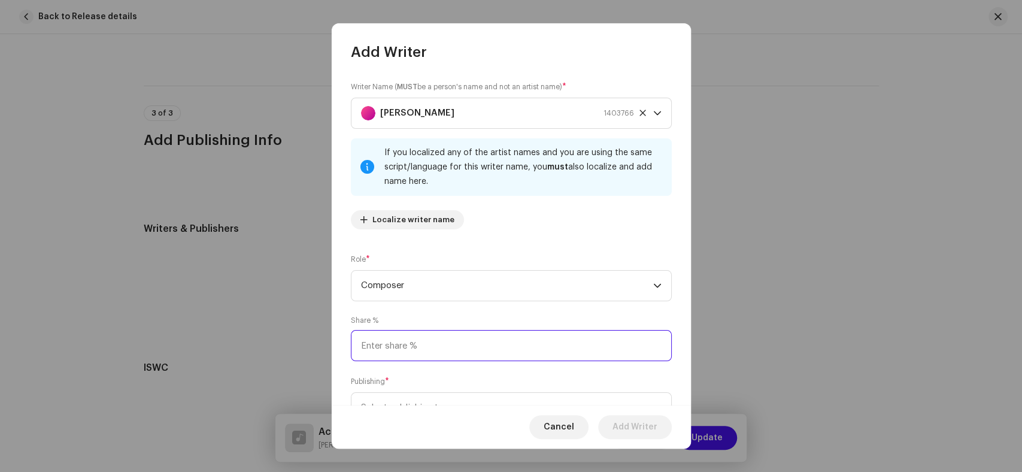
click at [420, 351] on input at bounding box center [511, 345] width 321 height 31
type input "25.00"
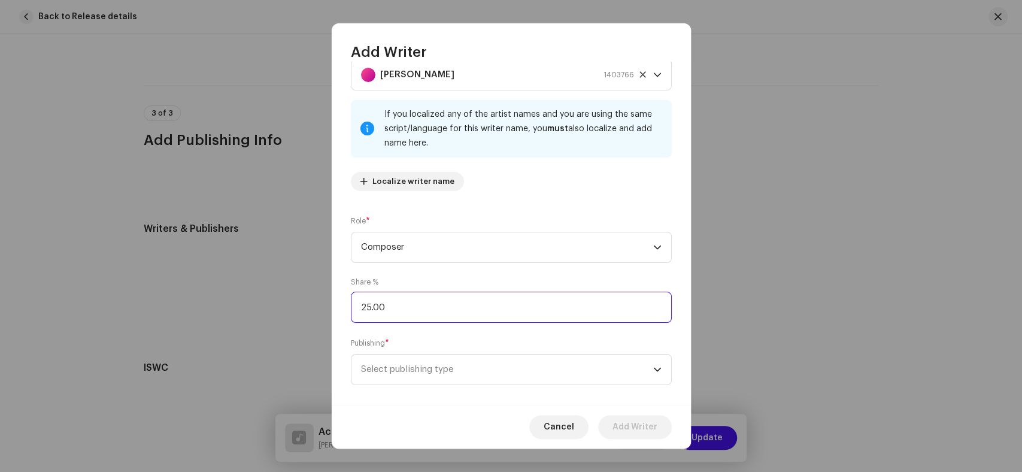
scroll to position [53, 0]
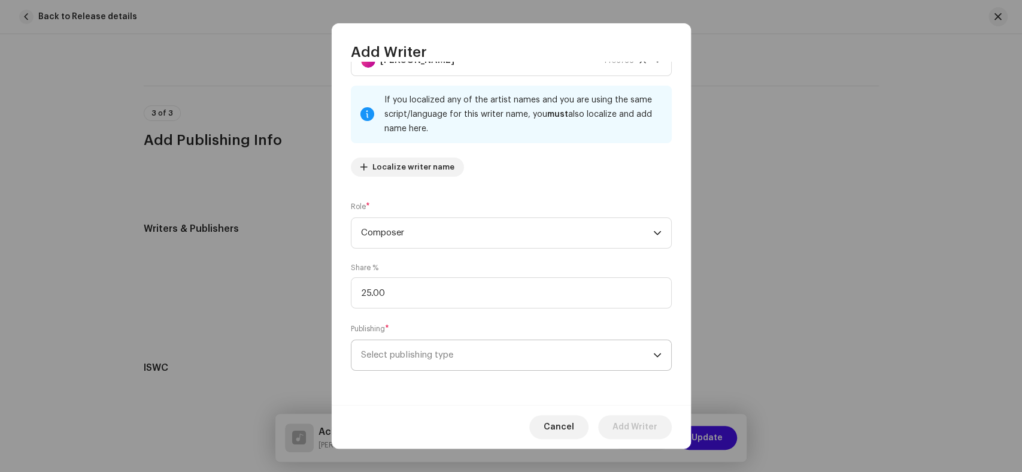
click at [460, 360] on span "Select publishing type" at bounding box center [507, 355] width 292 height 30
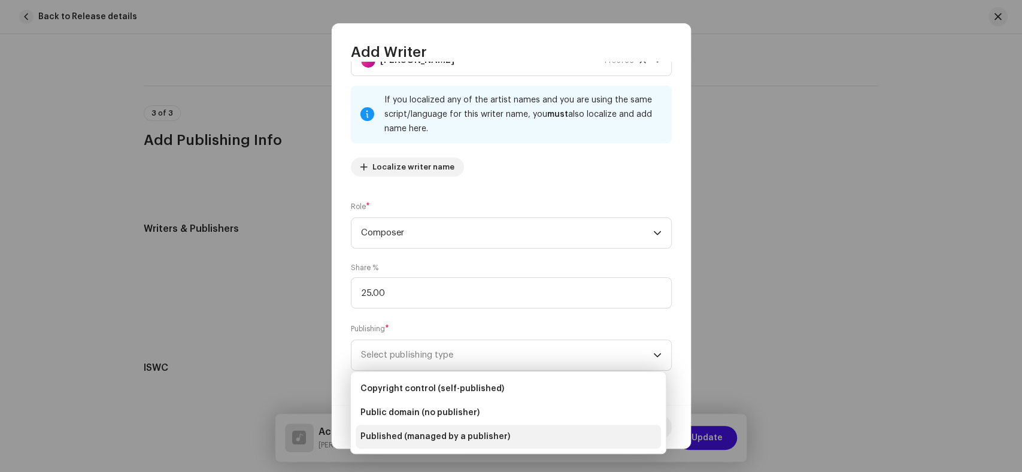
click at [445, 429] on li "Published (managed by a publisher)" at bounding box center [508, 436] width 305 height 24
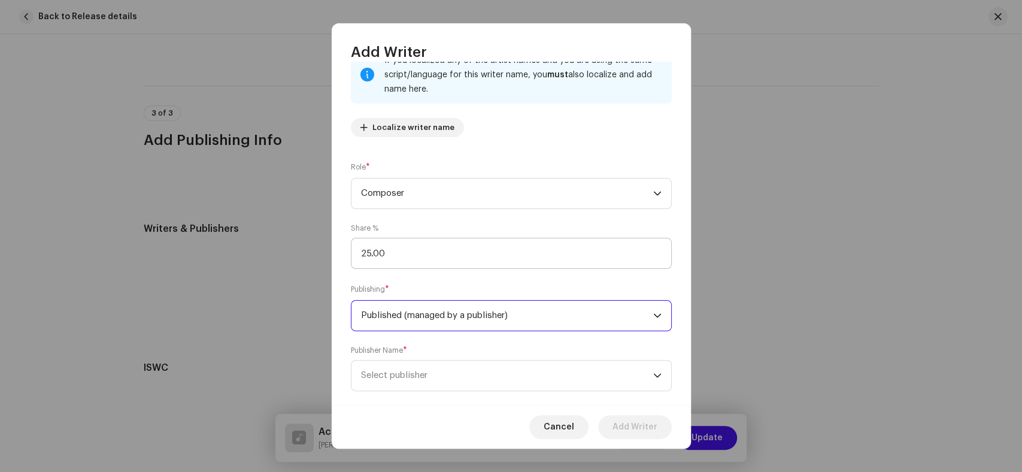
scroll to position [113, 0]
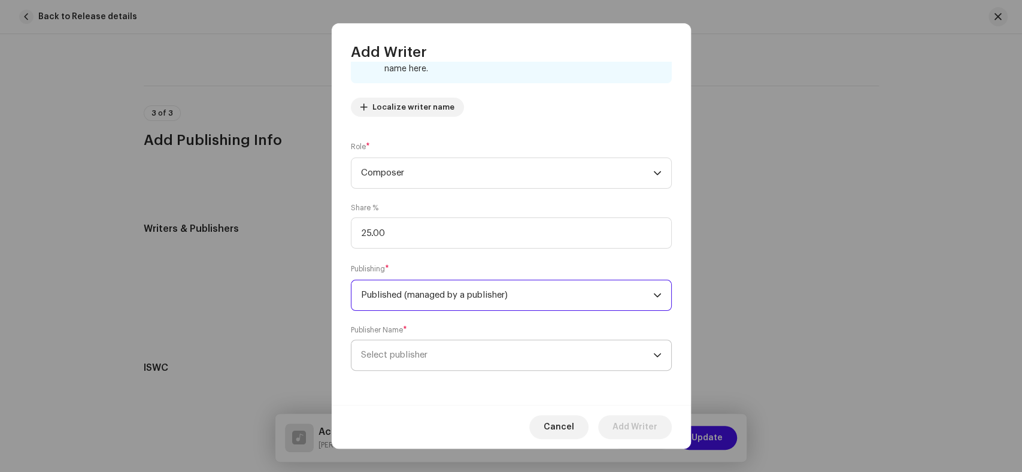
click at [502, 362] on span "Select publisher" at bounding box center [507, 355] width 292 height 30
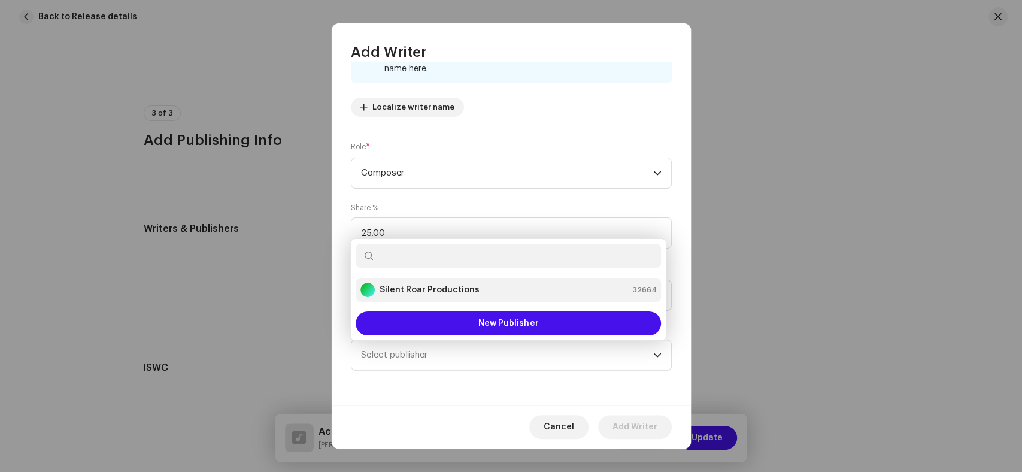
click at [442, 283] on div "Silent Roar Productions" at bounding box center [419, 290] width 119 height 14
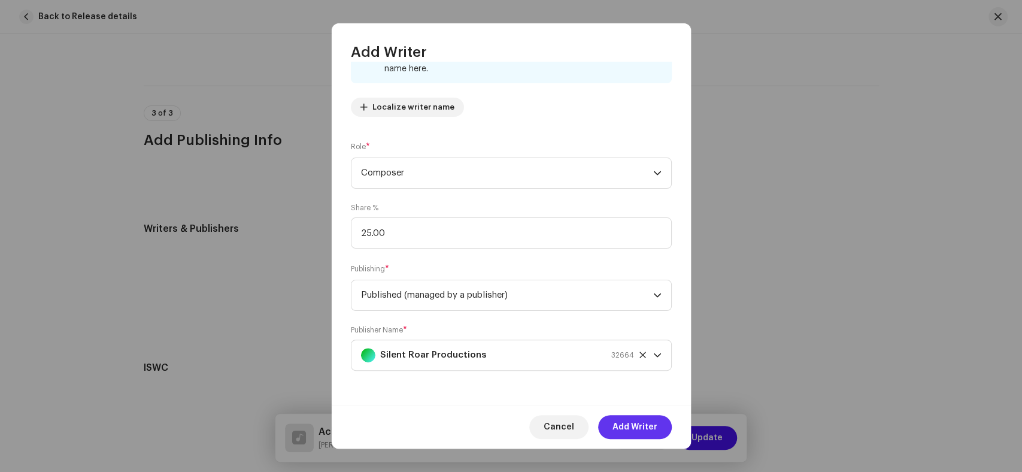
click at [632, 423] on span "Add Writer" at bounding box center [634, 427] width 45 height 24
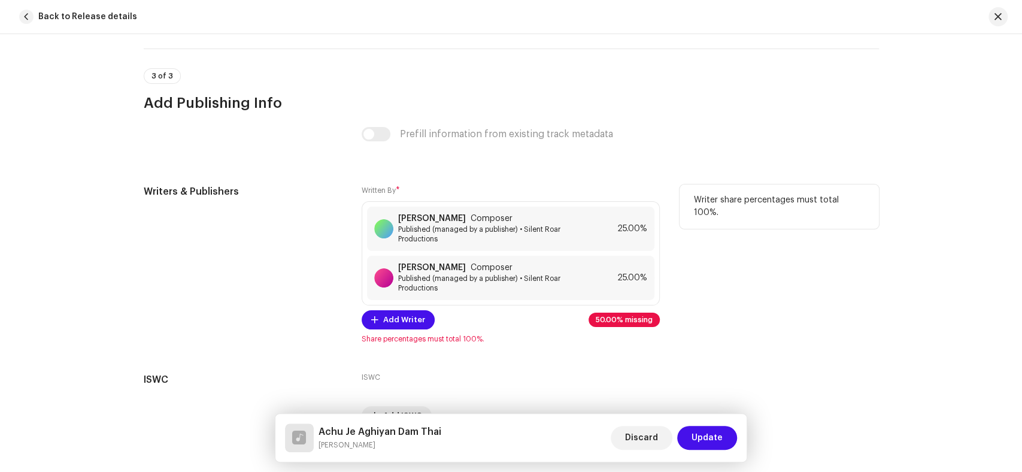
scroll to position [2537, 0]
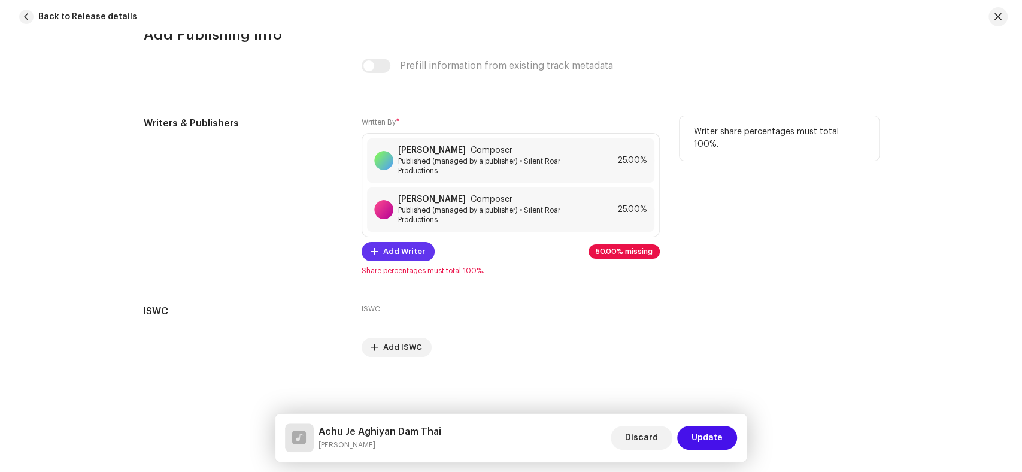
click at [402, 250] on span "Add Writer" at bounding box center [404, 251] width 42 height 24
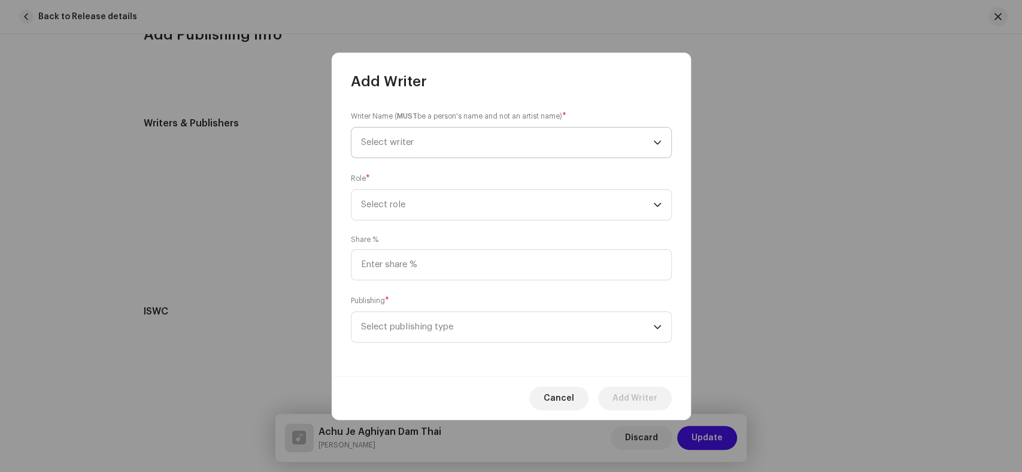
click at [474, 142] on span "Select writer" at bounding box center [507, 143] width 292 height 30
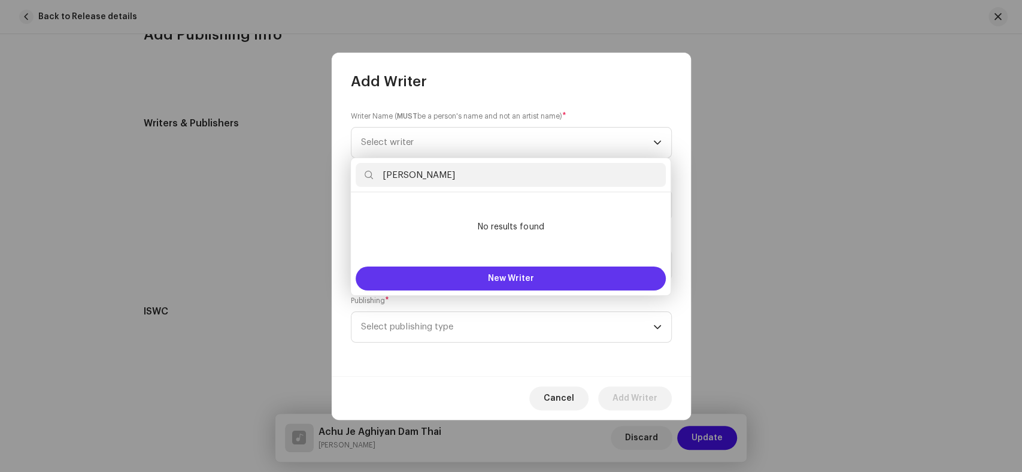
type input "Murtaza Solangi"
click at [478, 268] on button "New Writer" at bounding box center [511, 278] width 310 height 24
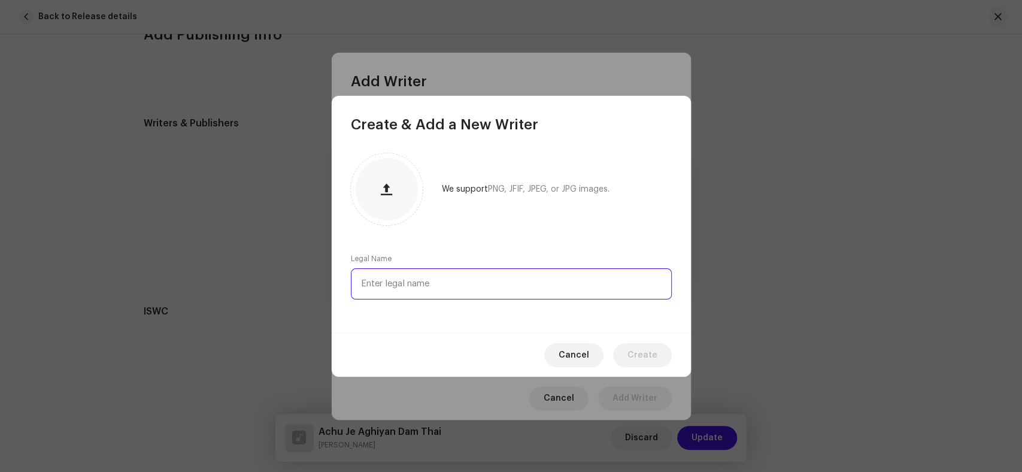
click at [480, 278] on input "text" at bounding box center [511, 283] width 321 height 31
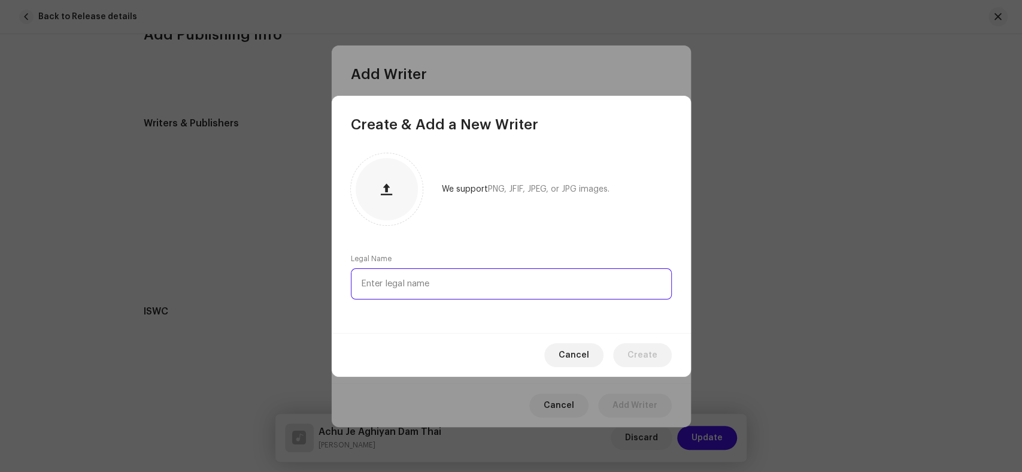
paste input "Murtaza Solangi"
type input "Murtaza Solangi"
click at [642, 353] on span "Create" at bounding box center [642, 355] width 30 height 24
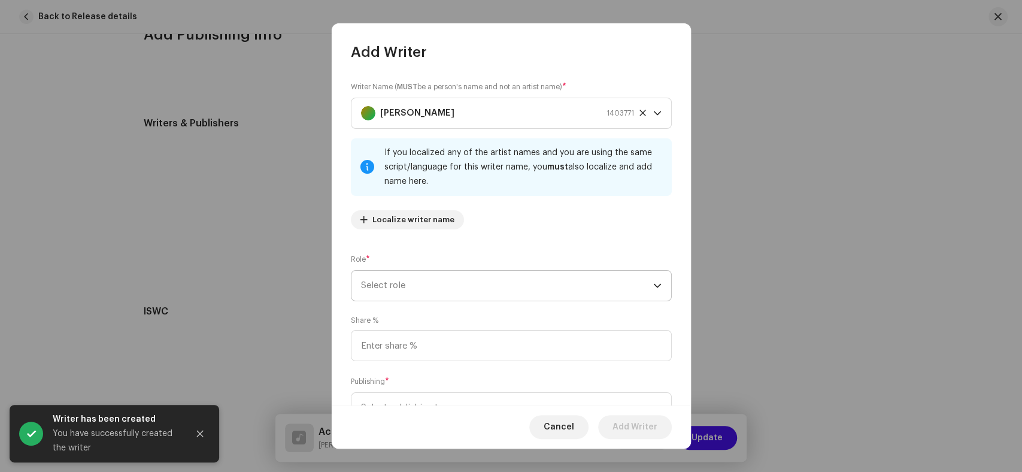
click at [424, 283] on span "Select role" at bounding box center [507, 286] width 292 height 30
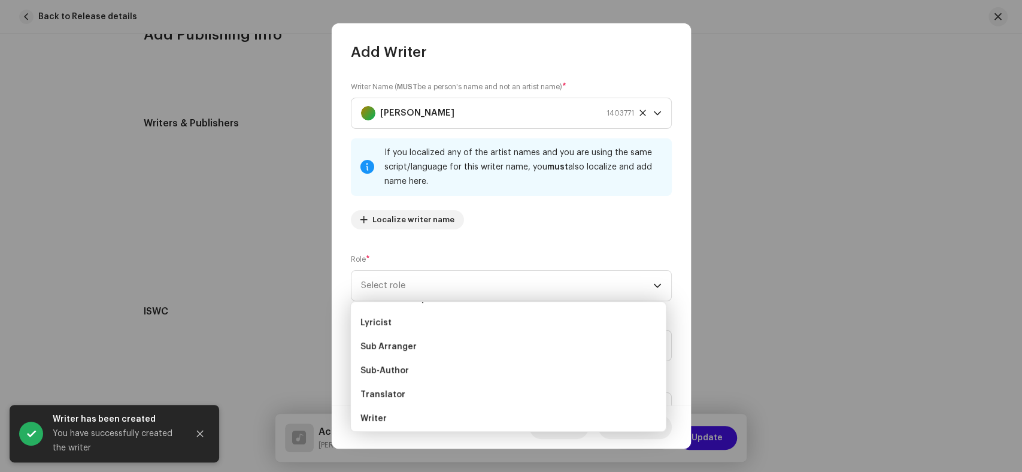
scroll to position [120, 0]
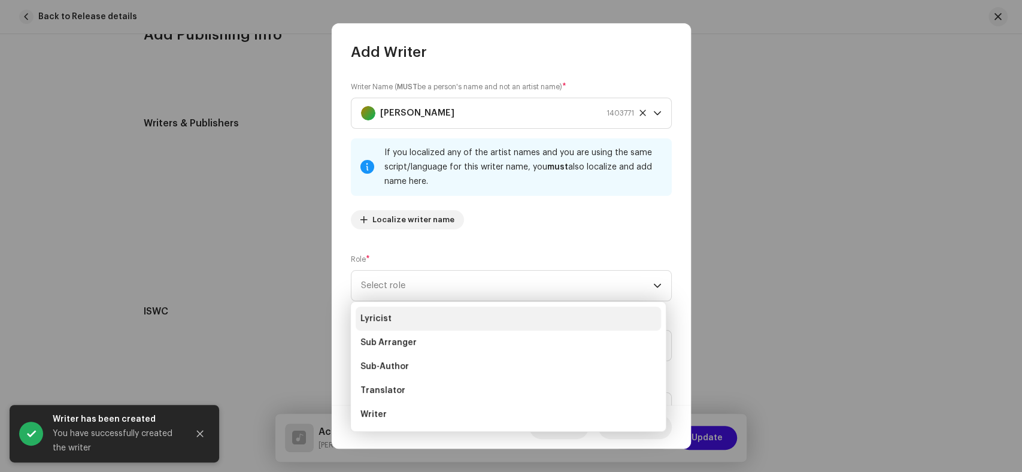
click at [414, 317] on li "Lyricist" at bounding box center [508, 319] width 305 height 24
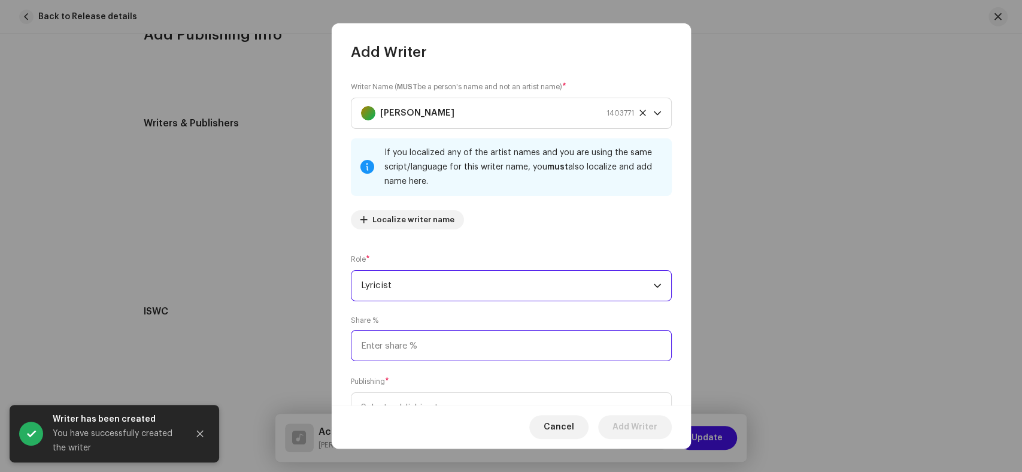
click at [412, 354] on input at bounding box center [511, 345] width 321 height 31
type input "50.00"
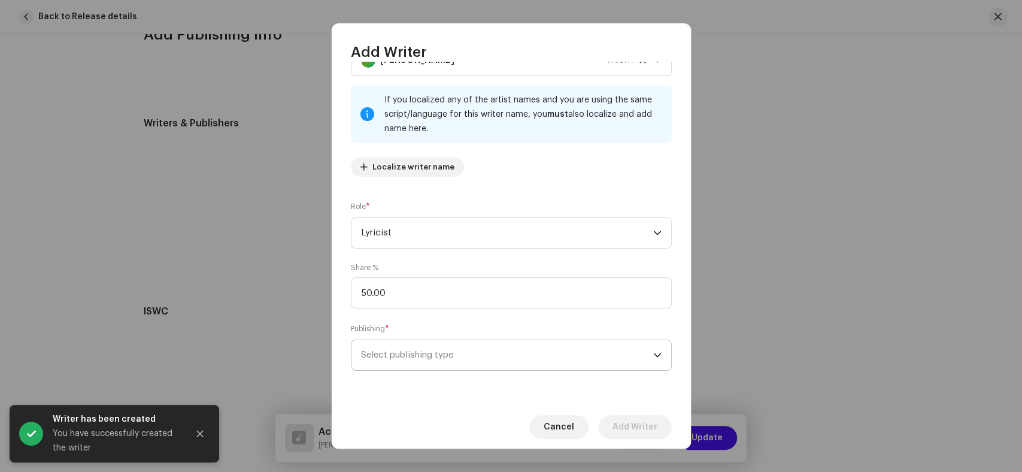
click at [438, 346] on span "Select publishing type" at bounding box center [507, 355] width 292 height 30
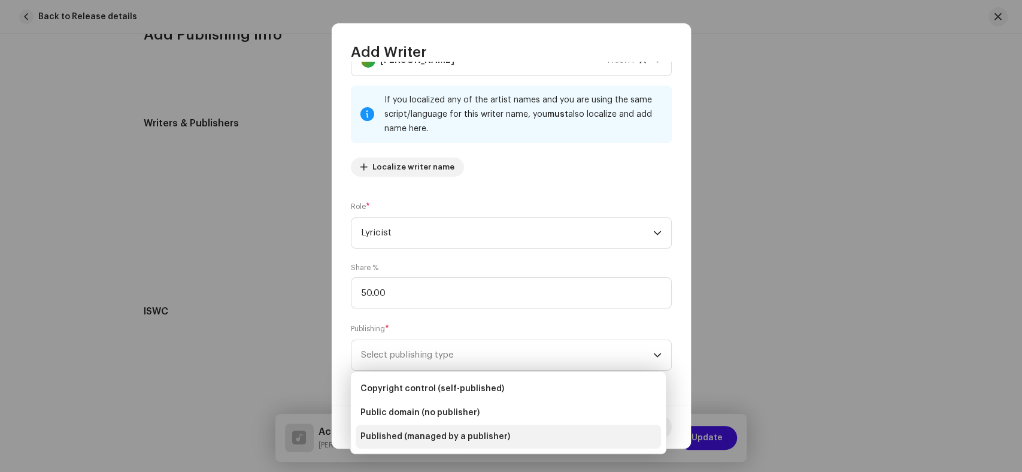
click at [464, 431] on span "Published (managed by a publisher)" at bounding box center [435, 436] width 150 height 12
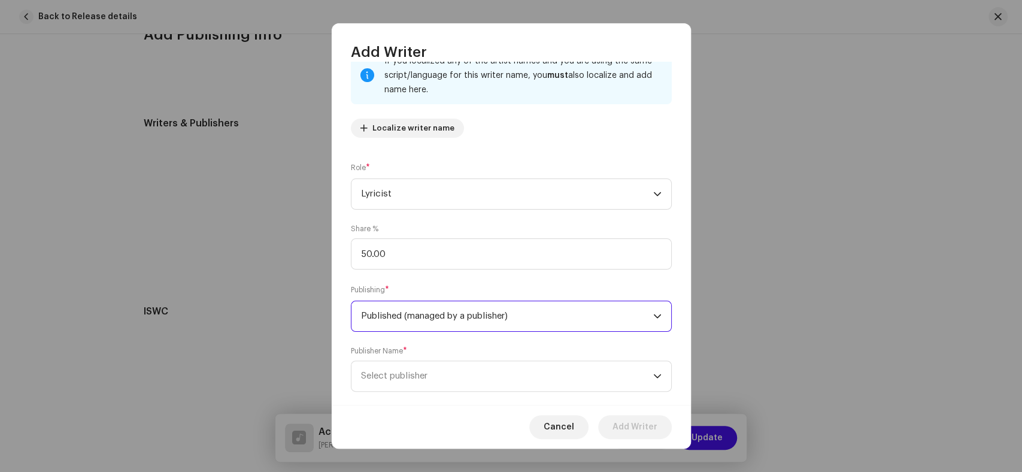
scroll to position [113, 0]
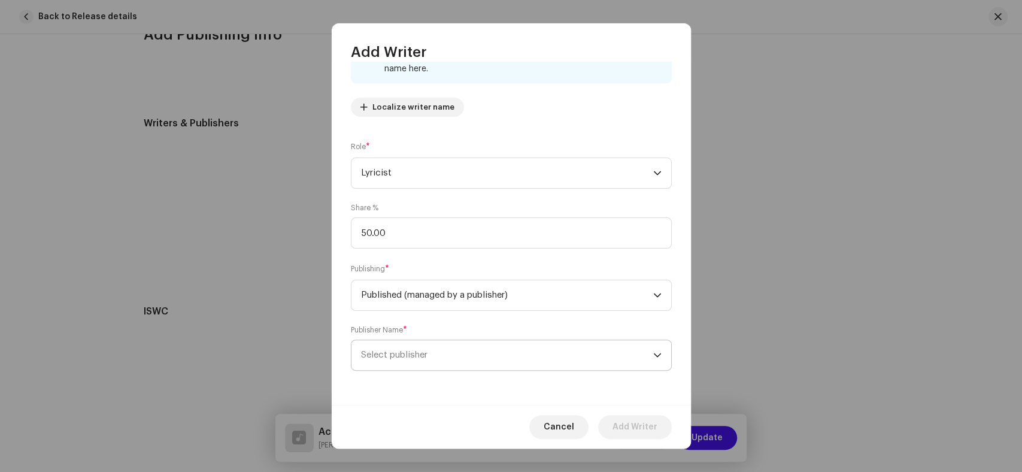
click at [478, 353] on span "Select publisher" at bounding box center [507, 355] width 292 height 30
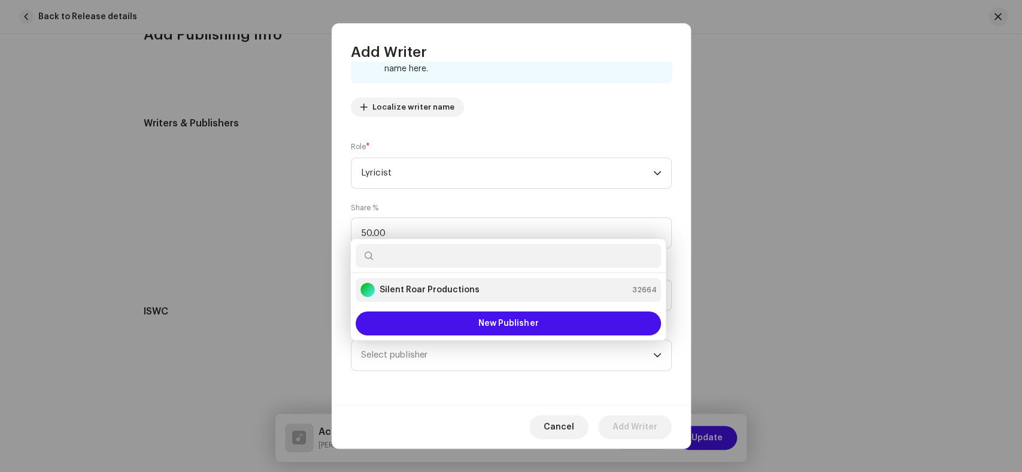
click at [471, 287] on strong "Silent Roar Productions" at bounding box center [430, 290] width 100 height 12
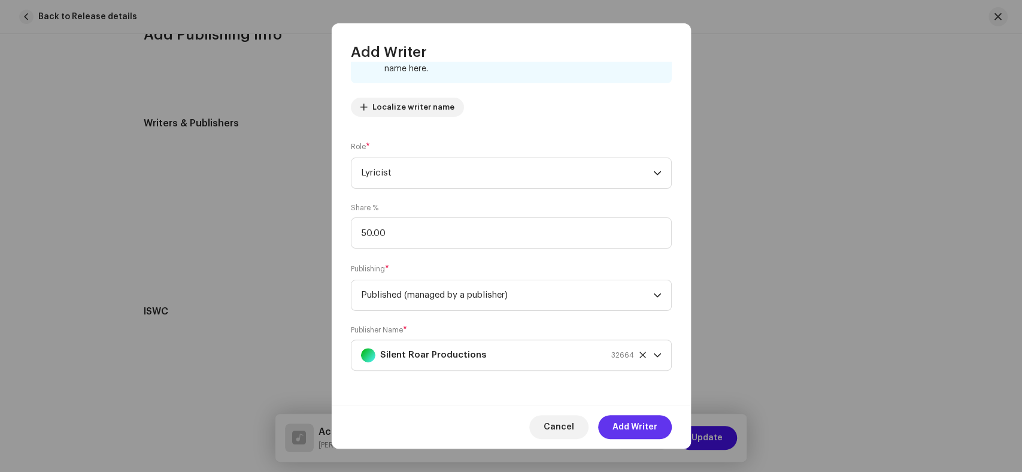
click at [650, 432] on span "Add Writer" at bounding box center [634, 427] width 45 height 24
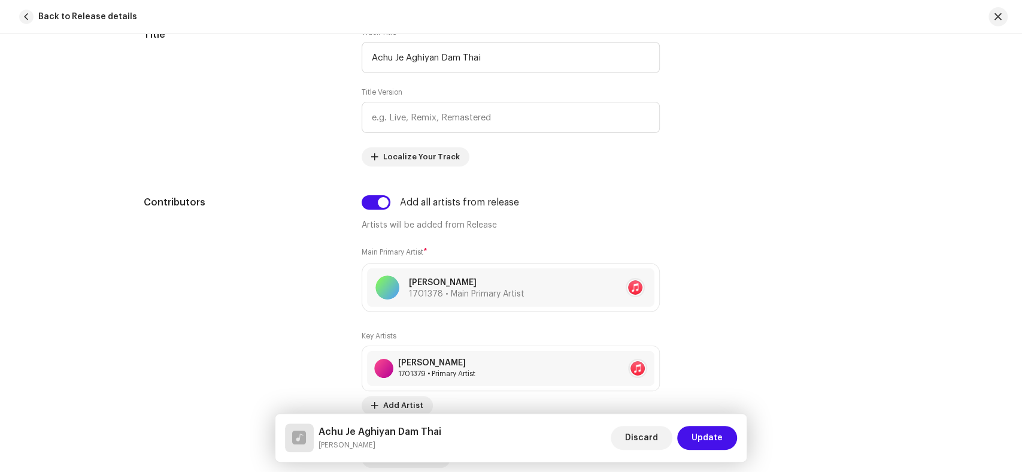
scroll to position [608, 0]
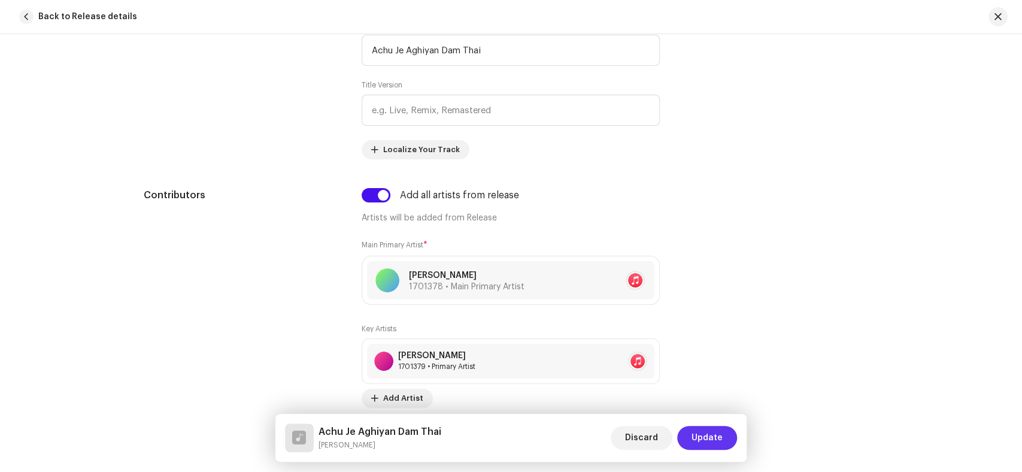
click at [703, 443] on span "Update" at bounding box center [706, 438] width 31 height 24
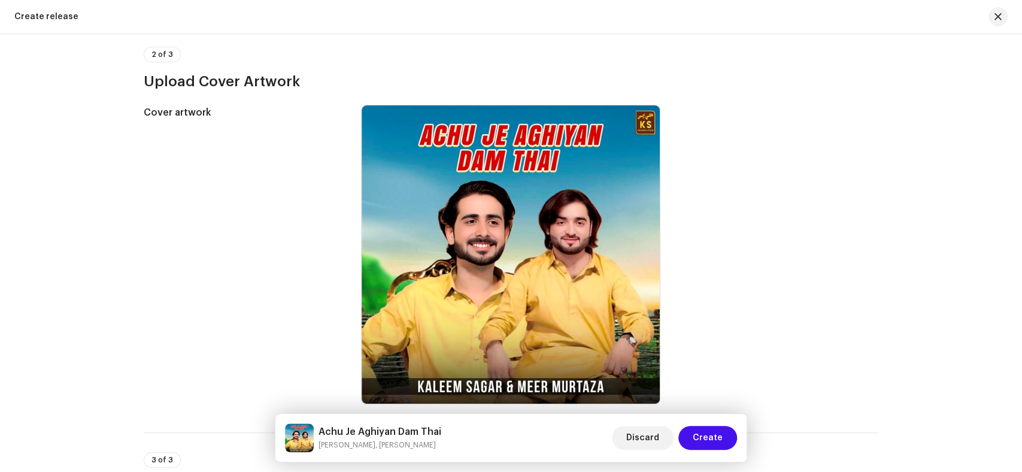
scroll to position [399, 0]
click at [705, 438] on span "Create" at bounding box center [708, 438] width 30 height 24
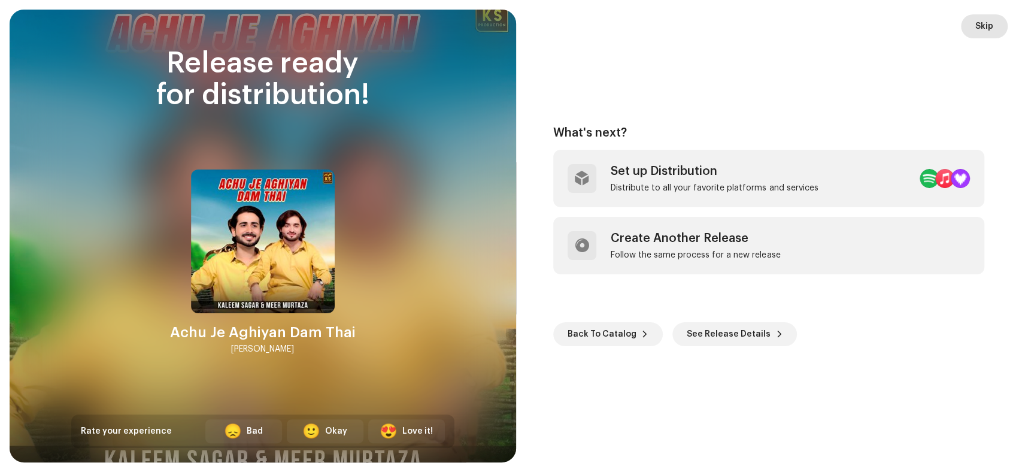
click at [994, 25] on button "Skip" at bounding box center [984, 26] width 47 height 24
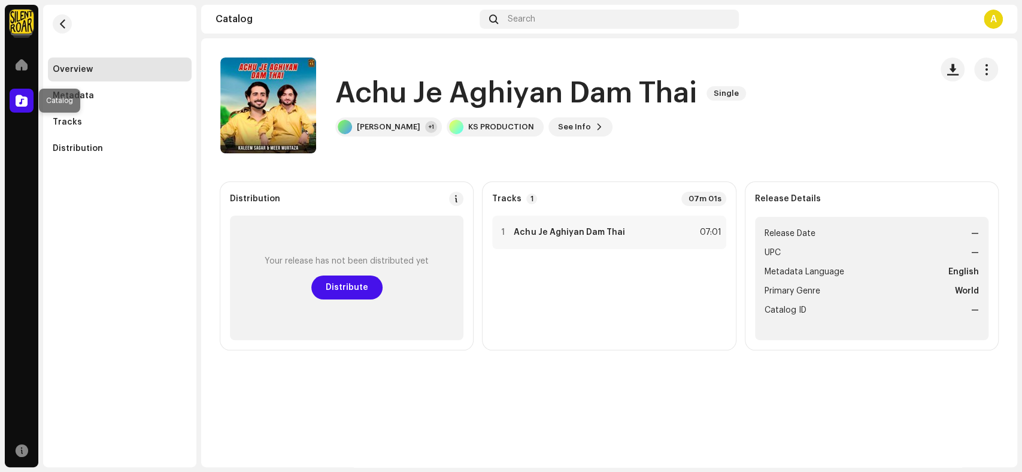
click at [20, 107] on div at bounding box center [22, 101] width 24 height 24
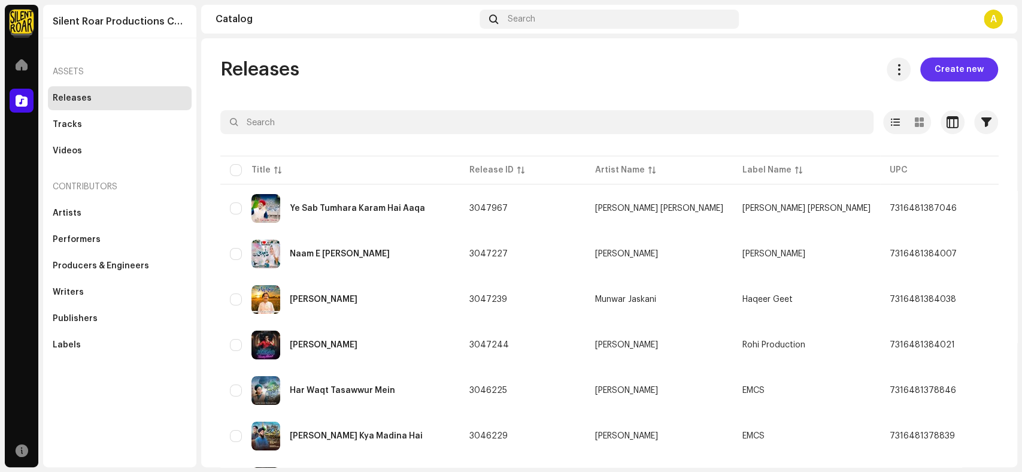
click at [952, 74] on span "Create new" at bounding box center [959, 69] width 49 height 24
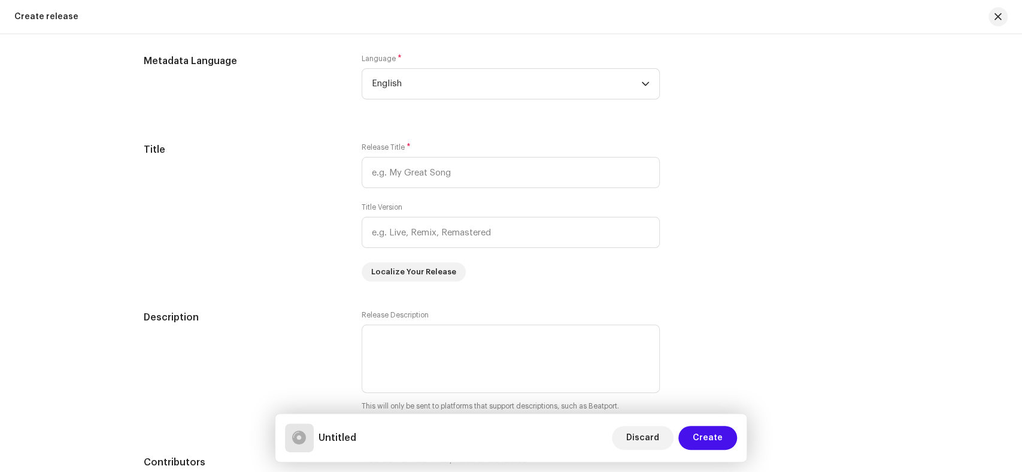
scroll to position [865, 0]
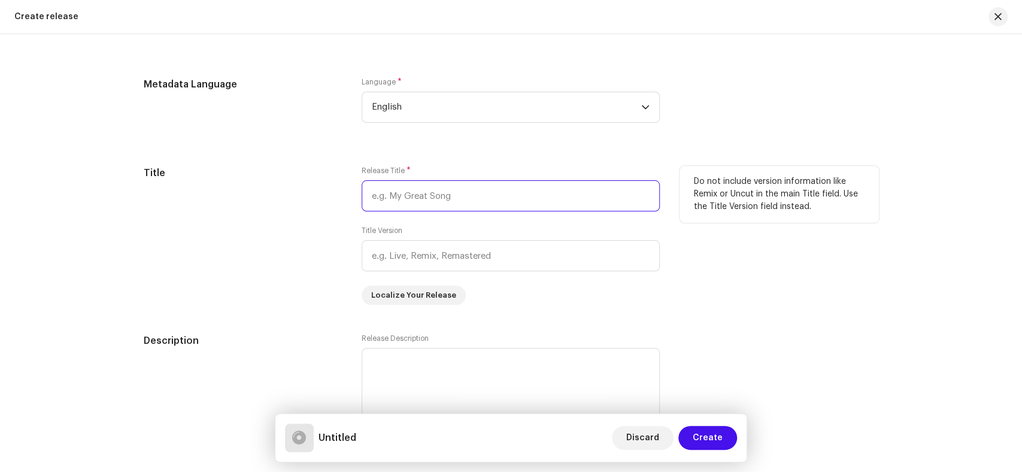
click at [445, 198] on input "text" at bounding box center [511, 195] width 298 height 31
paste input "Chadbo Na Dar [PERSON_NAME]"
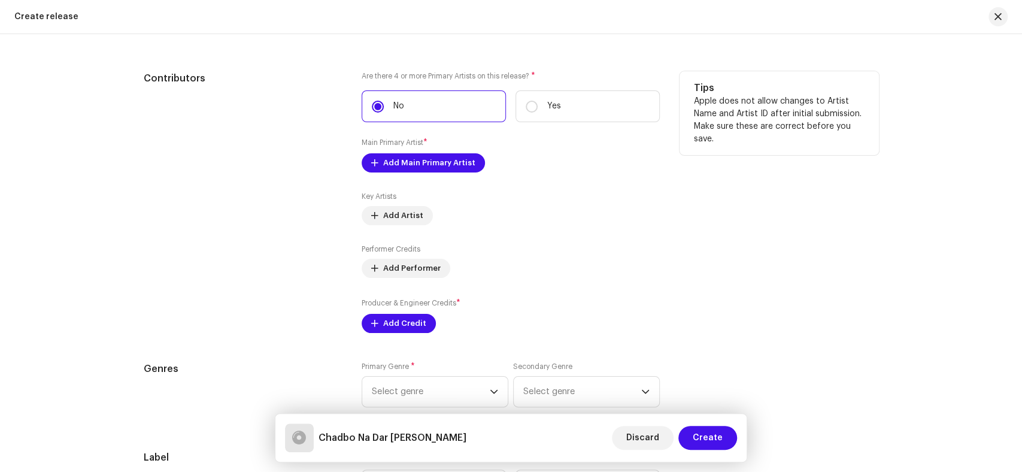
scroll to position [1264, 0]
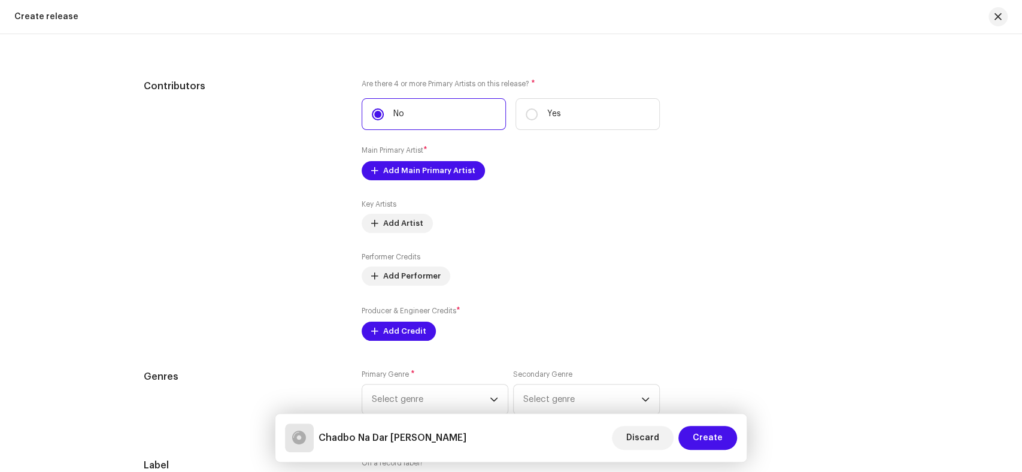
type input "Chadbo Na Dar [PERSON_NAME]"
click at [443, 183] on div "Are there 4 or more Primary Artists on this release? * No Yes Main Primary Arti…" at bounding box center [511, 210] width 298 height 262
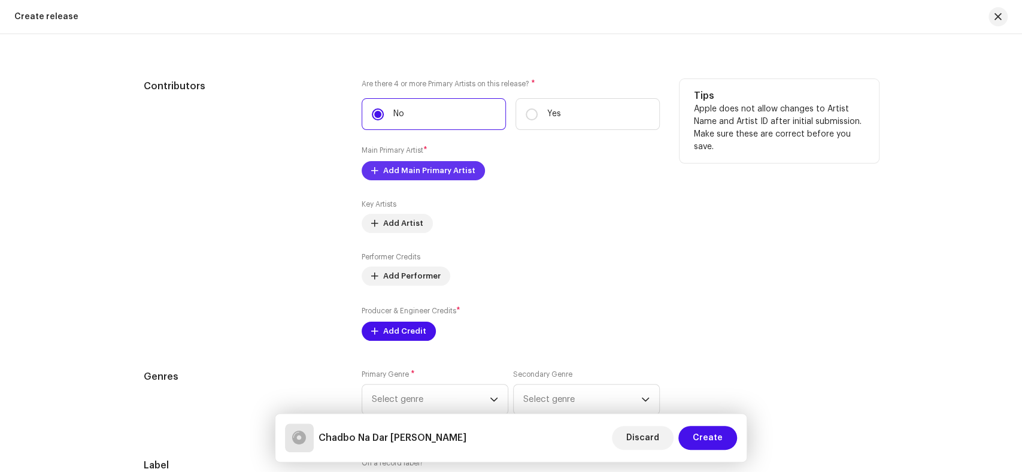
click at [443, 177] on span "Add Main Primary Artist" at bounding box center [429, 171] width 92 height 24
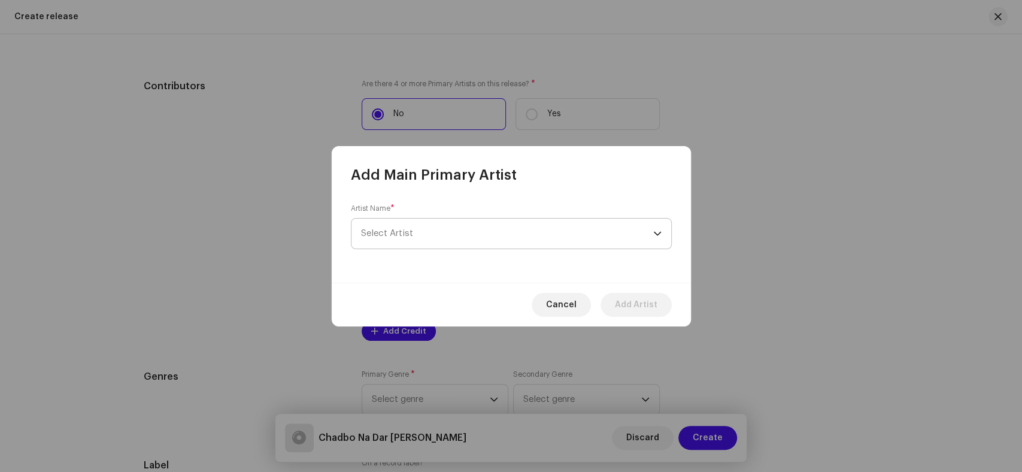
click at [491, 241] on span "Select Artist" at bounding box center [507, 234] width 292 height 30
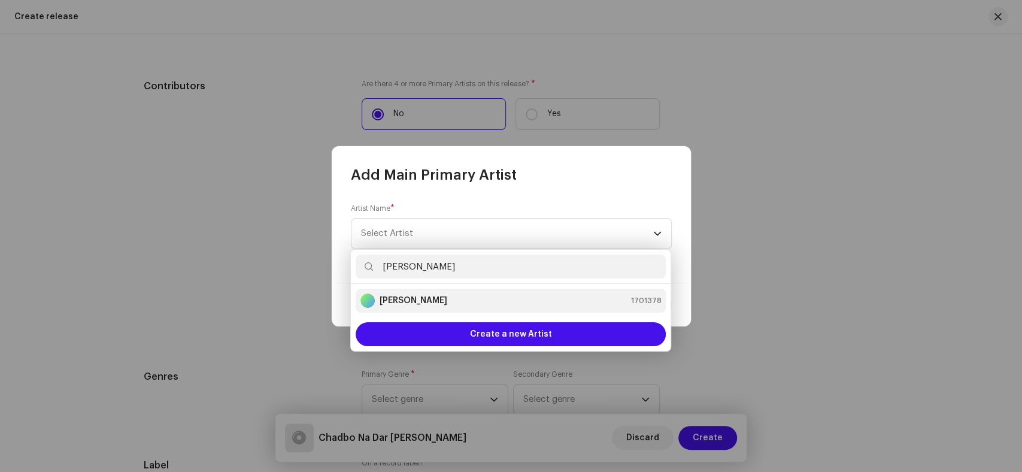
type input "Kaleem Sagar"
click at [421, 301] on strong "Kaleem Sagar" at bounding box center [414, 301] width 68 height 12
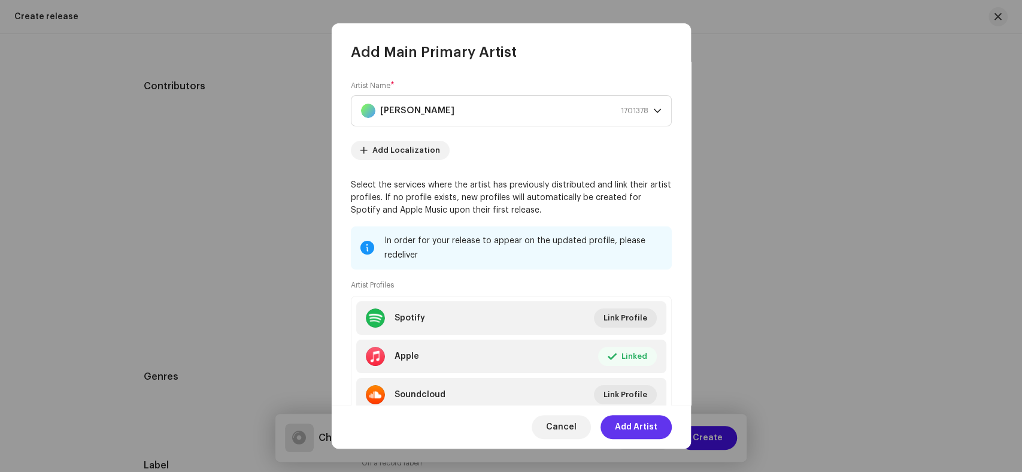
click at [653, 424] on span "Add Artist" at bounding box center [636, 427] width 43 height 24
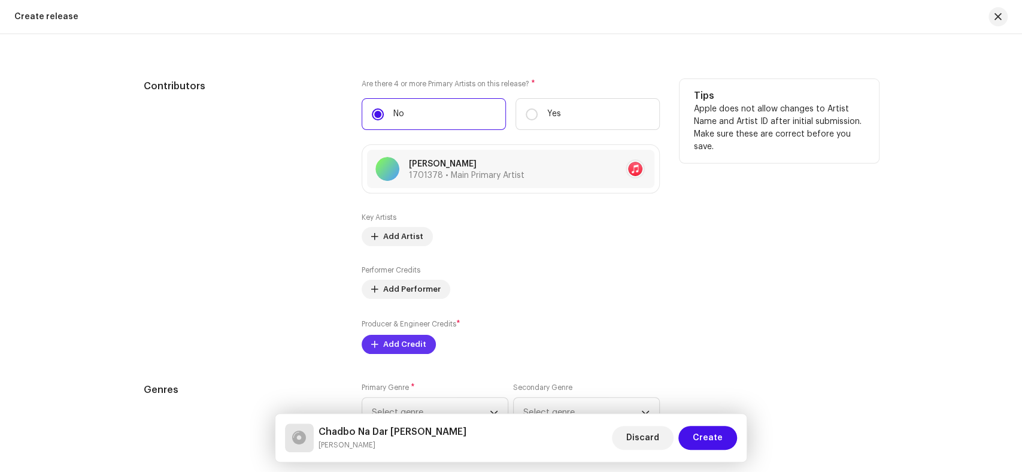
click at [383, 341] on span "Add Credit" at bounding box center [404, 344] width 43 height 24
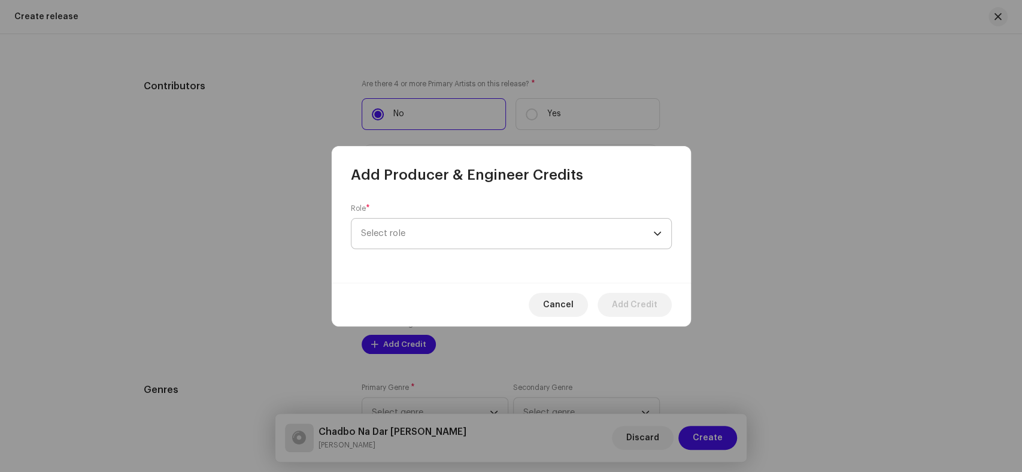
click at [411, 223] on span "Select role" at bounding box center [507, 234] width 292 height 30
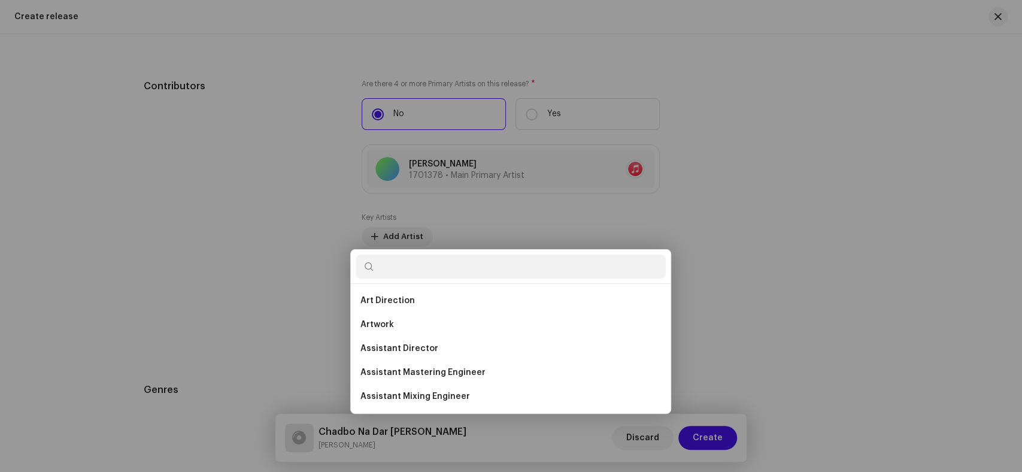
click at [223, 279] on div "Add Producer & Engineer Credits Role * Select role Cancel Add Credit" at bounding box center [511, 236] width 1022 height 472
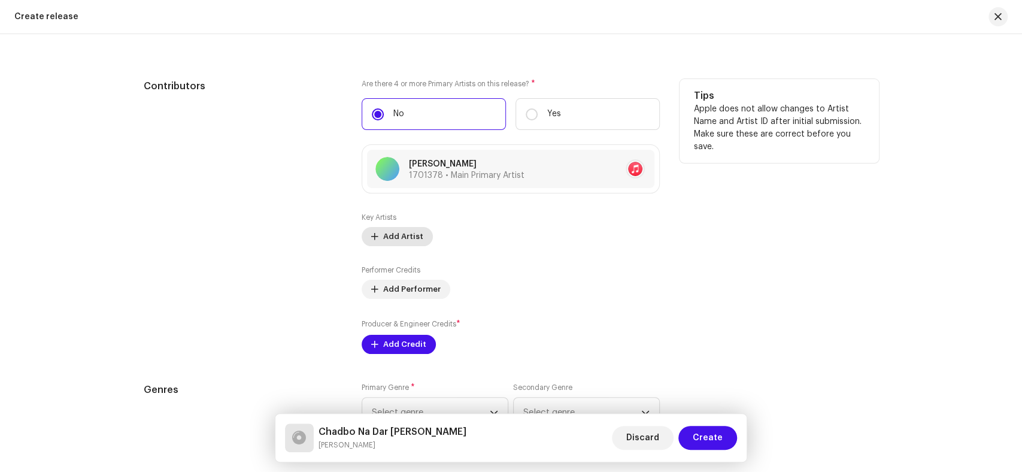
click at [402, 239] on span "Add Artist" at bounding box center [403, 237] width 40 height 24
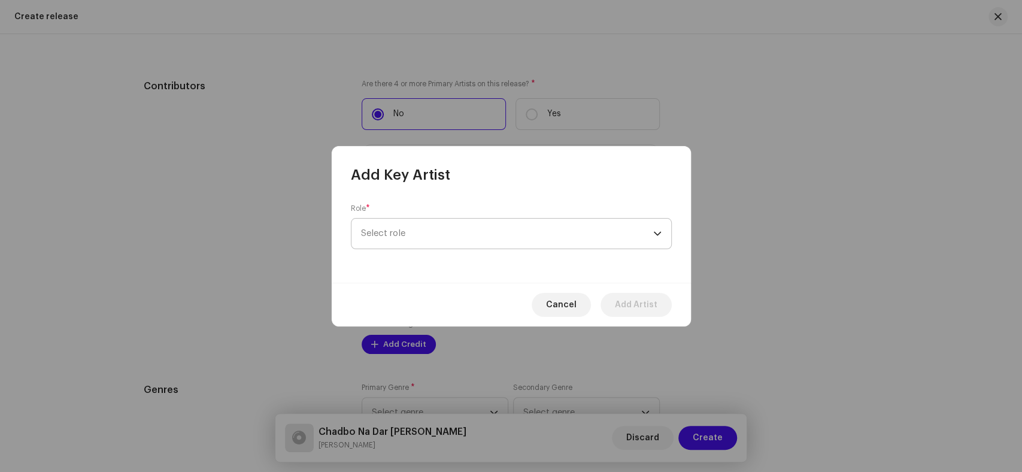
click at [527, 237] on span "Select role" at bounding box center [507, 234] width 292 height 30
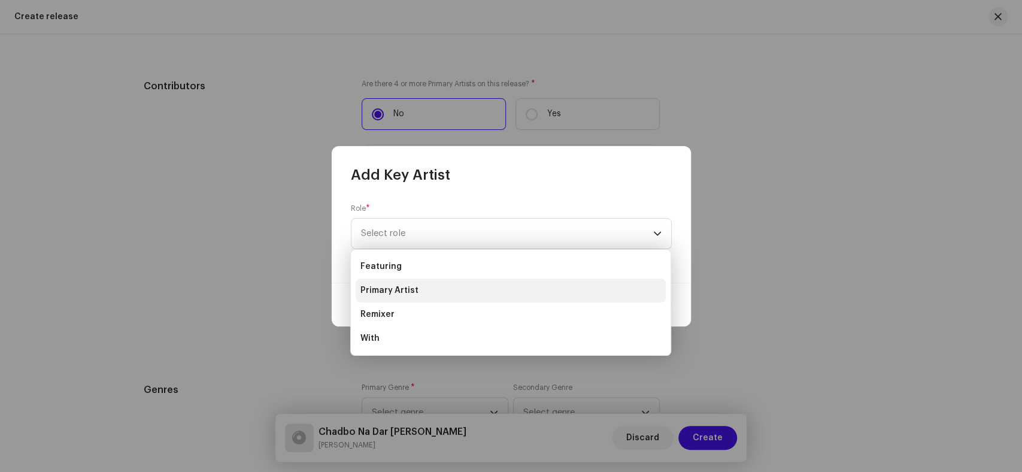
click at [420, 293] on li "Primary Artist" at bounding box center [511, 290] width 310 height 24
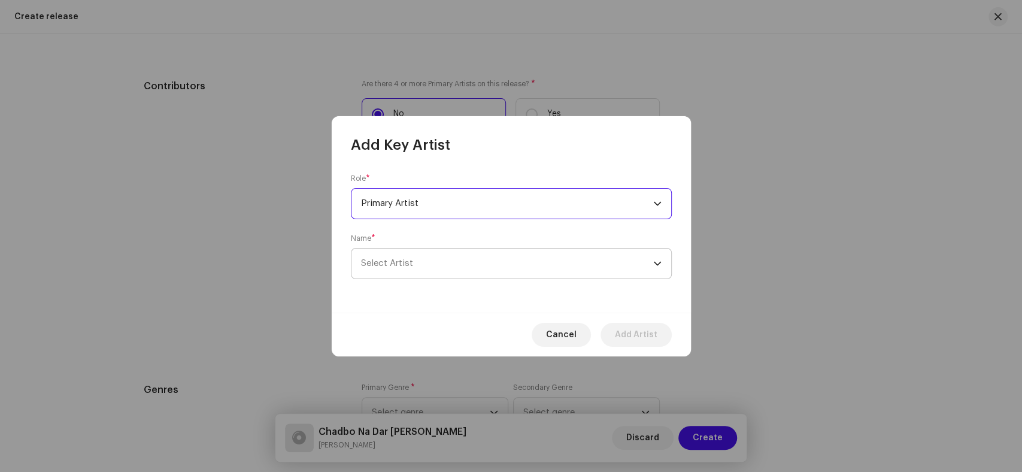
click at [498, 270] on span "Select Artist" at bounding box center [507, 263] width 292 height 30
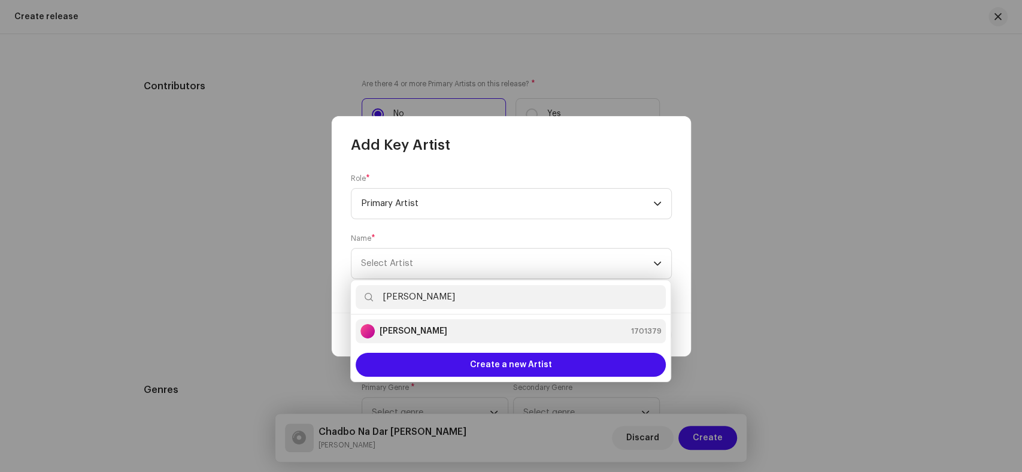
type input "Meer Murtaza"
click at [421, 338] on li "Meer Murtaza 1701379" at bounding box center [511, 331] width 310 height 24
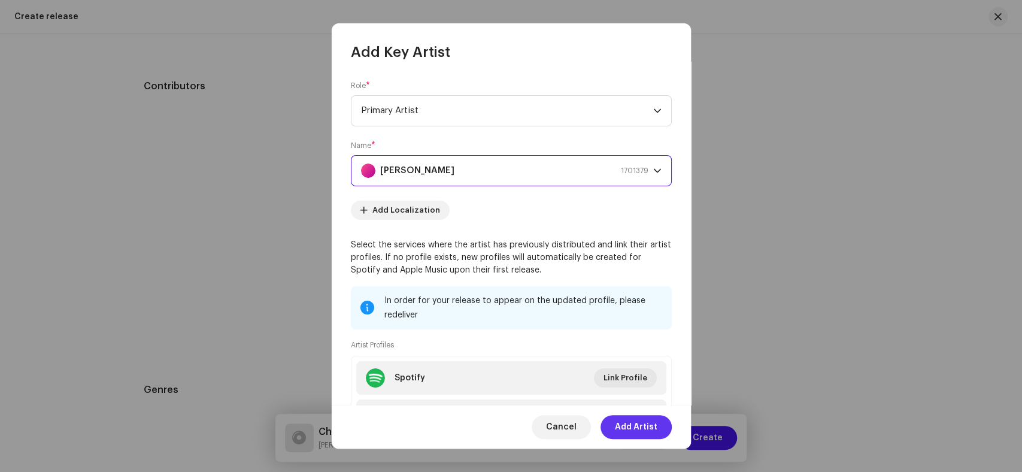
click at [627, 425] on span "Add Artist" at bounding box center [636, 427] width 43 height 24
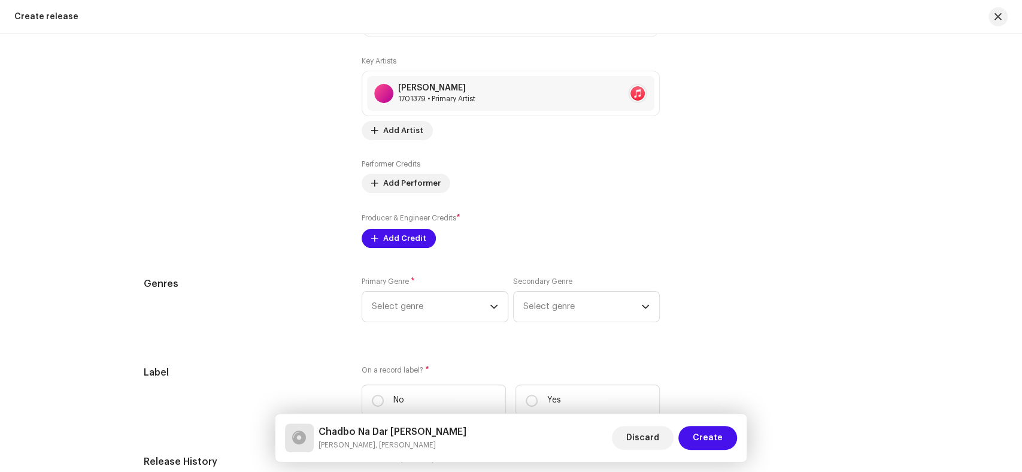
scroll to position [1596, 0]
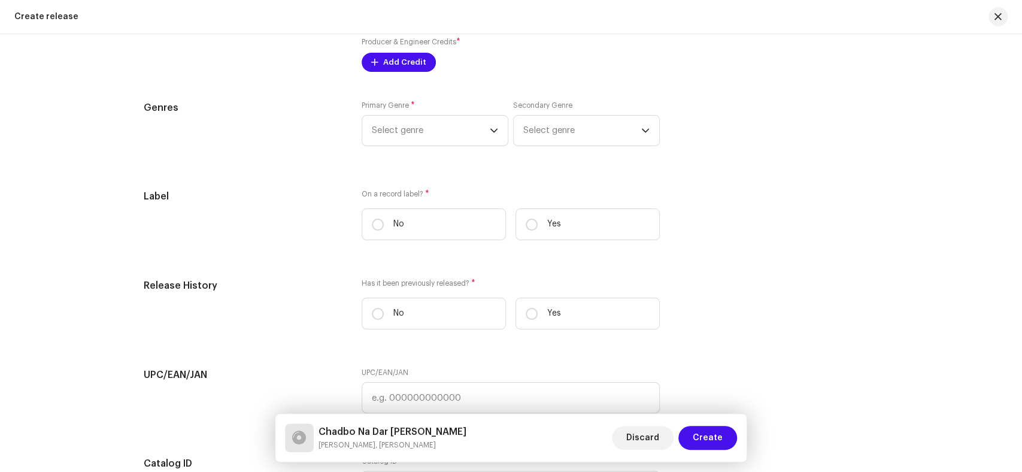
click at [412, 66] on span "Add Credit" at bounding box center [404, 62] width 43 height 24
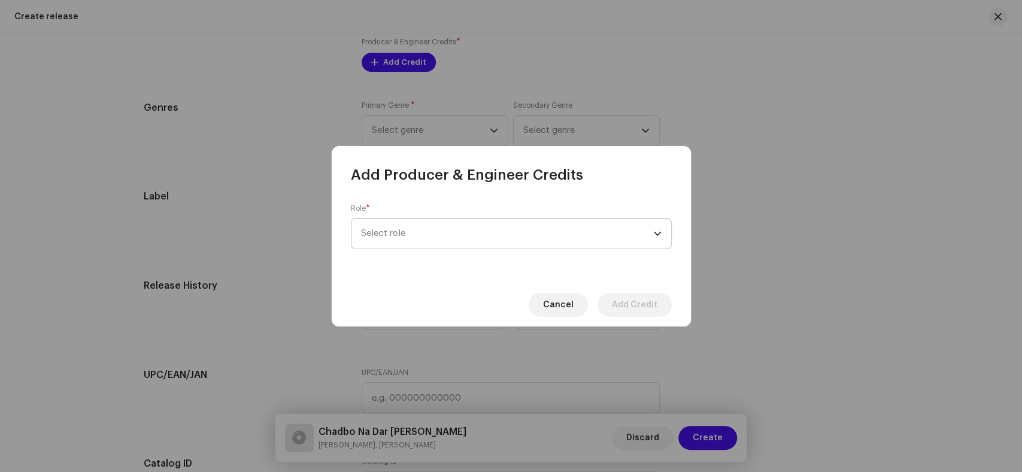
click at [515, 230] on span "Select role" at bounding box center [507, 234] width 292 height 30
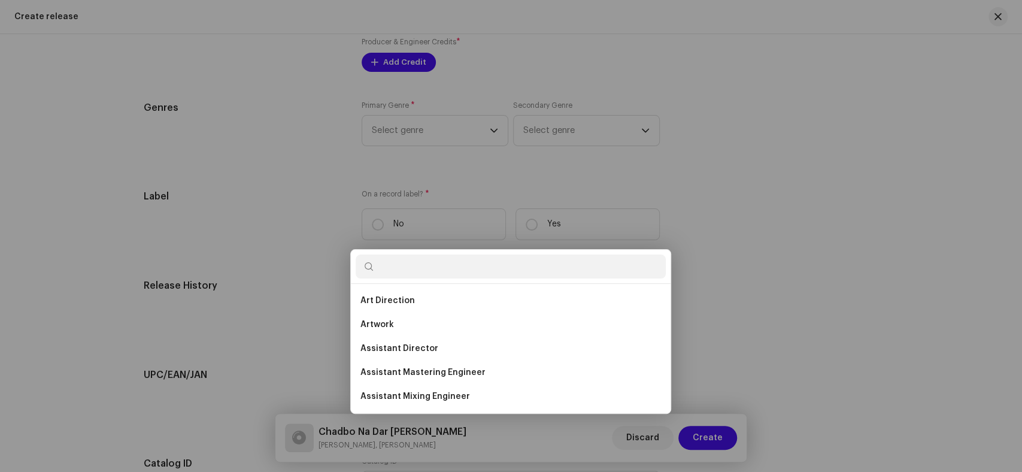
click at [283, 217] on div "Add Producer & Engineer Credits Role * Select role Cancel Add Credit" at bounding box center [511, 236] width 1022 height 472
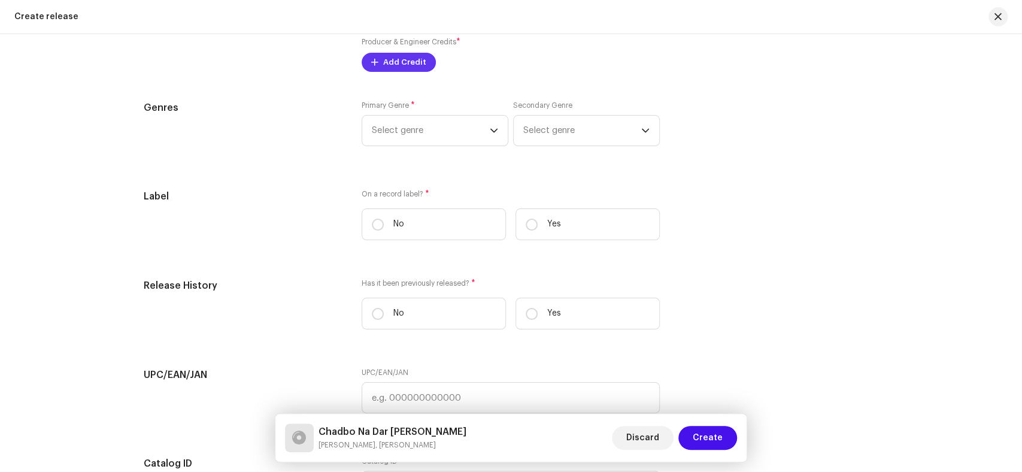
click at [389, 64] on span "Add Credit" at bounding box center [404, 62] width 43 height 24
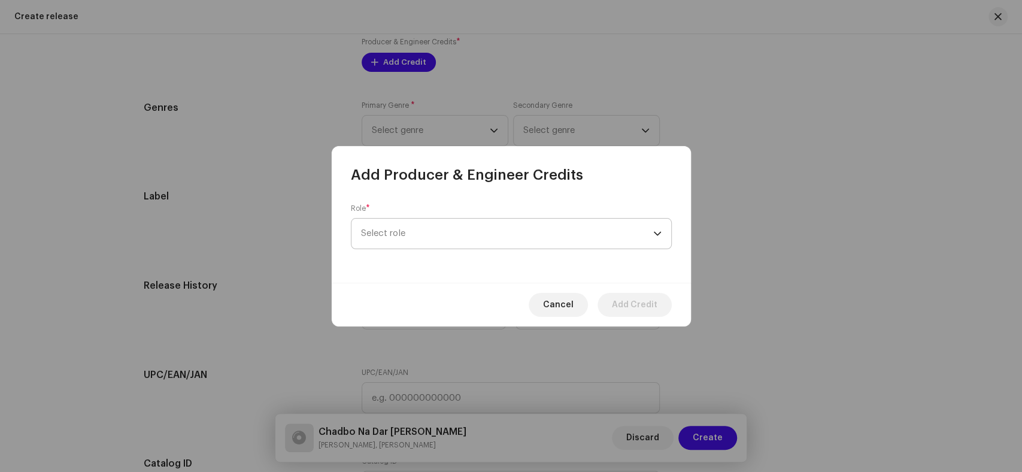
click at [503, 223] on span "Select role" at bounding box center [507, 234] width 292 height 30
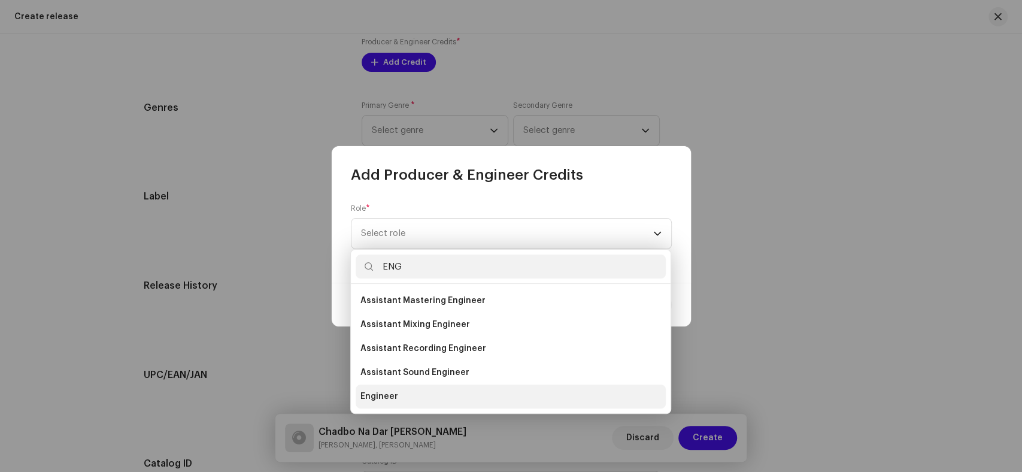
type input "ENG"
click at [377, 403] on li "Engineer" at bounding box center [511, 396] width 310 height 24
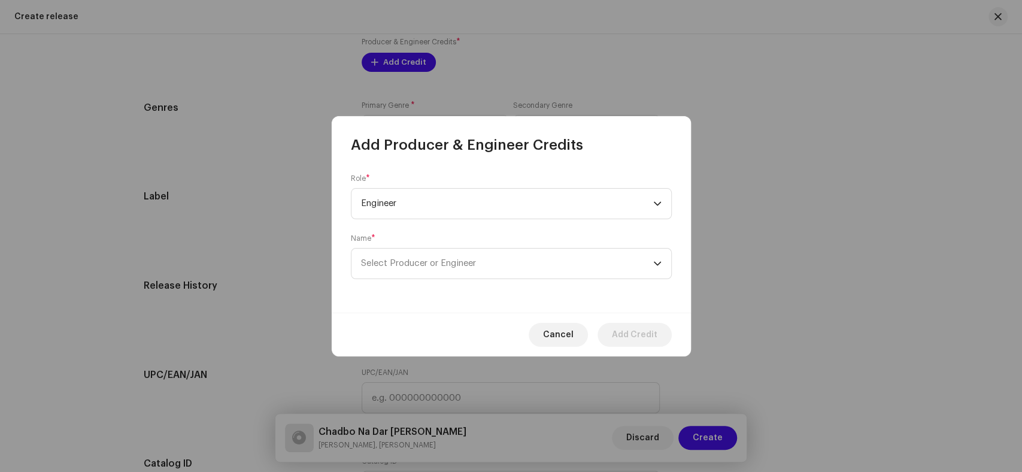
click at [524, 247] on div "Name * Select Producer or Engineer" at bounding box center [511, 256] width 321 height 46
click at [520, 259] on span "Select Producer or Engineer" at bounding box center [507, 263] width 292 height 30
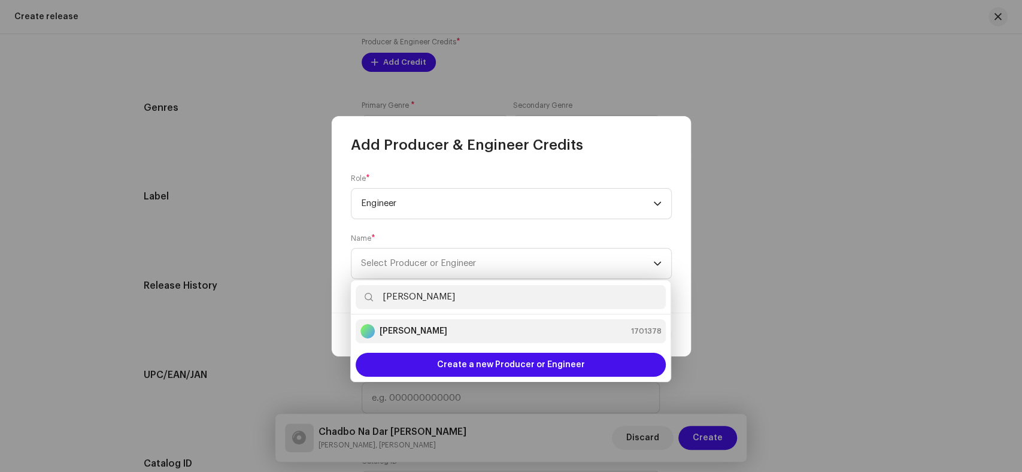
type input "Kaleem Sagar"
click at [421, 338] on li "Kaleem Sagar 1701378" at bounding box center [511, 331] width 310 height 24
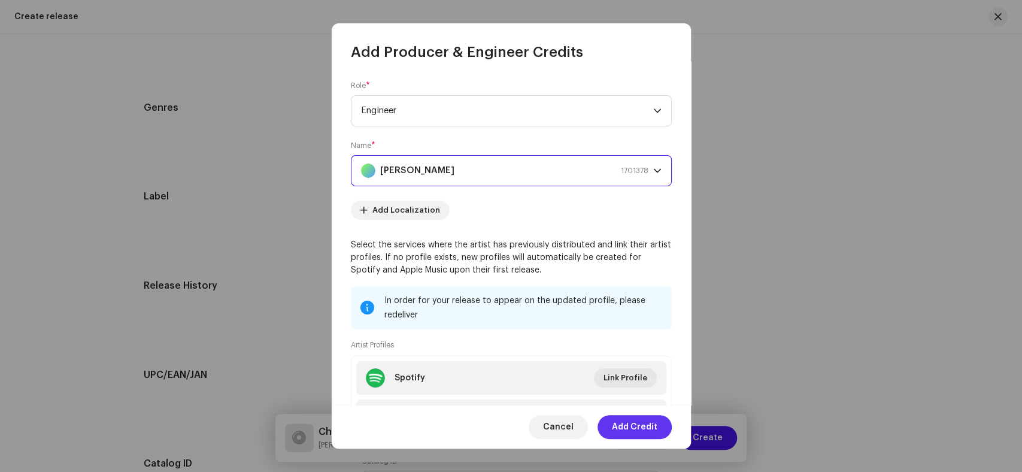
drag, startPoint x: 633, startPoint y: 435, endPoint x: 605, endPoint y: 435, distance: 28.1
click at [632, 435] on span "Add Credit" at bounding box center [635, 427] width 46 height 24
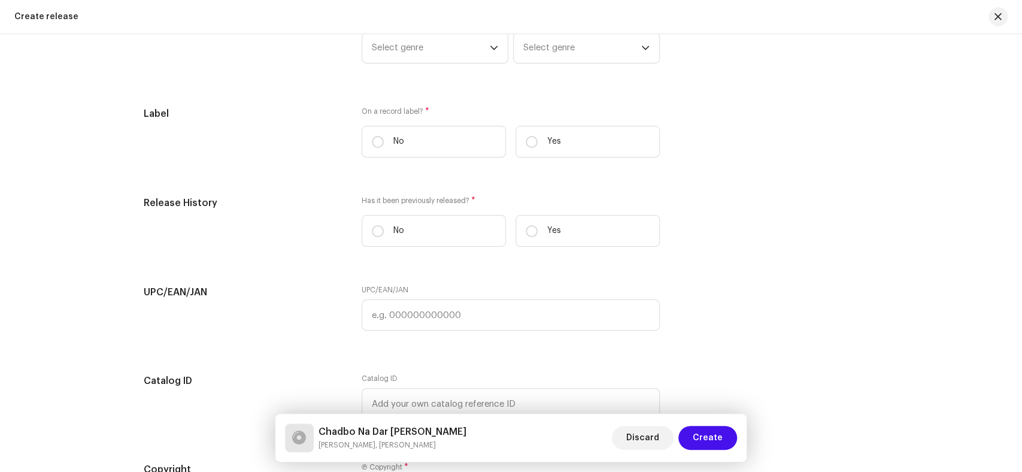
scroll to position [1780, 0]
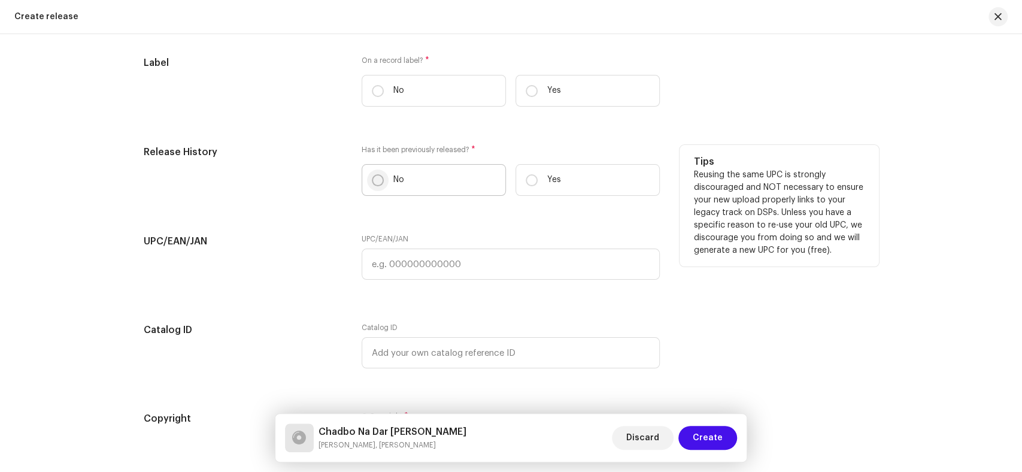
click at [372, 186] on input "No" at bounding box center [378, 180] width 12 height 12
radio input "true"
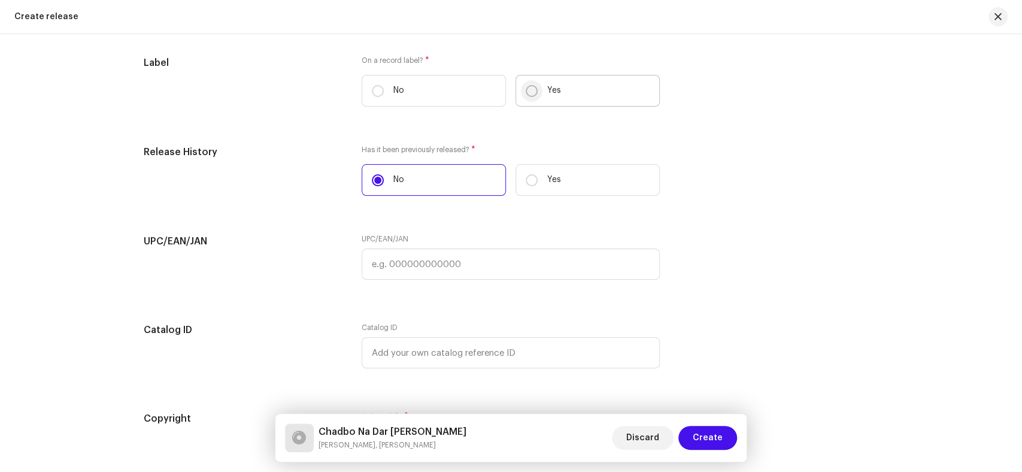
click at [534, 92] on input "Yes" at bounding box center [532, 91] width 12 height 12
radio input "true"
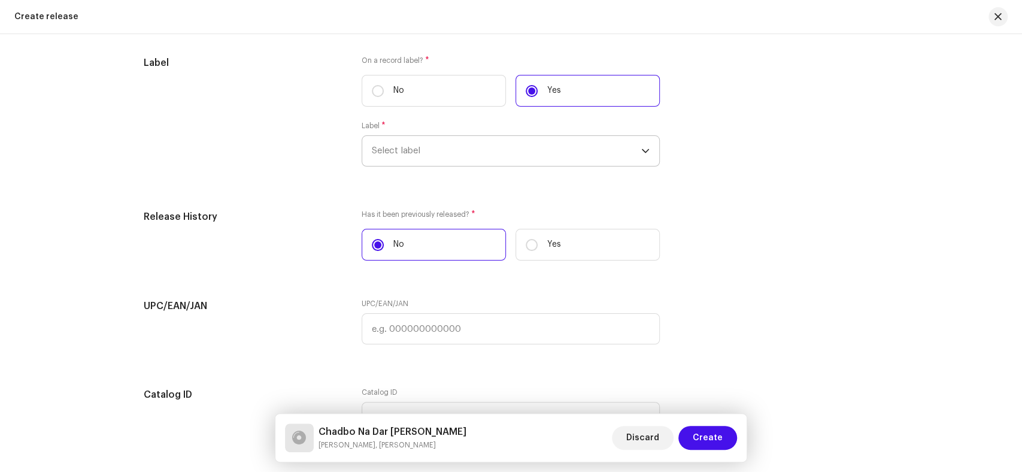
click at [396, 159] on span "Select label" at bounding box center [506, 151] width 269 height 30
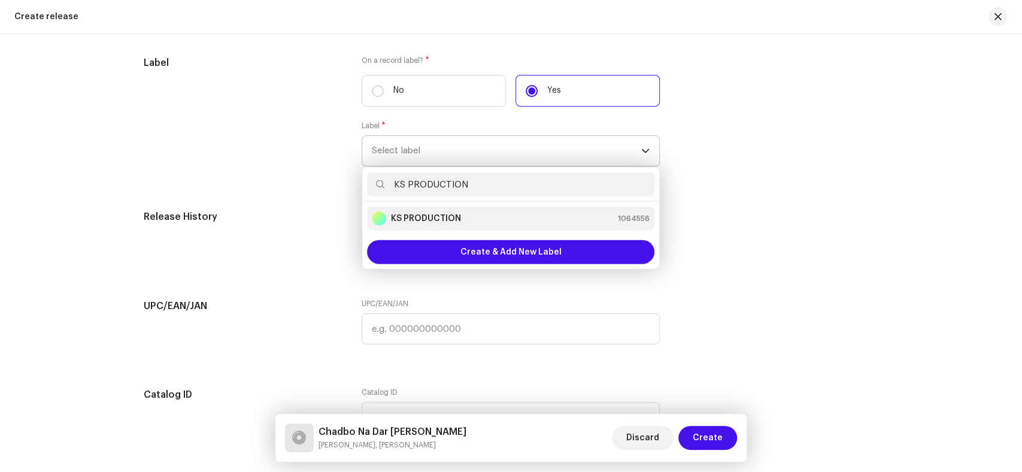
type input "KS PRODUCTION"
click at [445, 222] on strong "KS PRODUCTION" at bounding box center [426, 219] width 70 height 12
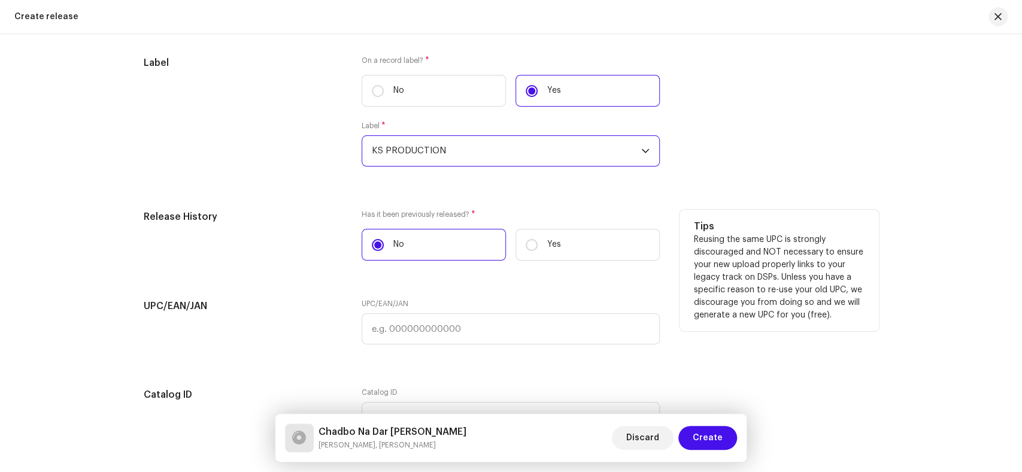
scroll to position [2025, 0]
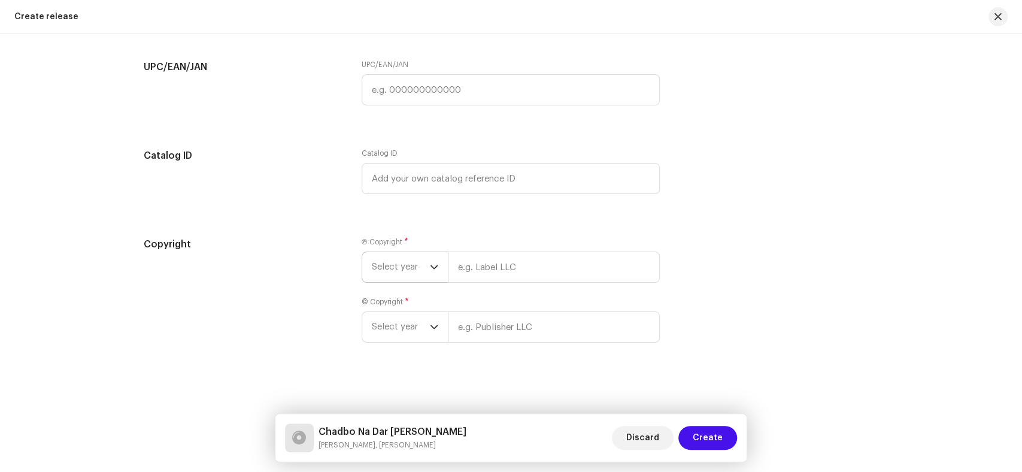
click at [362, 263] on p-select "Select year" at bounding box center [405, 266] width 86 height 31
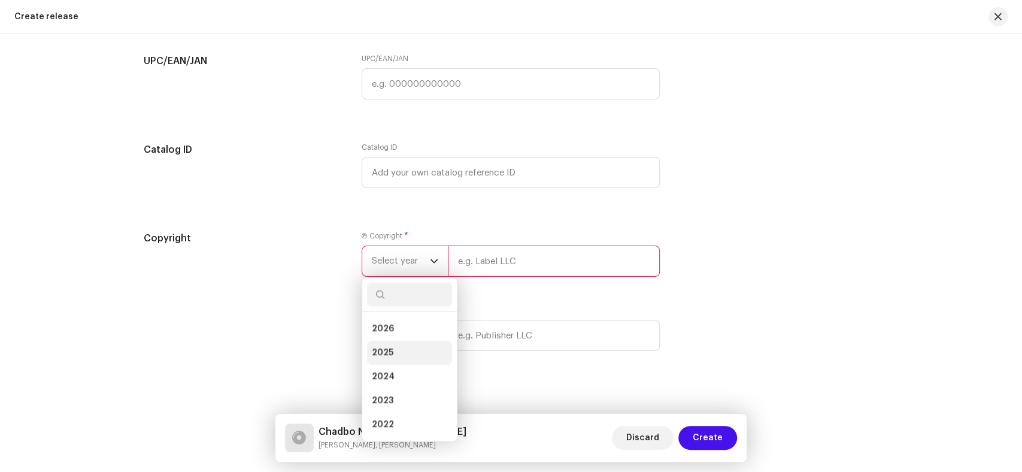
click at [392, 360] on li "2025" at bounding box center [409, 353] width 85 height 24
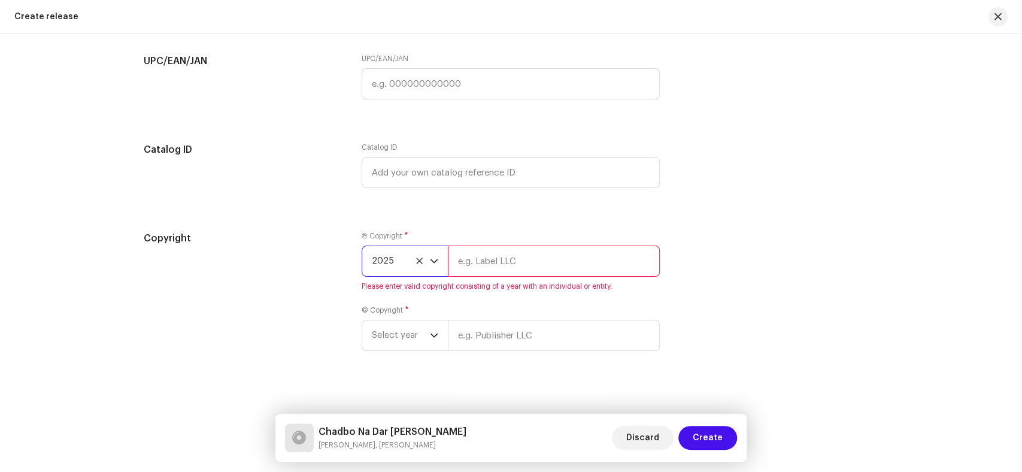
click at [518, 269] on input "text" at bounding box center [554, 260] width 212 height 31
paste input "KS PRODUCTION"
type input "KS PRODUCTION"
click at [410, 336] on span "Select year" at bounding box center [401, 335] width 58 height 30
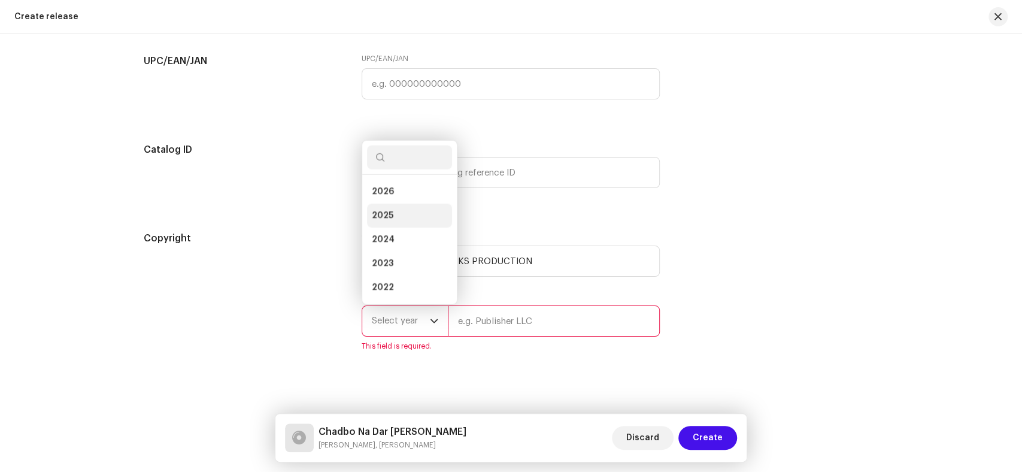
click at [387, 220] on span "2025" at bounding box center [383, 216] width 22 height 12
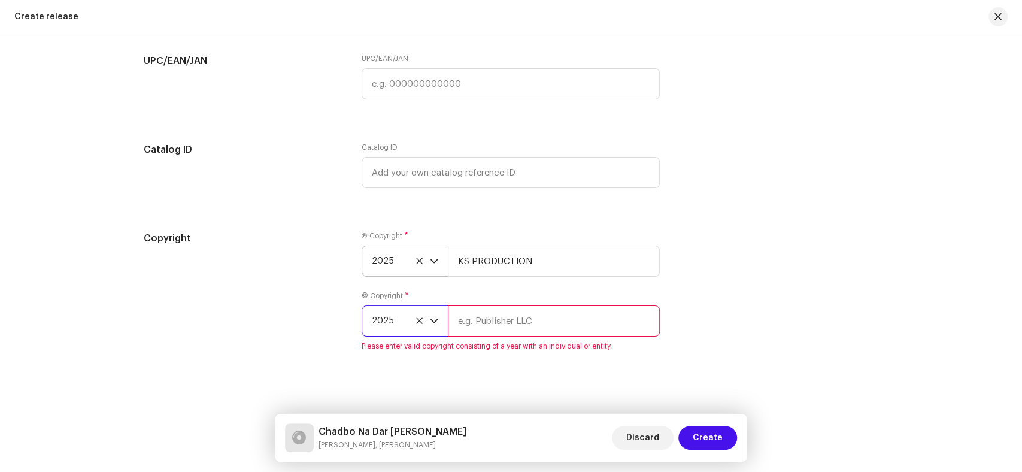
click at [539, 332] on input "text" at bounding box center [554, 320] width 212 height 31
paste input "KS PRODUCTION"
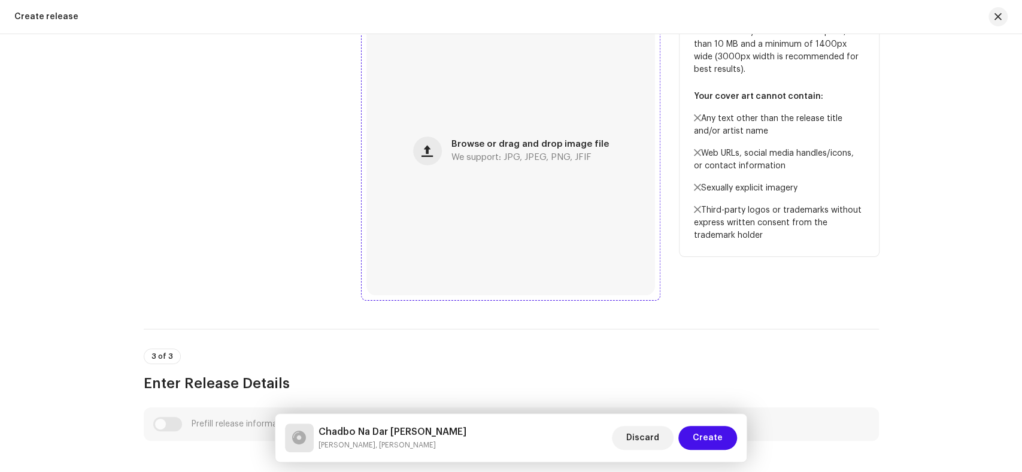
scroll to position [362, 0]
type input "KS PRODUCTION"
click at [437, 164] on button "button" at bounding box center [427, 153] width 29 height 29
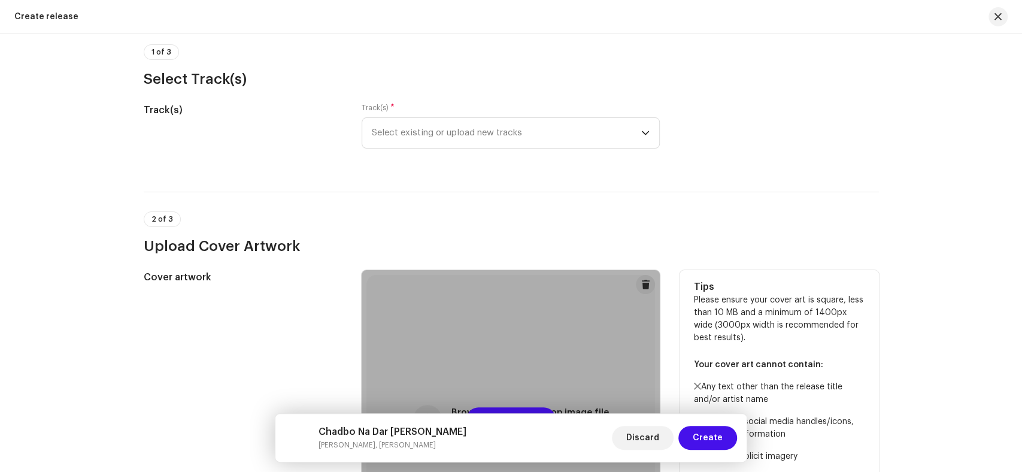
scroll to position [0, 0]
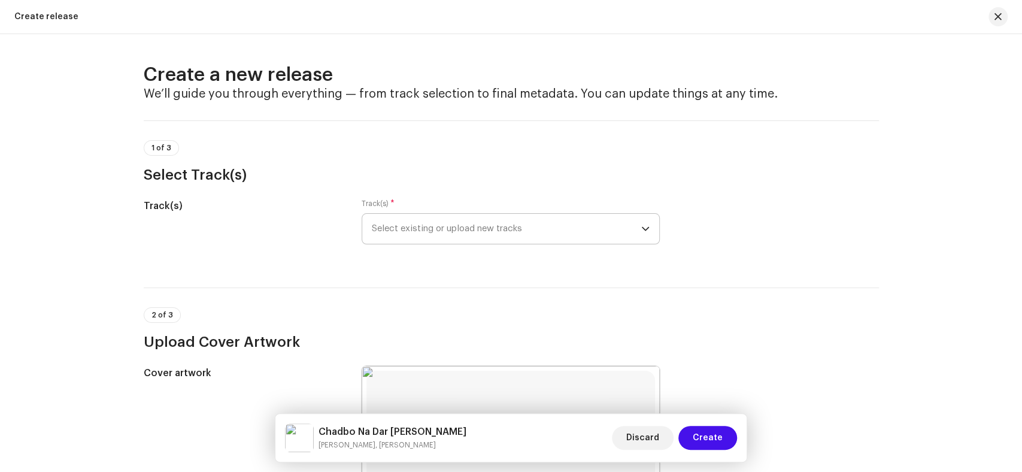
click at [514, 233] on span "Select existing or upload new tracks" at bounding box center [506, 229] width 269 height 30
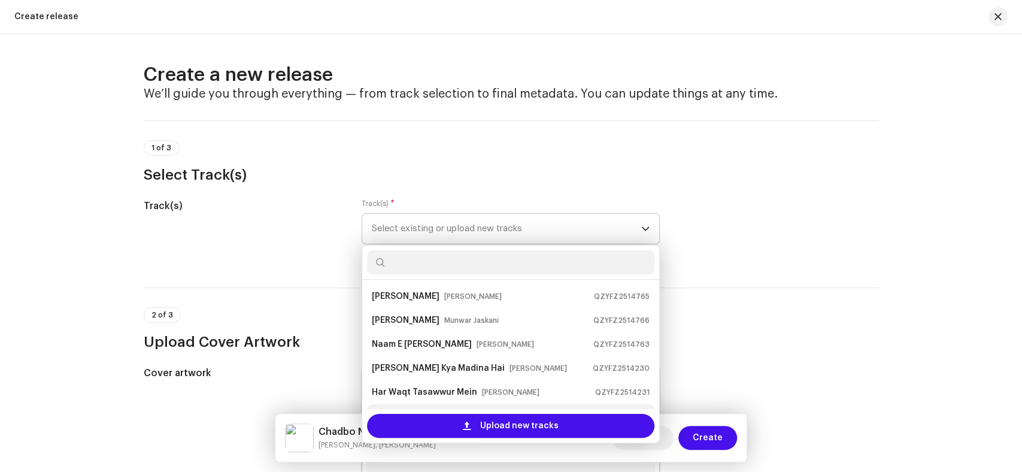
scroll to position [19, 0]
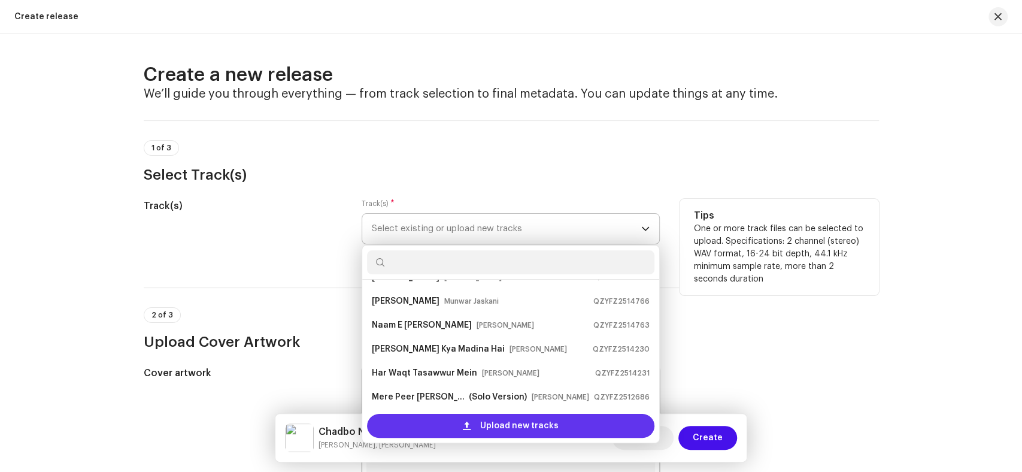
click at [450, 425] on div "Upload new tracks" at bounding box center [510, 426] width 287 height 24
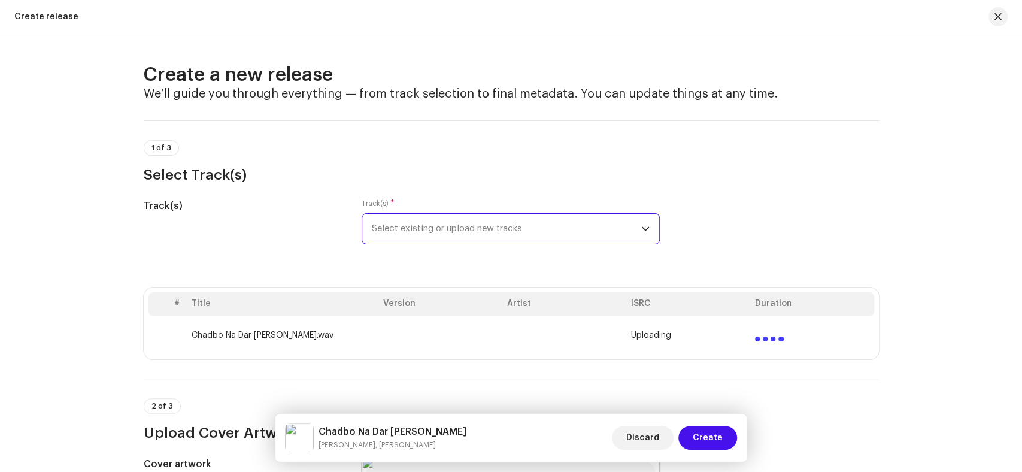
scroll to position [66, 0]
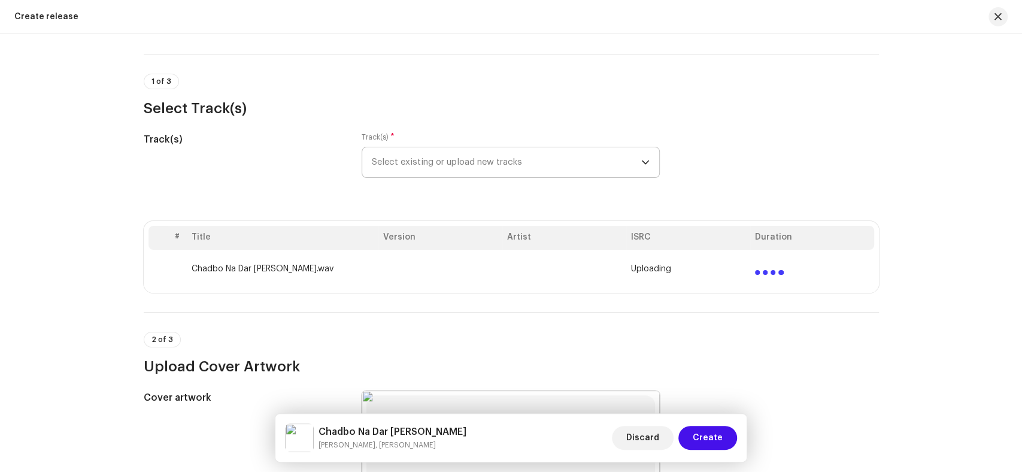
drag, startPoint x: 456, startPoint y: 432, endPoint x: 319, endPoint y: 429, distance: 137.1
click at [319, 429] on h5 "Chadbo Na Dar [PERSON_NAME]" at bounding box center [393, 431] width 148 height 14
copy h5 "Chadbo Na Dar [PERSON_NAME]"
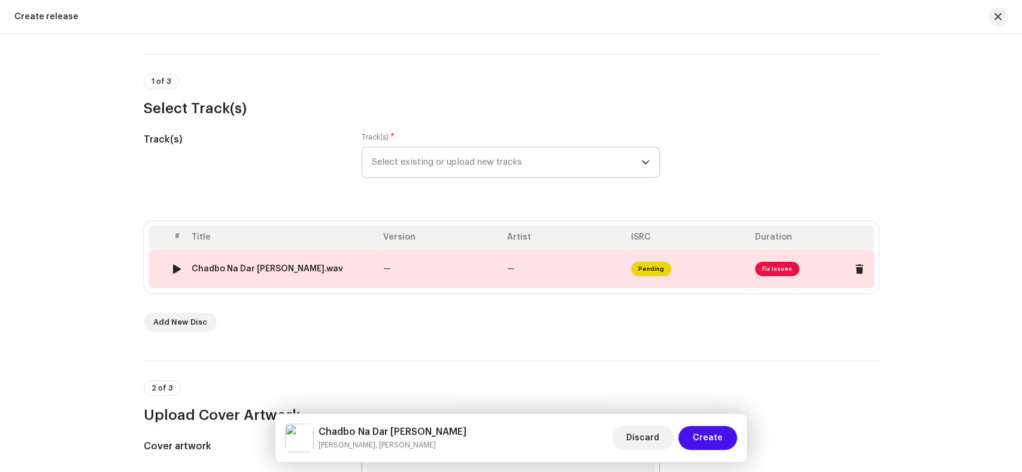
click at [304, 271] on div "Chadbo Na Dar Ali Jo Kadahen.wav" at bounding box center [267, 269] width 151 height 10
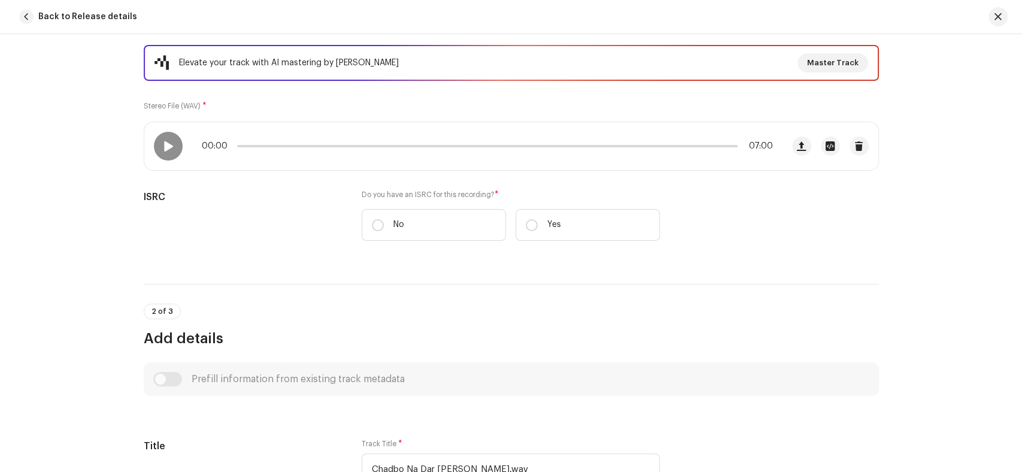
scroll to position [266, 0]
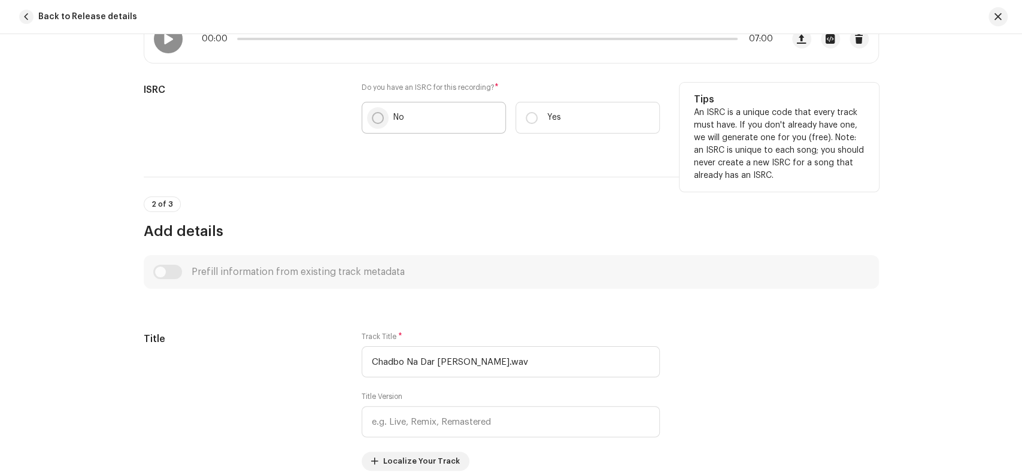
click at [377, 120] on input "No" at bounding box center [378, 118] width 12 height 12
radio input "true"
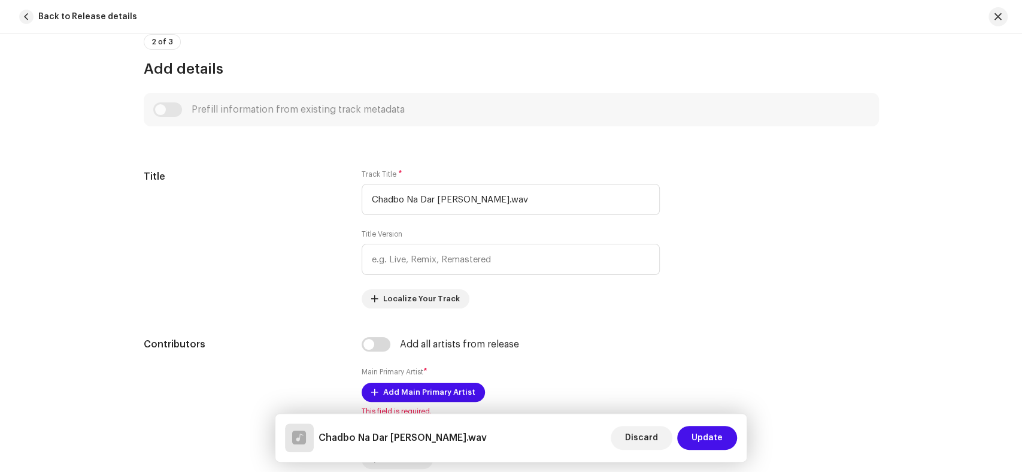
scroll to position [532, 0]
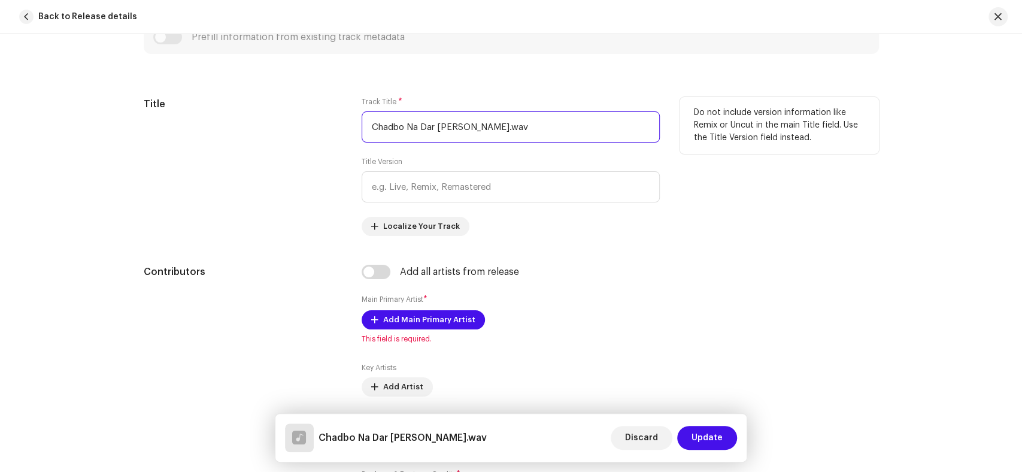
drag, startPoint x: 525, startPoint y: 123, endPoint x: 283, endPoint y: 130, distance: 242.6
click at [283, 130] on div "Title Track Title * Chadbo Na Dar Ali Jo Kadahen.wav Title Version Localize You…" at bounding box center [511, 166] width 735 height 139
paste input "text"
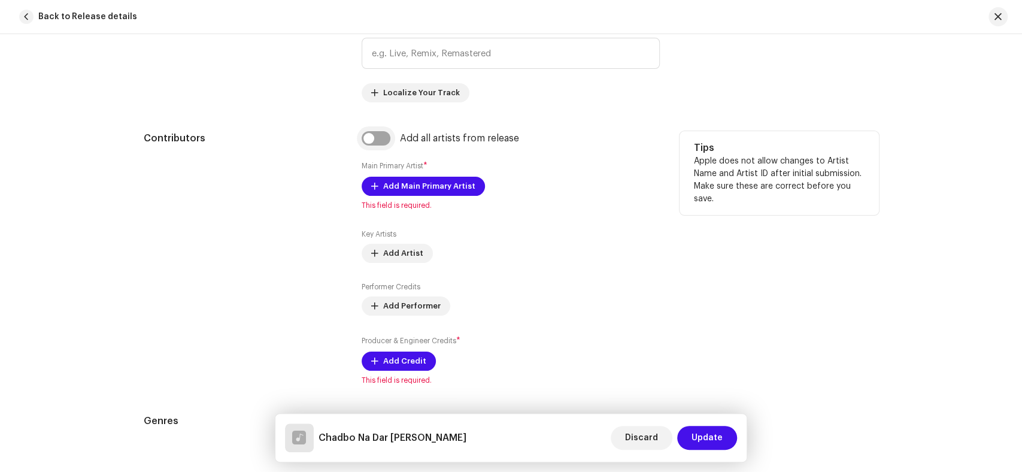
type input "Chadbo Na Dar [PERSON_NAME]"
click at [368, 136] on input "checkbox" at bounding box center [376, 138] width 29 height 14
checkbox input "true"
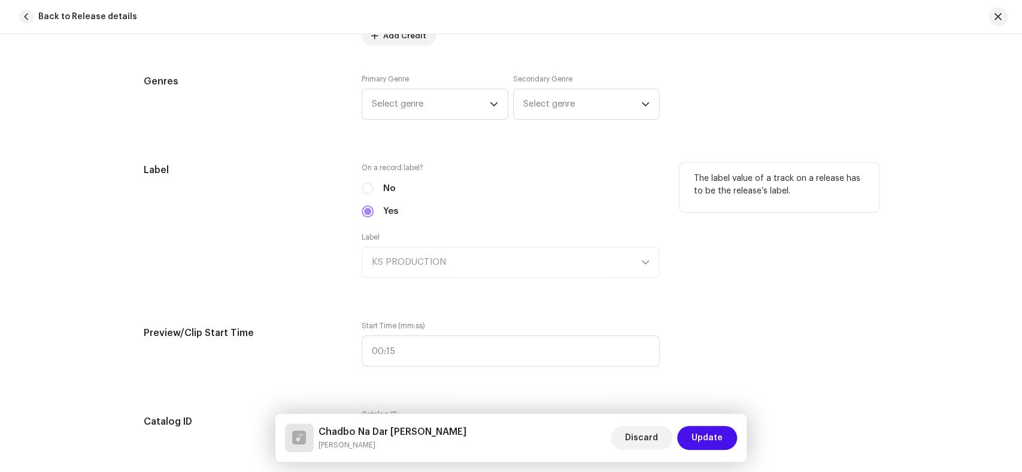
scroll to position [1130, 0]
click at [446, 107] on span "Select genre" at bounding box center [431, 102] width 118 height 30
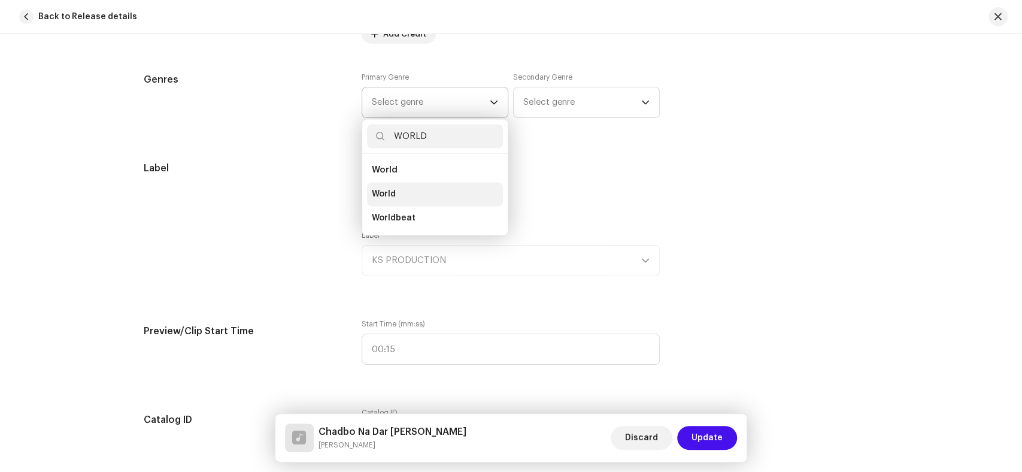
type input "WORLD"
click at [421, 193] on li "World" at bounding box center [435, 194] width 136 height 24
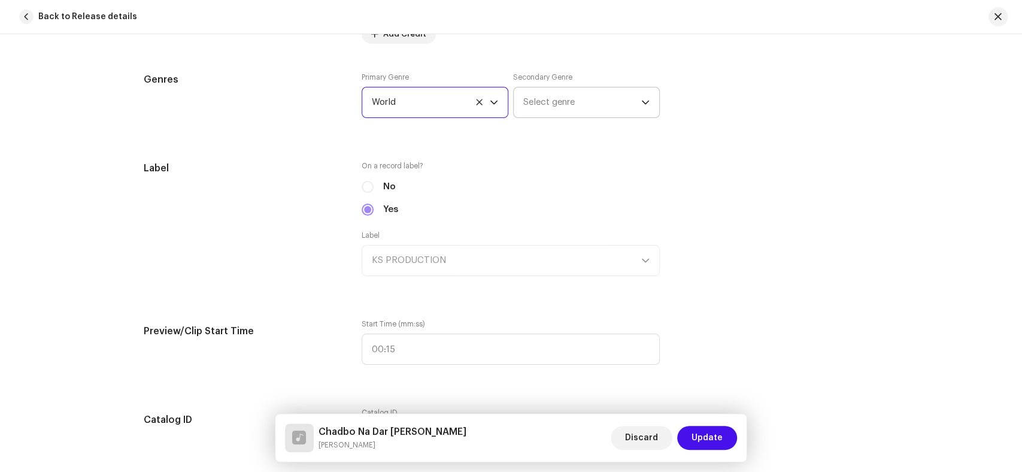
click at [535, 108] on span "Select genre" at bounding box center [582, 102] width 118 height 30
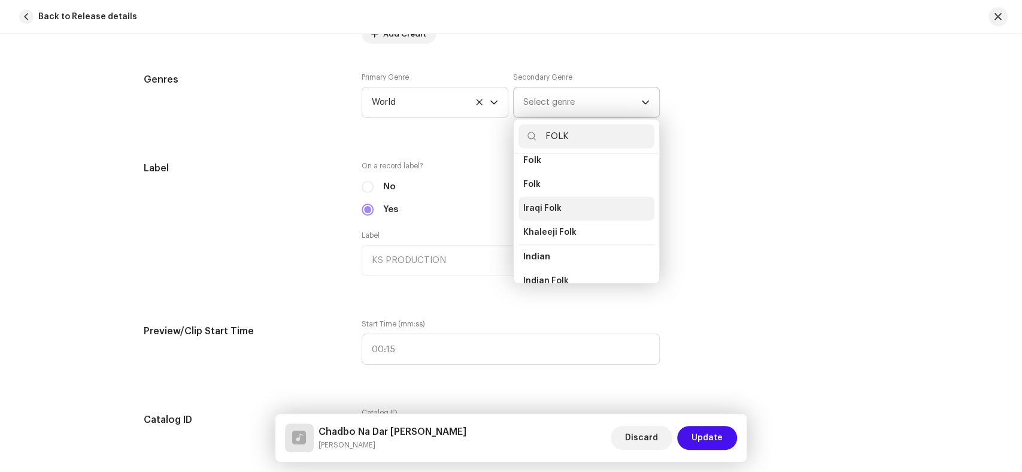
scroll to position [133, 0]
type input "FOLK"
click at [533, 180] on span "Folk" at bounding box center [531, 182] width 17 height 12
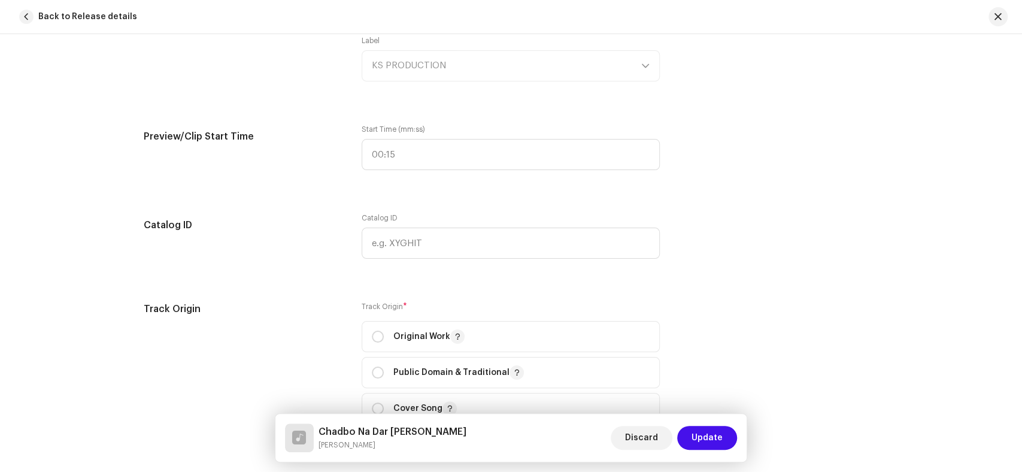
scroll to position [1330, 0]
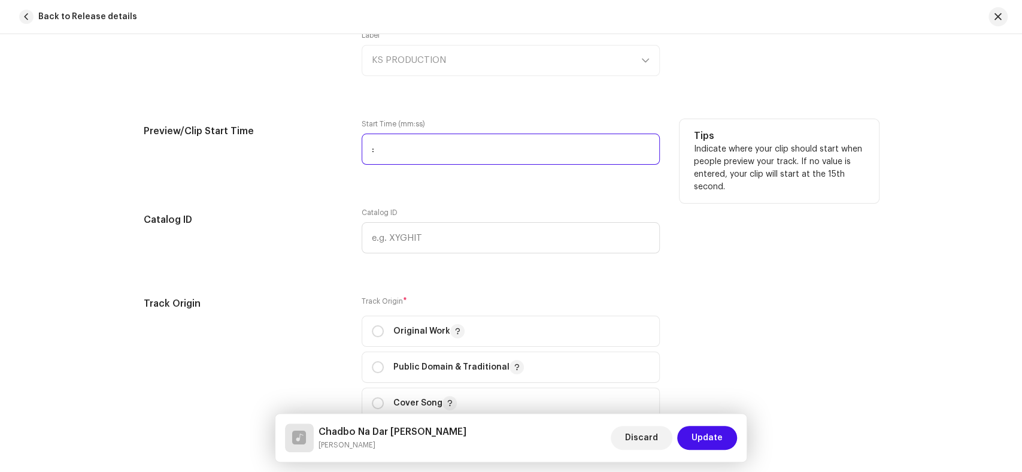
click at [362, 151] on input ":" at bounding box center [511, 149] width 298 height 31
type input "00:24"
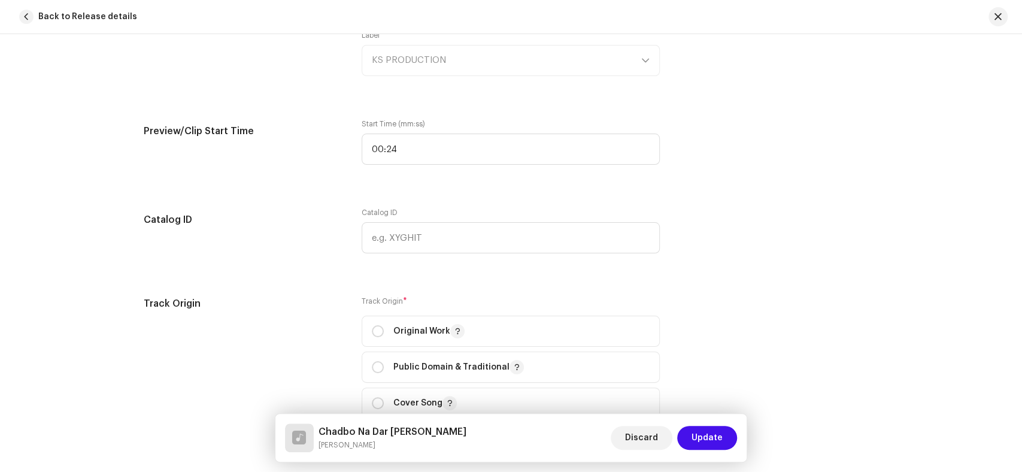
click at [328, 202] on div "Track details Complete the following to finalize your track. 1 of 3 Add Audio F…" at bounding box center [512, 121] width 774 height 2776
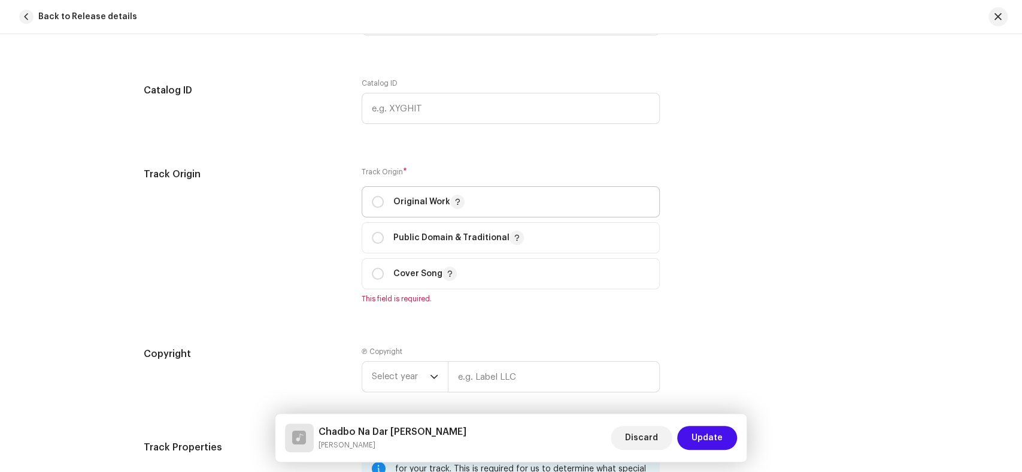
scroll to position [1463, 0]
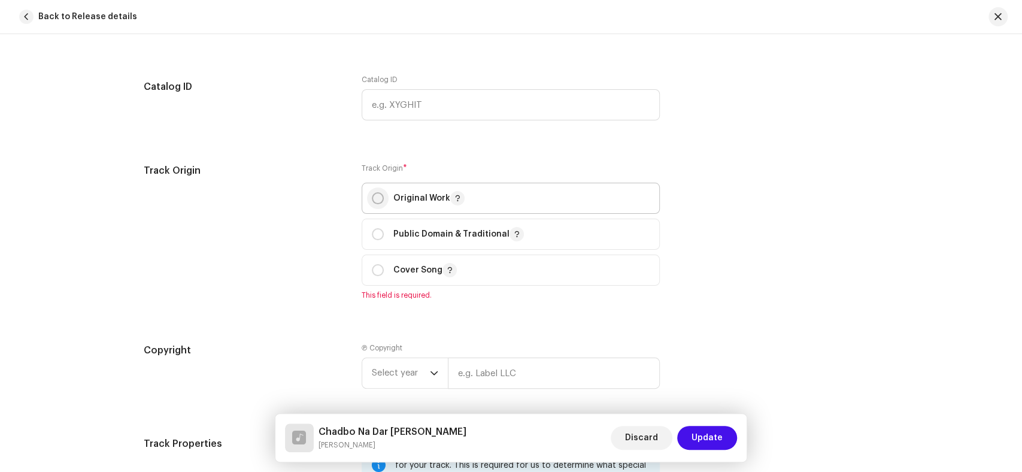
click at [378, 199] on input "radio" at bounding box center [378, 198] width 12 height 12
radio input "true"
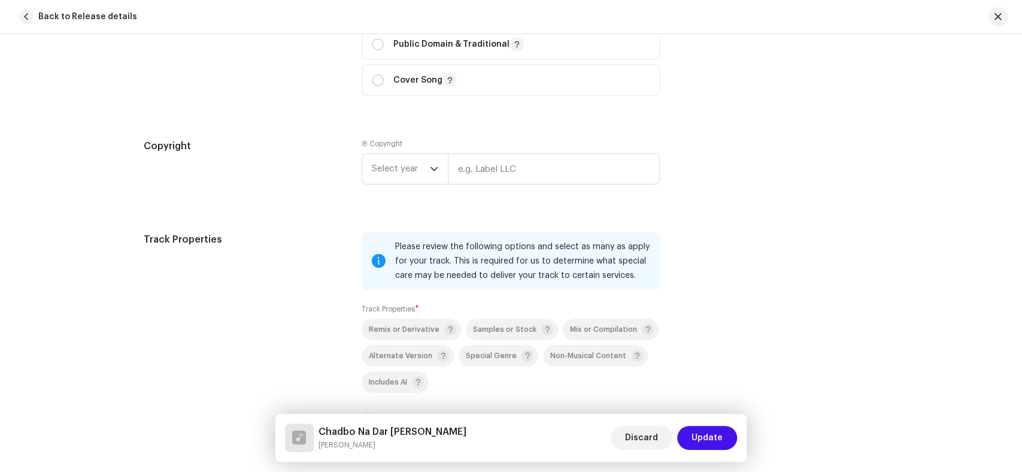
scroll to position [1663, 0]
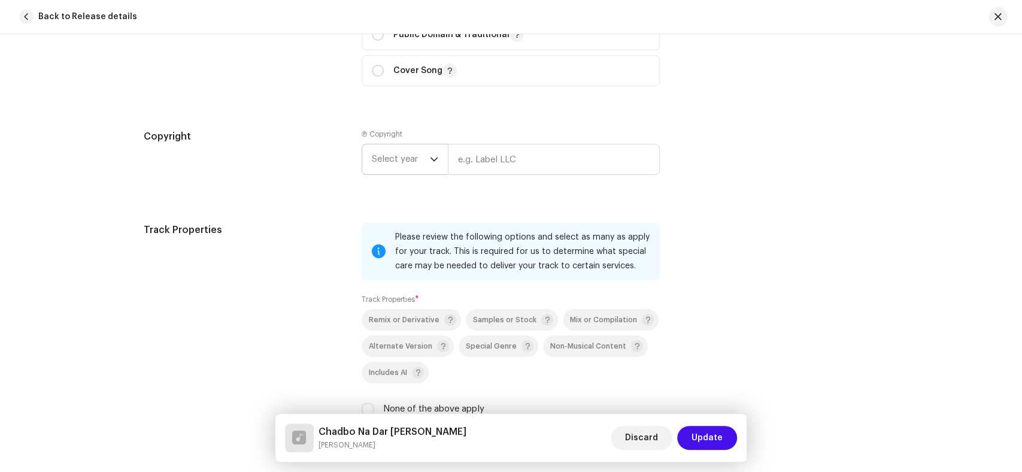
click at [397, 163] on span "Select year" at bounding box center [401, 159] width 58 height 30
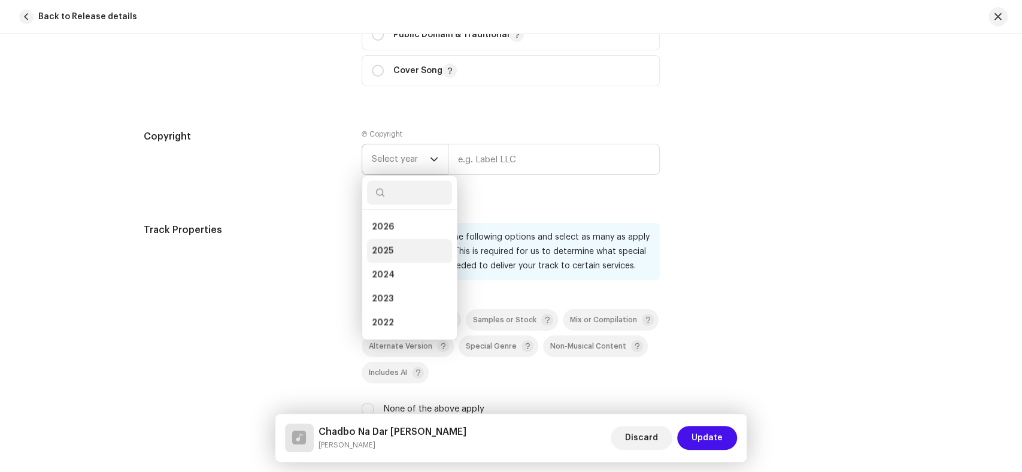
click at [404, 250] on li "2025" at bounding box center [409, 251] width 85 height 24
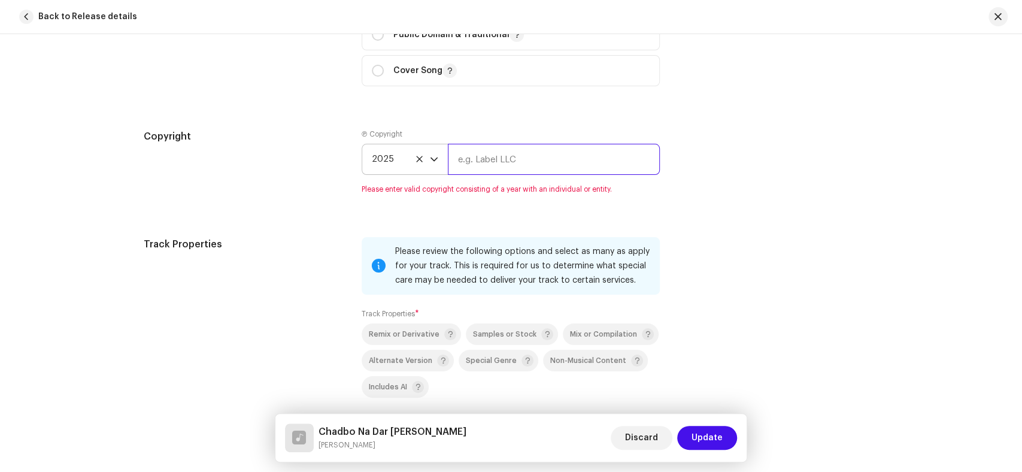
click at [480, 171] on input "text" at bounding box center [554, 159] width 212 height 31
drag, startPoint x: 227, startPoint y: 222, endPoint x: 293, endPoint y: 205, distance: 68.0
click at [534, 163] on input "text" at bounding box center [554, 159] width 212 height 31
paste input "KS PRODUCTION"
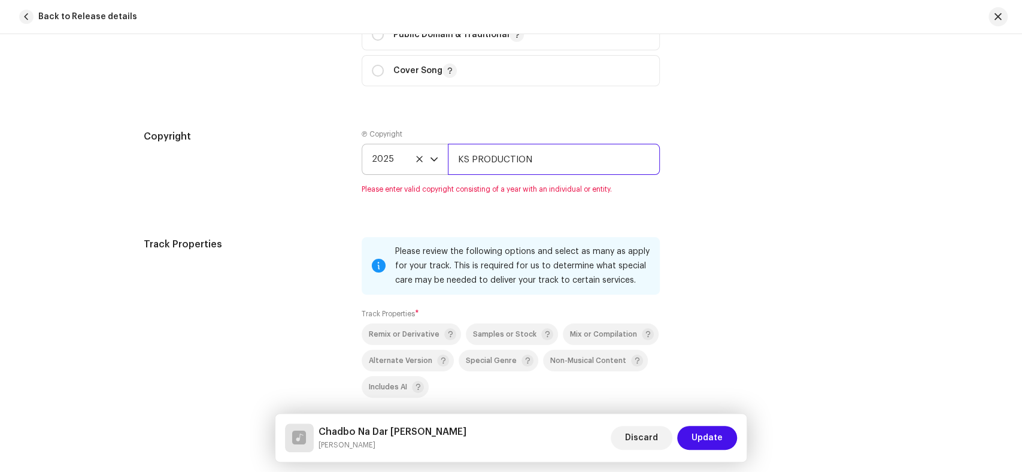
scroll to position [1863, 0]
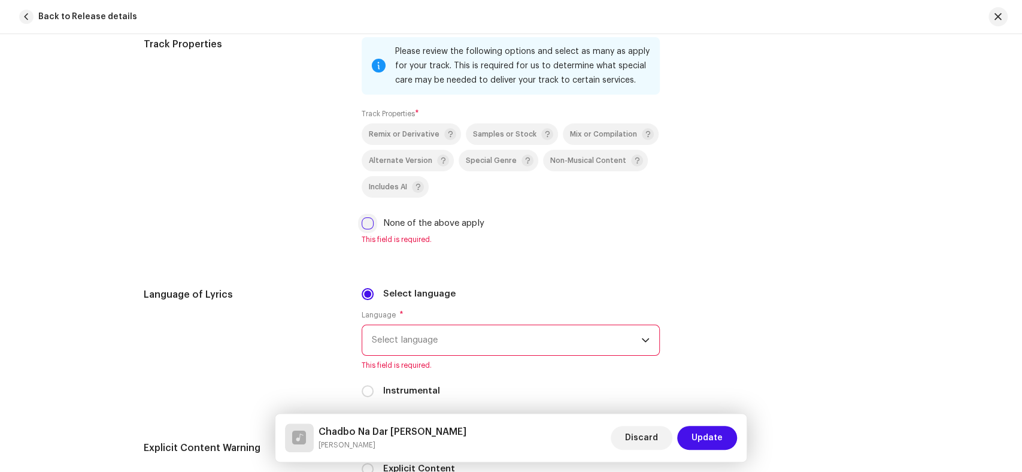
type input "KS PRODUCTION"
click at [364, 229] on input "None of the above apply" at bounding box center [368, 223] width 12 height 12
checkbox input "true"
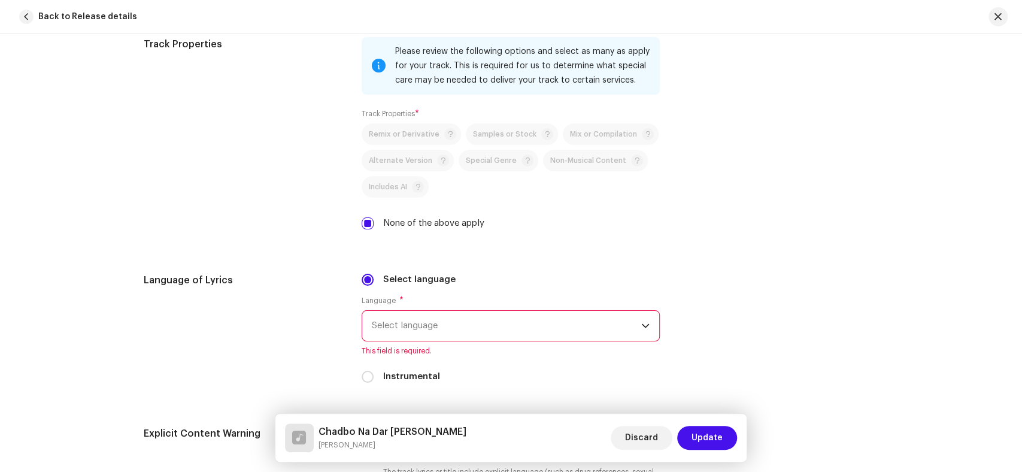
scroll to position [1981, 0]
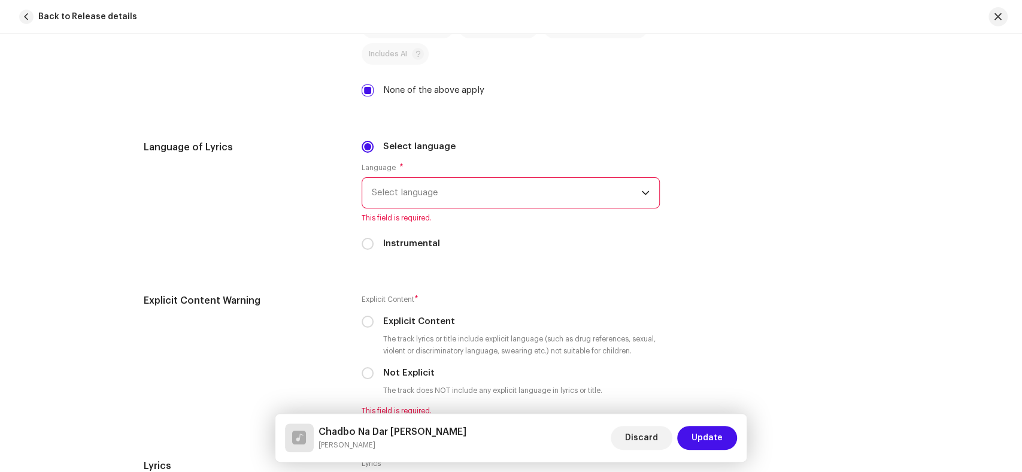
click at [427, 207] on span "Select language" at bounding box center [506, 193] width 269 height 30
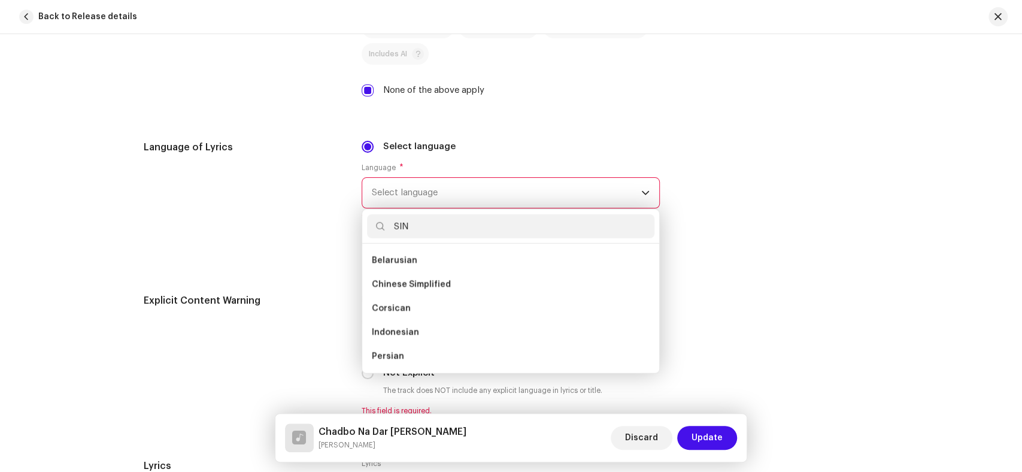
scroll to position [0, 0]
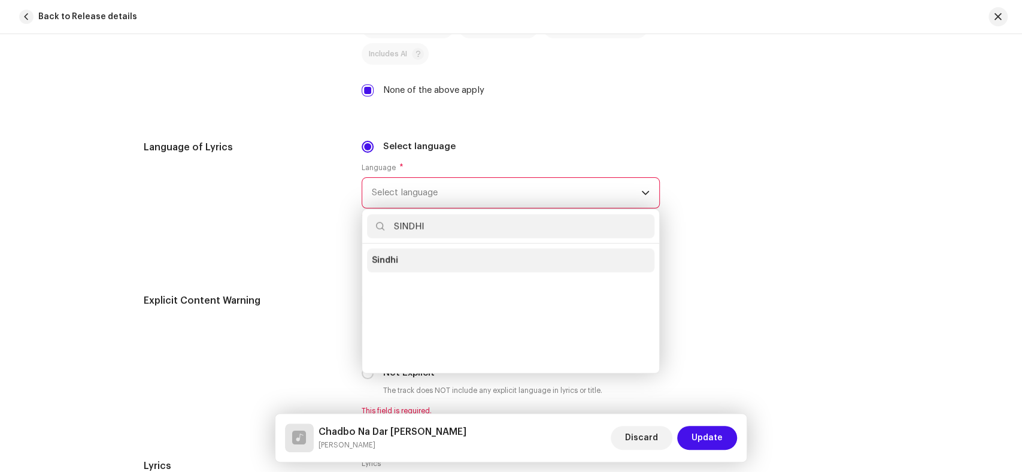
type input "SINDHI"
click at [413, 251] on li "Sindhi" at bounding box center [510, 260] width 287 height 24
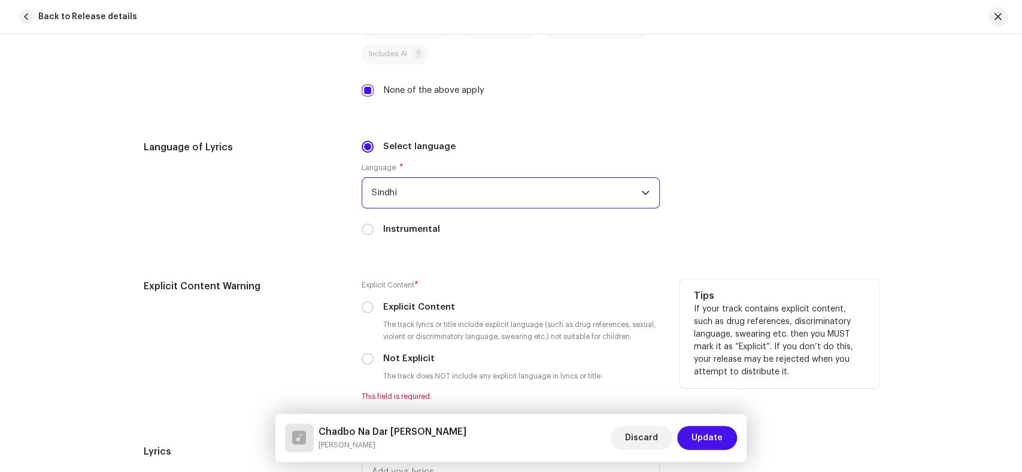
scroll to position [2114, 0]
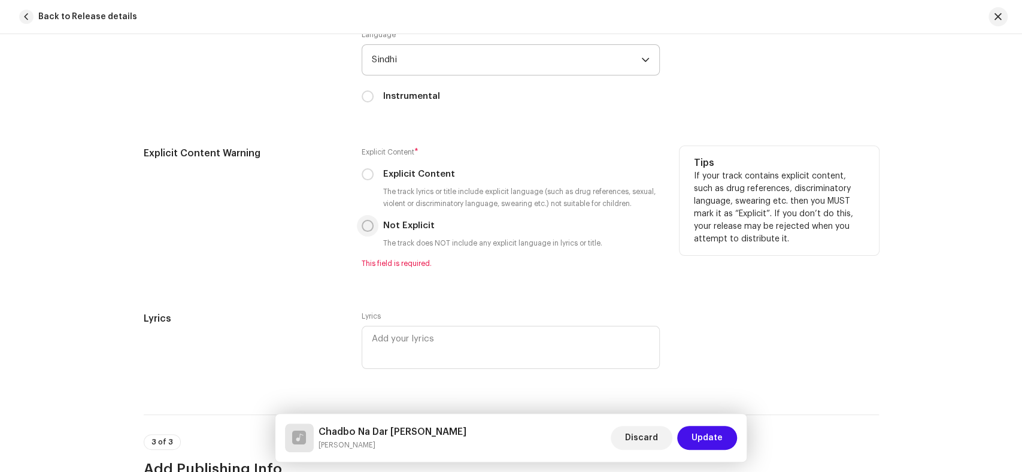
drag, startPoint x: 365, startPoint y: 229, endPoint x: 298, endPoint y: 256, distance: 72.0
click at [365, 229] on input "Not Explicit" at bounding box center [368, 226] width 12 height 12
radio input "true"
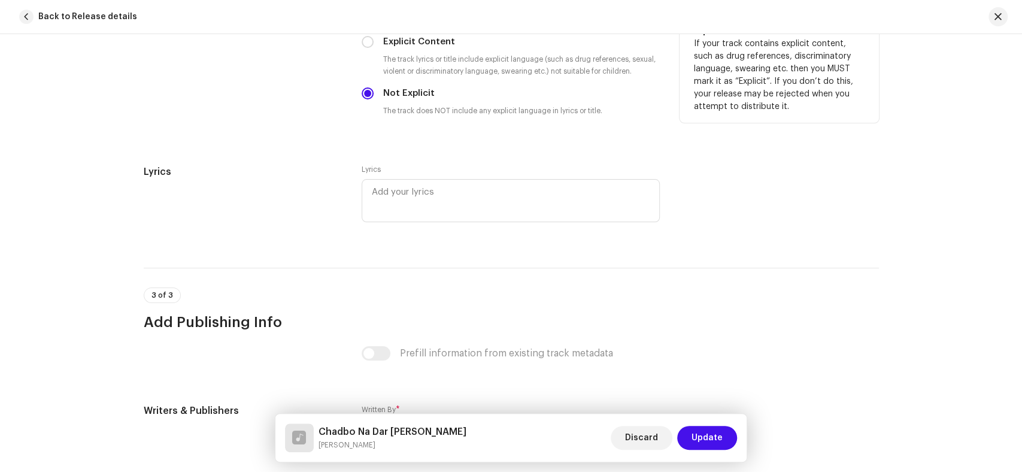
scroll to position [2428, 0]
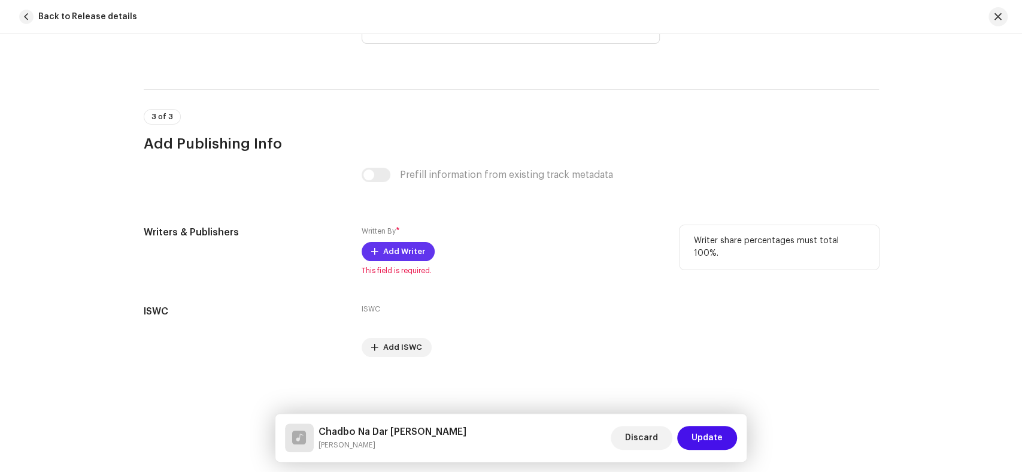
click at [399, 257] on span "Add Writer" at bounding box center [404, 251] width 42 height 24
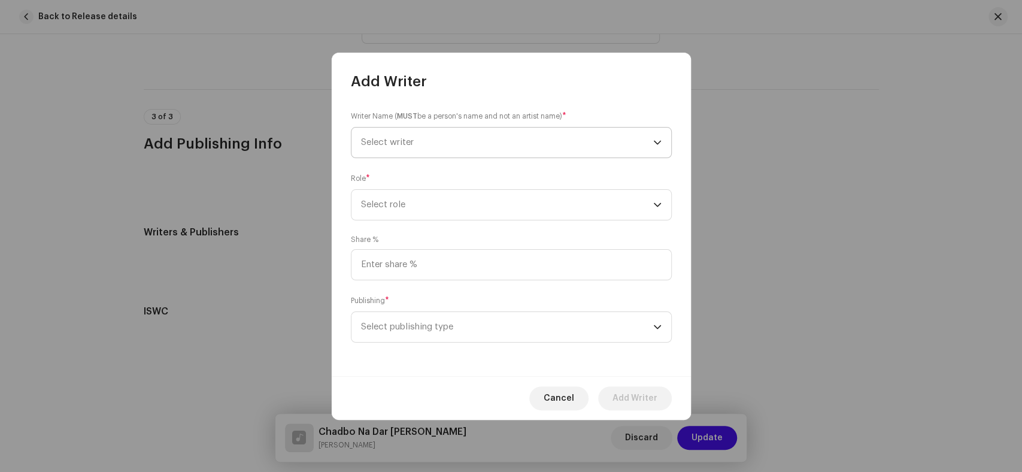
click at [493, 141] on span "Select writer" at bounding box center [507, 143] width 292 height 30
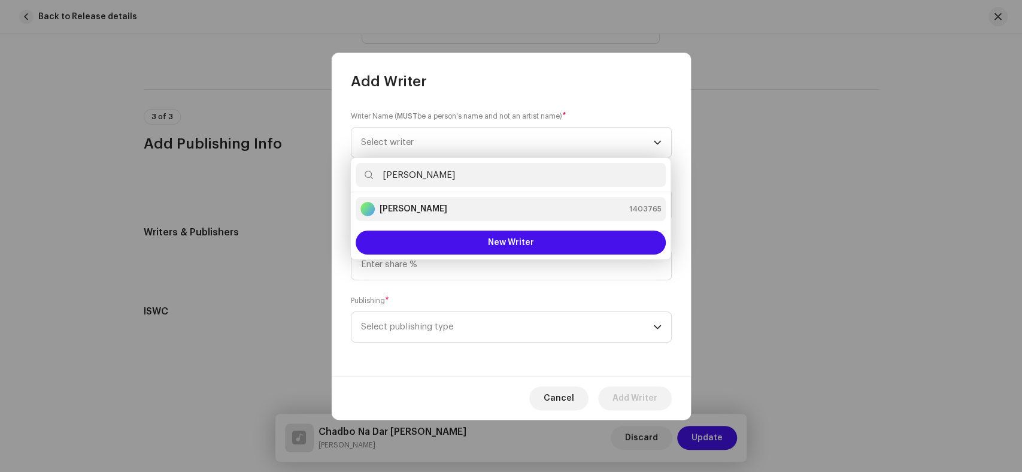
type input "Kaleem Sagar"
click at [457, 207] on div "Kaleem Sagar 1403765" at bounding box center [510, 209] width 301 height 14
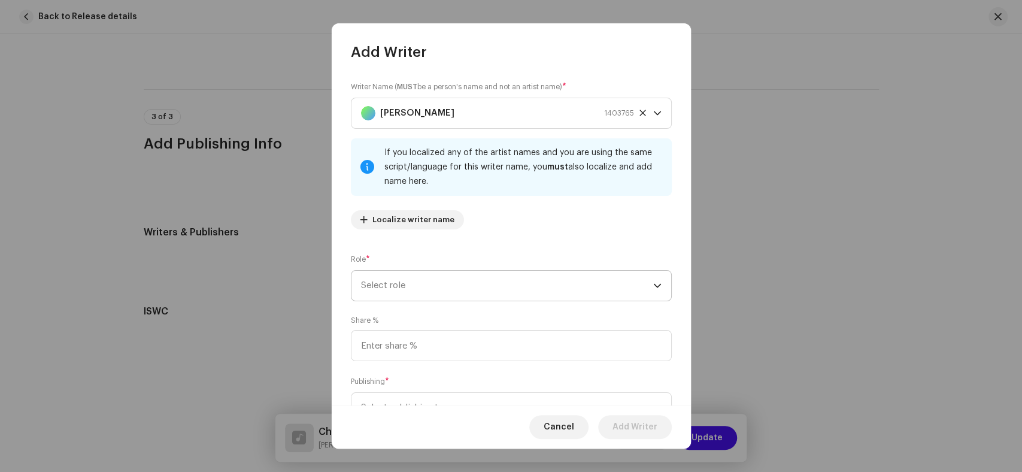
click at [514, 281] on span "Select role" at bounding box center [507, 286] width 292 height 30
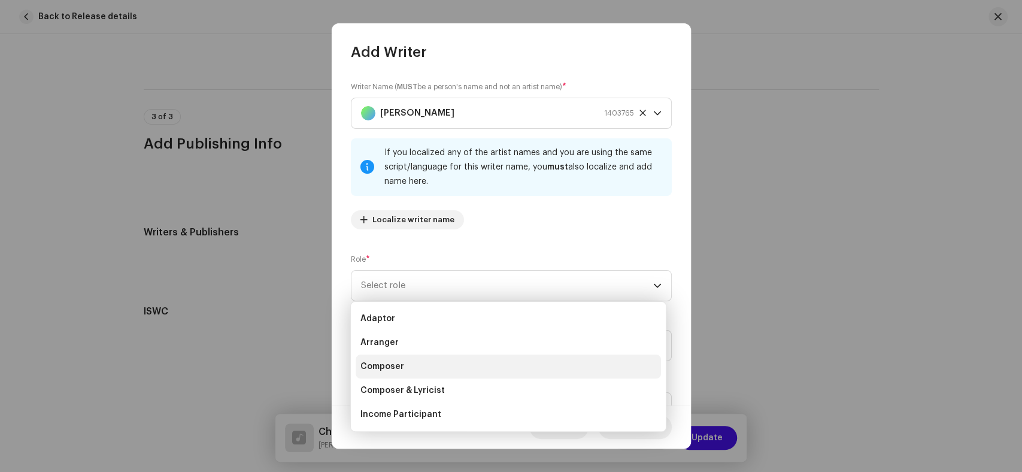
click at [420, 367] on li "Composer" at bounding box center [508, 366] width 305 height 24
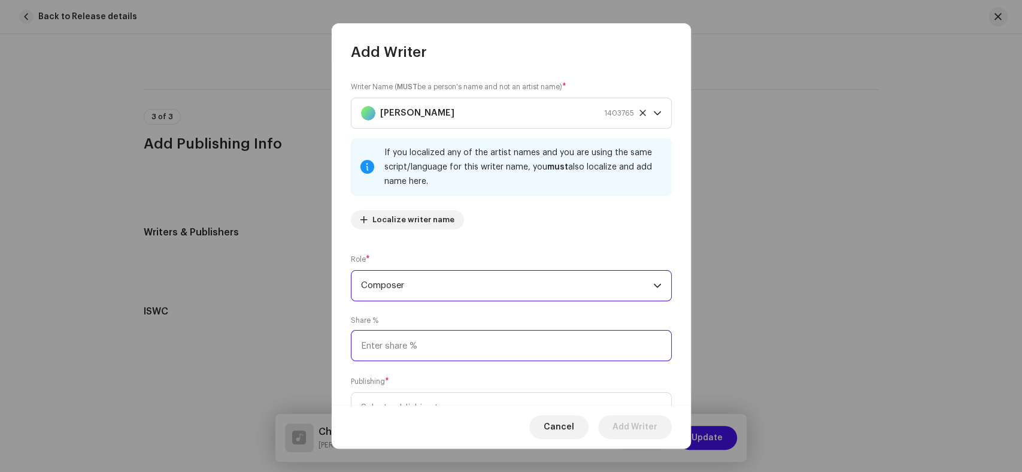
click at [466, 349] on input at bounding box center [511, 345] width 321 height 31
type input "25.00"
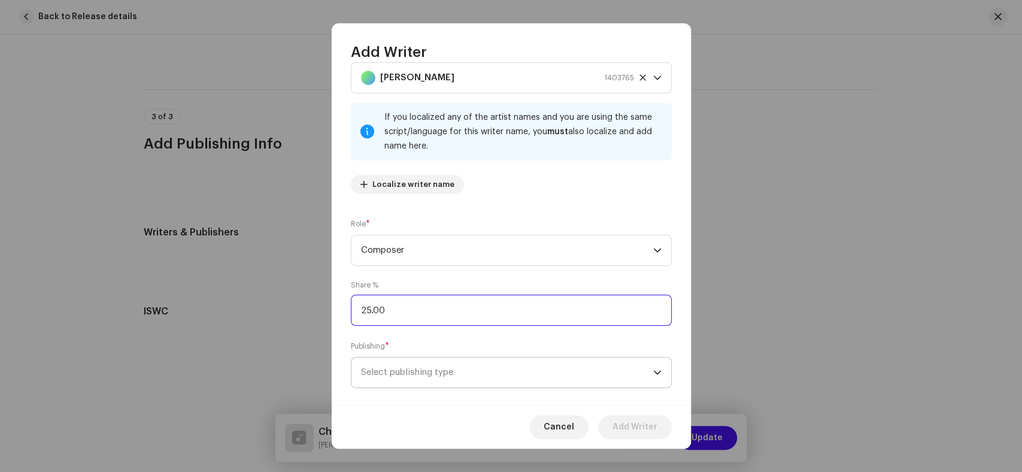
scroll to position [53, 0]
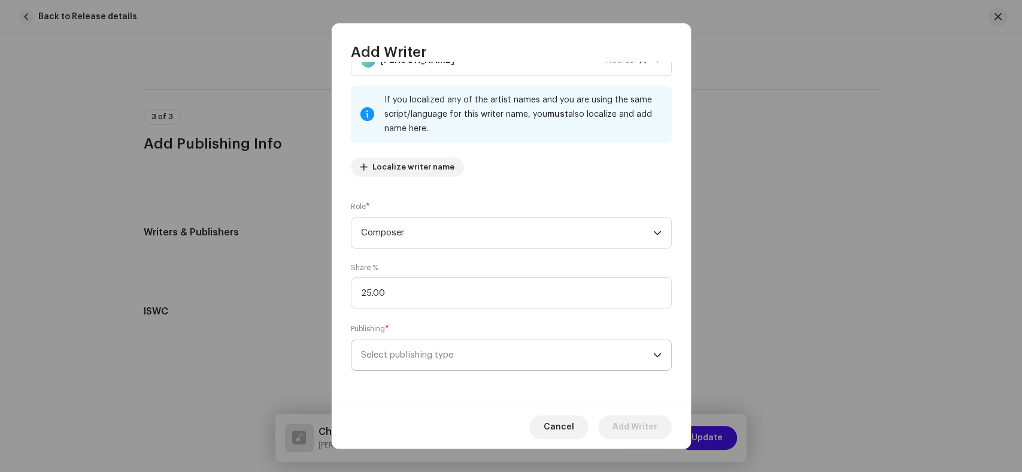
click at [515, 351] on span "Select publishing type" at bounding box center [507, 355] width 292 height 30
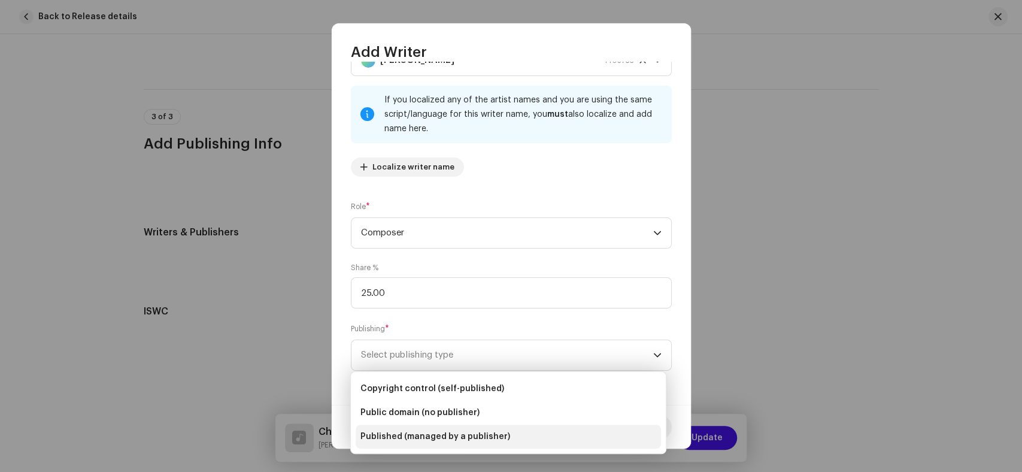
click at [479, 435] on span "Published (managed by a publisher)" at bounding box center [435, 436] width 150 height 12
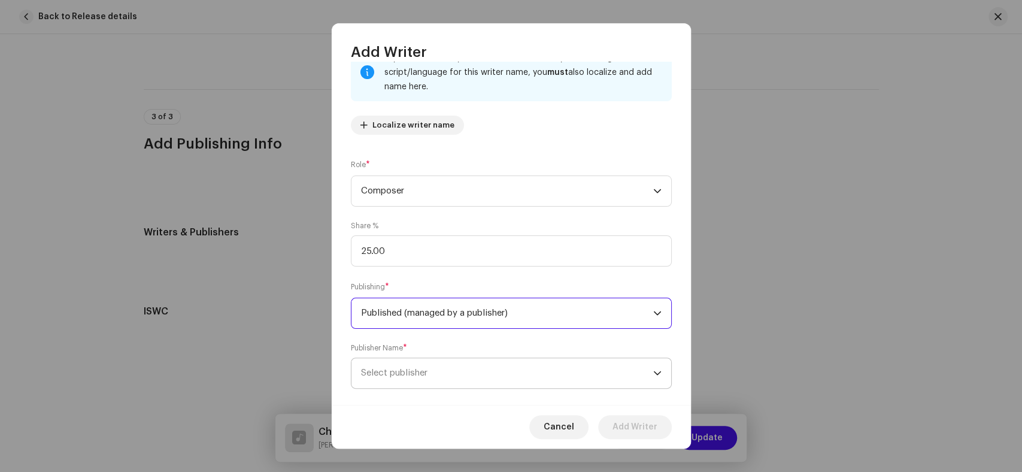
scroll to position [113, 0]
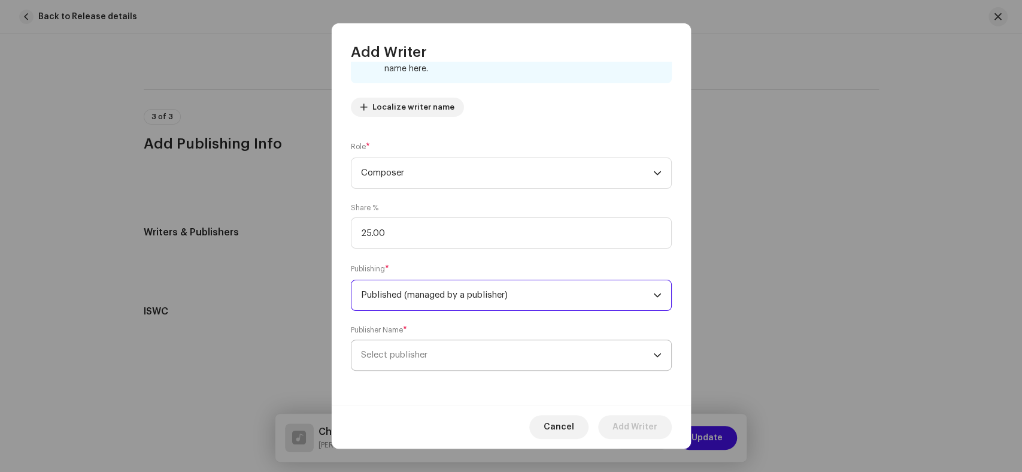
click at [486, 368] on span "Select publisher" at bounding box center [507, 355] width 292 height 30
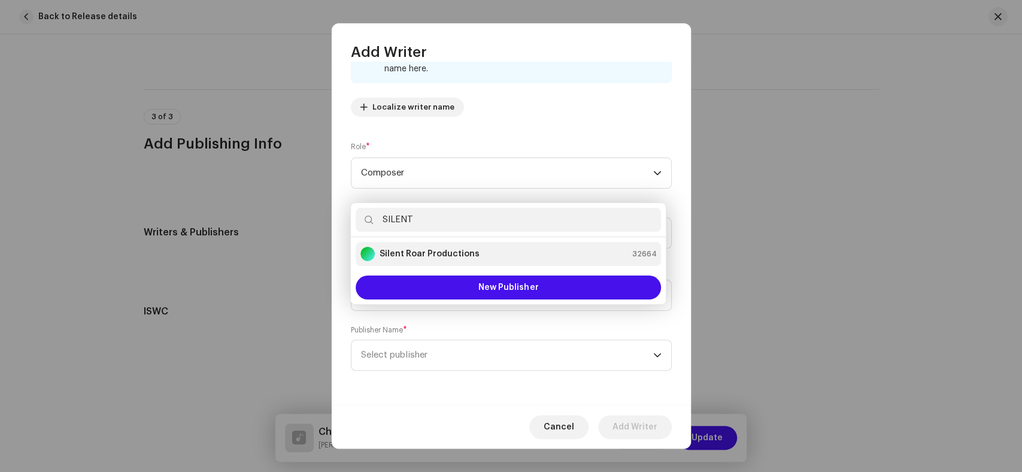
type input "SILENT"
click at [430, 256] on strong "Silent Roar Productions" at bounding box center [430, 254] width 100 height 12
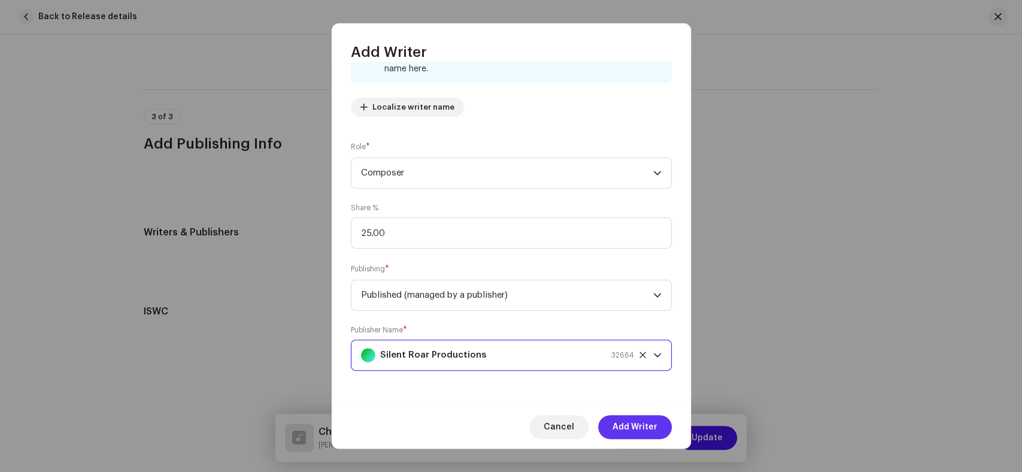
click at [641, 433] on span "Add Writer" at bounding box center [634, 427] width 45 height 24
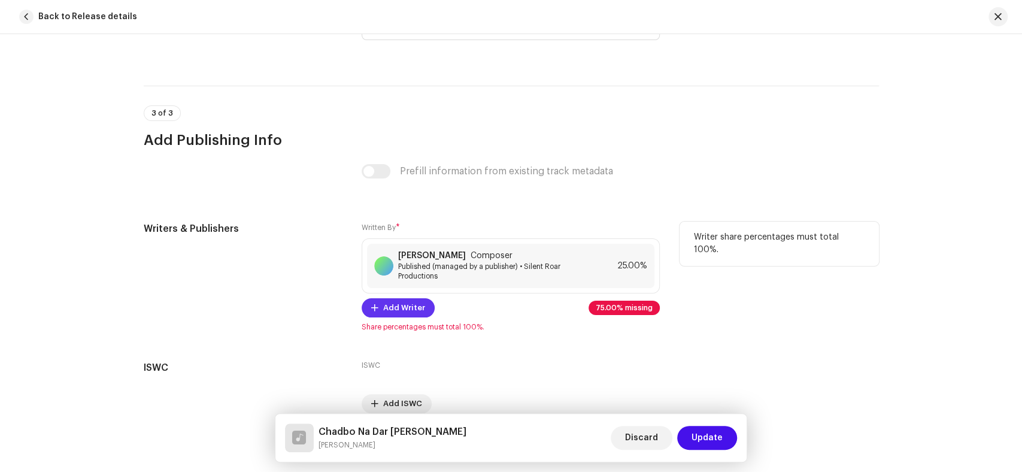
click at [377, 316] on button "Add Writer" at bounding box center [398, 307] width 73 height 19
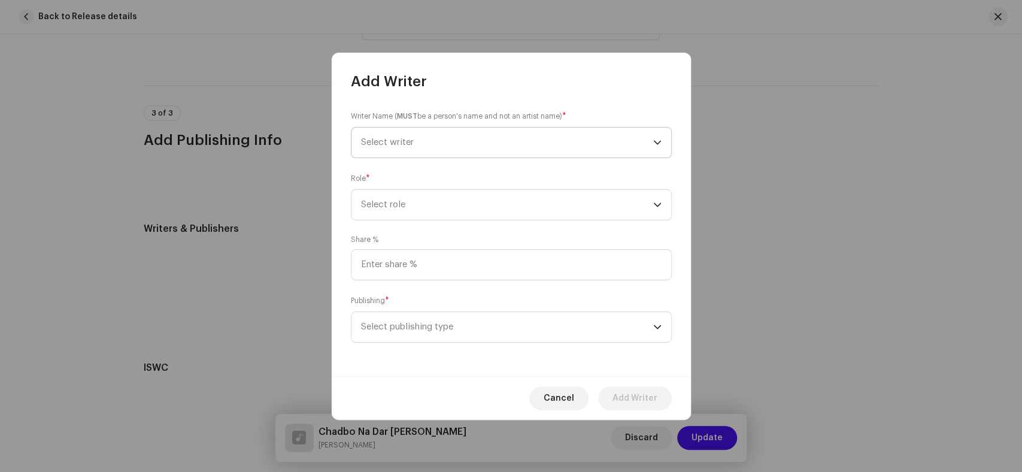
click at [523, 137] on span "Select writer" at bounding box center [507, 143] width 292 height 30
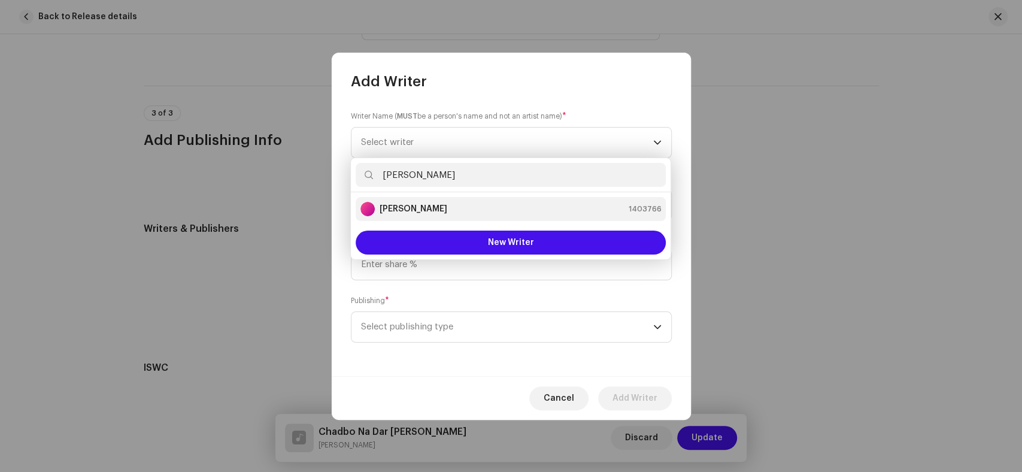
type input "Meer Murtaza"
click at [464, 208] on div "Meer Murtaza 1403766" at bounding box center [510, 209] width 301 height 14
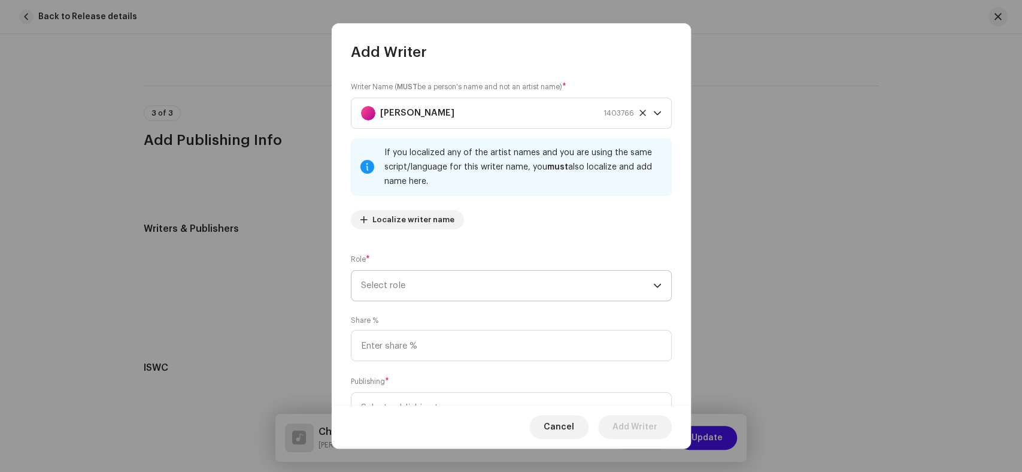
click at [503, 287] on span "Select role" at bounding box center [507, 286] width 292 height 30
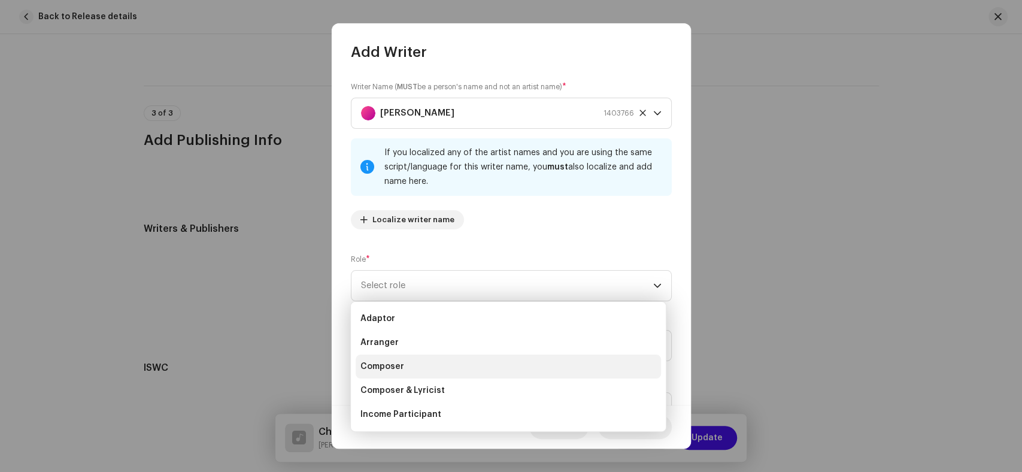
click at [438, 362] on li "Composer" at bounding box center [508, 366] width 305 height 24
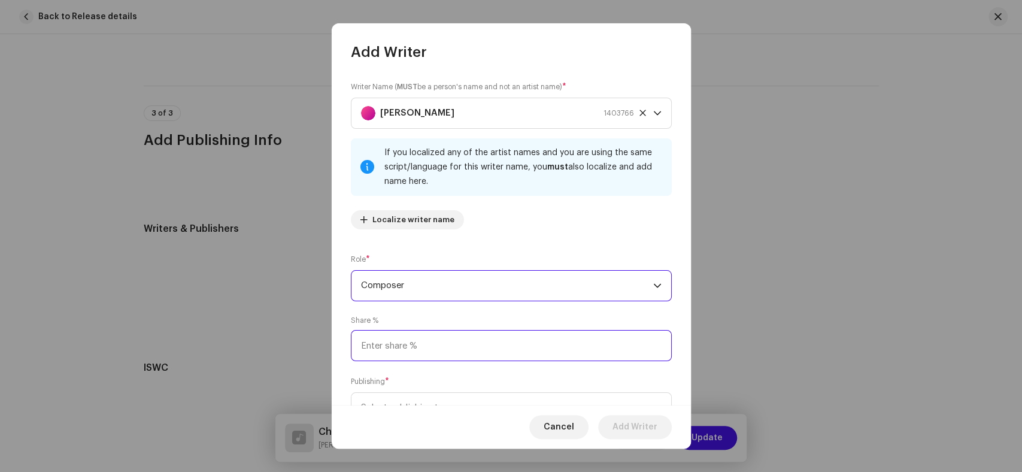
click at [464, 346] on input at bounding box center [511, 345] width 321 height 31
type input "25.00"
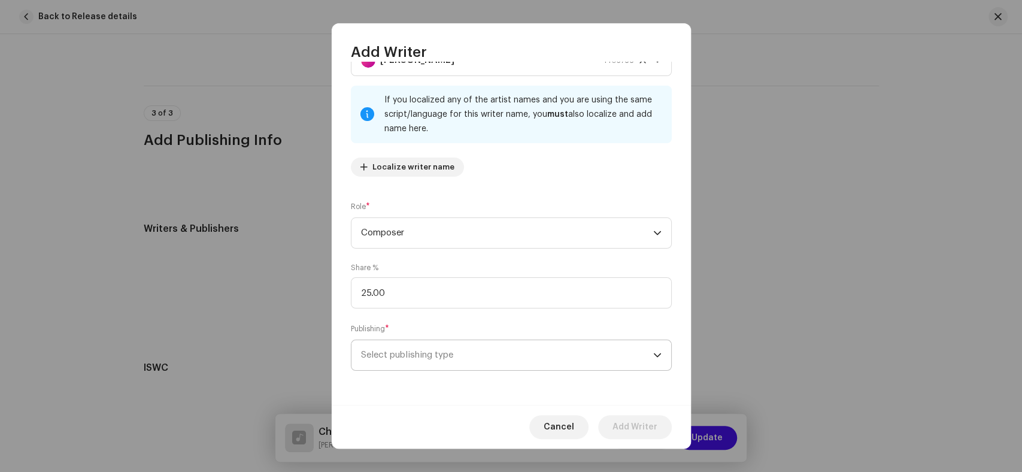
click at [518, 360] on span "Select publishing type" at bounding box center [507, 355] width 292 height 30
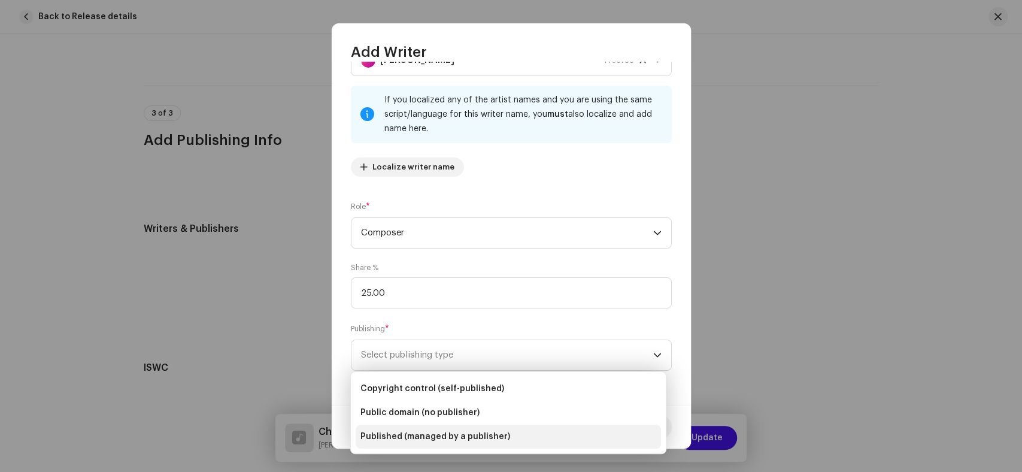
click at [474, 437] on span "Published (managed by a publisher)" at bounding box center [435, 436] width 150 height 12
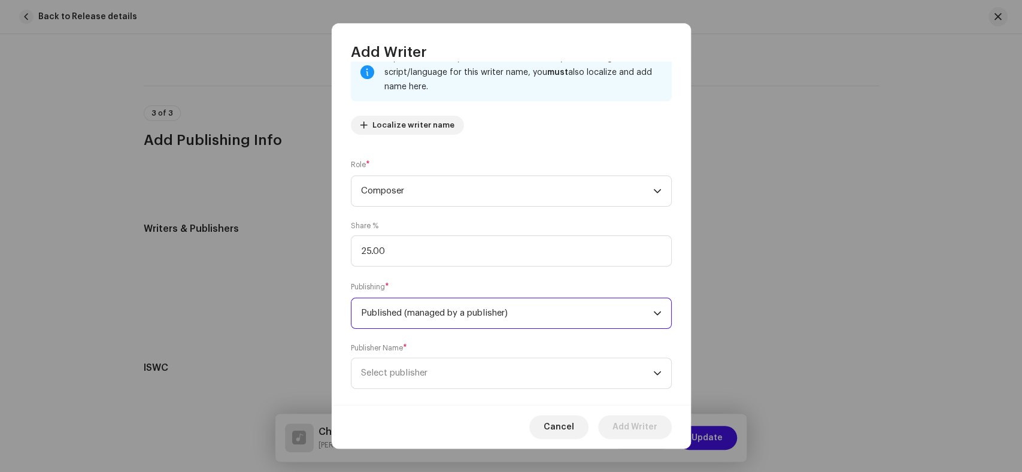
scroll to position [113, 0]
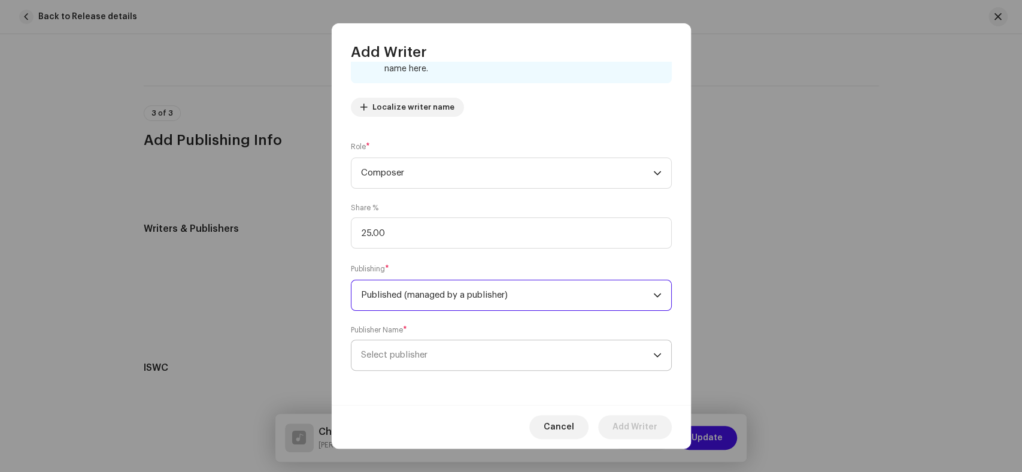
click at [433, 368] on span "Select publisher" at bounding box center [507, 355] width 292 height 30
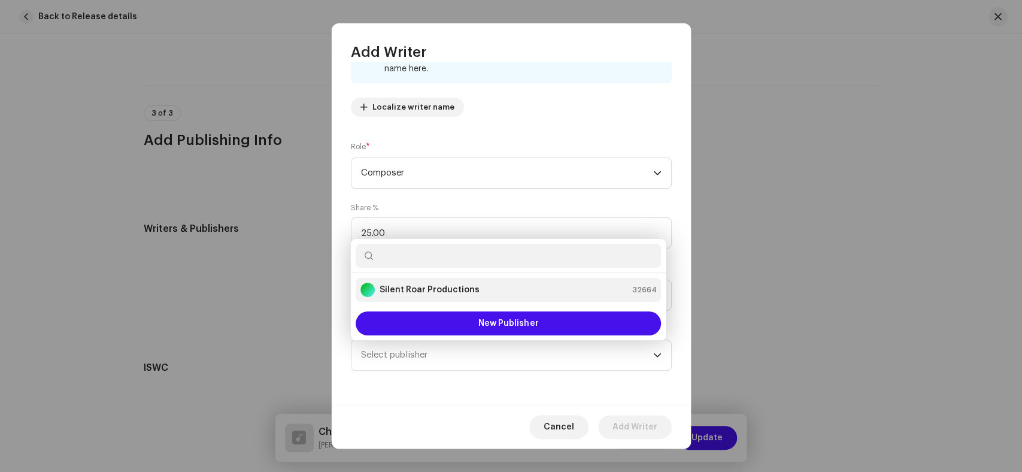
click at [460, 293] on strong "Silent Roar Productions" at bounding box center [430, 290] width 100 height 12
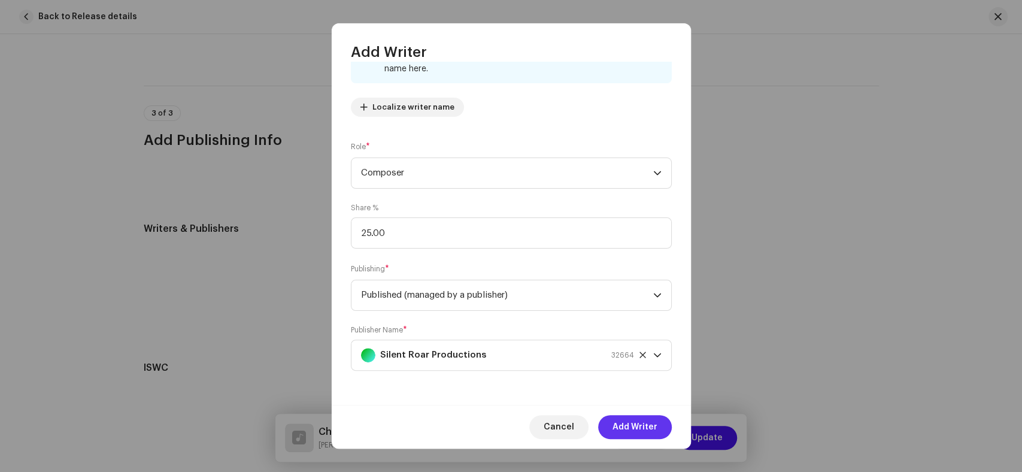
click at [625, 418] on span "Add Writer" at bounding box center [634, 427] width 45 height 24
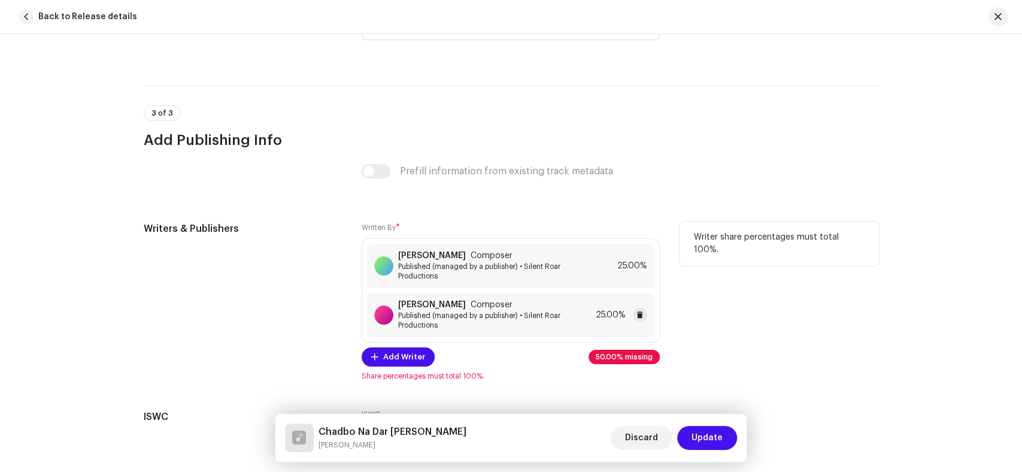
scroll to position [2537, 0]
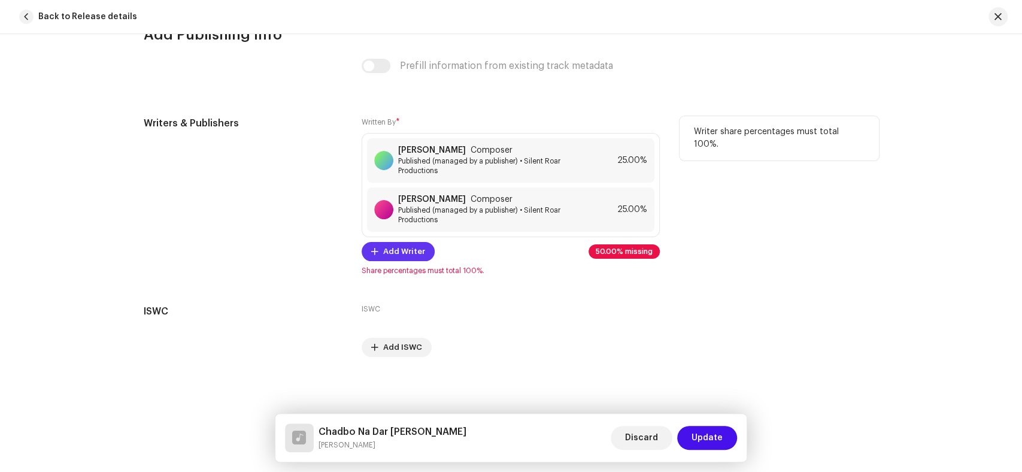
click at [404, 256] on span "Add Writer" at bounding box center [404, 251] width 42 height 24
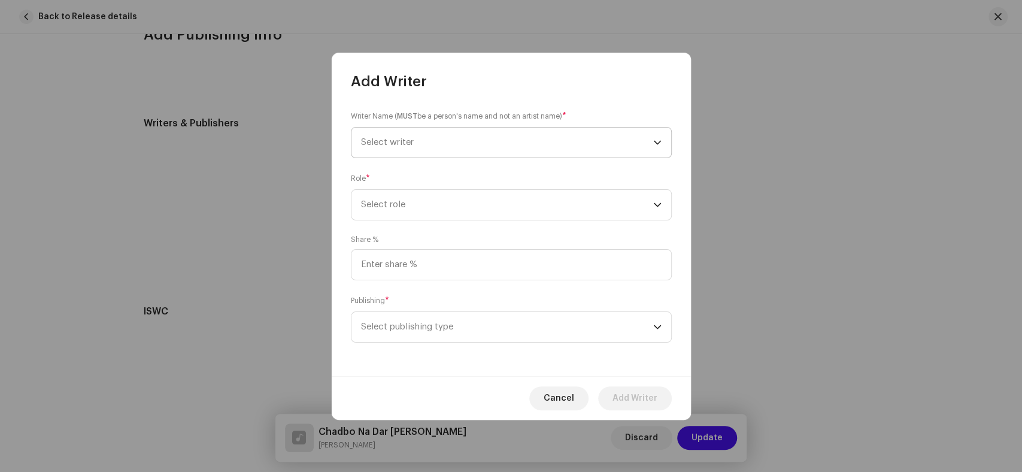
click at [493, 130] on span "Select writer" at bounding box center [507, 143] width 292 height 30
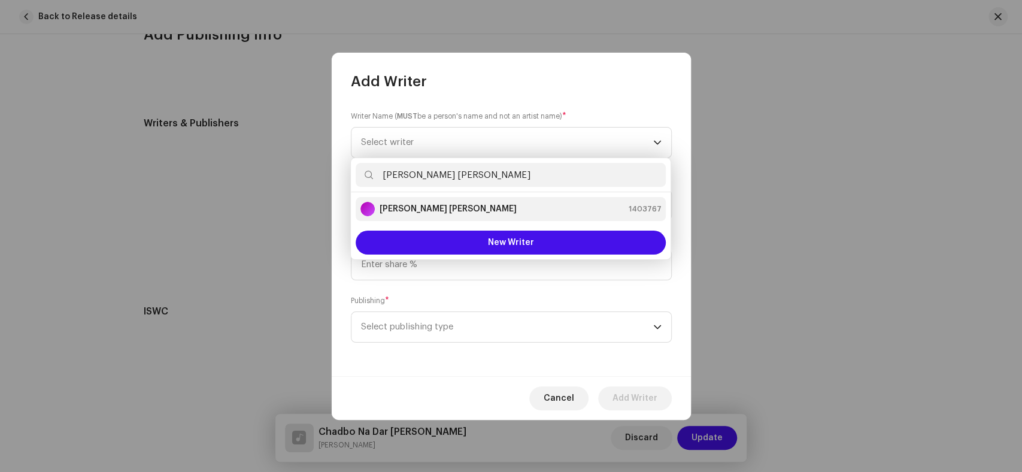
type input "Shahid Ali Abro"
click at [446, 216] on div "Shahid Ali Abro 1403767" at bounding box center [510, 209] width 301 height 14
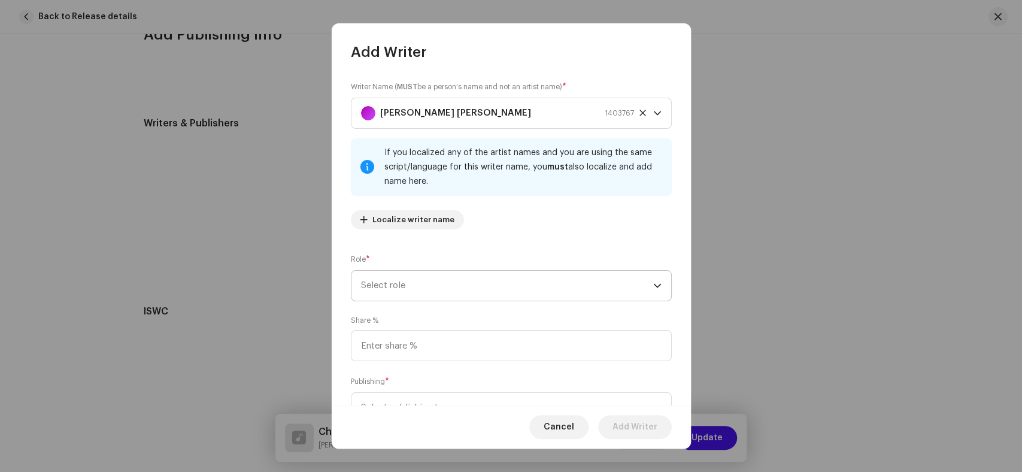
click at [479, 271] on span "Select role" at bounding box center [507, 286] width 292 height 30
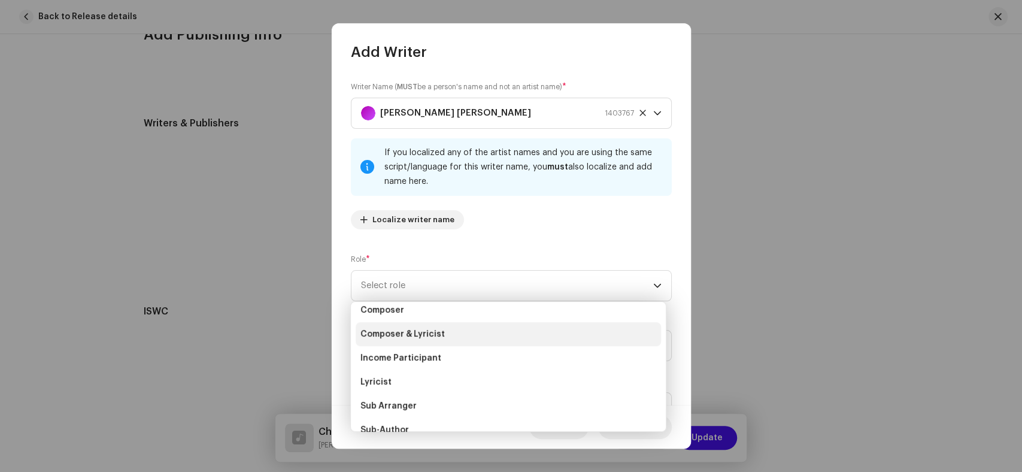
scroll to position [120, 0]
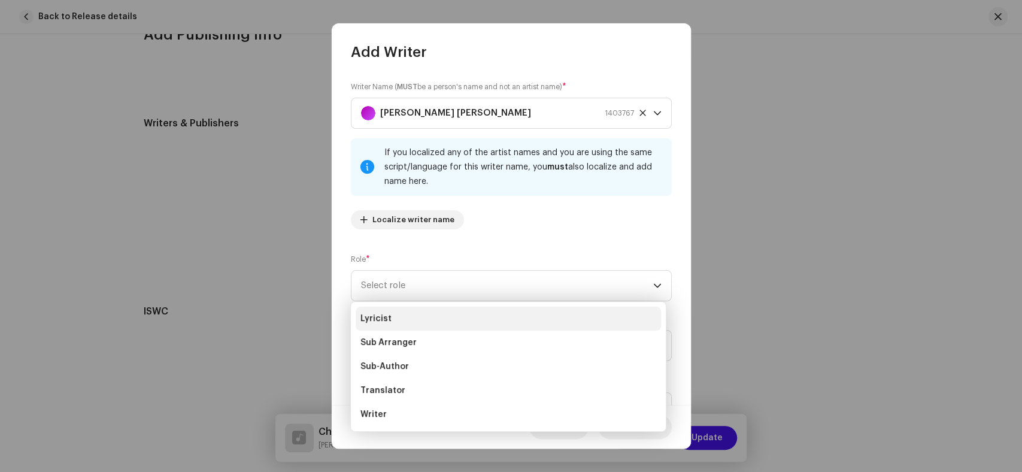
click at [404, 323] on li "Lyricist" at bounding box center [508, 319] width 305 height 24
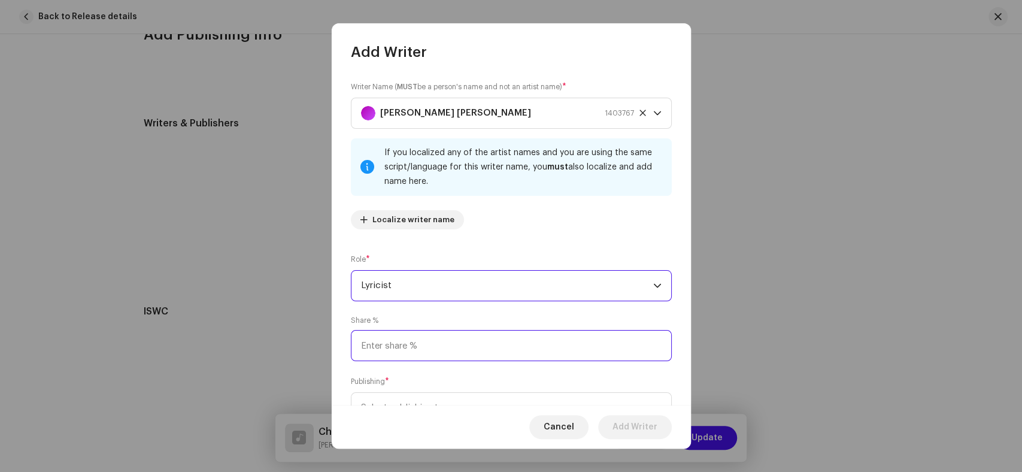
click at [459, 346] on input at bounding box center [511, 345] width 321 height 31
type input "50.00"
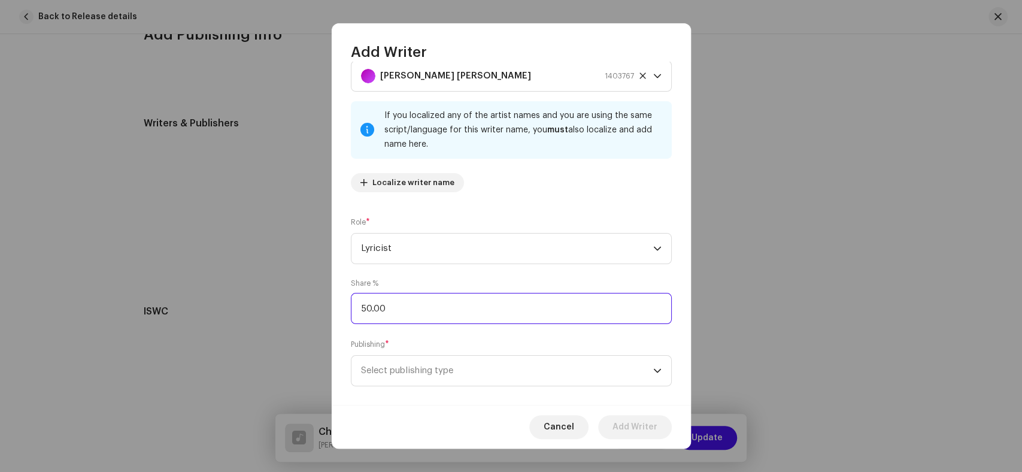
scroll to position [53, 0]
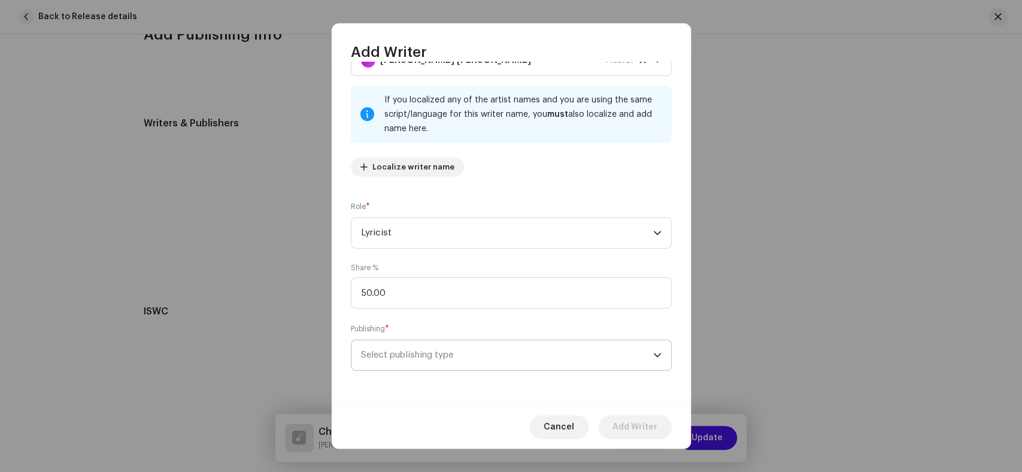
click at [456, 363] on span "Select publishing type" at bounding box center [507, 355] width 292 height 30
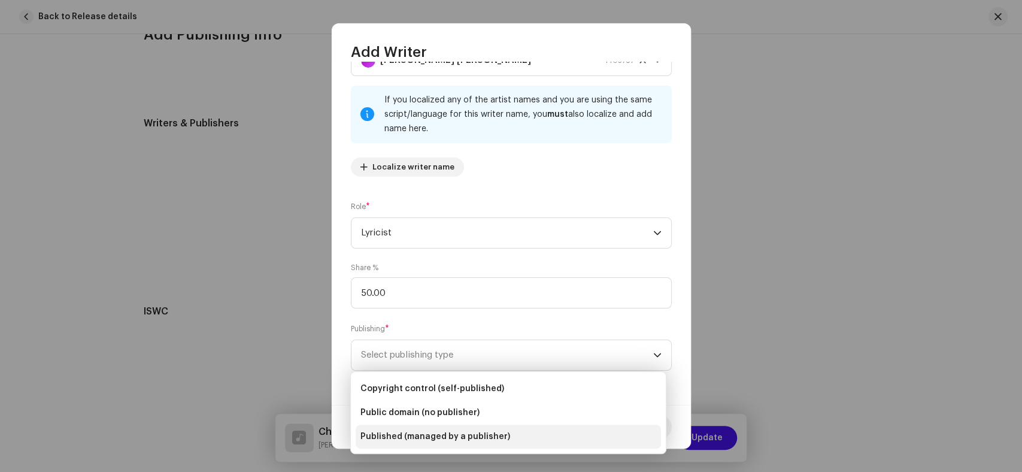
click at [448, 430] on span "Published (managed by a publisher)" at bounding box center [435, 436] width 150 height 12
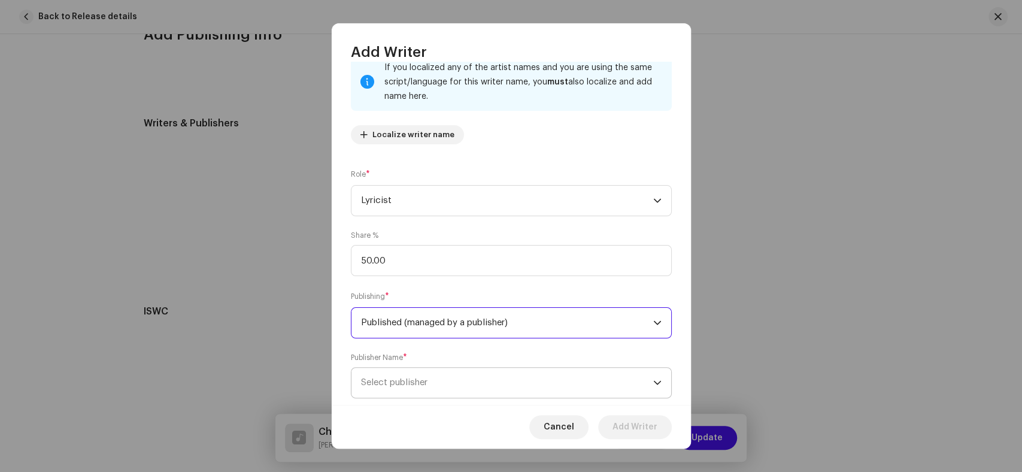
scroll to position [113, 0]
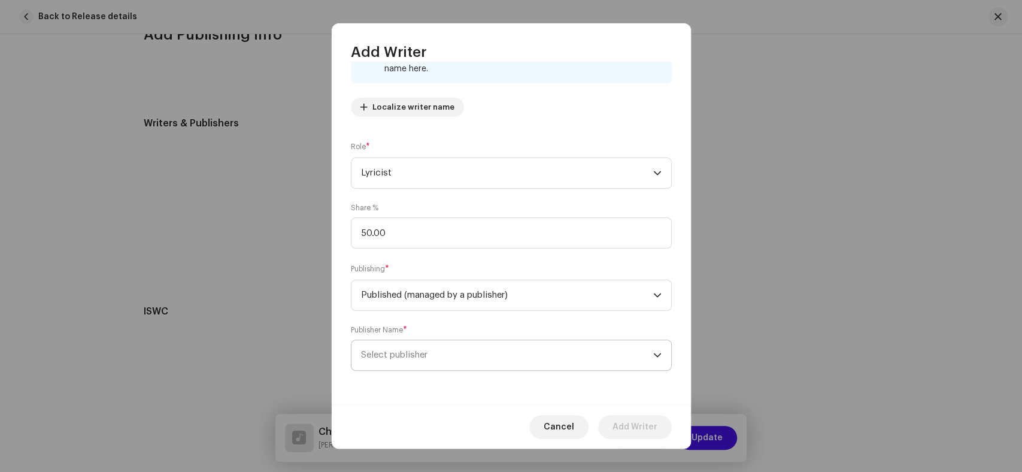
click at [460, 357] on span "Select publisher" at bounding box center [507, 355] width 292 height 30
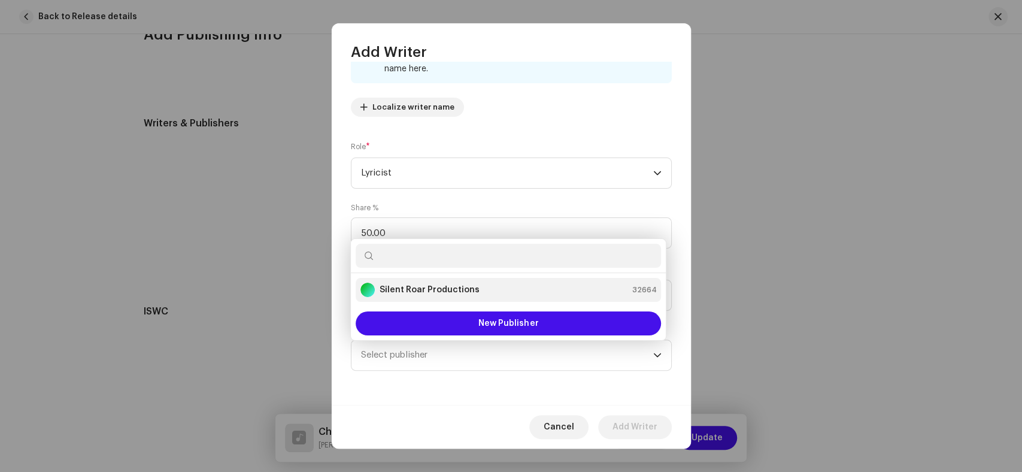
click at [434, 289] on strong "Silent Roar Productions" at bounding box center [430, 290] width 100 height 12
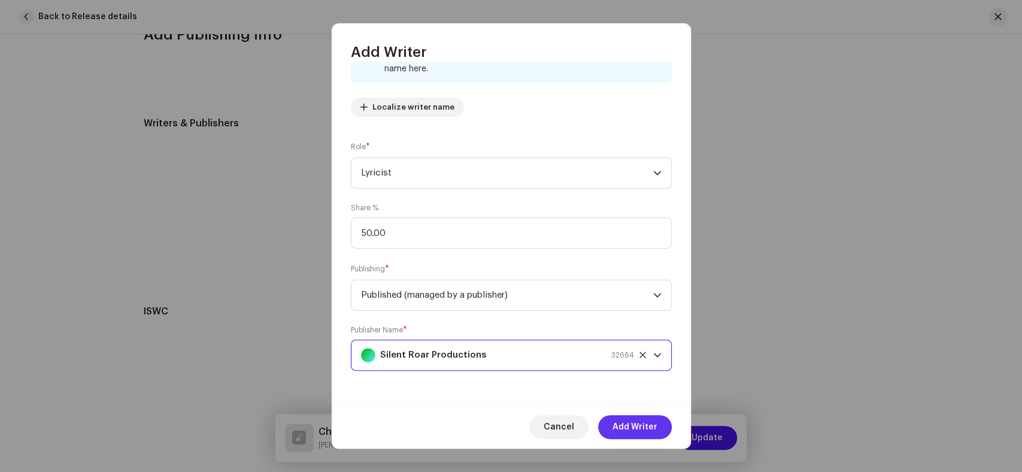
click at [647, 423] on span "Add Writer" at bounding box center [634, 427] width 45 height 24
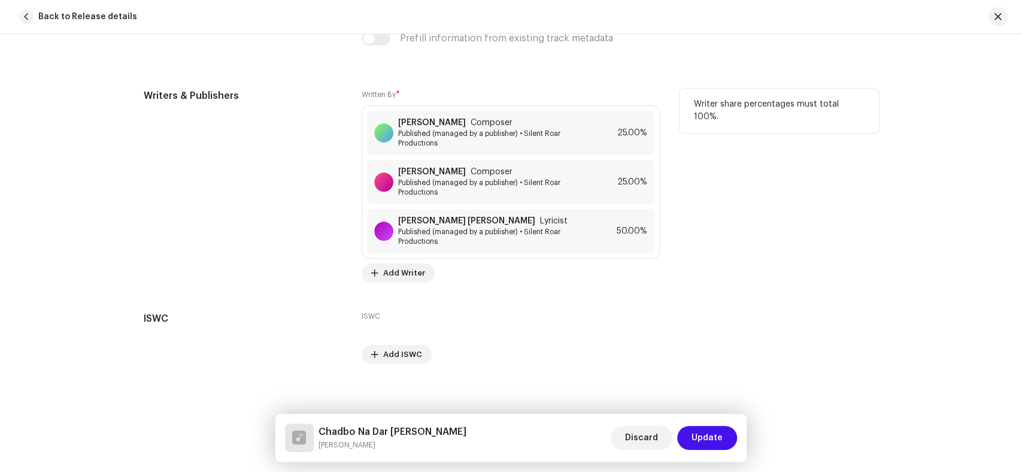
scroll to position [2572, 0]
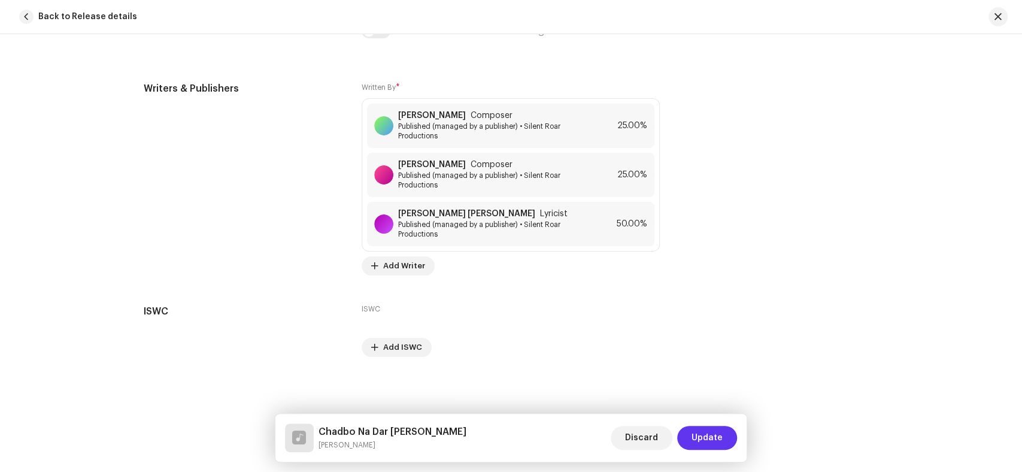
click at [702, 437] on span "Update" at bounding box center [706, 438] width 31 height 24
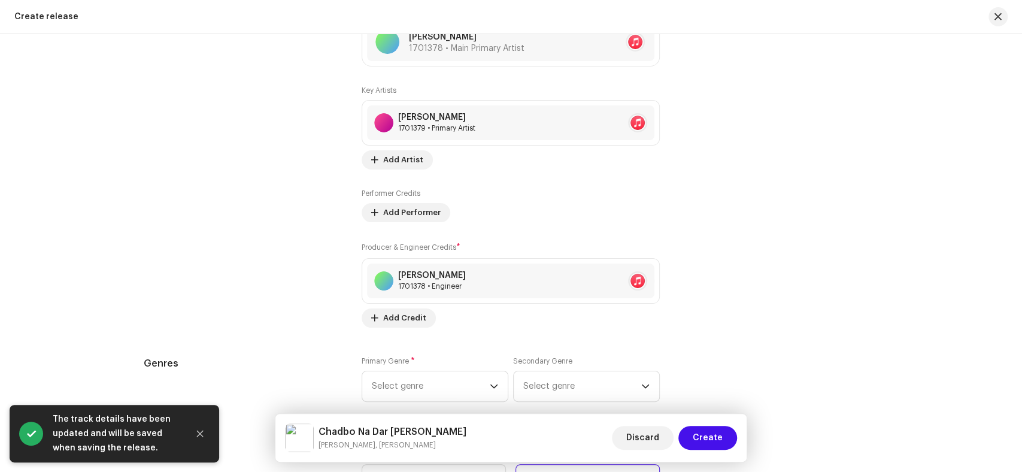
scroll to position [1596, 0]
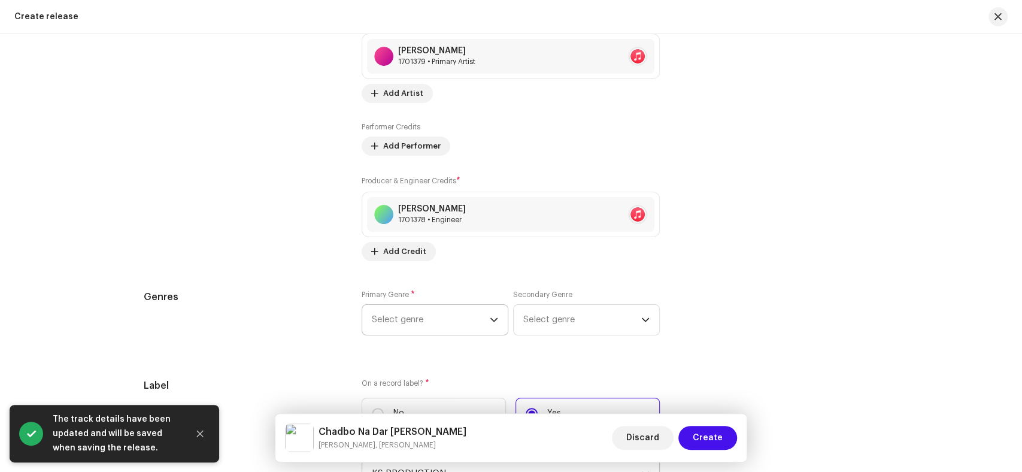
click at [395, 331] on span "Select genre" at bounding box center [431, 320] width 118 height 30
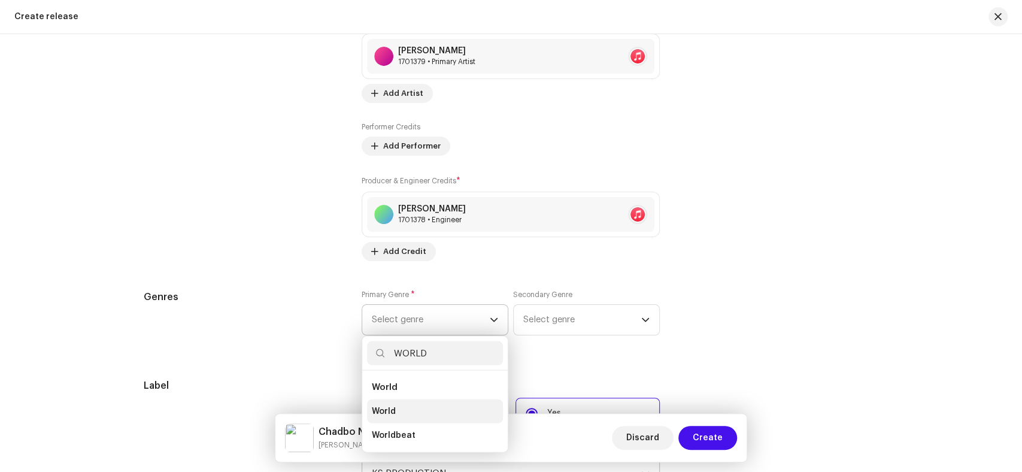
type input "WORLD"
click at [377, 423] on li "World" at bounding box center [435, 411] width 136 height 24
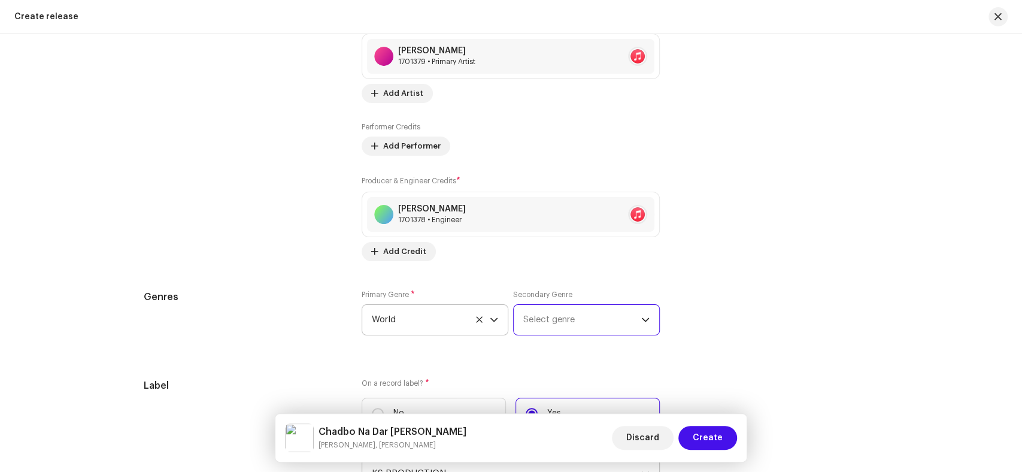
click at [562, 318] on span "Select genre" at bounding box center [582, 320] width 118 height 30
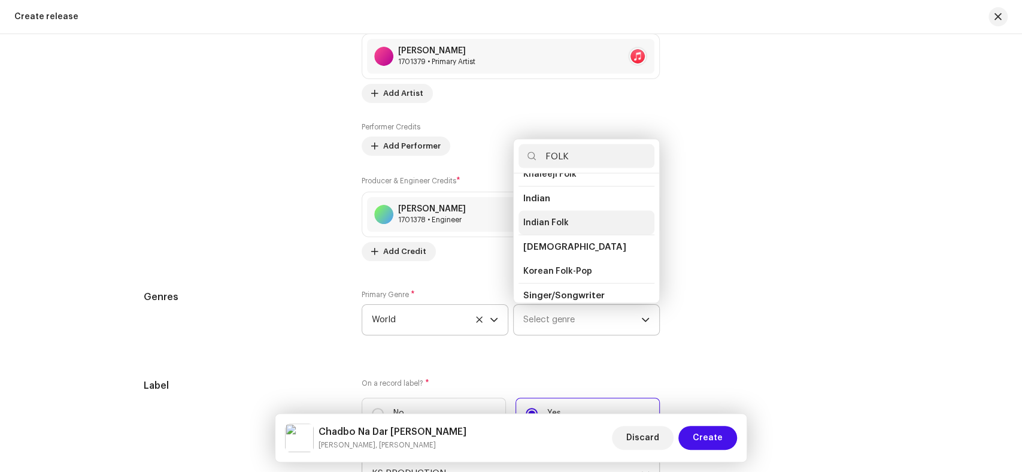
scroll to position [133, 0]
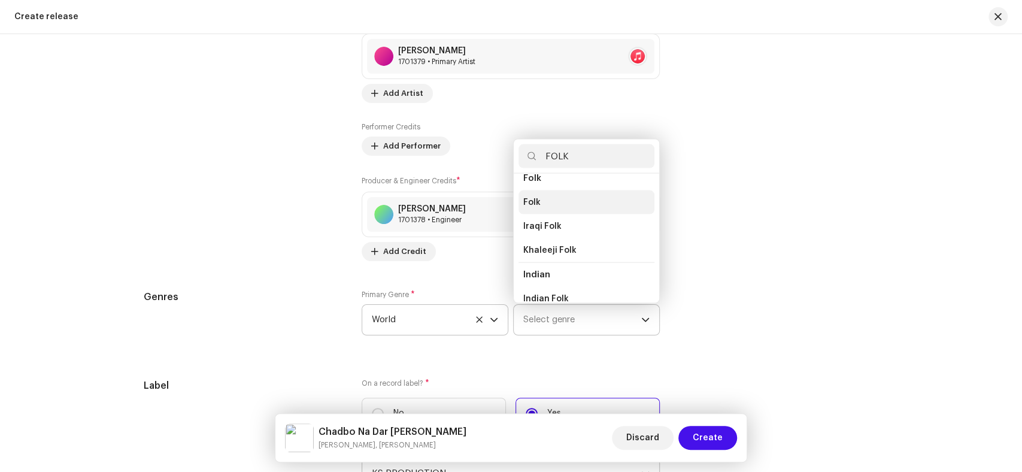
type input "FOLK"
click at [536, 201] on span "Folk" at bounding box center [531, 202] width 17 height 12
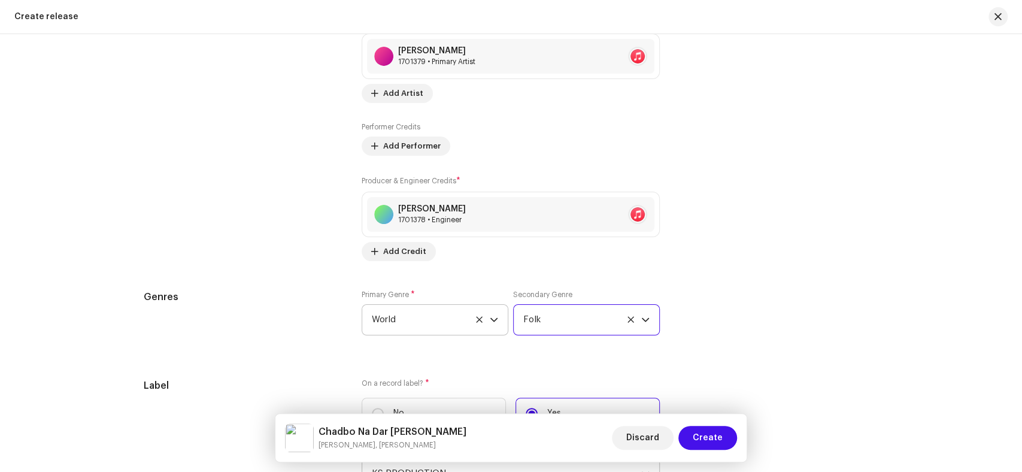
click at [165, 283] on div "Prefill release information from track metadata Compilation Is it a compilation…" at bounding box center [511, 116] width 735 height 1604
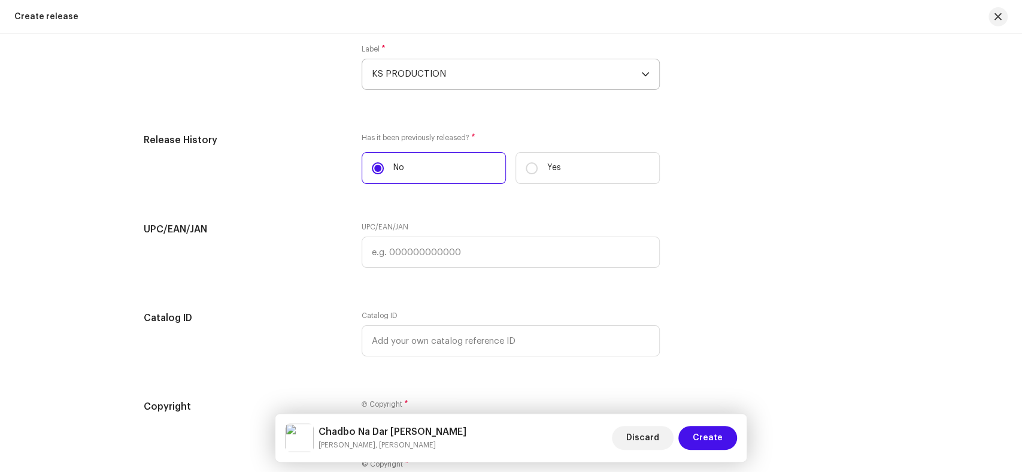
scroll to position [2164, 0]
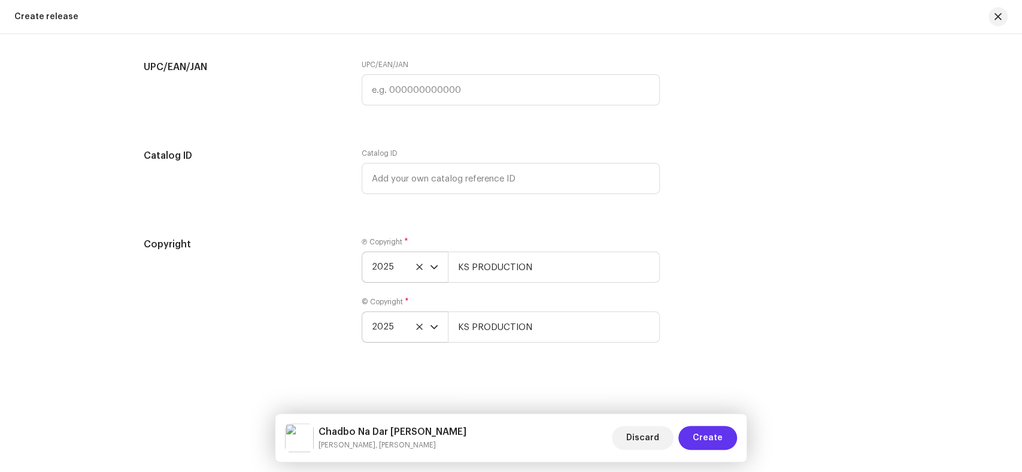
click at [704, 438] on span "Create" at bounding box center [708, 438] width 30 height 24
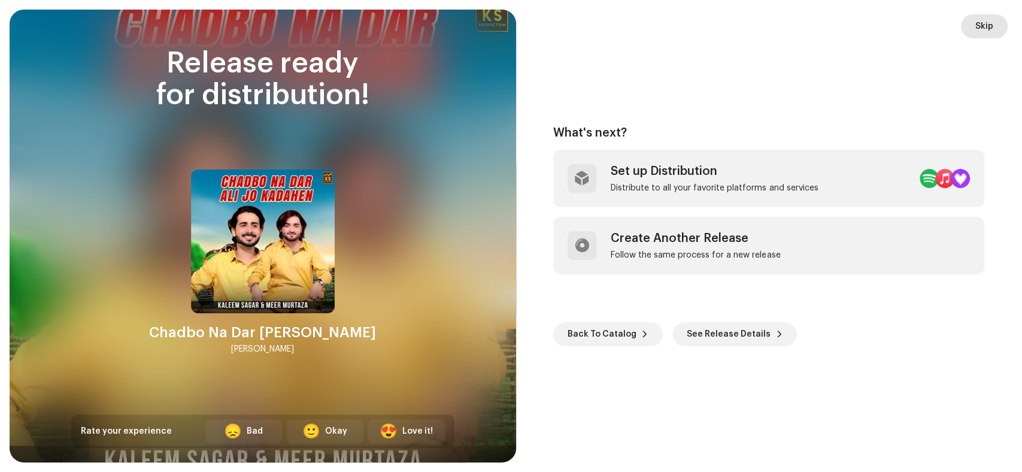
click at [996, 21] on button "Skip" at bounding box center [984, 26] width 47 height 24
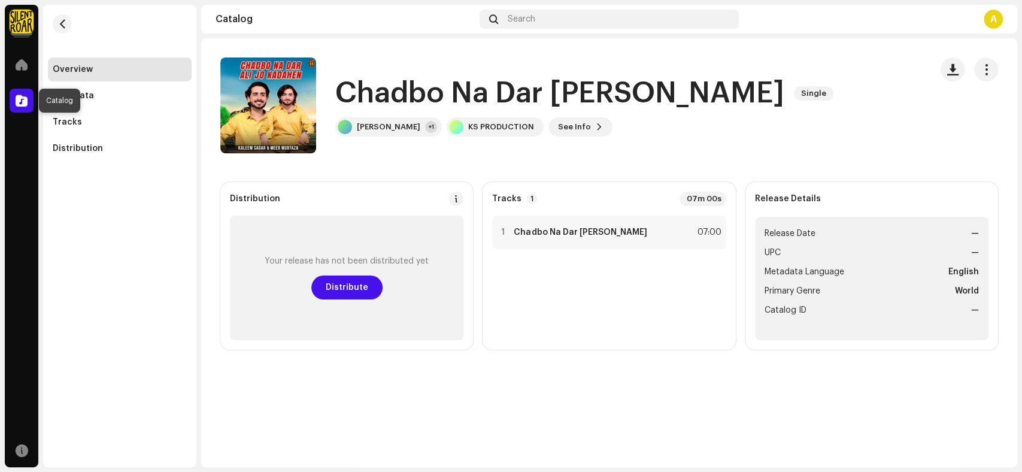
click at [19, 107] on div at bounding box center [22, 101] width 24 height 24
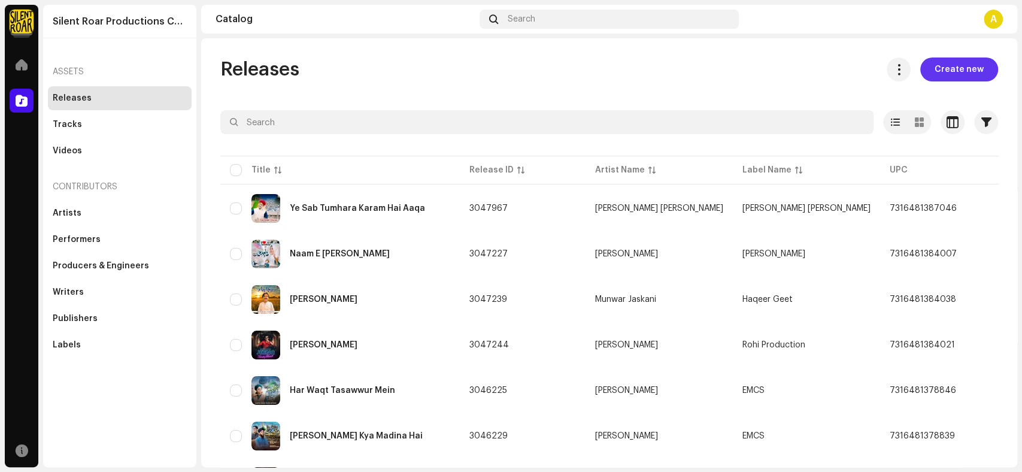
click at [966, 80] on span "Create new" at bounding box center [959, 69] width 49 height 24
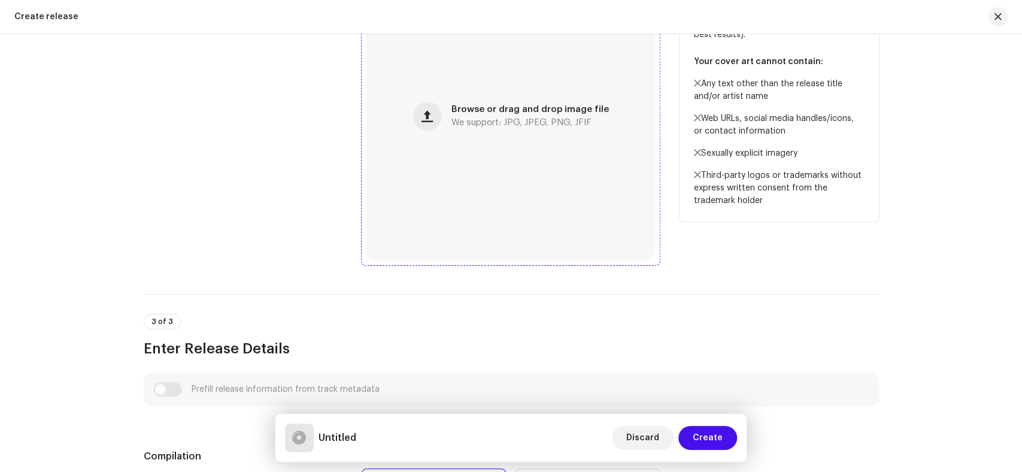
scroll to position [997, 0]
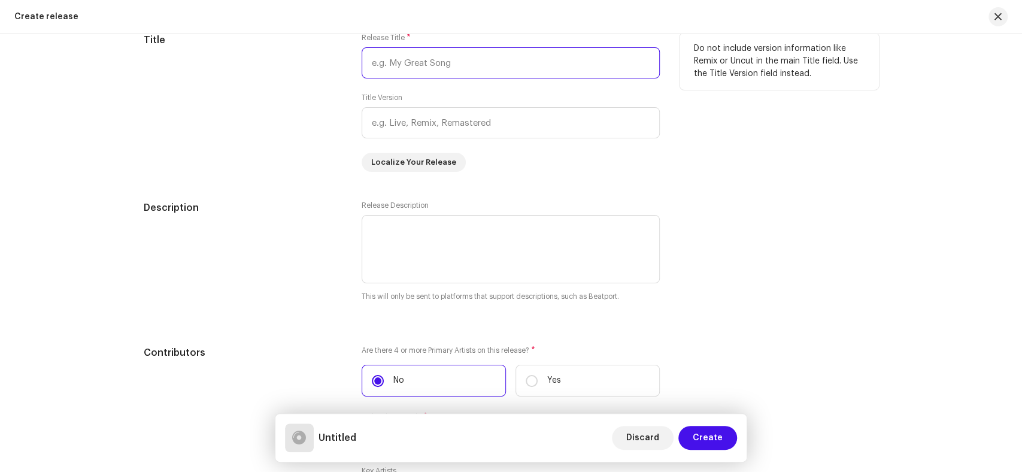
click at [444, 69] on input "text" at bounding box center [511, 62] width 298 height 31
paste input "Chor Kar [PERSON_NAME]"
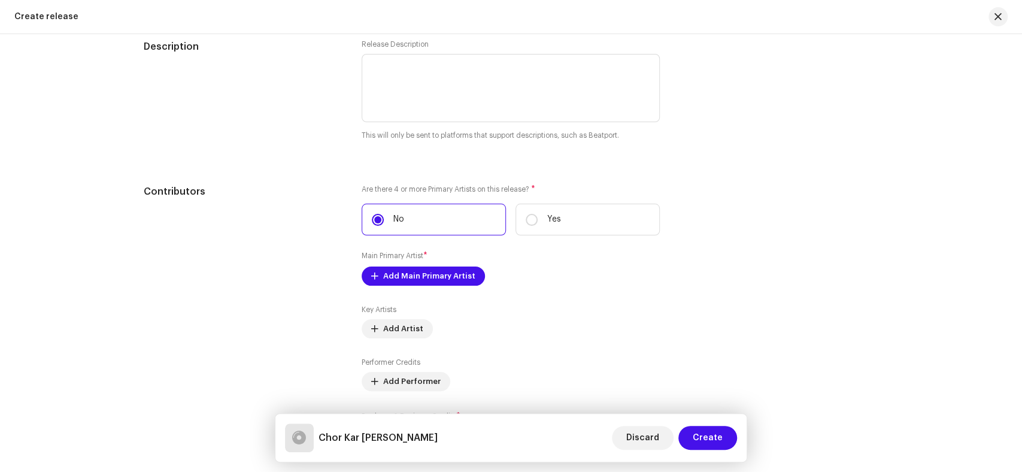
scroll to position [1264, 0]
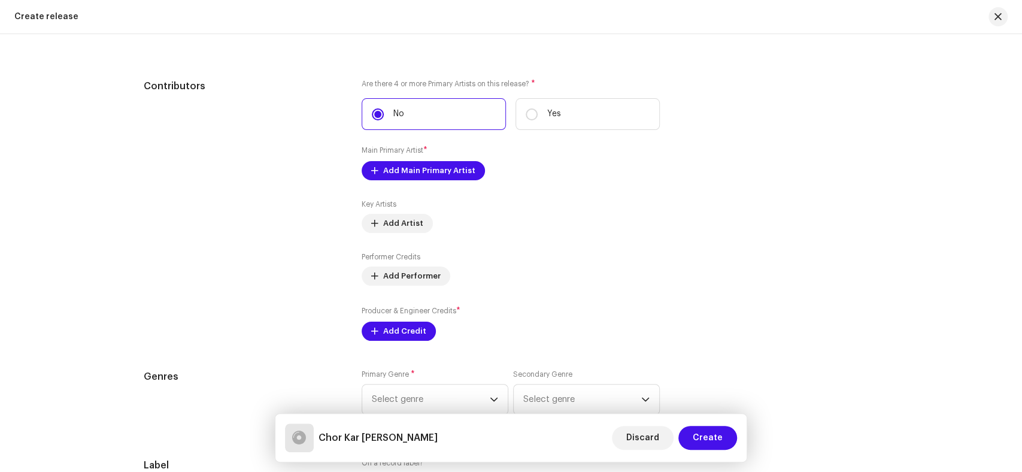
type input "Chor Kar [PERSON_NAME]"
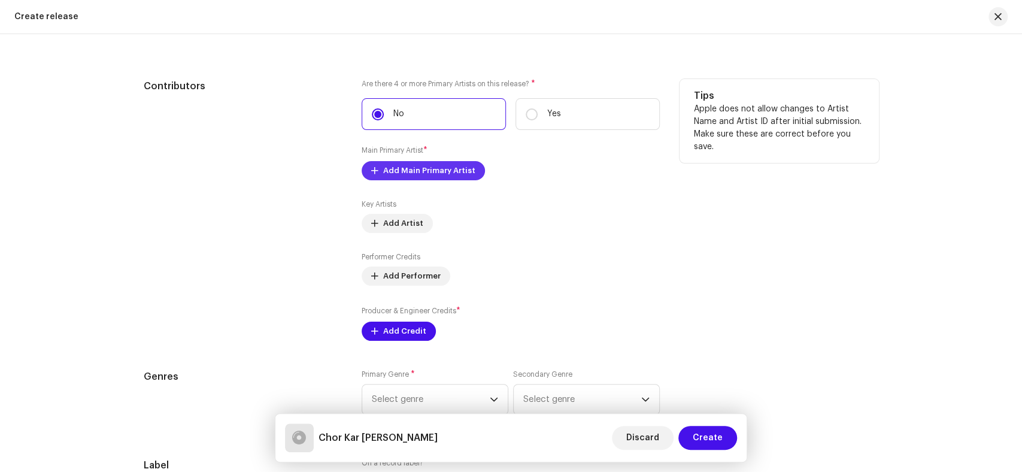
click at [430, 171] on span "Add Main Primary Artist" at bounding box center [429, 171] width 92 height 24
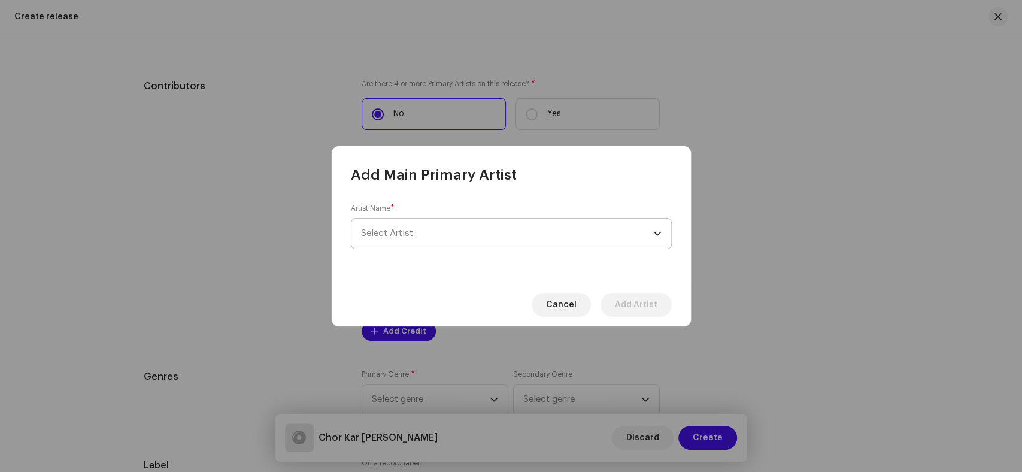
click at [456, 234] on span "Select Artist" at bounding box center [507, 234] width 292 height 30
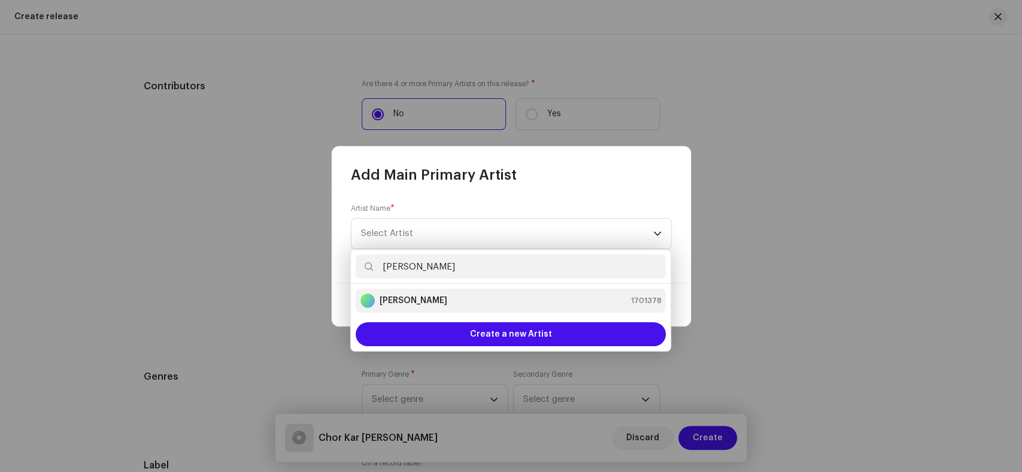
type input "Kaleem Sagar"
click at [474, 304] on div "Kaleem Sagar 1701378" at bounding box center [510, 300] width 301 height 14
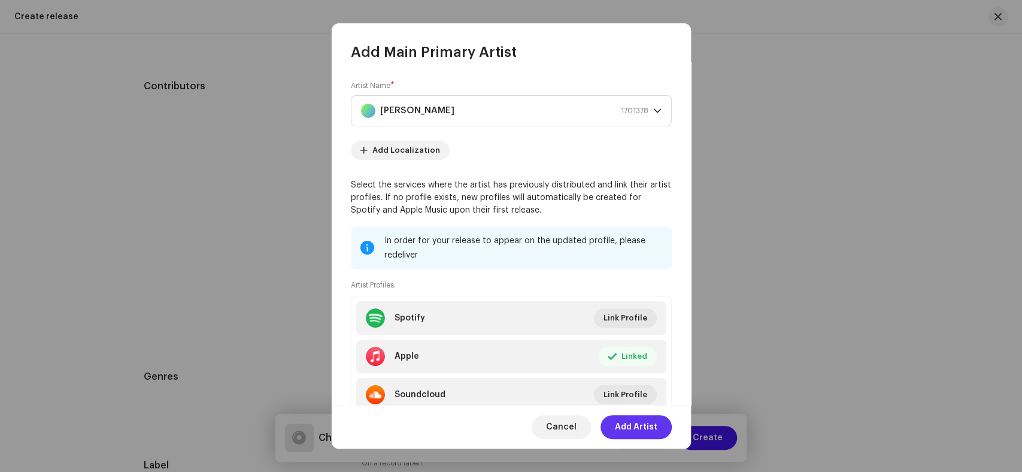
click at [642, 427] on span "Add Artist" at bounding box center [636, 427] width 43 height 24
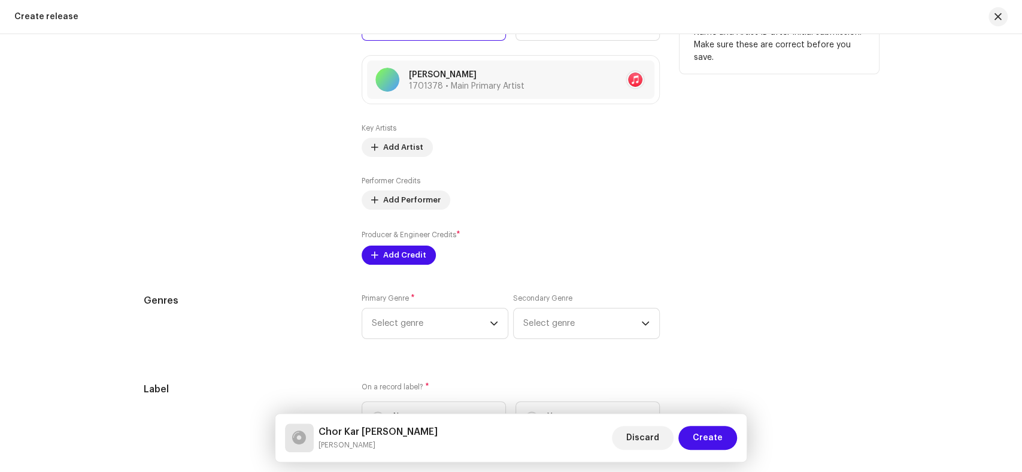
scroll to position [1330, 0]
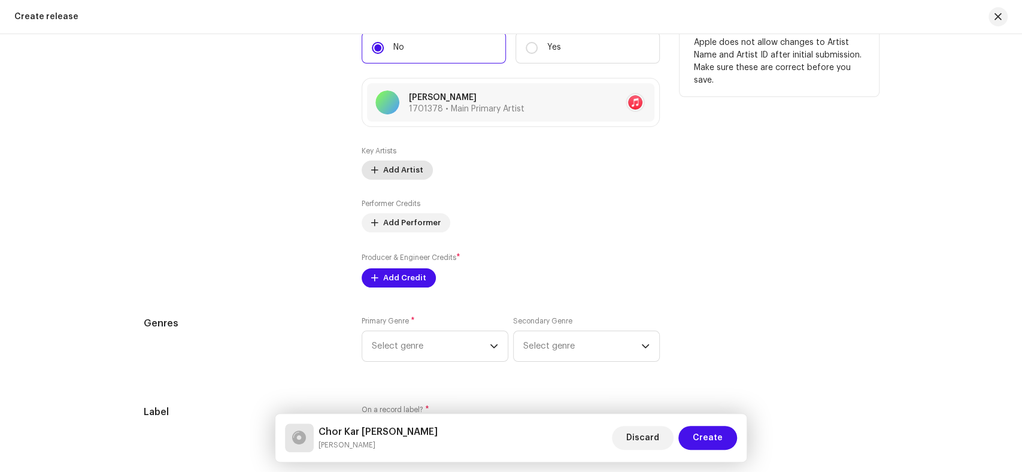
click at [400, 174] on span "Add Artist" at bounding box center [403, 170] width 40 height 24
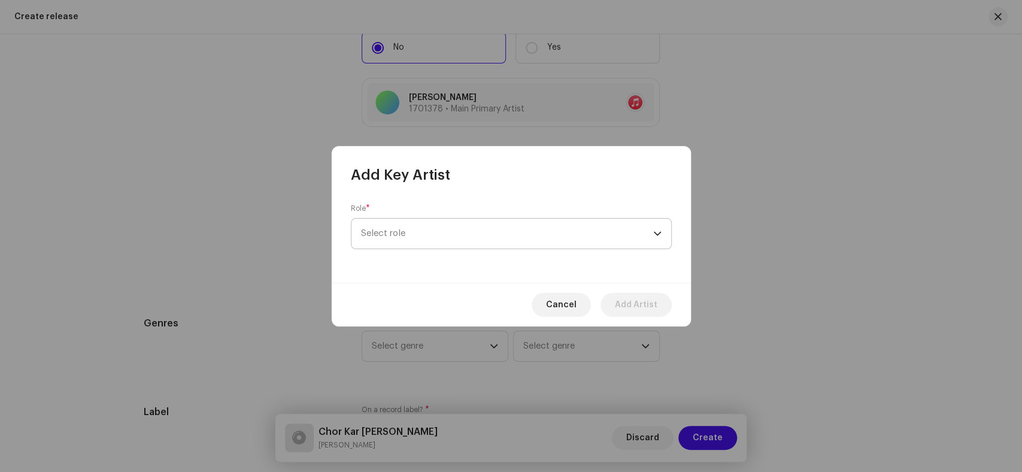
click at [488, 229] on span "Select role" at bounding box center [507, 234] width 292 height 30
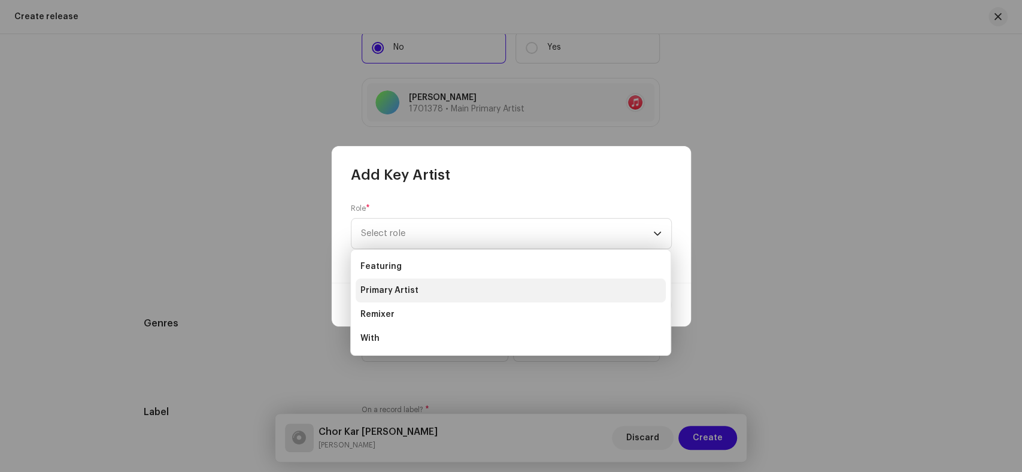
click at [440, 281] on li "Primary Artist" at bounding box center [511, 290] width 310 height 24
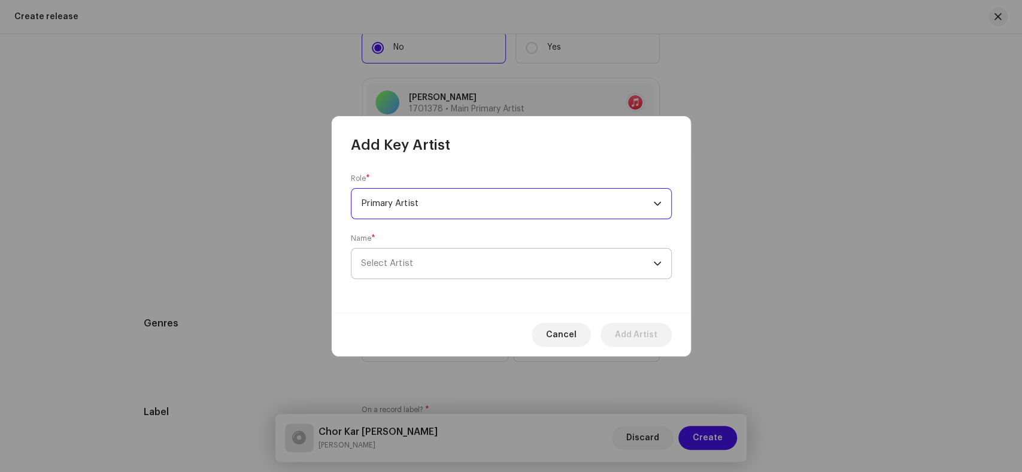
click at [477, 259] on span "Select Artist" at bounding box center [507, 263] width 292 height 30
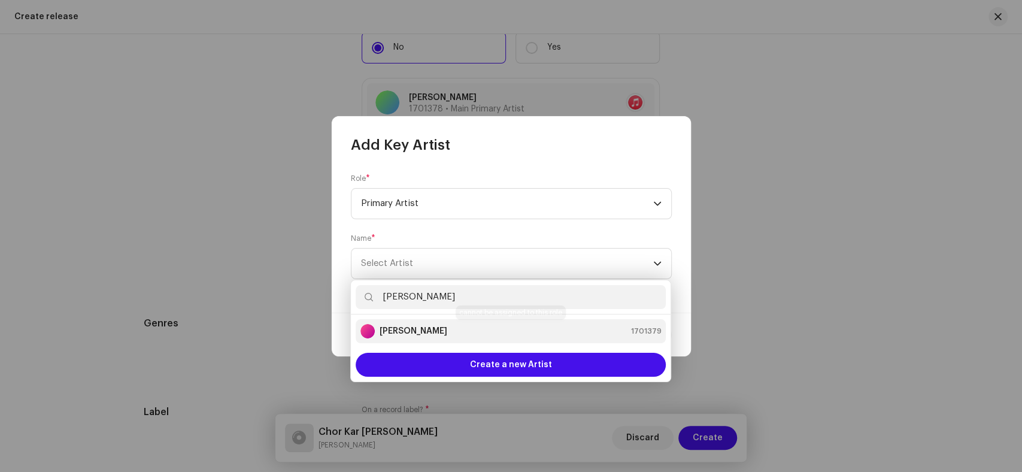
type input "Meer Murtaza"
click at [417, 327] on strong "Meer Murtaza" at bounding box center [414, 331] width 68 height 12
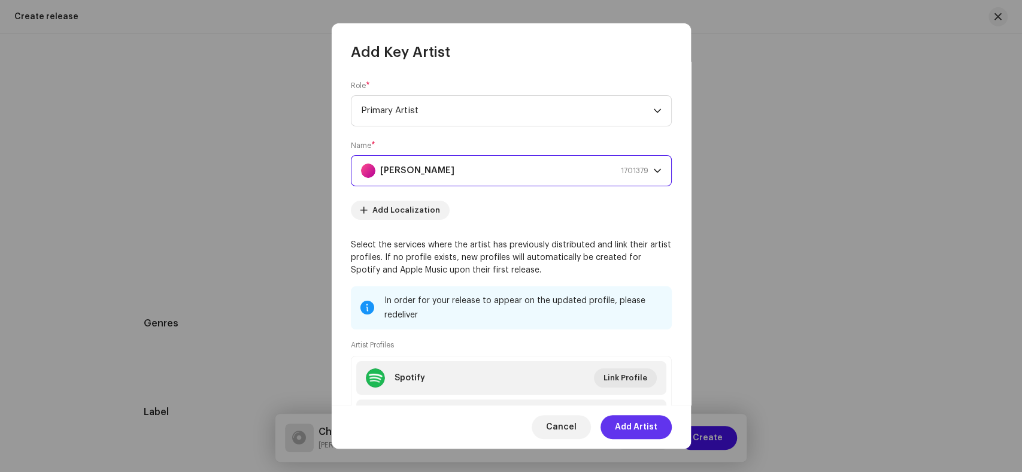
click at [639, 426] on span "Add Artist" at bounding box center [636, 427] width 43 height 24
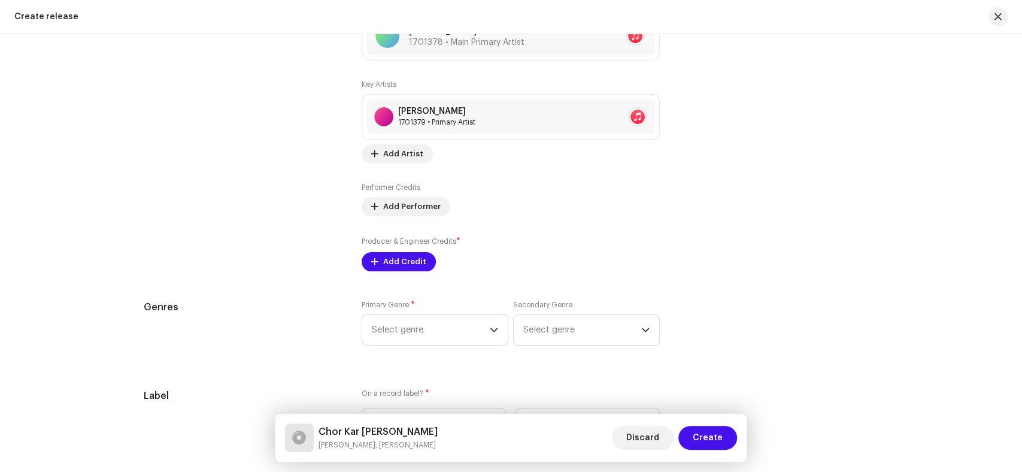
scroll to position [1463, 0]
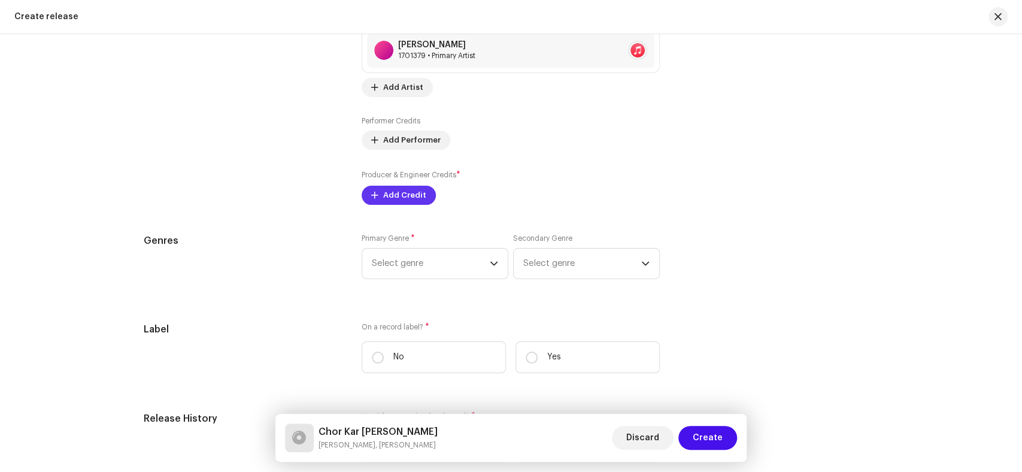
click at [401, 193] on span "Add Credit" at bounding box center [404, 195] width 43 height 24
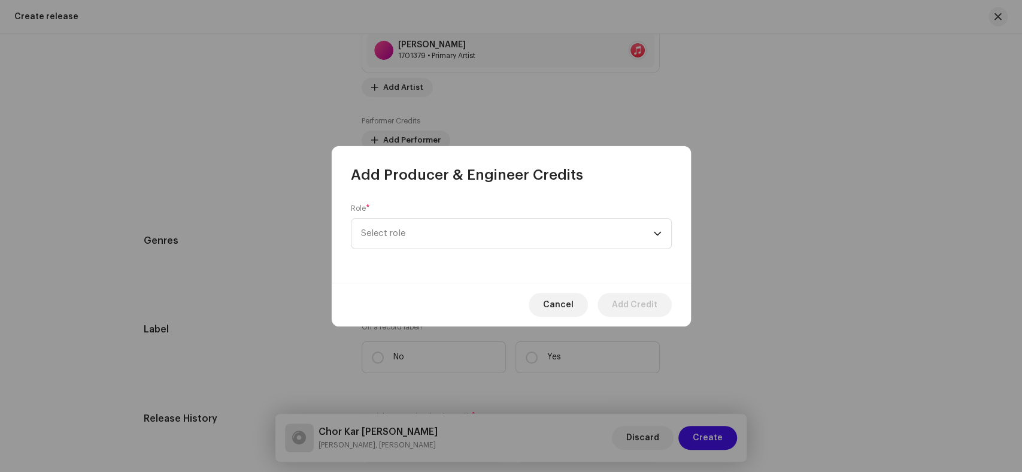
click at [451, 212] on div "Role * Select role" at bounding box center [511, 227] width 321 height 46
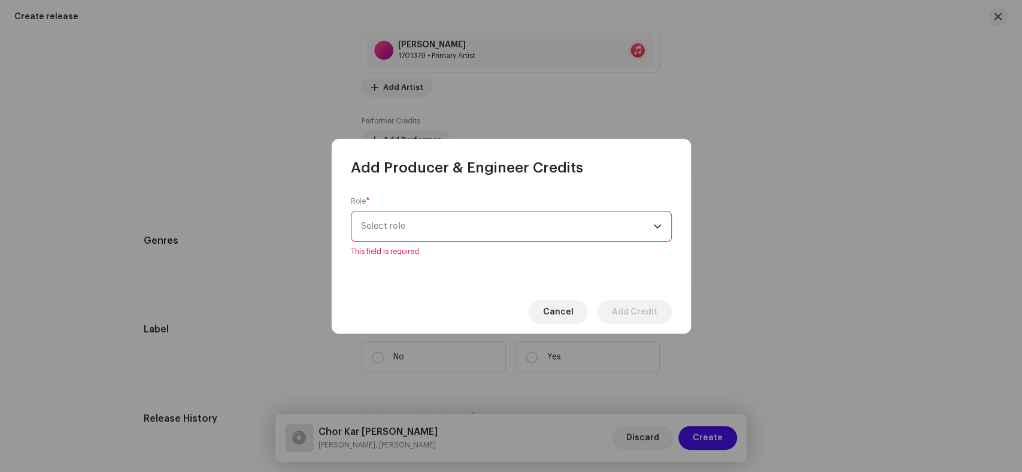
click at [453, 217] on span "Select role" at bounding box center [507, 226] width 292 height 30
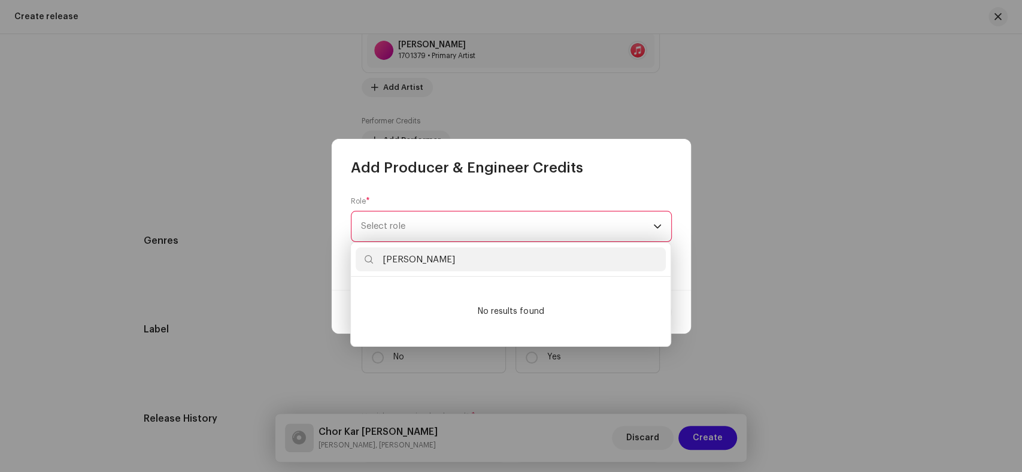
drag, startPoint x: 466, startPoint y: 262, endPoint x: 355, endPoint y: 262, distance: 111.4
click at [356, 262] on input "Kaleem Sagar" at bounding box center [511, 259] width 310 height 24
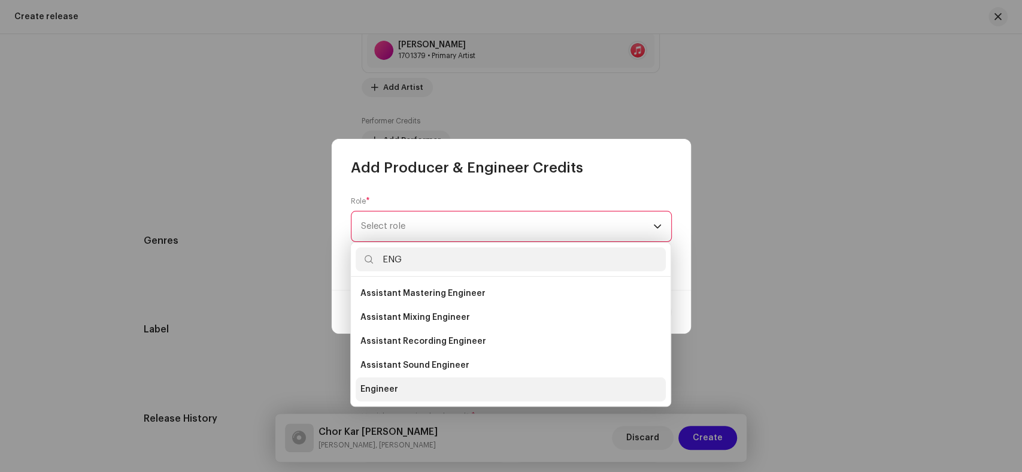
click at [378, 389] on span "Engineer" at bounding box center [379, 389] width 38 height 12
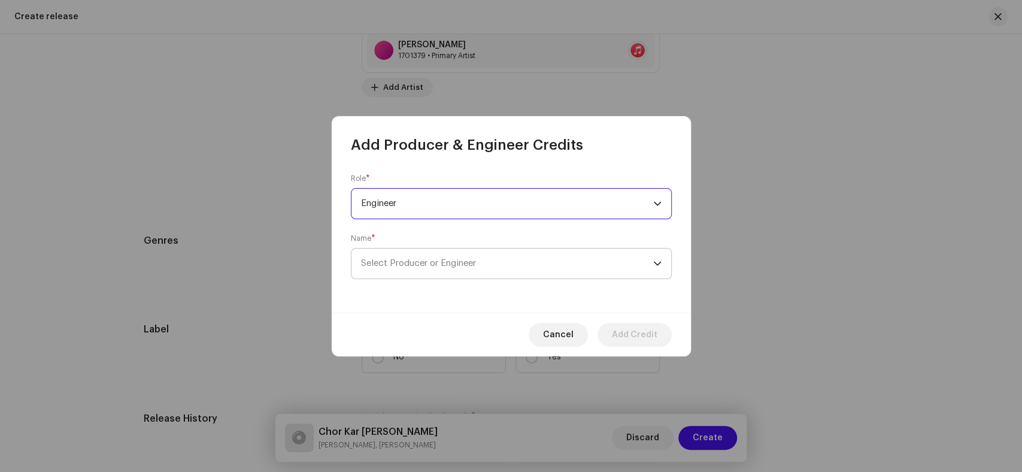
click at [482, 259] on span "Select Producer or Engineer" at bounding box center [507, 263] width 292 height 30
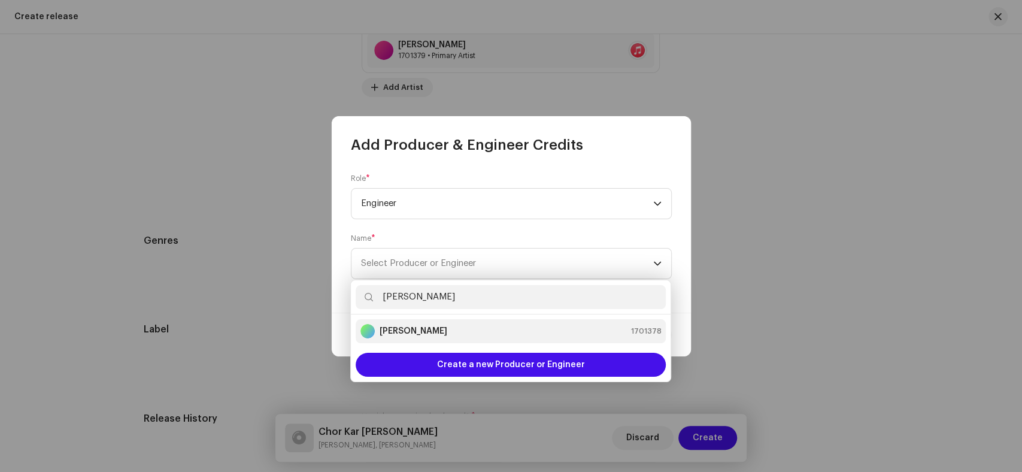
click at [463, 332] on div "Kaleem Sagar 1701378" at bounding box center [510, 331] width 301 height 14
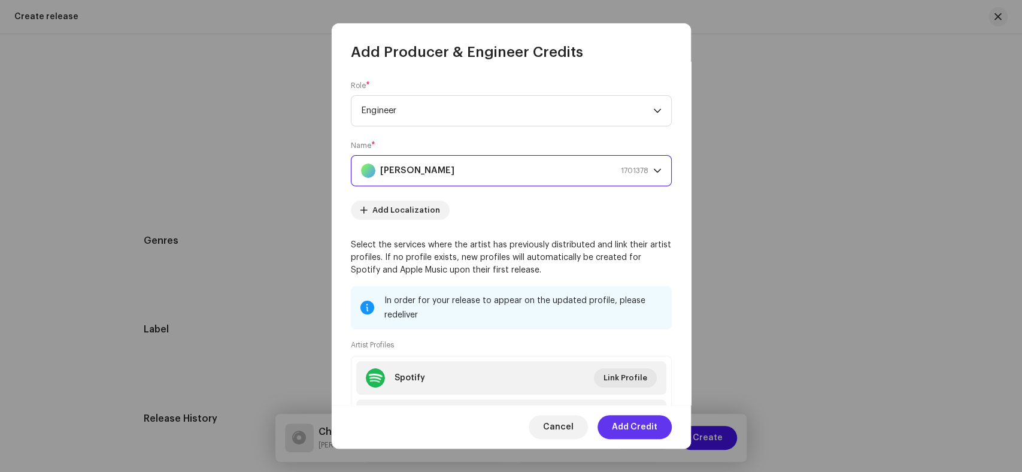
drag, startPoint x: 641, startPoint y: 427, endPoint x: 293, endPoint y: 347, distance: 357.6
click at [639, 427] on span "Add Credit" at bounding box center [635, 427] width 46 height 24
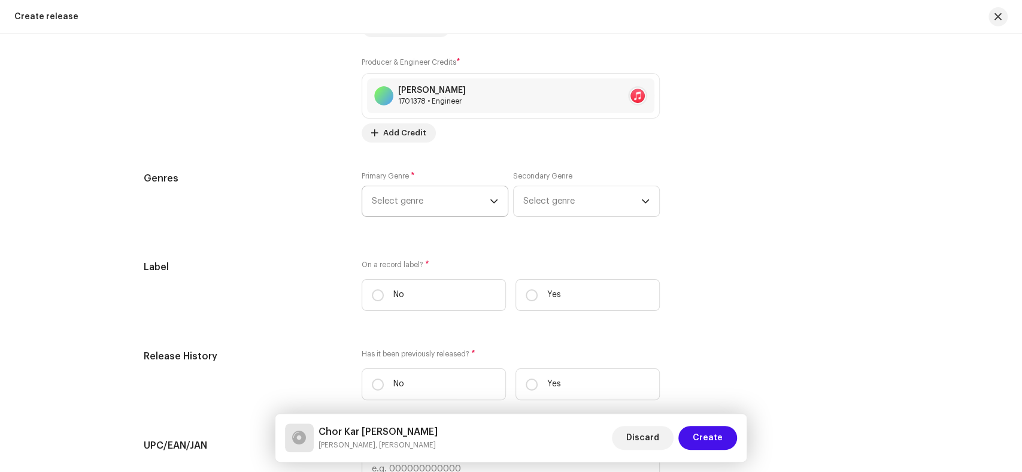
scroll to position [1530, 0]
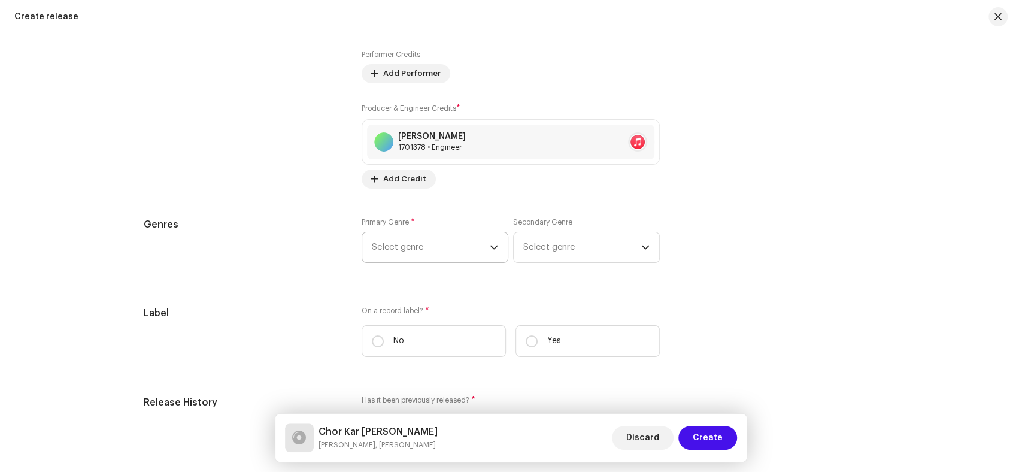
click at [407, 257] on span "Select genre" at bounding box center [431, 247] width 118 height 30
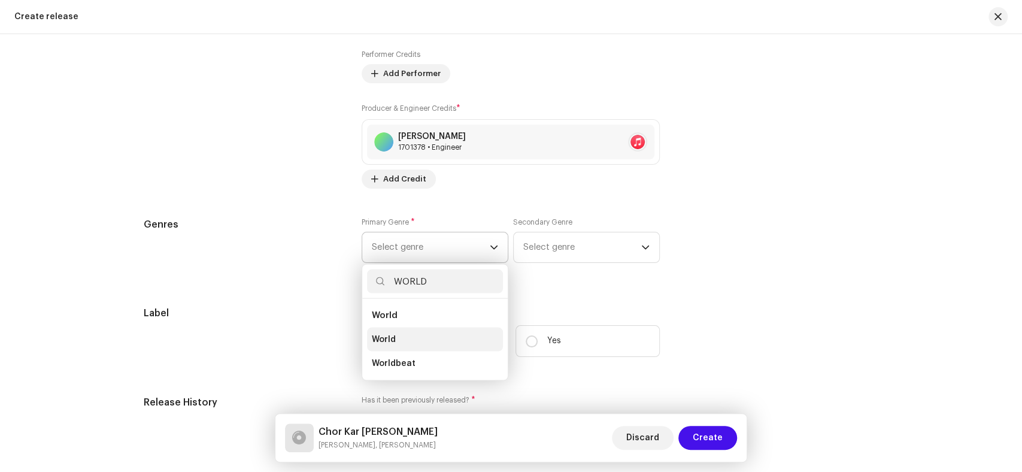
click at [384, 336] on span "World" at bounding box center [384, 339] width 24 height 12
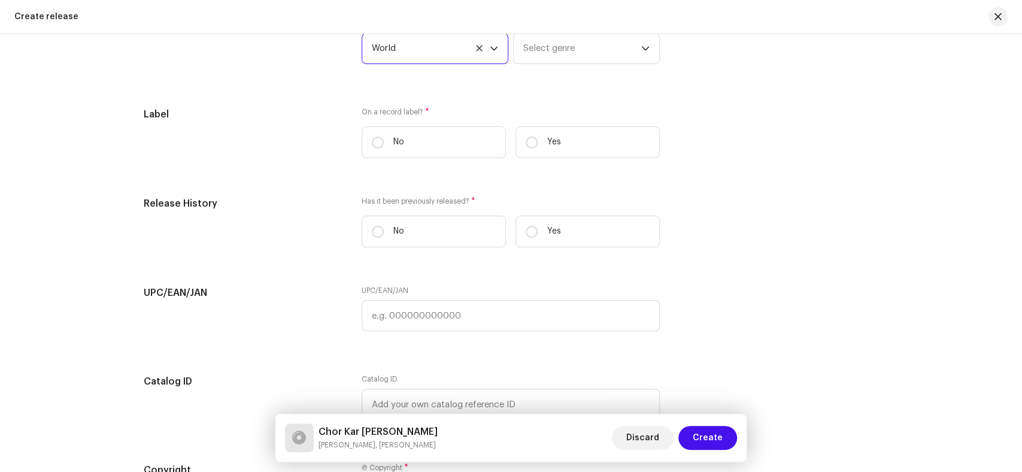
scroll to position [1729, 0]
click at [527, 147] on input "Yes" at bounding box center [532, 142] width 12 height 12
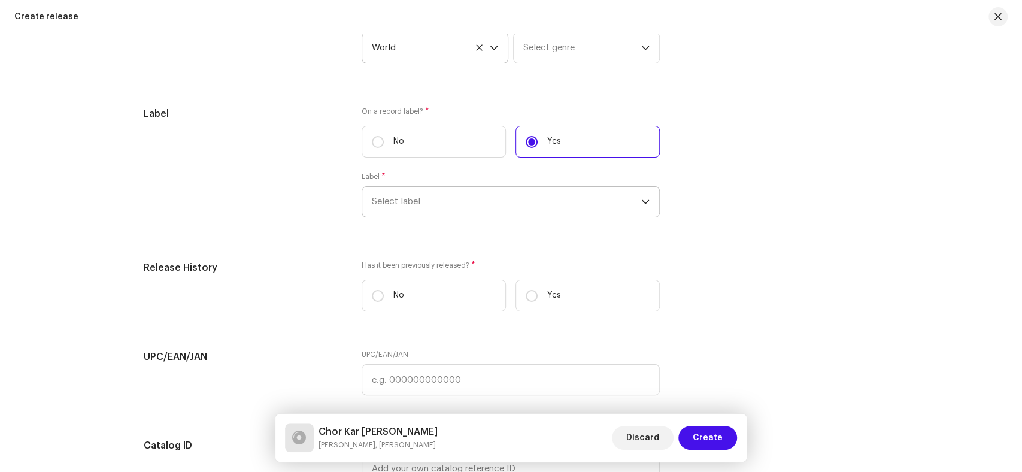
click at [412, 199] on span "Select label" at bounding box center [506, 202] width 269 height 30
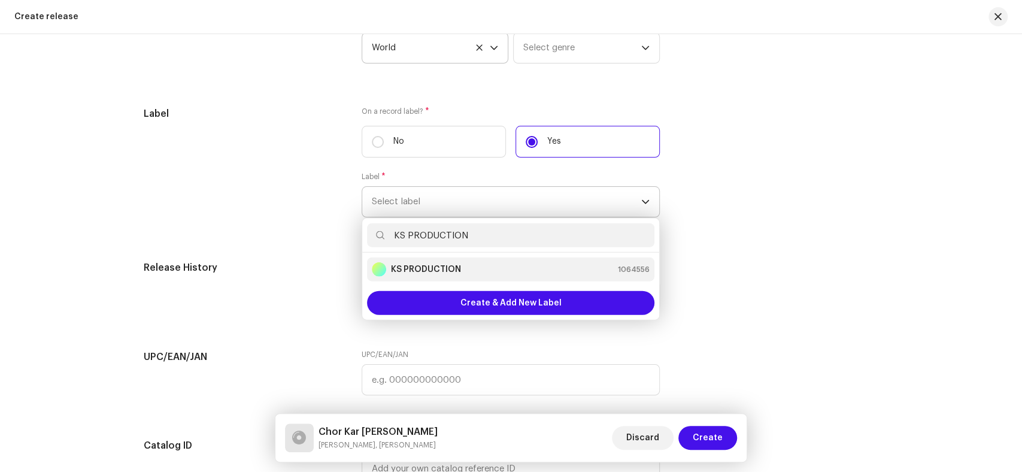
click at [426, 277] on div "KS PRODUCTION" at bounding box center [416, 269] width 89 height 14
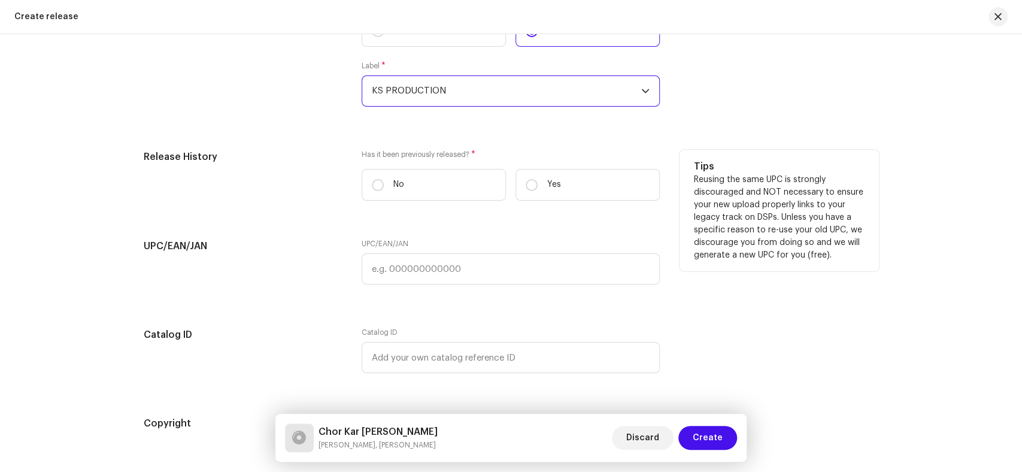
scroll to position [1929, 0]
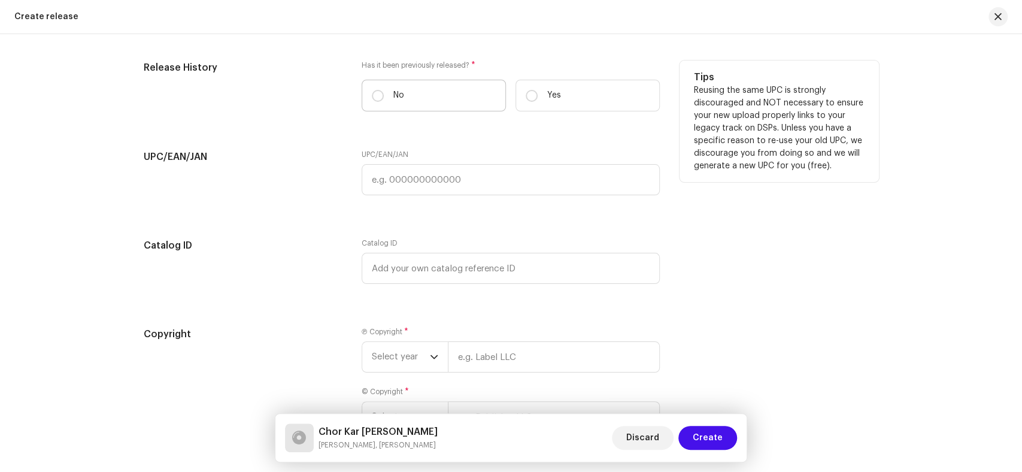
click at [380, 92] on label "No" at bounding box center [434, 96] width 144 height 32
click at [380, 92] on input "No" at bounding box center [378, 96] width 12 height 12
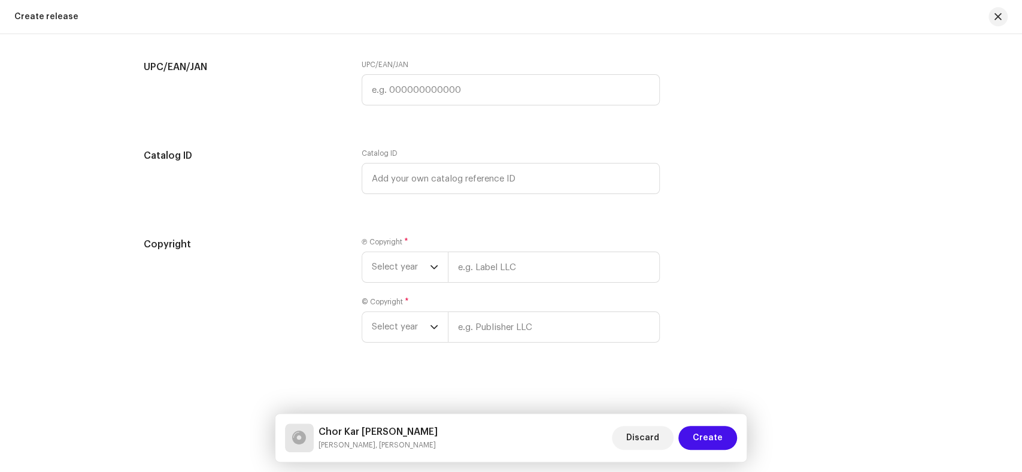
scroll to position [2025, 0]
click at [390, 259] on span "Select year" at bounding box center [401, 267] width 58 height 30
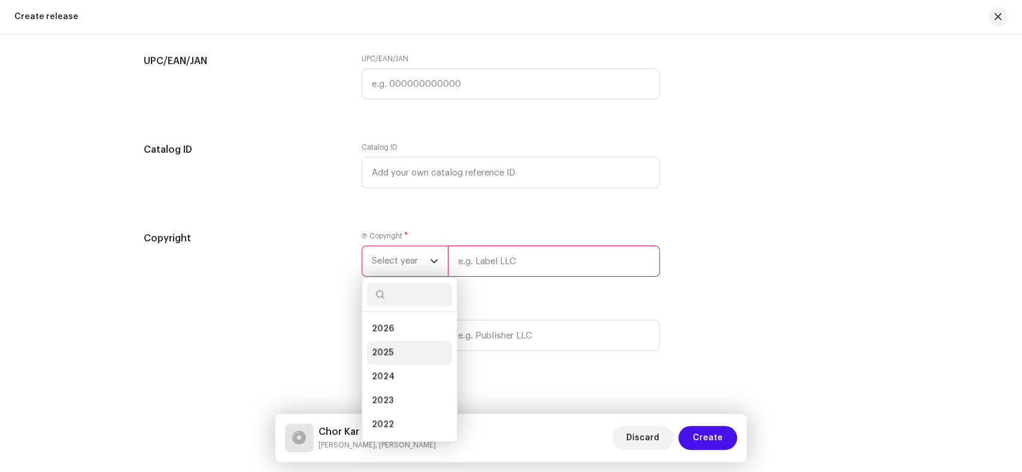
click at [387, 353] on span "2025" at bounding box center [383, 353] width 22 height 12
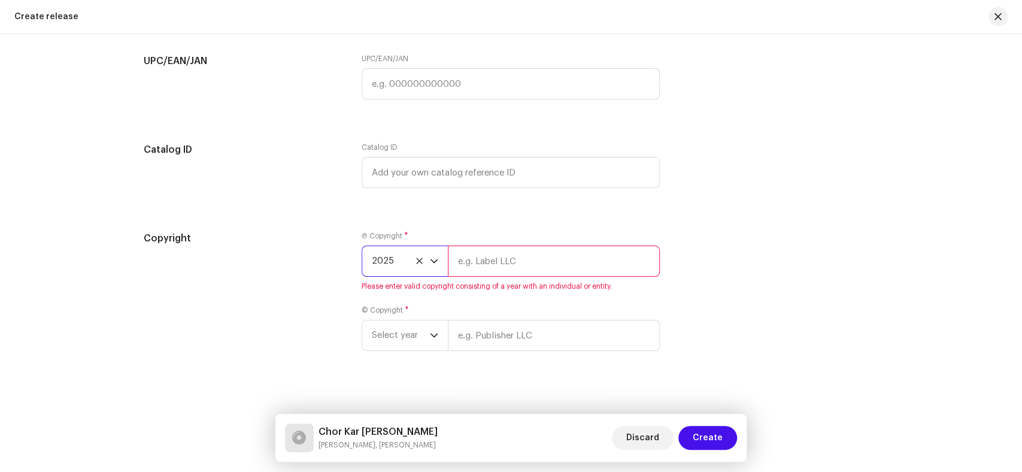
click at [513, 276] on input "text" at bounding box center [554, 260] width 212 height 31
paste input "KS PRODUCTION"
click at [402, 342] on div "Ⓟ Copyright * 2025 KS PRODUCTION Please enter valid copyright consisting of a y…" at bounding box center [511, 298] width 298 height 134
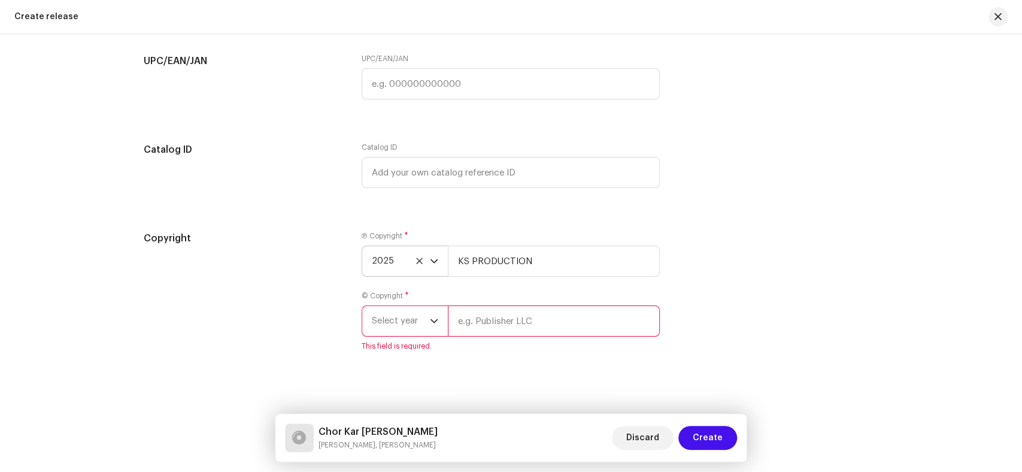
click at [431, 325] on icon "dropdown trigger" at bounding box center [434, 321] width 8 height 8
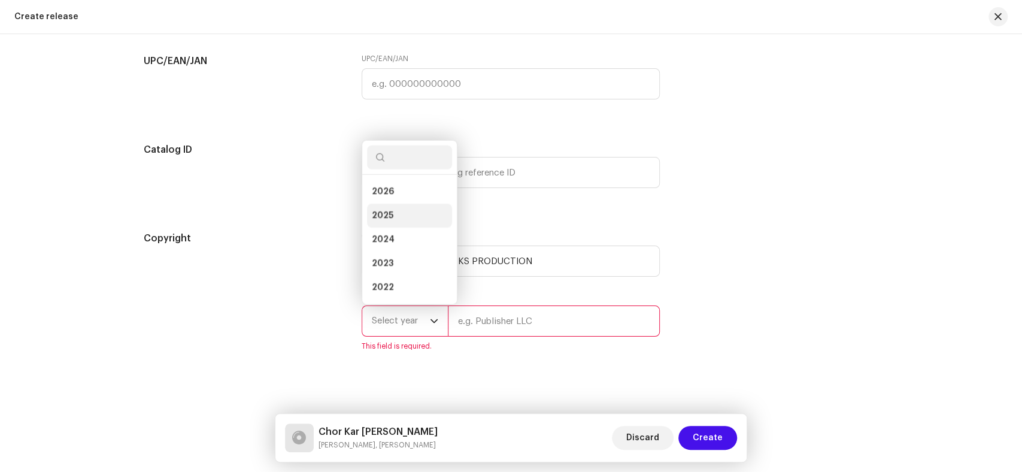
click at [394, 222] on li "2025" at bounding box center [409, 216] width 85 height 24
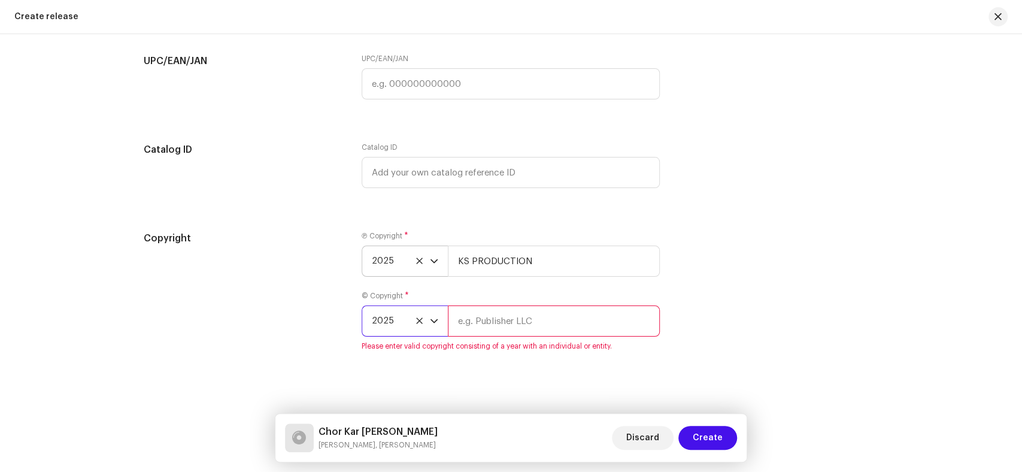
click at [557, 335] on input "text" at bounding box center [554, 320] width 212 height 31
paste input "KS PRODUCTION"
click at [454, 325] on input "KS PRODUCTION" at bounding box center [554, 320] width 212 height 31
click at [281, 322] on div "Copyright" at bounding box center [243, 298] width 199 height 134
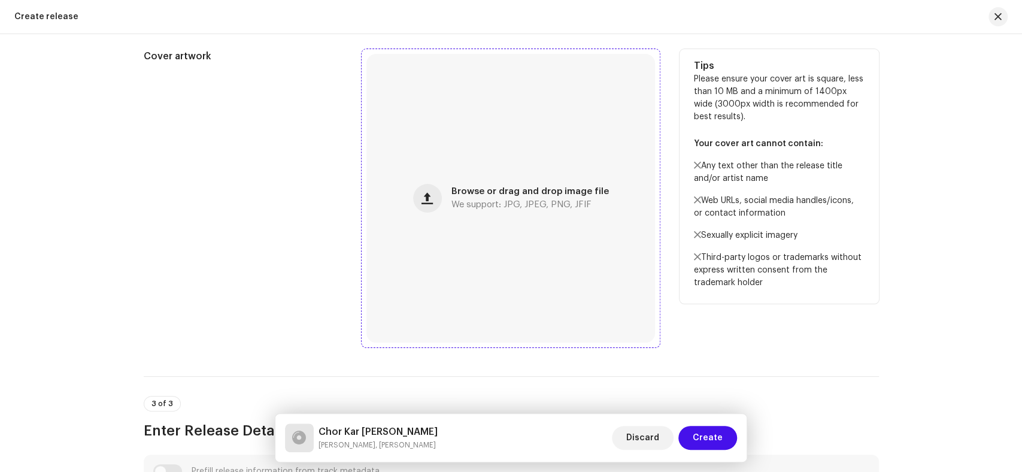
scroll to position [295, 0]
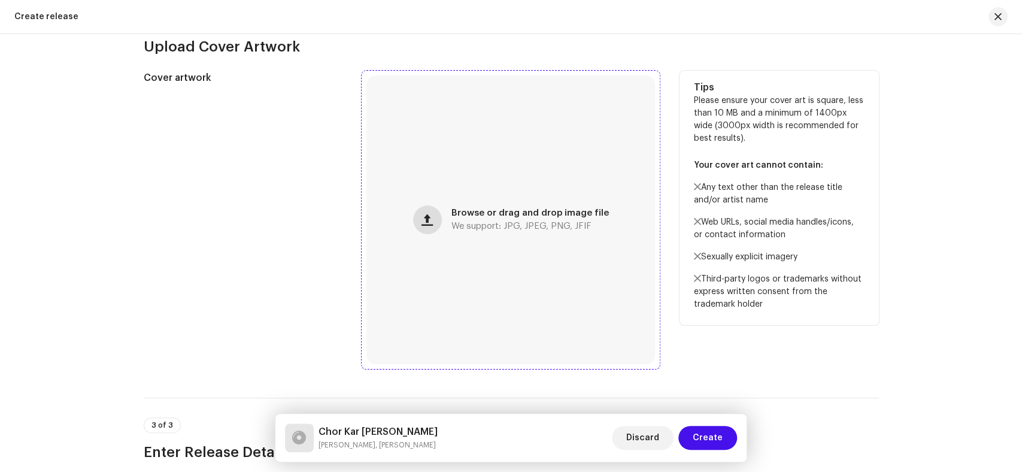
click at [415, 222] on button "button" at bounding box center [427, 219] width 29 height 29
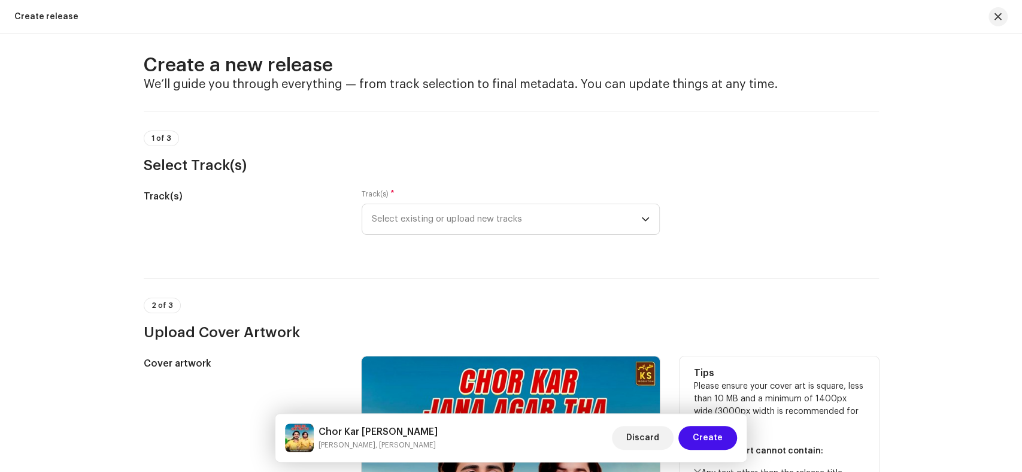
scroll to position [0, 0]
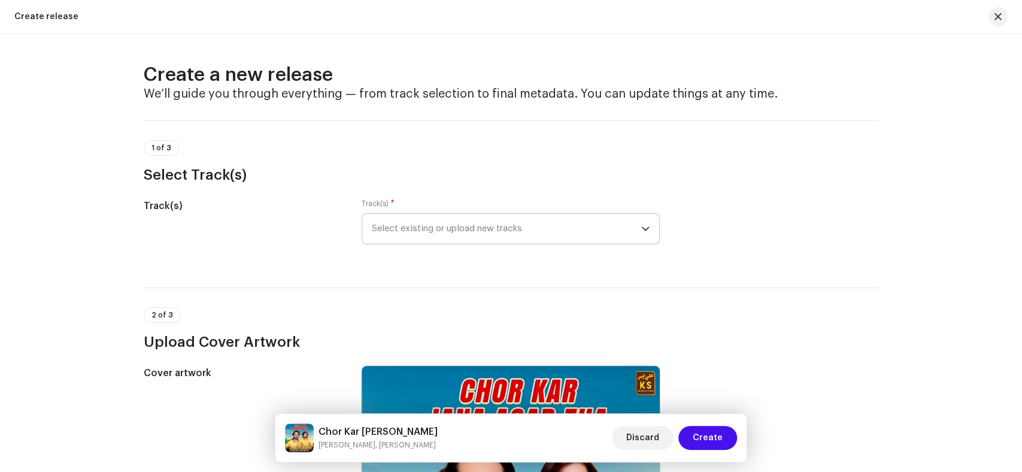
click at [438, 227] on span "Select existing or upload new tracks" at bounding box center [506, 229] width 269 height 30
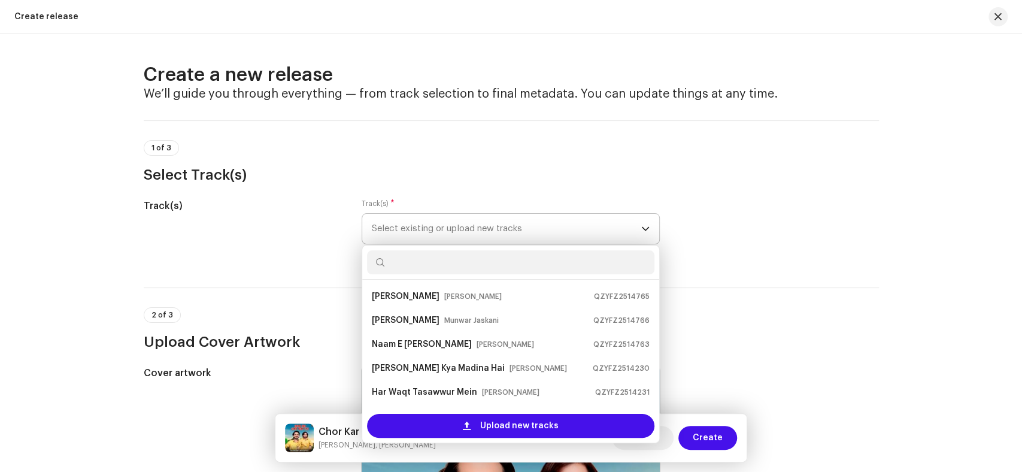
scroll to position [19, 0]
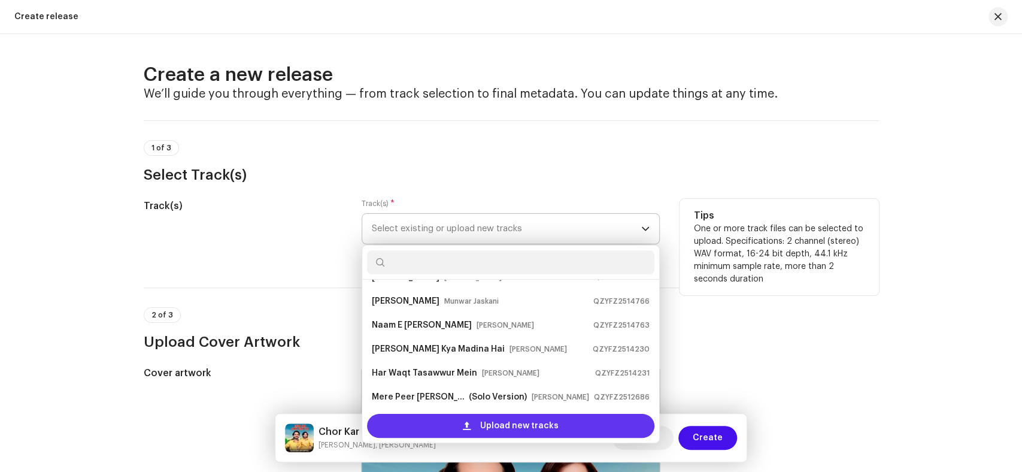
click at [486, 424] on span "Upload new tracks" at bounding box center [519, 426] width 78 height 24
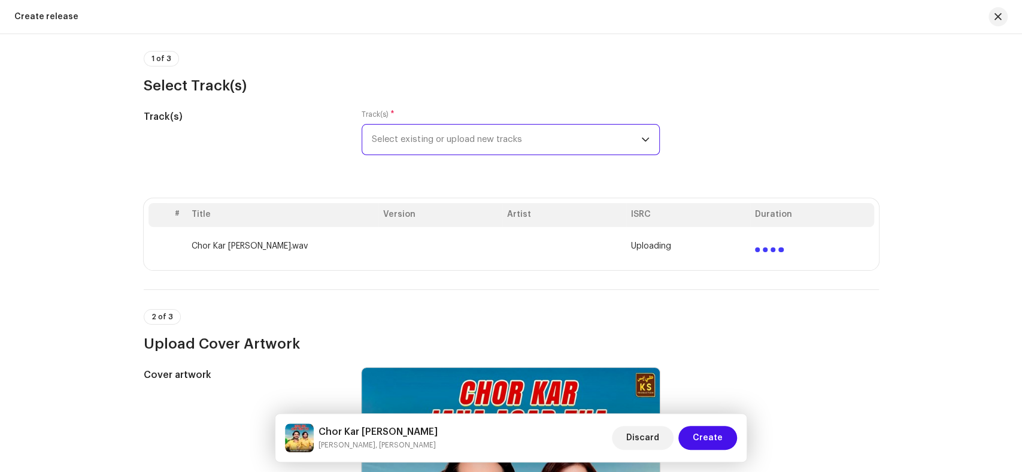
scroll to position [199, 0]
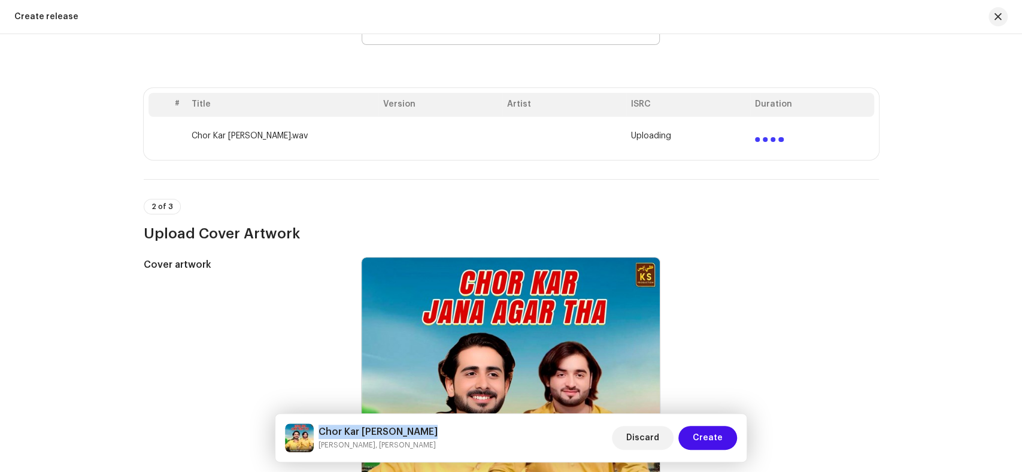
drag, startPoint x: 425, startPoint y: 430, endPoint x: 321, endPoint y: 428, distance: 104.2
click at [321, 428] on div "Chor Kar Jana Agar Tha Kaleem Sagar, Meer Murtaza Discard Create" at bounding box center [511, 437] width 453 height 29
copy h5 "Chor Kar [PERSON_NAME]"
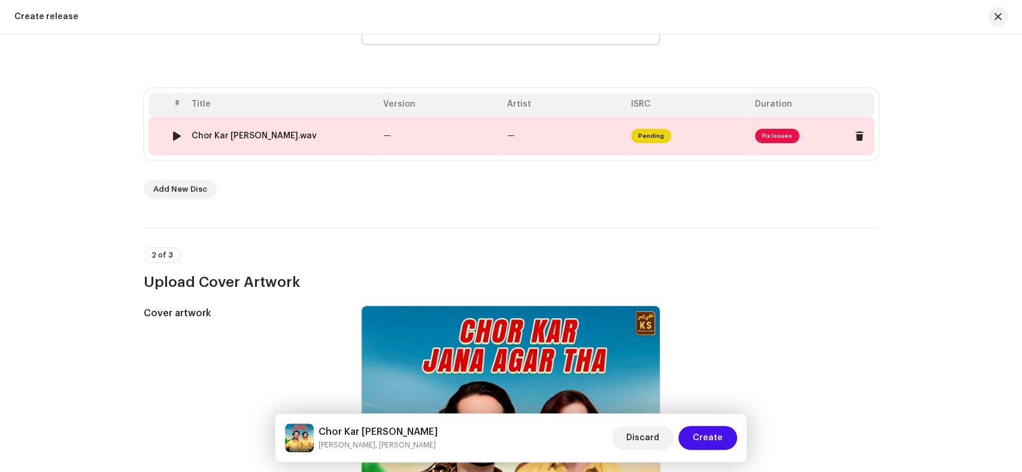
click at [250, 128] on td "Chor Kar Jana Agar Tha.wav" at bounding box center [283, 136] width 192 height 38
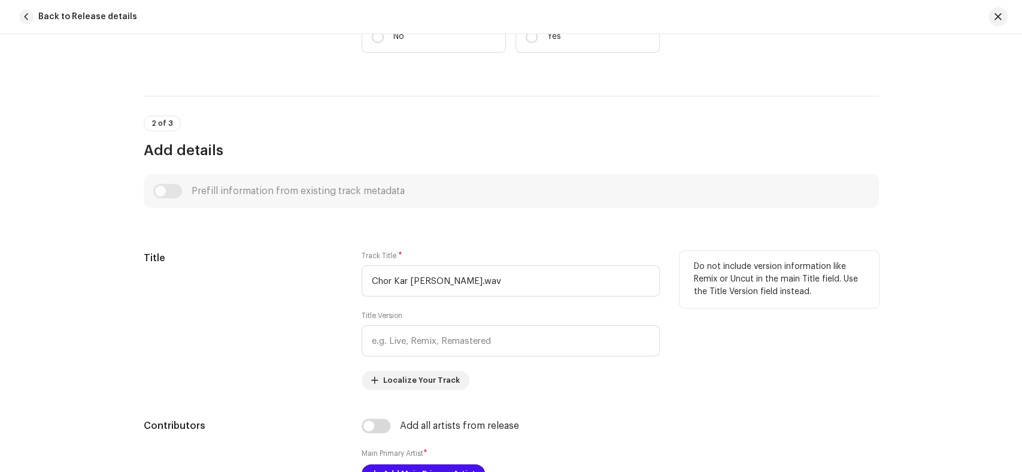
scroll to position [266, 0]
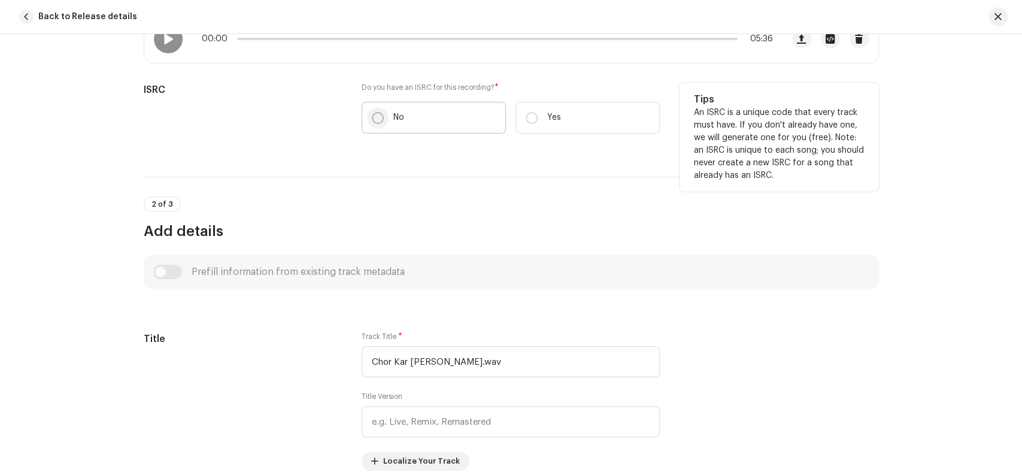
click at [374, 117] on input "No" at bounding box center [378, 118] width 12 height 12
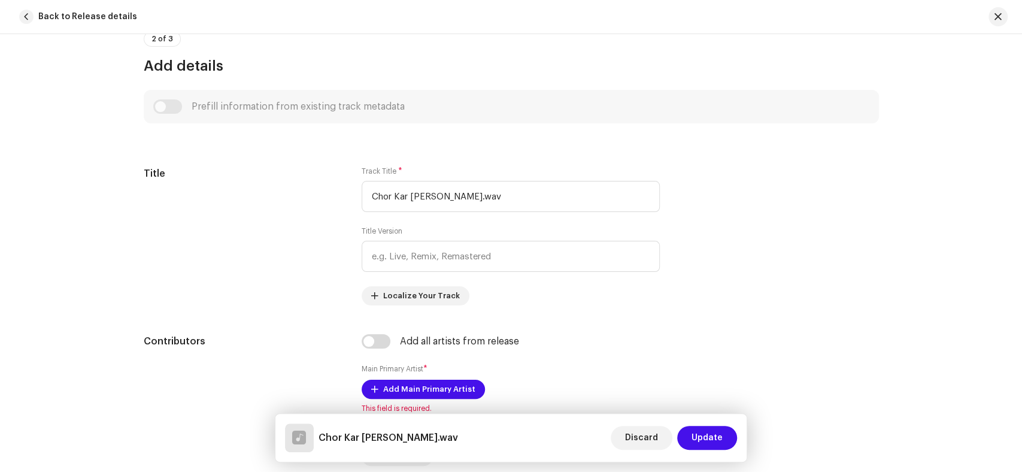
scroll to position [465, 0]
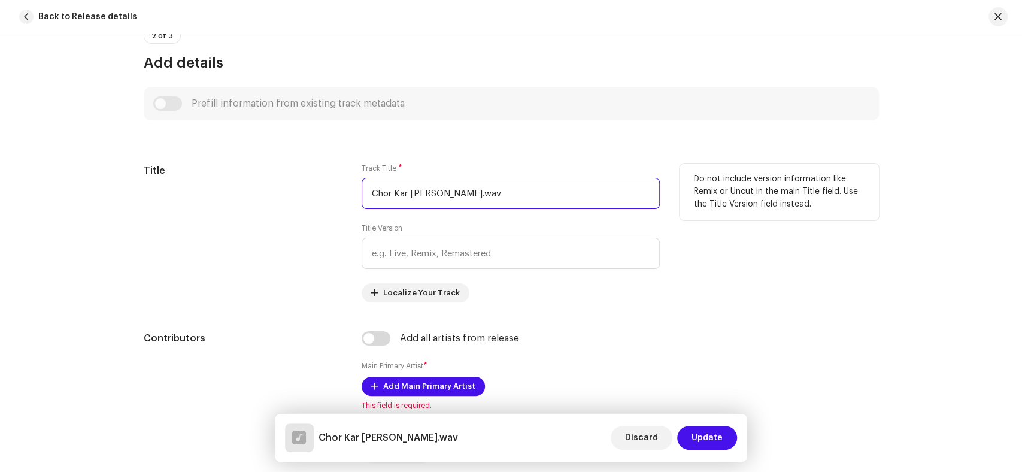
drag, startPoint x: 494, startPoint y: 195, endPoint x: 332, endPoint y: 196, distance: 162.2
click at [332, 196] on div "Title Track Title * Chor Kar Jana Agar Tha.wav Title Version Localize Your Trac…" at bounding box center [511, 232] width 735 height 139
paste input "text"
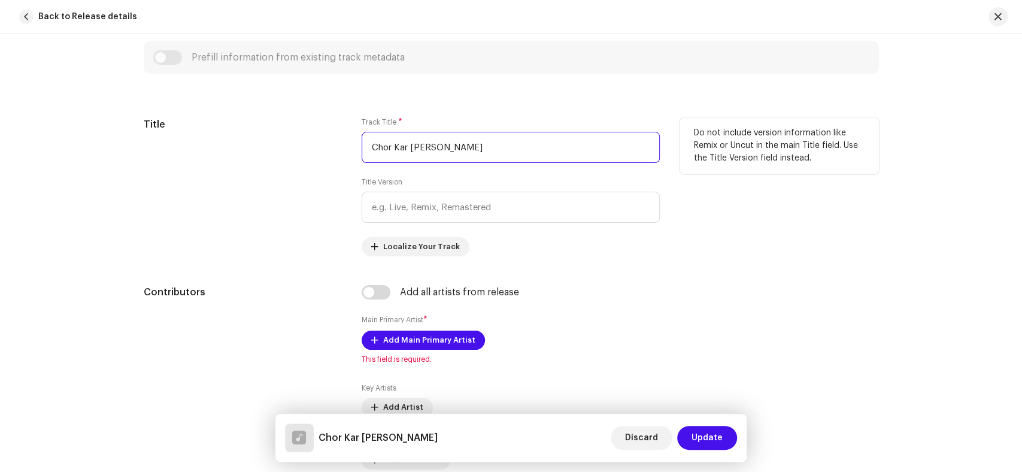
scroll to position [599, 0]
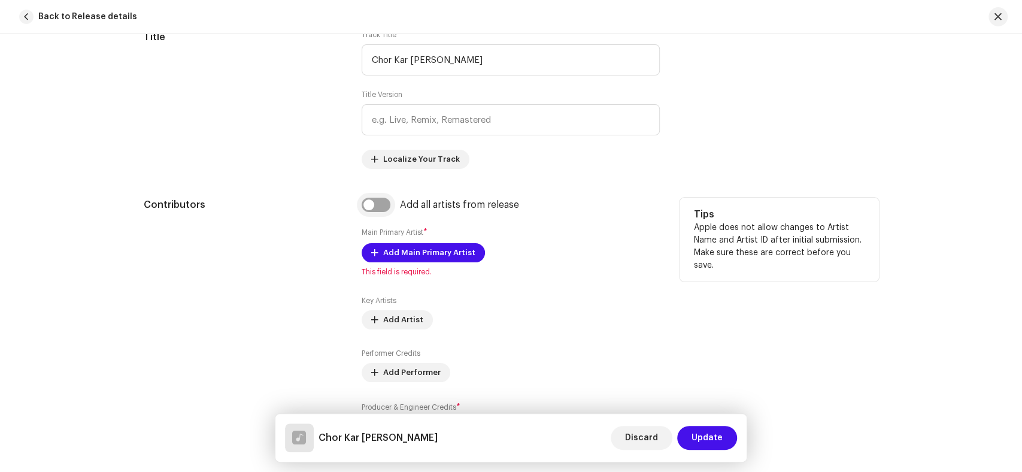
click at [369, 211] on input "checkbox" at bounding box center [376, 205] width 29 height 14
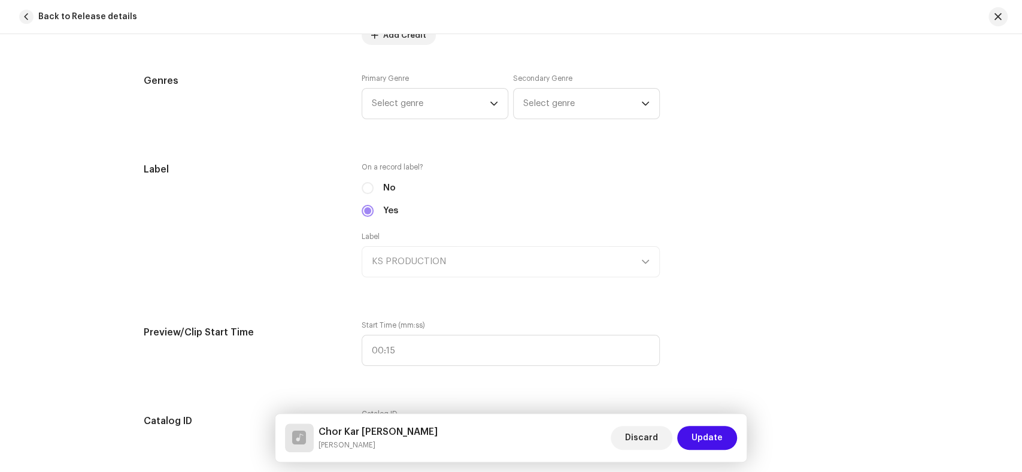
scroll to position [1130, 0]
click at [434, 109] on span "Select genre" at bounding box center [431, 102] width 118 height 30
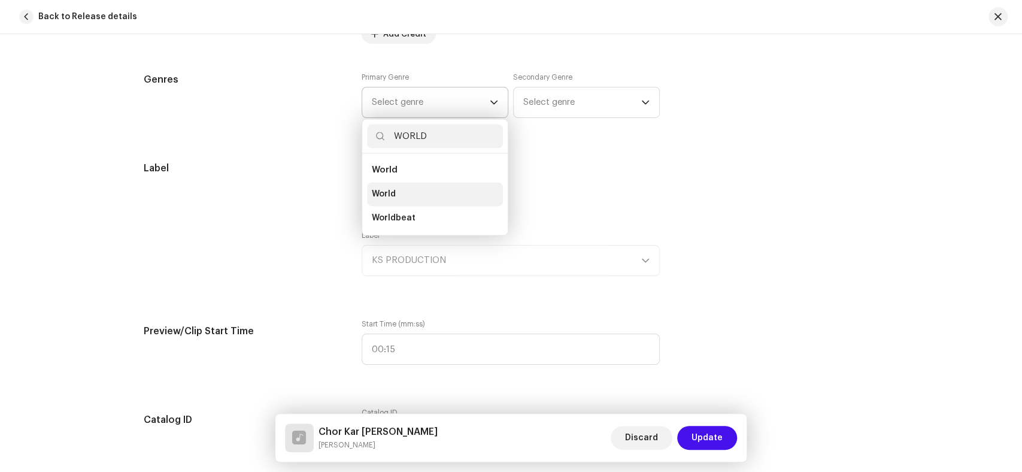
click at [406, 192] on li "World" at bounding box center [435, 194] width 136 height 24
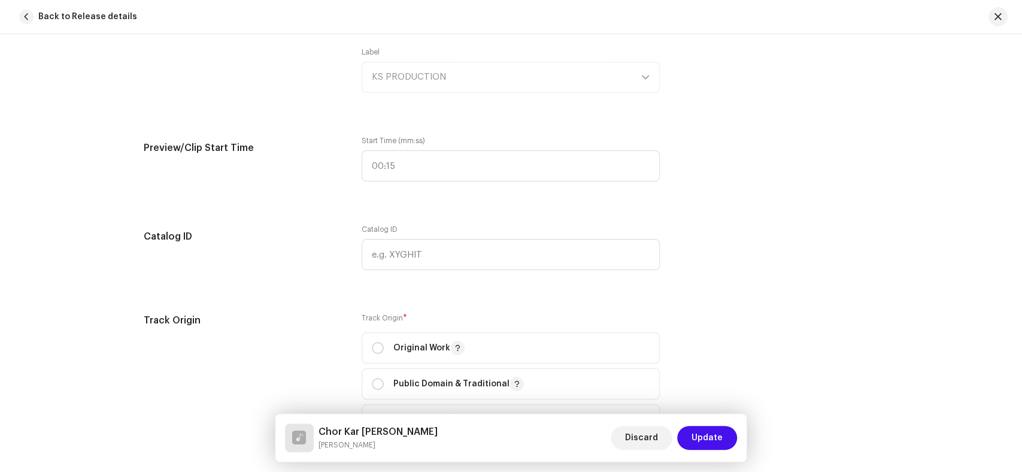
scroll to position [1397, 0]
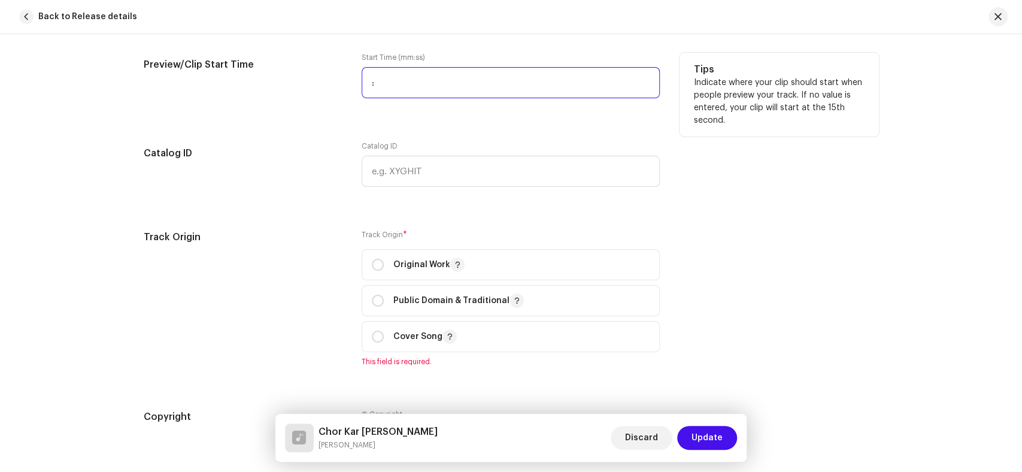
click at [369, 86] on input ":" at bounding box center [511, 82] width 298 height 31
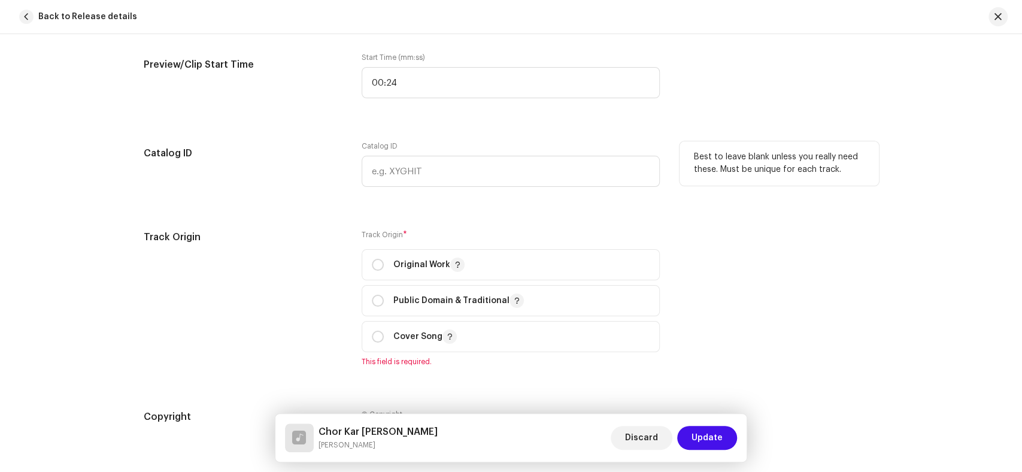
click at [307, 186] on div "Catalog ID" at bounding box center [243, 171] width 199 height 60
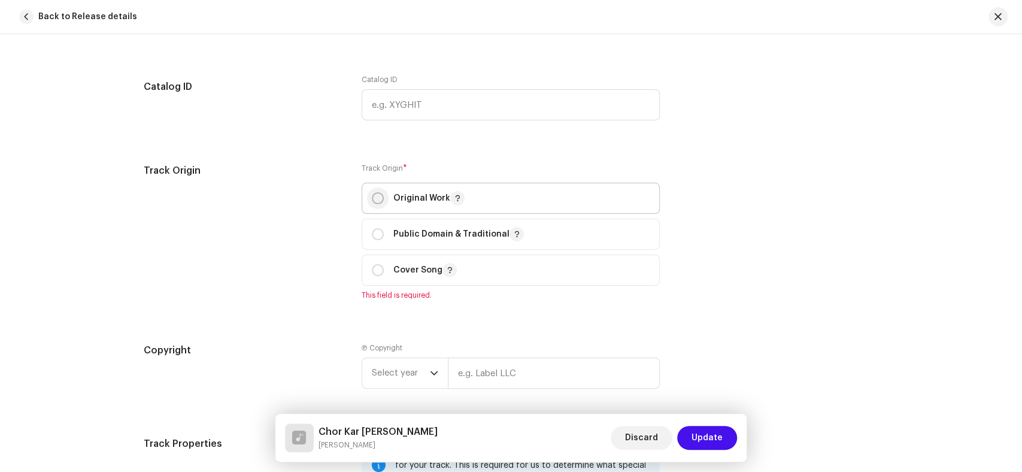
click at [378, 200] on input "radio" at bounding box center [378, 198] width 12 height 12
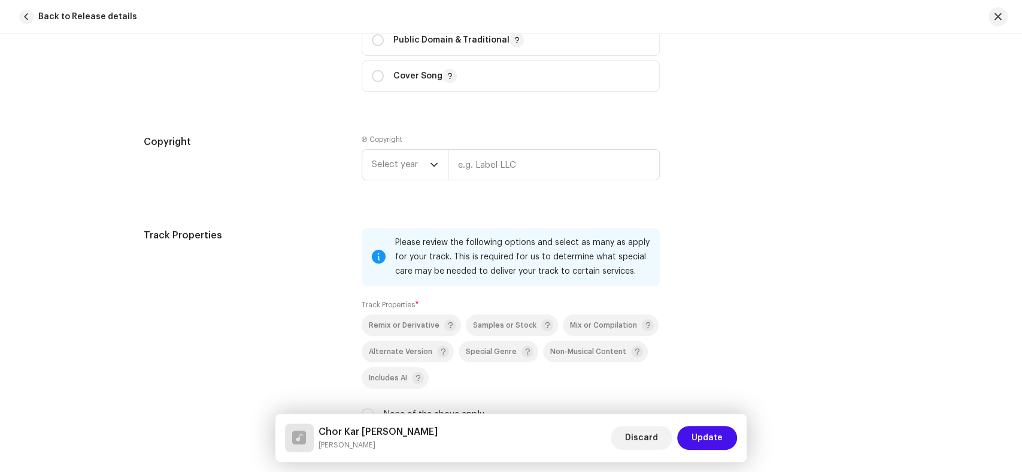
scroll to position [1663, 0]
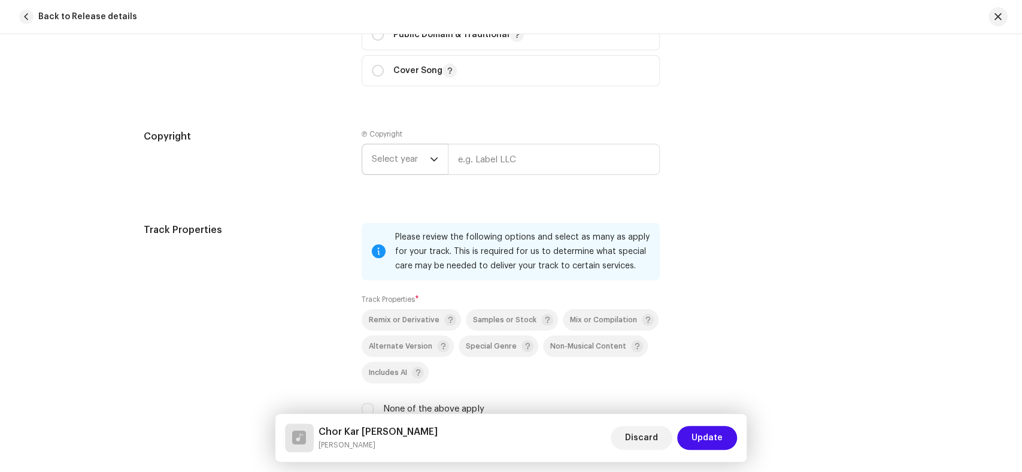
click at [398, 159] on span "Select year" at bounding box center [401, 159] width 58 height 30
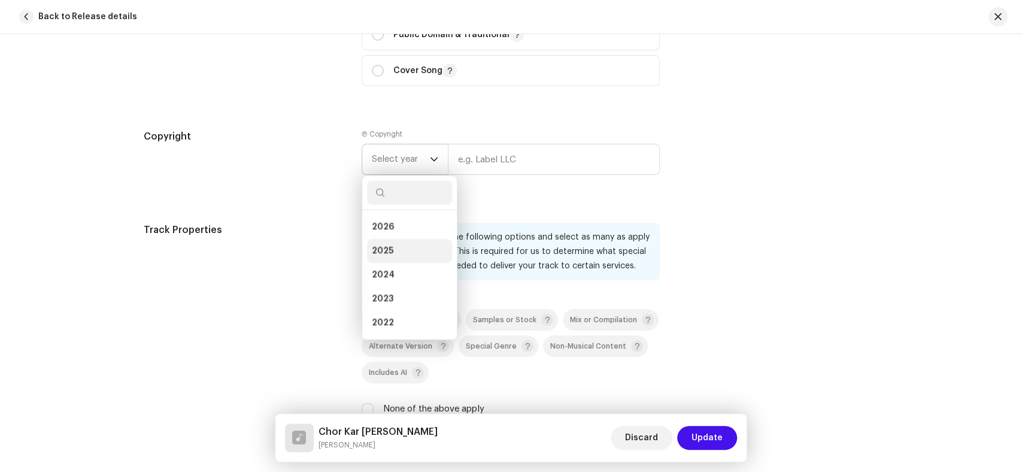
click at [389, 256] on span "2025" at bounding box center [383, 251] width 22 height 12
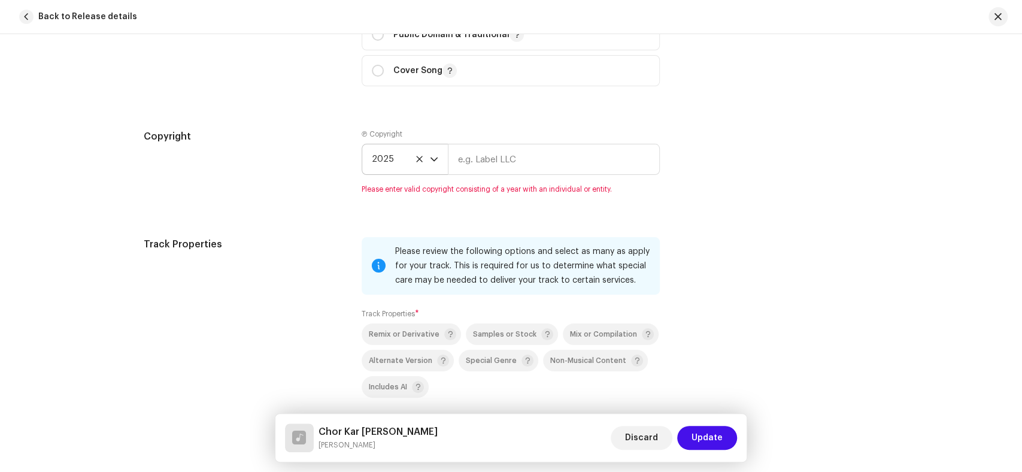
click at [196, 383] on div "Track Properties" at bounding box center [243, 348] width 199 height 222
click at [483, 164] on input "text" at bounding box center [554, 159] width 212 height 31
paste input "KS PRODUCTION"
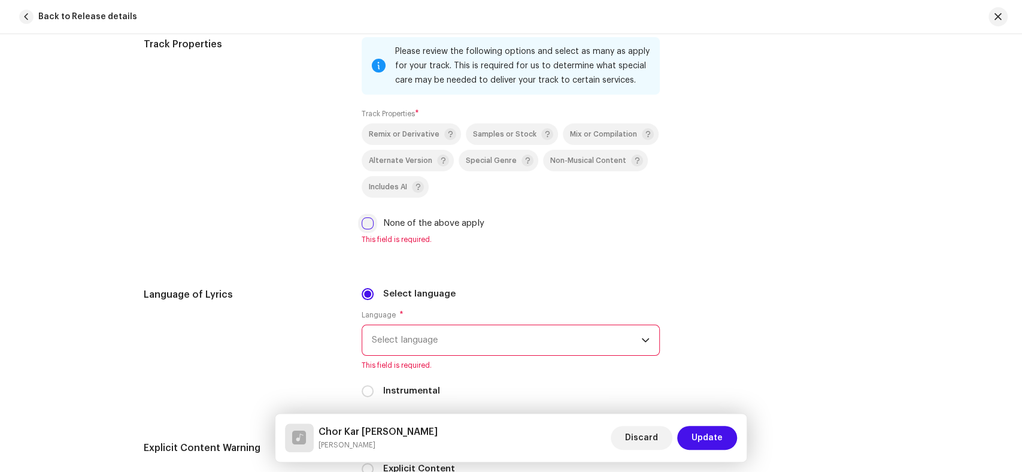
click at [362, 223] on input "None of the above apply" at bounding box center [368, 223] width 12 height 12
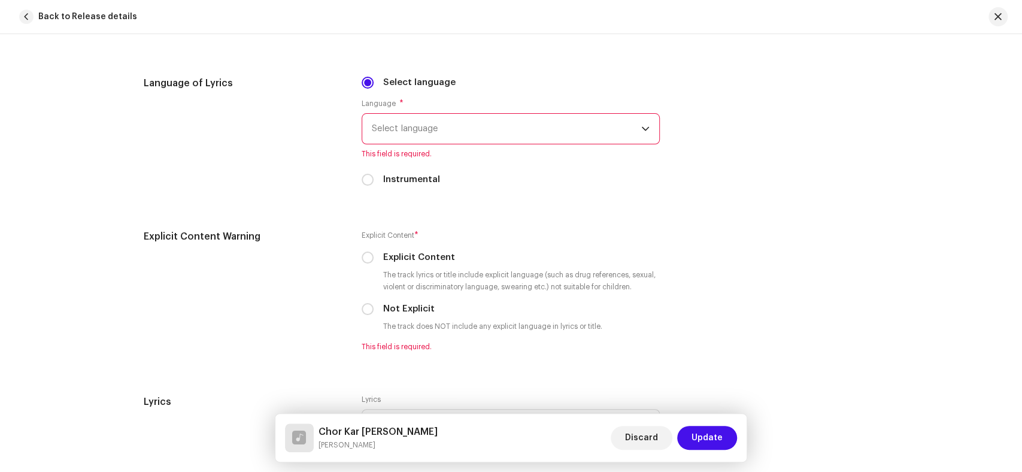
scroll to position [2048, 0]
click at [451, 134] on span "Select language" at bounding box center [506, 126] width 269 height 30
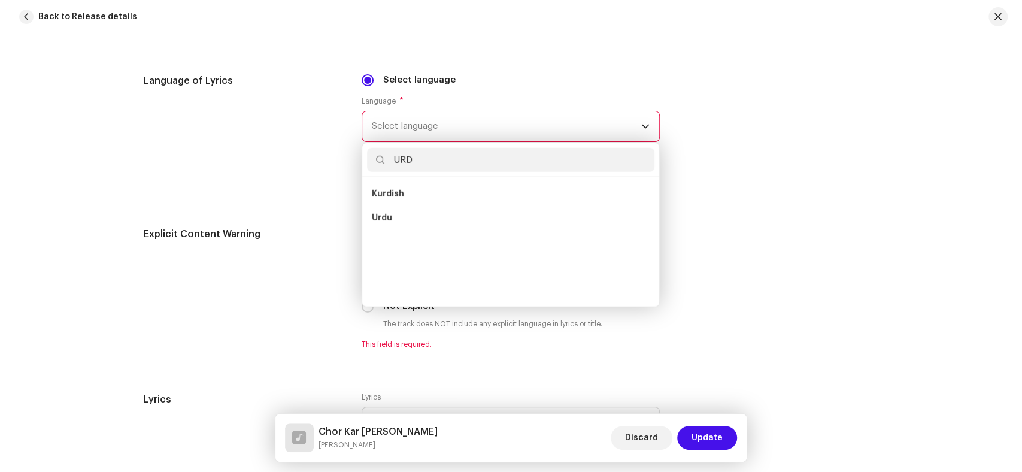
scroll to position [0, 0]
click at [424, 200] on li "Urdu" at bounding box center [510, 194] width 287 height 24
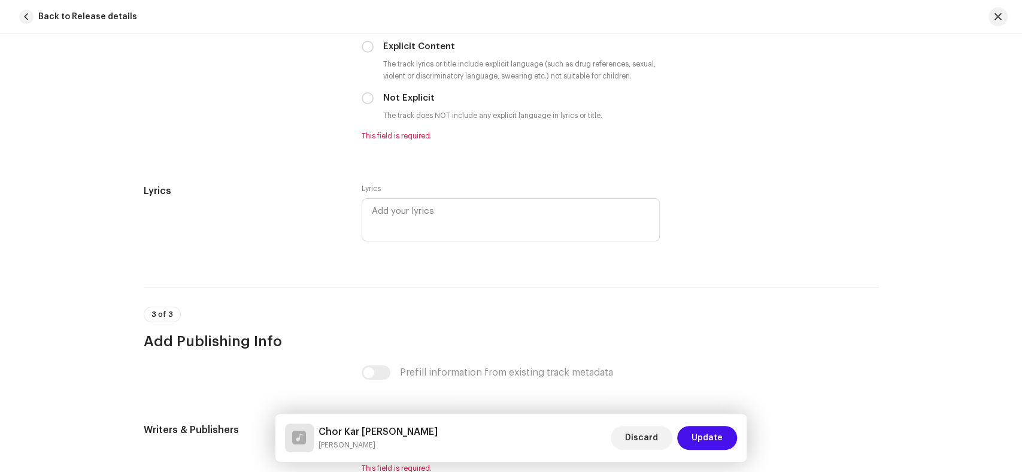
scroll to position [2247, 0]
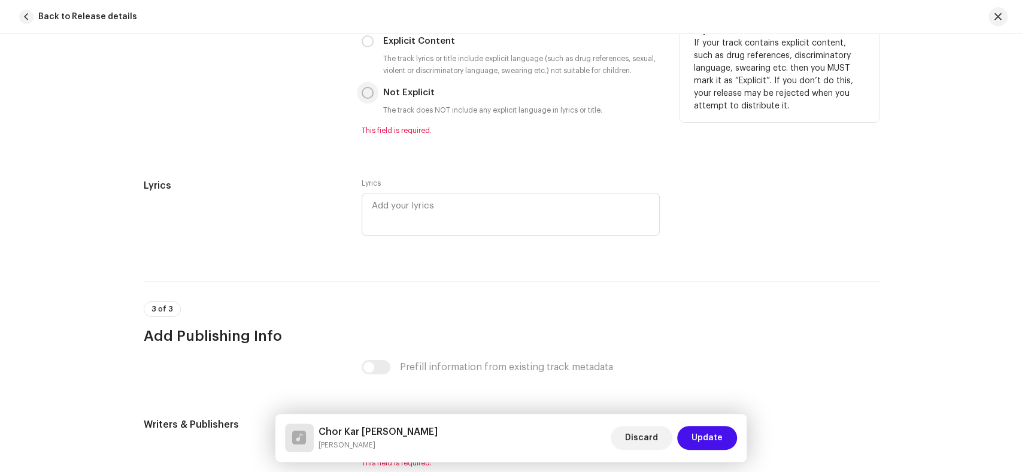
click at [362, 92] on input "Not Explicit" at bounding box center [368, 93] width 12 height 12
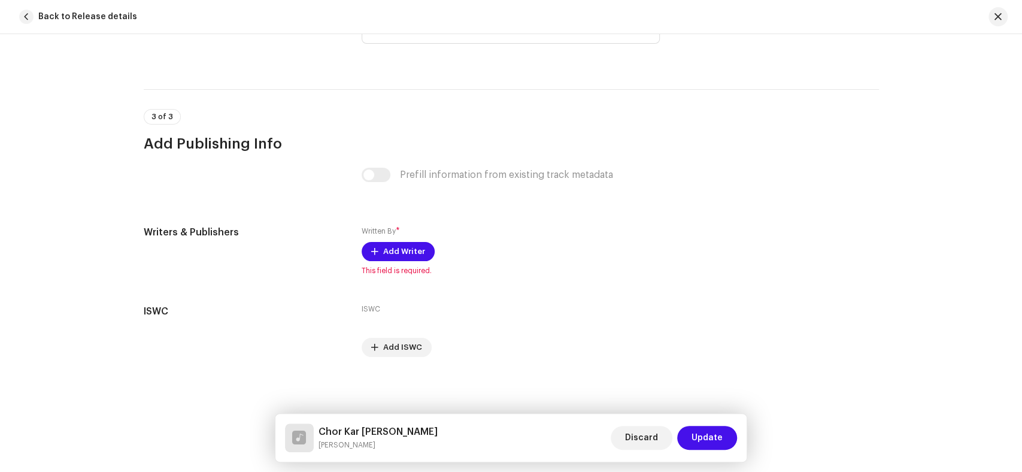
scroll to position [2428, 0]
click at [410, 253] on span "Add Writer" at bounding box center [404, 251] width 42 height 24
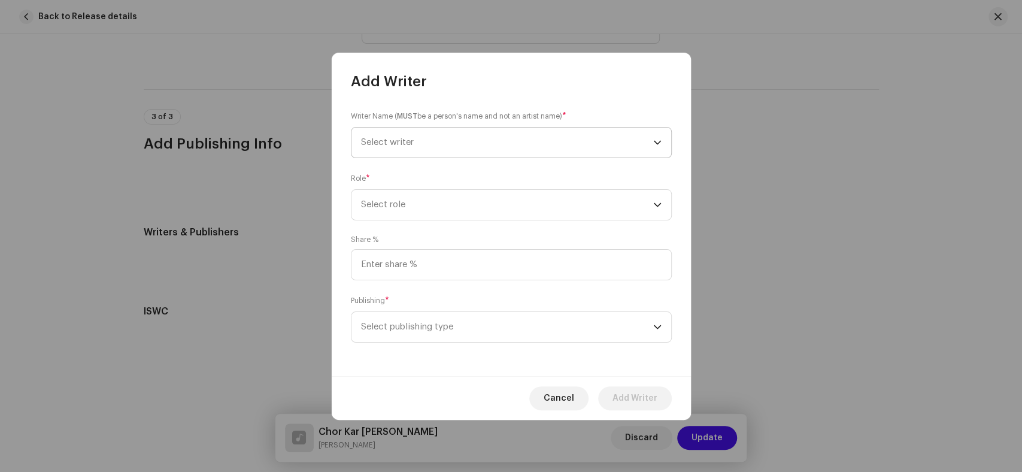
click at [429, 150] on span "Select writer" at bounding box center [507, 143] width 292 height 30
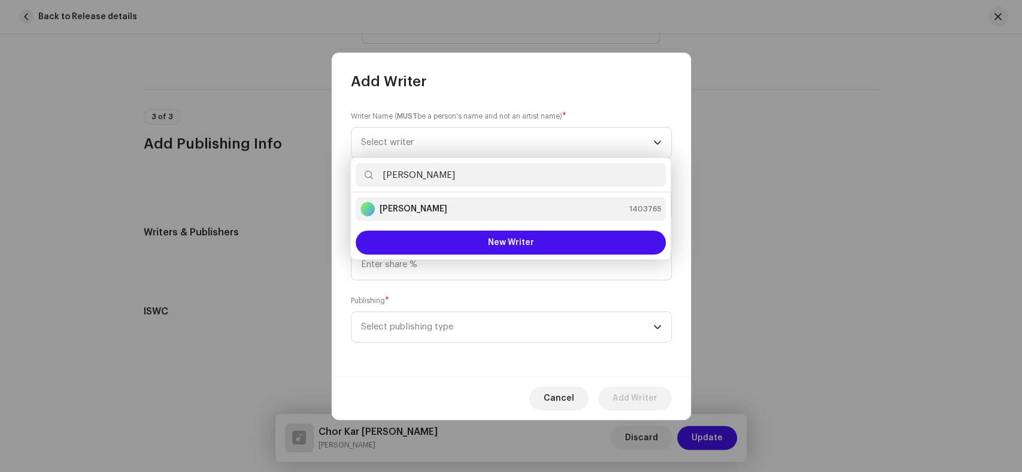
click at [430, 199] on li "Kaleem Sagar 1403765" at bounding box center [511, 209] width 310 height 24
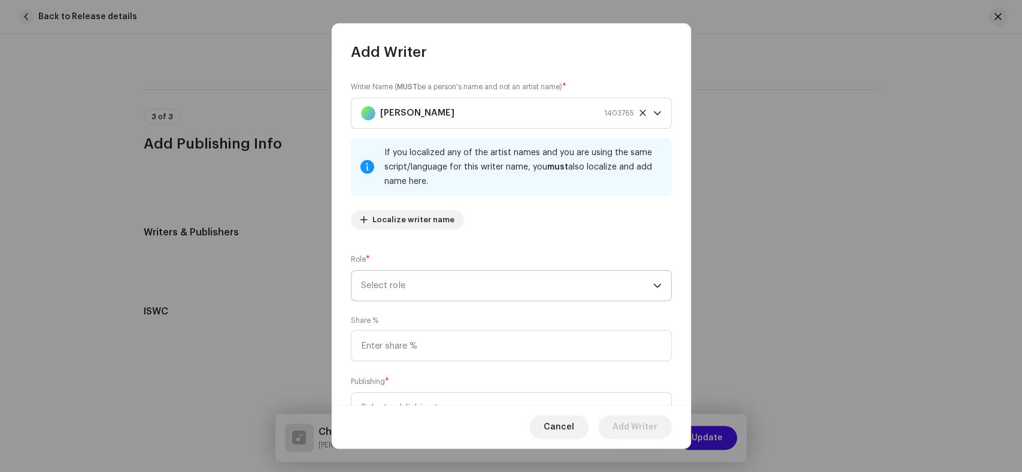
click at [483, 277] on span "Select role" at bounding box center [507, 286] width 292 height 30
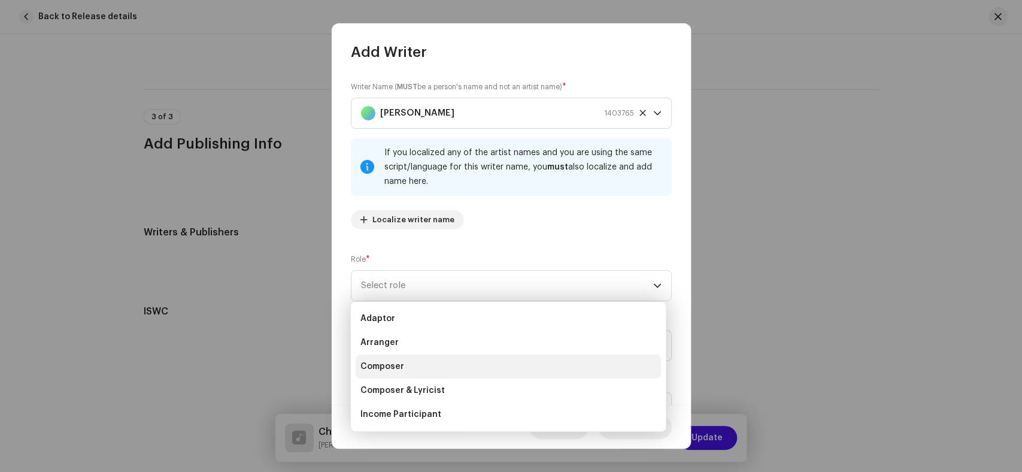
click at [442, 359] on li "Composer" at bounding box center [508, 366] width 305 height 24
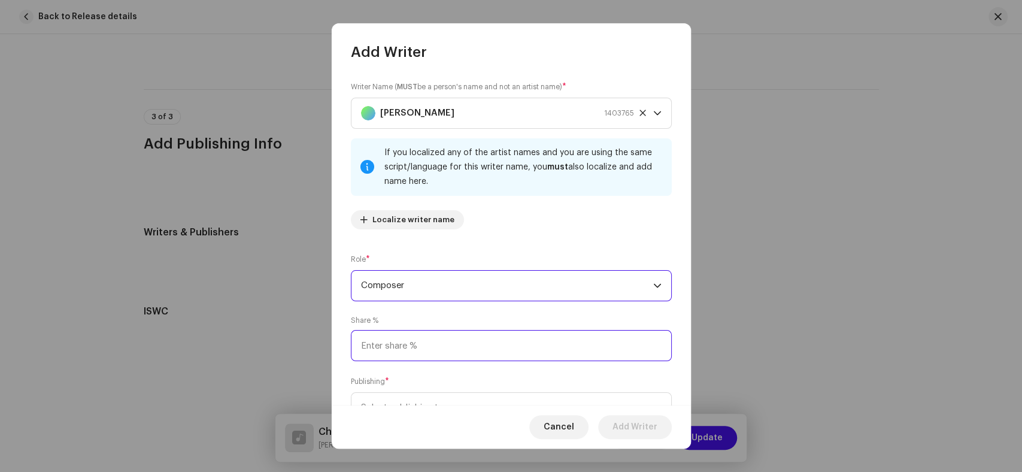
click at [471, 342] on input at bounding box center [511, 345] width 321 height 31
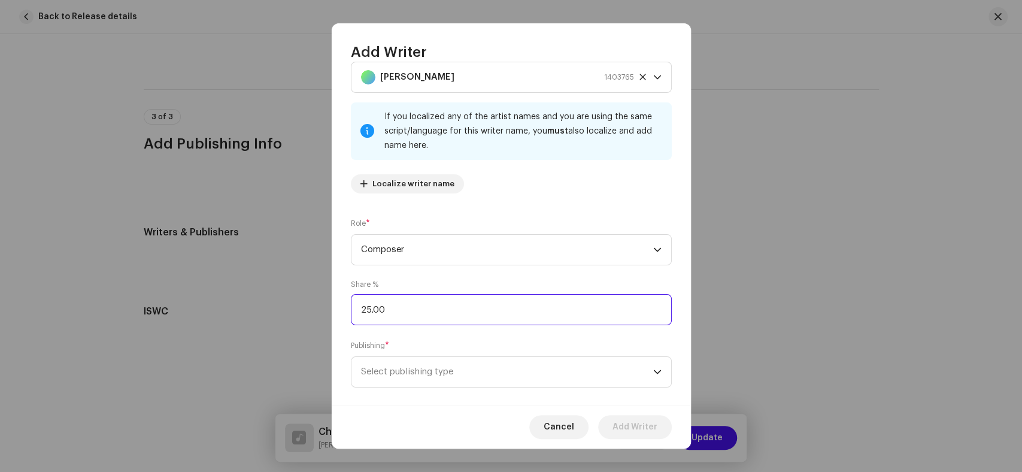
scroll to position [53, 0]
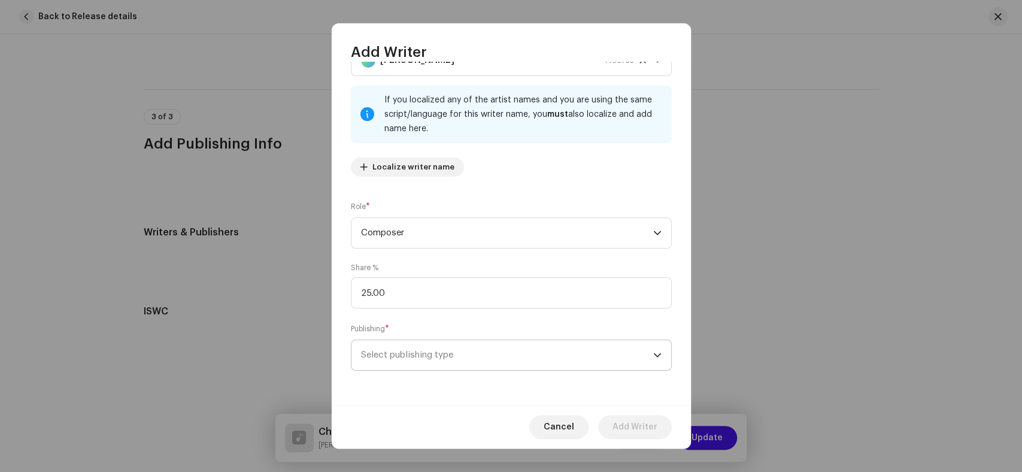
click at [512, 356] on span "Select publishing type" at bounding box center [507, 355] width 292 height 30
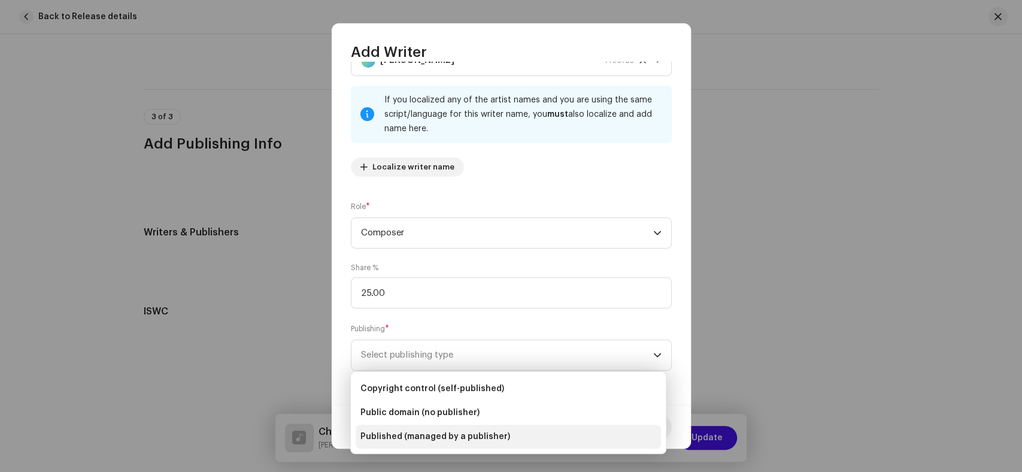
click at [492, 430] on span "Published (managed by a publisher)" at bounding box center [435, 436] width 150 height 12
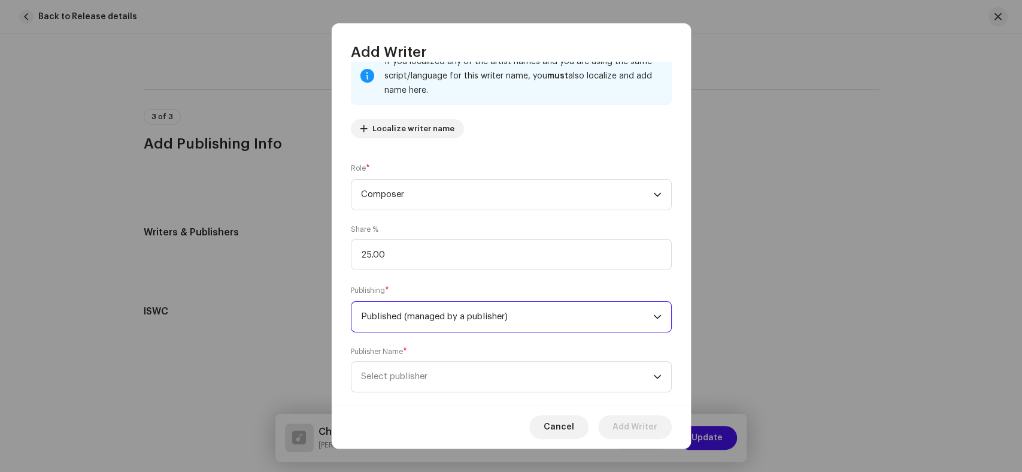
scroll to position [113, 0]
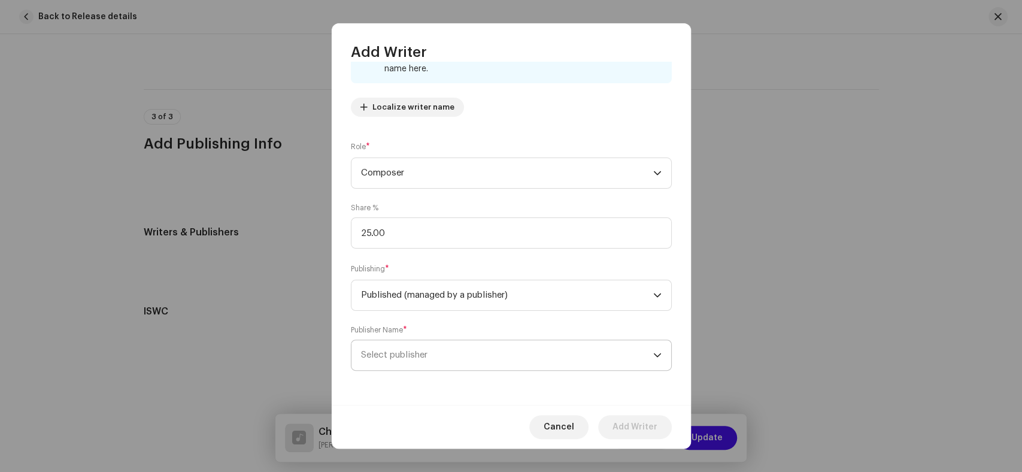
click at [476, 370] on span "Select publisher" at bounding box center [507, 355] width 292 height 30
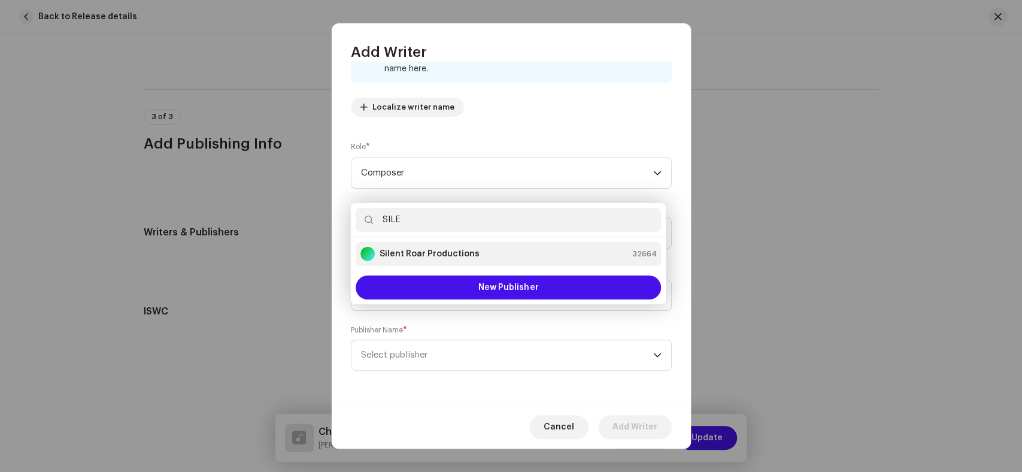
click at [422, 256] on strong "Silent Roar Productions" at bounding box center [430, 254] width 100 height 12
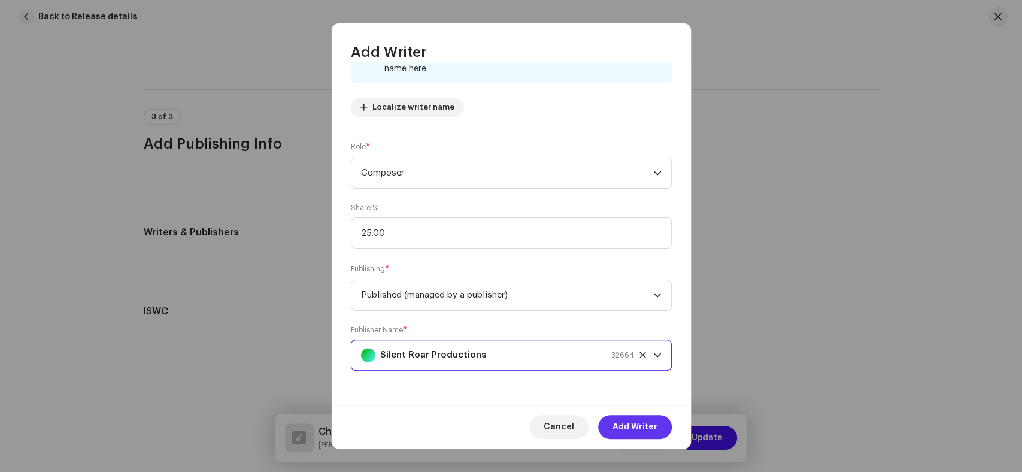
click at [642, 429] on span "Add Writer" at bounding box center [634, 427] width 45 height 24
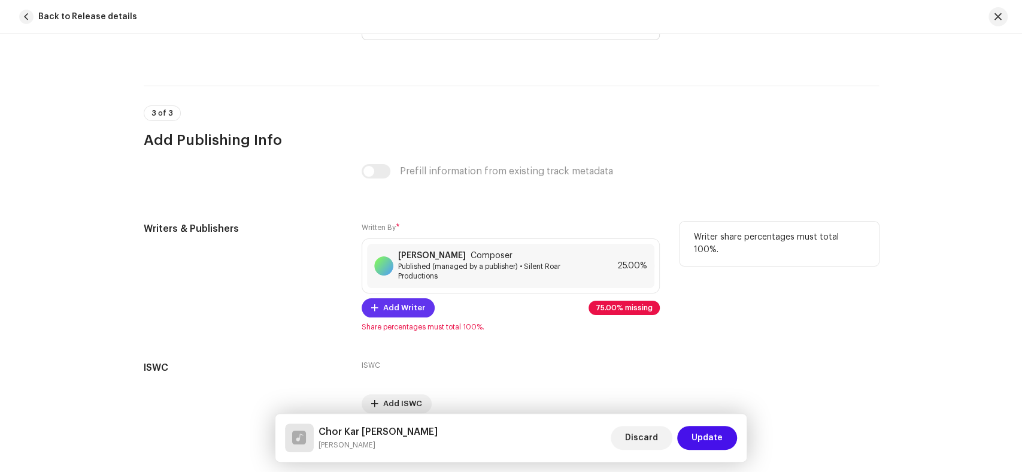
click at [389, 308] on span "Add Writer" at bounding box center [404, 308] width 42 height 24
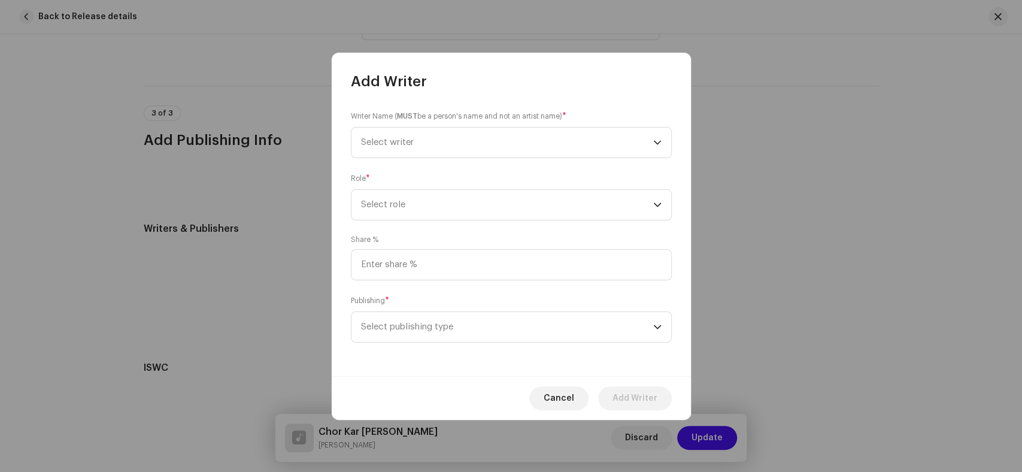
click at [445, 159] on div "Writer Name ( MUST be a person's name and not an artist name) * Select writer R…" at bounding box center [511, 233] width 359 height 285
click at [455, 144] on span "Select writer" at bounding box center [507, 143] width 292 height 30
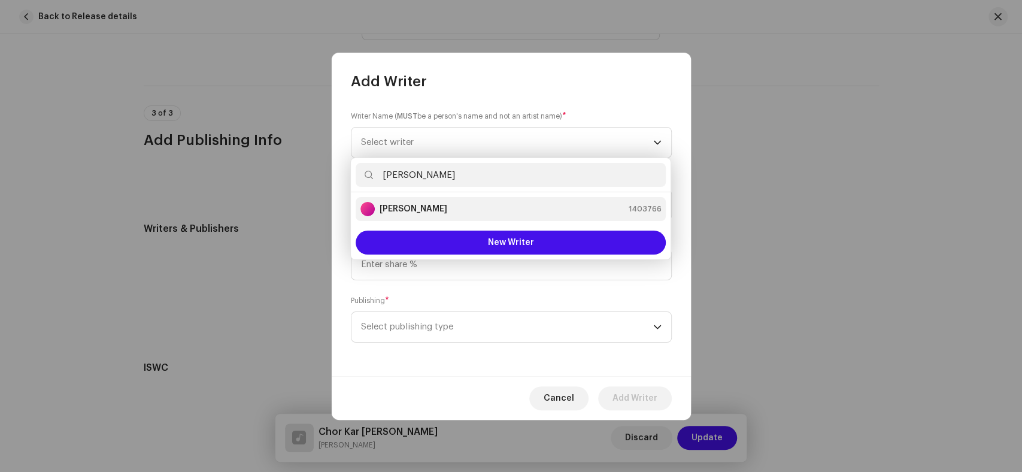
click at [453, 211] on div "Meer Murtaza 1403766" at bounding box center [510, 209] width 301 height 14
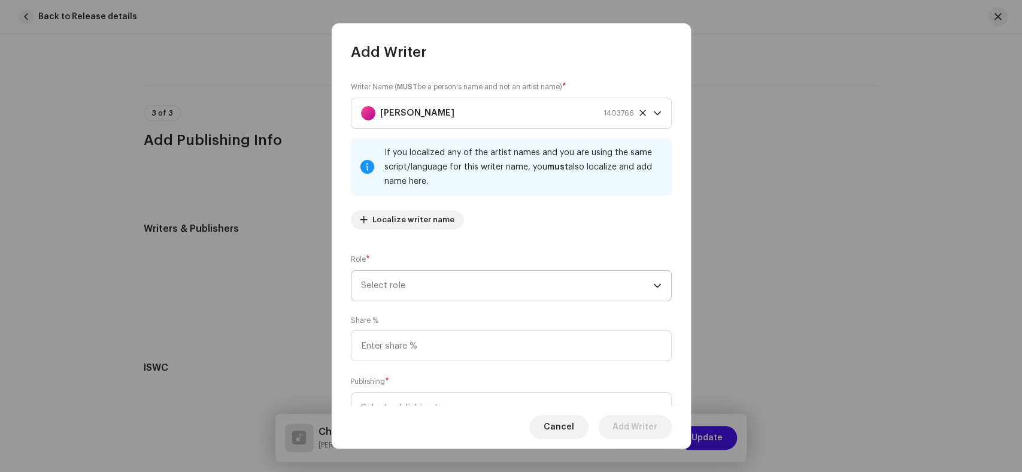
click at [538, 284] on span "Select role" at bounding box center [507, 286] width 292 height 30
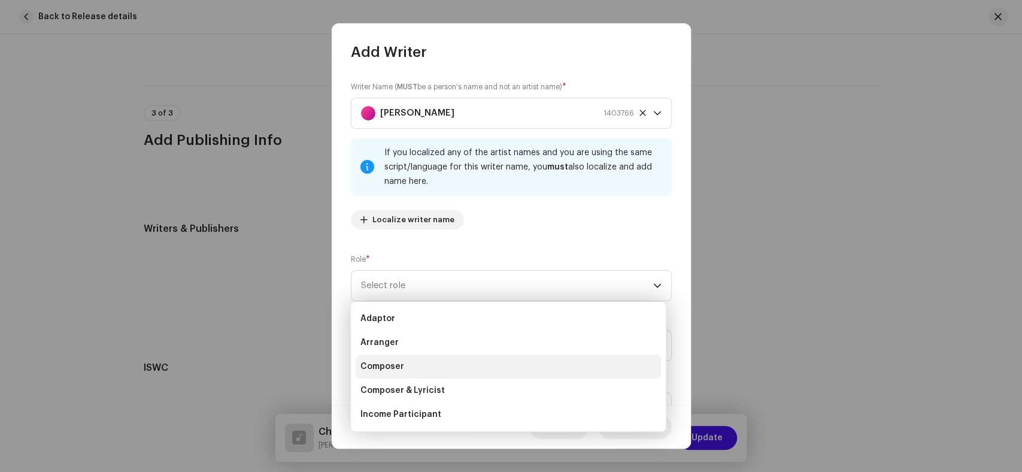
click at [467, 375] on li "Composer" at bounding box center [508, 366] width 305 height 24
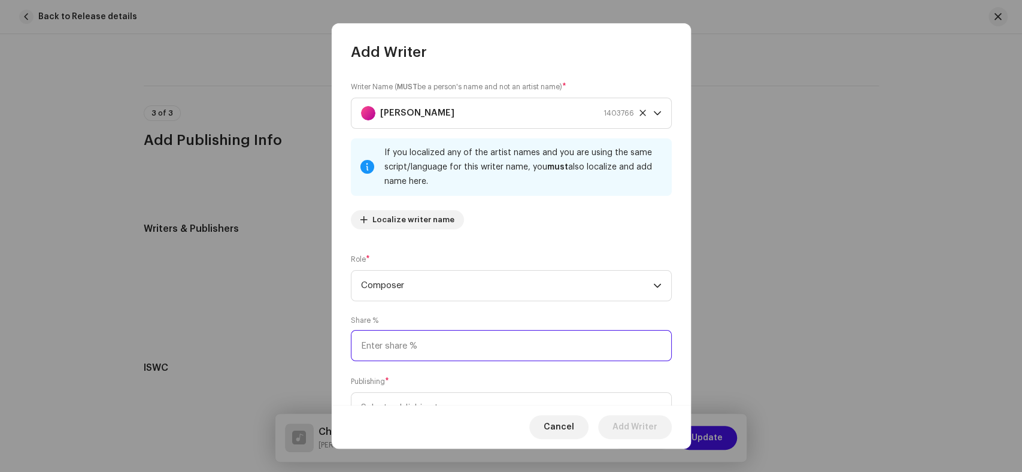
click at [466, 348] on input at bounding box center [511, 345] width 321 height 31
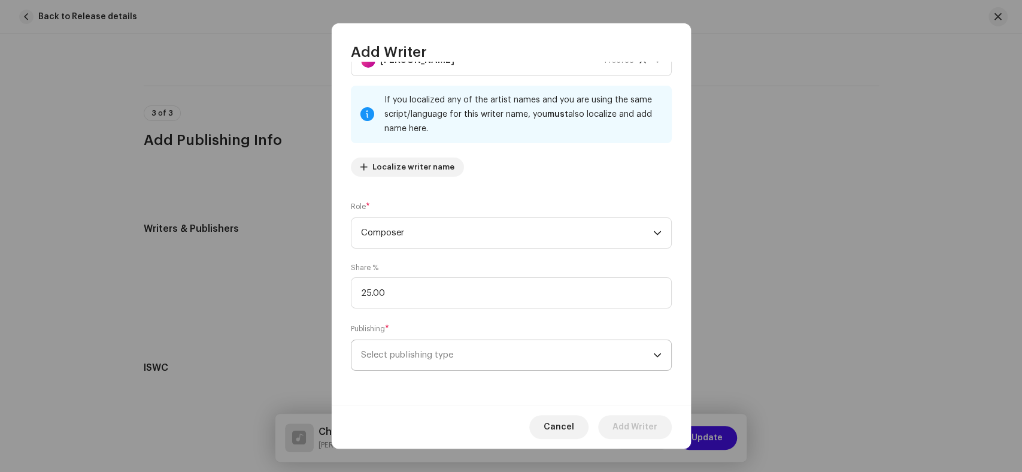
click at [481, 347] on span "Select publishing type" at bounding box center [507, 355] width 292 height 30
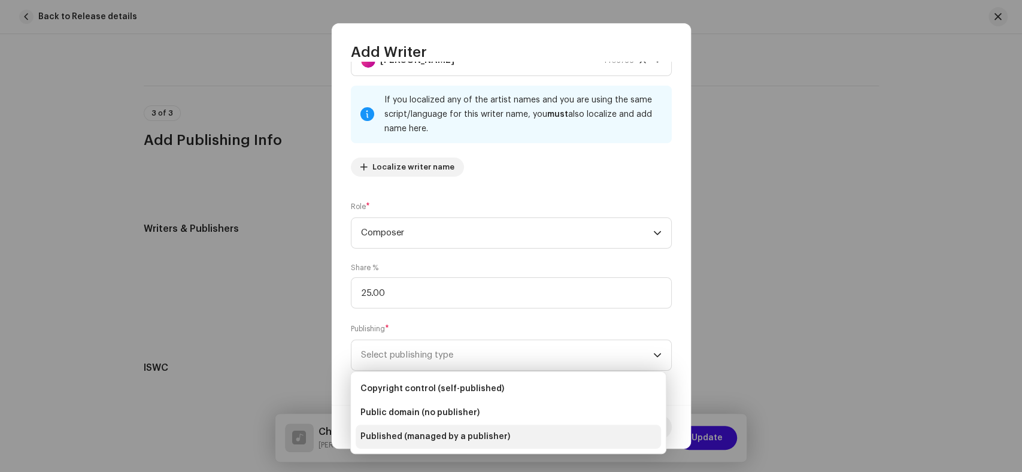
click at [480, 429] on li "Published (managed by a publisher)" at bounding box center [508, 436] width 305 height 24
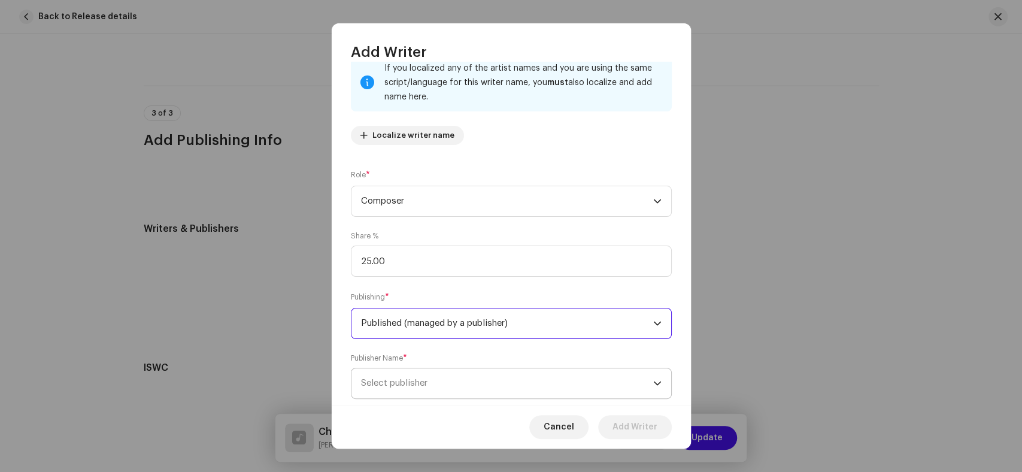
scroll to position [113, 0]
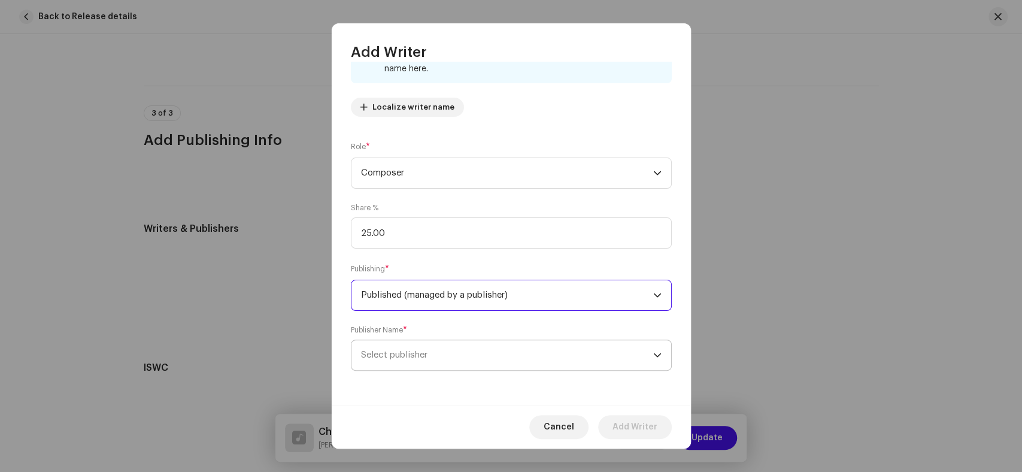
click at [487, 348] on span "Select publisher" at bounding box center [507, 355] width 292 height 30
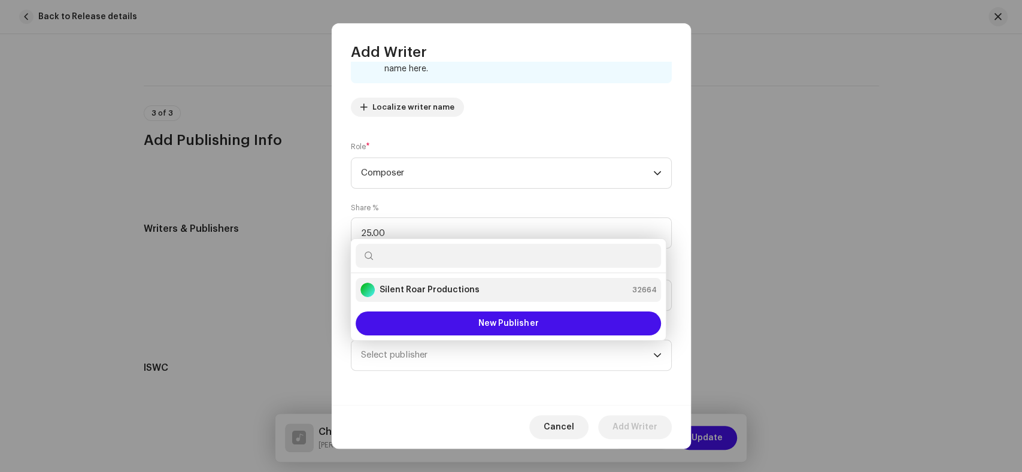
click at [430, 285] on strong "Silent Roar Productions" at bounding box center [430, 290] width 100 height 12
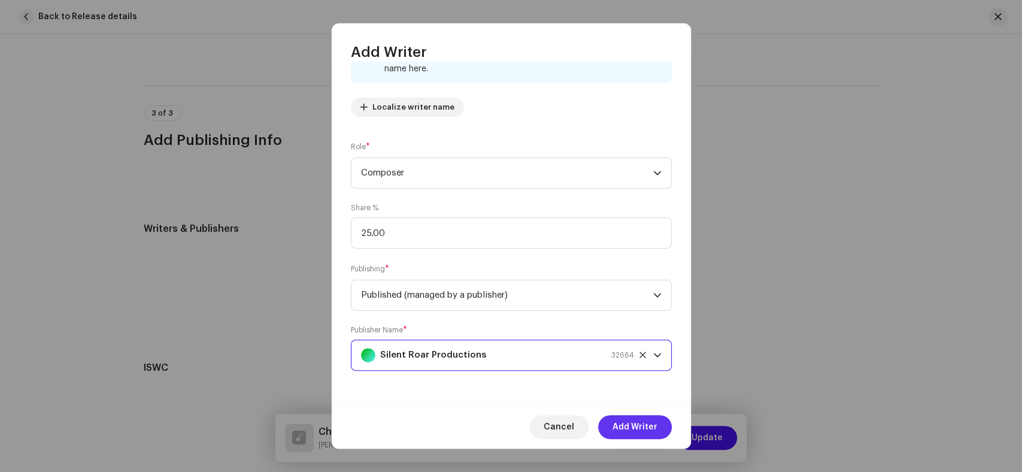
click at [645, 429] on span "Add Writer" at bounding box center [634, 427] width 45 height 24
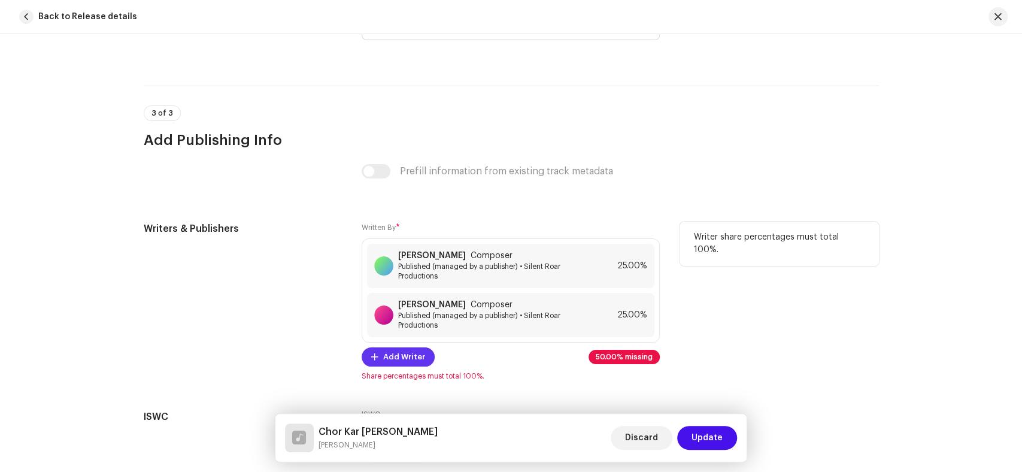
click at [398, 362] on span "Add Writer" at bounding box center [404, 357] width 42 height 24
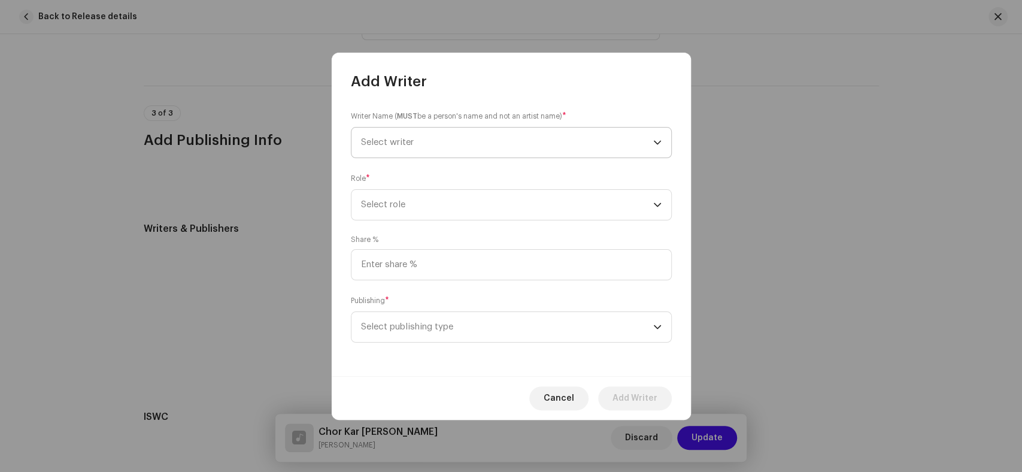
click at [463, 137] on span "Select writer" at bounding box center [507, 143] width 292 height 30
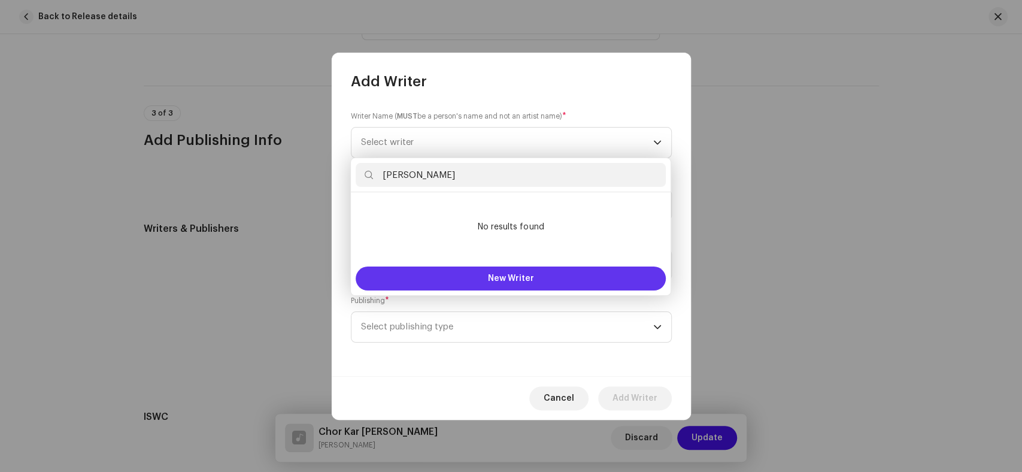
click at [490, 277] on span "New Writer" at bounding box center [511, 278] width 46 height 8
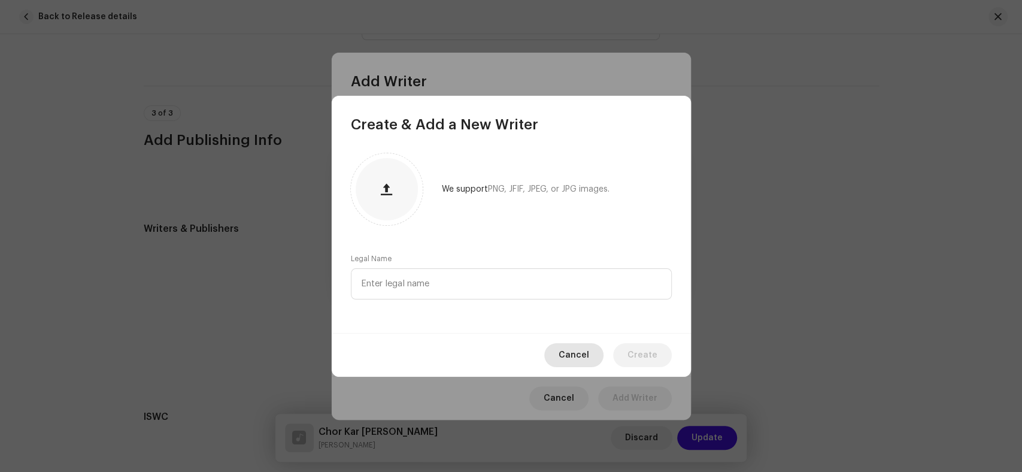
click at [569, 354] on span "Cancel" at bounding box center [574, 355] width 31 height 24
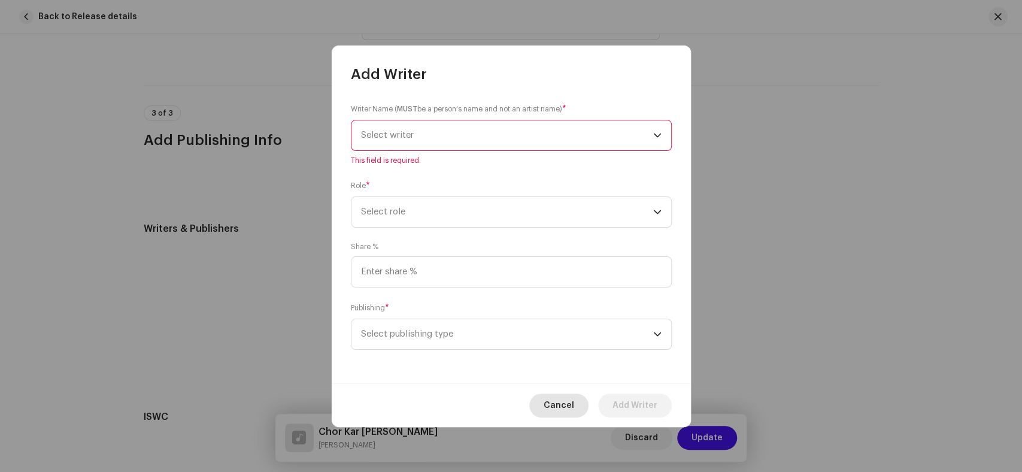
click at [562, 404] on span "Cancel" at bounding box center [559, 405] width 31 height 24
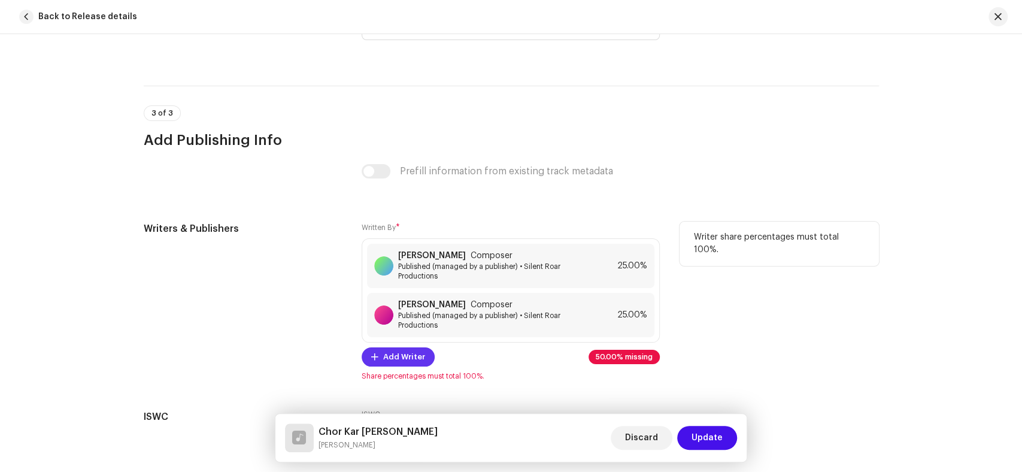
click at [393, 359] on span "Add Writer" at bounding box center [404, 357] width 42 height 24
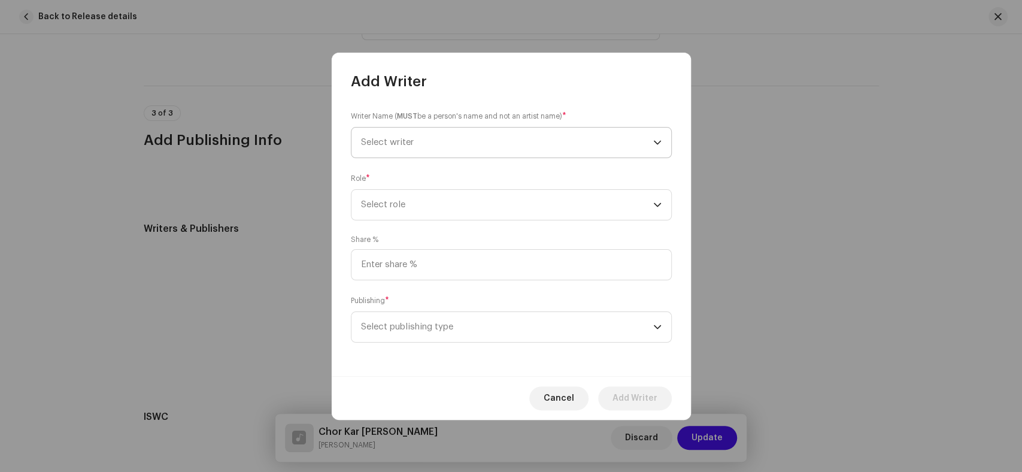
click at [459, 146] on span "Select writer" at bounding box center [507, 143] width 292 height 30
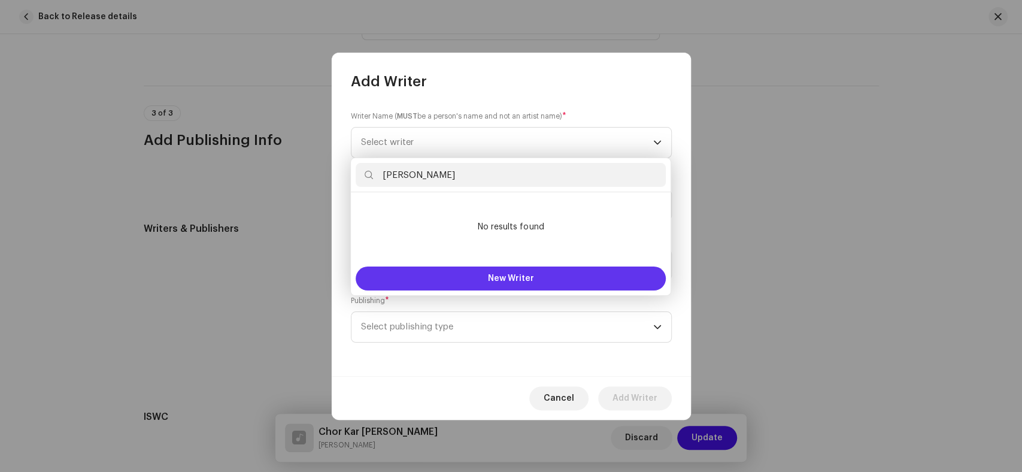
click at [456, 283] on button "New Writer" at bounding box center [511, 278] width 310 height 24
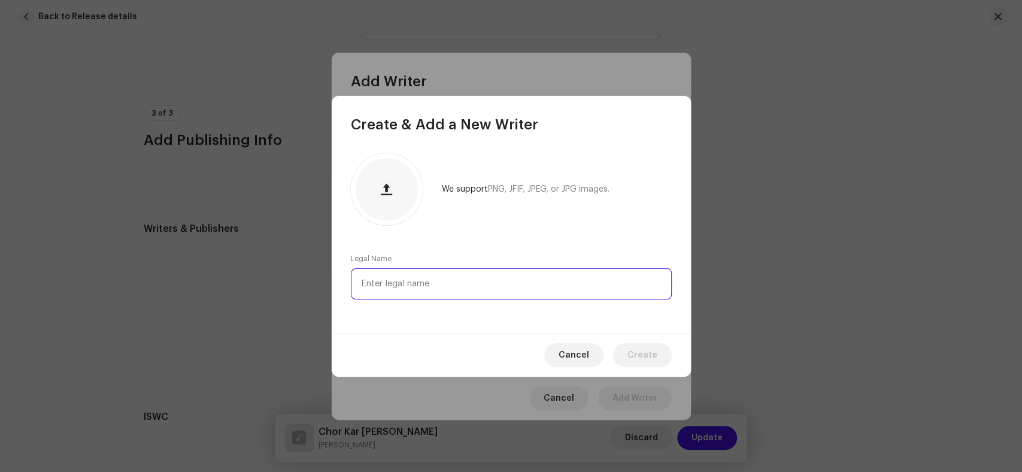
click at [450, 289] on input "text" at bounding box center [511, 283] width 321 height 31
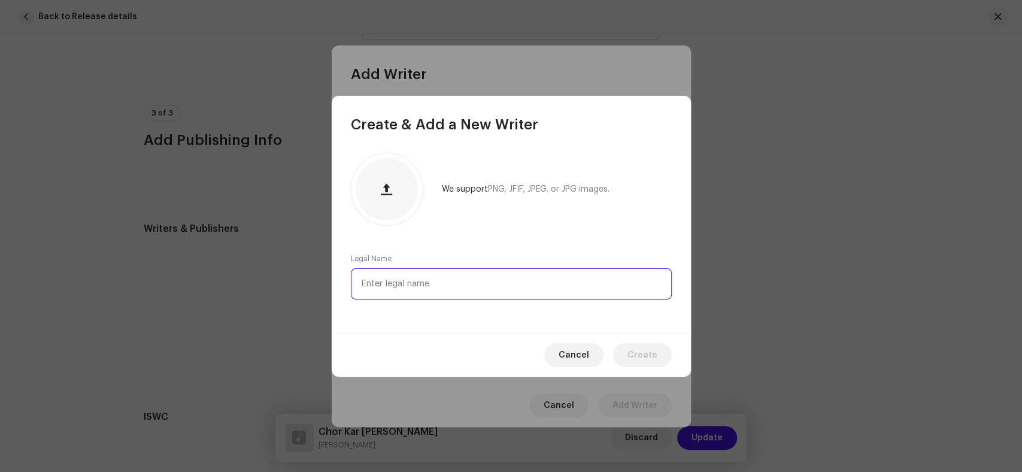
paste input "Shahid Abro"
click at [668, 350] on button "Create" at bounding box center [642, 355] width 59 height 24
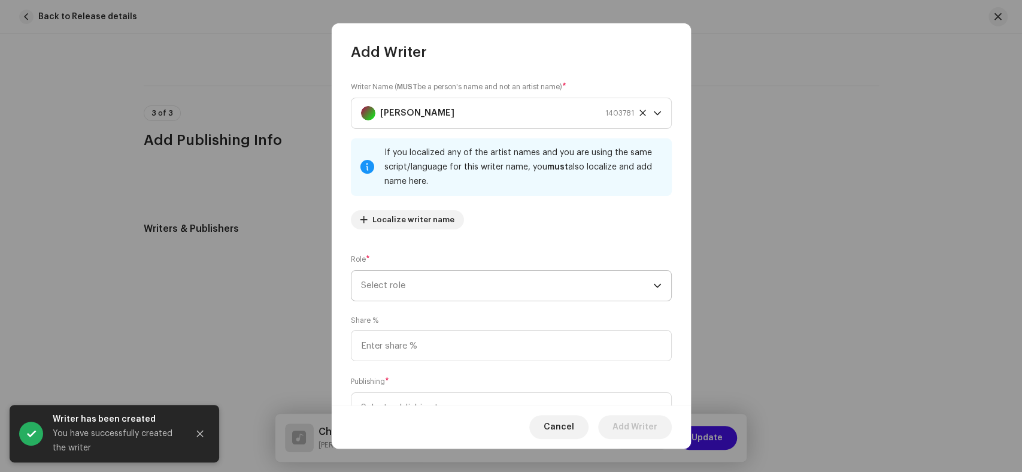
click at [434, 286] on span "Select role" at bounding box center [507, 286] width 292 height 30
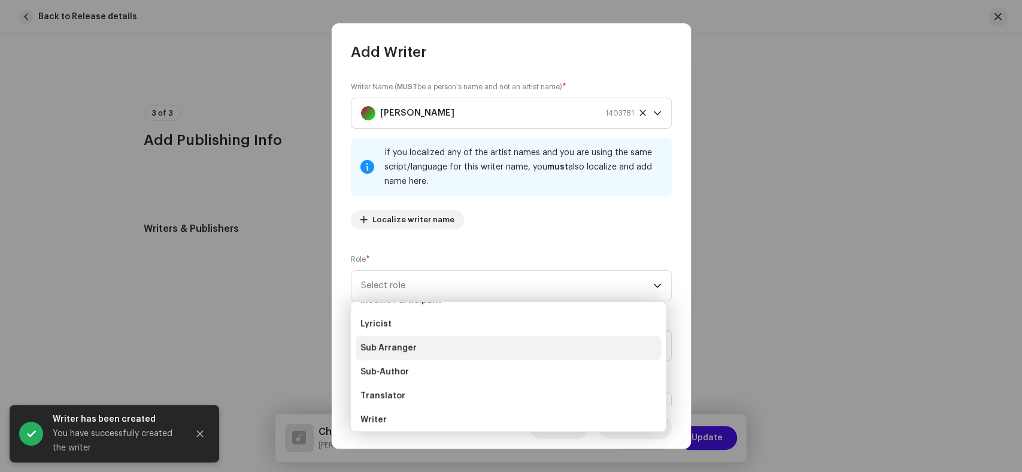
scroll to position [120, 0]
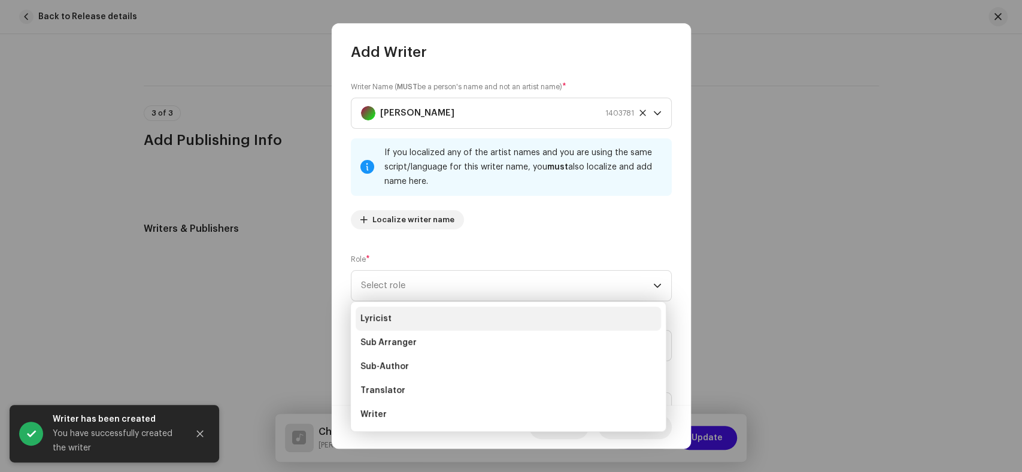
click at [389, 317] on li "Lyricist" at bounding box center [508, 319] width 305 height 24
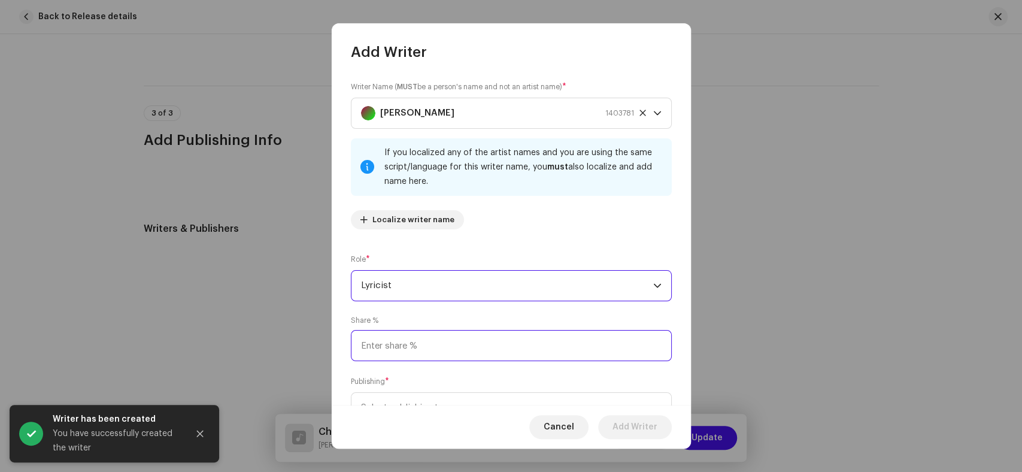
click at [443, 344] on input at bounding box center [511, 345] width 321 height 31
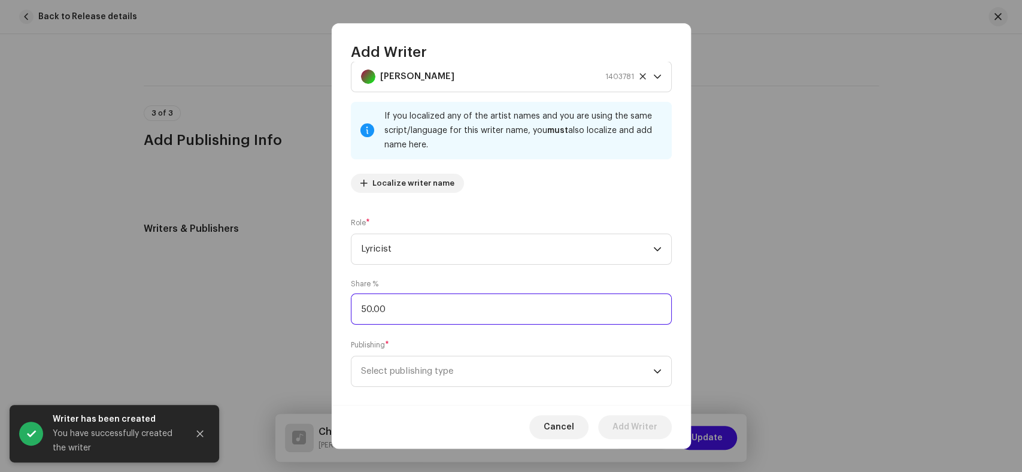
scroll to position [53, 0]
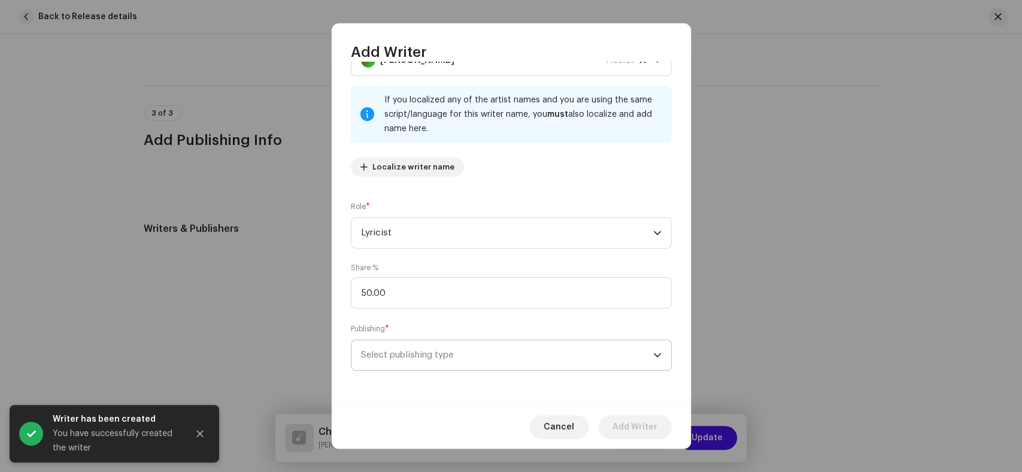
click at [455, 347] on span "Select publishing type" at bounding box center [507, 355] width 292 height 30
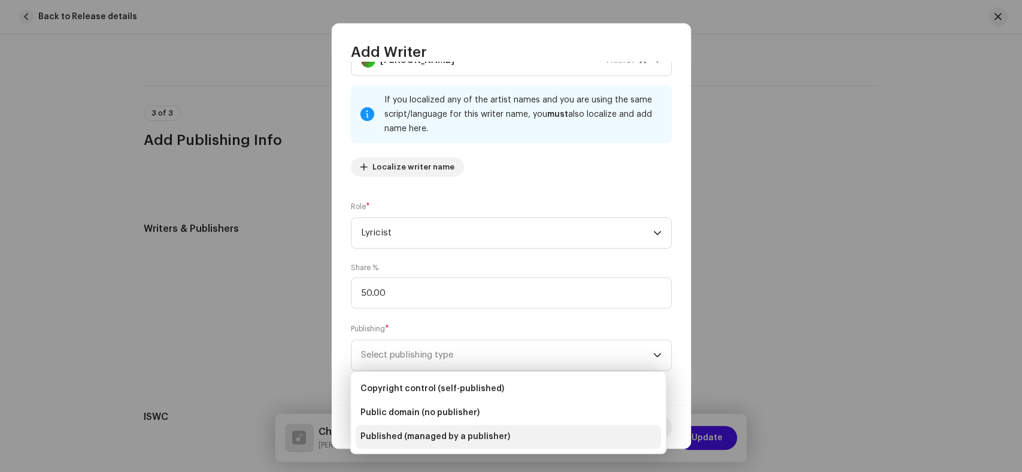
click at [481, 427] on li "Published (managed by a publisher)" at bounding box center [508, 436] width 305 height 24
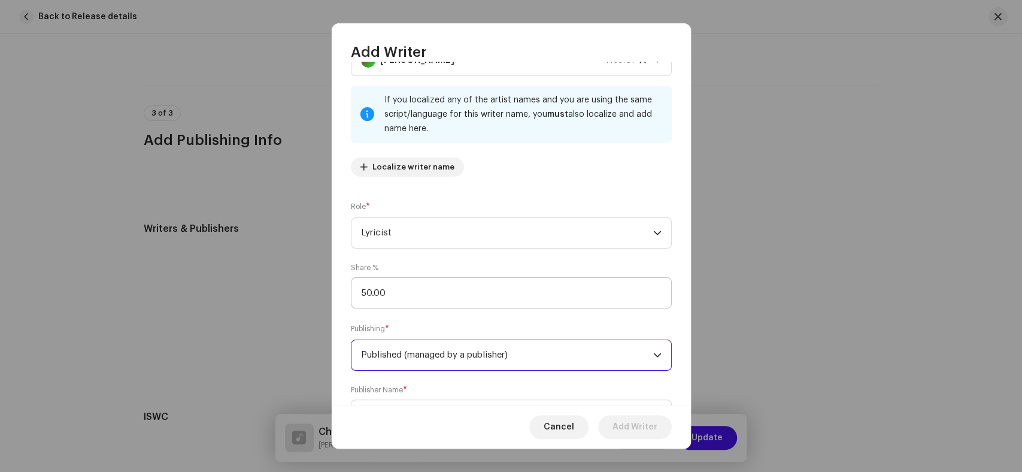
scroll to position [113, 0]
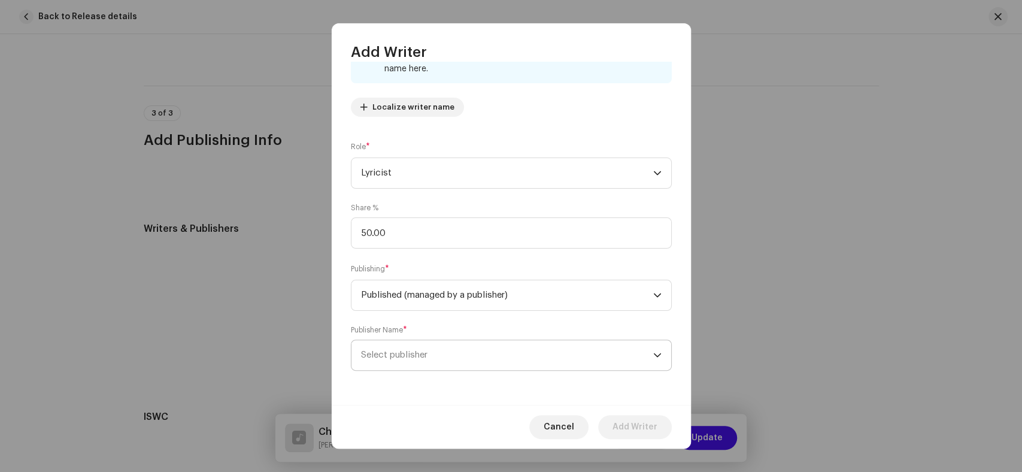
click at [465, 352] on span "Select publisher" at bounding box center [507, 355] width 292 height 30
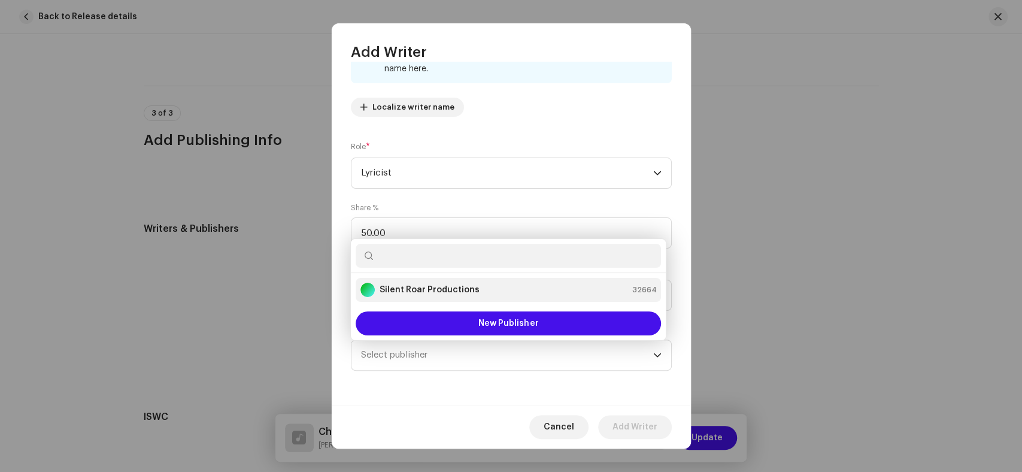
click at [441, 298] on li "Silent Roar Productions 32664" at bounding box center [508, 290] width 305 height 24
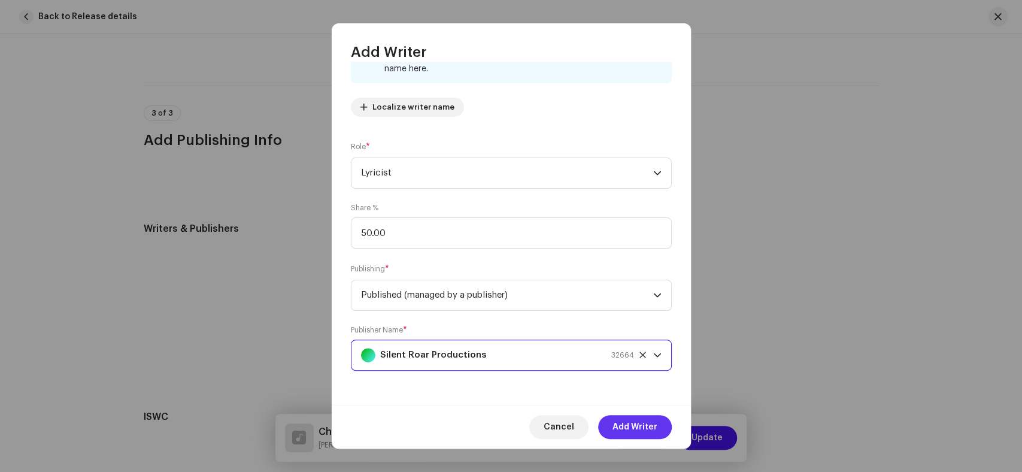
click at [628, 424] on span "Add Writer" at bounding box center [634, 427] width 45 height 24
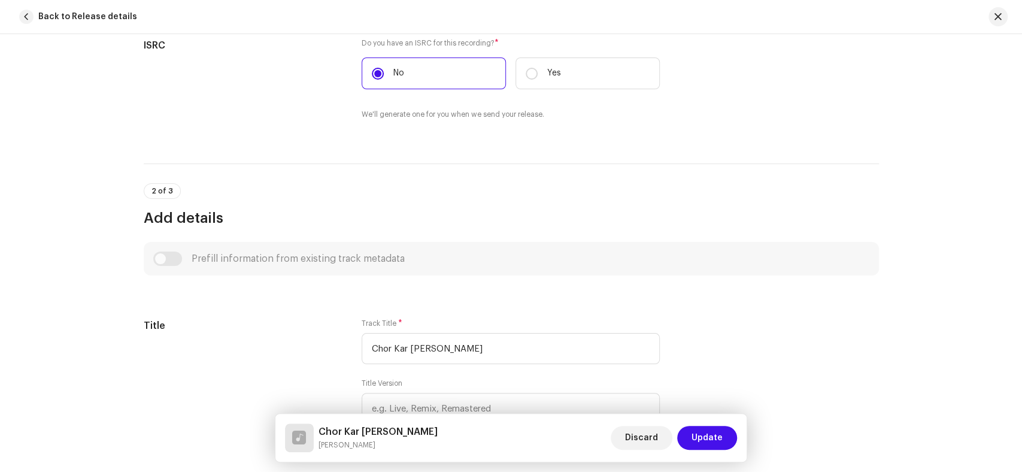
scroll to position [0, 0]
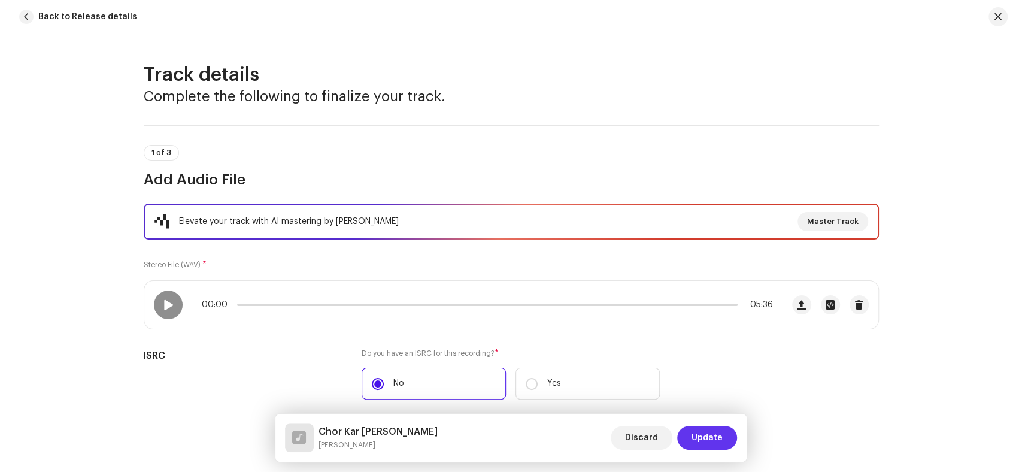
click at [714, 439] on span "Update" at bounding box center [706, 438] width 31 height 24
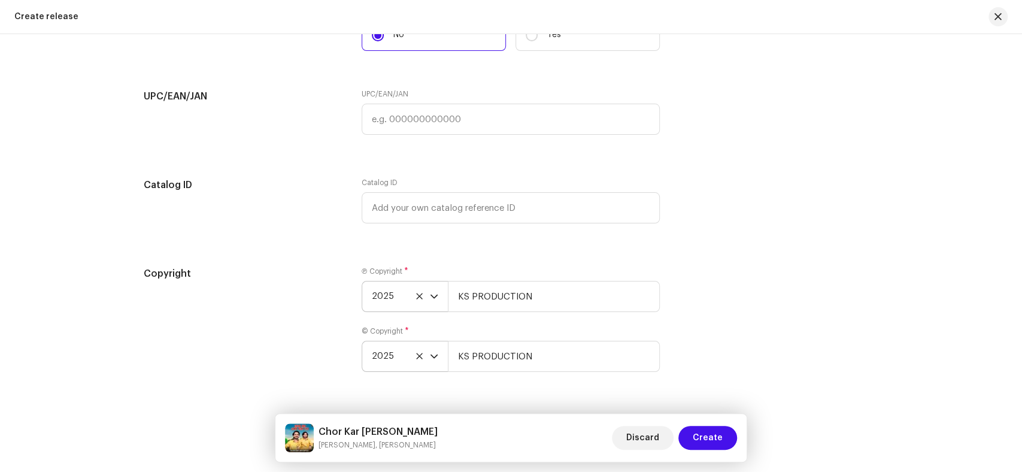
scroll to position [2164, 0]
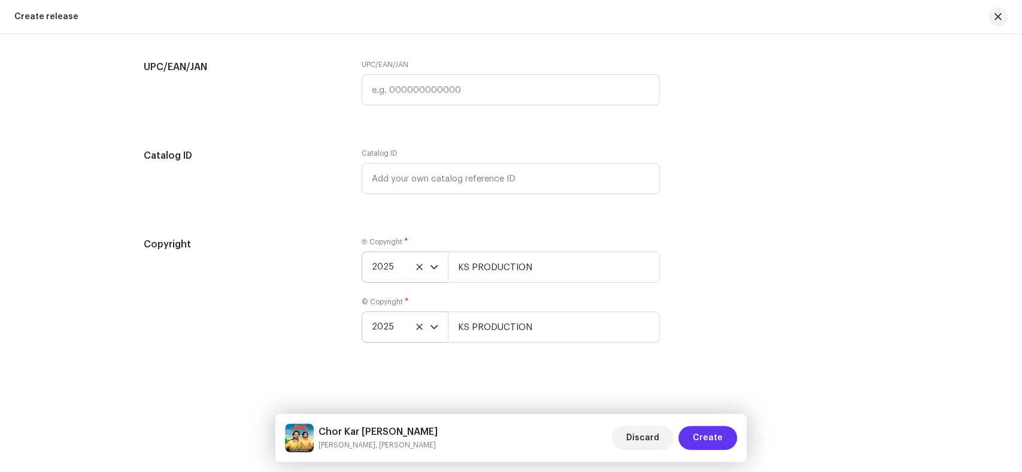
click at [706, 445] on span "Create" at bounding box center [708, 438] width 30 height 24
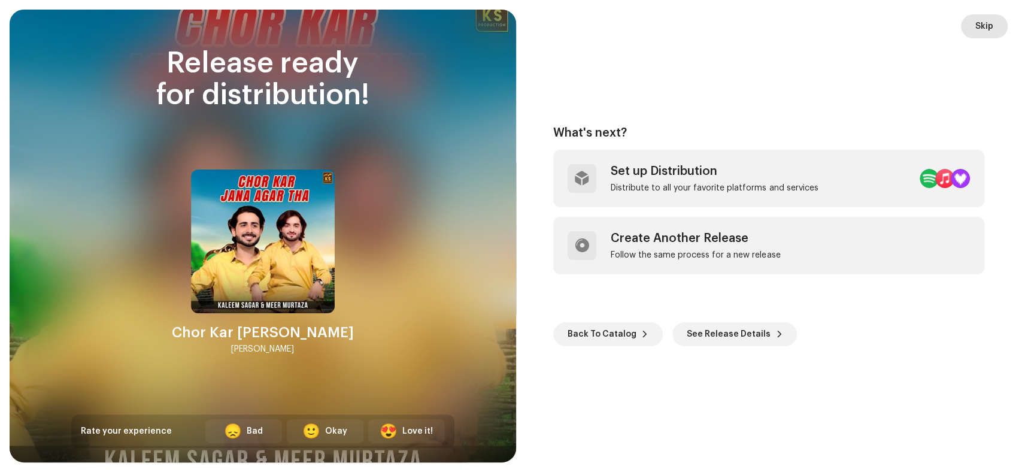
click at [991, 22] on span "Skip" at bounding box center [984, 26] width 18 height 24
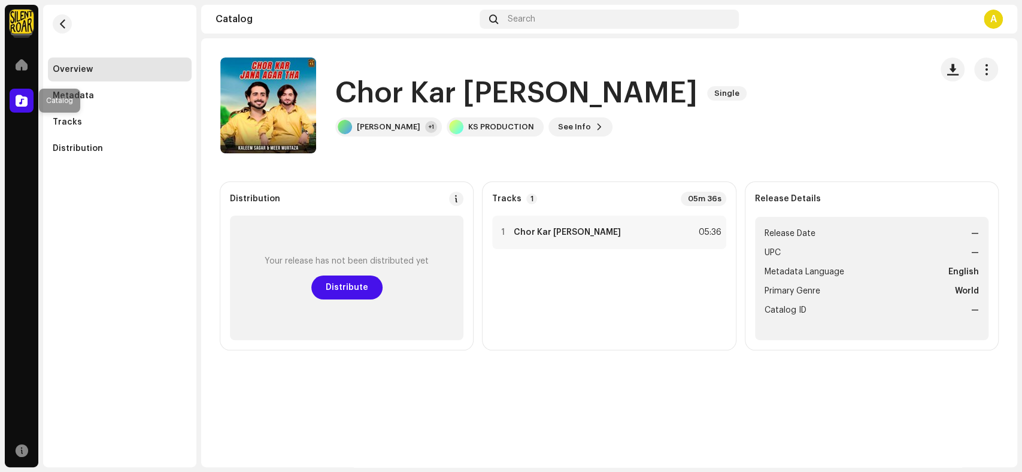
click at [19, 90] on div at bounding box center [22, 101] width 24 height 24
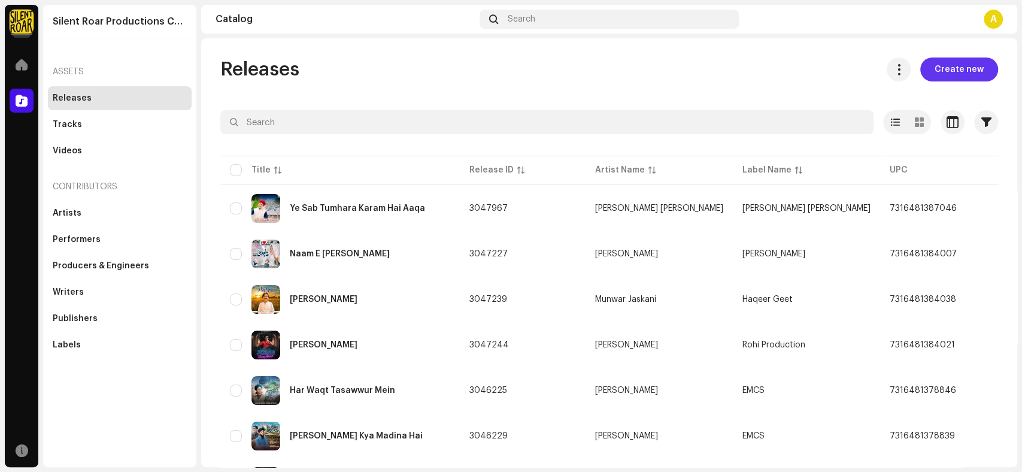
click at [940, 72] on span "Create new" at bounding box center [959, 69] width 49 height 24
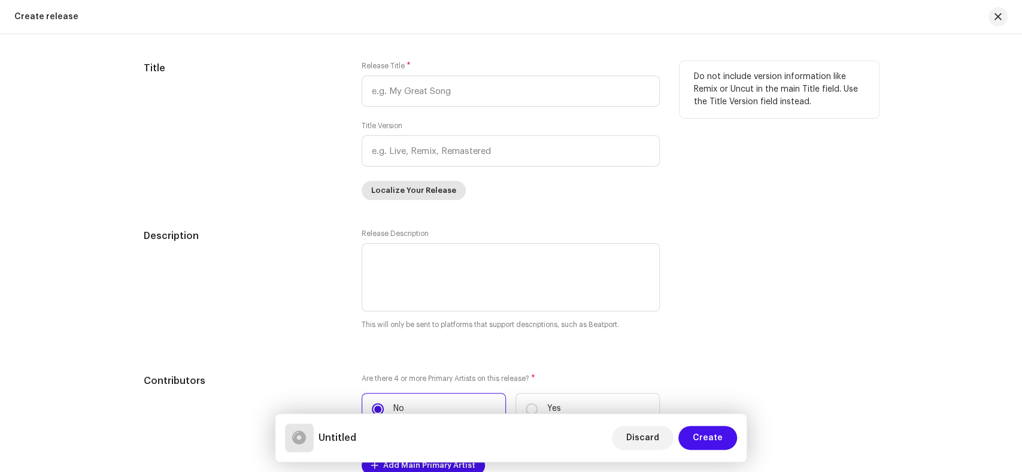
scroll to position [964, 0]
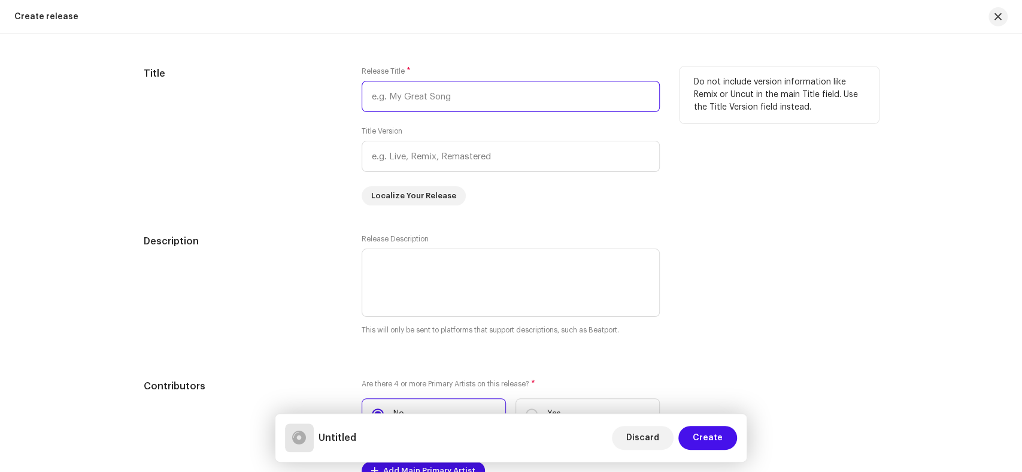
click at [460, 99] on input "text" at bounding box center [511, 96] width 298 height 31
paste input "Dukhi Aahai Muhabat"
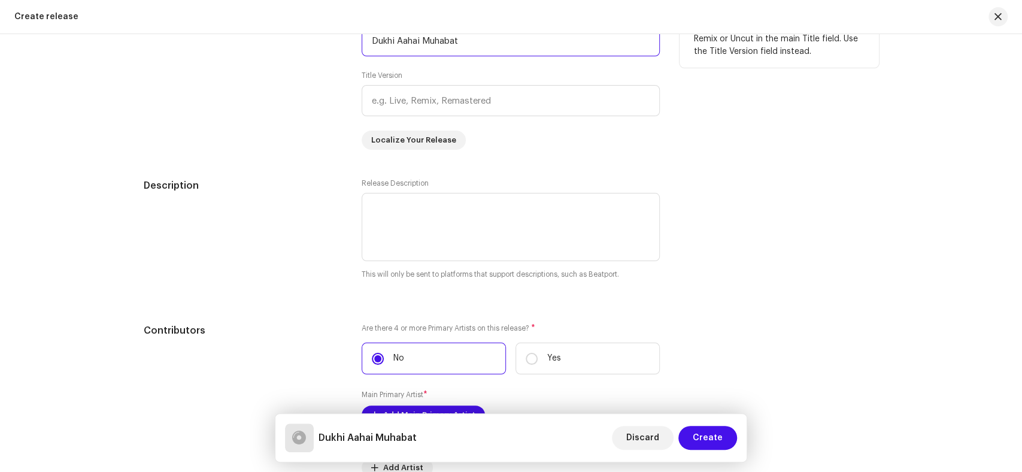
scroll to position [1097, 0]
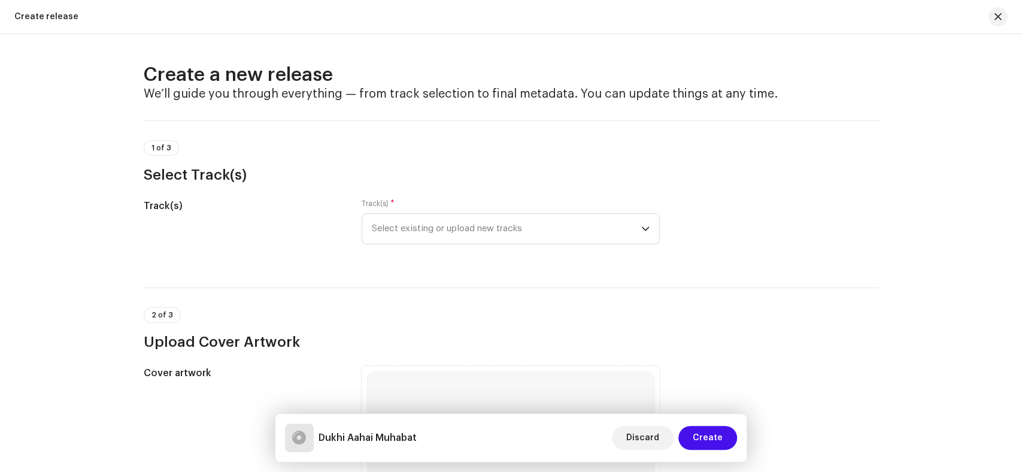
scroll to position [1097, 0]
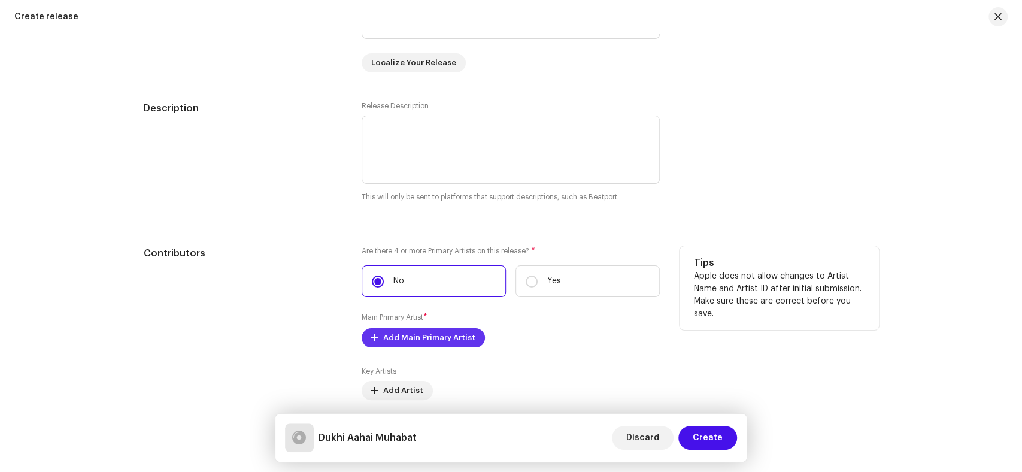
click at [376, 336] on button "Add Main Primary Artist" at bounding box center [423, 337] width 123 height 19
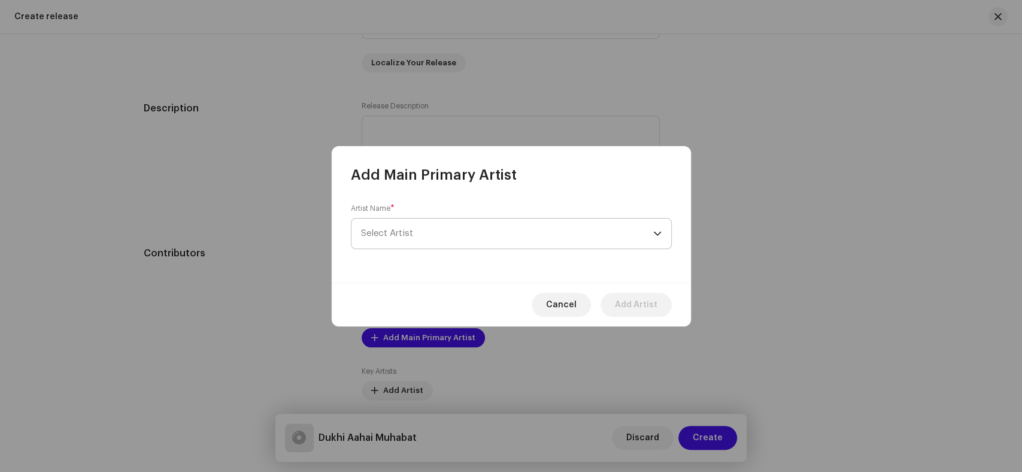
click at [468, 236] on span "Select Artist" at bounding box center [507, 234] width 292 height 30
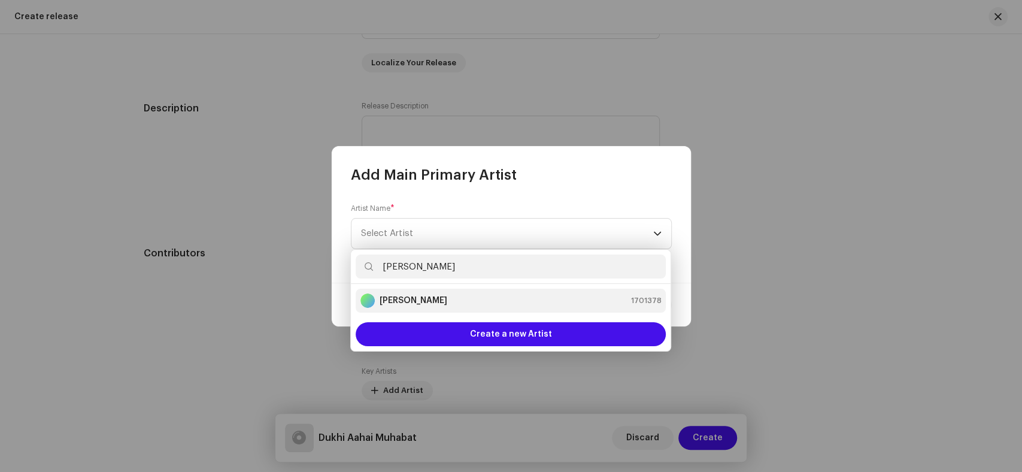
type input "[PERSON_NAME]"
click at [405, 304] on strong "[PERSON_NAME]" at bounding box center [414, 301] width 68 height 12
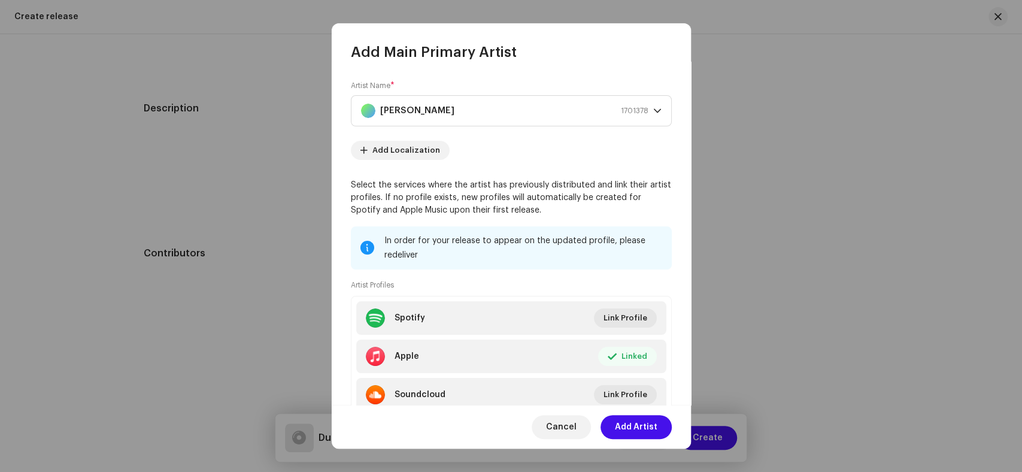
drag, startPoint x: 647, startPoint y: 427, endPoint x: 615, endPoint y: 429, distance: 31.8
click at [645, 427] on span "Add Artist" at bounding box center [636, 427] width 43 height 24
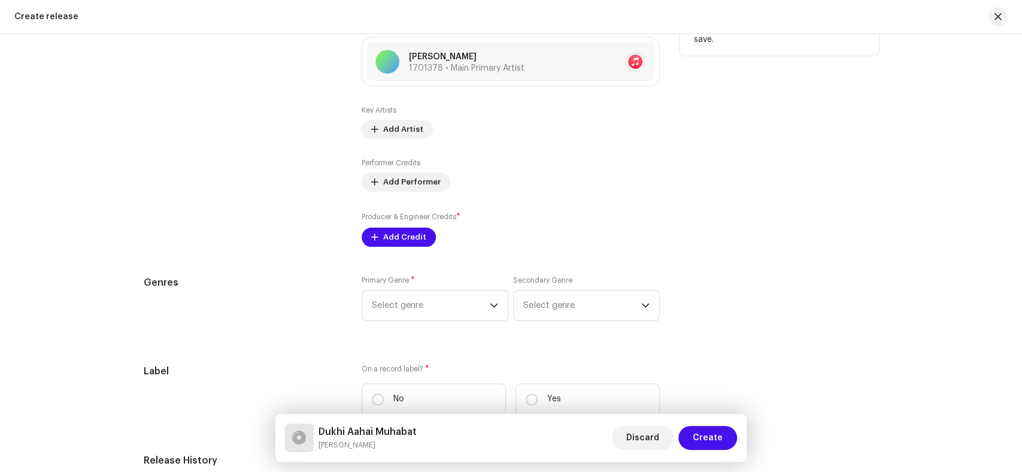
scroll to position [1363, 0]
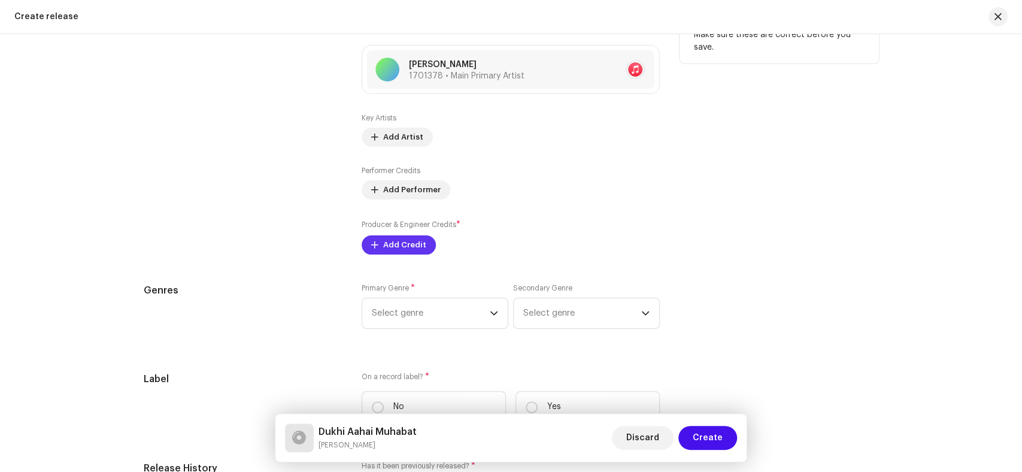
click at [373, 254] on button "Add Credit" at bounding box center [399, 244] width 74 height 19
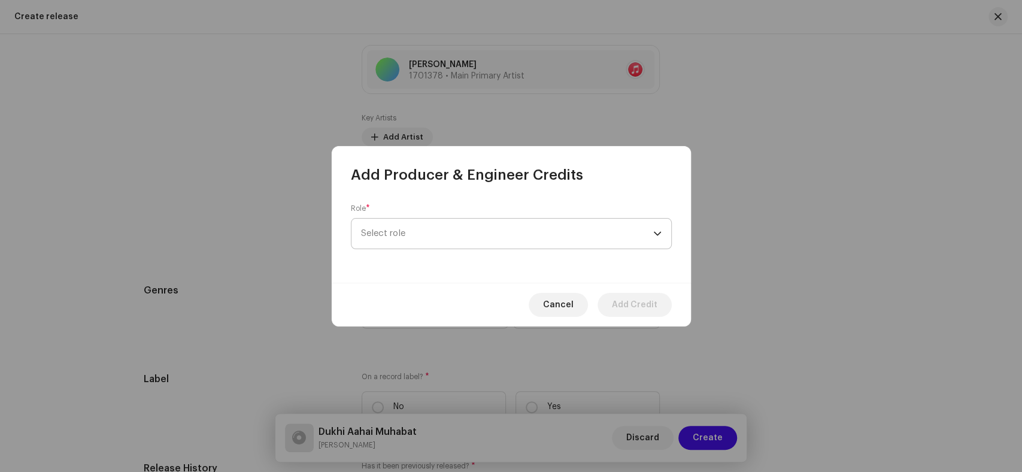
click at [465, 232] on span "Select role" at bounding box center [507, 234] width 292 height 30
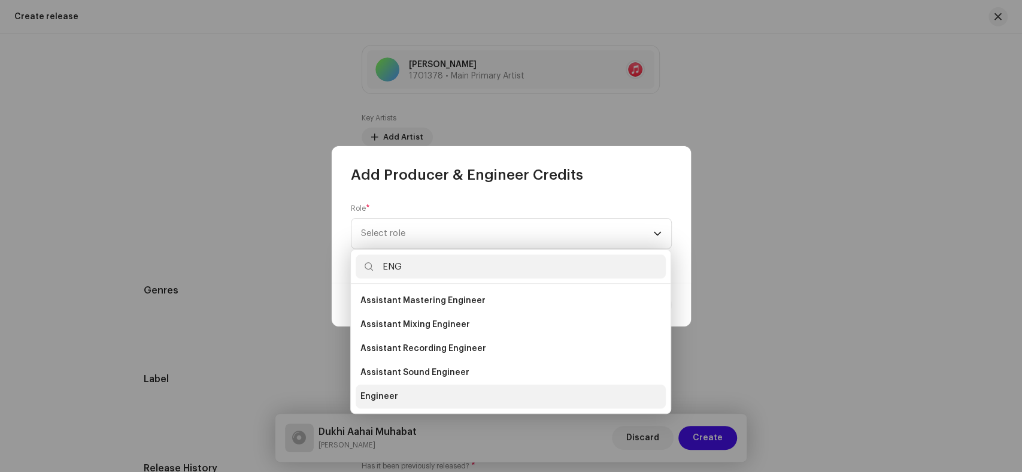
type input "ENG"
click at [398, 401] on li "Engineer" at bounding box center [511, 396] width 310 height 24
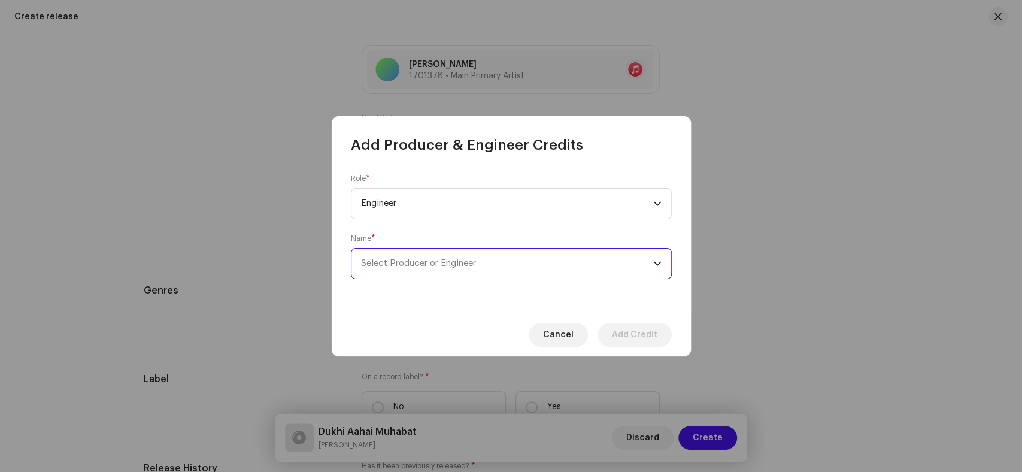
click at [469, 266] on span "Select Producer or Engineer" at bounding box center [418, 263] width 115 height 9
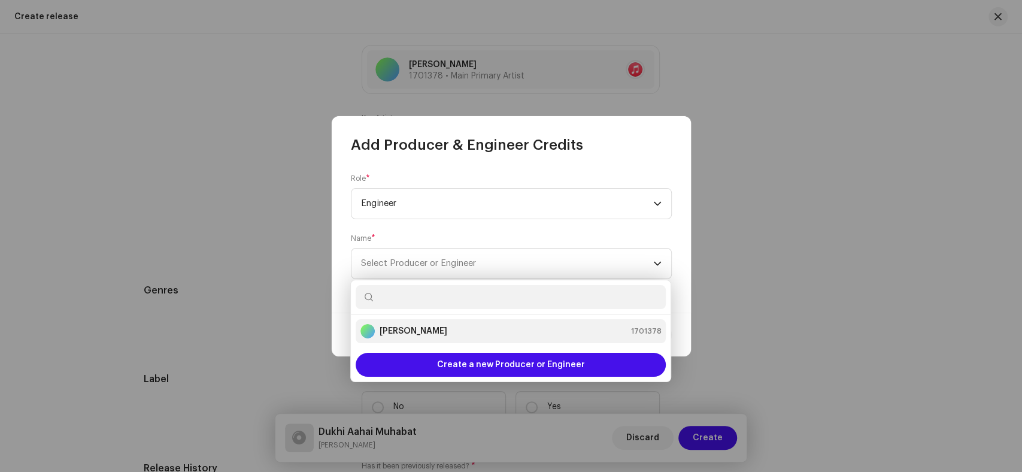
click at [421, 330] on strong "Kaleem Sagar" at bounding box center [414, 331] width 68 height 12
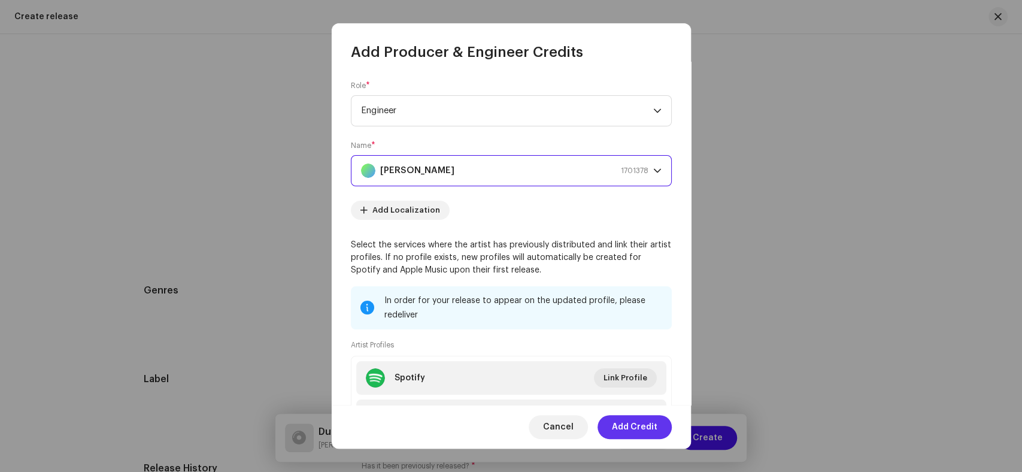
click at [651, 426] on span "Add Credit" at bounding box center [635, 427] width 46 height 24
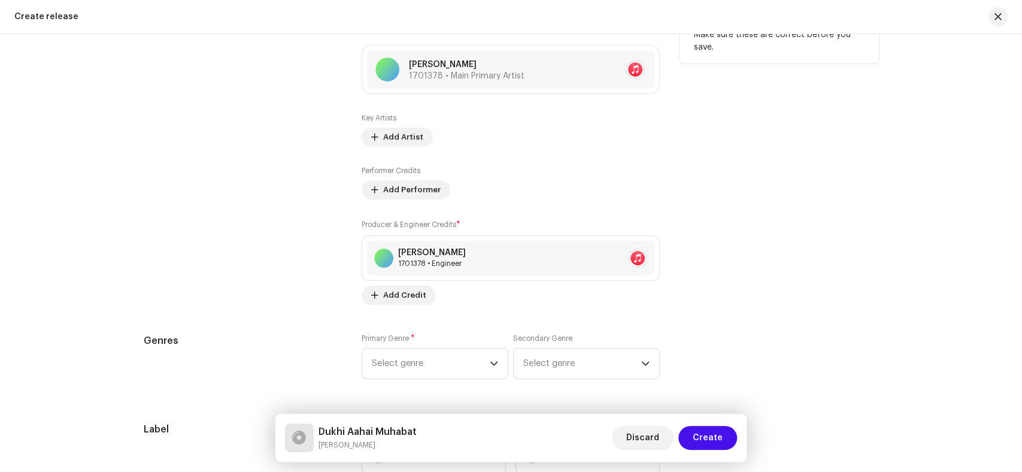
scroll to position [1297, 0]
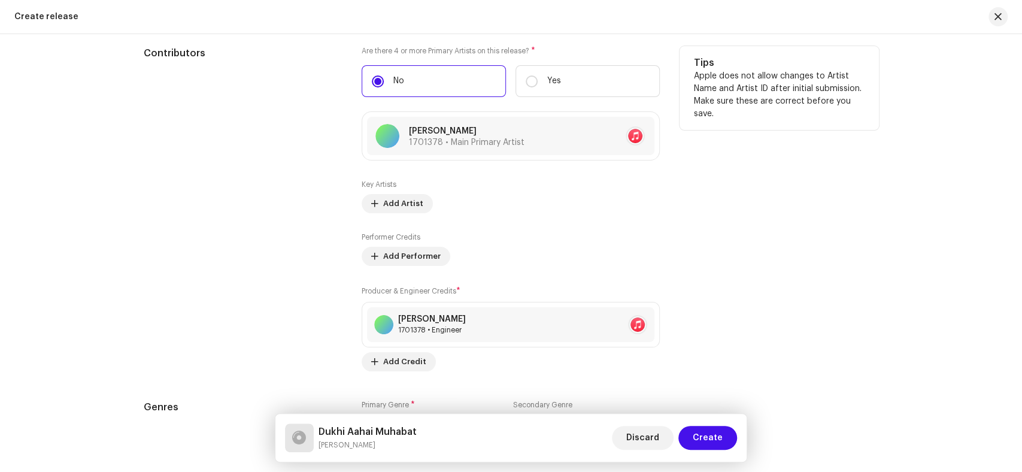
click at [381, 195] on div "Key Artists Add Artist" at bounding box center [511, 197] width 298 height 34
click at [393, 211] on span "Add Artist" at bounding box center [403, 204] width 40 height 24
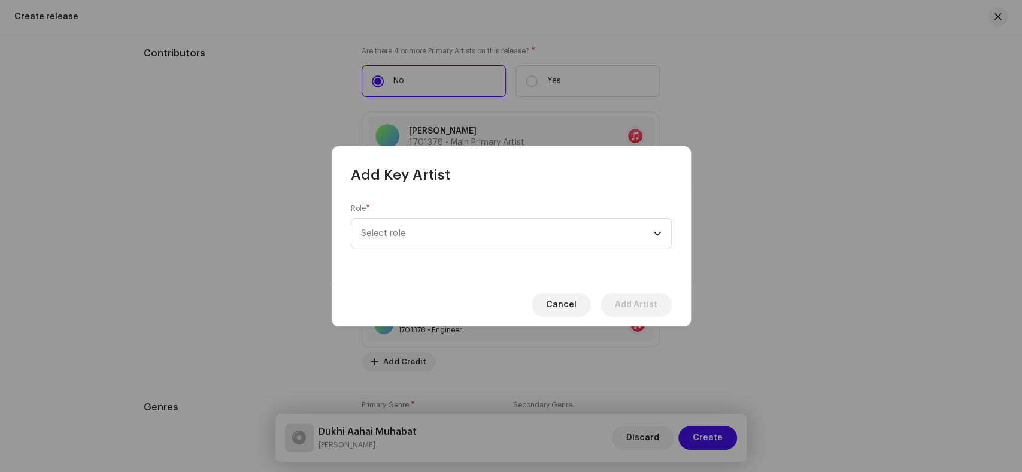
click at [535, 210] on div "Role * Select role" at bounding box center [511, 227] width 321 height 46
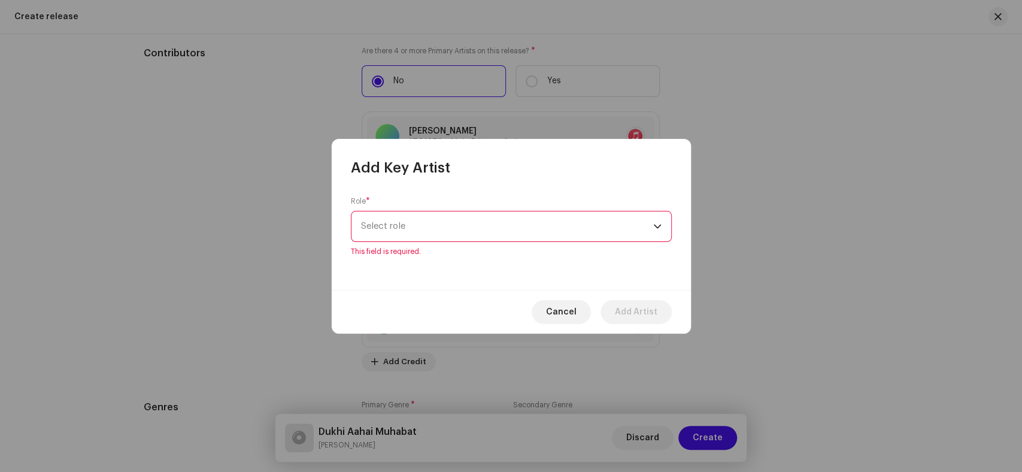
click at [532, 222] on span "Select role" at bounding box center [507, 226] width 292 height 30
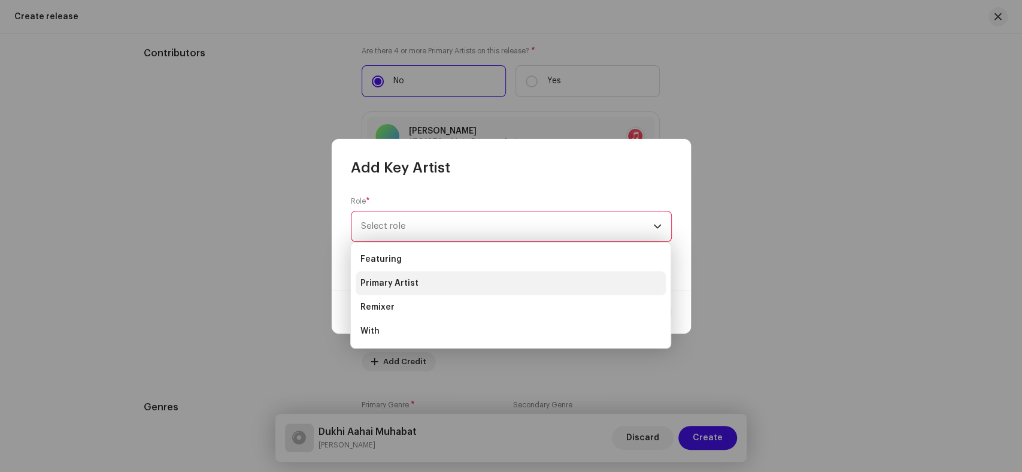
click at [417, 292] on li "Primary Artist" at bounding box center [511, 283] width 310 height 24
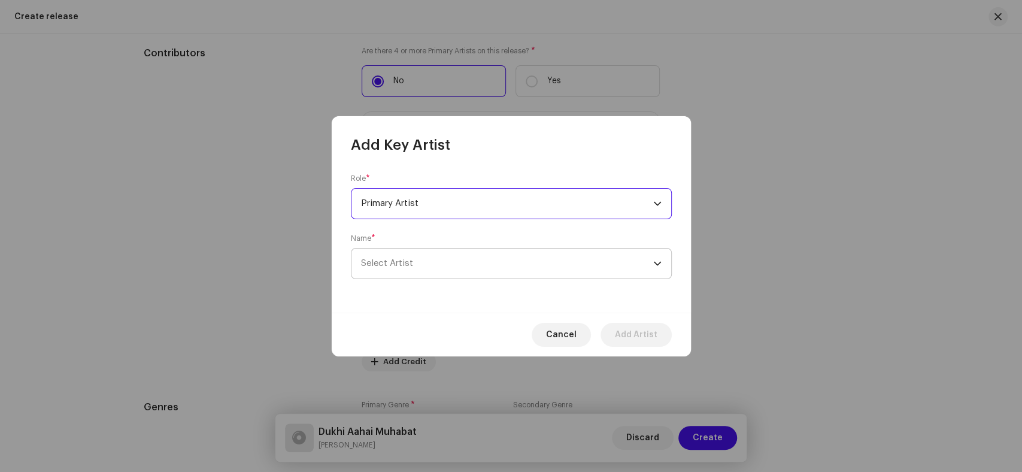
click at [505, 273] on span "Select Artist" at bounding box center [507, 263] width 292 height 30
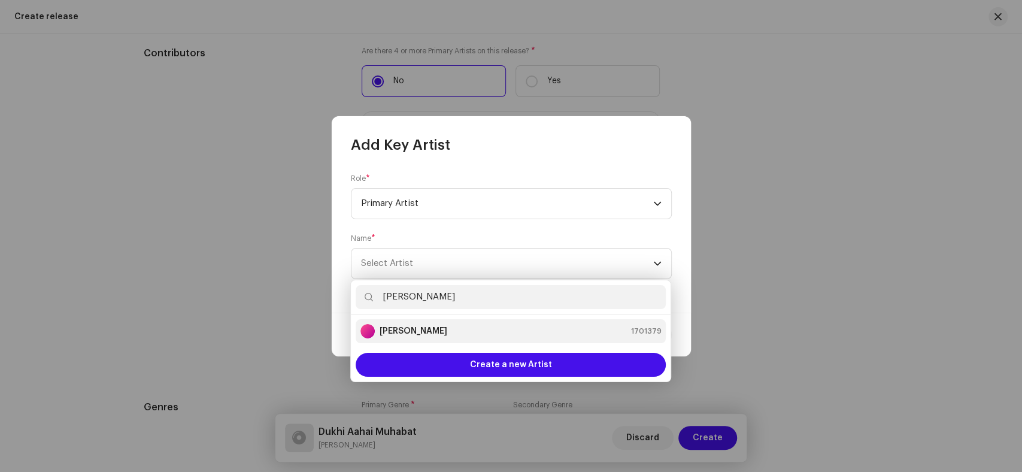
type input "Meer Murtaza"
click at [446, 337] on div "Meer Murtaza 1701379" at bounding box center [510, 331] width 301 height 14
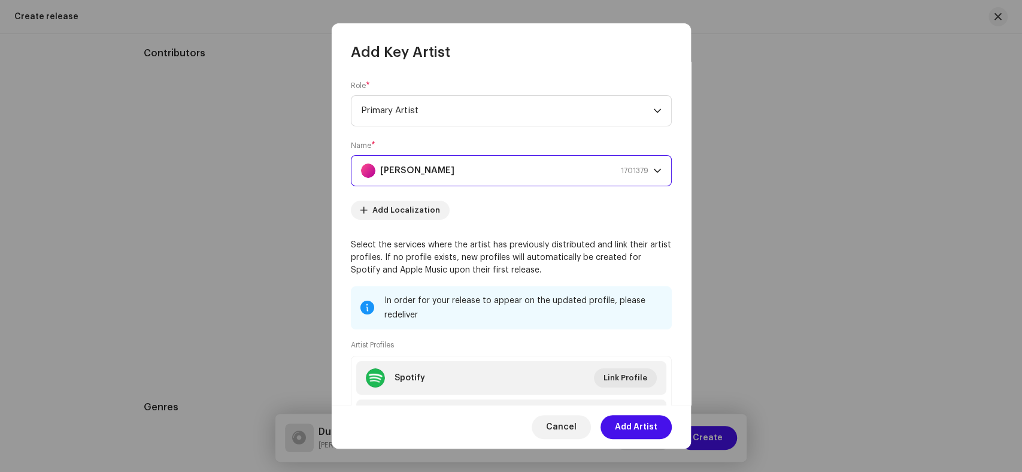
drag, startPoint x: 643, startPoint y: 432, endPoint x: 619, endPoint y: 432, distance: 23.9
click at [640, 432] on span "Add Artist" at bounding box center [636, 427] width 43 height 24
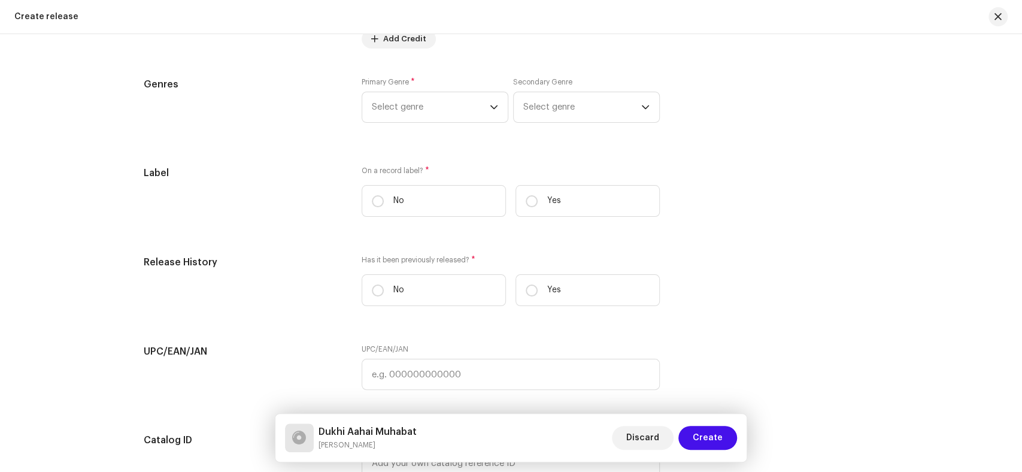
scroll to position [1629, 0]
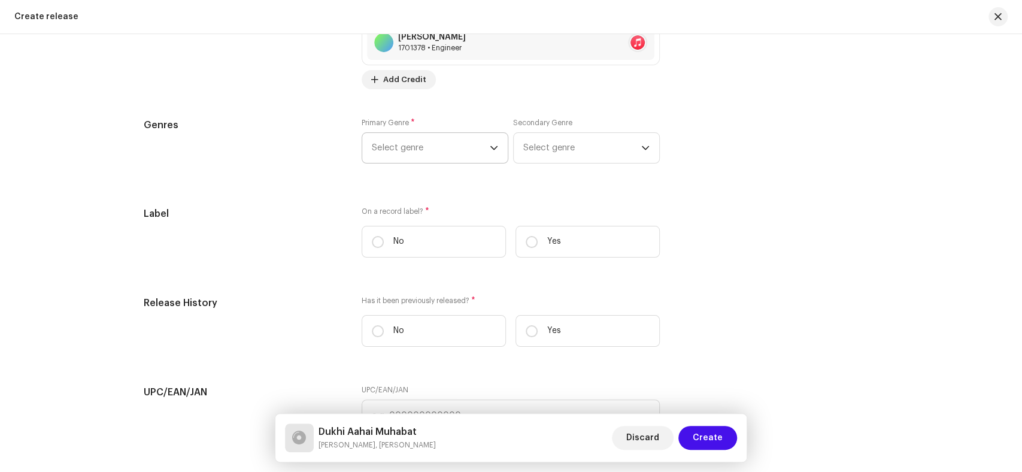
click at [451, 159] on span "Select genre" at bounding box center [431, 148] width 118 height 30
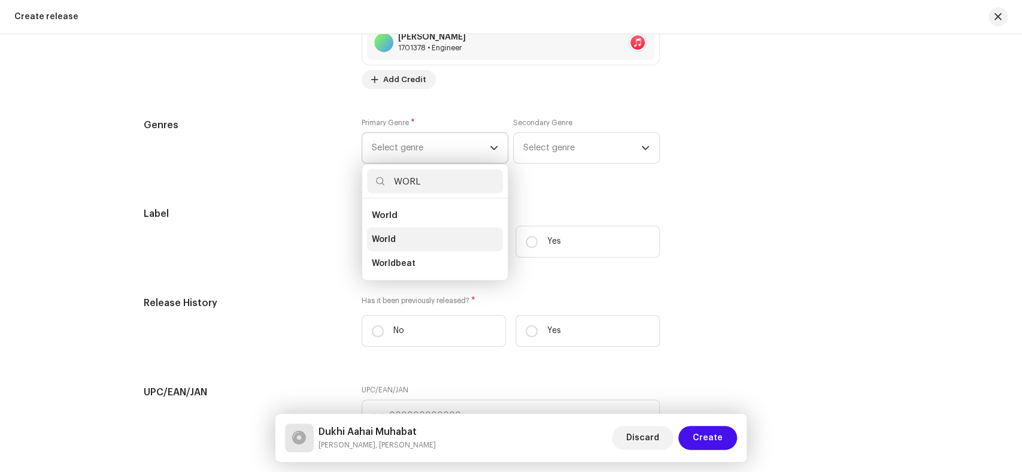
type input "WORL"
click at [393, 241] on span "World" at bounding box center [384, 239] width 24 height 12
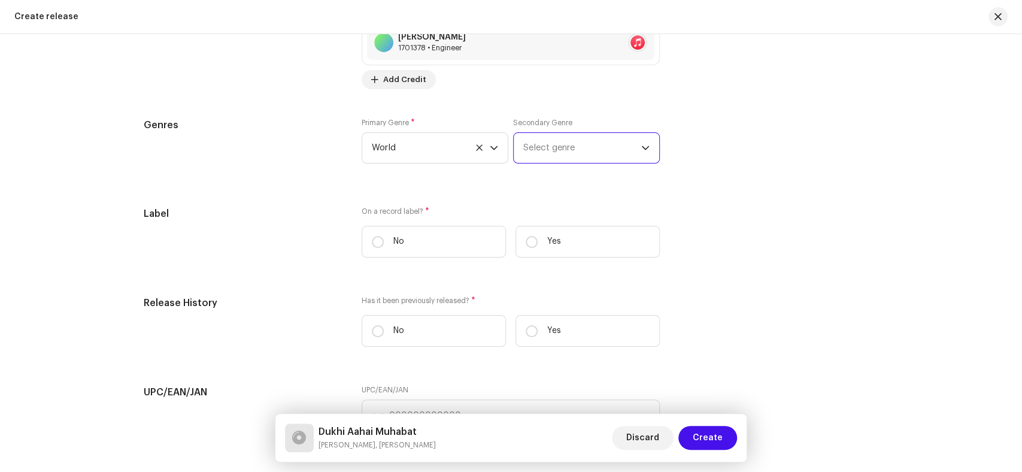
click at [566, 160] on span "Select genre" at bounding box center [582, 148] width 118 height 30
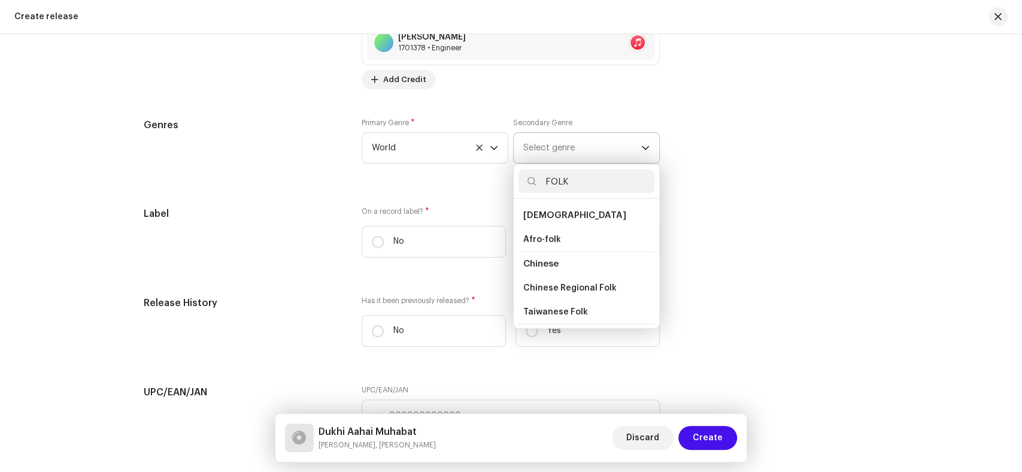
scroll to position [133, 0]
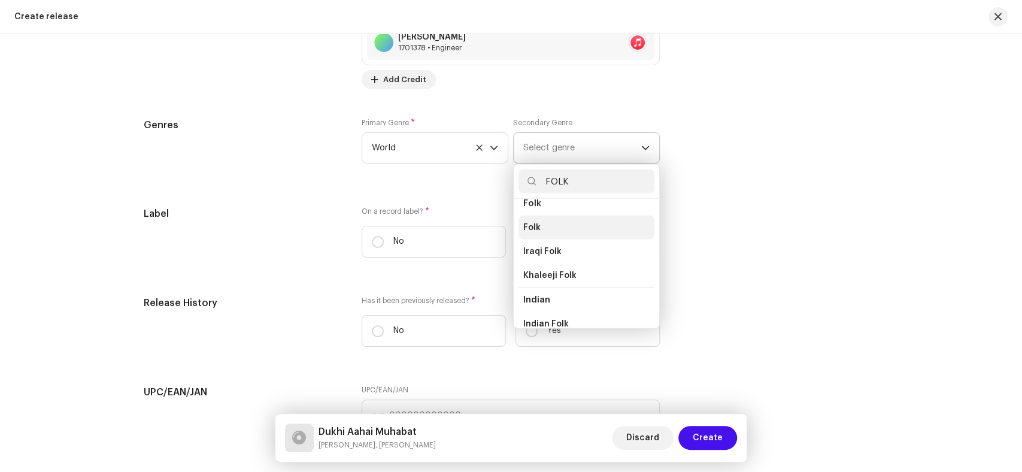
type input "FOLK"
click at [547, 230] on li "Folk" at bounding box center [586, 228] width 136 height 24
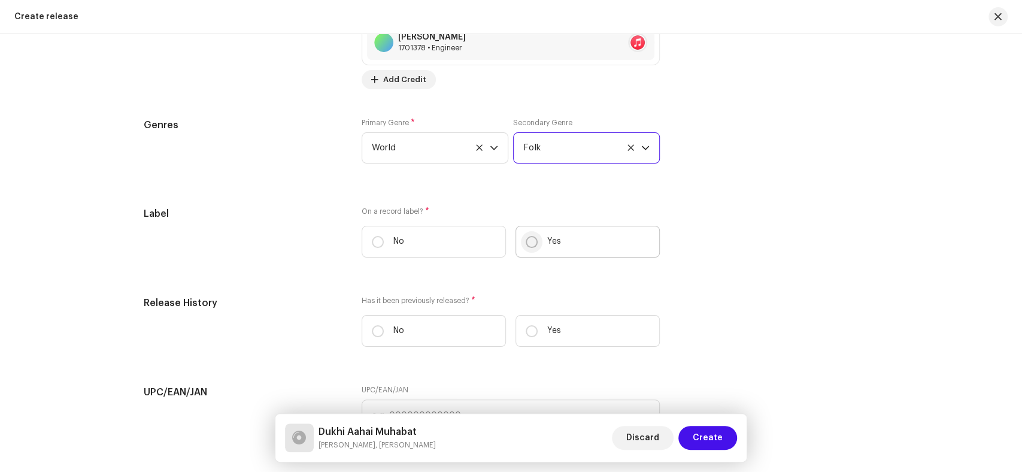
click at [527, 241] on input "Yes" at bounding box center [532, 242] width 12 height 12
radio input "true"
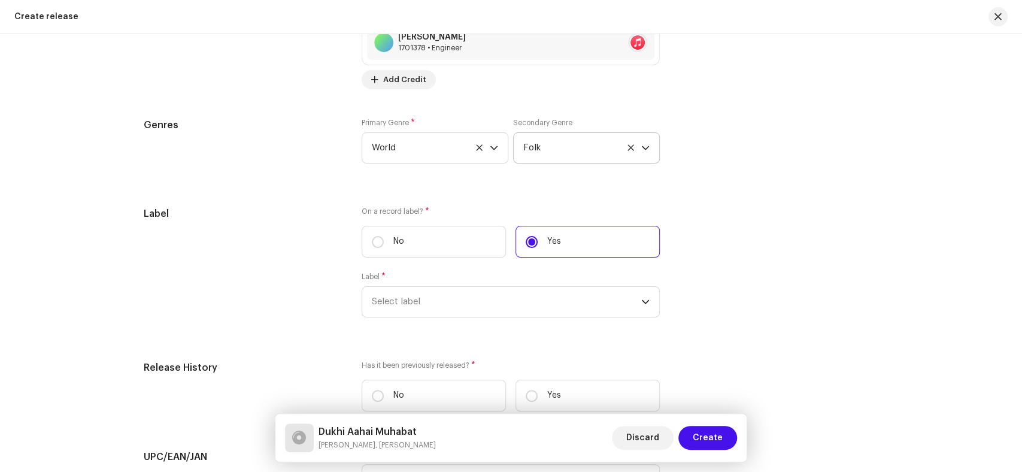
click at [259, 324] on div "Label" at bounding box center [243, 269] width 199 height 125
click at [413, 313] on span "Select label" at bounding box center [506, 302] width 269 height 30
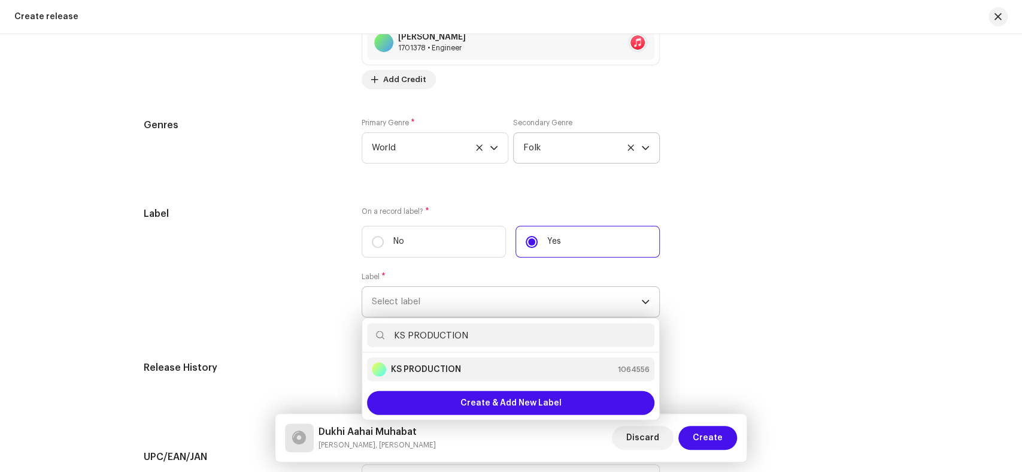
type input "KS PRODUCTION"
click at [428, 375] on strong "KS PRODUCTION" at bounding box center [426, 369] width 70 height 12
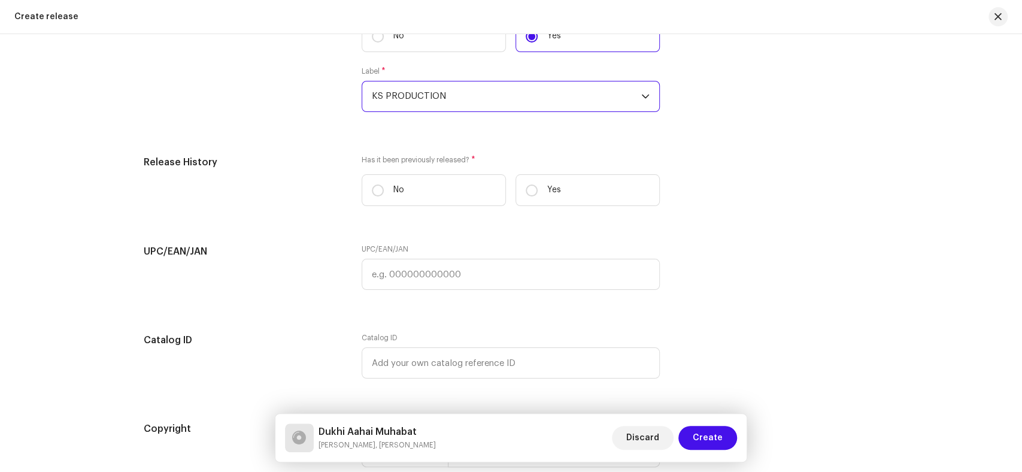
scroll to position [1895, 0]
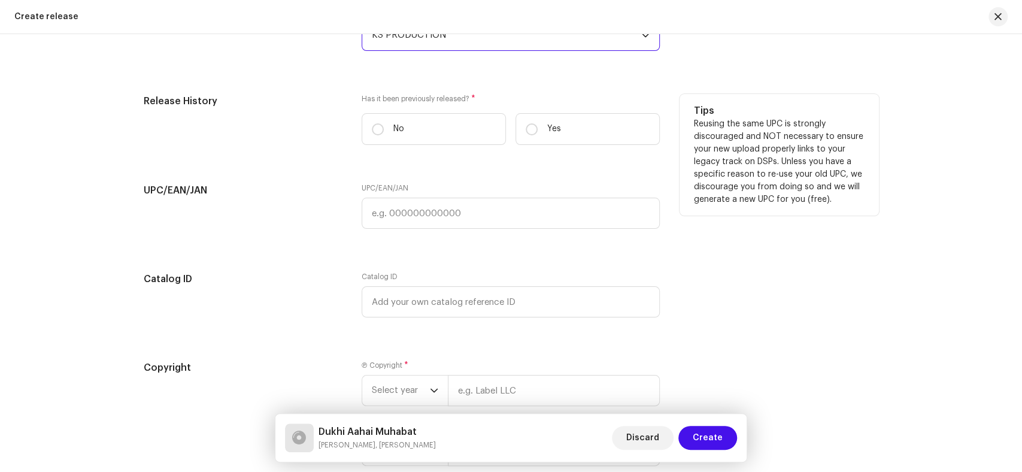
drag, startPoint x: 374, startPoint y: 137, endPoint x: 363, endPoint y: 151, distance: 17.5
click at [374, 135] on input "No" at bounding box center [378, 129] width 12 height 12
radio input "true"
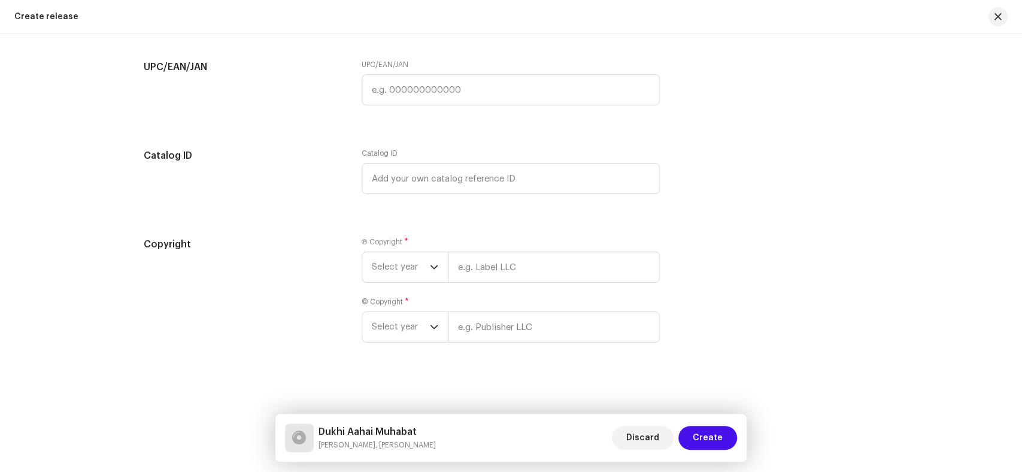
scroll to position [2025, 0]
click at [377, 273] on span "Select year" at bounding box center [401, 267] width 58 height 30
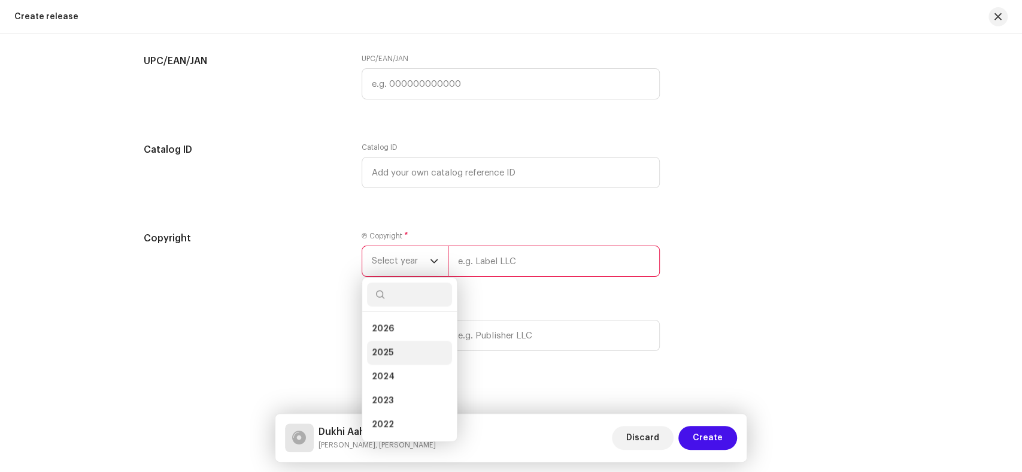
click at [388, 359] on span "2025" at bounding box center [383, 353] width 22 height 12
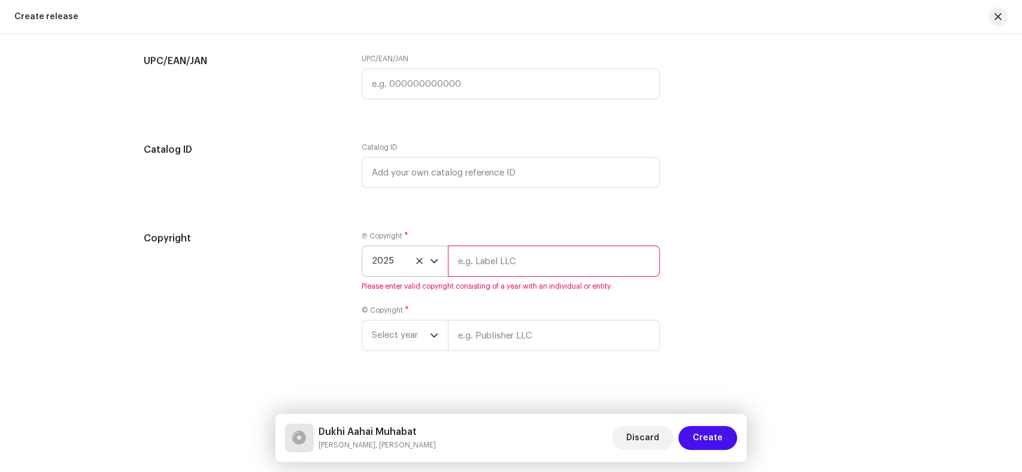
click at [503, 260] on input "text" at bounding box center [554, 260] width 212 height 31
type input "KS PRODUCTION"
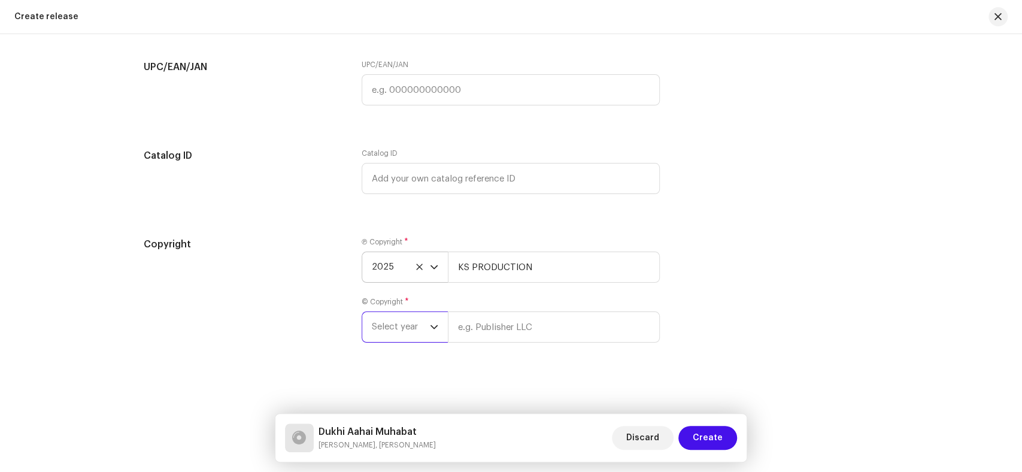
click at [398, 330] on span "Select year" at bounding box center [401, 327] width 58 height 30
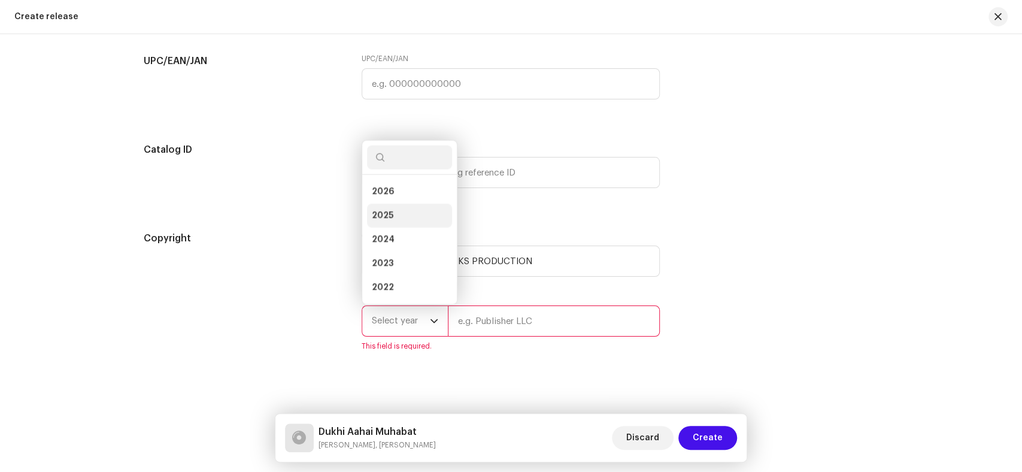
click at [391, 222] on li "2025" at bounding box center [409, 216] width 85 height 24
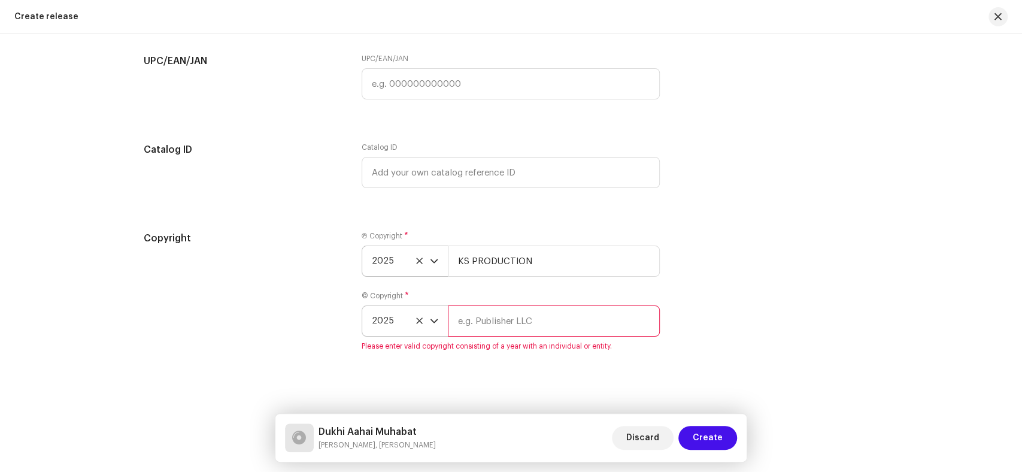
click at [489, 317] on input "text" at bounding box center [554, 320] width 212 height 31
type input "KS PRODUCTION"
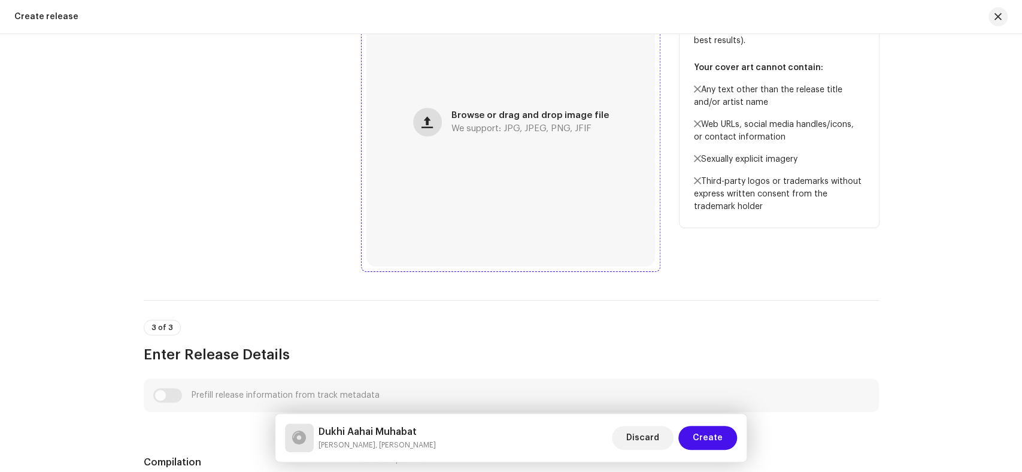
scroll to position [362, 0]
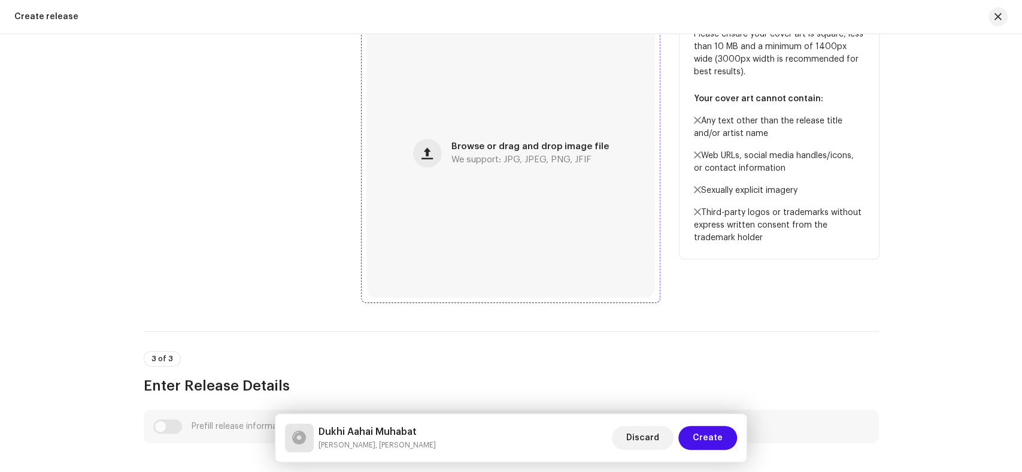
click at [455, 130] on div "Browse or drag and drop image file We support: JPG, JPEG, PNG, JFIF" at bounding box center [510, 153] width 289 height 289
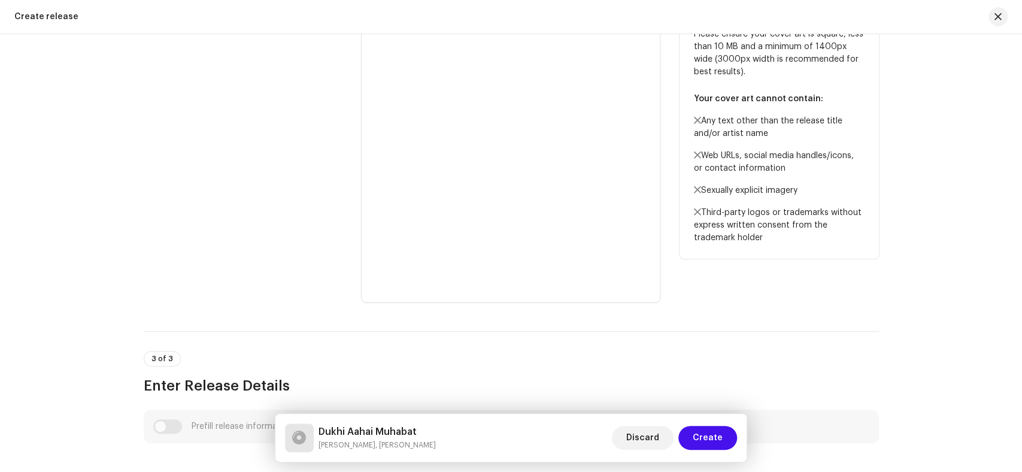
scroll to position [29, 0]
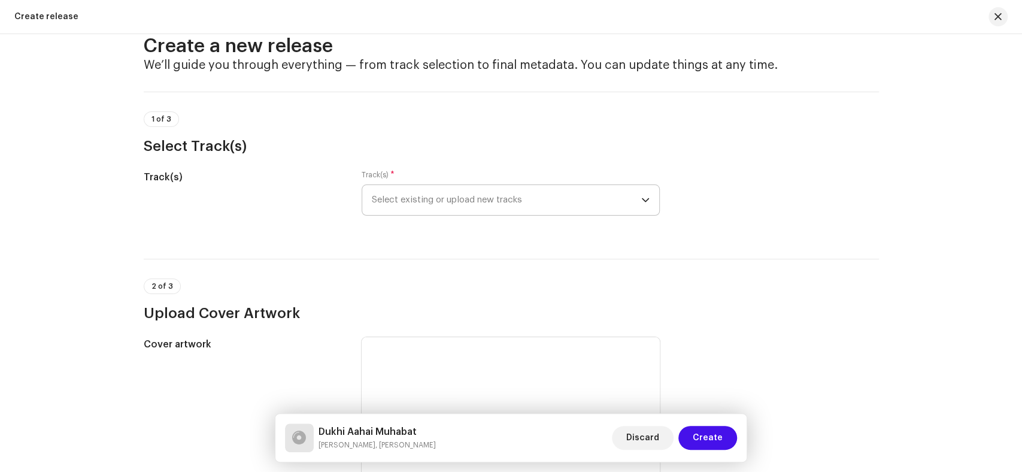
click at [408, 198] on span "Select existing or upload new tracks" at bounding box center [506, 200] width 269 height 30
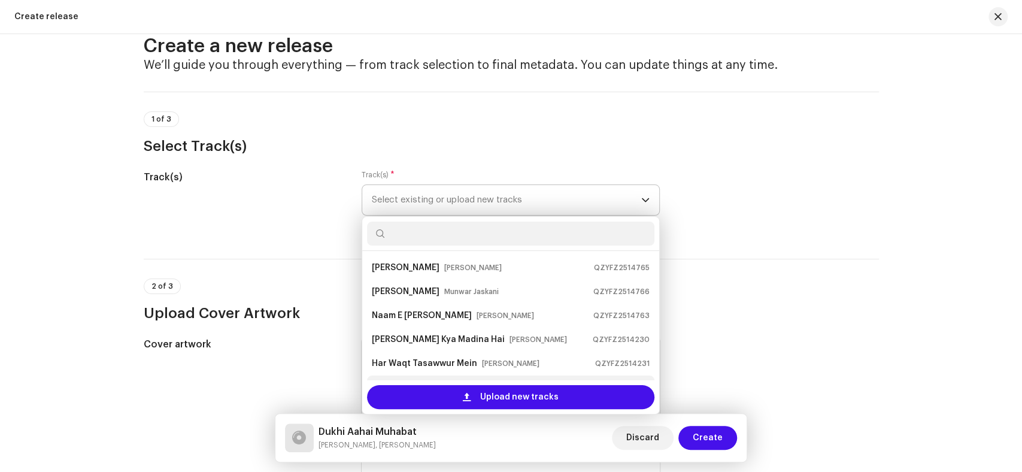
scroll to position [19, 0]
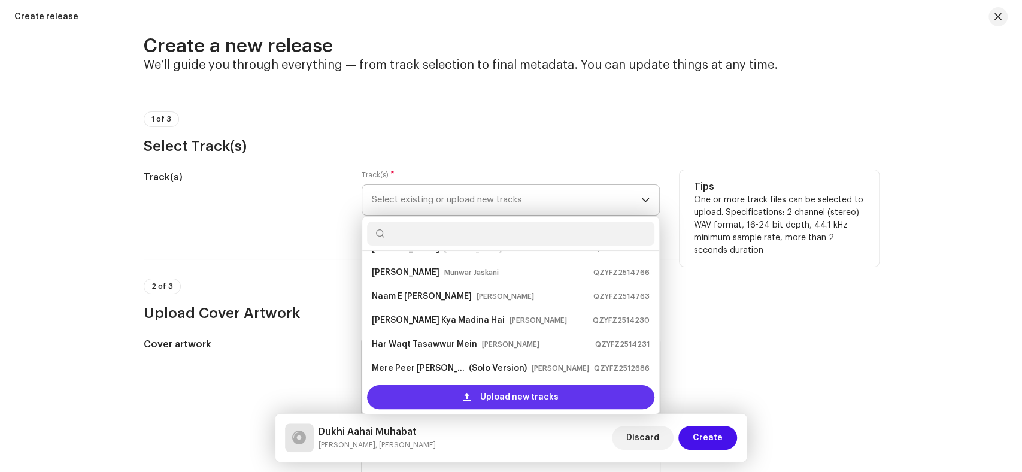
click at [501, 396] on span "Upload new tracks" at bounding box center [519, 397] width 78 height 24
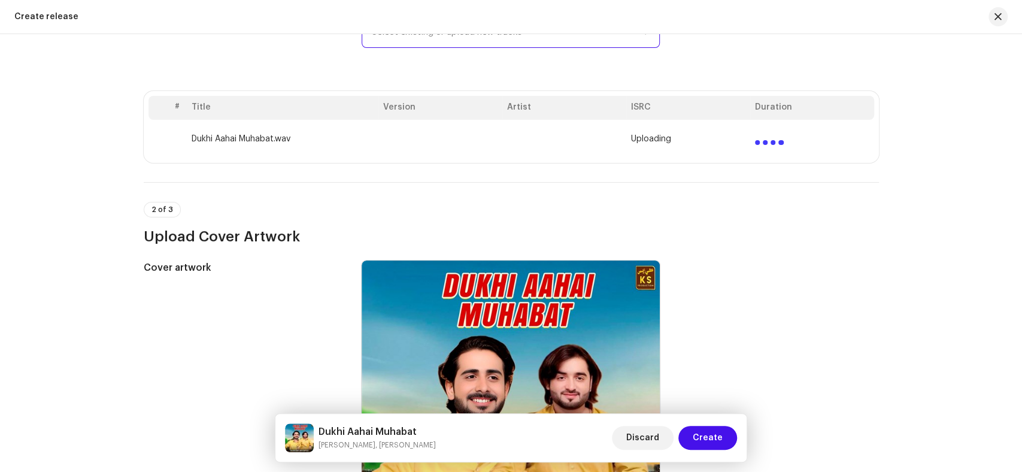
scroll to position [229, 0]
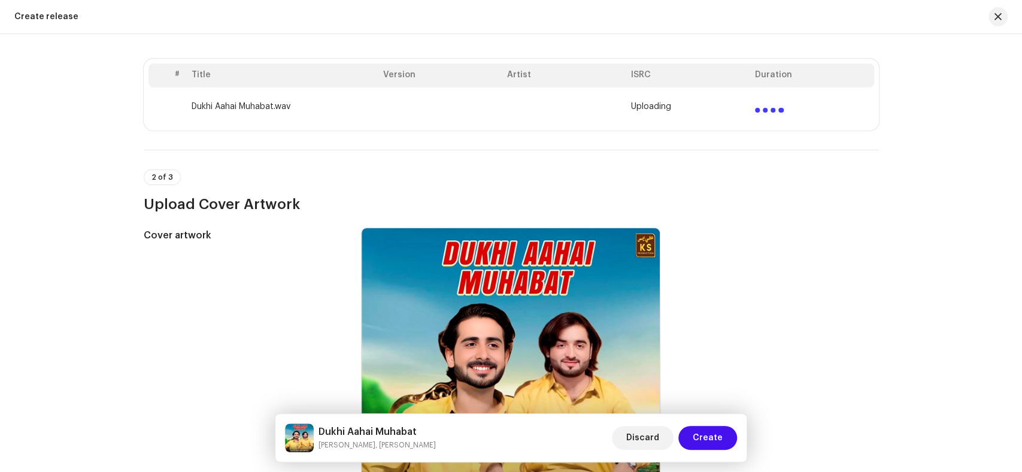
click at [414, 429] on h5 "Dukhi Aahai Muhabat" at bounding box center [377, 431] width 117 height 14
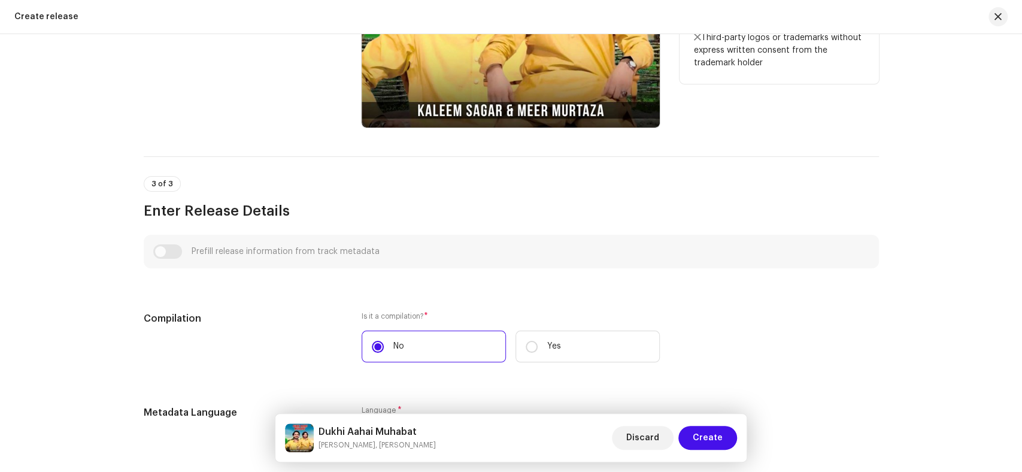
scroll to position [295, 0]
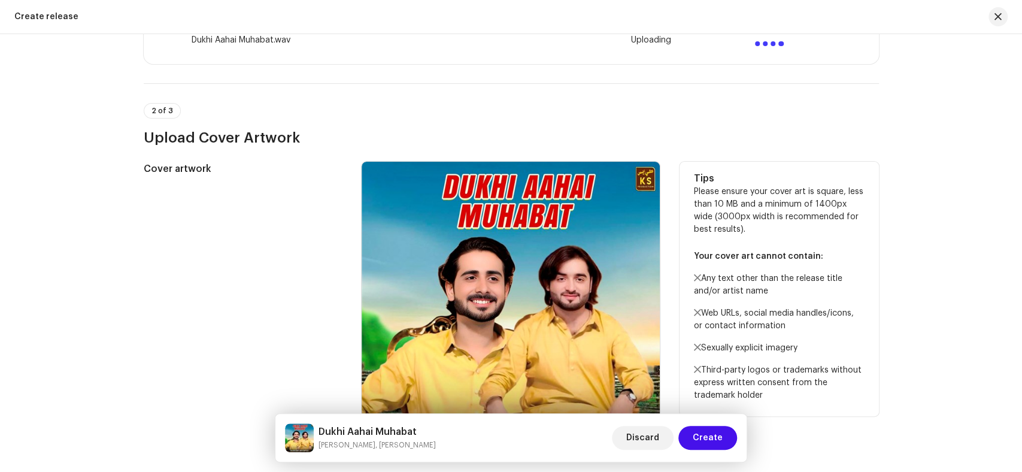
click at [241, 298] on div "Cover artwork" at bounding box center [243, 311] width 199 height 298
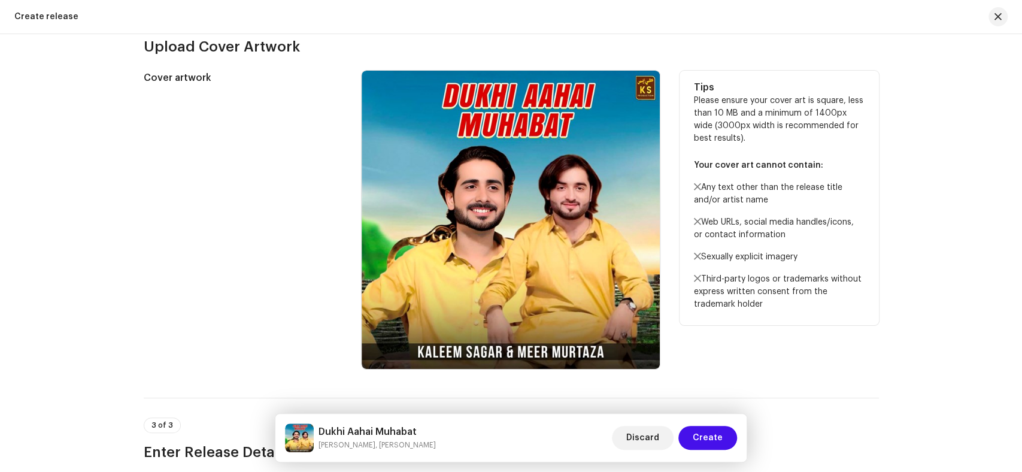
scroll to position [0, 0]
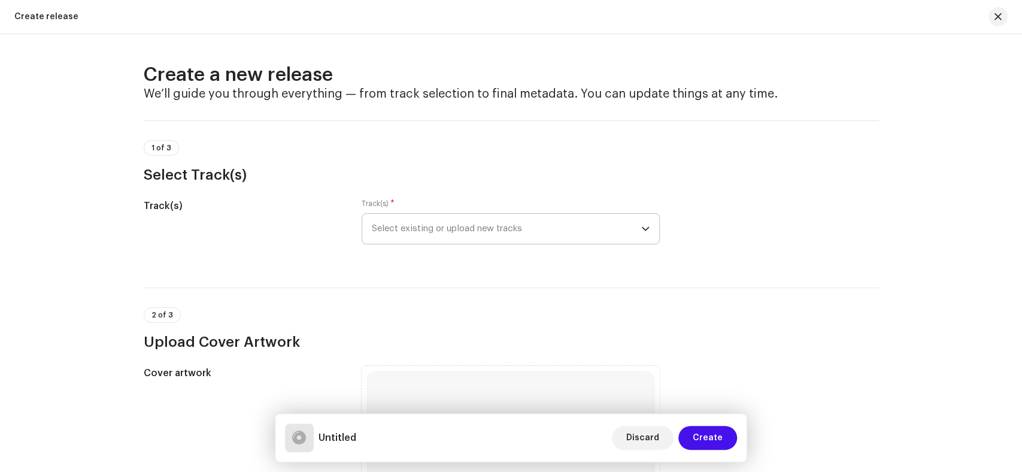
scroll to position [332, 0]
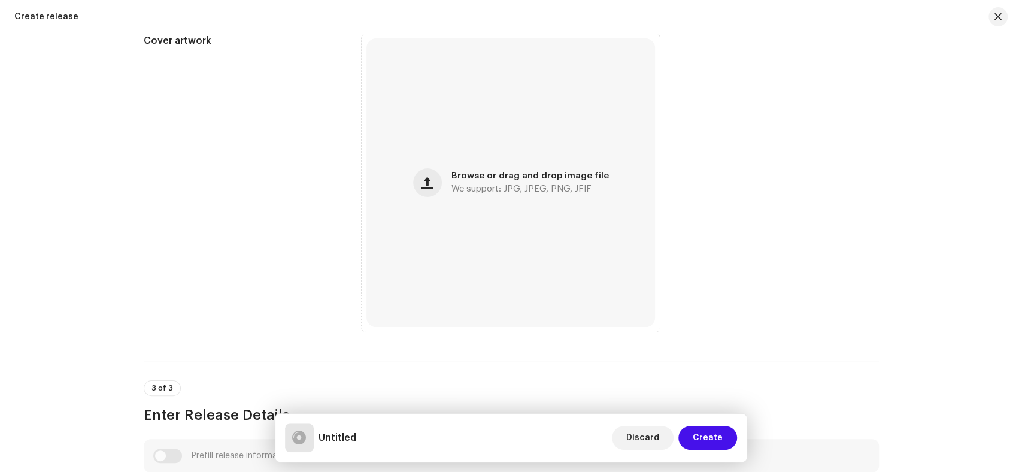
click at [589, 233] on div "Browse or drag and drop image file We support: JPG, JPEG, PNG, JFIF" at bounding box center [510, 182] width 289 height 289
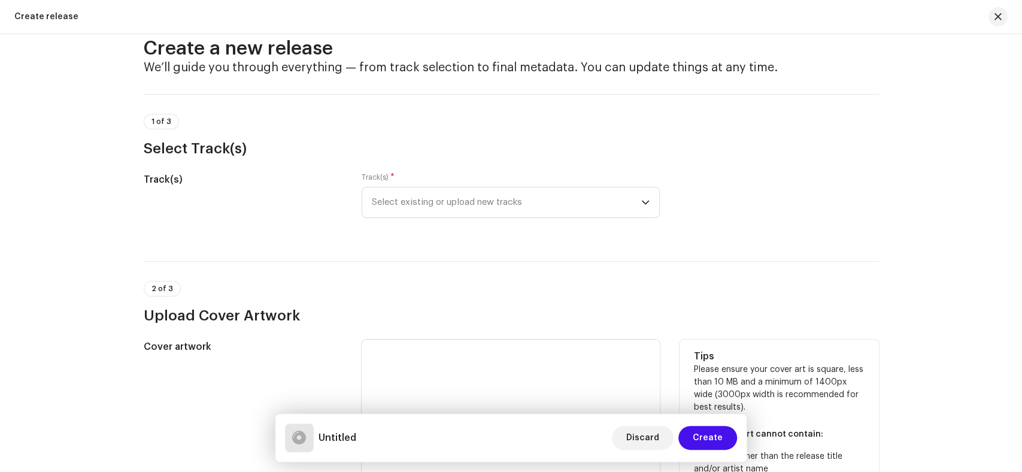
scroll to position [0, 0]
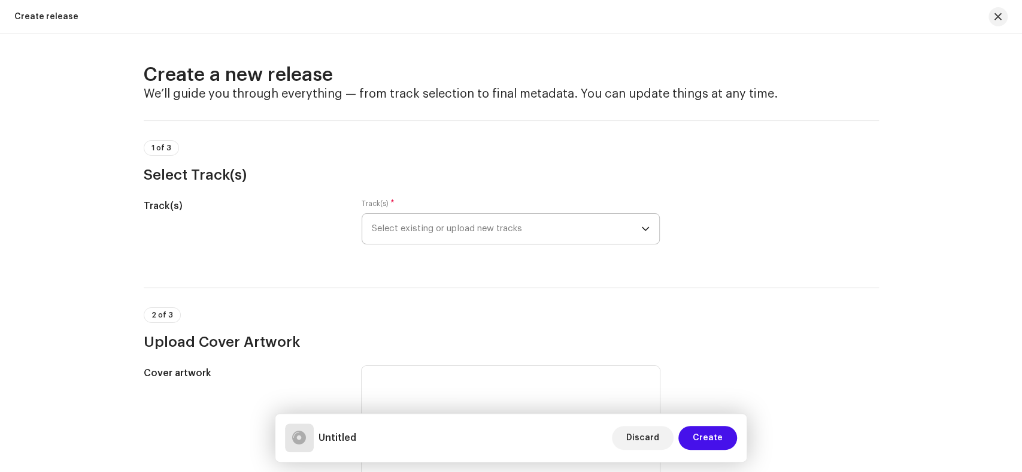
click at [410, 236] on span "Select existing or upload new tracks" at bounding box center [506, 229] width 269 height 30
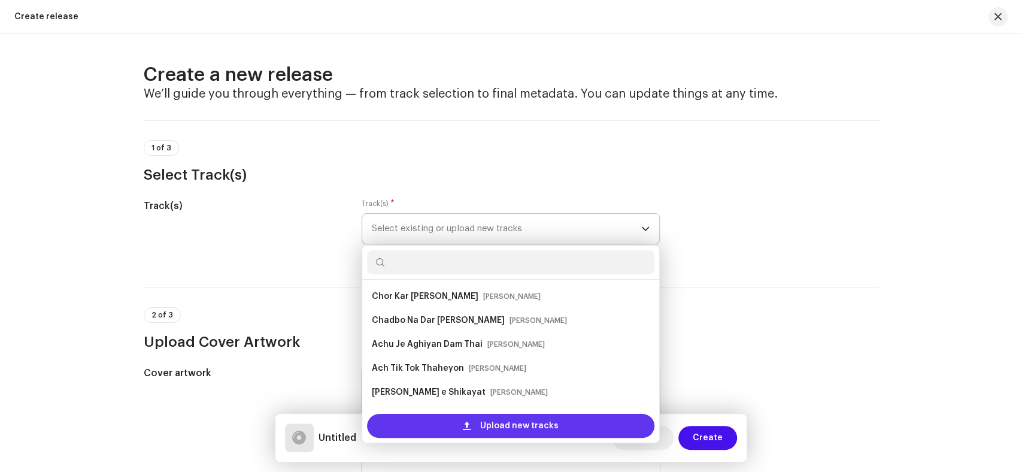
scroll to position [19, 0]
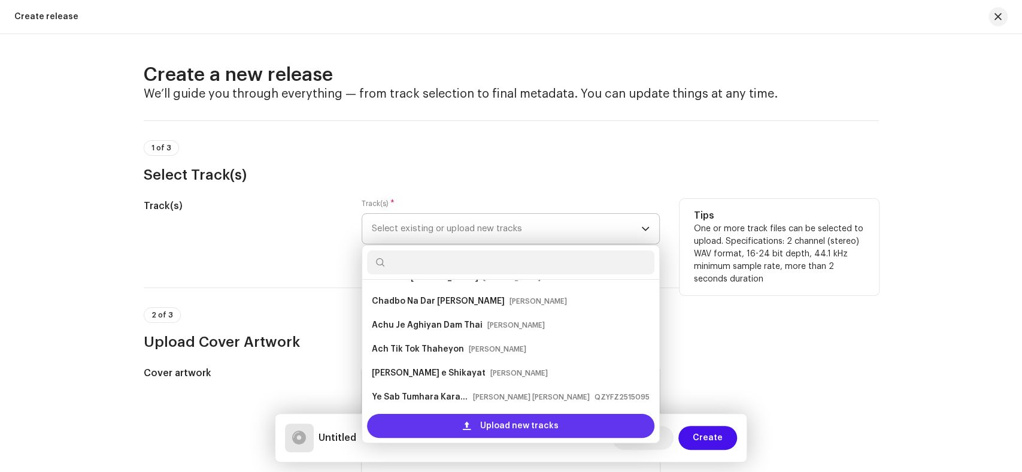
click at [503, 423] on span "Upload new tracks" at bounding box center [519, 426] width 78 height 24
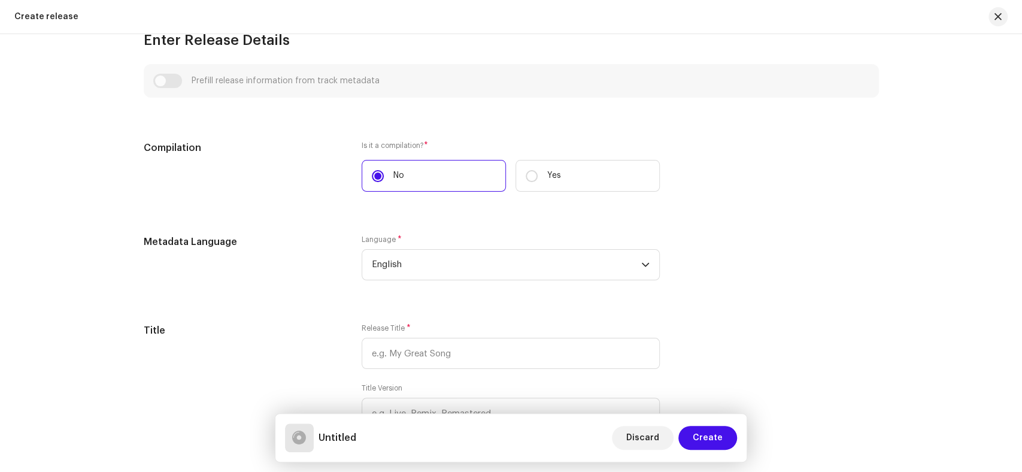
scroll to position [865, 0]
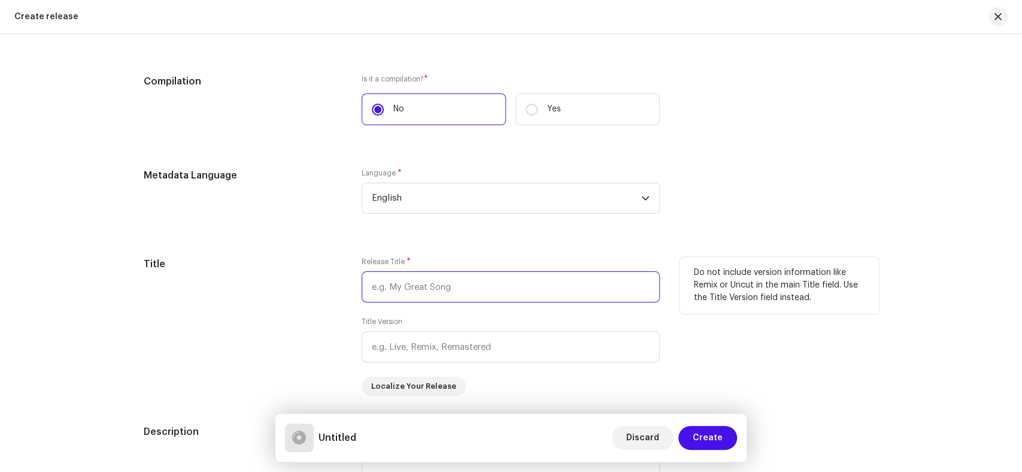
click at [466, 295] on input "text" at bounding box center [511, 286] width 298 height 31
paste input "Dukhi Aahai Muhabat"
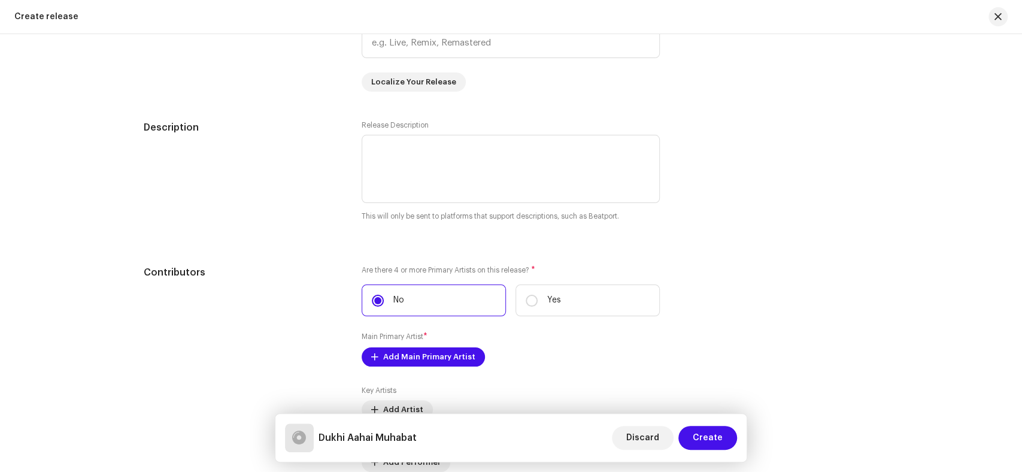
scroll to position [1197, 0]
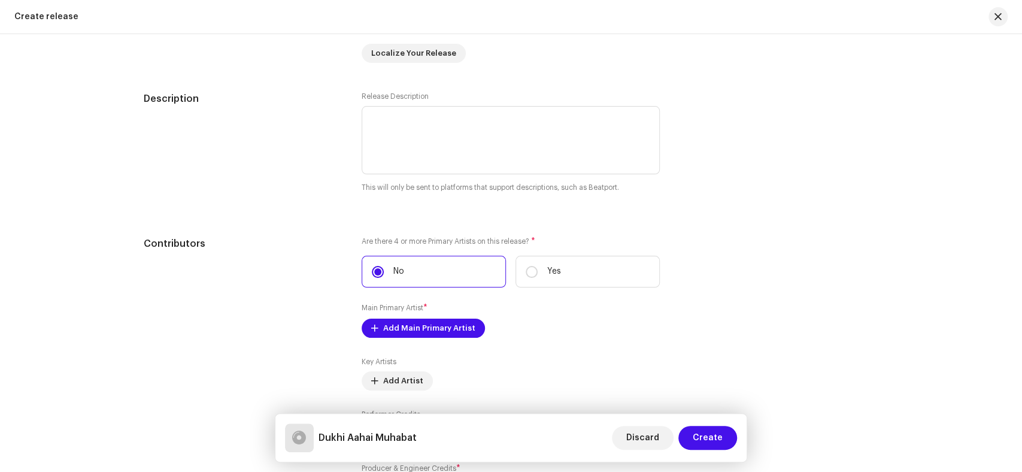
type input "Dukhi Aahai Muhabat"
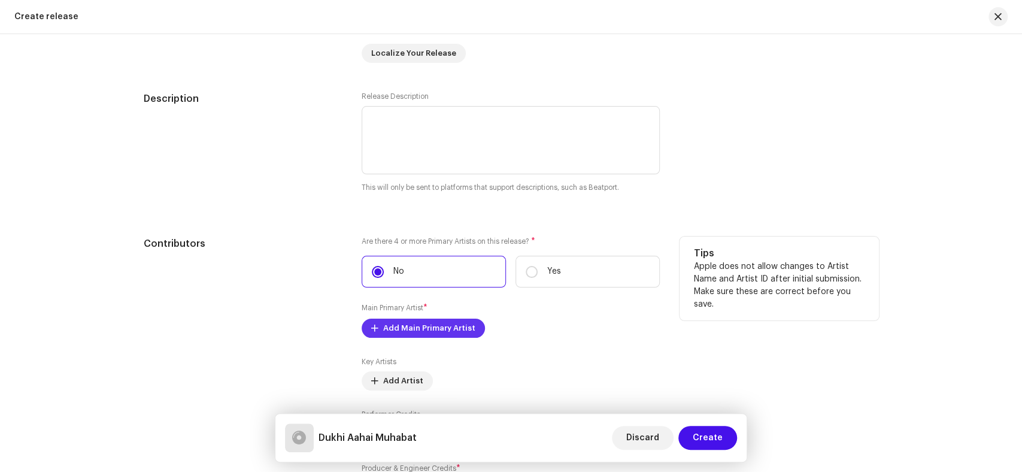
click at [442, 334] on span "Add Main Primary Artist" at bounding box center [429, 328] width 92 height 24
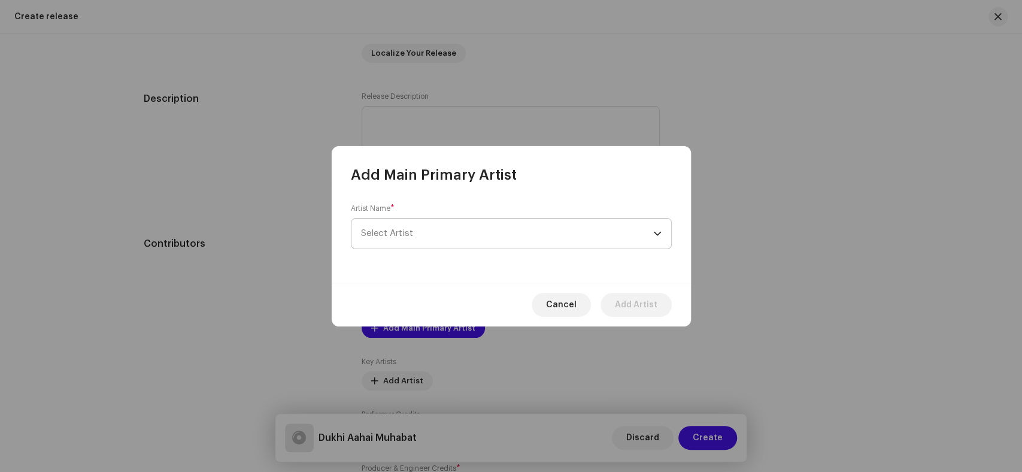
click at [522, 230] on span "Select Artist" at bounding box center [507, 234] width 292 height 30
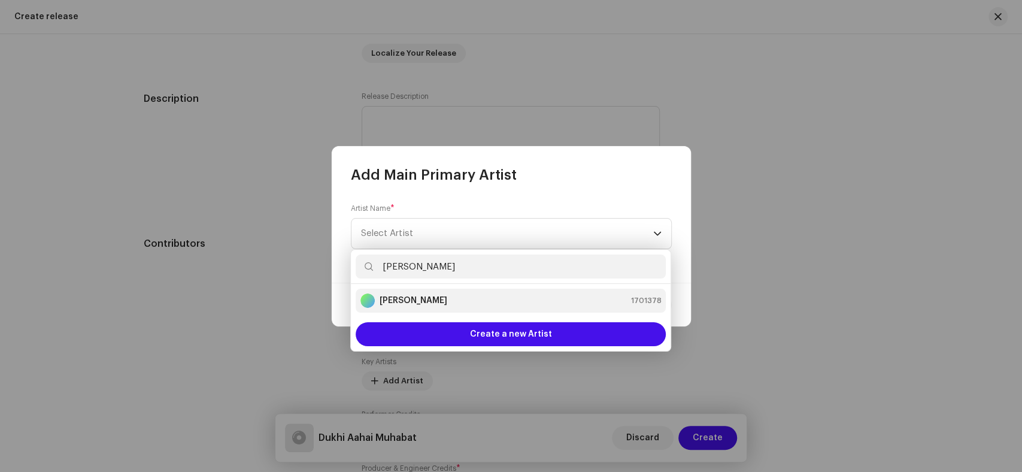
type input "[PERSON_NAME]"
click at [396, 308] on li "[PERSON_NAME] 1701378" at bounding box center [511, 301] width 310 height 24
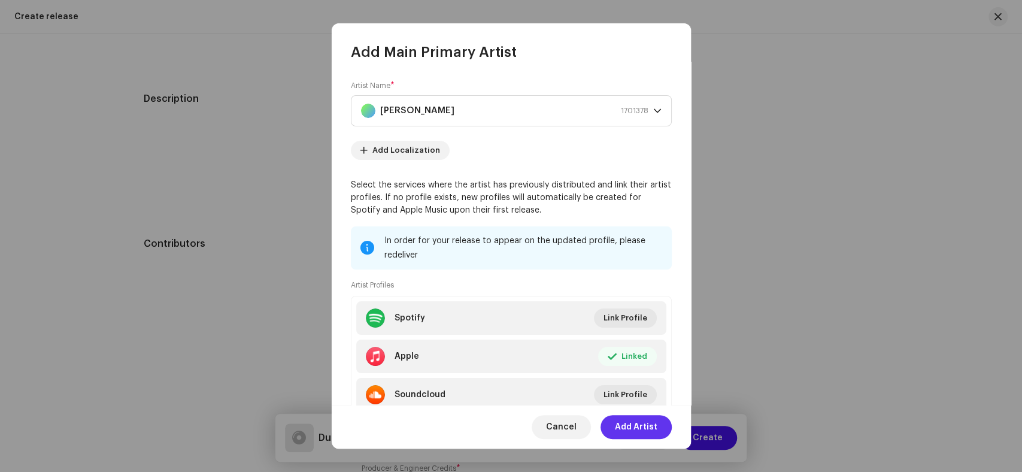
click at [645, 428] on span "Add Artist" at bounding box center [636, 427] width 43 height 24
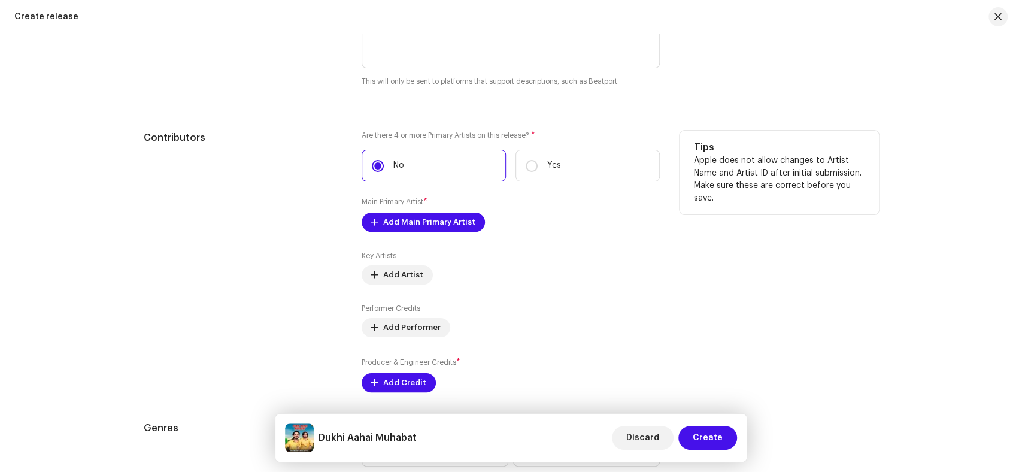
scroll to position [1330, 0]
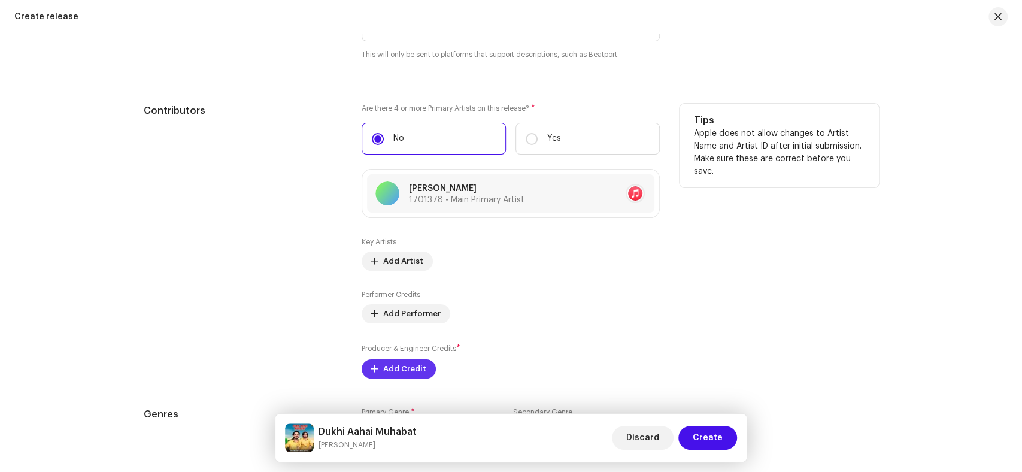
click at [393, 376] on span "Add Credit" at bounding box center [404, 369] width 43 height 24
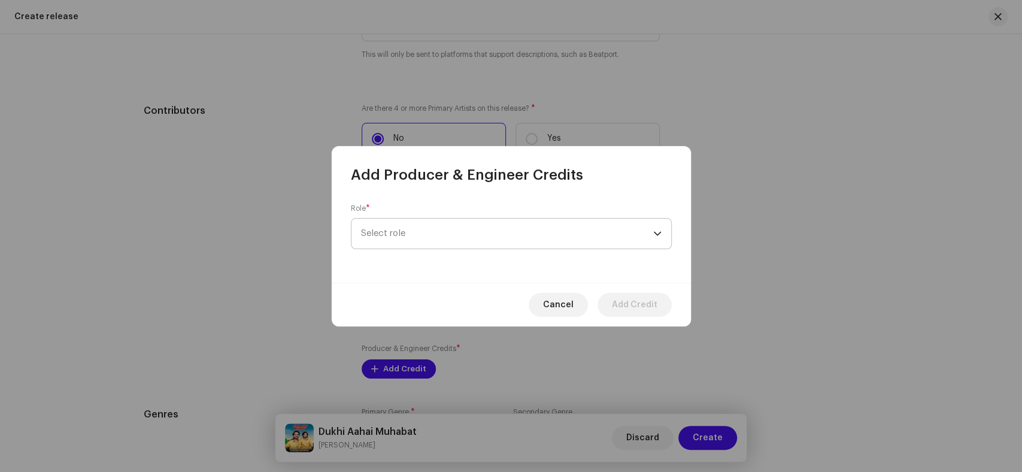
click at [492, 245] on span "Select role" at bounding box center [507, 234] width 292 height 30
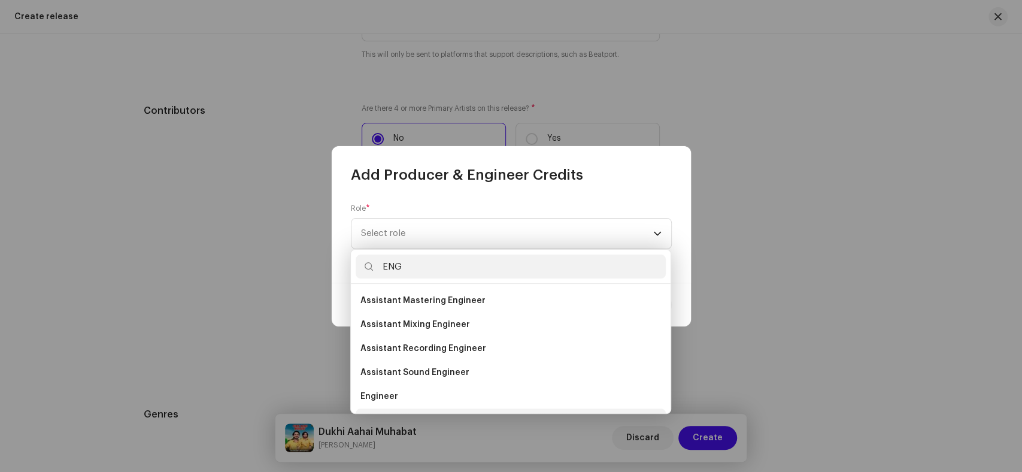
scroll to position [19, 0]
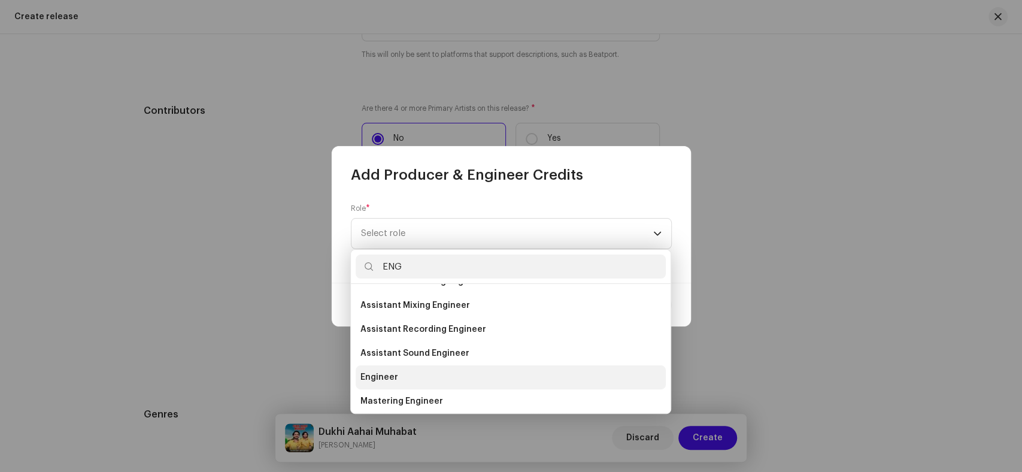
type input "ENG"
click at [405, 378] on li "Engineer" at bounding box center [511, 377] width 310 height 24
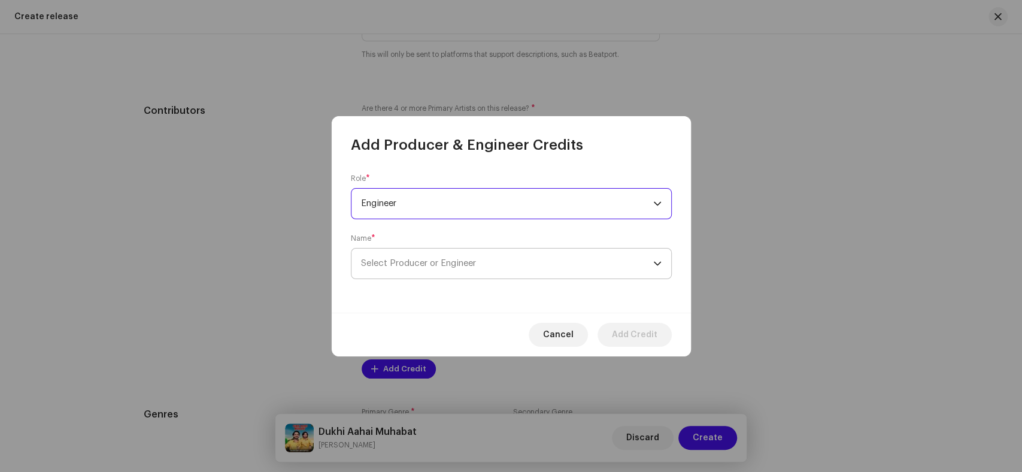
click at [539, 262] on span "Select Producer or Engineer" at bounding box center [507, 263] width 292 height 30
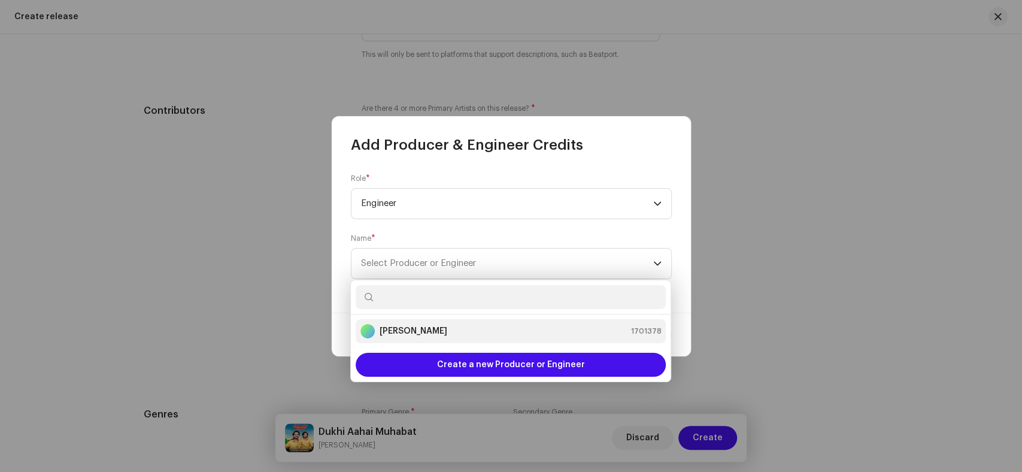
click at [419, 339] on li "[PERSON_NAME] 1701378" at bounding box center [511, 331] width 310 height 24
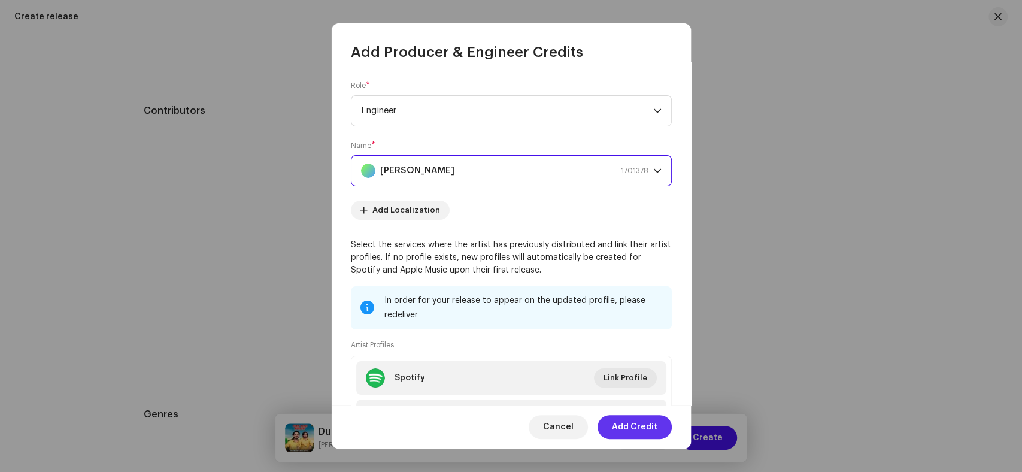
click at [642, 428] on span "Add Credit" at bounding box center [635, 427] width 46 height 24
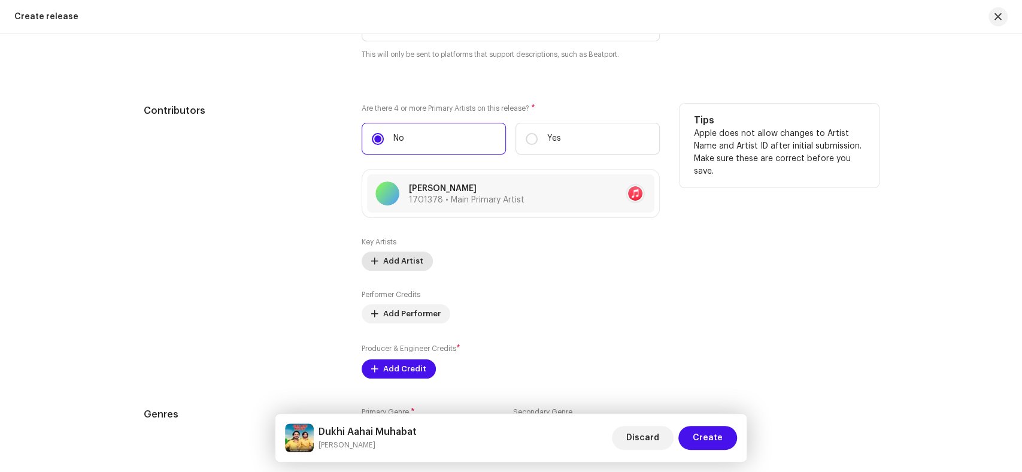
click at [399, 255] on span "Add Artist" at bounding box center [403, 261] width 40 height 24
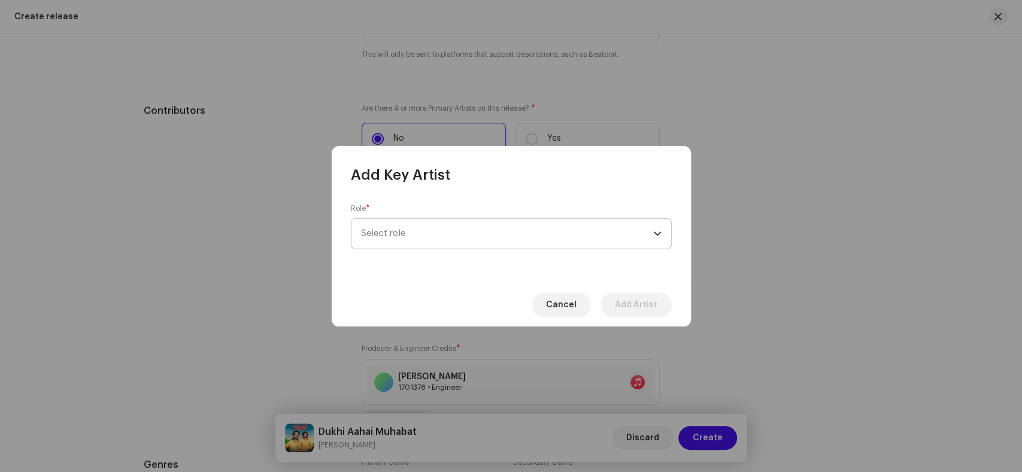
click at [508, 229] on span "Select role" at bounding box center [507, 234] width 292 height 30
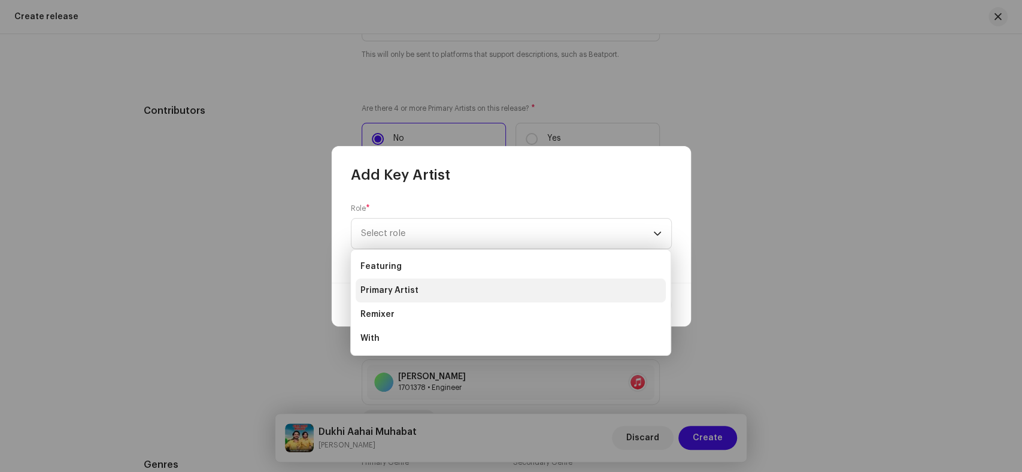
click at [407, 284] on span "Primary Artist" at bounding box center [389, 290] width 58 height 12
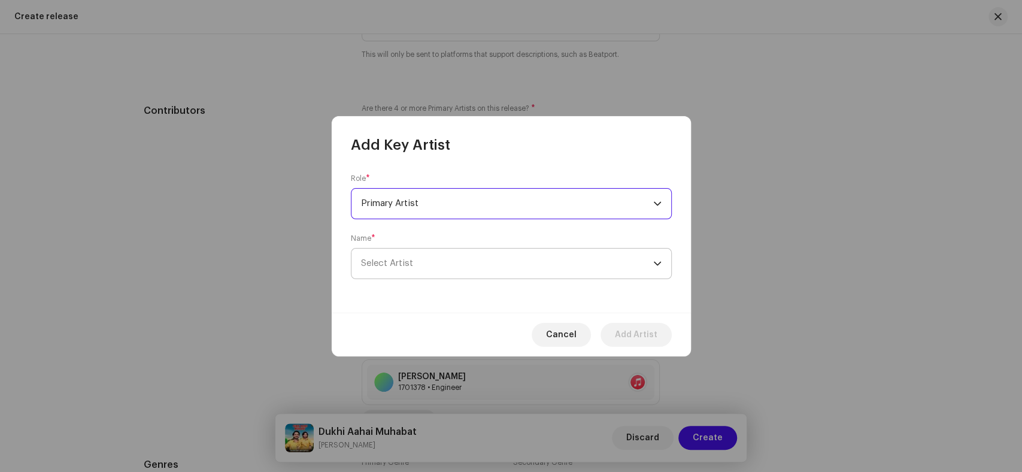
click at [447, 274] on span "Select Artist" at bounding box center [507, 263] width 292 height 30
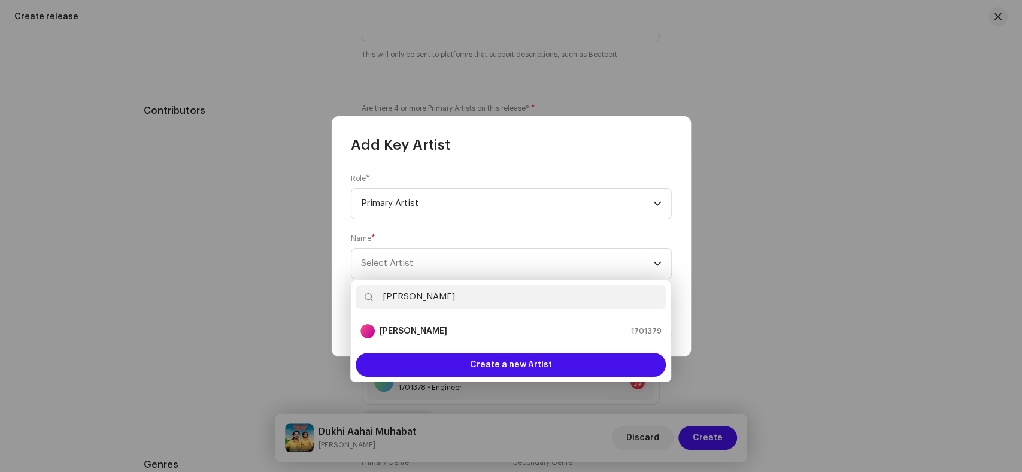
type input "[PERSON_NAME]"
click at [427, 320] on li "[PERSON_NAME] 1701379" at bounding box center [511, 331] width 310 height 24
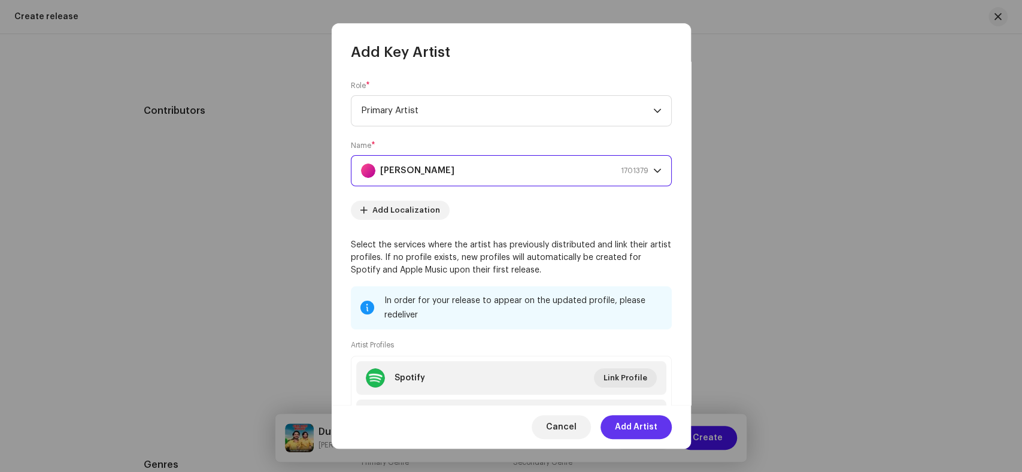
click at [630, 422] on span "Add Artist" at bounding box center [636, 427] width 43 height 24
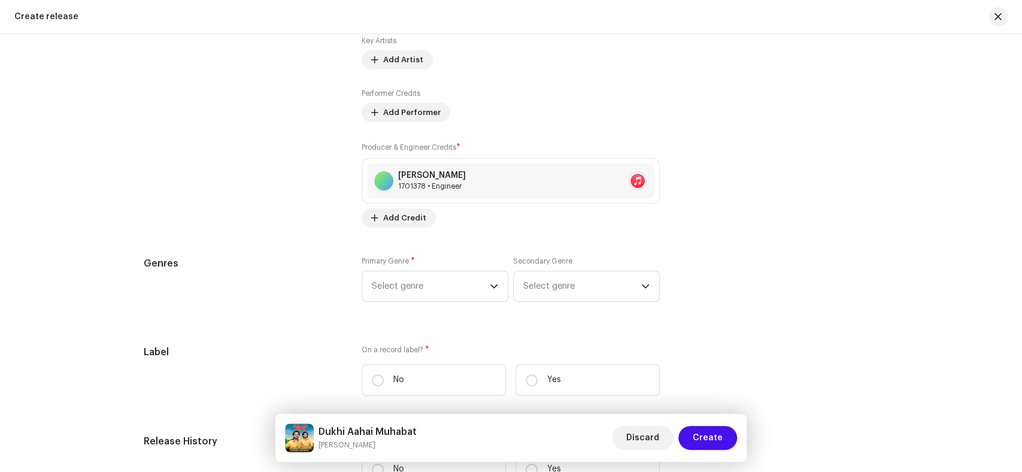
scroll to position [1530, 0]
click at [436, 279] on span "Select genre" at bounding box center [431, 288] width 118 height 30
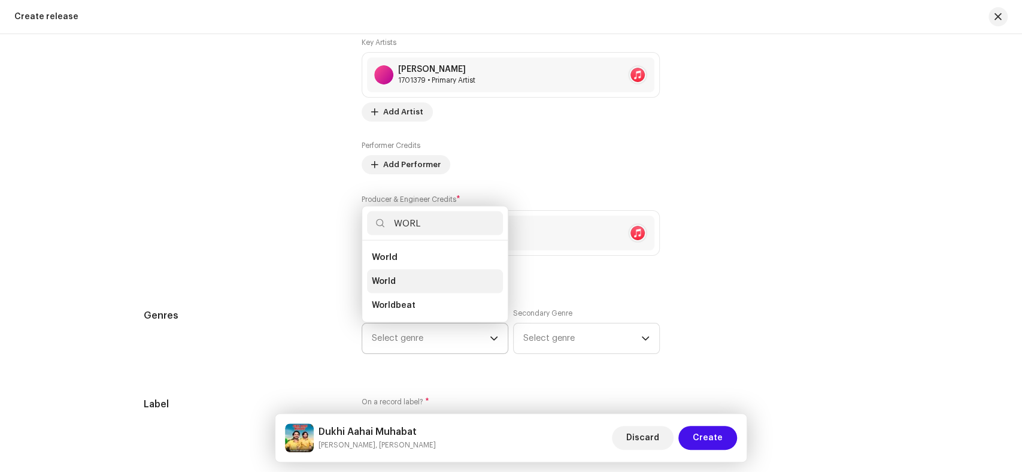
type input "WORL"
click at [411, 277] on li "World" at bounding box center [435, 281] width 136 height 24
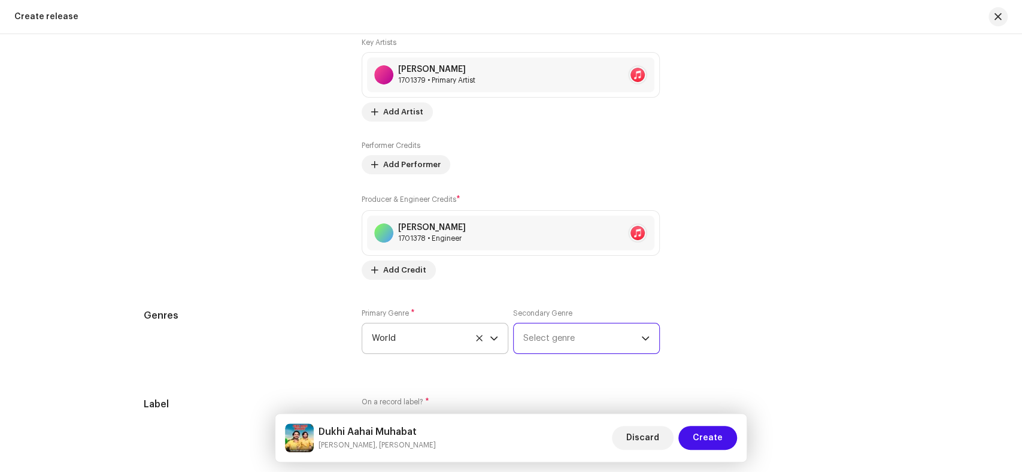
click at [541, 344] on span "Select genre" at bounding box center [582, 338] width 118 height 30
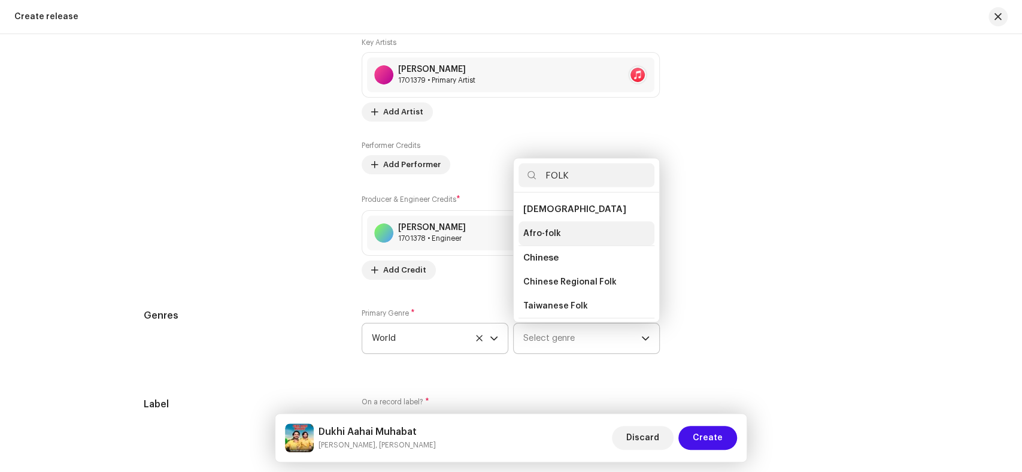
scroll to position [66, 0]
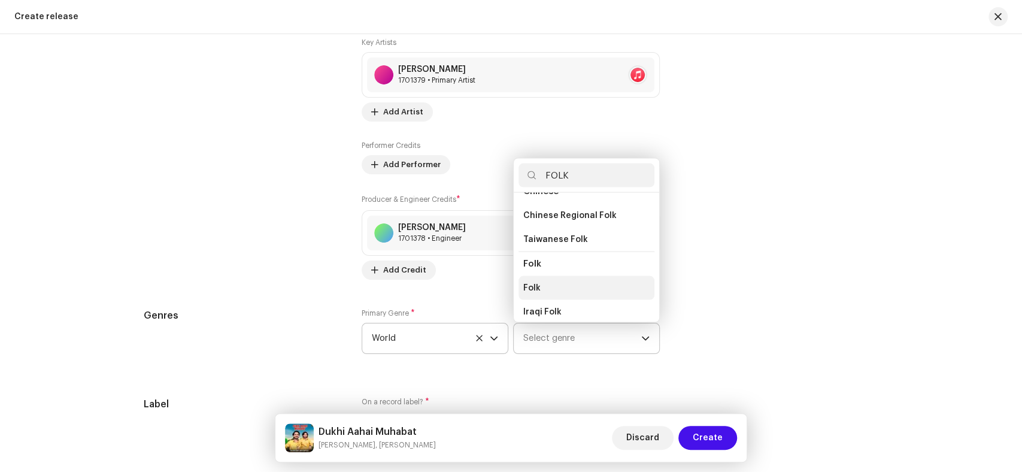
type input "FOLK"
click at [541, 290] on li "Folk" at bounding box center [586, 287] width 136 height 24
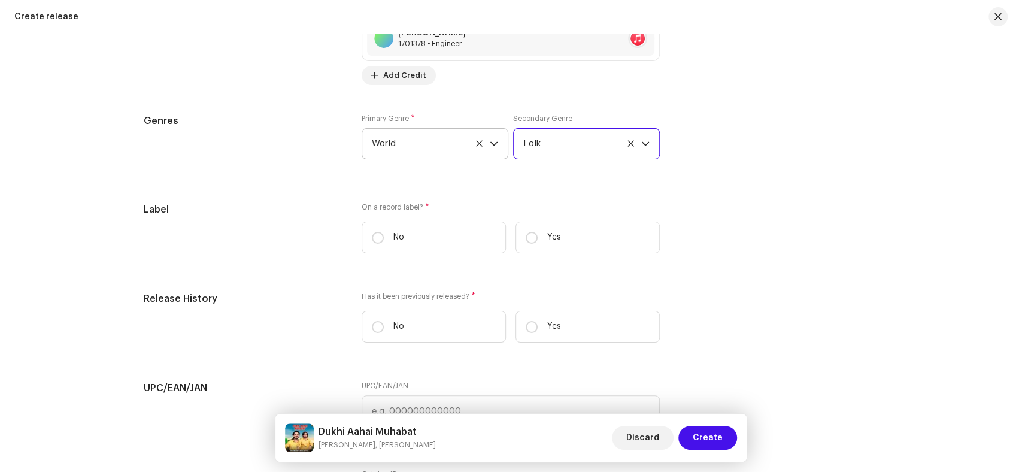
scroll to position [1796, 0]
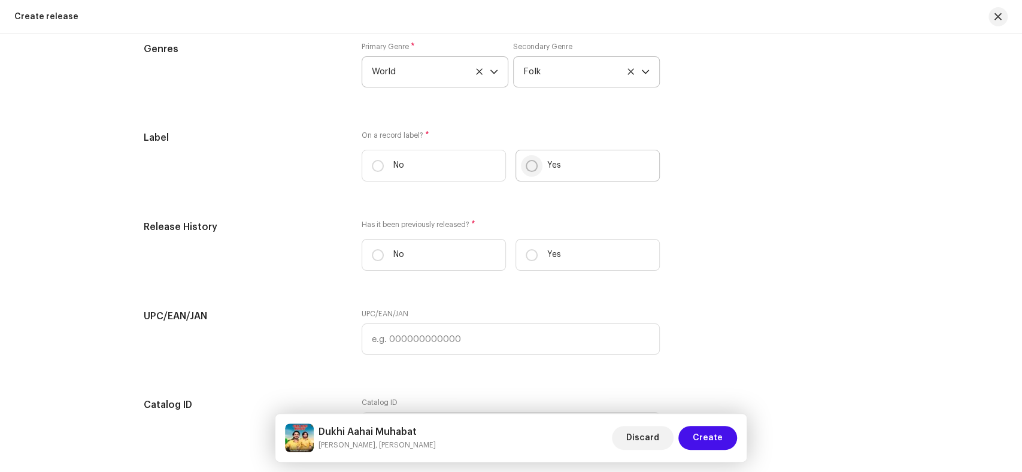
click at [526, 164] on input "Yes" at bounding box center [532, 166] width 12 height 12
radio input "true"
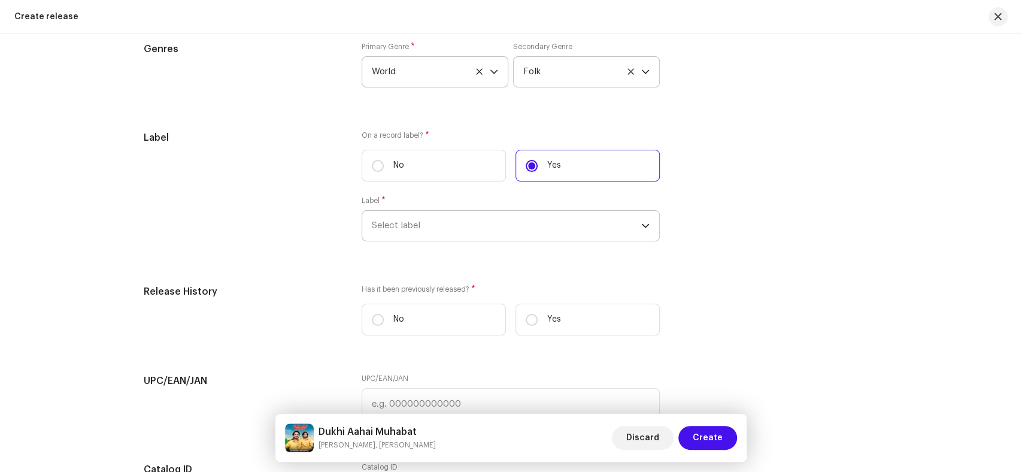
click at [461, 222] on span "Select label" at bounding box center [506, 226] width 269 height 30
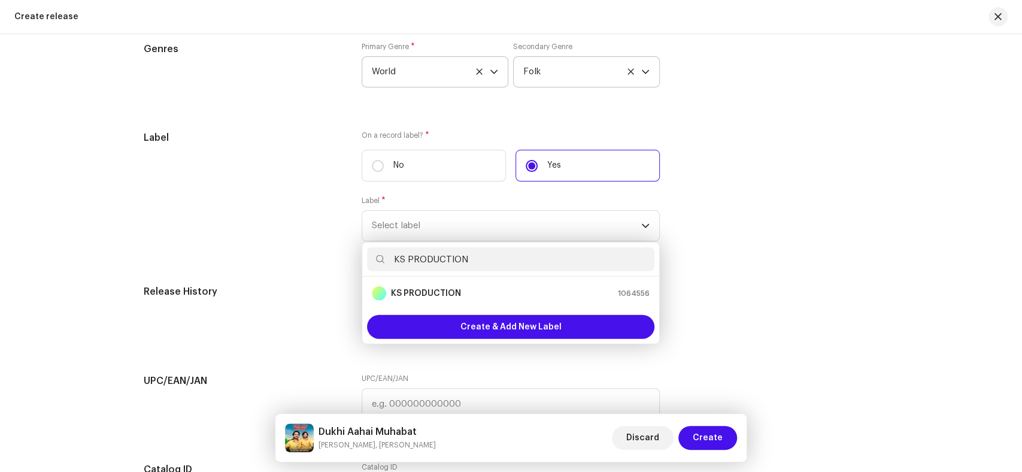
type input "KS PRODUCTION"
click at [426, 296] on strong "KS PRODUCTION" at bounding box center [426, 293] width 70 height 12
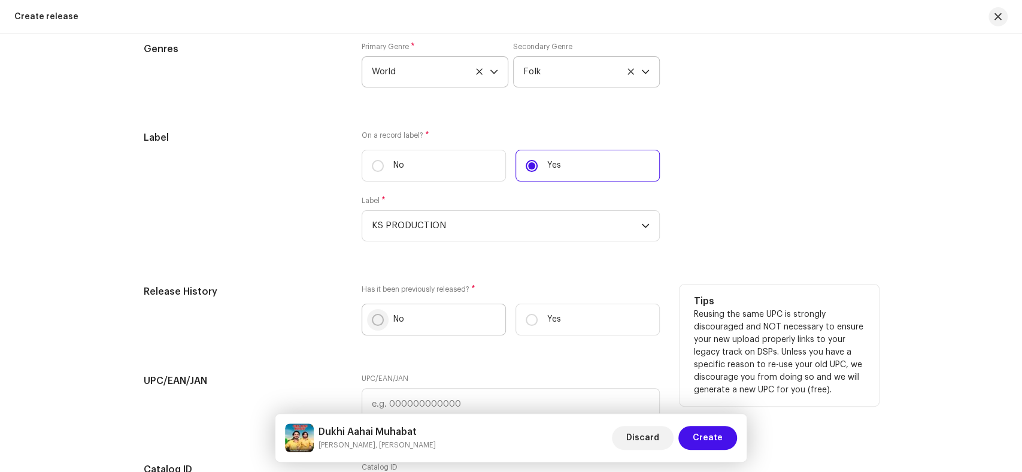
click at [372, 323] on input "No" at bounding box center [378, 320] width 12 height 12
radio input "true"
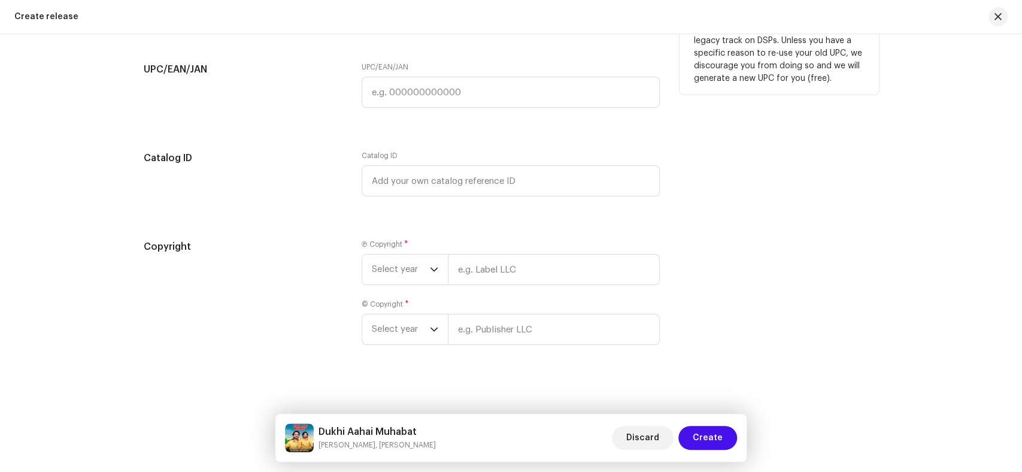
scroll to position [2116, 0]
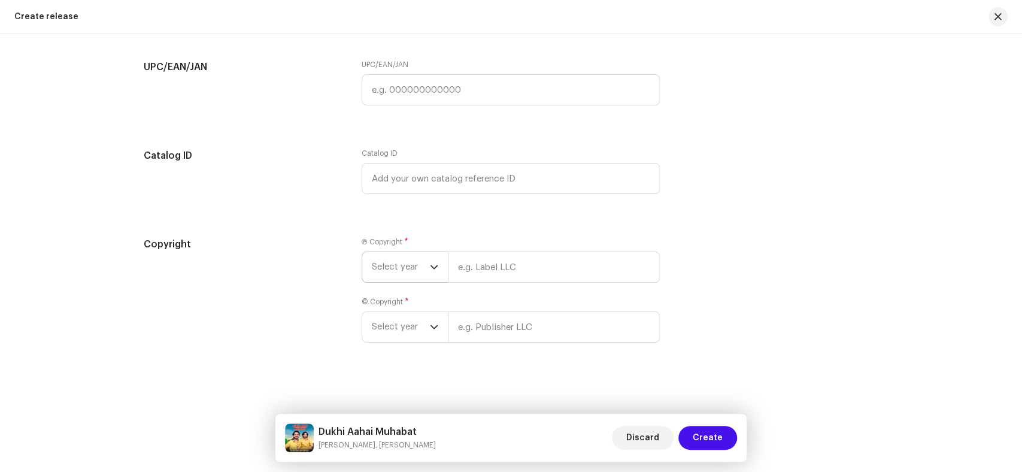
click at [398, 255] on span "Select year" at bounding box center [401, 267] width 58 height 30
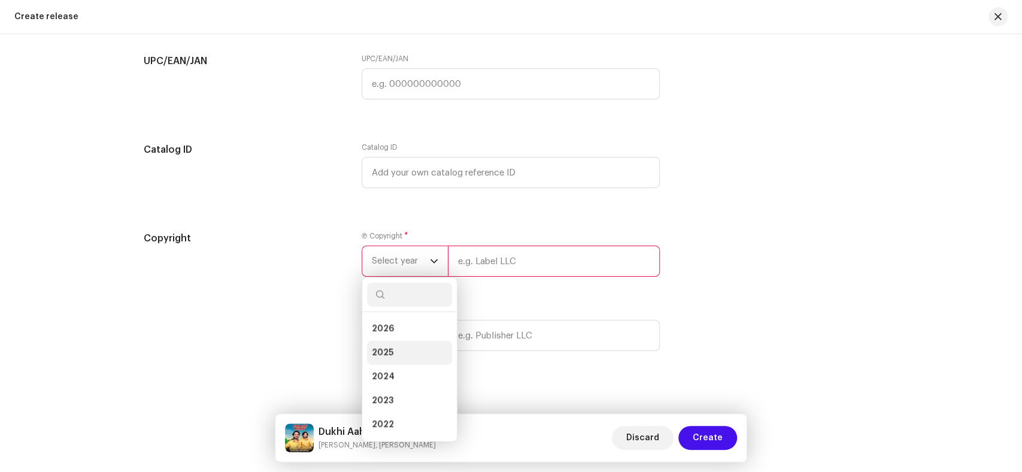
click at [399, 353] on li "2025" at bounding box center [409, 353] width 85 height 24
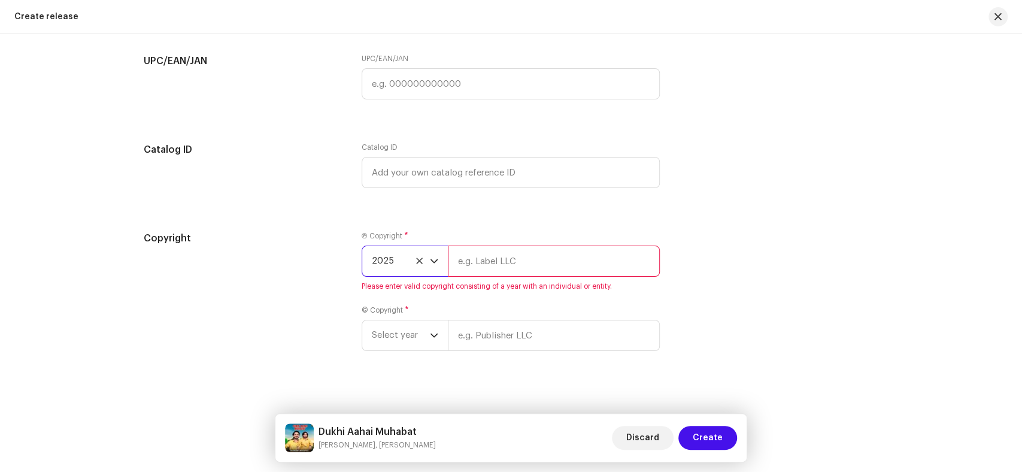
click at [515, 275] on input "text" at bounding box center [554, 260] width 212 height 31
type input "KS PRODUCTION"
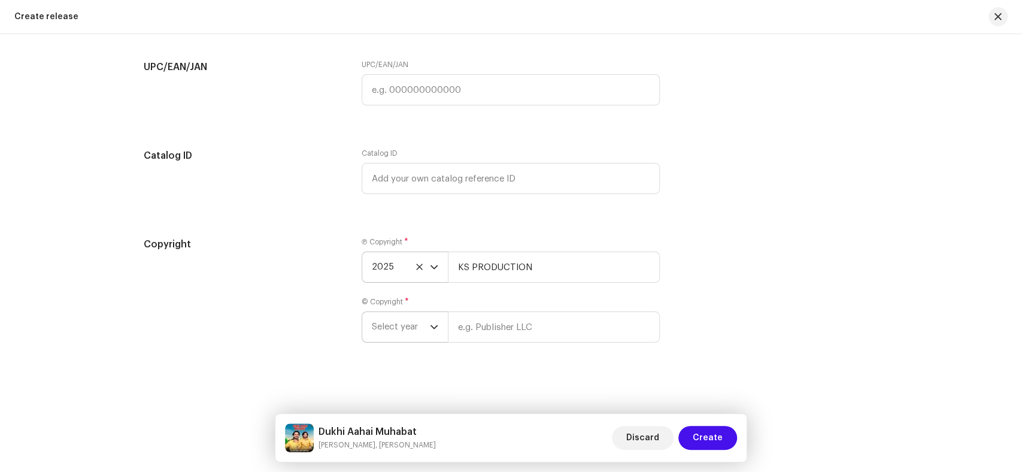
click at [395, 322] on span "Select year" at bounding box center [401, 327] width 58 height 30
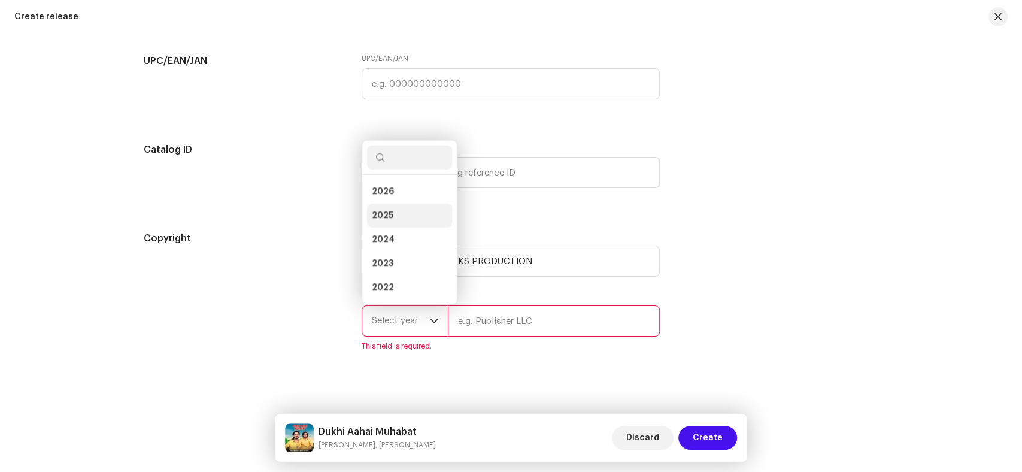
click at [381, 222] on span "2025" at bounding box center [383, 216] width 22 height 12
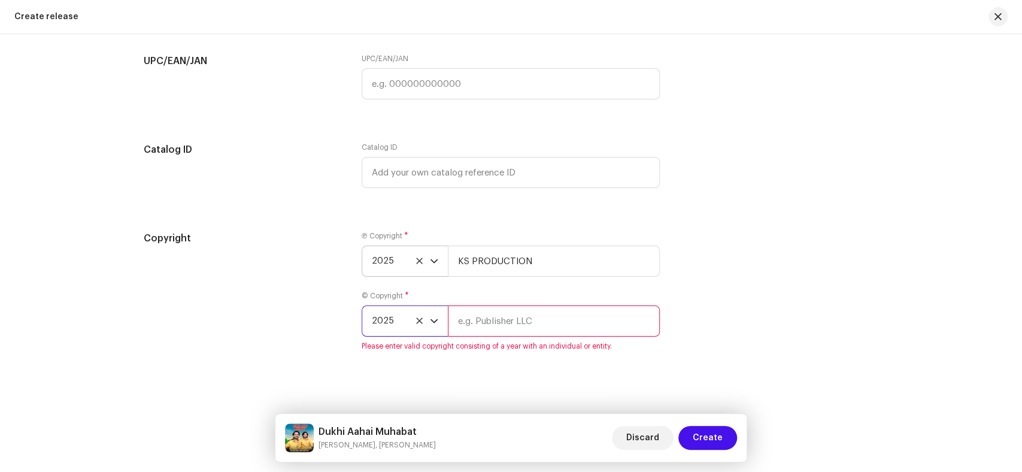
click at [527, 314] on input "text" at bounding box center [554, 320] width 212 height 31
type input "KS PRODUCTION"
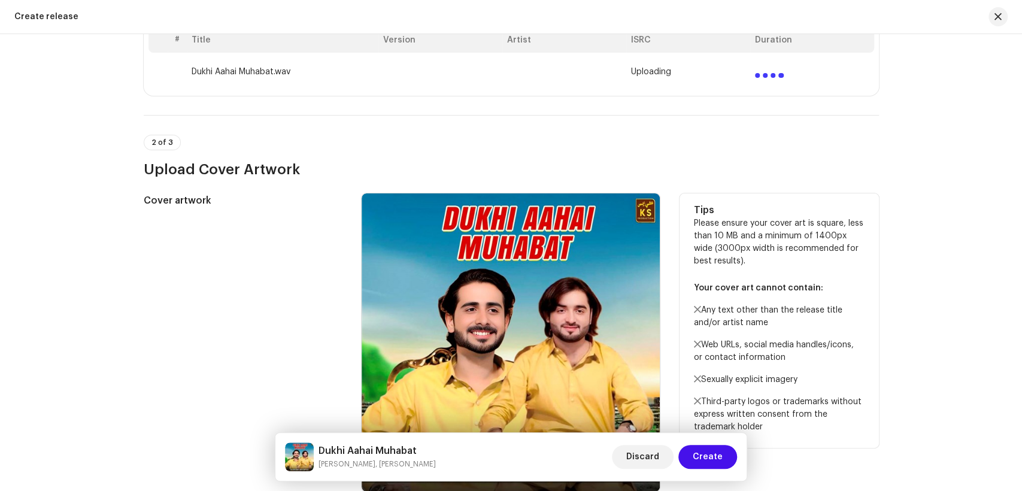
scroll to position [133, 0]
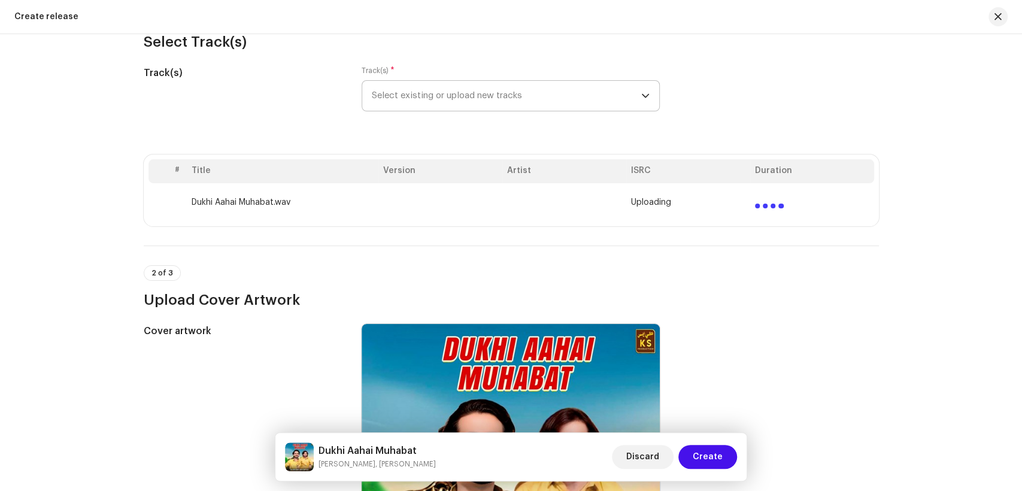
click at [329, 204] on td "Dukhi Aahai Muhabat.wav" at bounding box center [283, 202] width 192 height 38
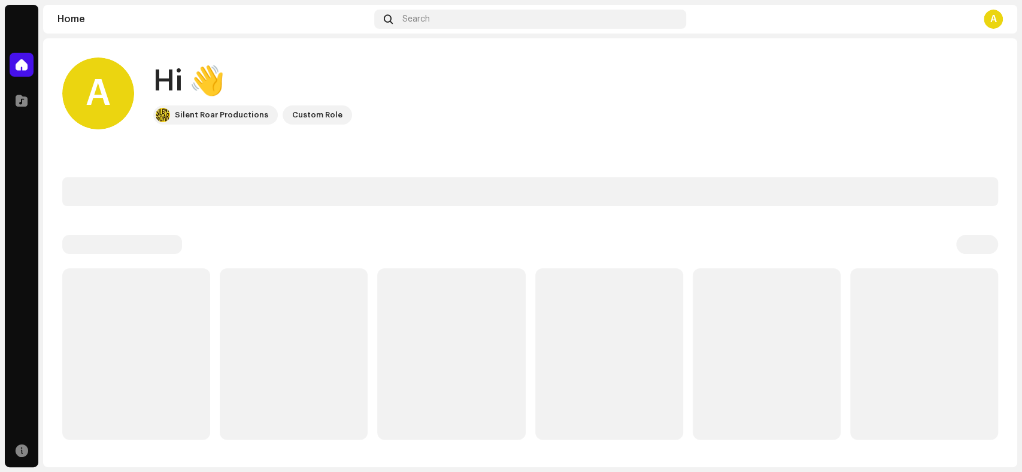
click at [992, 20] on div "A" at bounding box center [993, 19] width 19 height 19
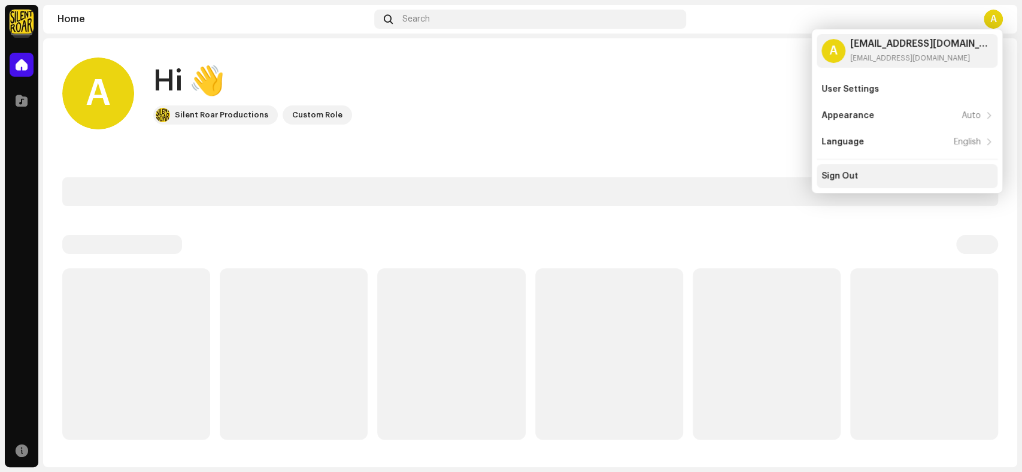
click at [886, 171] on div "Sign Out" at bounding box center [906, 176] width 171 height 10
